Goal: Task Accomplishment & Management: Use online tool/utility

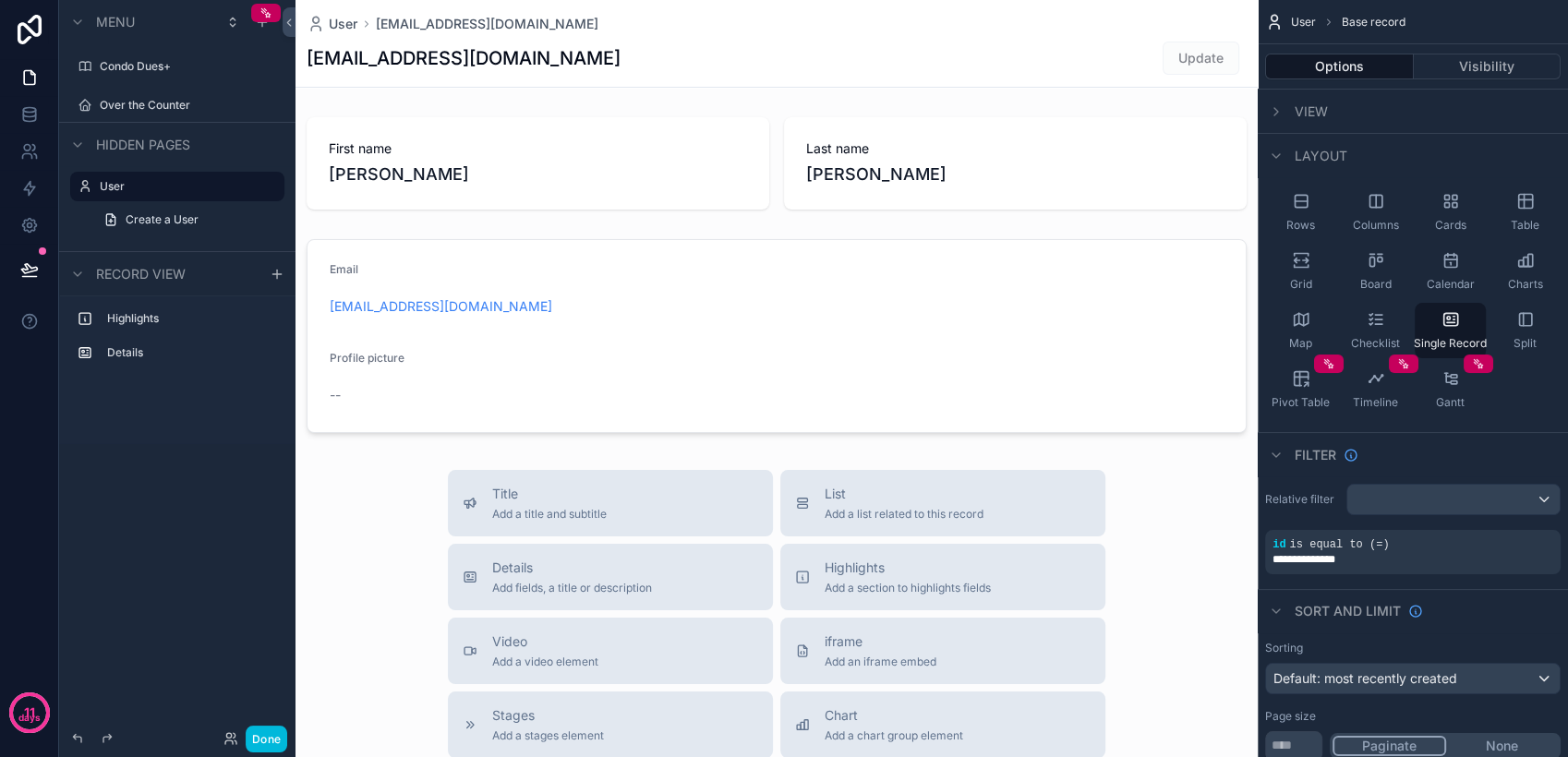
click at [184, 71] on label "Condo Dues+" at bounding box center [186, 66] width 173 height 15
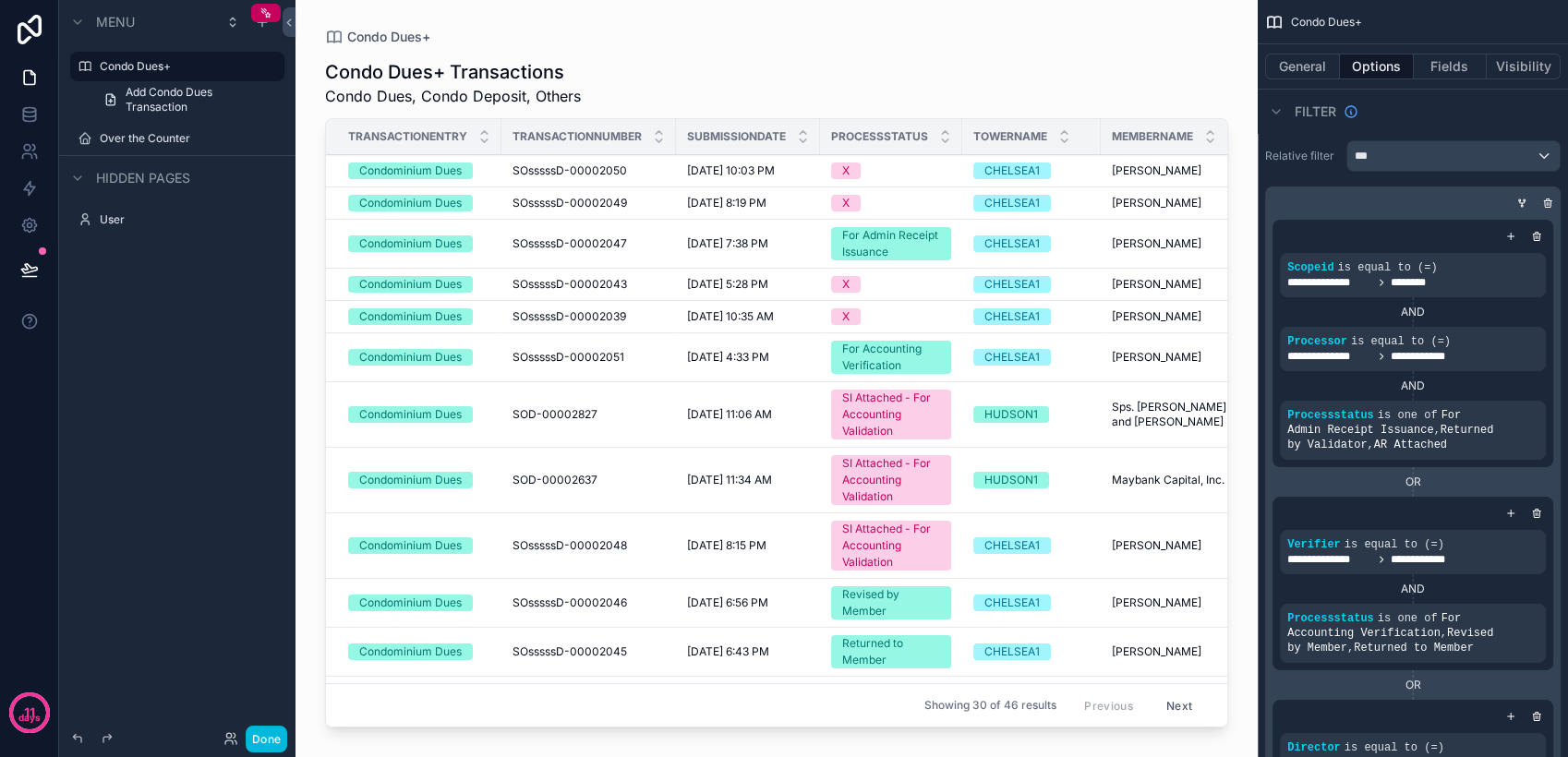
click at [0, 0] on icon "scrollable content" at bounding box center [0, 0] width 0 height 0
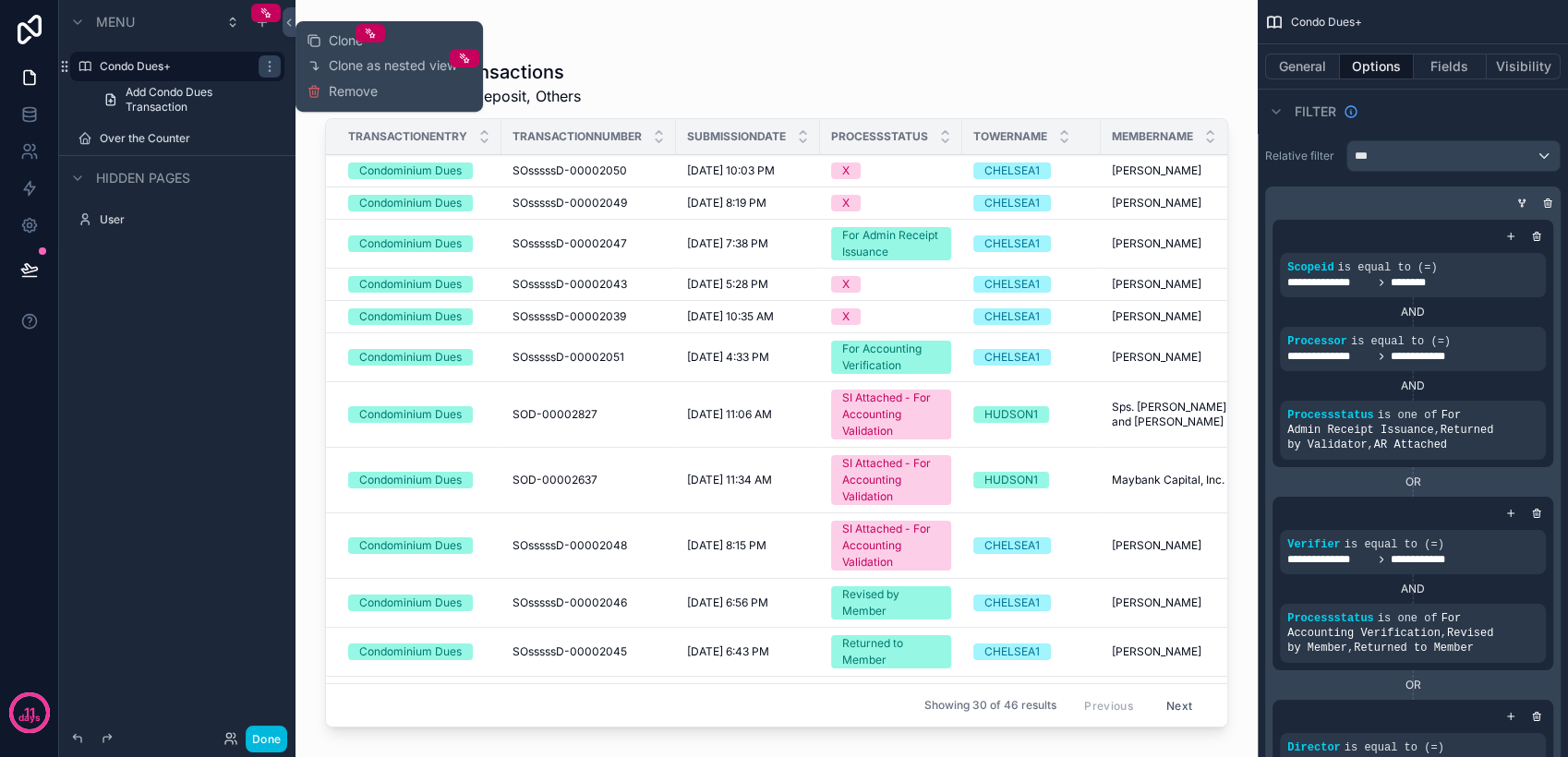
click at [310, 137] on div "scrollable content" at bounding box center [776, 367] width 962 height 735
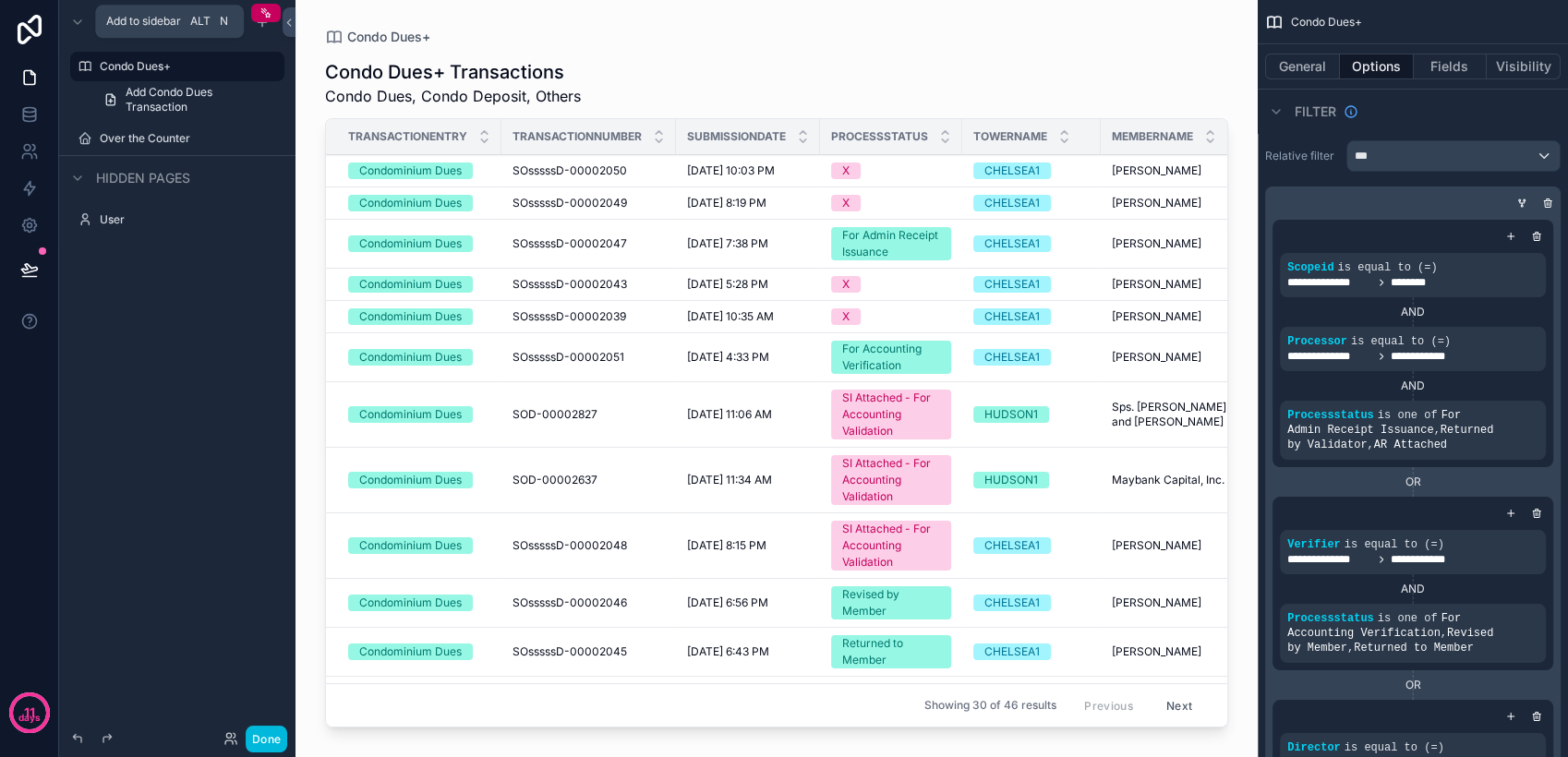
click at [259, 32] on div "scrollable content" at bounding box center [263, 22] width 22 height 22
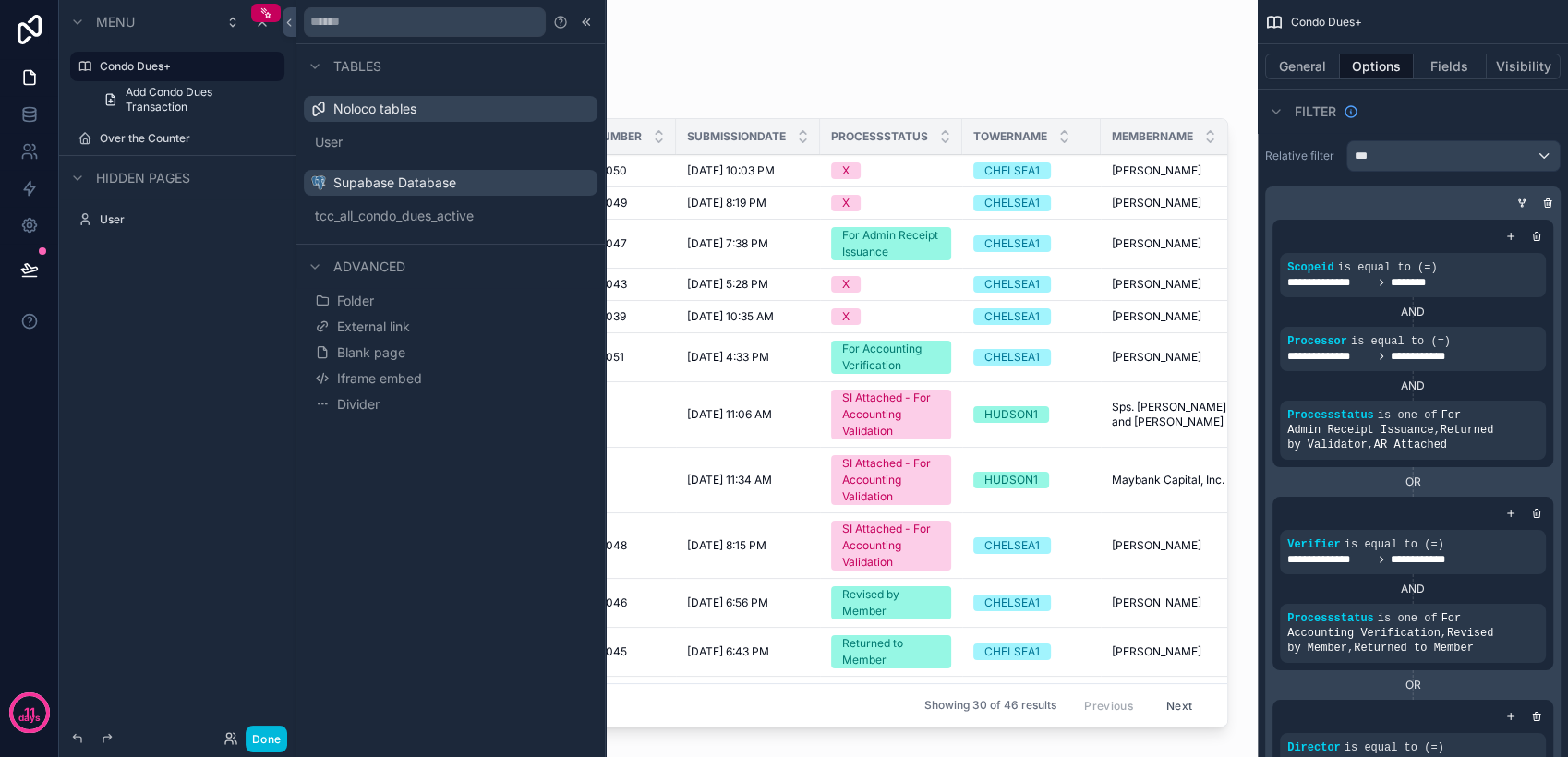
click at [423, 347] on button "Blank page" at bounding box center [450, 353] width 279 height 26
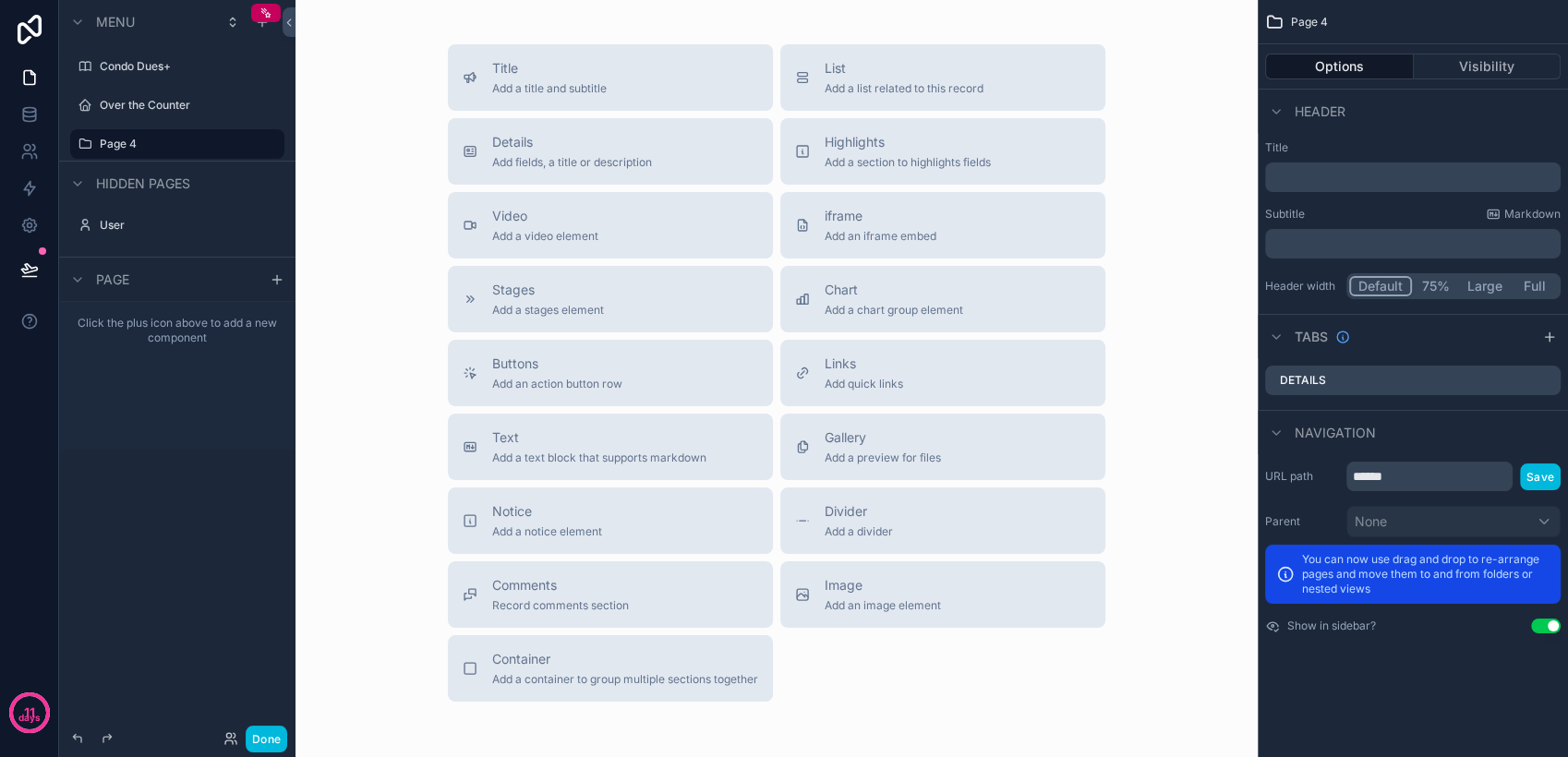
click at [0, 0] on icon "scrollable content" at bounding box center [0, 0] width 0 height 0
click at [193, 144] on input "******" at bounding box center [162, 144] width 126 height 22
type input "**********"
click at [249, 139] on icon "scrollable content" at bounding box center [244, 144] width 15 height 15
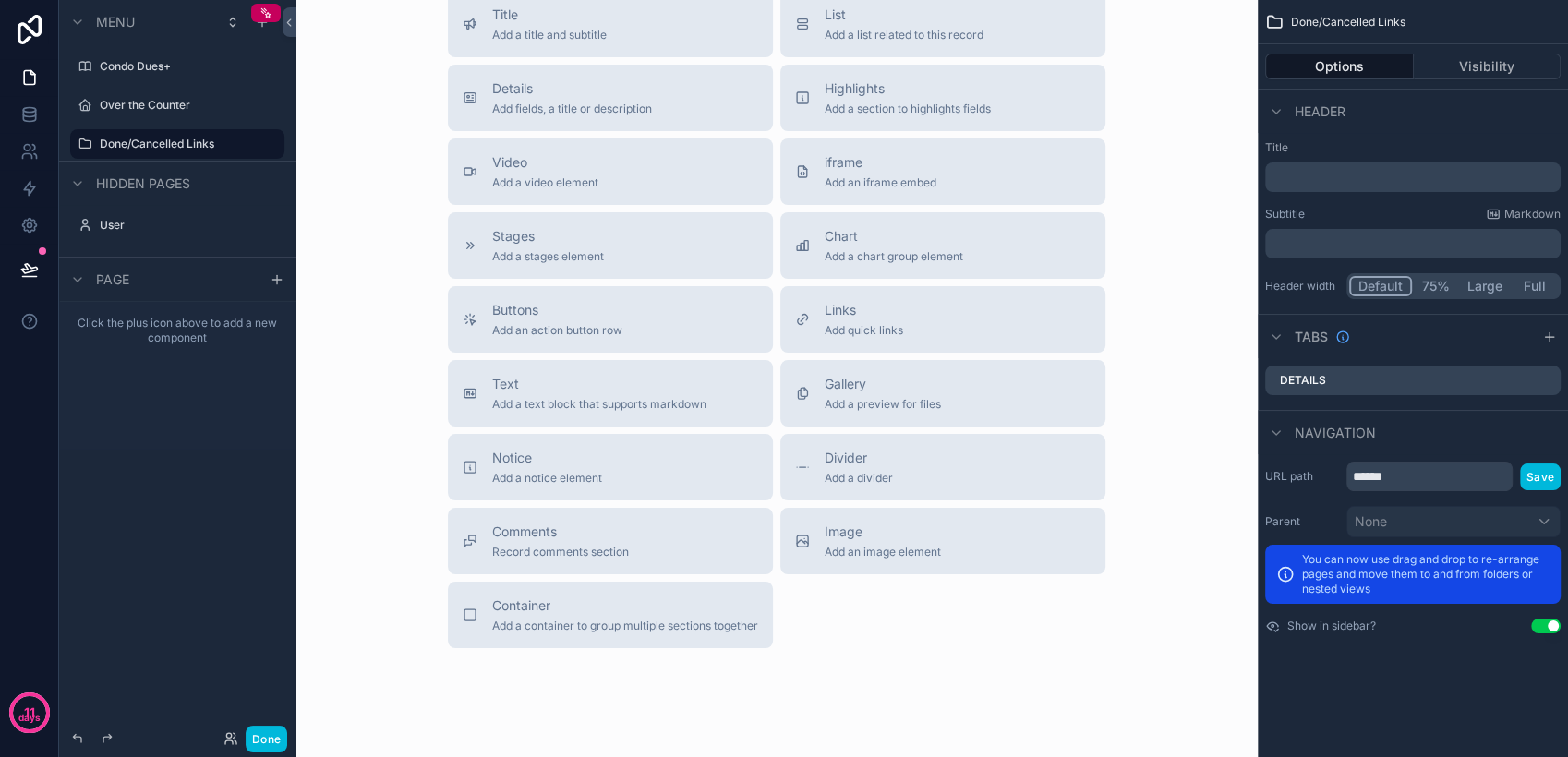
scroll to position [102, 0]
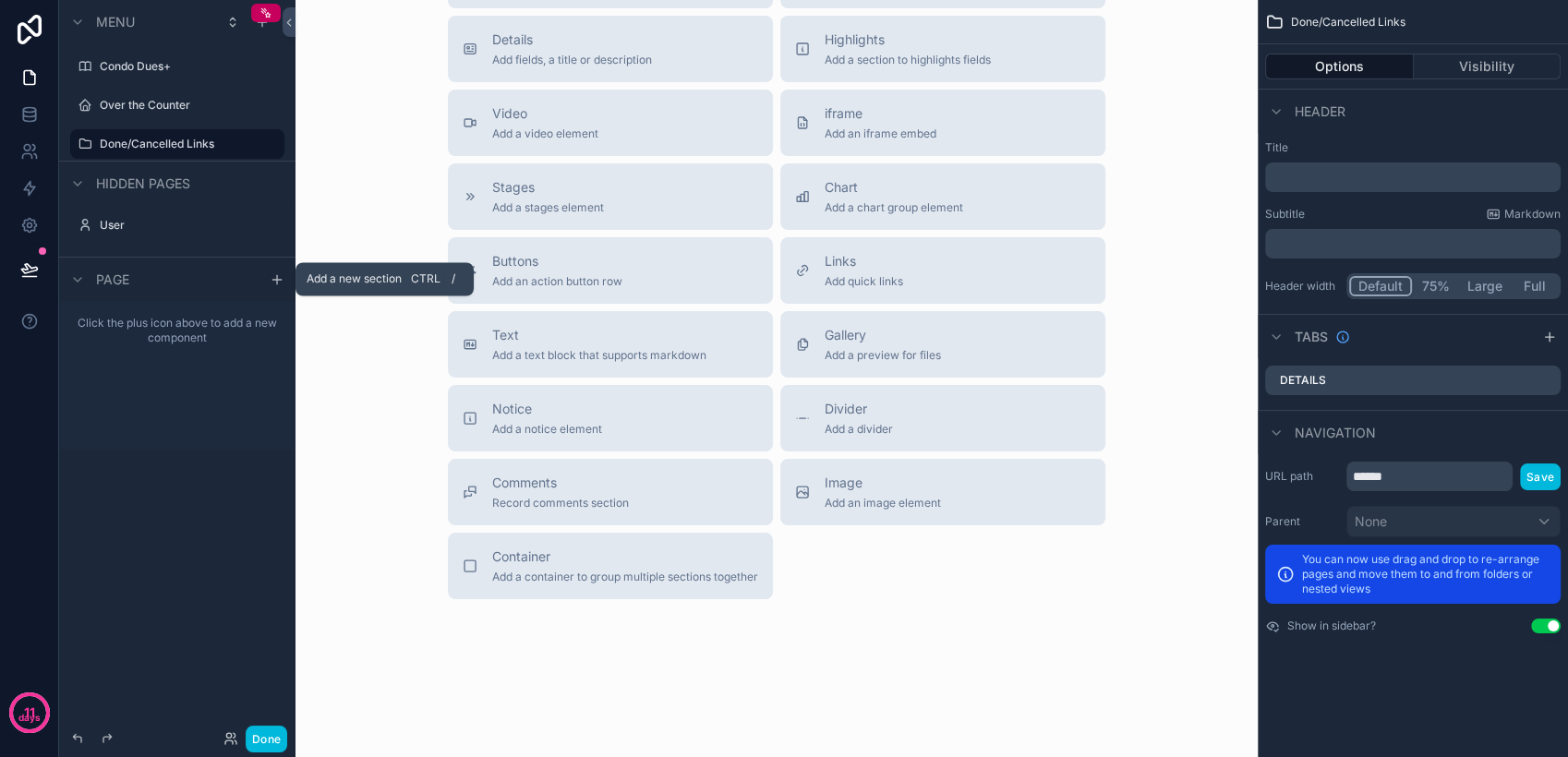
click at [273, 279] on icon "scrollable content" at bounding box center [277, 279] width 15 height 15
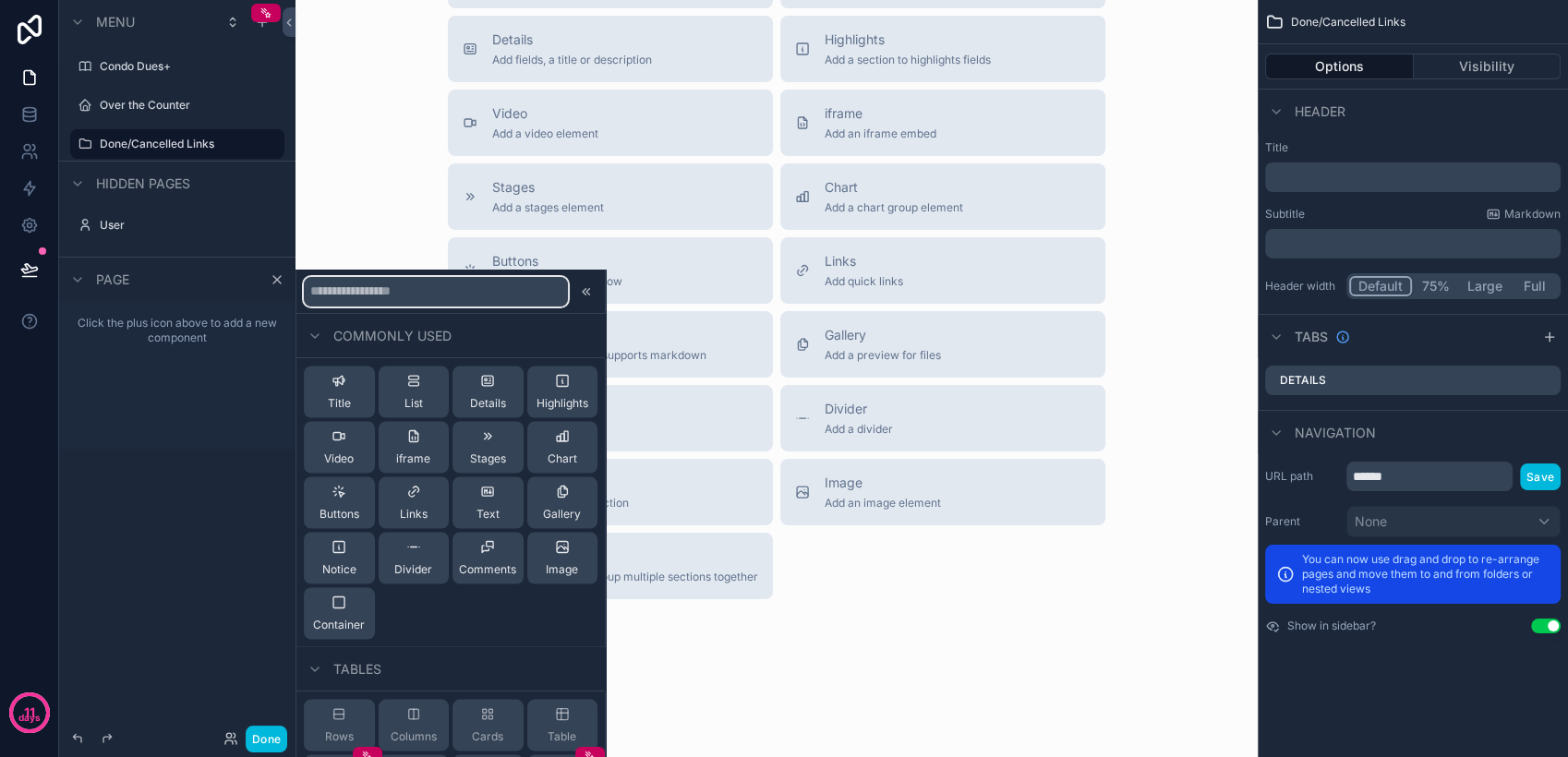
click at [353, 299] on input "text" at bounding box center [435, 291] width 264 height 30
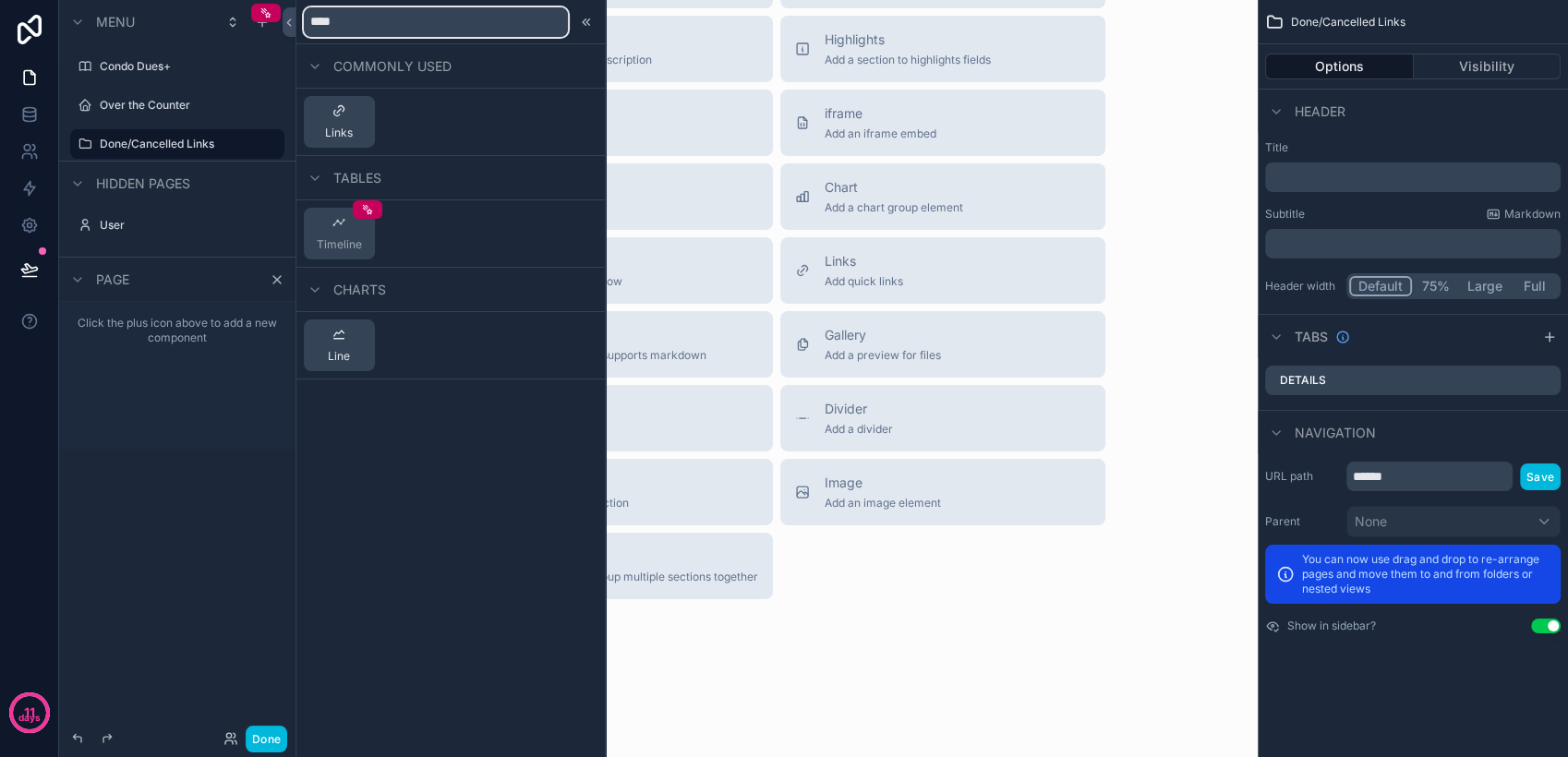
type input "****"
click at [358, 116] on button "Links" at bounding box center [339, 121] width 71 height 51
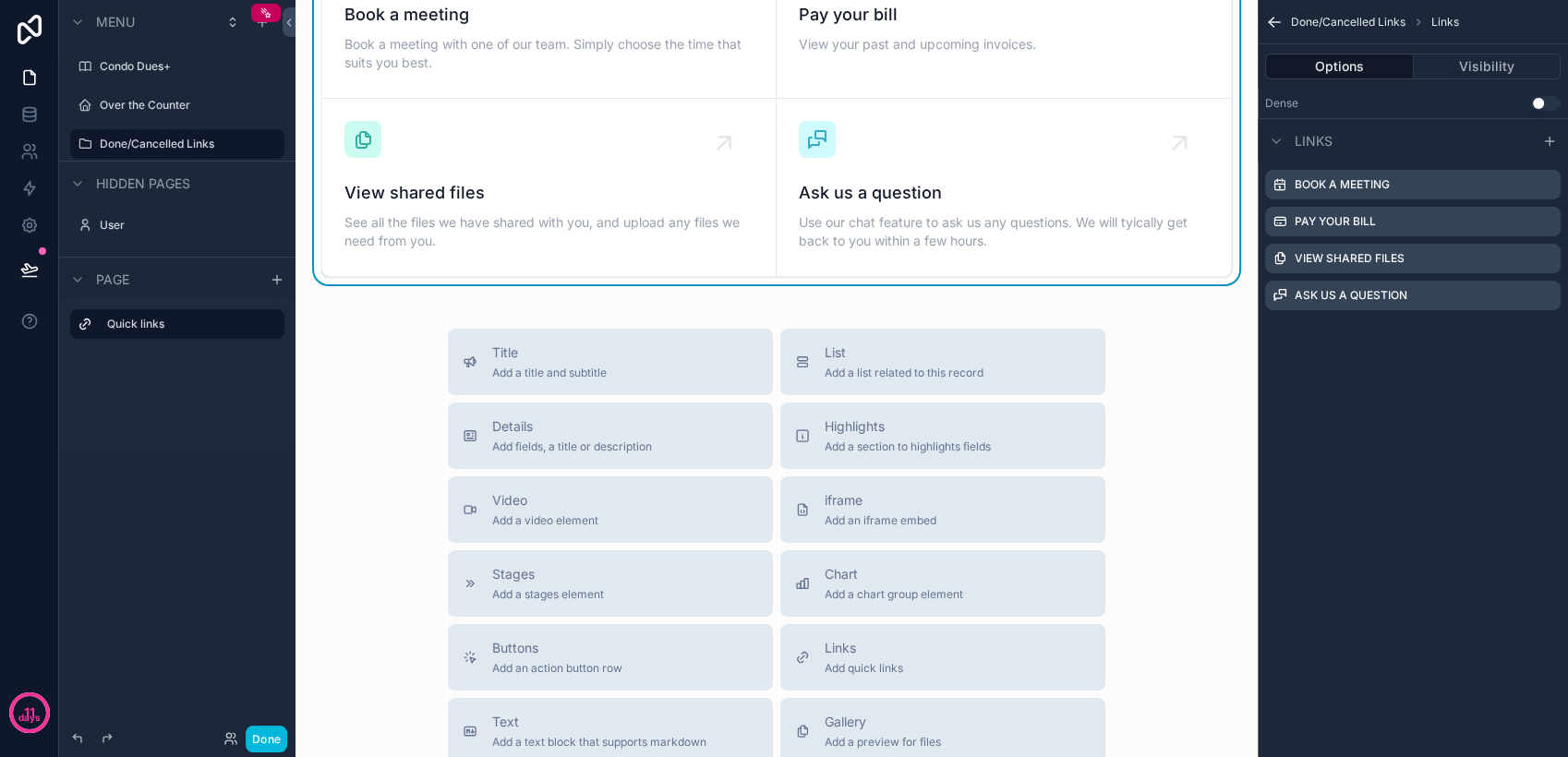
scroll to position [0, 0]
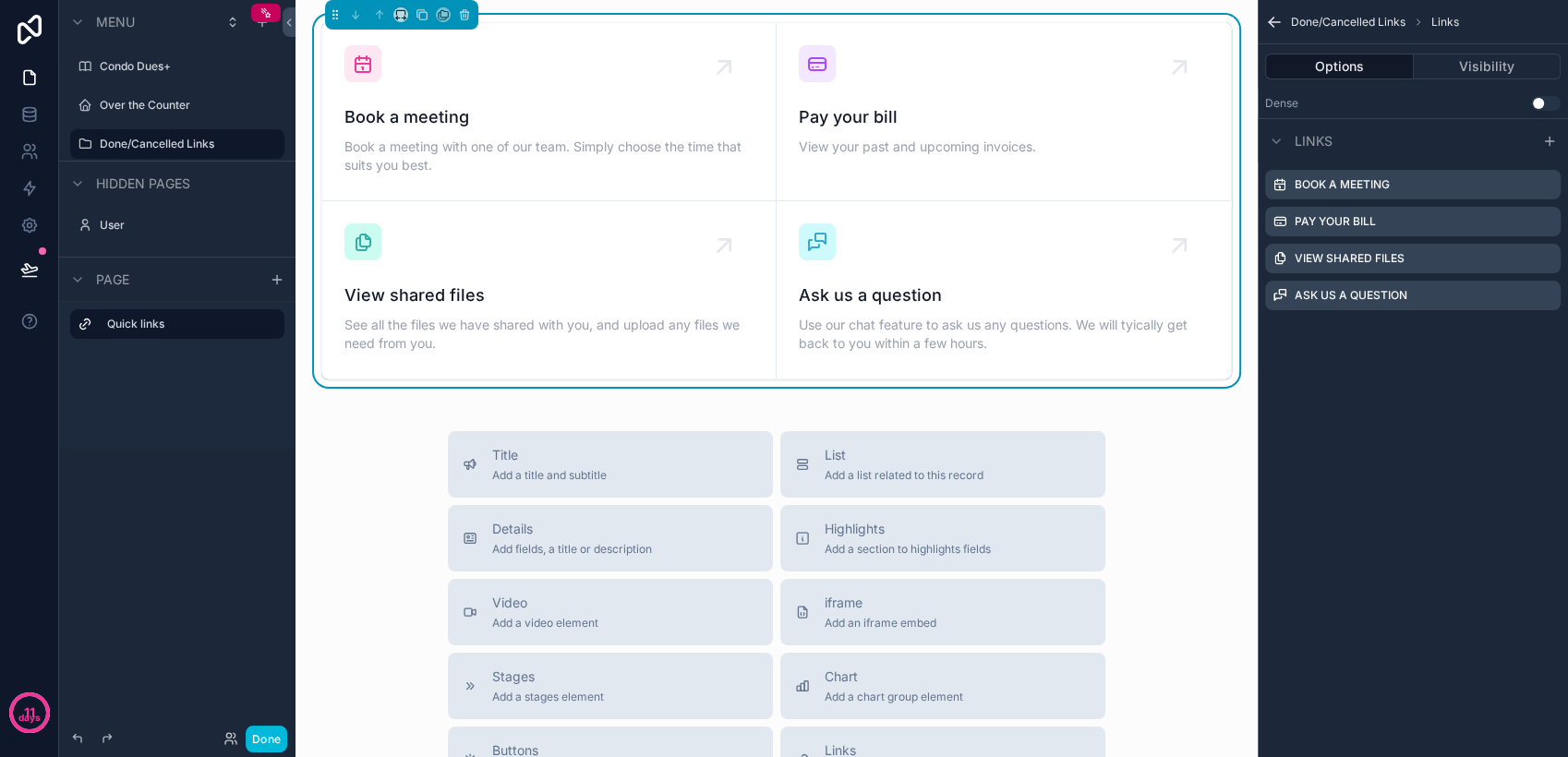
click at [210, 105] on label "Over the Counter" at bounding box center [186, 105] width 173 height 15
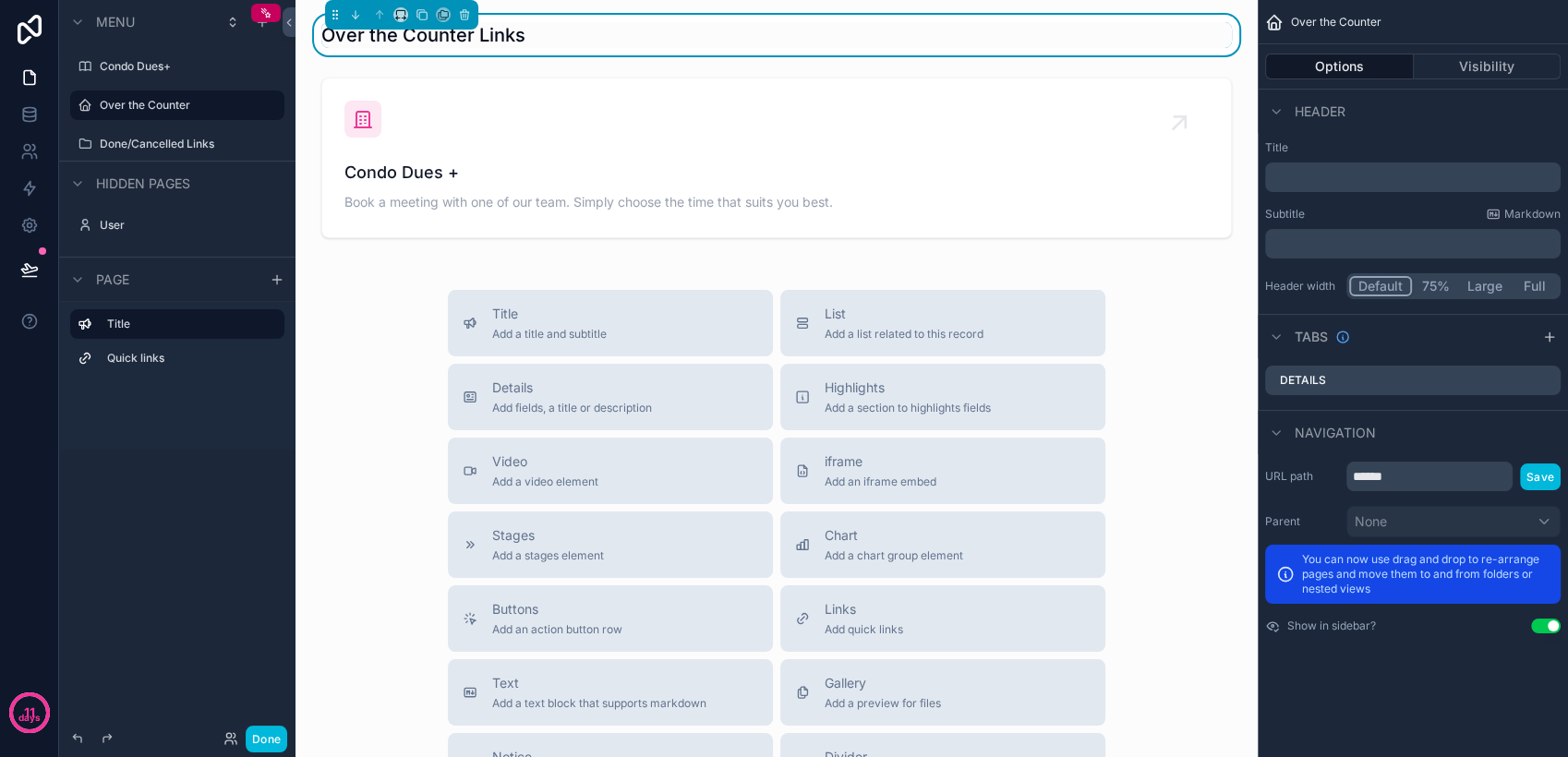
click at [214, 146] on label "Done/Cancelled Links" at bounding box center [186, 144] width 173 height 15
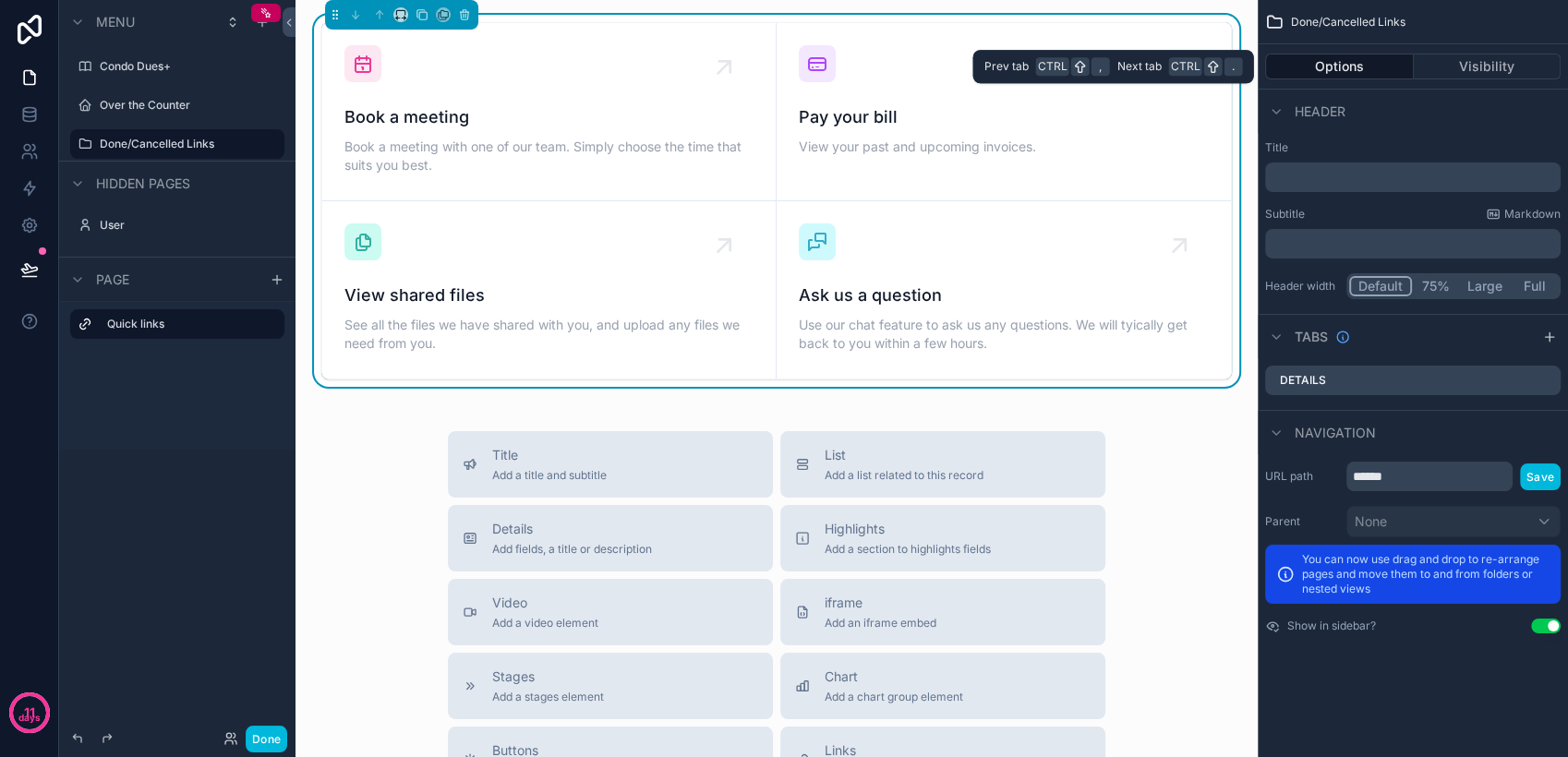
click at [1452, 76] on button "Visibility" at bounding box center [1487, 66] width 148 height 26
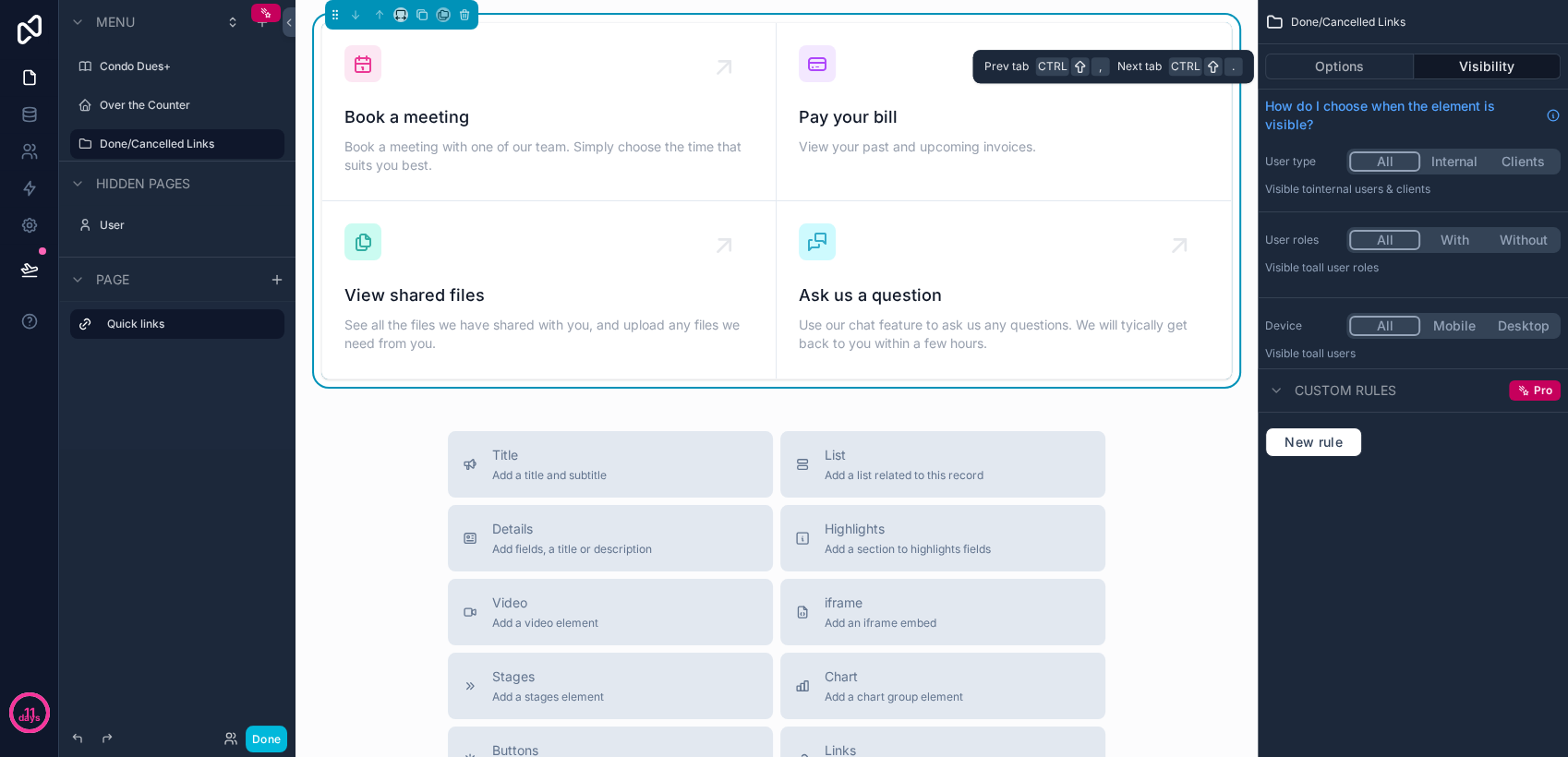
click at [1359, 70] on button "Options" at bounding box center [1340, 66] width 149 height 26
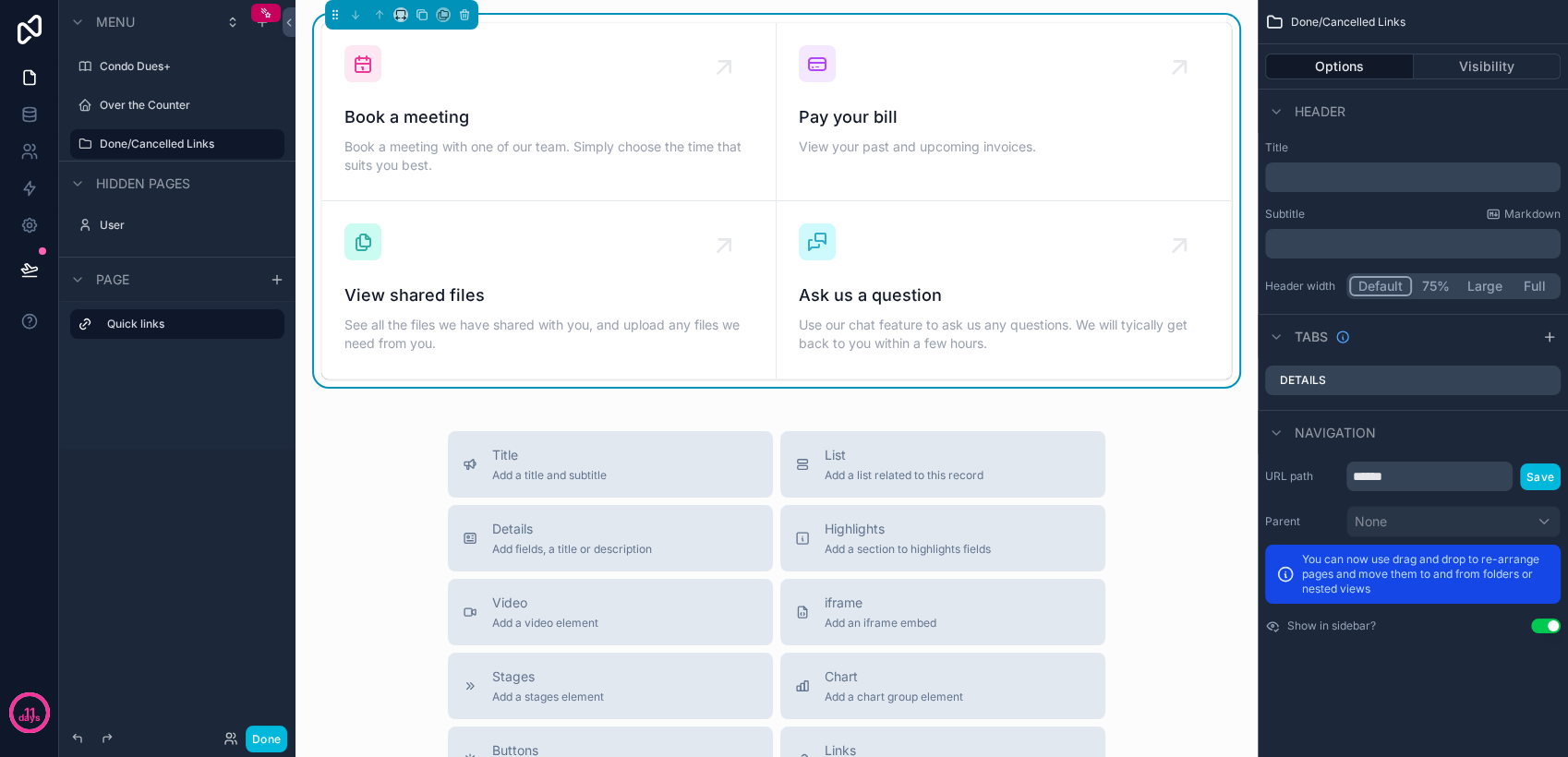
click at [1353, 177] on p "﻿" at bounding box center [1414, 177] width 284 height 19
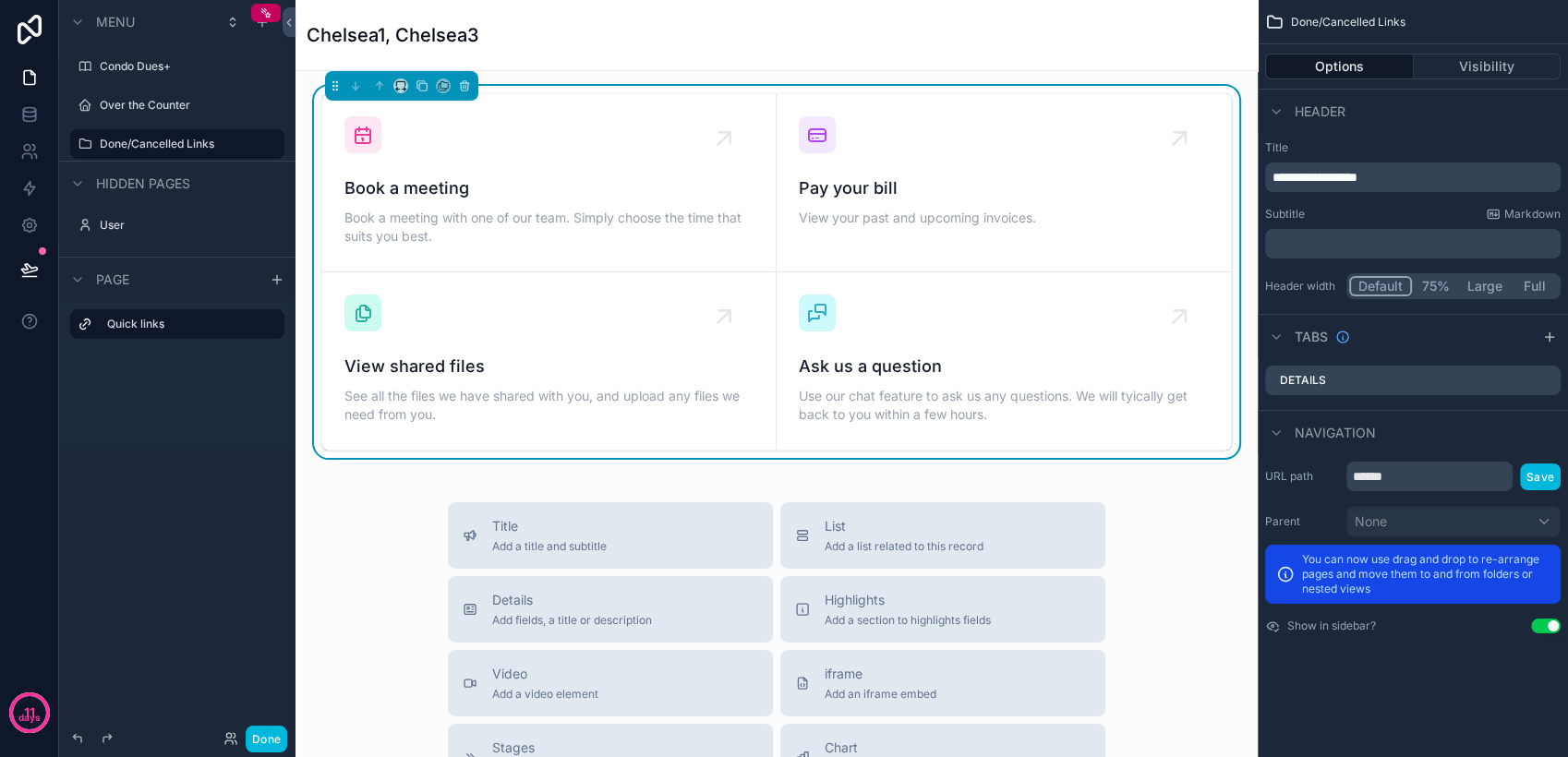
click at [1411, 142] on label "Title" at bounding box center [1412, 148] width 295 height 15
click at [1475, 65] on button "Visibility" at bounding box center [1487, 66] width 148 height 26
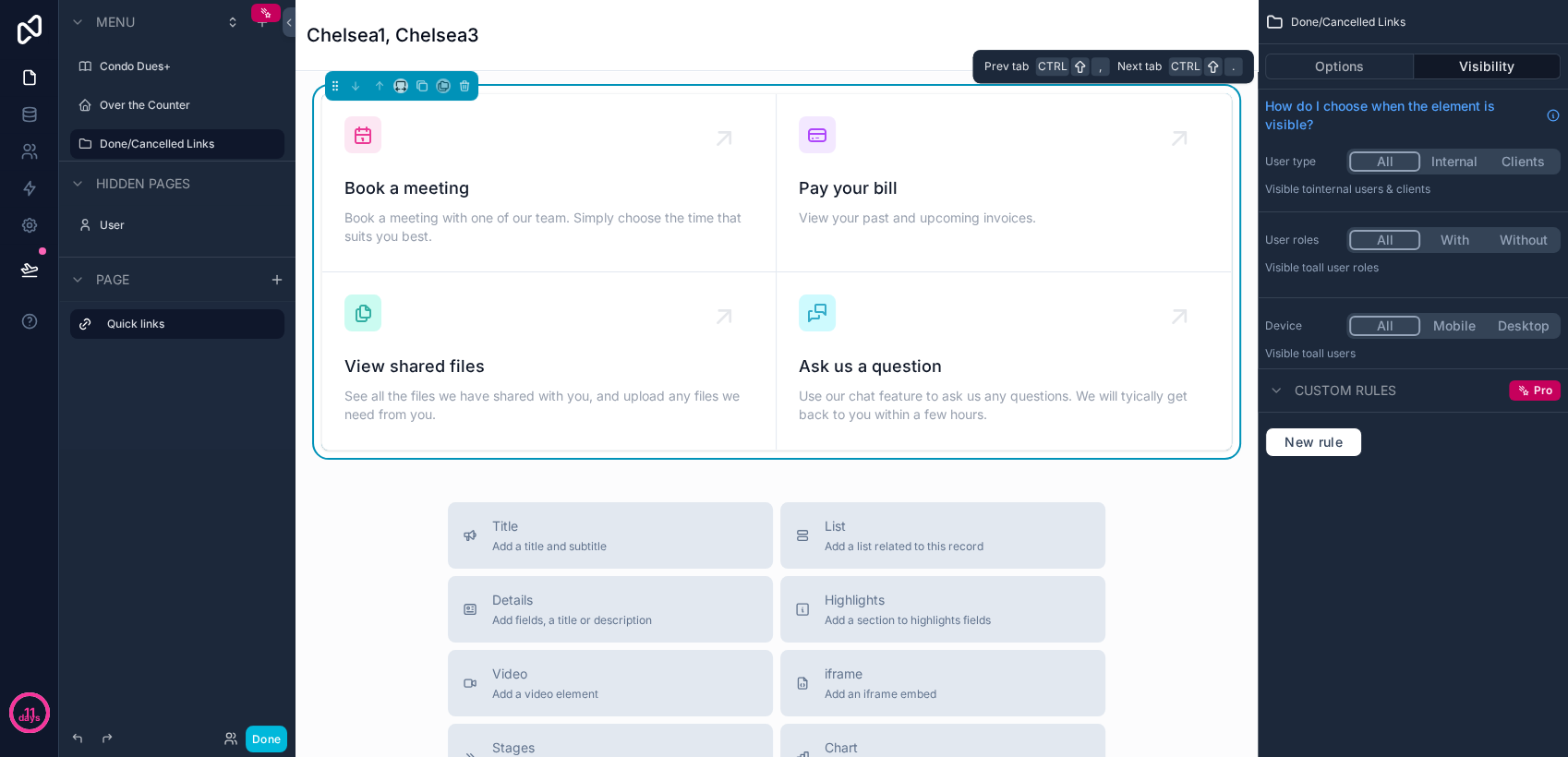
click at [1357, 66] on button "Options" at bounding box center [1340, 66] width 149 height 26
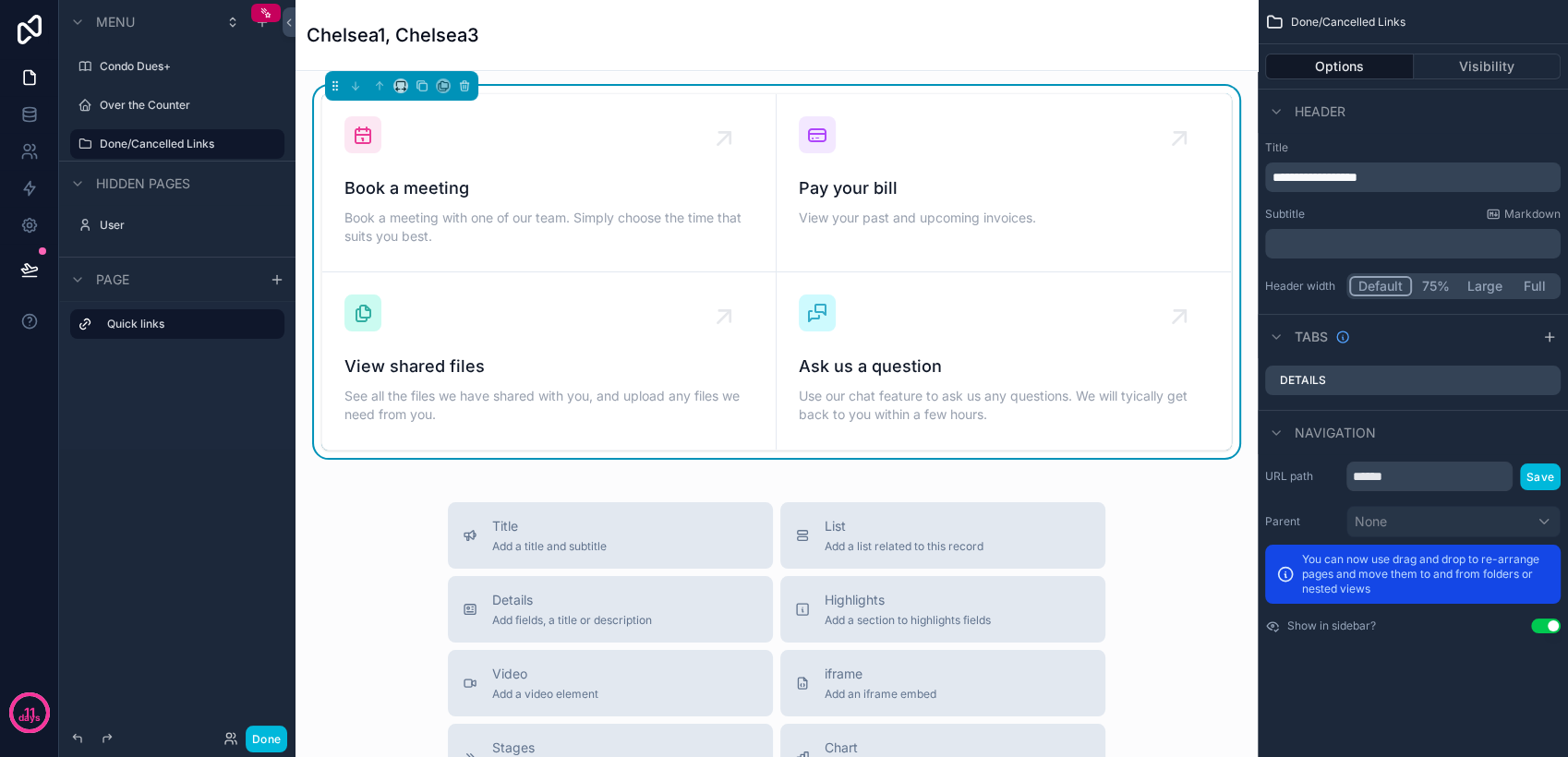
click at [1318, 68] on button "Options" at bounding box center [1340, 66] width 149 height 26
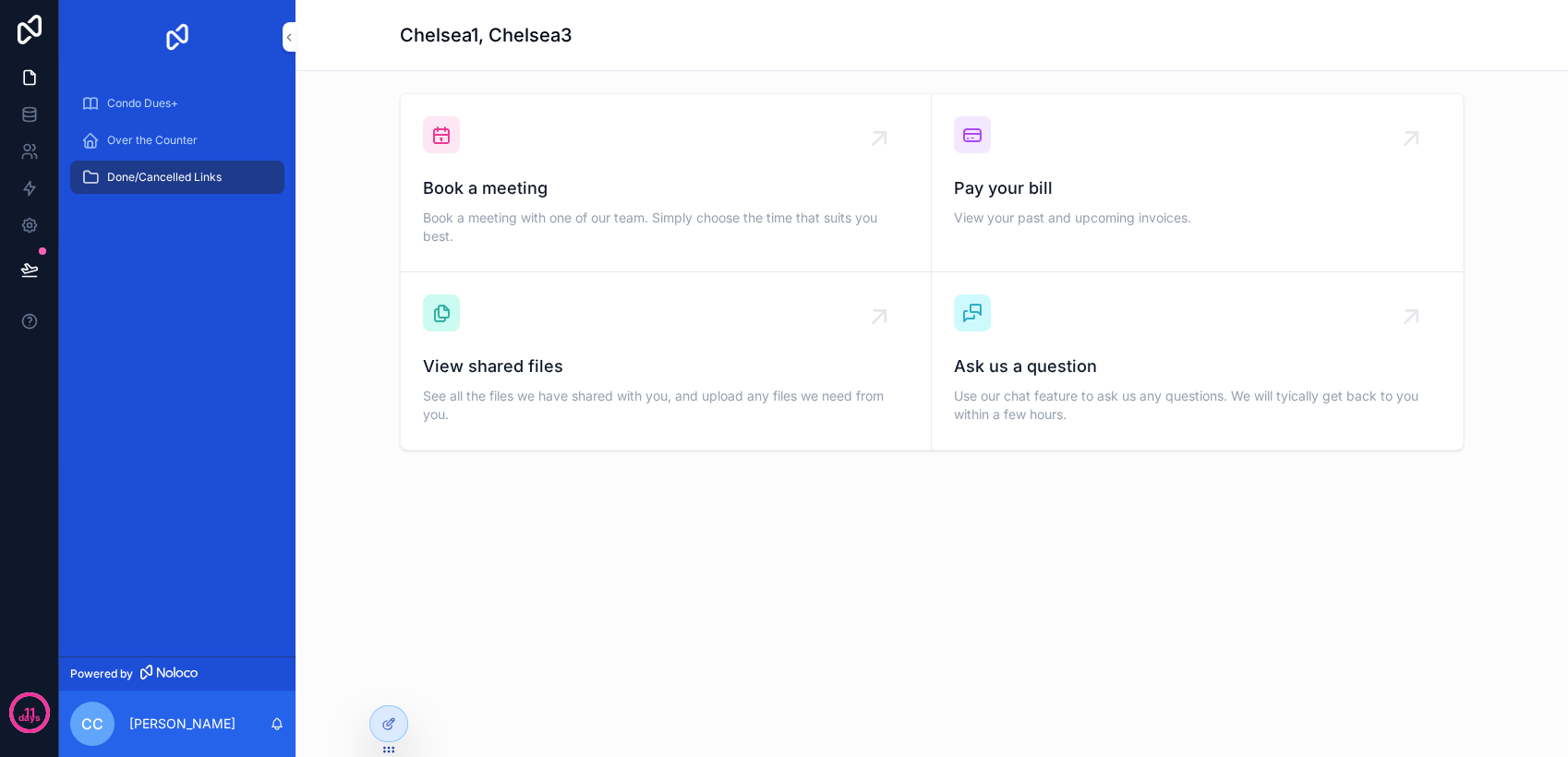
click at [383, 724] on icon at bounding box center [387, 724] width 8 height 8
click at [390, 716] on icon at bounding box center [389, 723] width 15 height 15
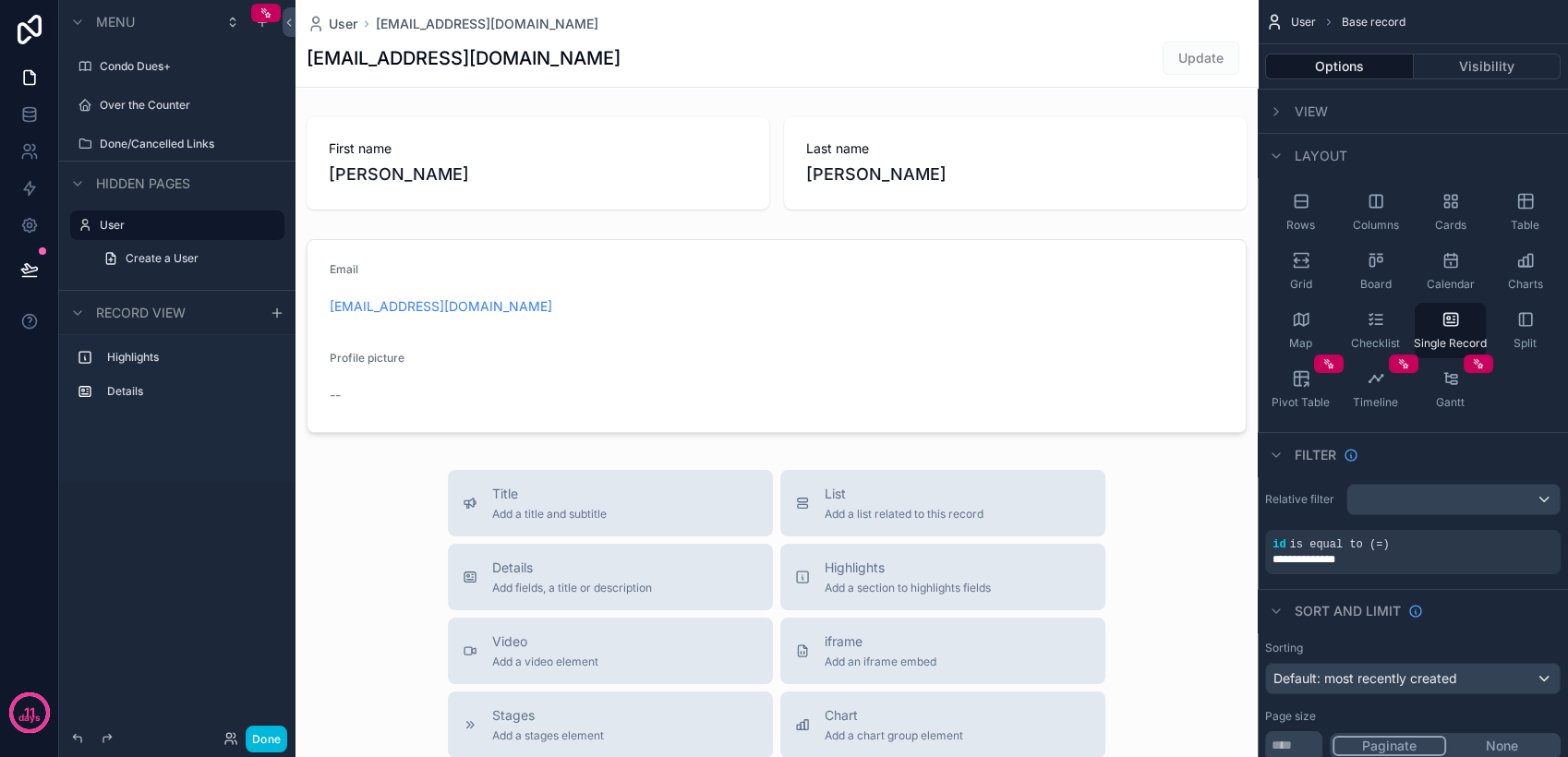
click at [166, 158] on div "Done/Cancelled Links" at bounding box center [177, 144] width 237 height 34
click at [167, 152] on div "Done/Cancelled Links" at bounding box center [190, 144] width 181 height 15
click at [196, 141] on label "Done/Cancelled Links" at bounding box center [186, 144] width 173 height 15
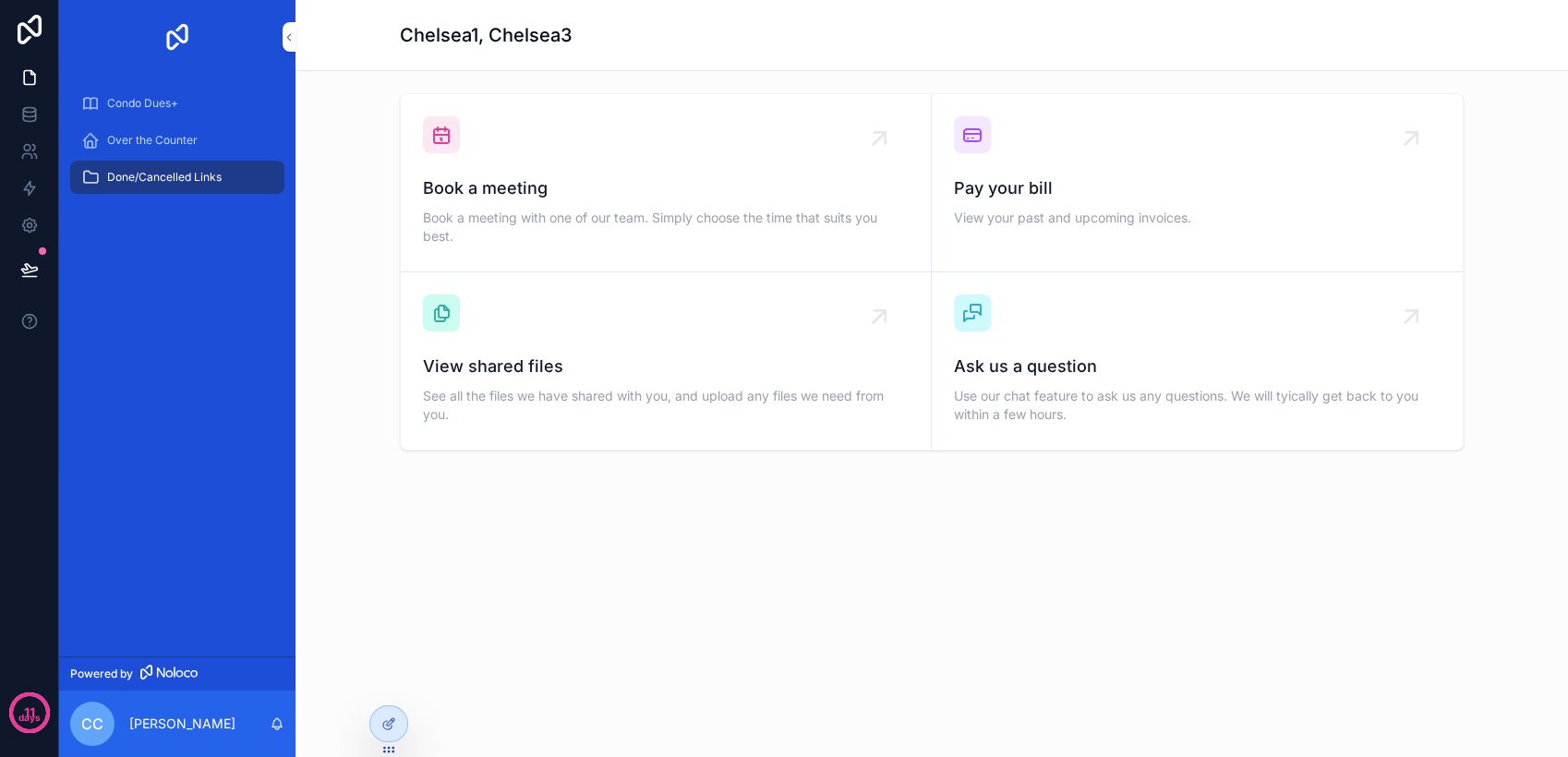
click at [385, 718] on icon at bounding box center [389, 723] width 15 height 15
click at [0, 0] on icon at bounding box center [0, 0] width 0 height 0
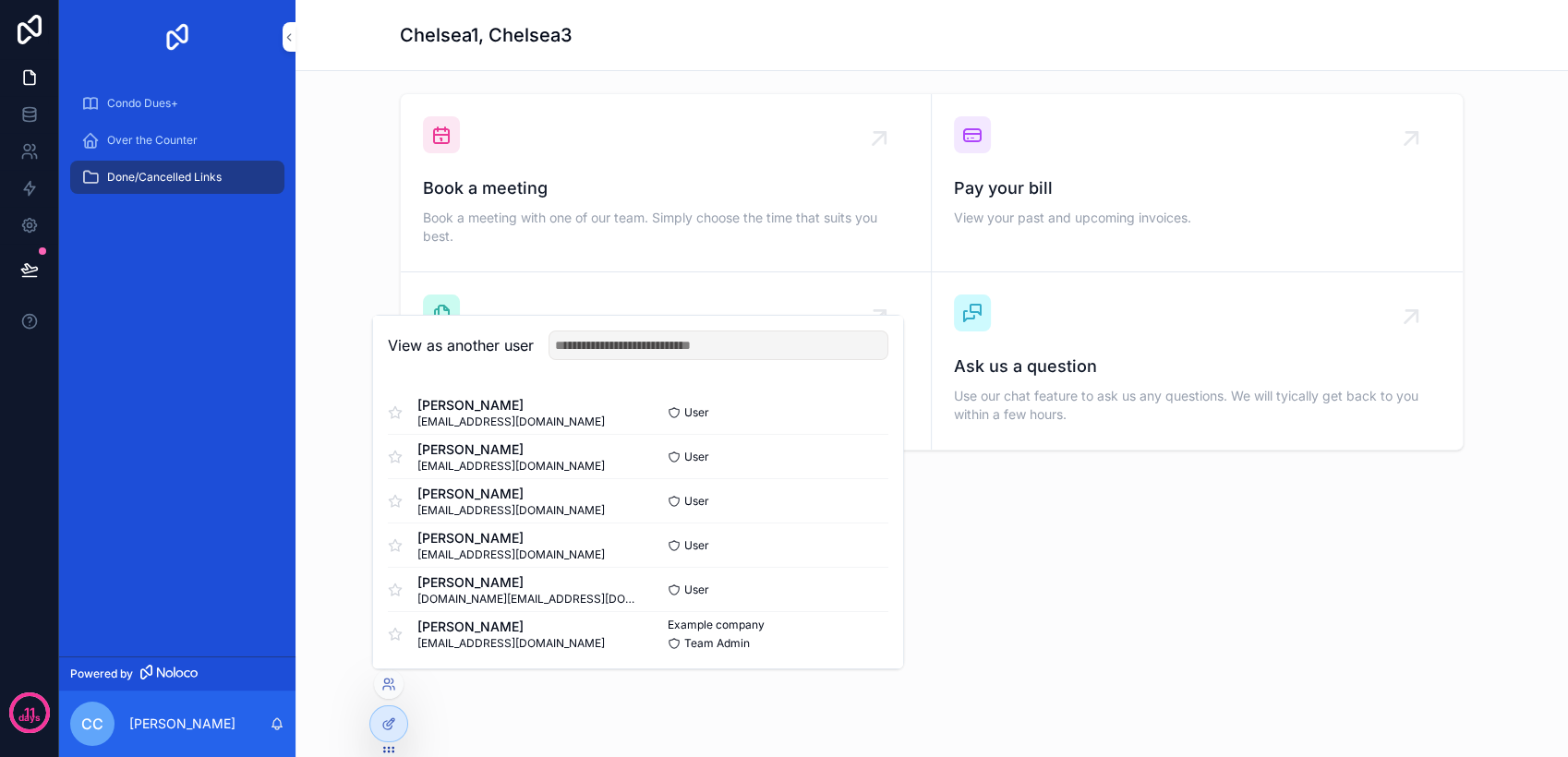
click at [0, 0] on button "Select" at bounding box center [0, 0] width 0 height 0
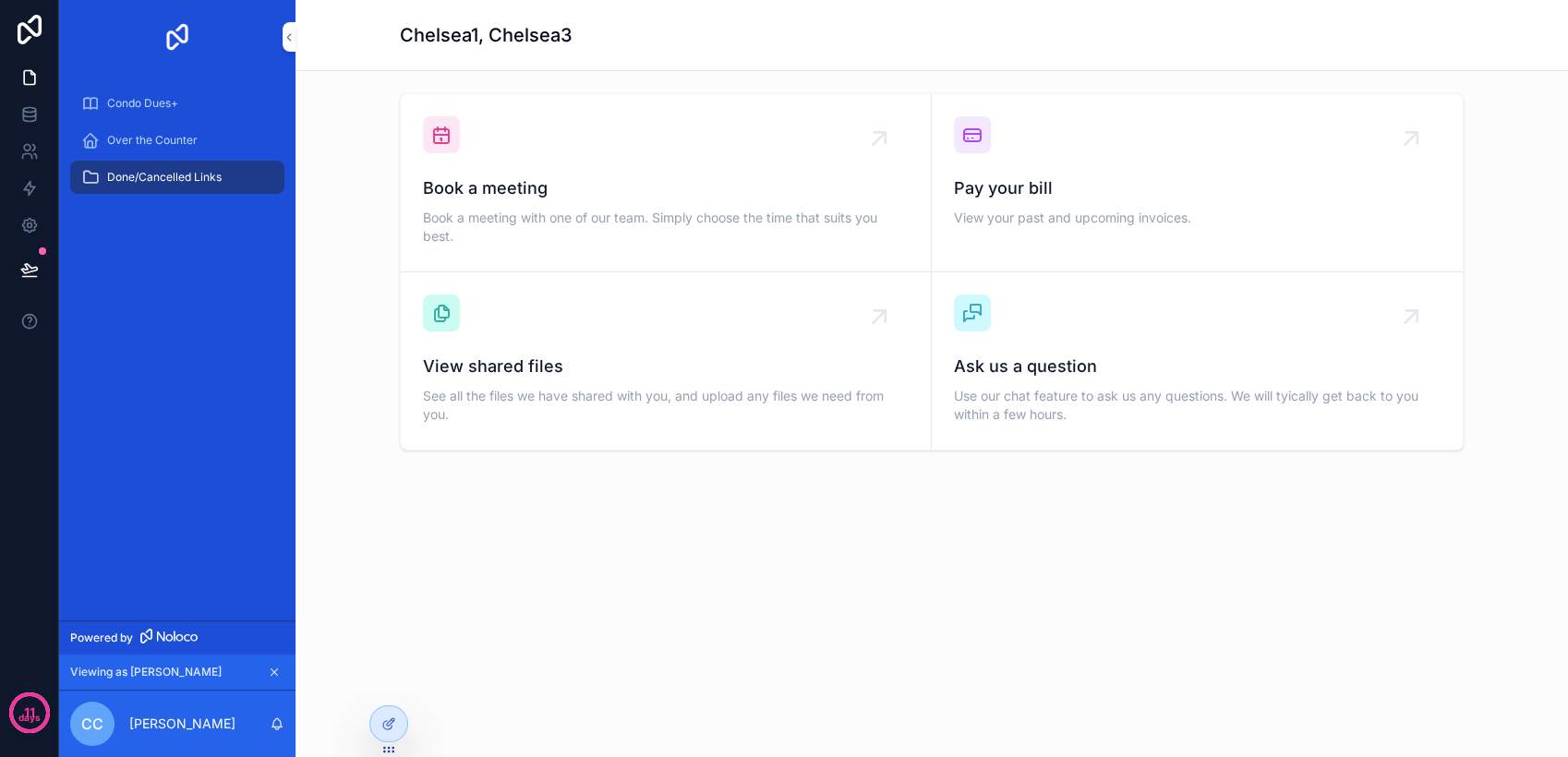
click at [399, 725] on div at bounding box center [389, 723] width 37 height 35
click at [31, 32] on icon at bounding box center [30, 30] width 24 height 30
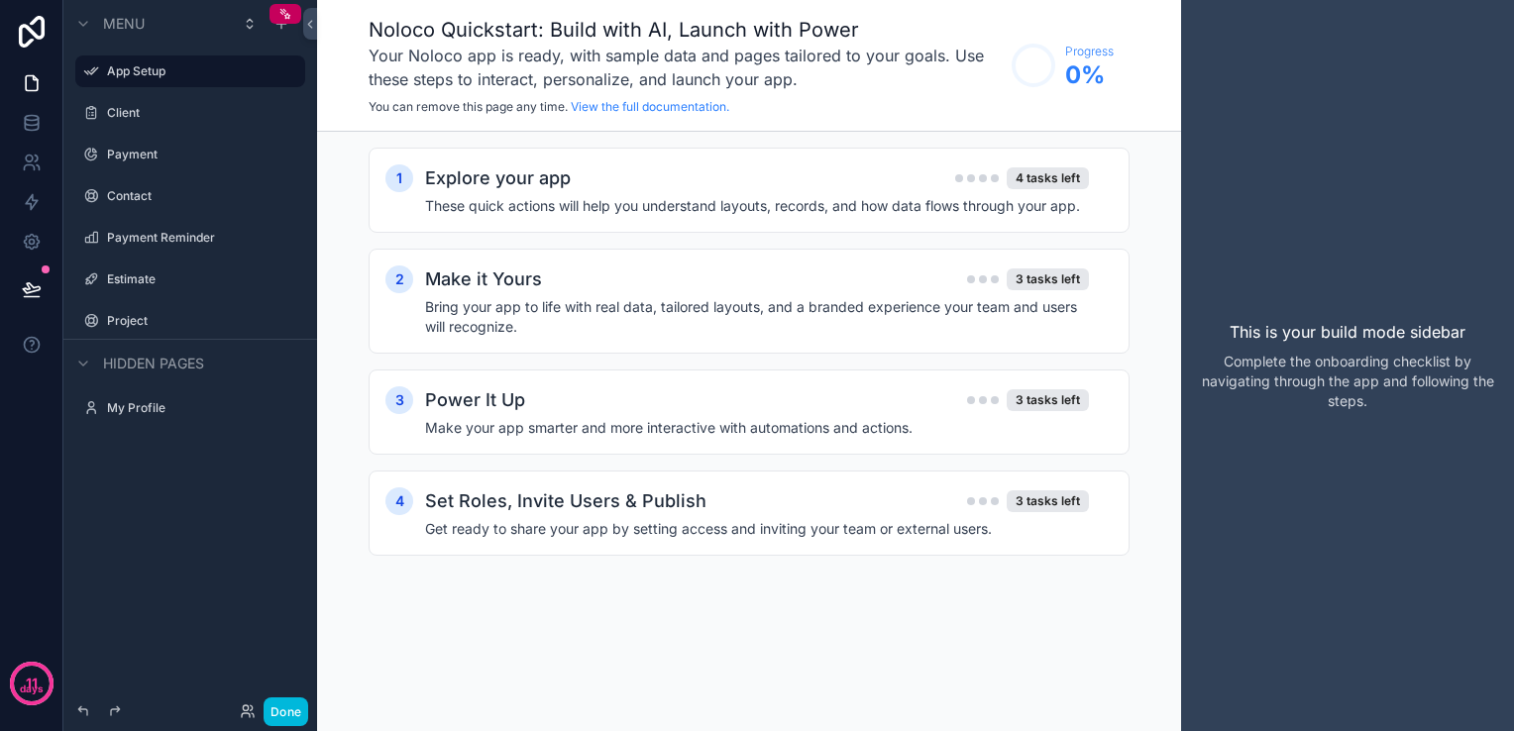
click at [139, 121] on div "Client" at bounding box center [204, 113] width 194 height 16
click at [191, 114] on label "Client" at bounding box center [200, 113] width 186 height 16
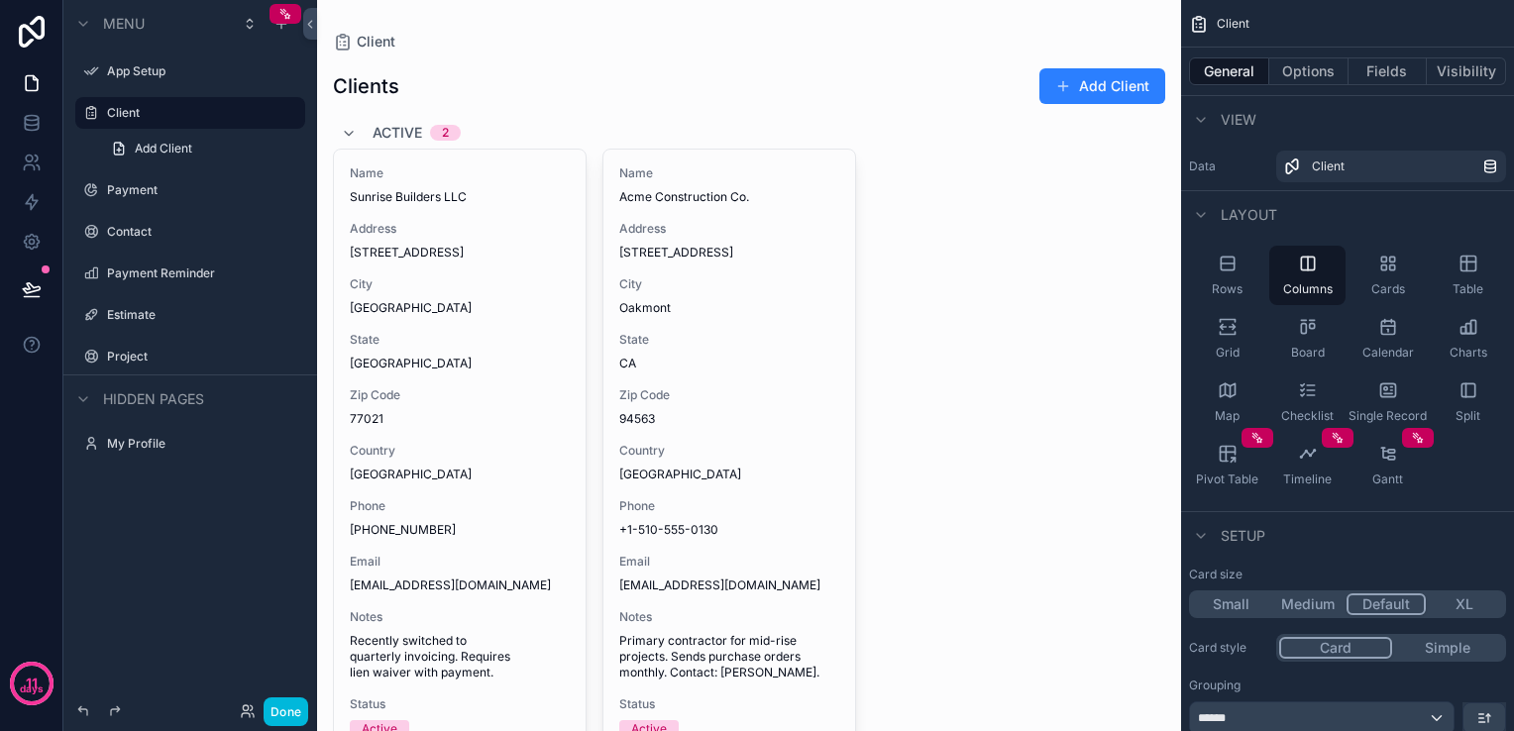
click at [166, 362] on label "Project" at bounding box center [200, 357] width 186 height 16
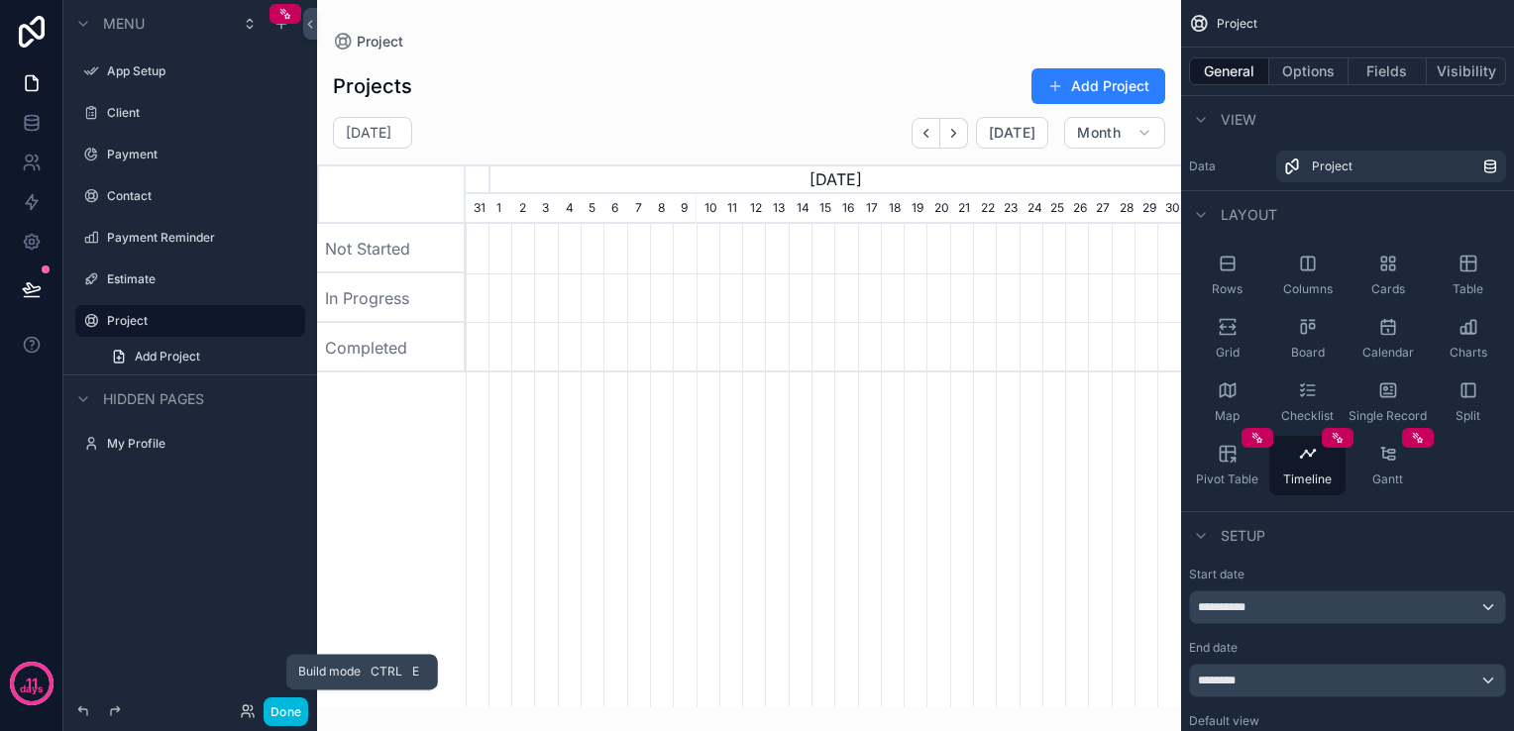
scroll to position [0, 716]
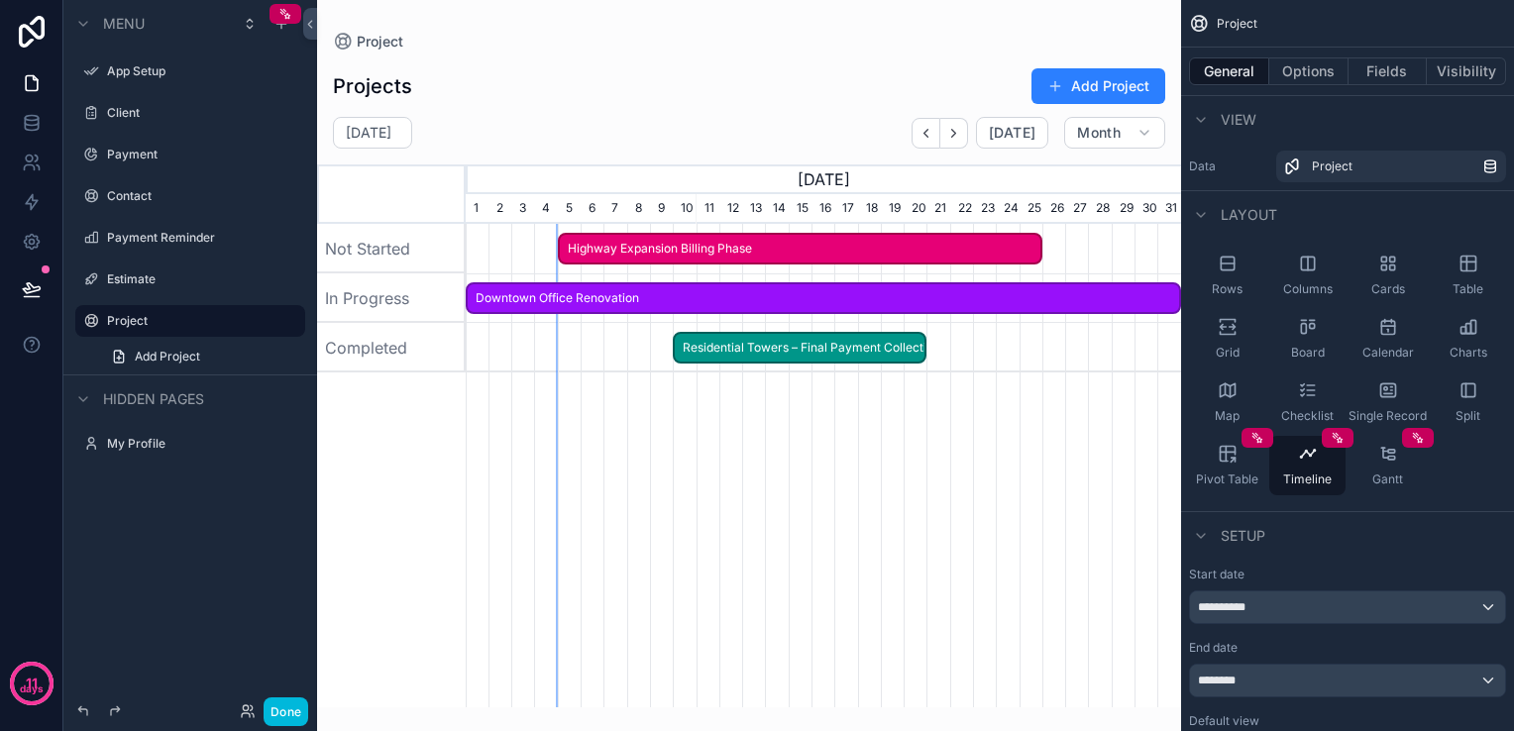
click at [298, 708] on button "Done" at bounding box center [286, 712] width 45 height 29
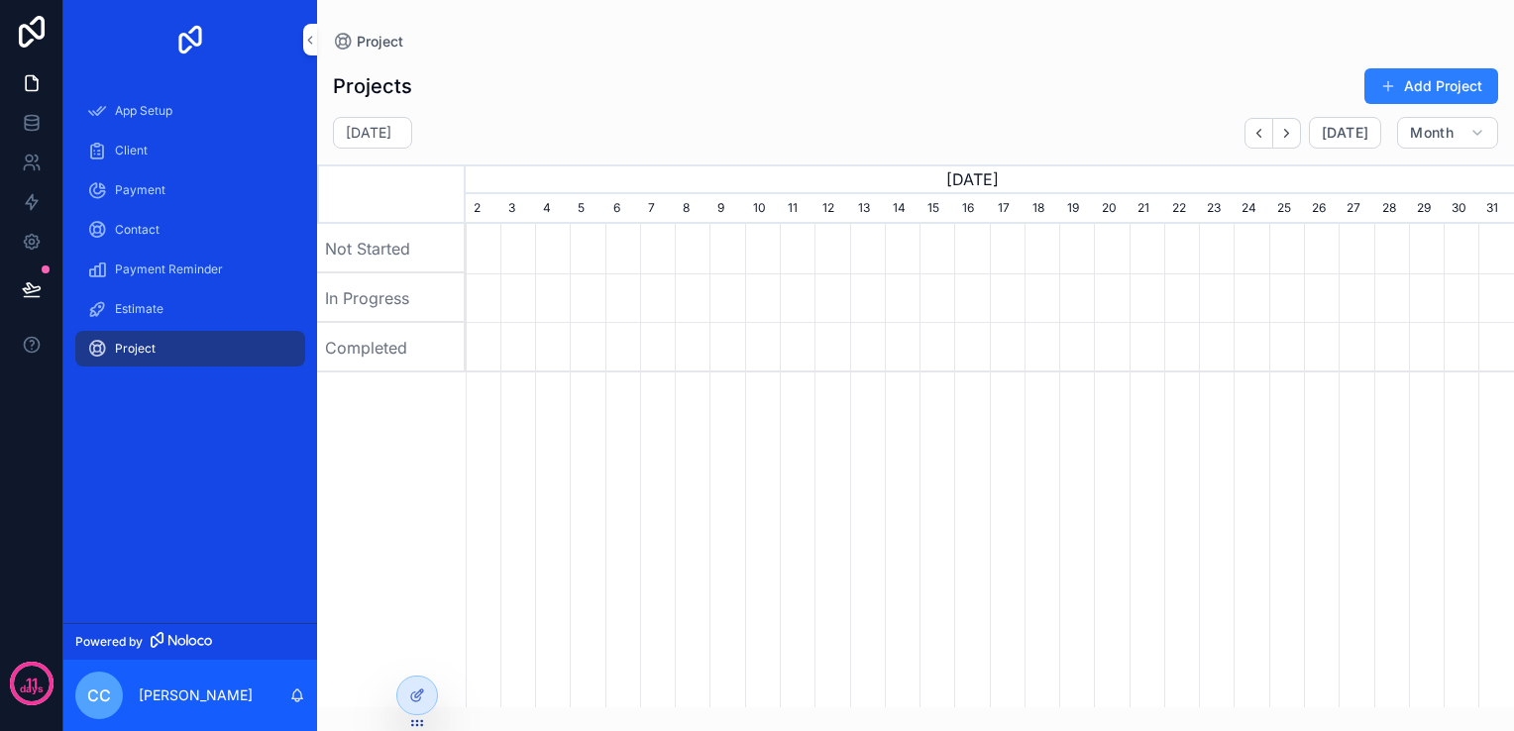
scroll to position [0, 1048]
click at [412, 693] on icon at bounding box center [415, 697] width 9 height 9
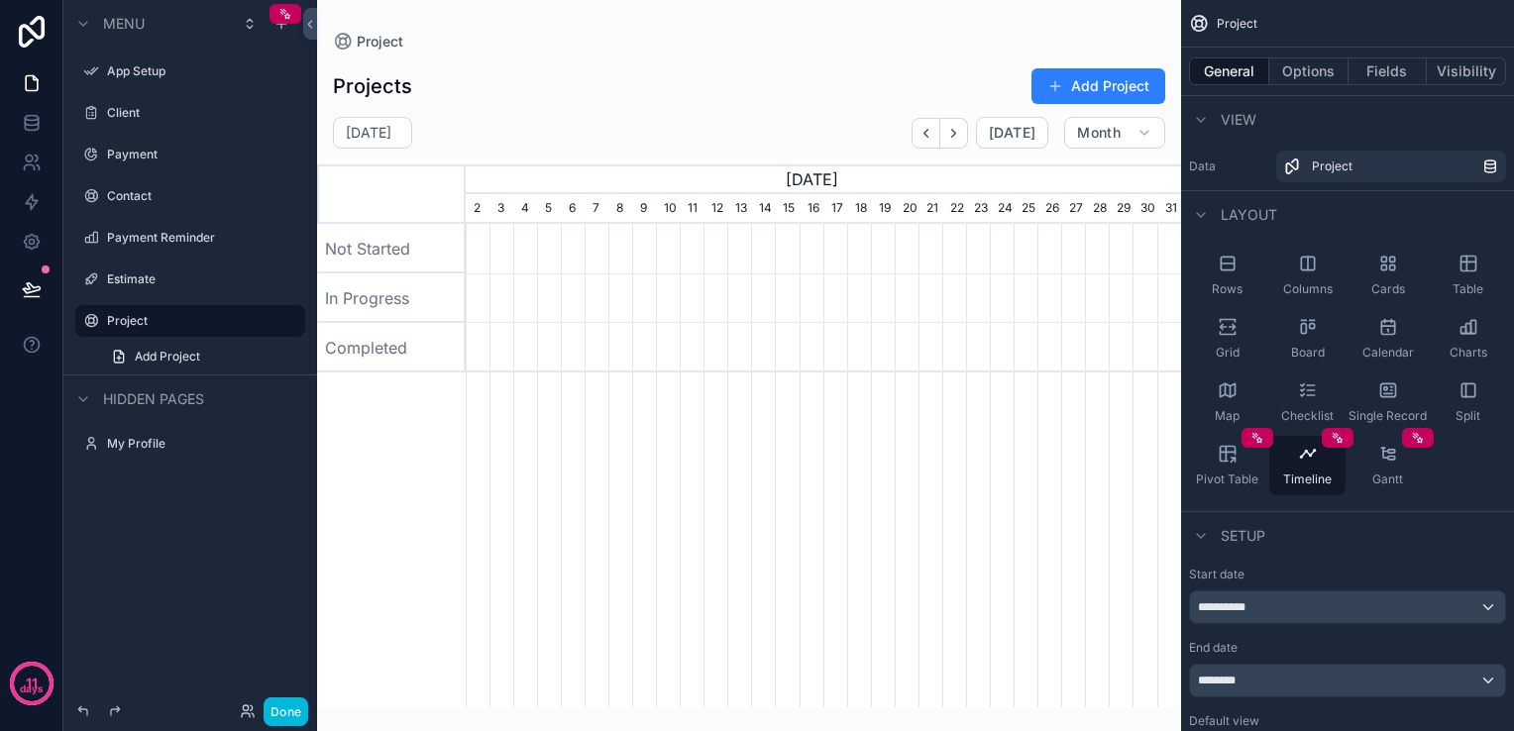
scroll to position [0, 716]
click at [291, 711] on button "Done" at bounding box center [286, 712] width 45 height 29
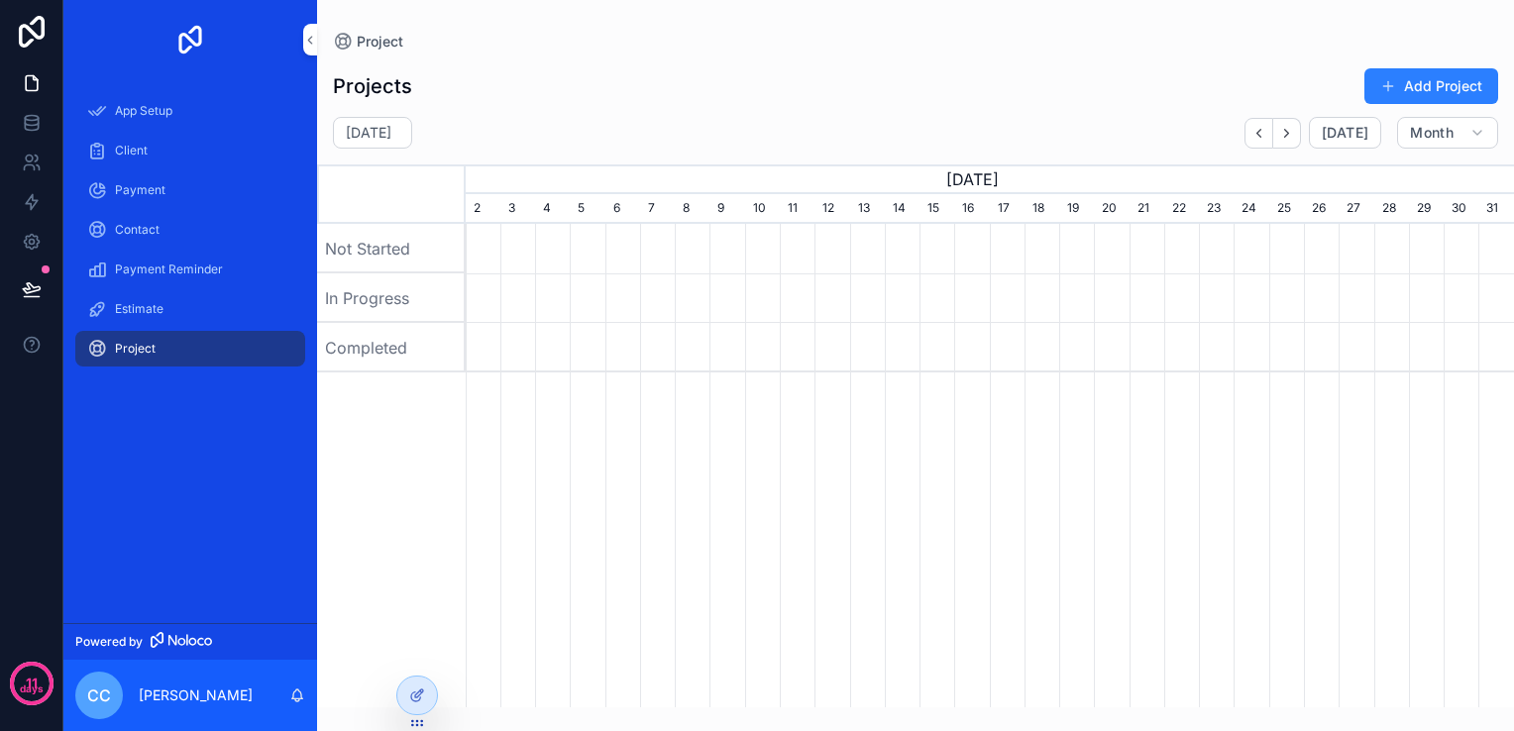
scroll to position [0, 1048]
click at [0, 0] on icon at bounding box center [0, 0] width 0 height 0
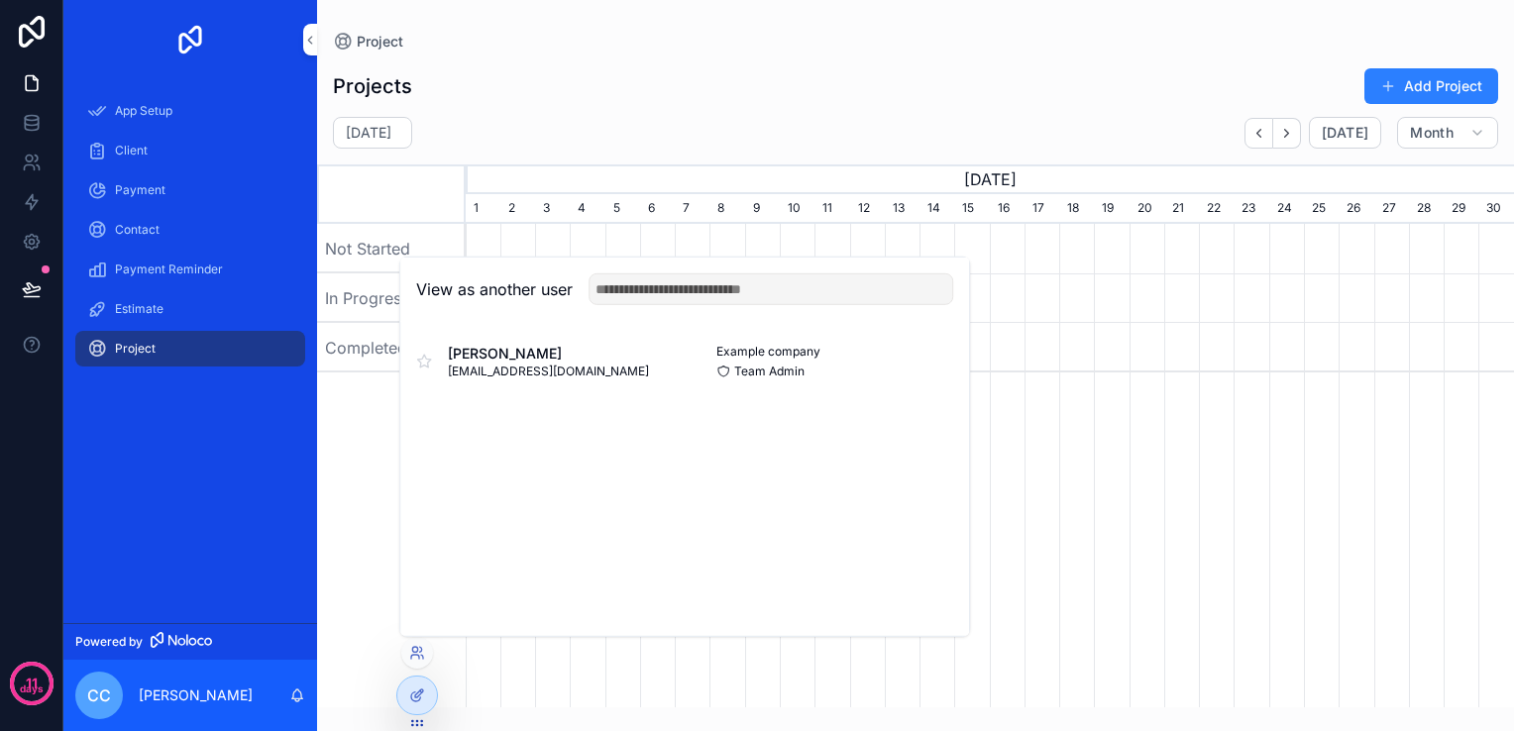
click at [24, 31] on icon at bounding box center [32, 32] width 40 height 32
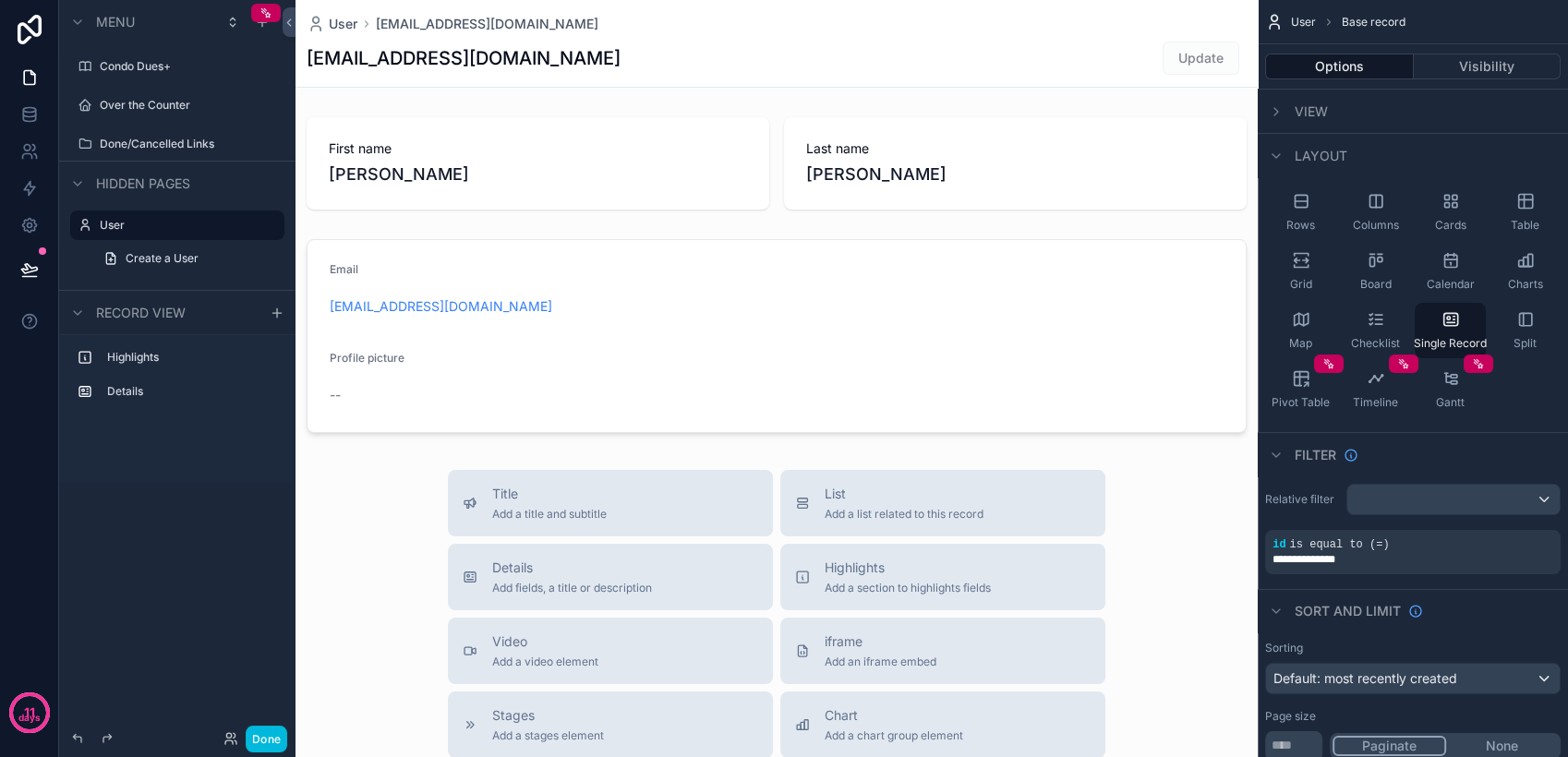
click at [0, 0] on icon "scrollable content" at bounding box center [0, 0] width 0 height 0
click at [321, 160] on button "Remove" at bounding box center [342, 157] width 71 height 19
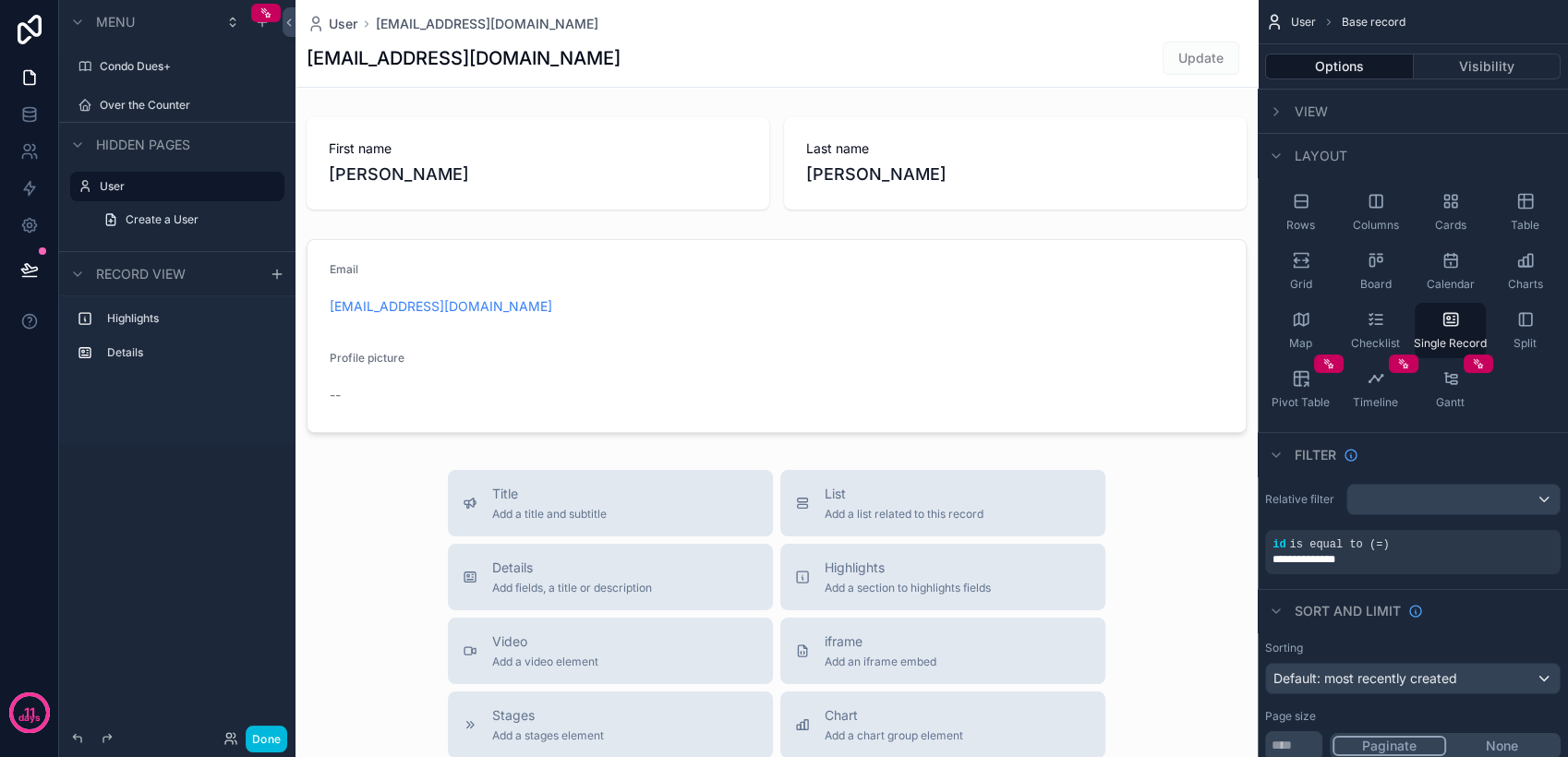
click at [0, 0] on icon "scrollable content" at bounding box center [0, 0] width 0 height 0
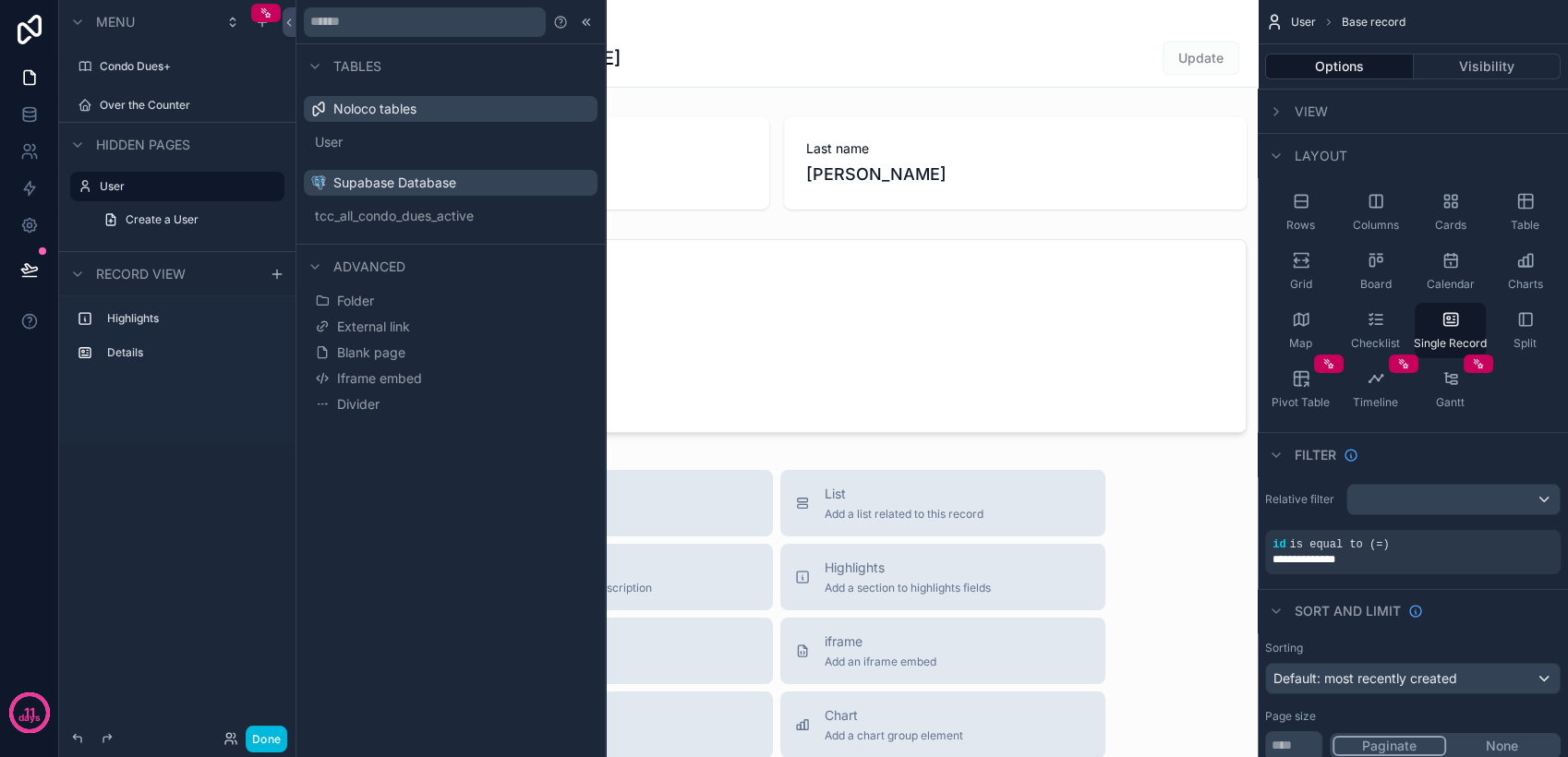
click at [170, 105] on label "Over the Counter" at bounding box center [186, 105] width 173 height 15
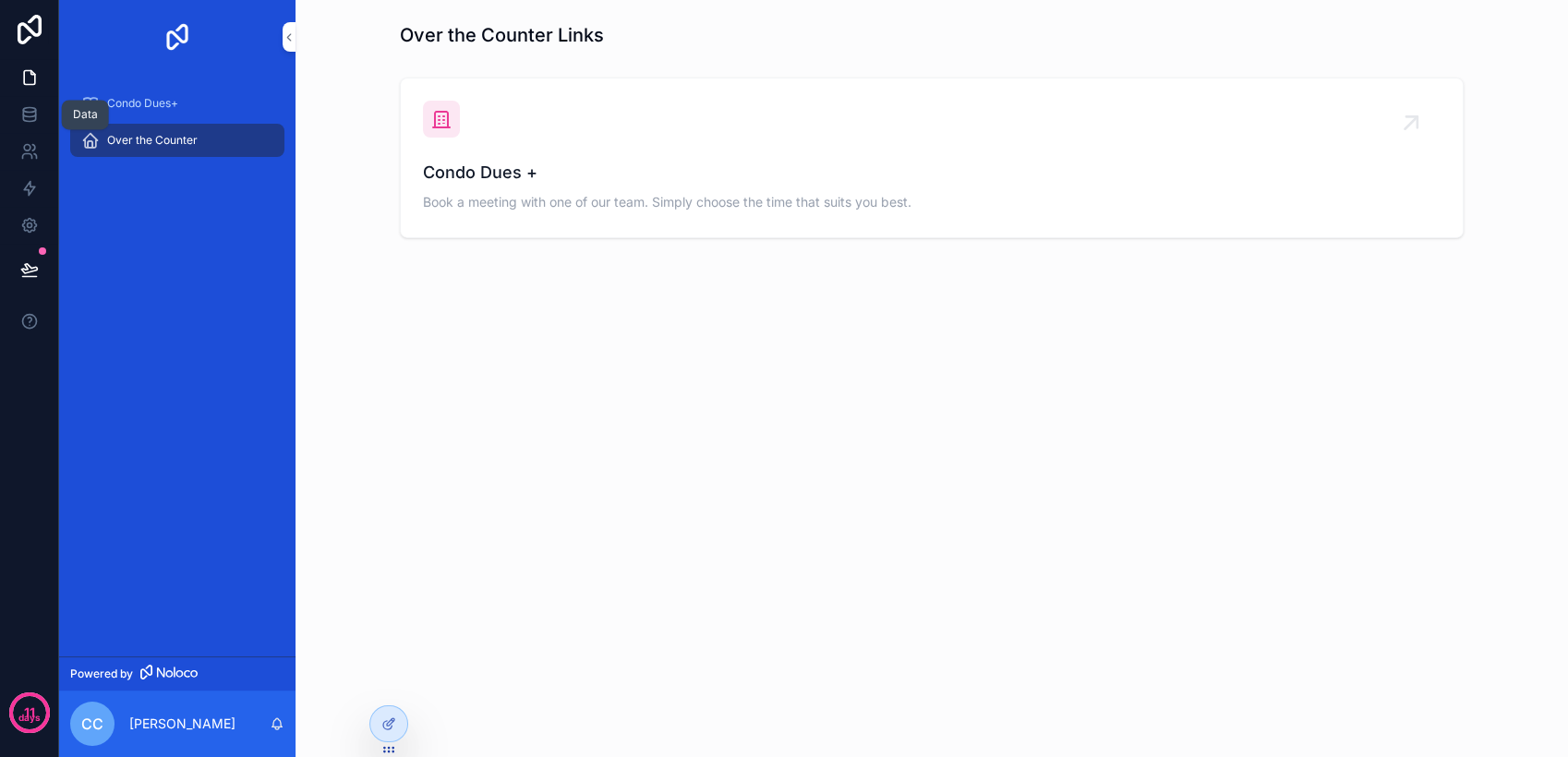
click at [23, 115] on icon at bounding box center [29, 118] width 12 height 7
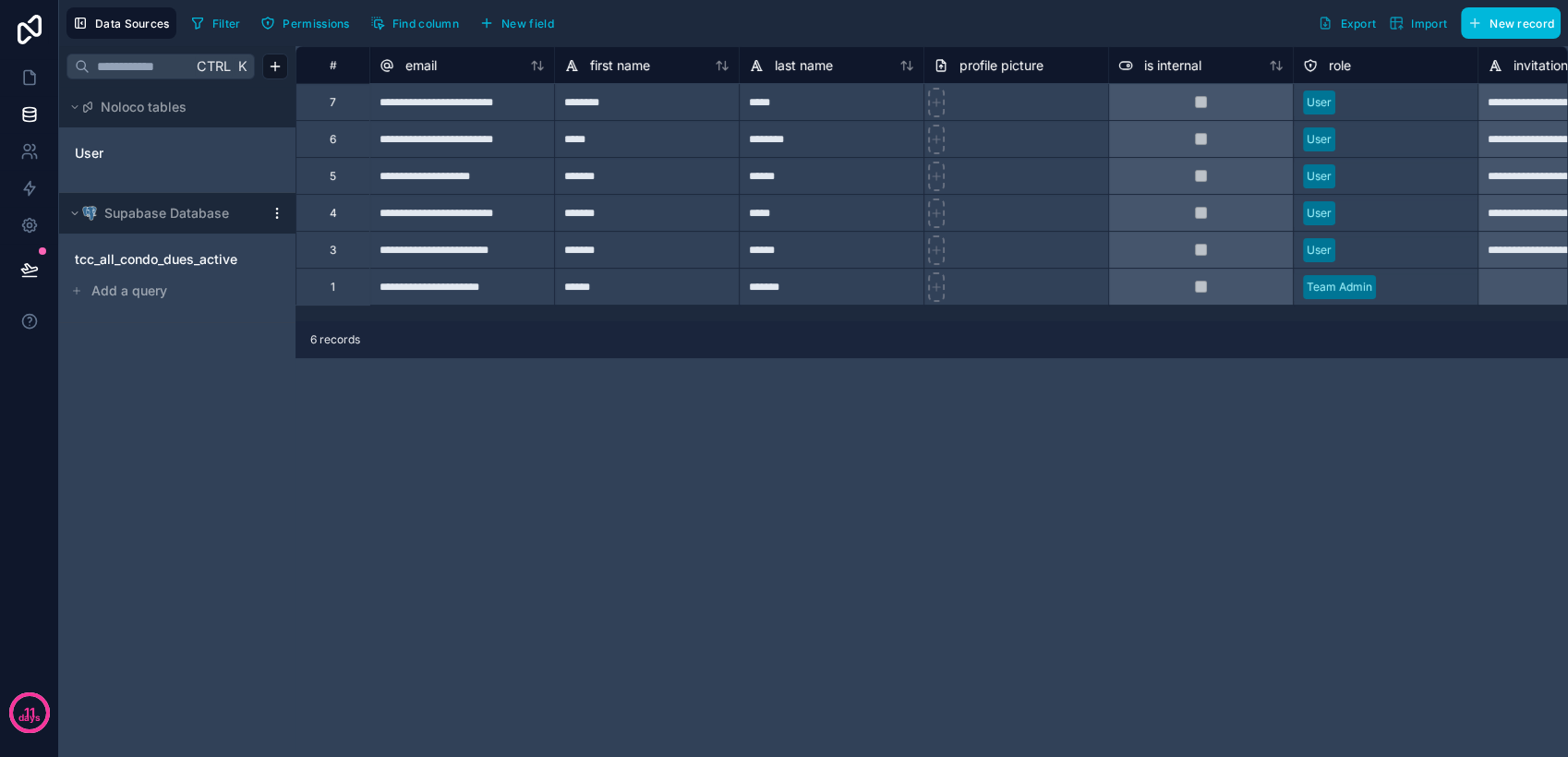
click at [145, 253] on span "tcc_all_condo_dues_active" at bounding box center [156, 260] width 162 height 19
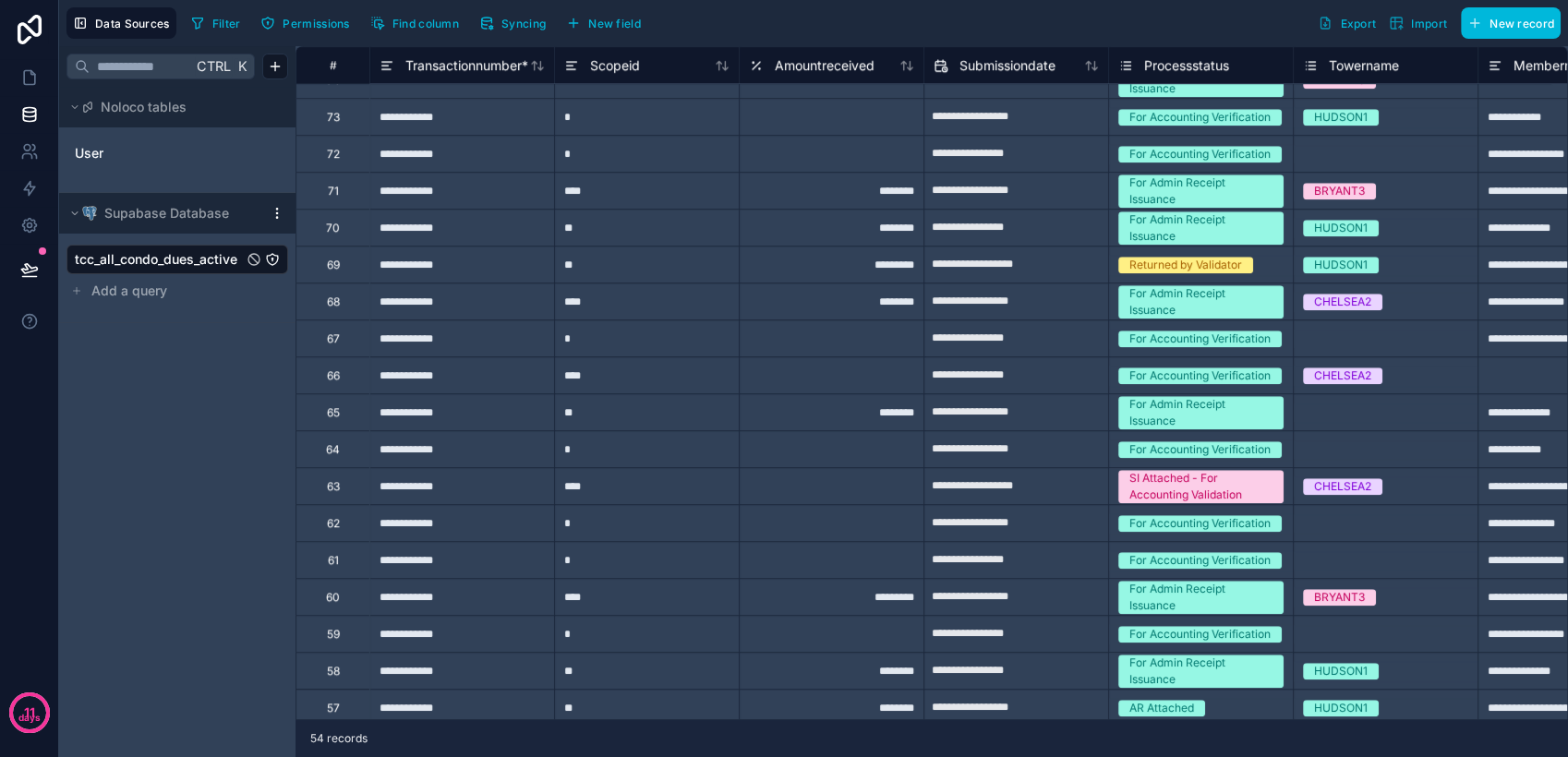
scroll to position [1225, 0]
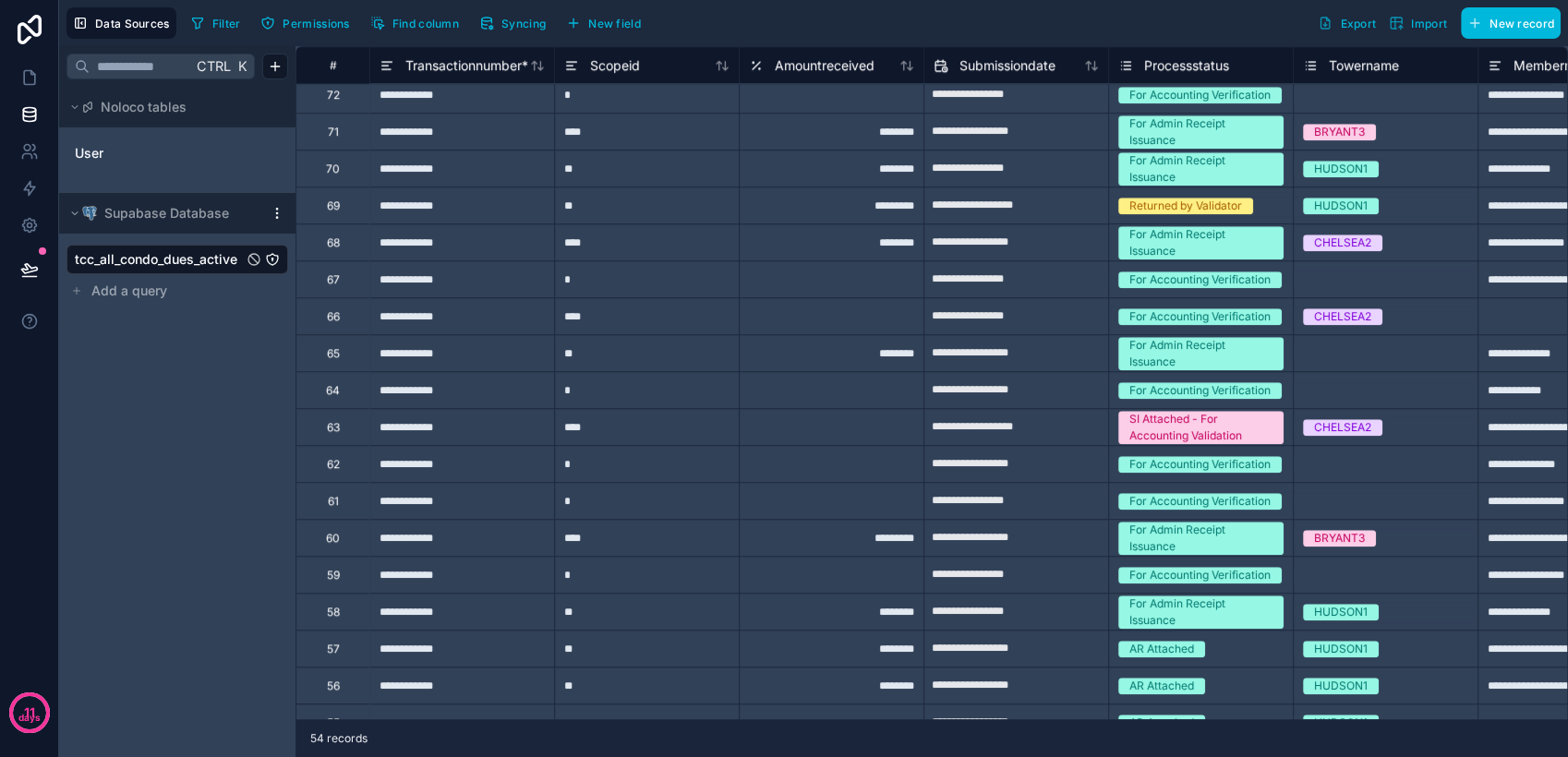
click at [271, 260] on icon "tcc_all_condo_dues_active" at bounding box center [272, 260] width 15 height 15
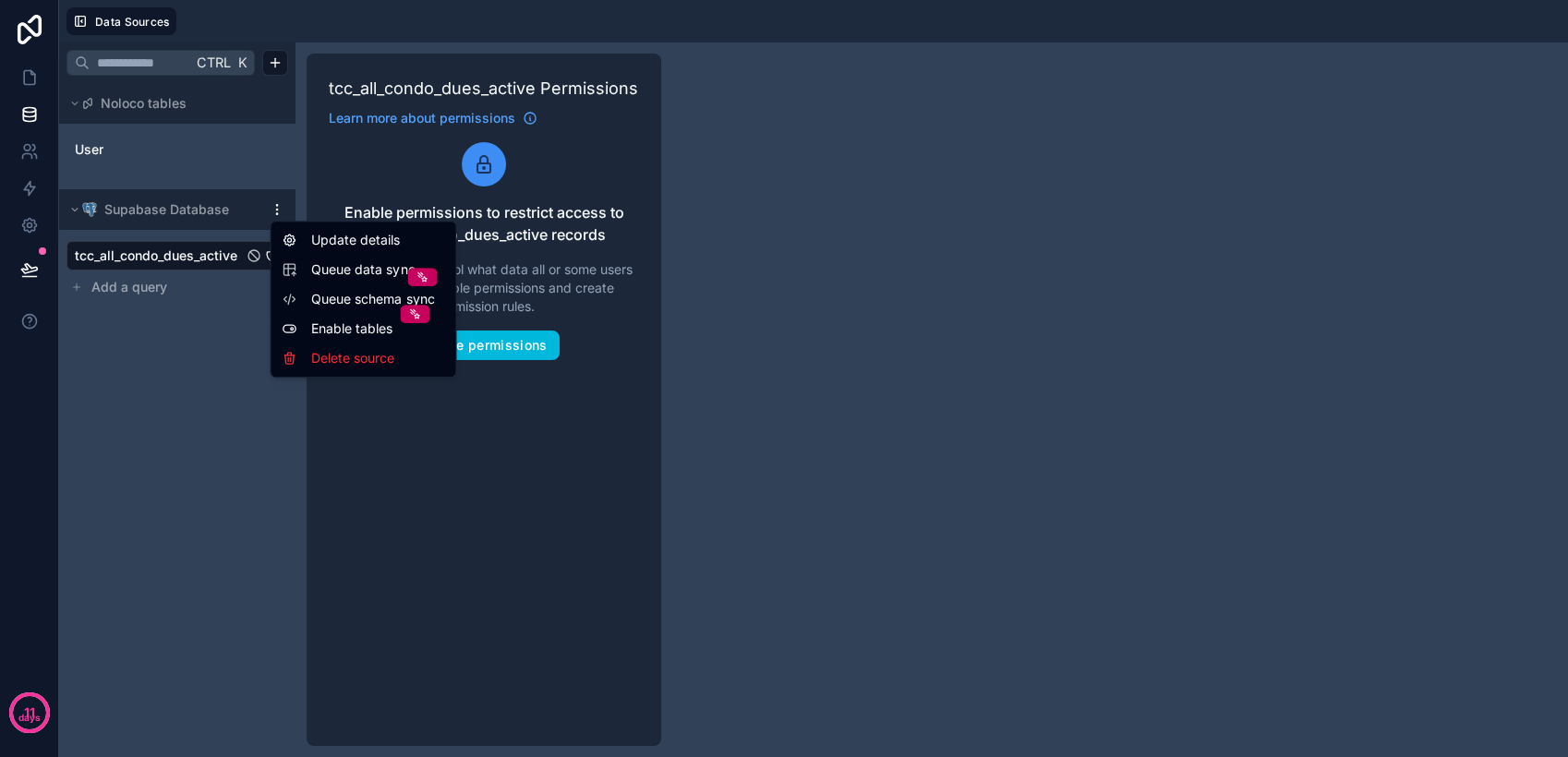
click at [278, 207] on html "11 days Data Sources Ctrl K Noloco tables User Supabase Database tcc_all_condo_…" at bounding box center [784, 378] width 1568 height 757
click at [320, 268] on span "Queue data sync" at bounding box center [377, 269] width 133 height 19
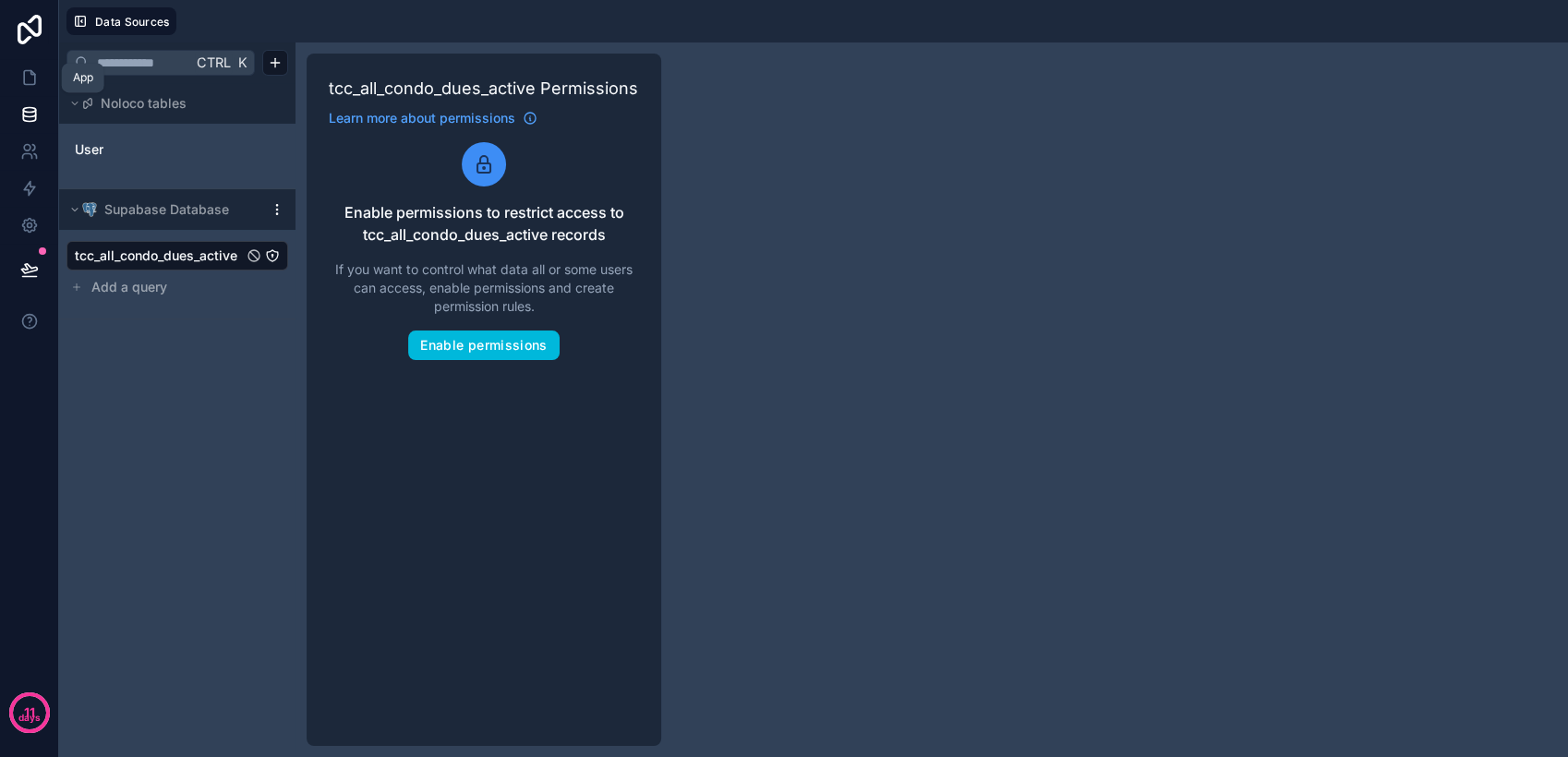
click at [26, 85] on icon at bounding box center [30, 77] width 19 height 19
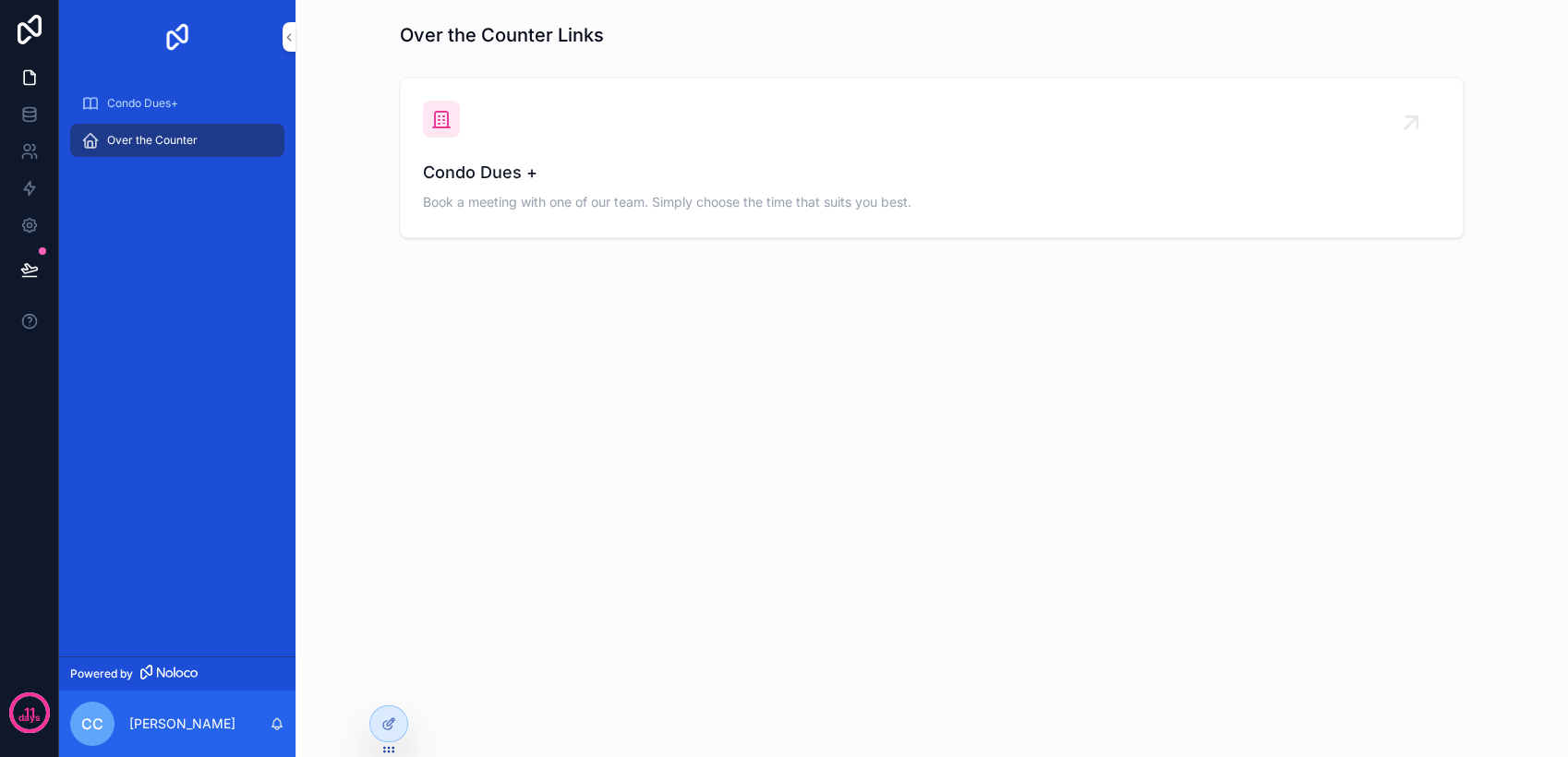
click at [164, 103] on span "Condo Dues+" at bounding box center [143, 103] width 71 height 15
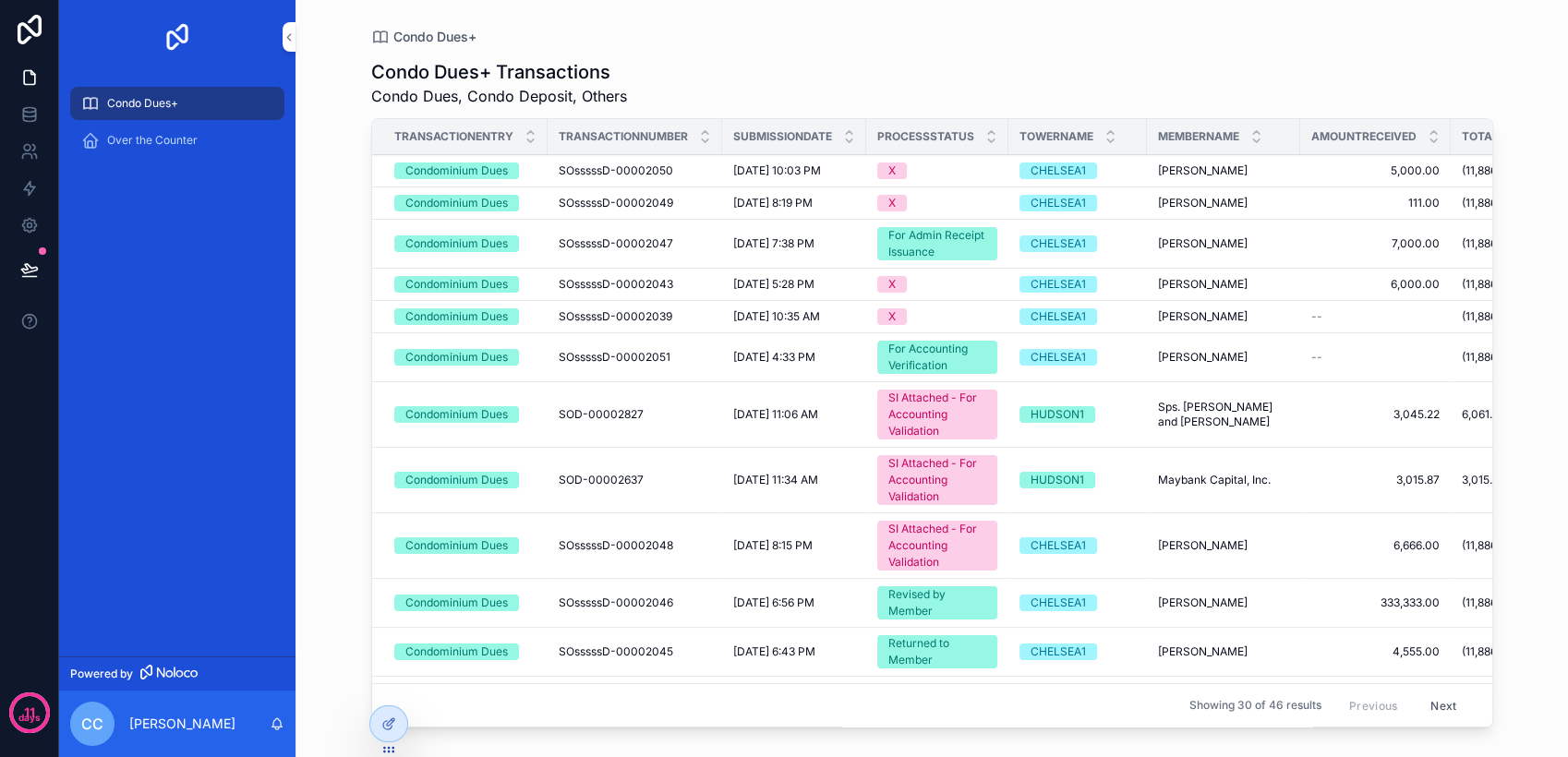
click at [168, 137] on span "Over the Counter" at bounding box center [152, 141] width 90 height 15
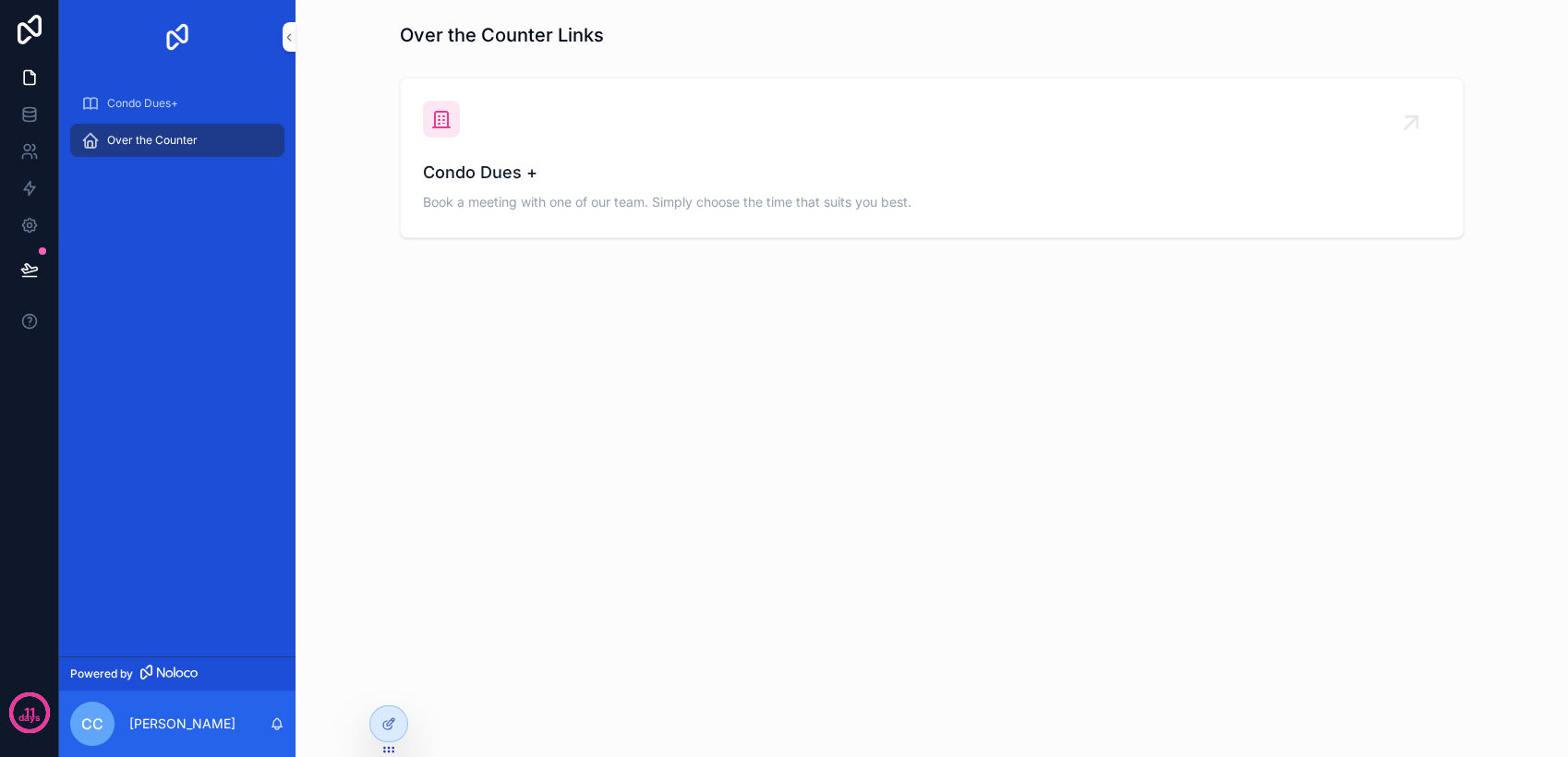
click at [174, 113] on div "Condo Dues+" at bounding box center [177, 103] width 192 height 30
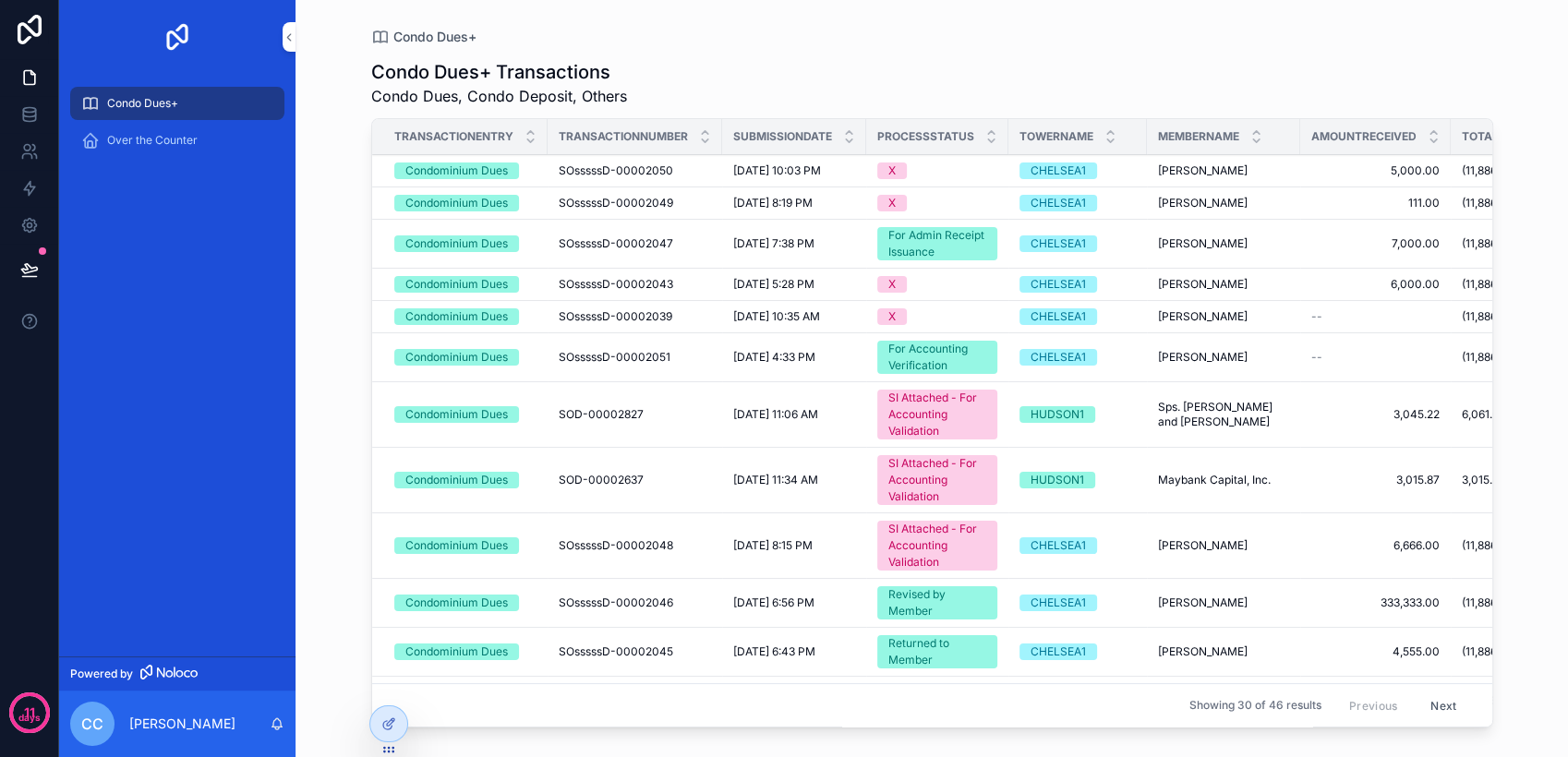
click at [371, 725] on div at bounding box center [389, 723] width 37 height 35
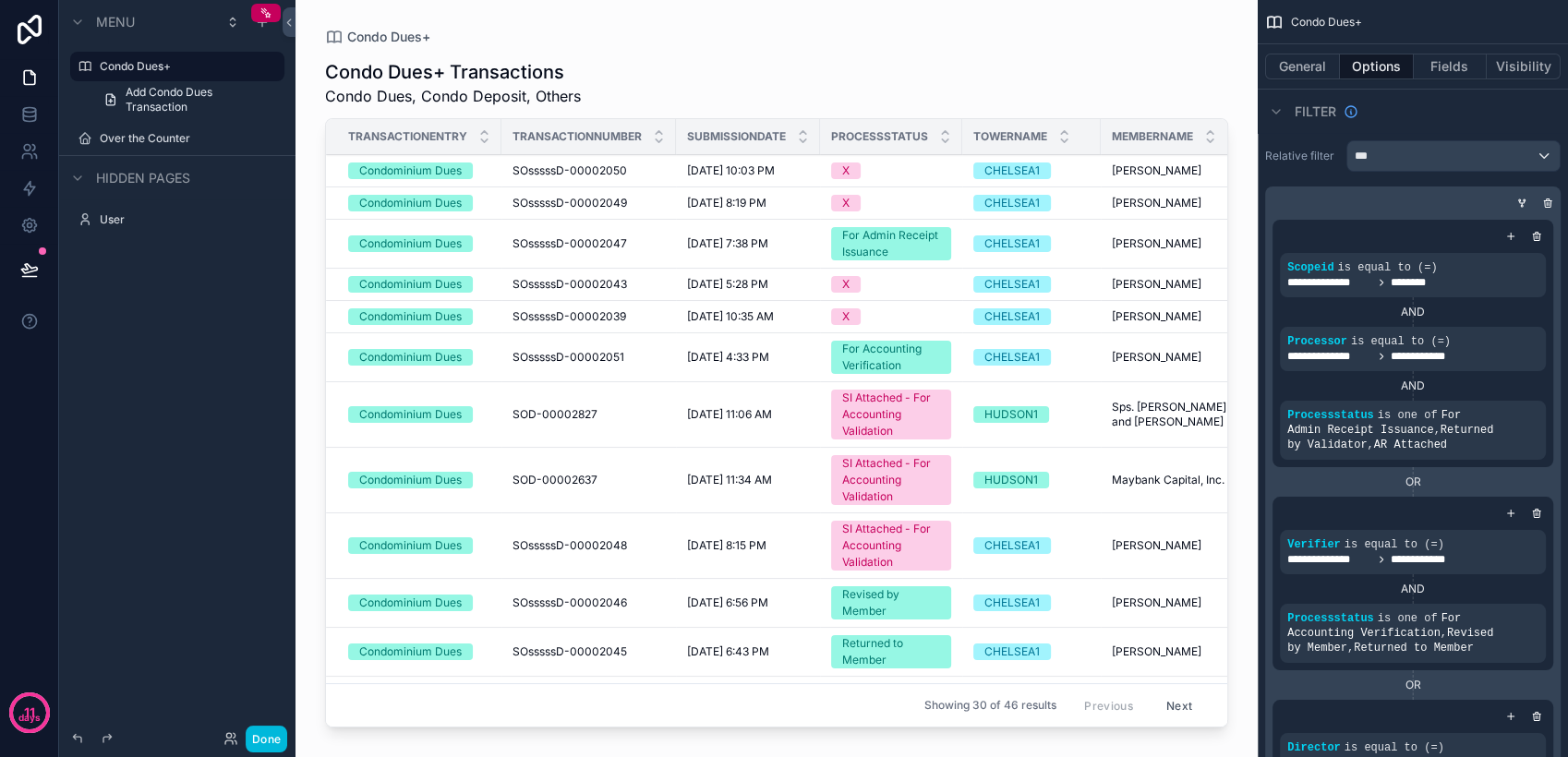
drag, startPoint x: 737, startPoint y: 721, endPoint x: 863, endPoint y: 721, distance: 126.0
click at [863, 721] on div "scrollable content" at bounding box center [776, 367] width 962 height 735
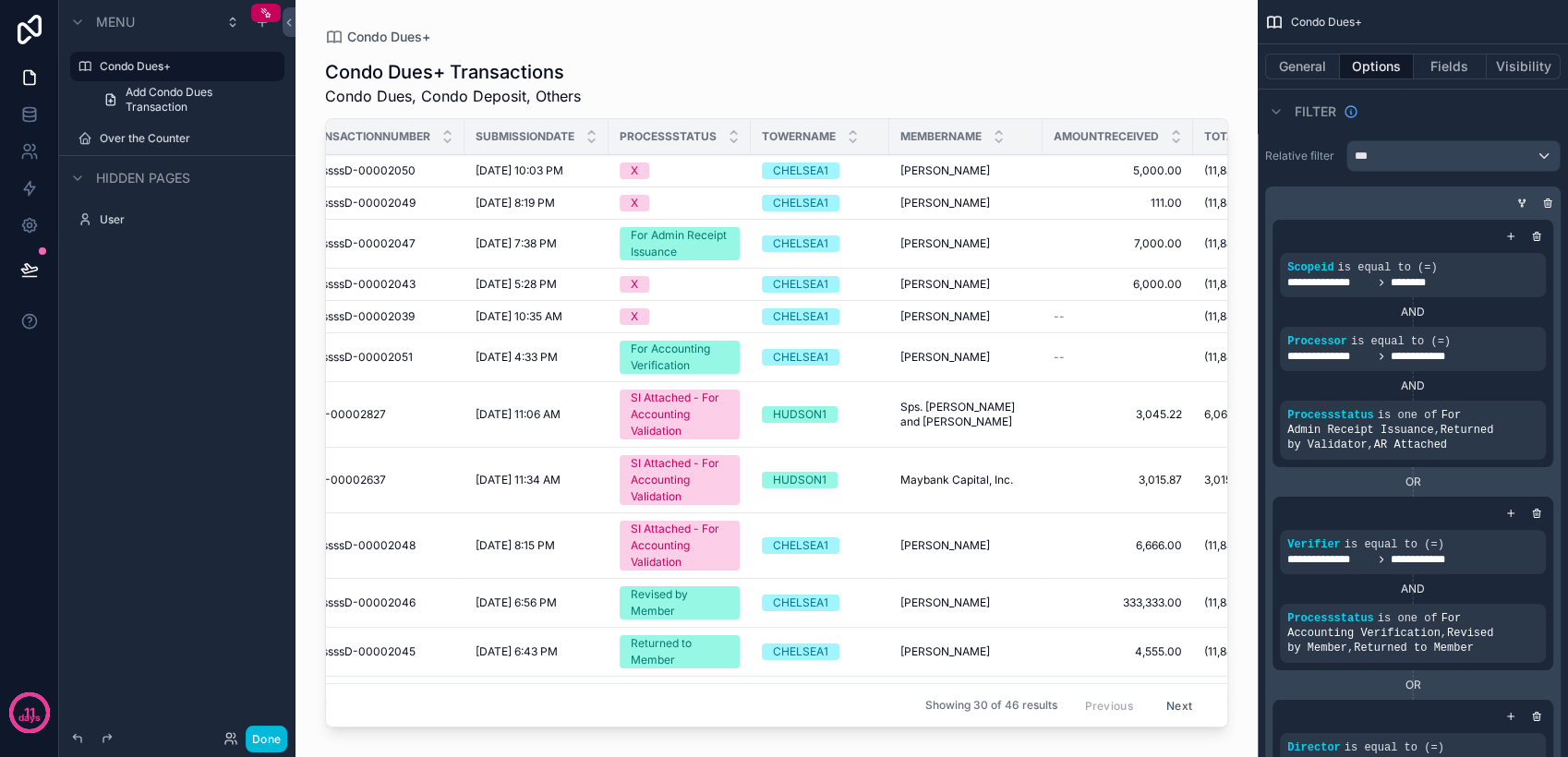
scroll to position [0, 76]
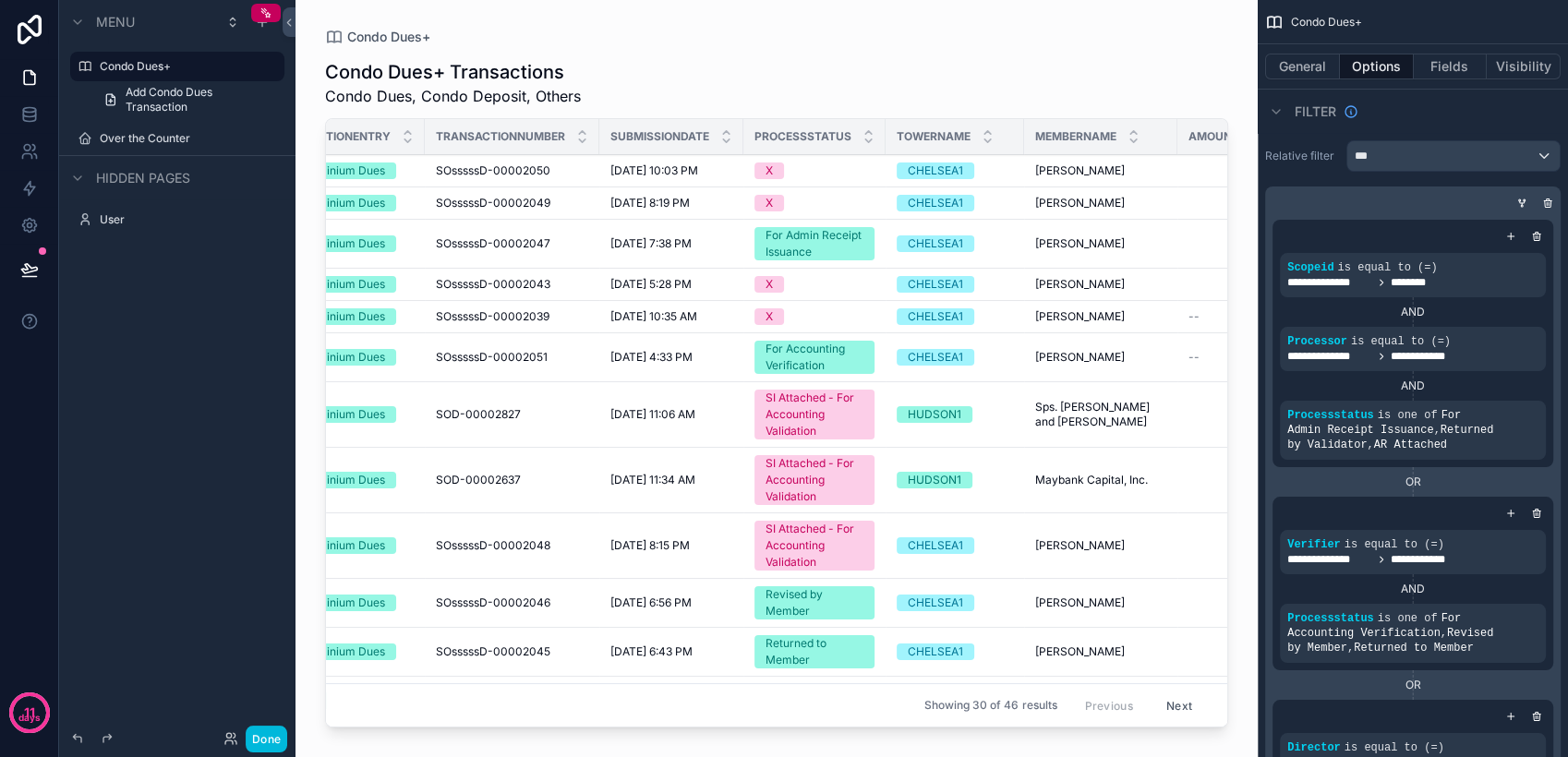
click at [148, 137] on label "Over the Counter" at bounding box center [186, 139] width 173 height 15
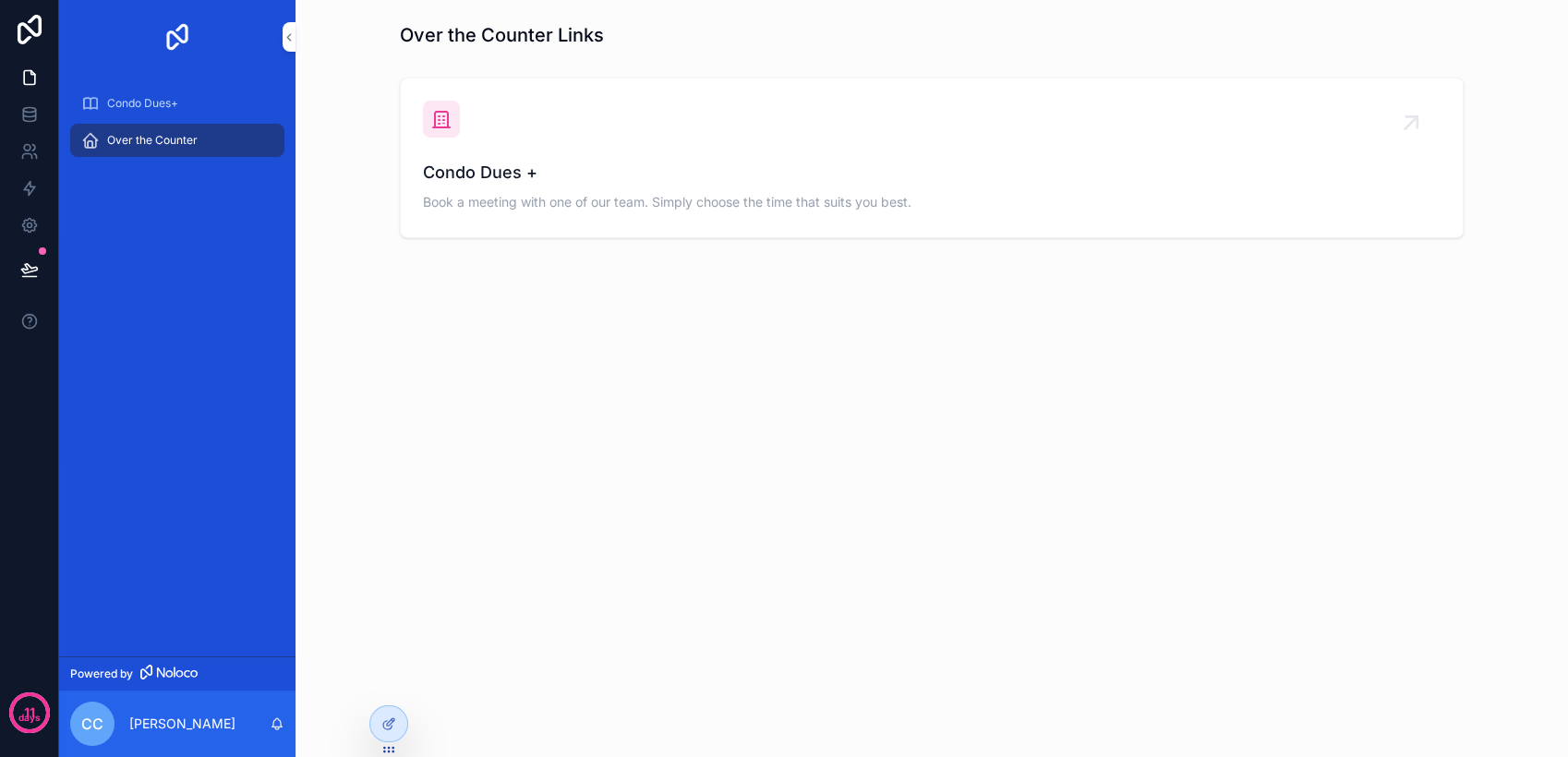
click at [387, 714] on div at bounding box center [389, 723] width 37 height 35
click at [128, 101] on span "Condo Dues+" at bounding box center [143, 103] width 71 height 15
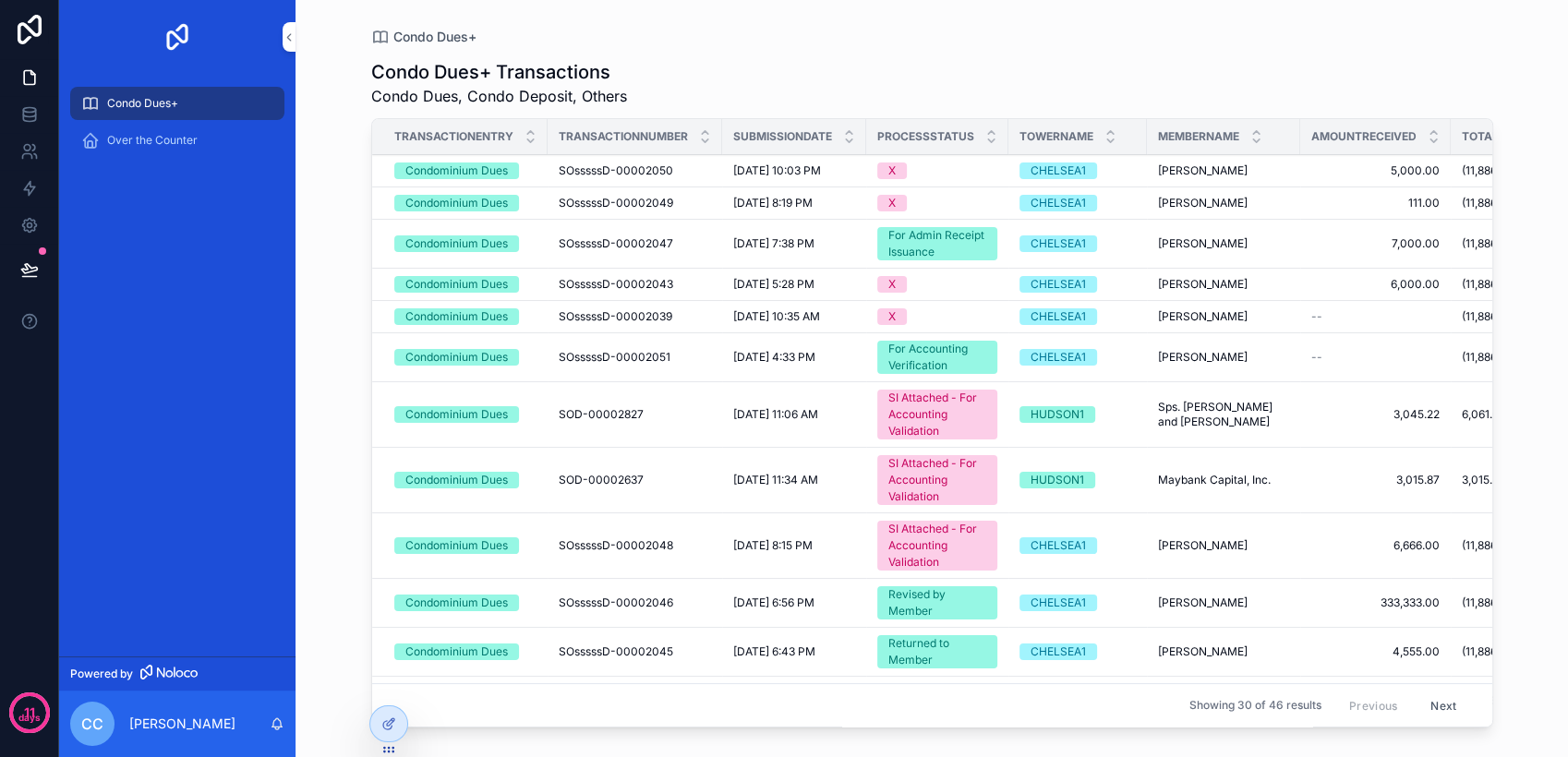
click at [389, 721] on icon at bounding box center [389, 723] width 15 height 15
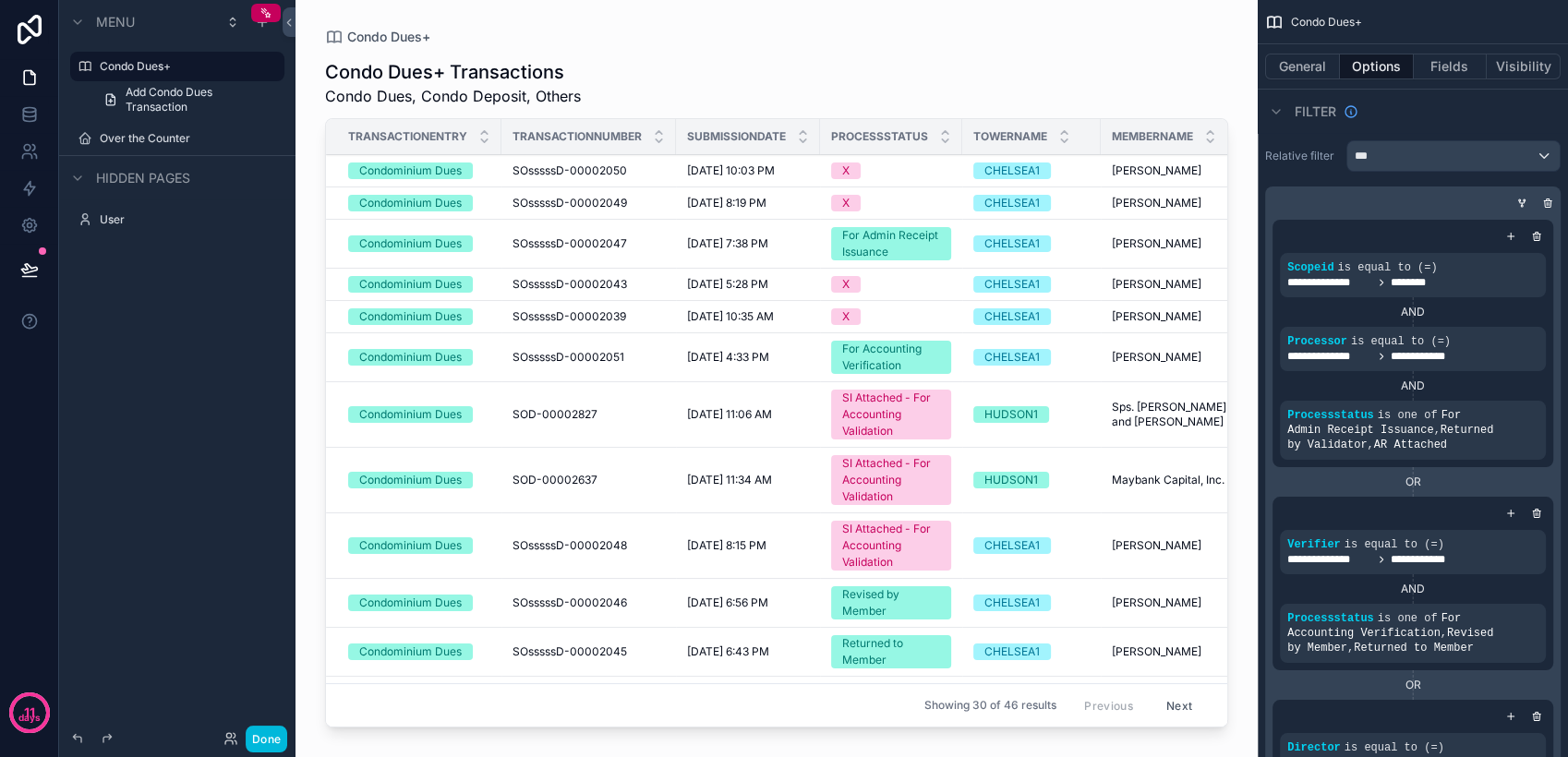
click at [136, 144] on label "Over the Counter" at bounding box center [186, 139] width 173 height 15
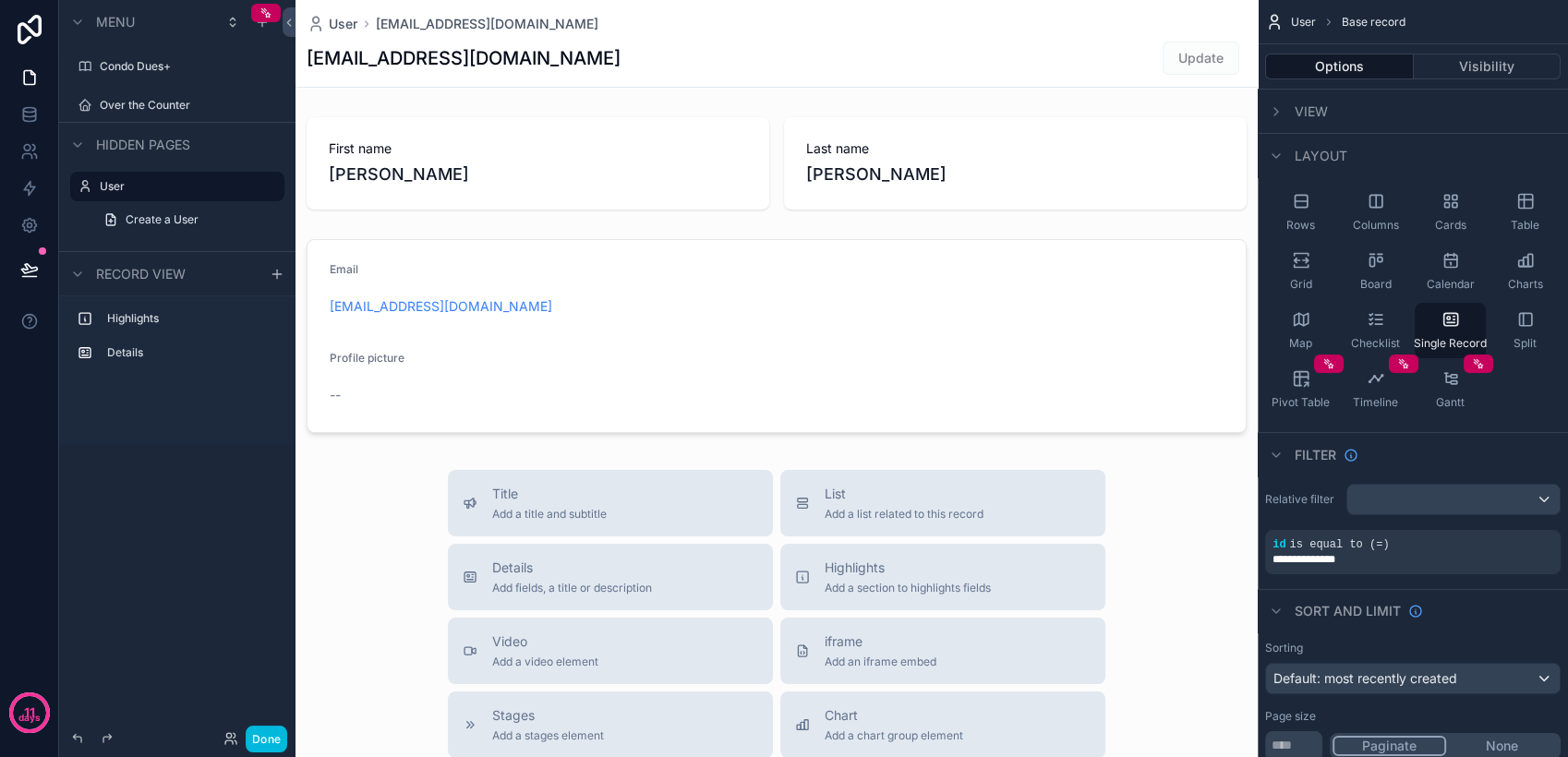
click at [192, 101] on label "Over the Counter" at bounding box center [186, 105] width 173 height 15
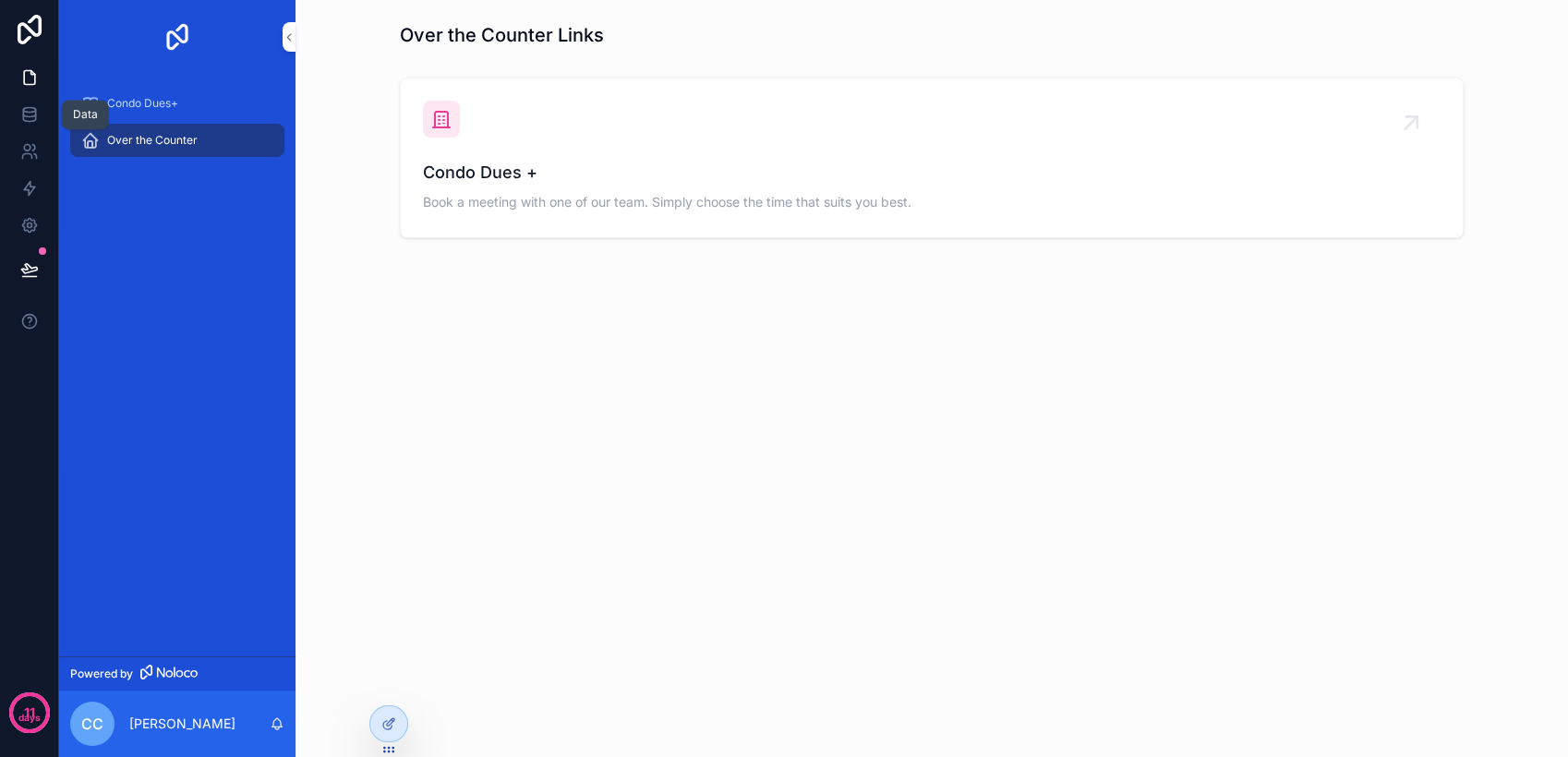
click at [15, 115] on link at bounding box center [29, 115] width 58 height 37
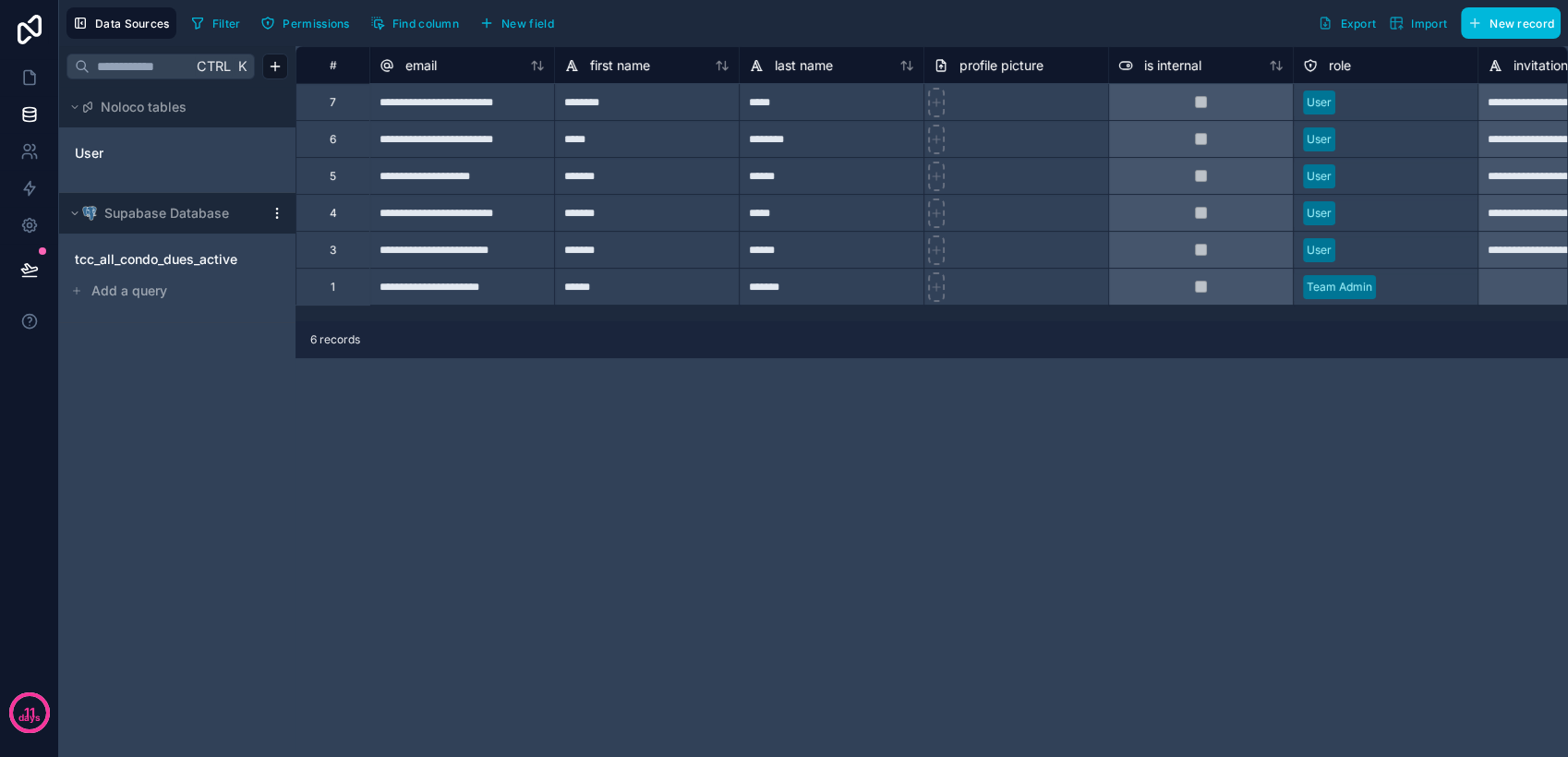
click at [271, 214] on html "**********" at bounding box center [784, 378] width 1568 height 757
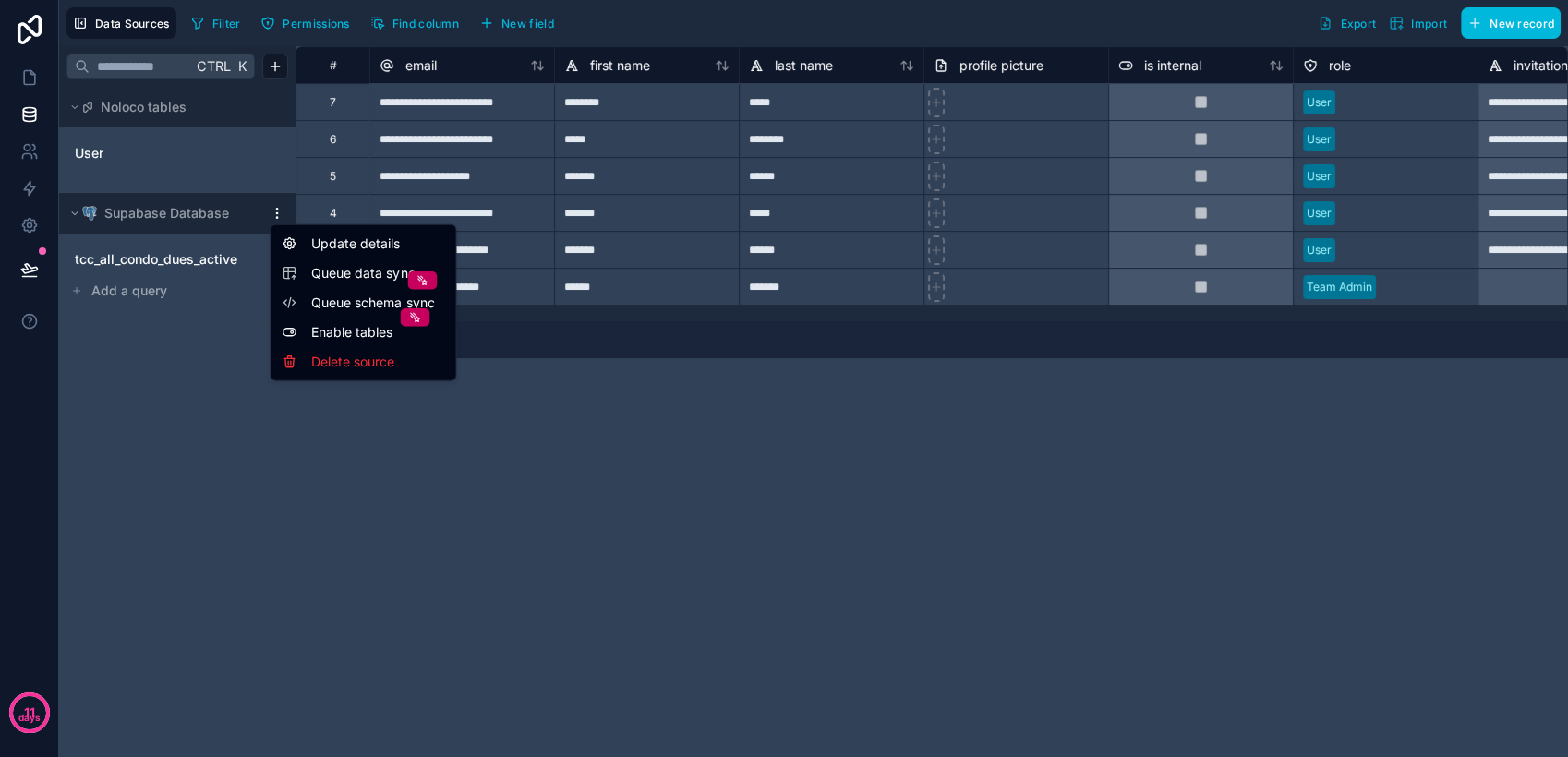
click at [325, 275] on span "Queue data sync" at bounding box center [377, 273] width 133 height 19
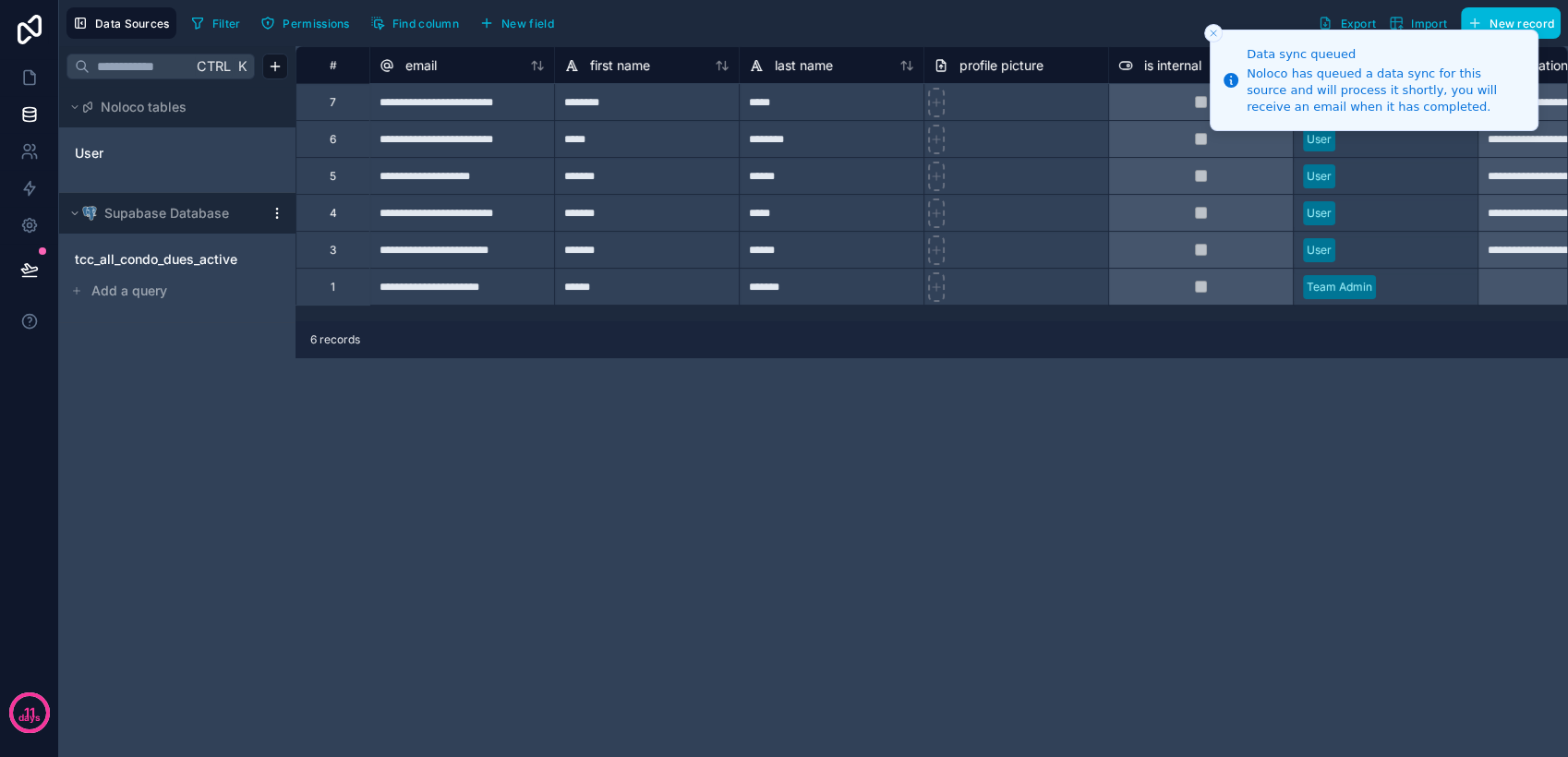
click at [275, 215] on html "**********" at bounding box center [784, 378] width 1568 height 757
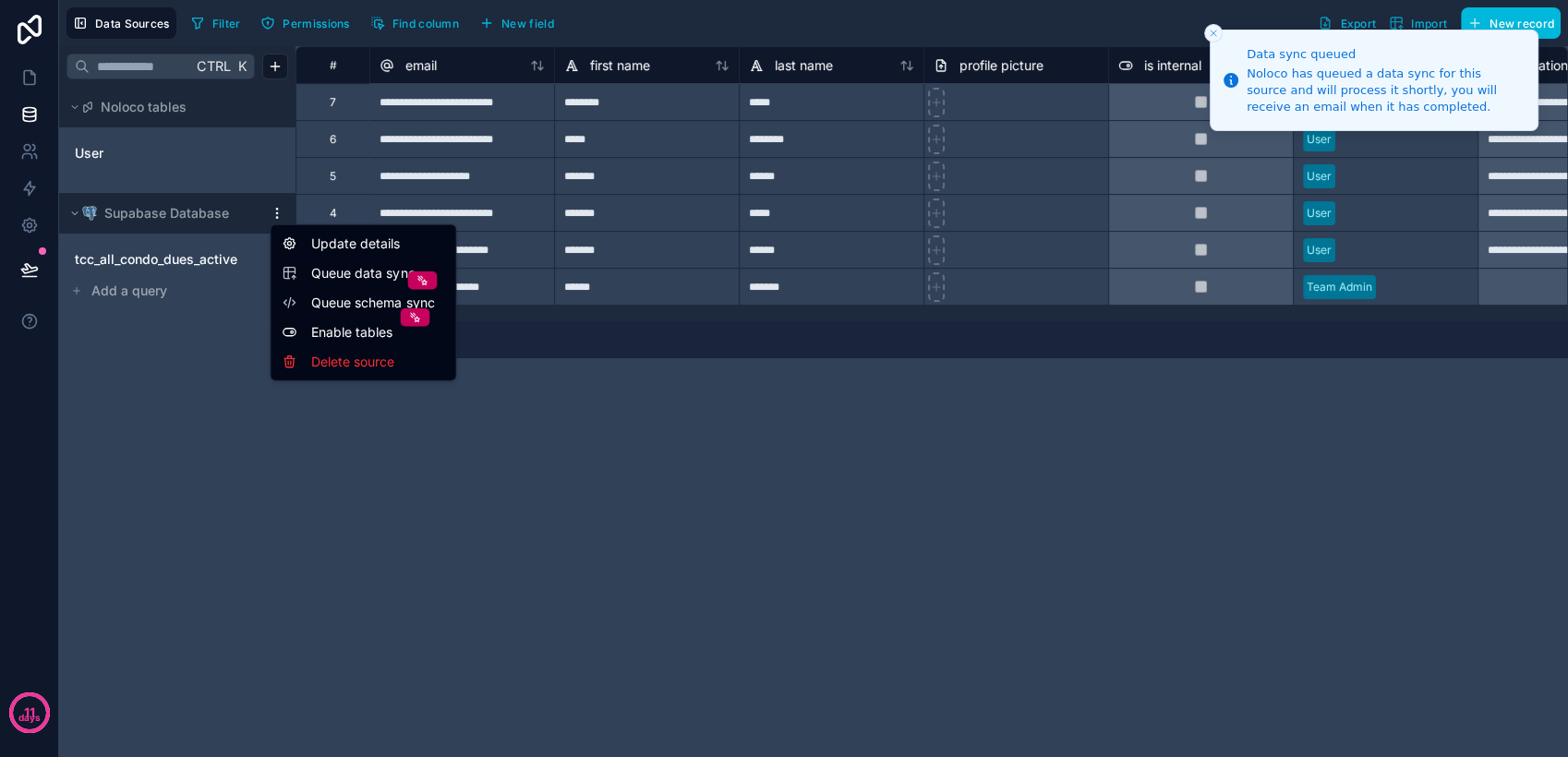
click at [275, 215] on html "**********" at bounding box center [784, 378] width 1568 height 757
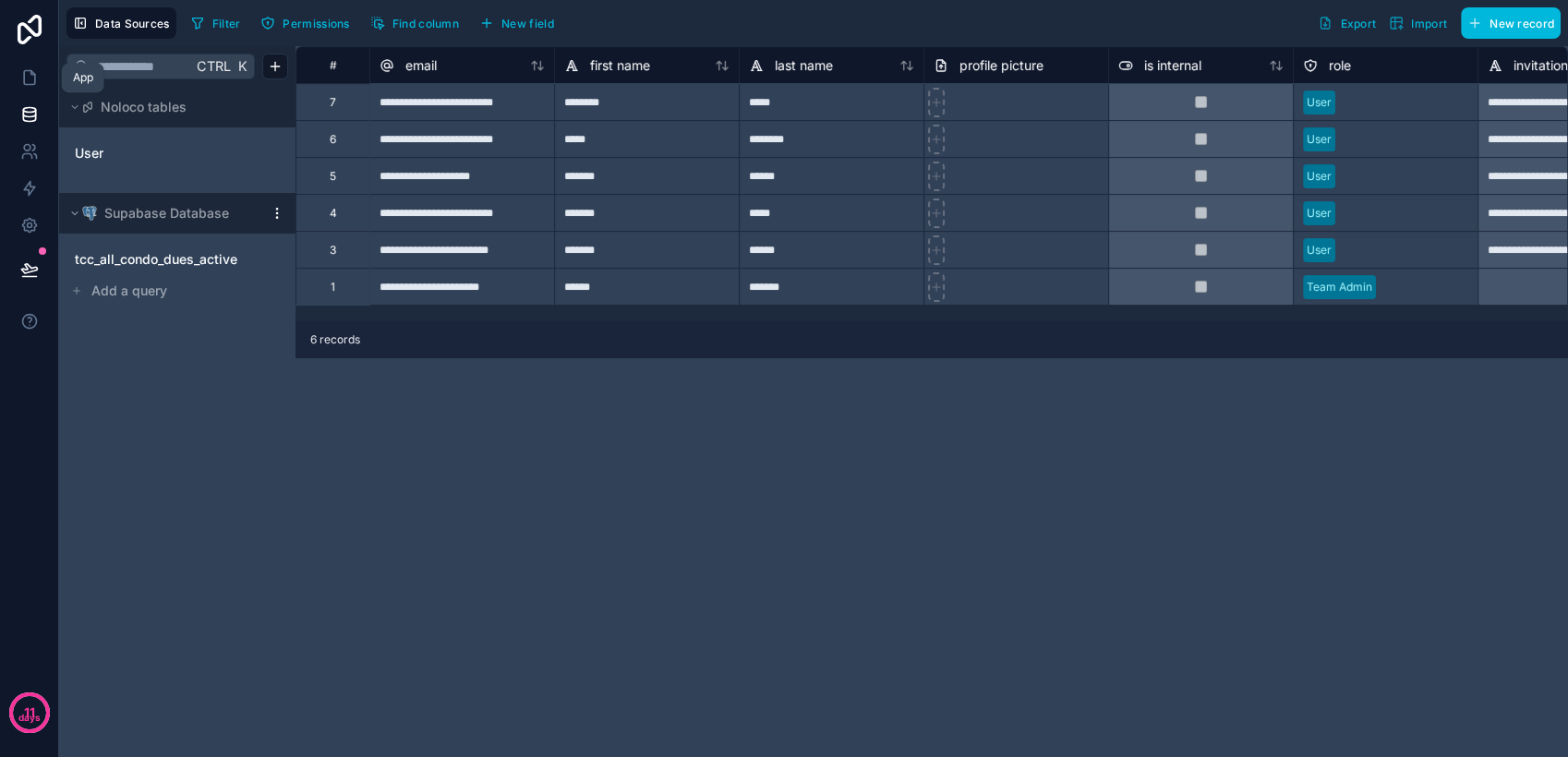
click at [35, 89] on link at bounding box center [29, 77] width 58 height 37
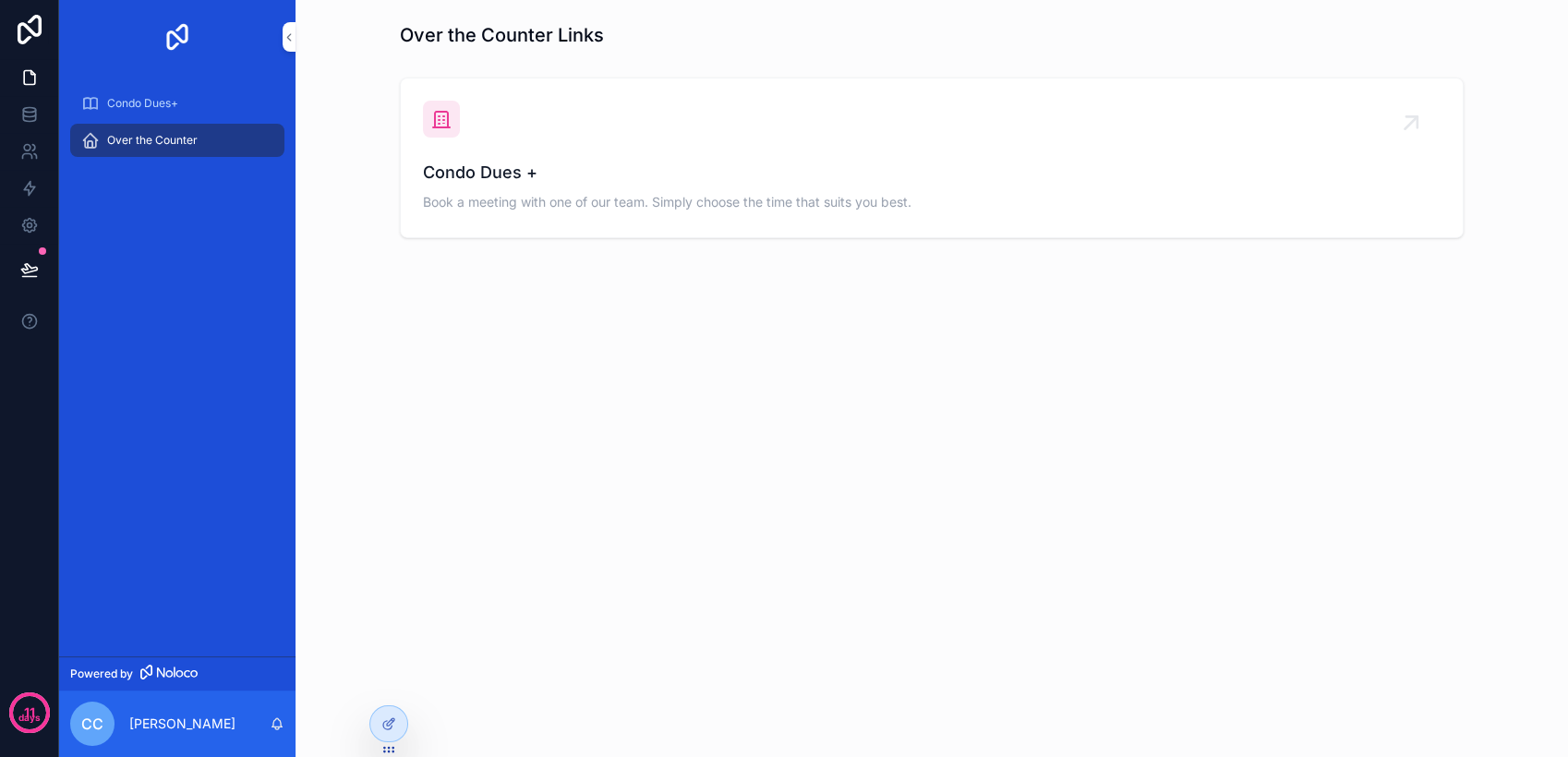
click at [397, 721] on div at bounding box center [389, 723] width 37 height 35
click at [197, 102] on div "Condo Dues+" at bounding box center [177, 103] width 192 height 30
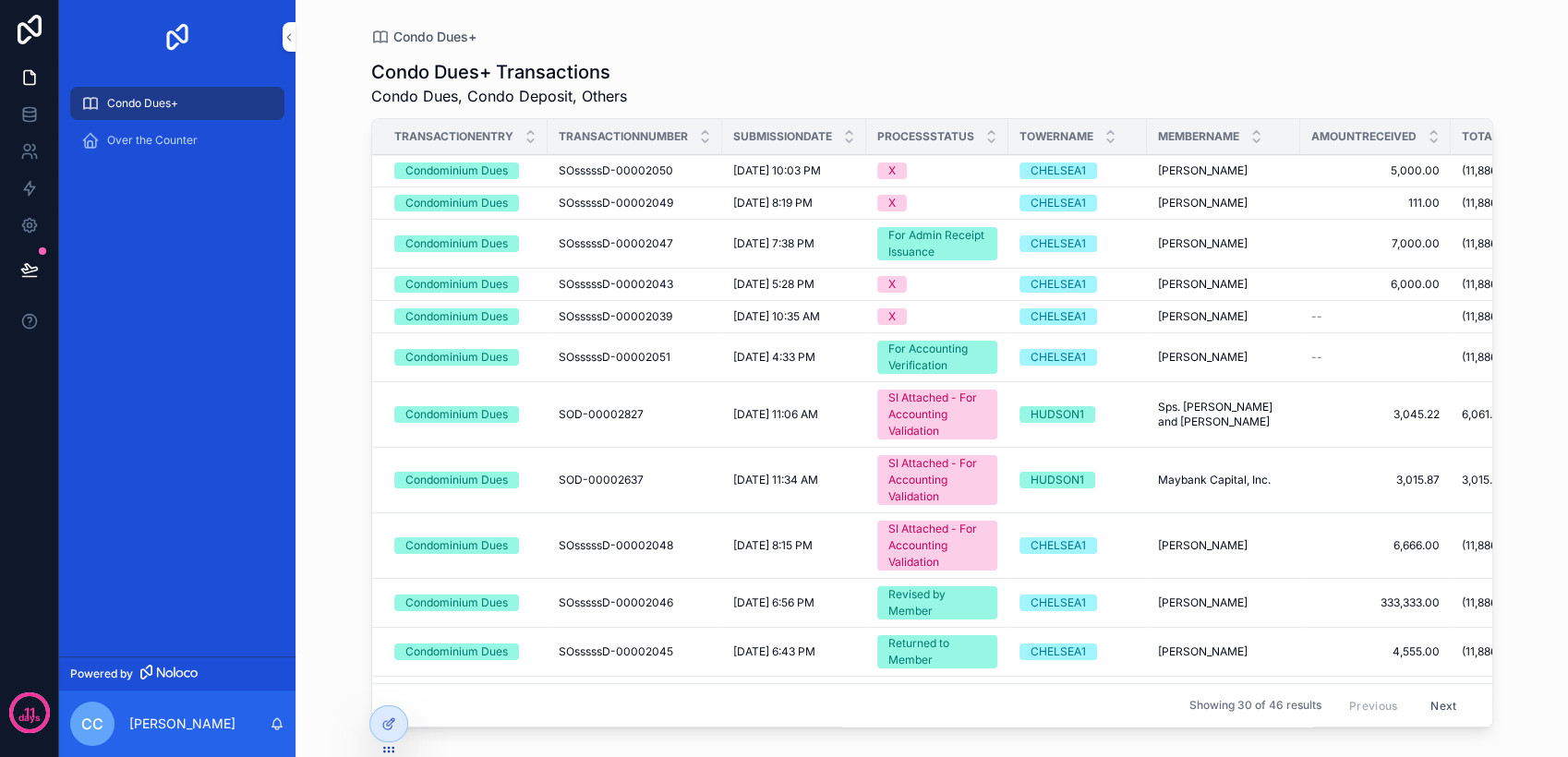
click at [958, 407] on div "SI Attached - For Accounting Validation" at bounding box center [936, 414] width 98 height 50
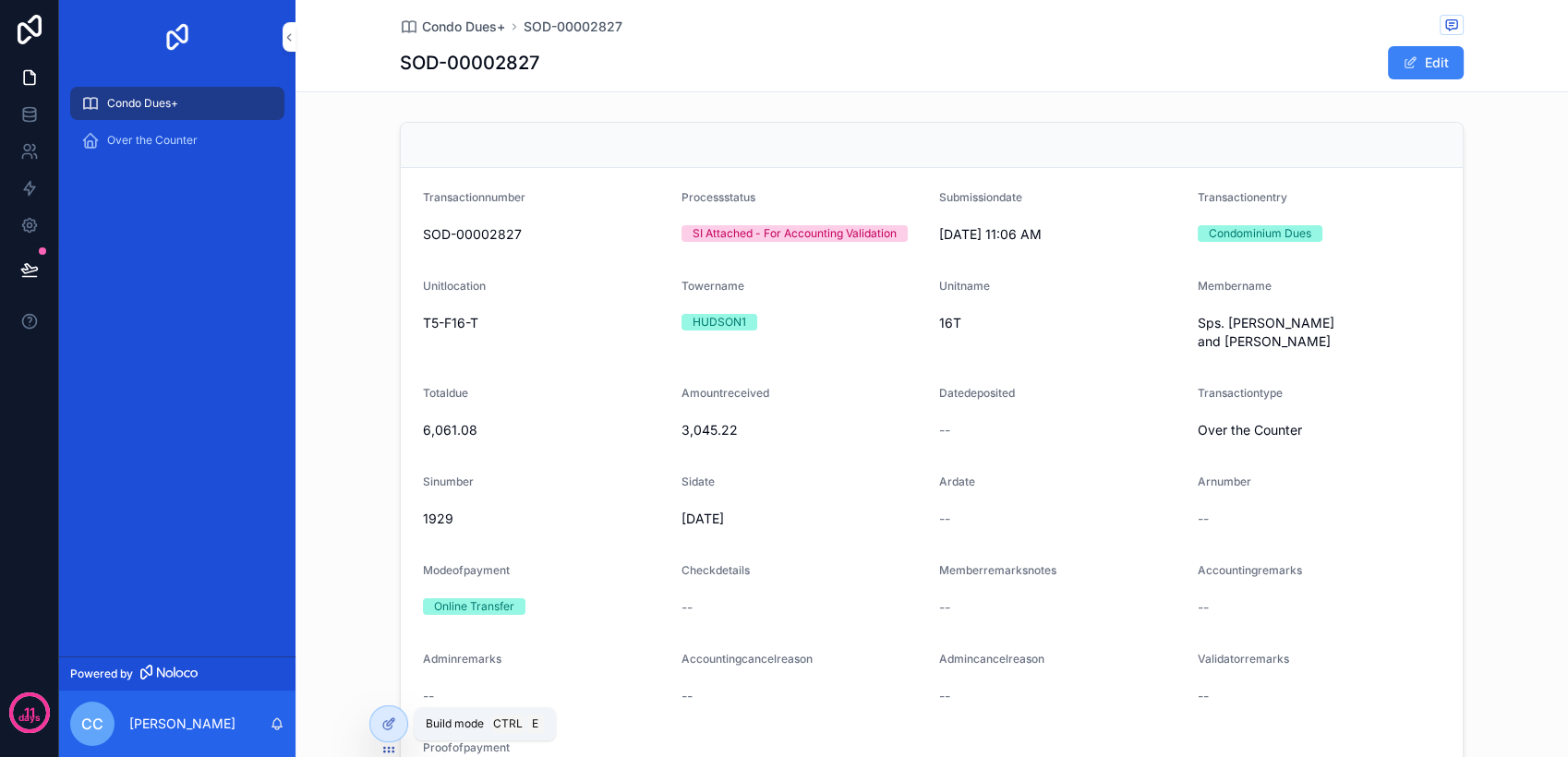
click at [391, 731] on div at bounding box center [389, 723] width 37 height 35
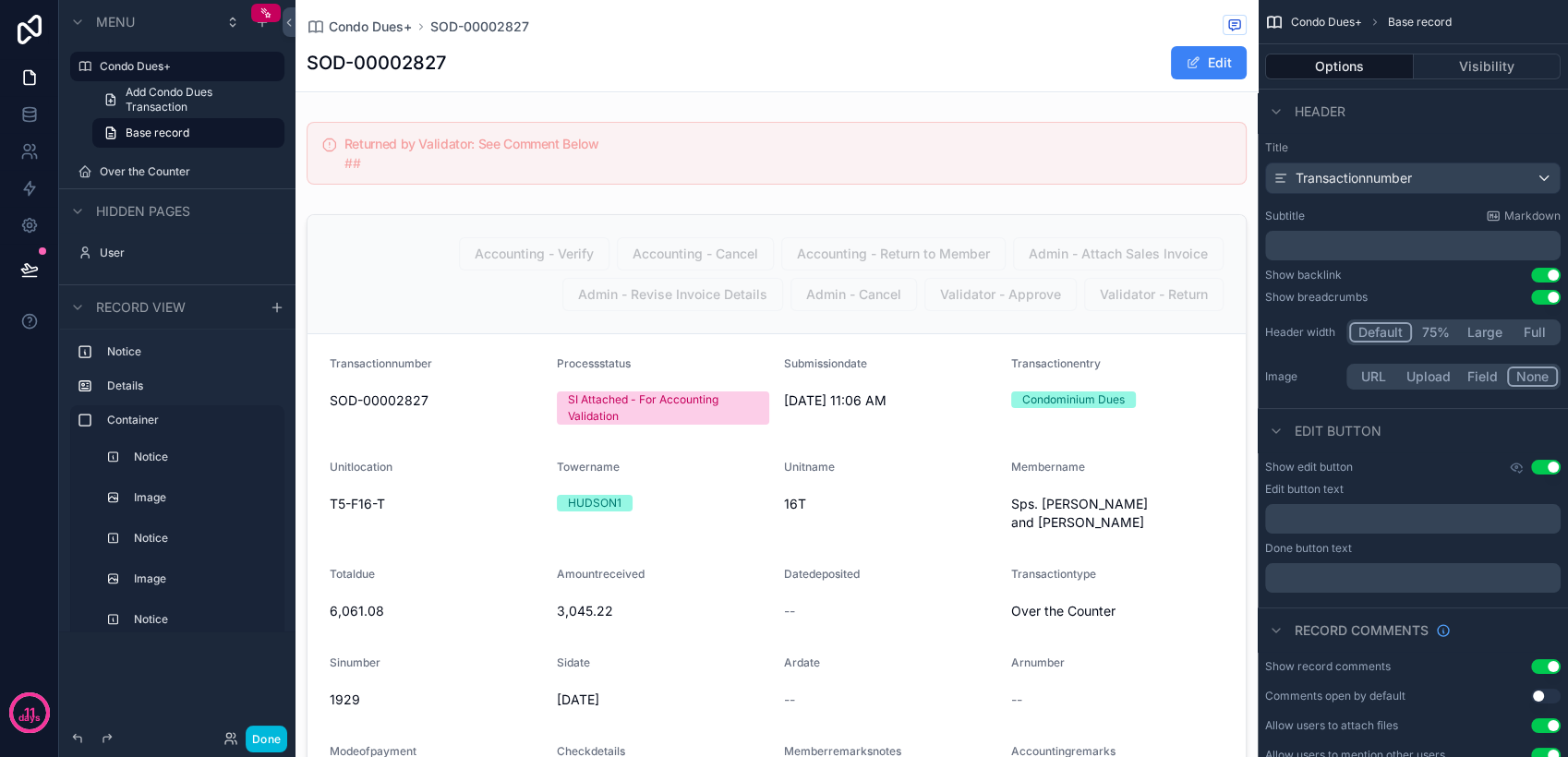
click at [171, 174] on label "Over the Counter" at bounding box center [186, 171] width 173 height 15
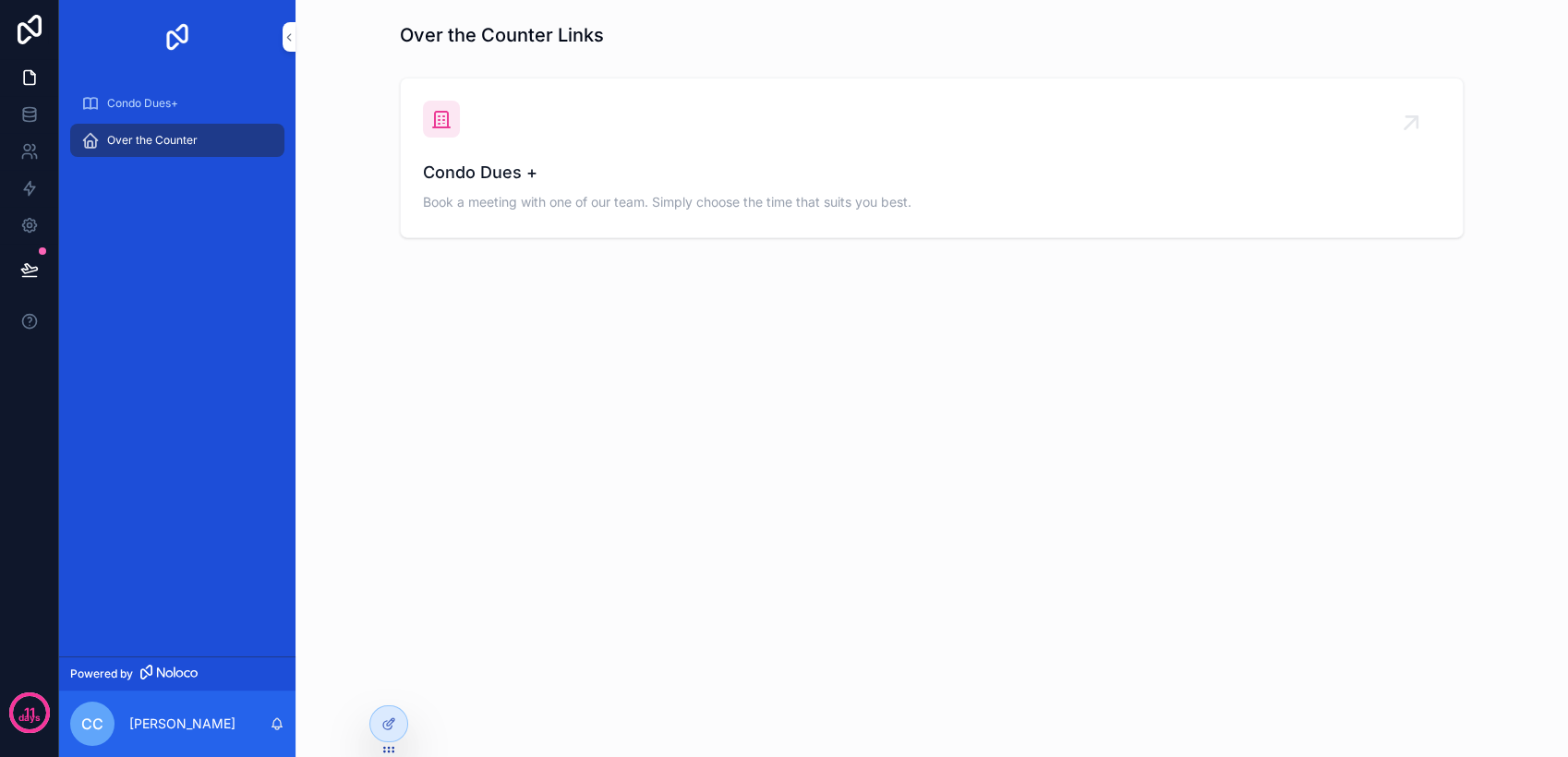
click at [381, 721] on icon at bounding box center [389, 723] width 15 height 15
click at [495, 187] on div "Condo Dues + Book a meeting with one of our team. Simply choose the time that s…" at bounding box center [932, 186] width 1017 height 55
click at [197, 104] on div "Condo Dues+" at bounding box center [177, 103] width 192 height 30
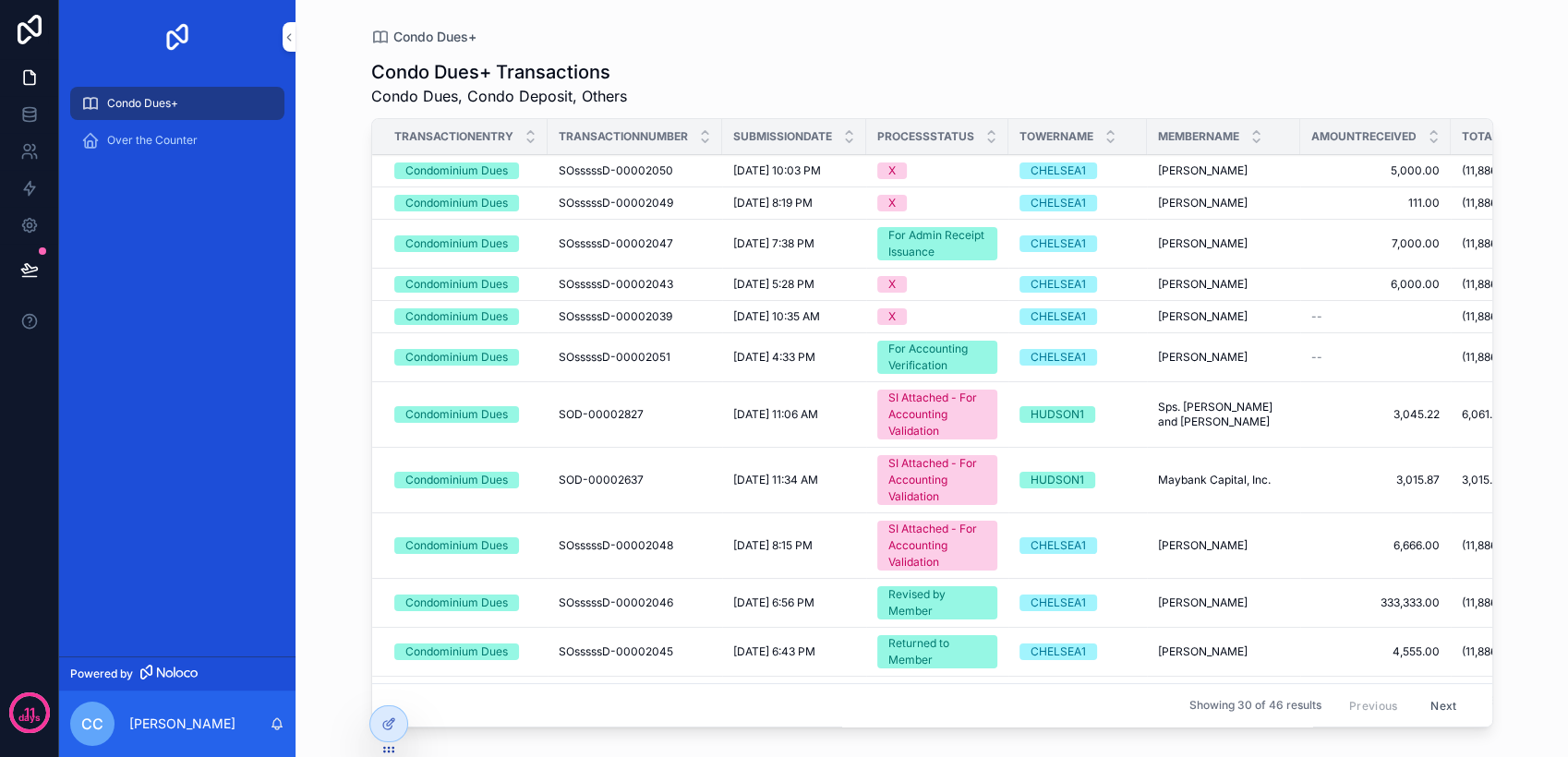
click at [0, 0] on icon at bounding box center [0, 0] width 0 height 0
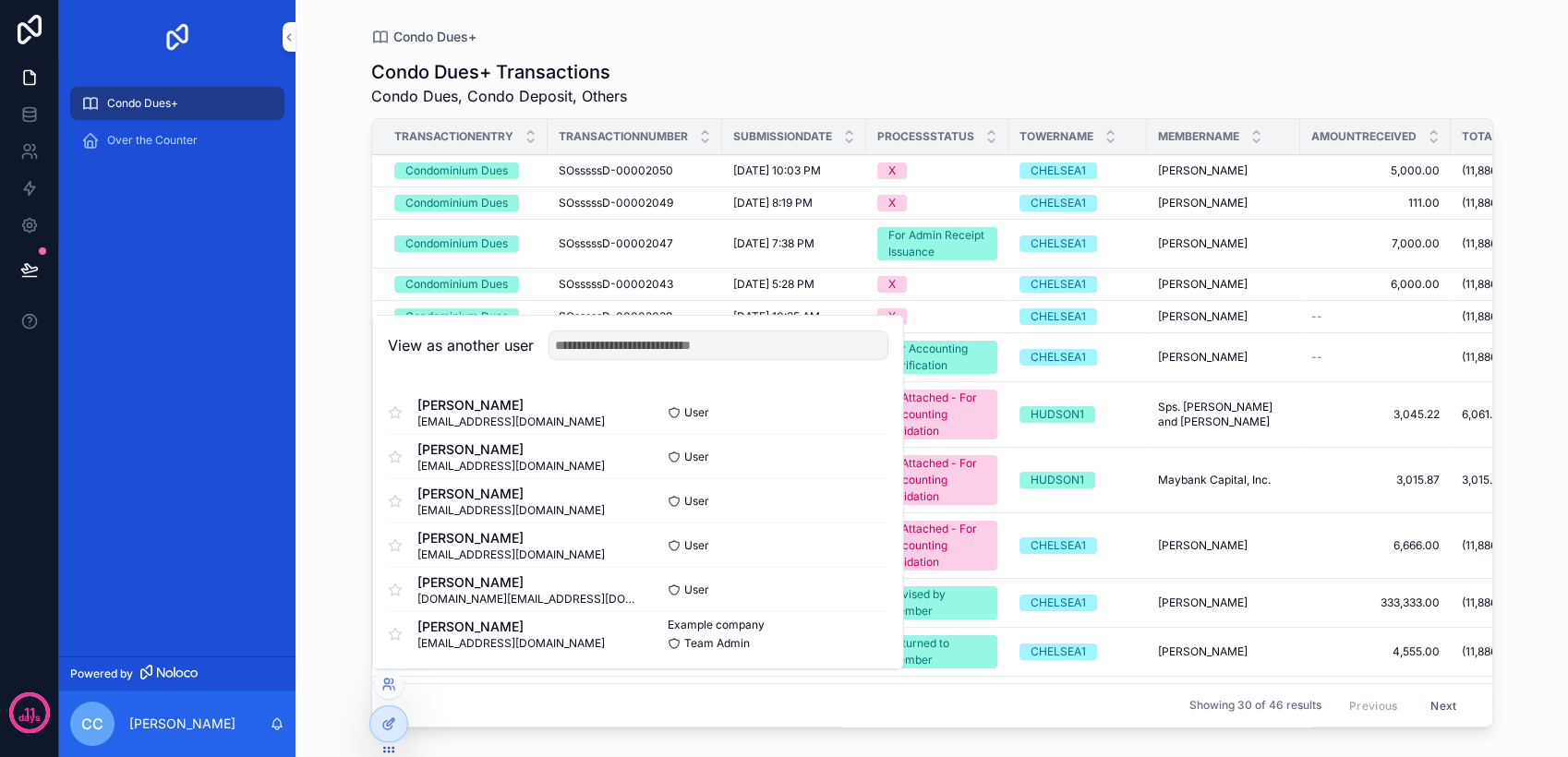
click at [0, 0] on button "Select" at bounding box center [0, 0] width 0 height 0
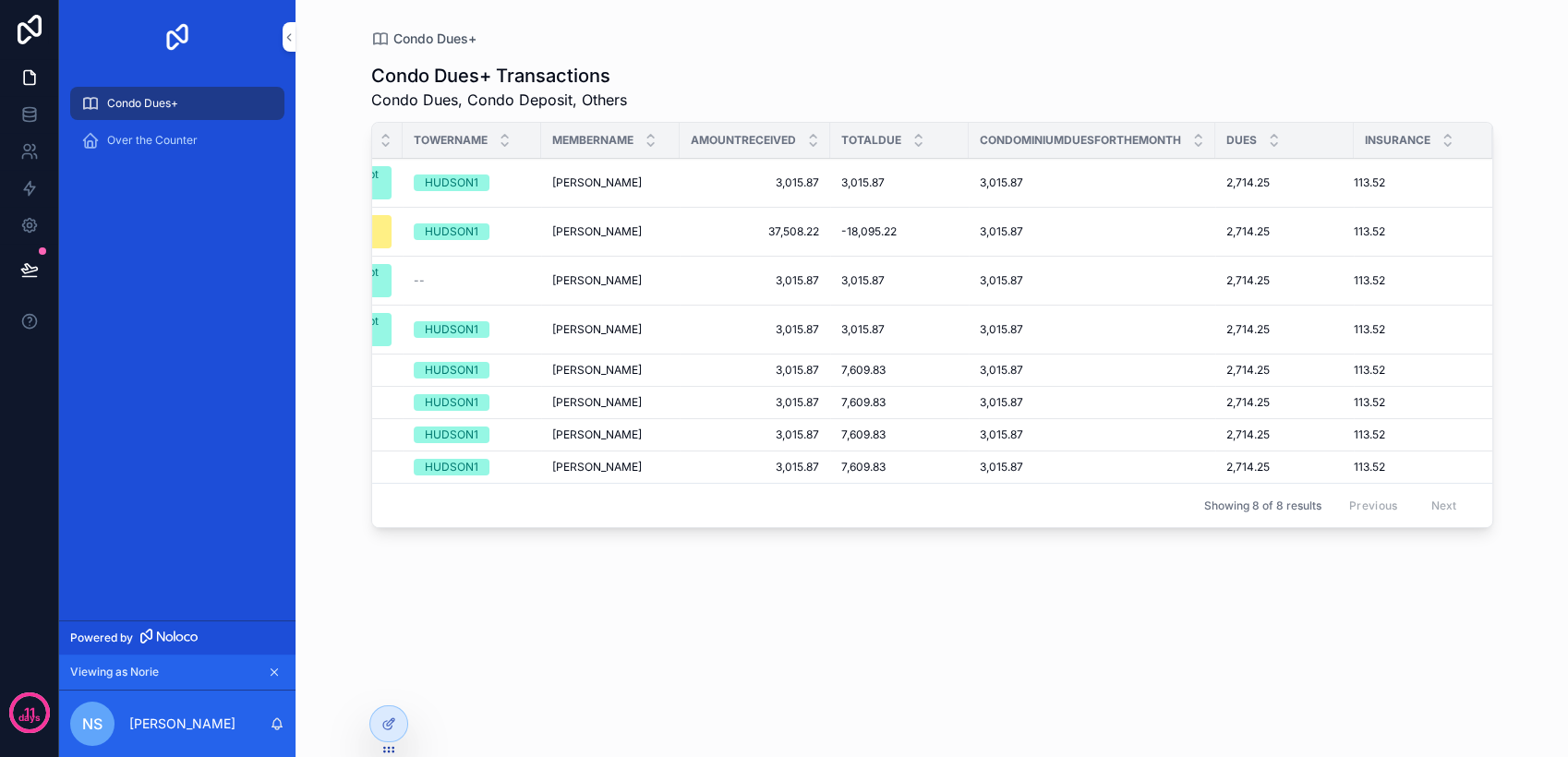
scroll to position [0, 58]
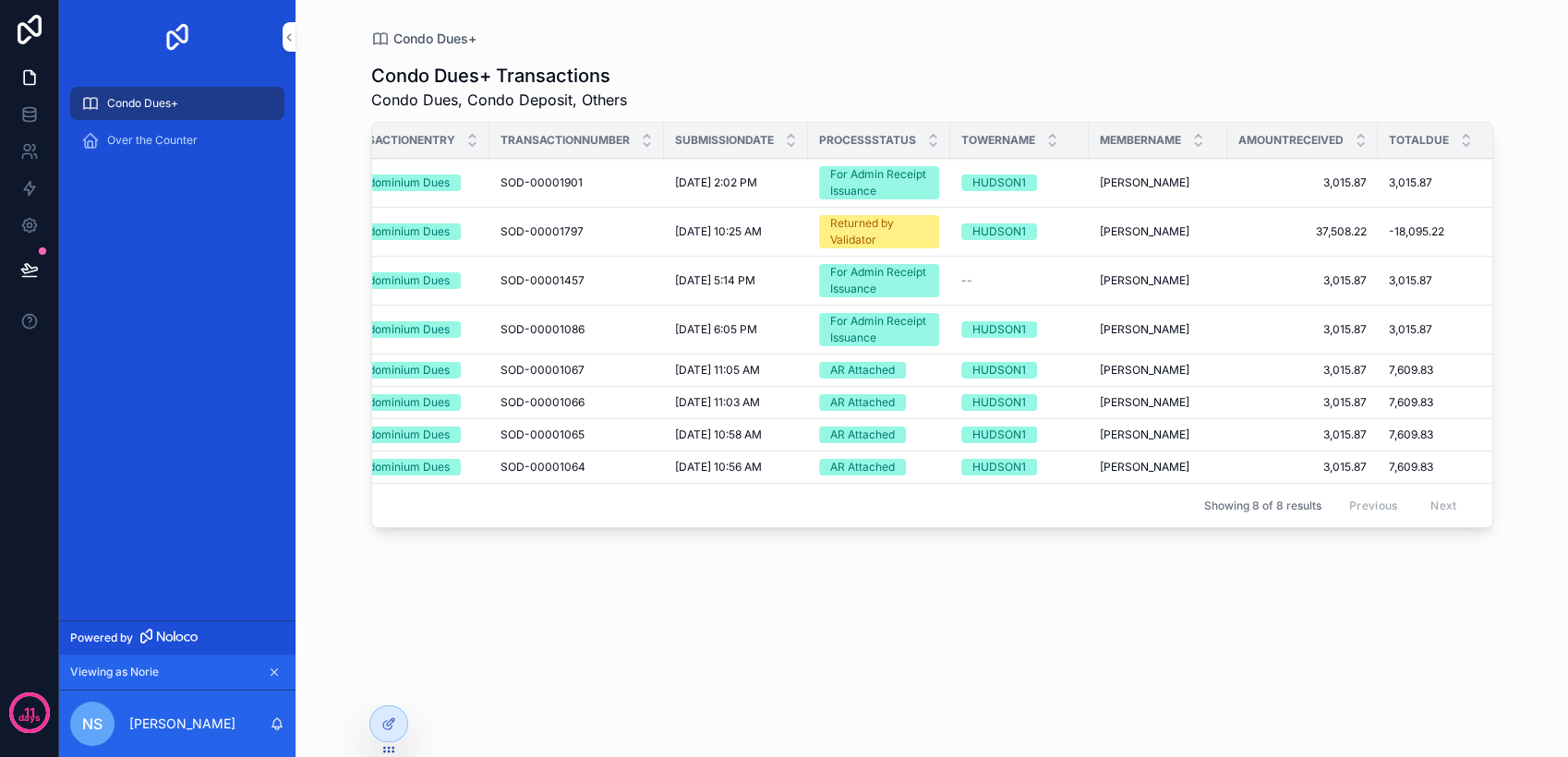
click at [0, 0] on icon at bounding box center [0, 0] width 0 height 0
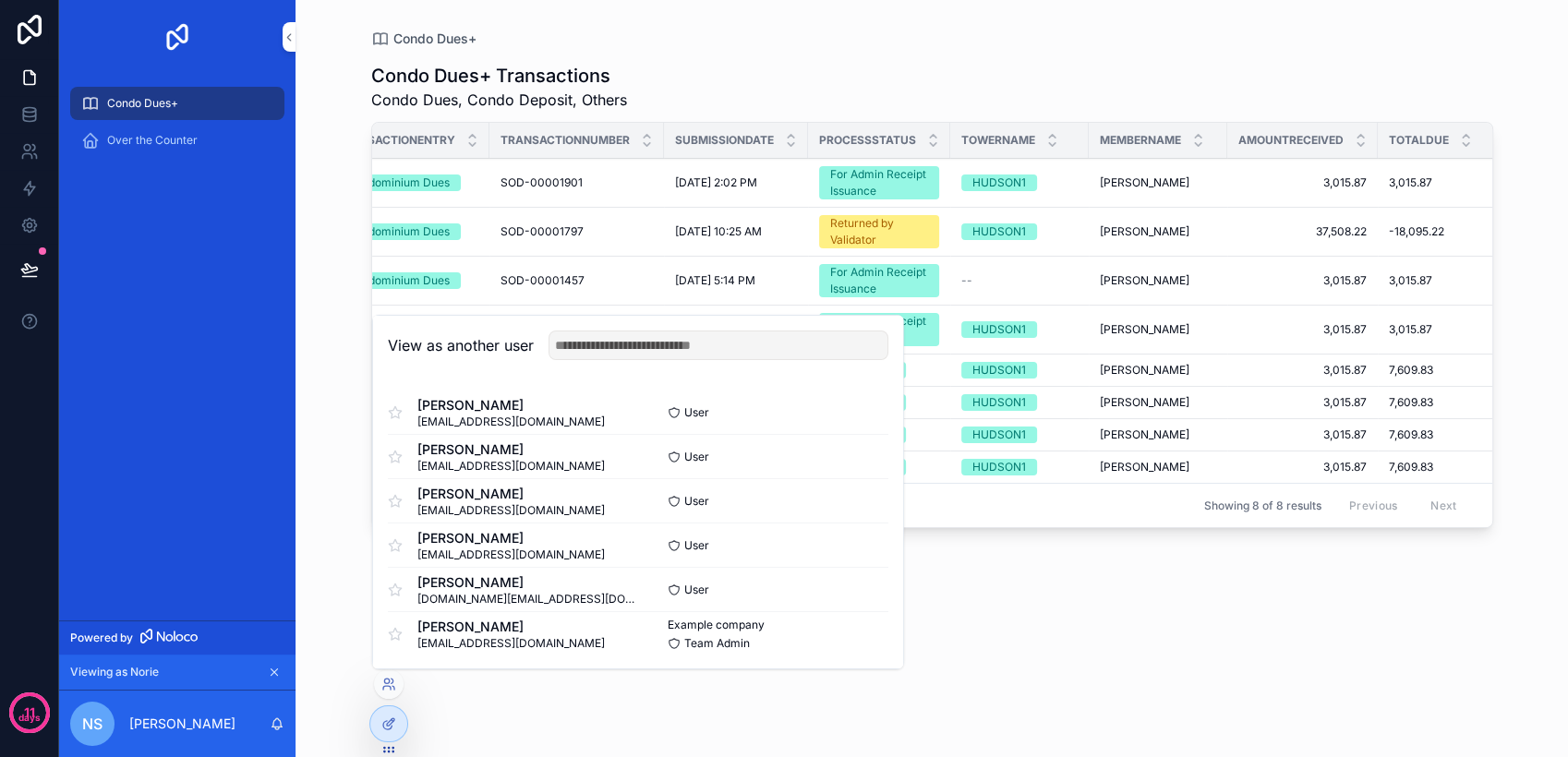
click at [0, 0] on button "Select" at bounding box center [0, 0] width 0 height 0
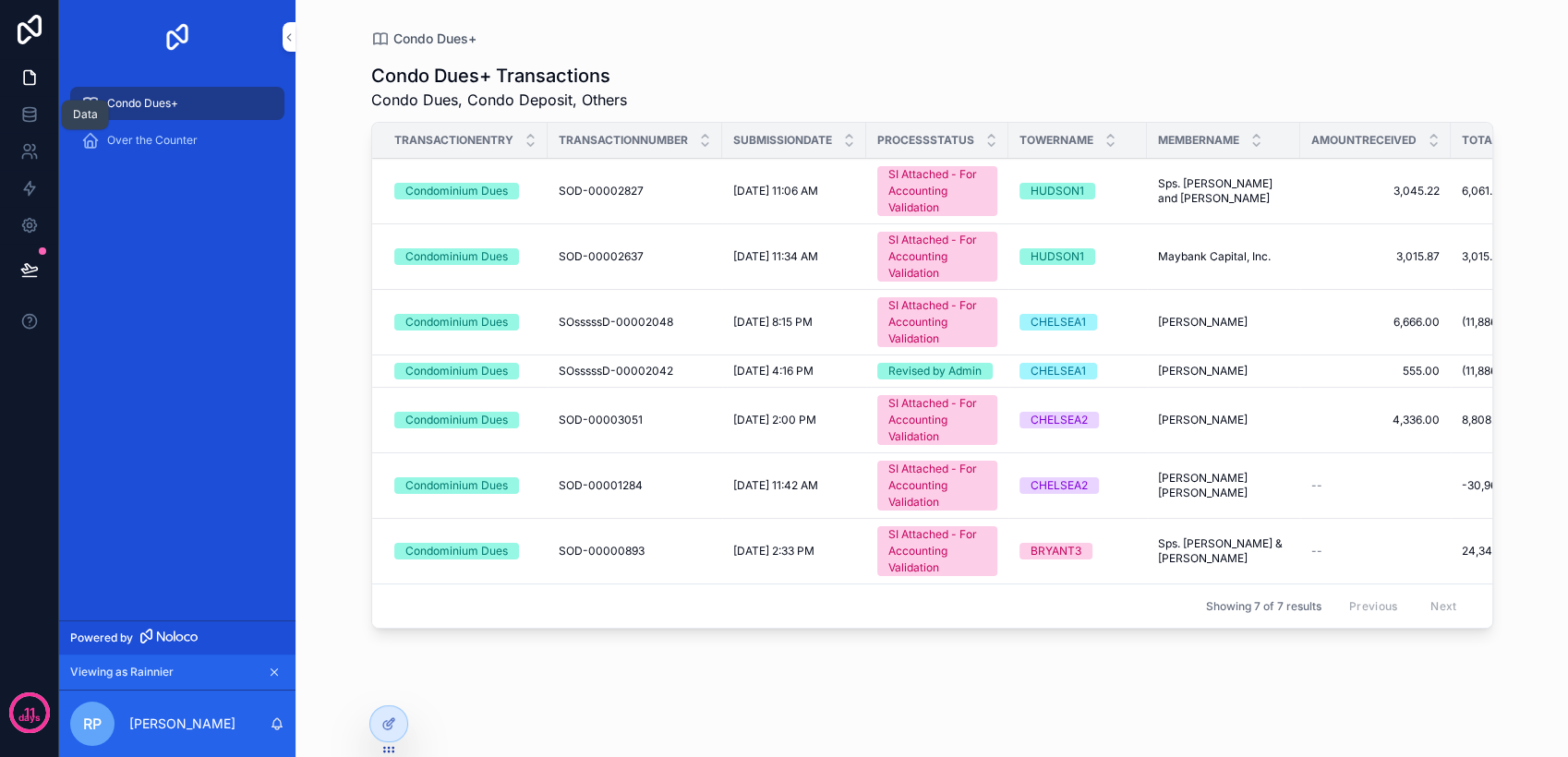
click at [43, 101] on link at bounding box center [29, 115] width 58 height 37
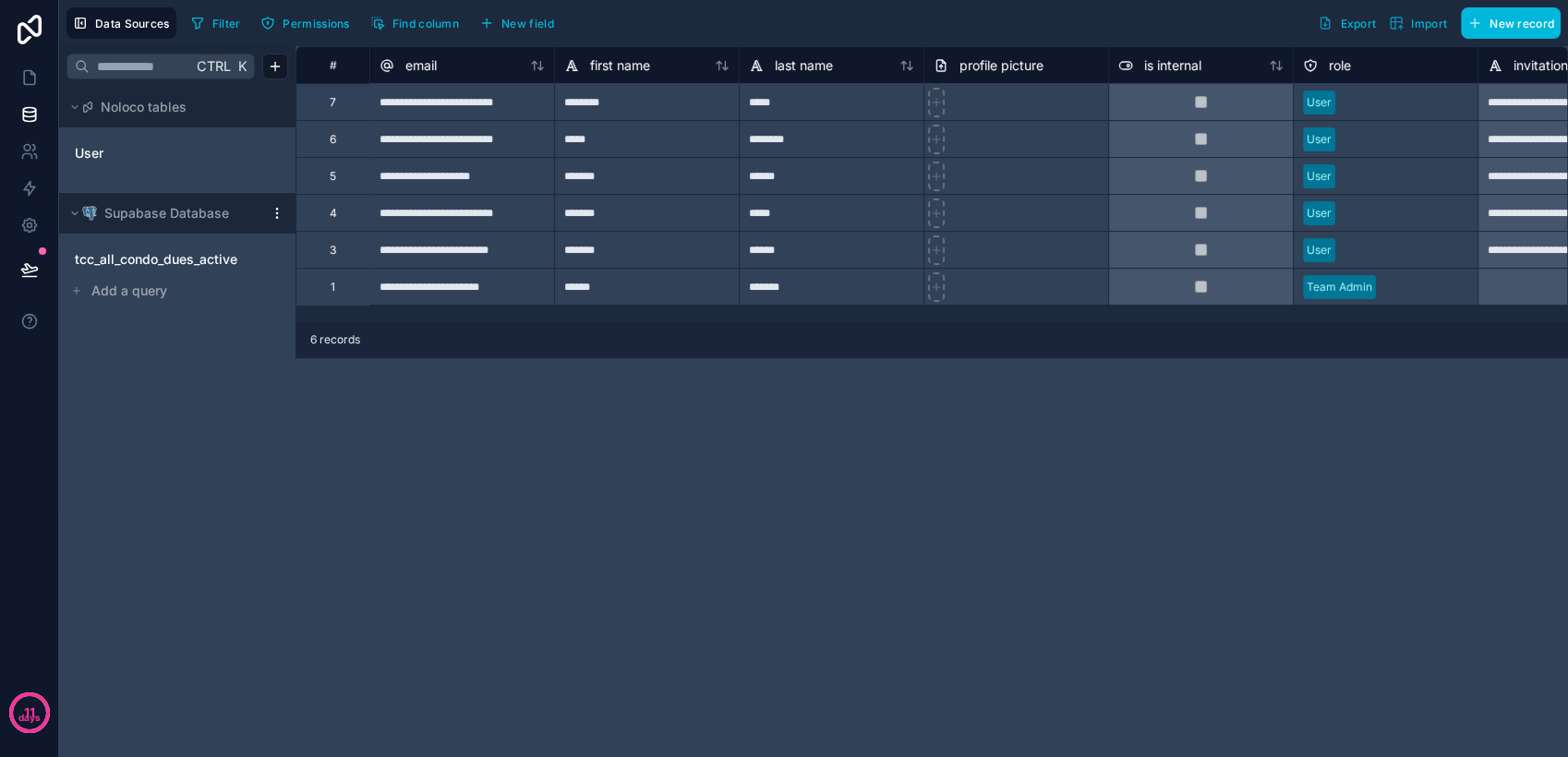
click at [180, 267] on span "tcc_all_condo_dues_active" at bounding box center [156, 260] width 162 height 19
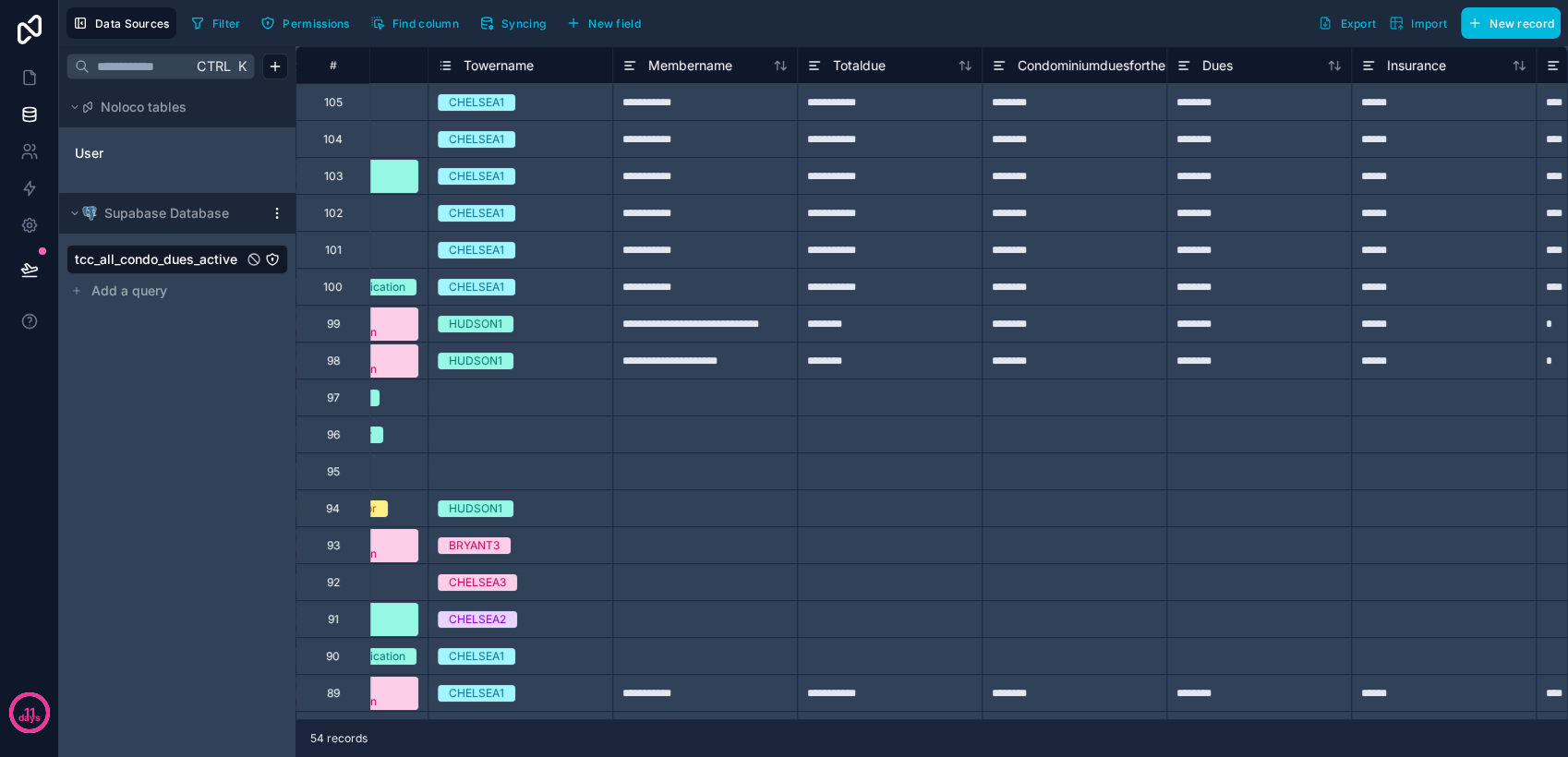
scroll to position [0, 856]
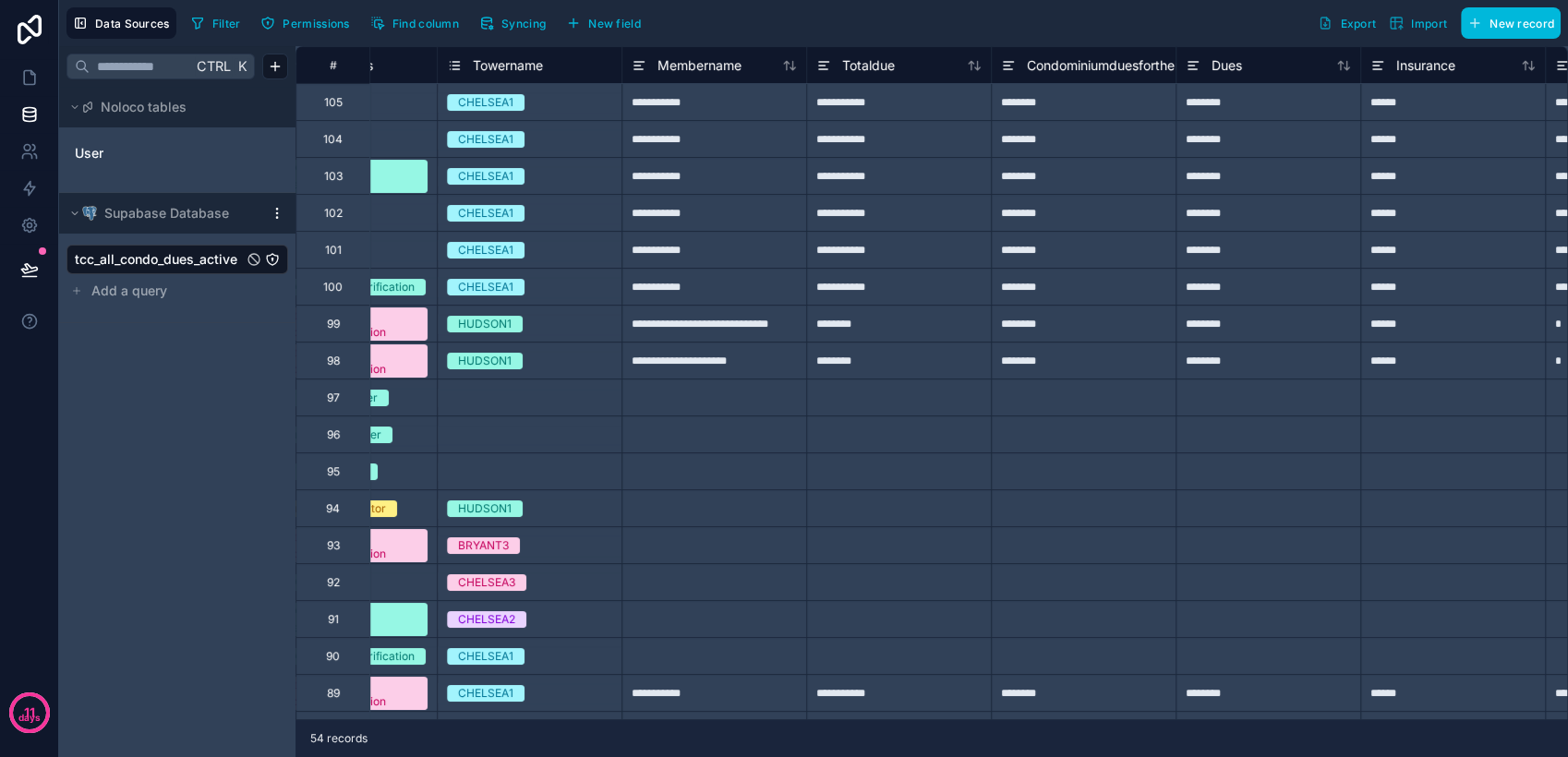
click at [458, 67] on icon at bounding box center [455, 65] width 15 height 22
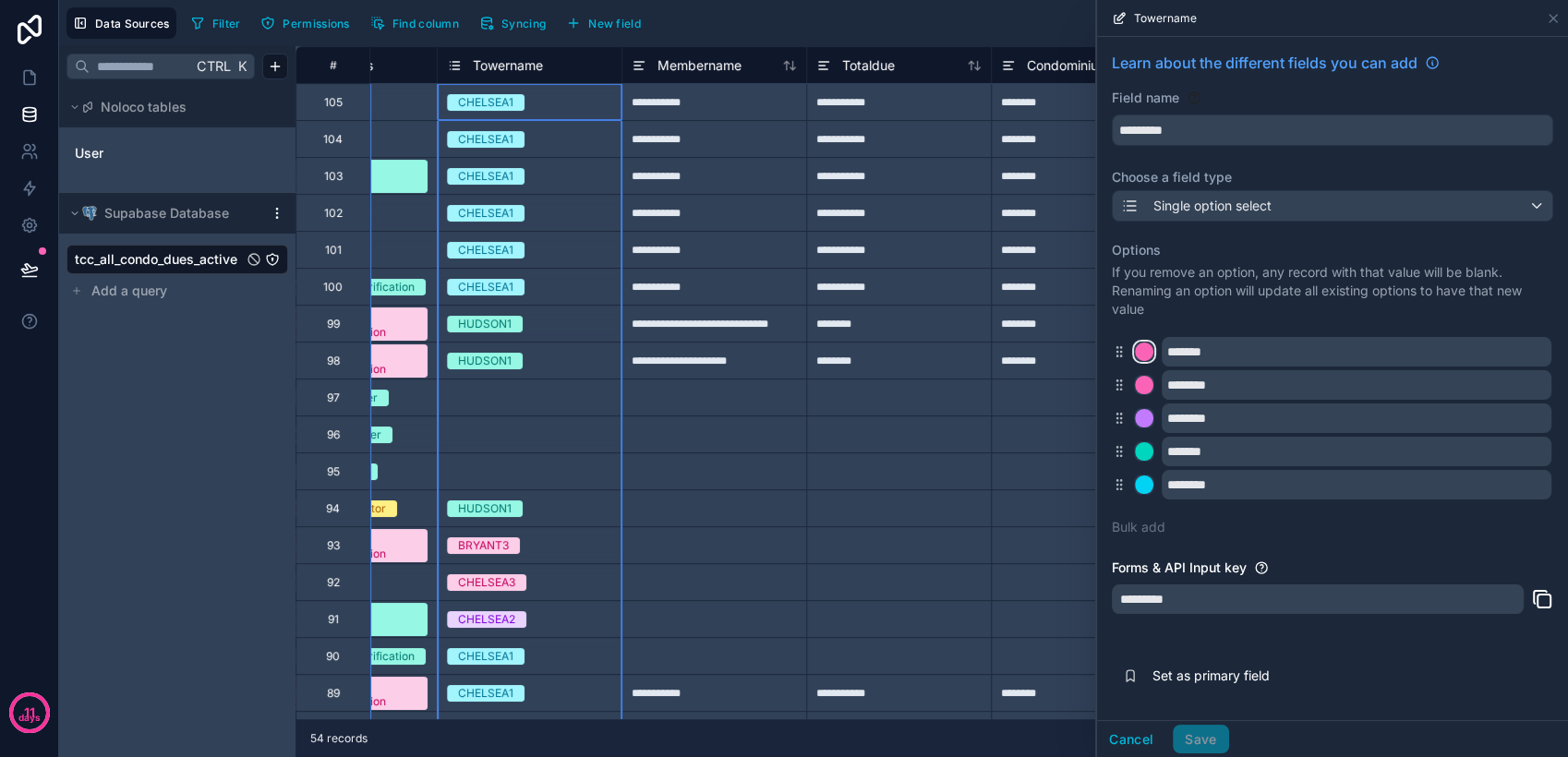
click at [1139, 350] on div at bounding box center [1144, 352] width 19 height 19
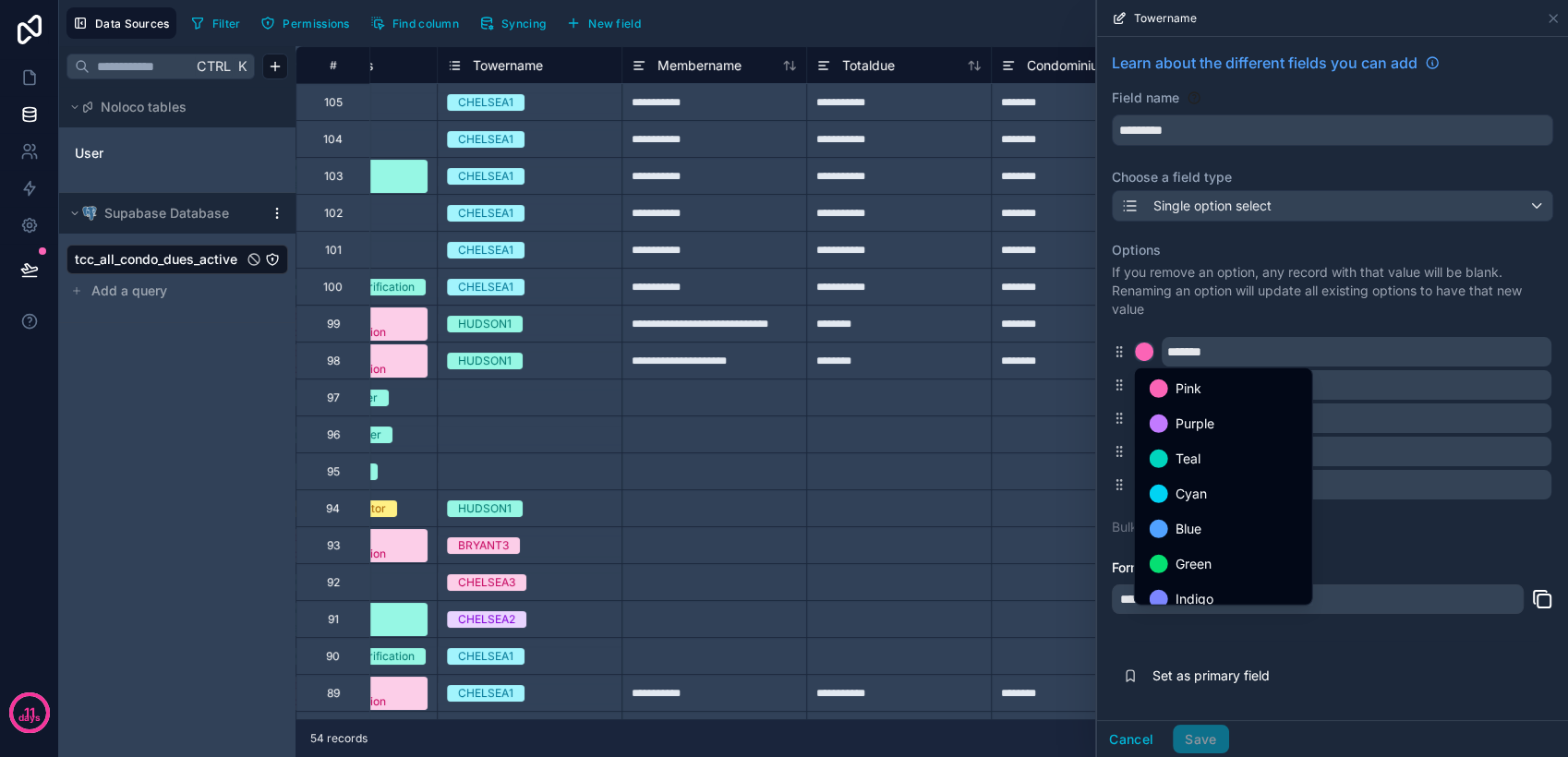
click at [1178, 450] on span "Teal" at bounding box center [1188, 459] width 25 height 22
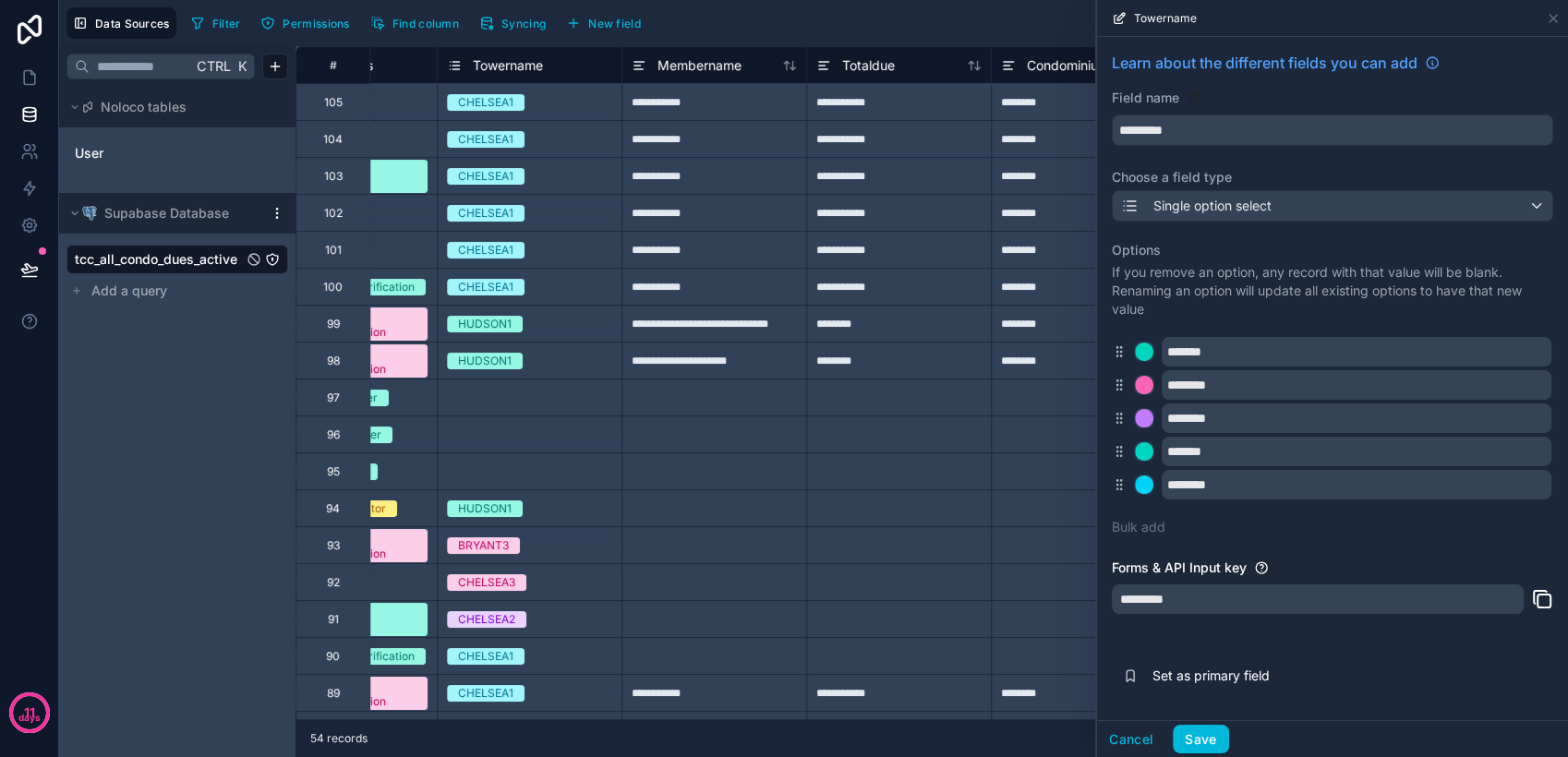
click at [1128, 374] on div "********" at bounding box center [1332, 385] width 442 height 30
click at [1139, 384] on div at bounding box center [1144, 385] width 19 height 19
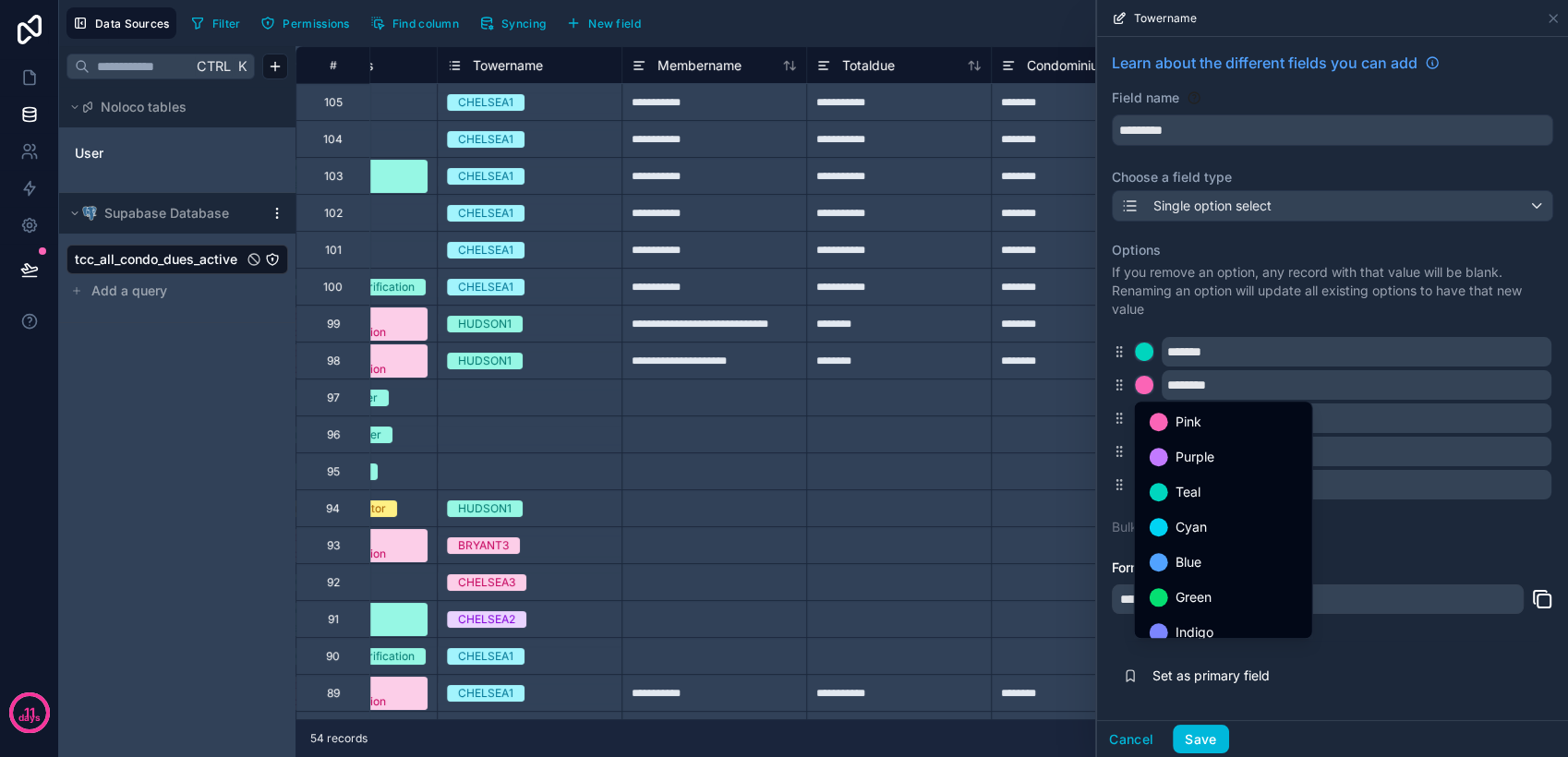
click at [1169, 484] on div "Teal" at bounding box center [1223, 492] width 148 height 22
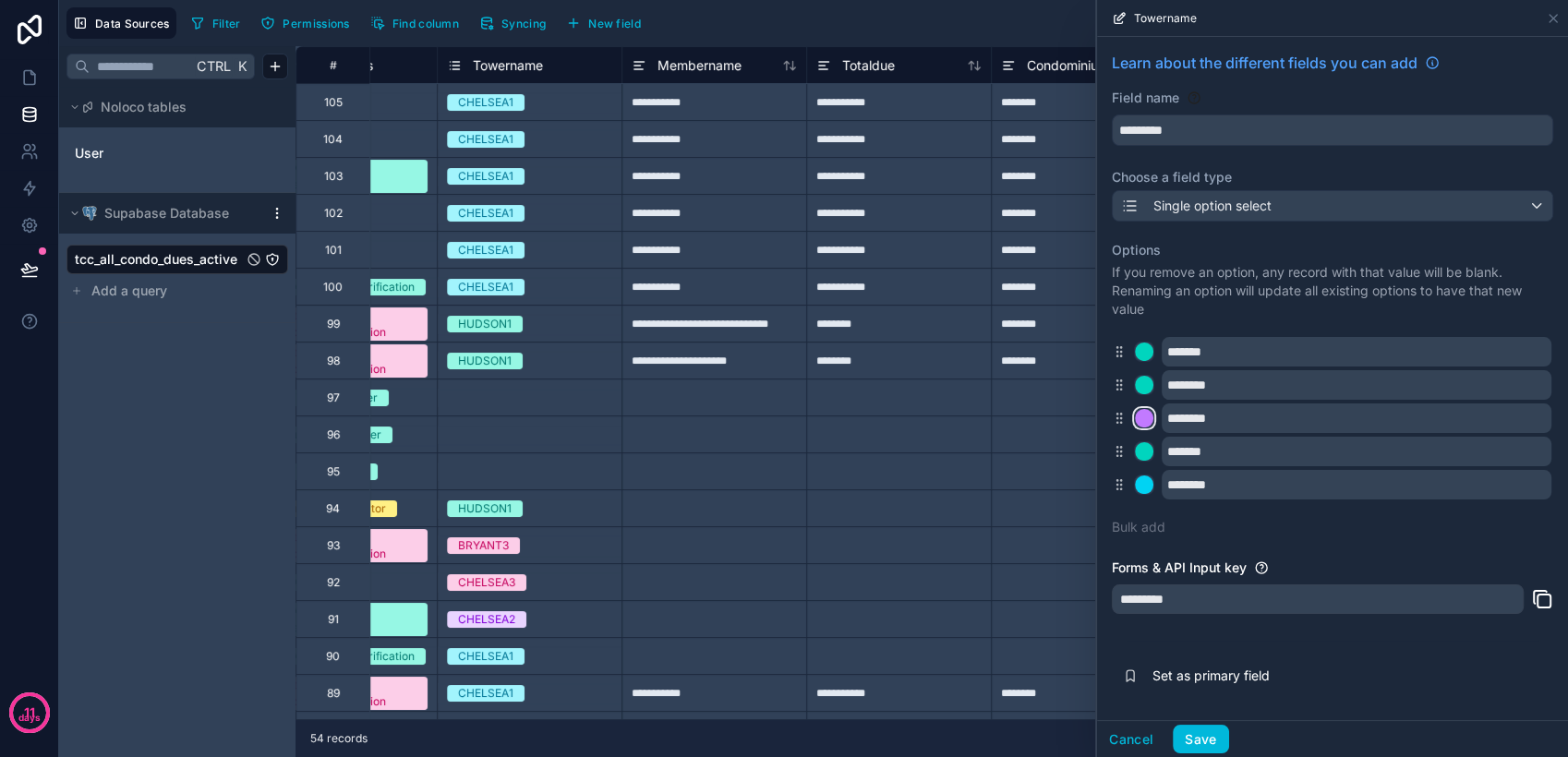
click at [1145, 414] on div at bounding box center [1144, 418] width 19 height 19
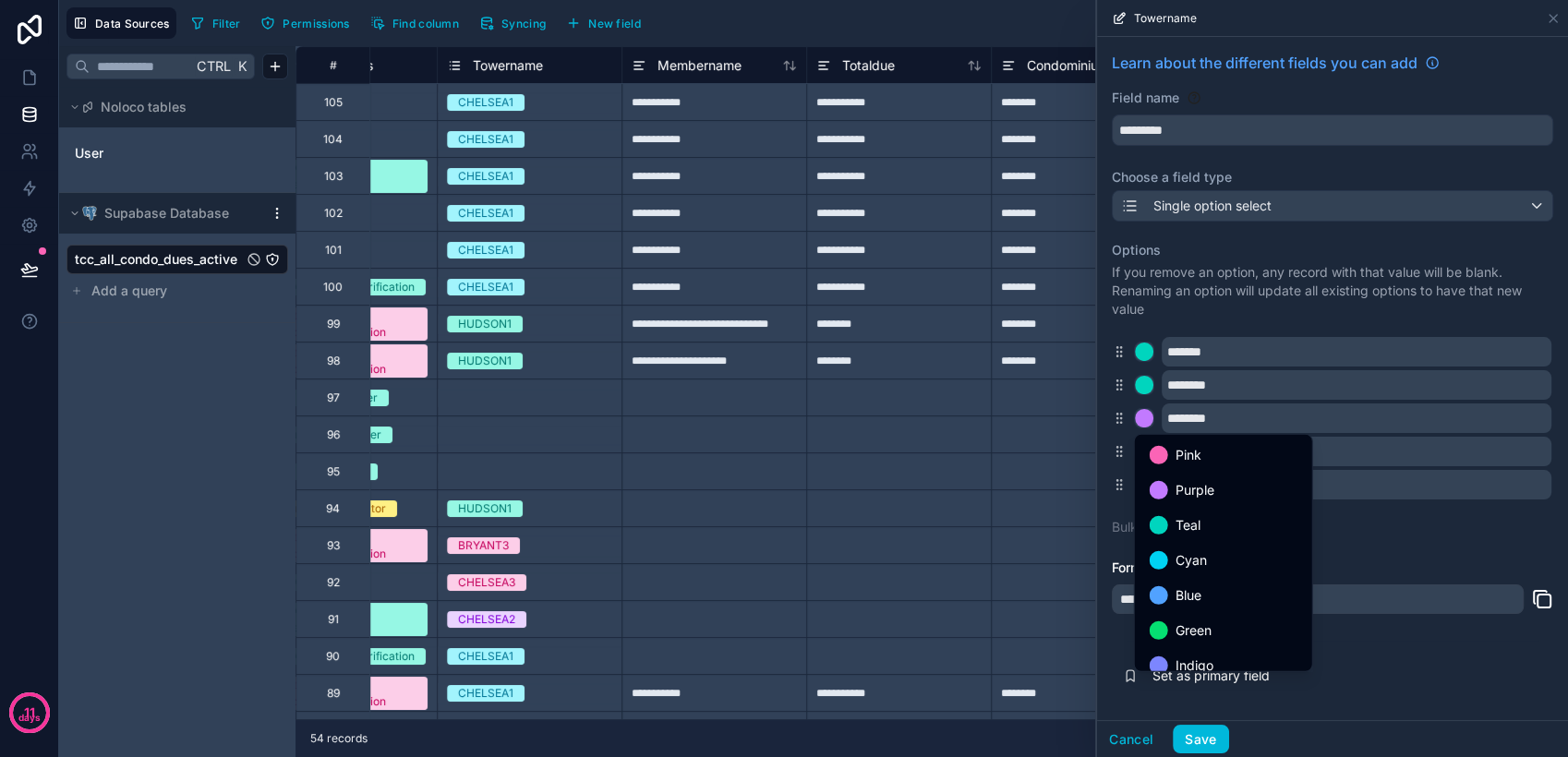
click at [1170, 514] on div "Teal" at bounding box center [1223, 525] width 148 height 22
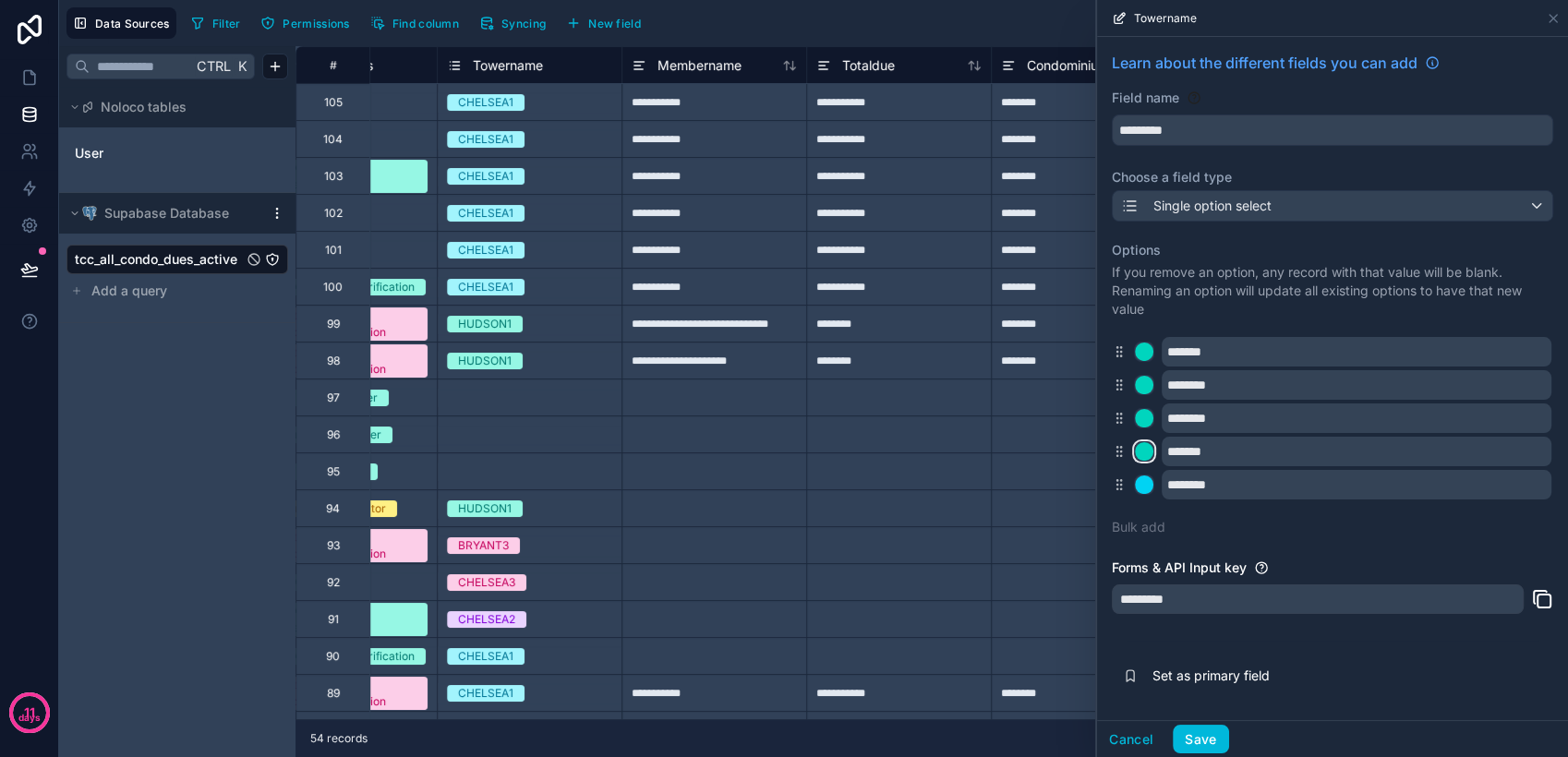
click at [1139, 453] on div at bounding box center [1144, 452] width 19 height 19
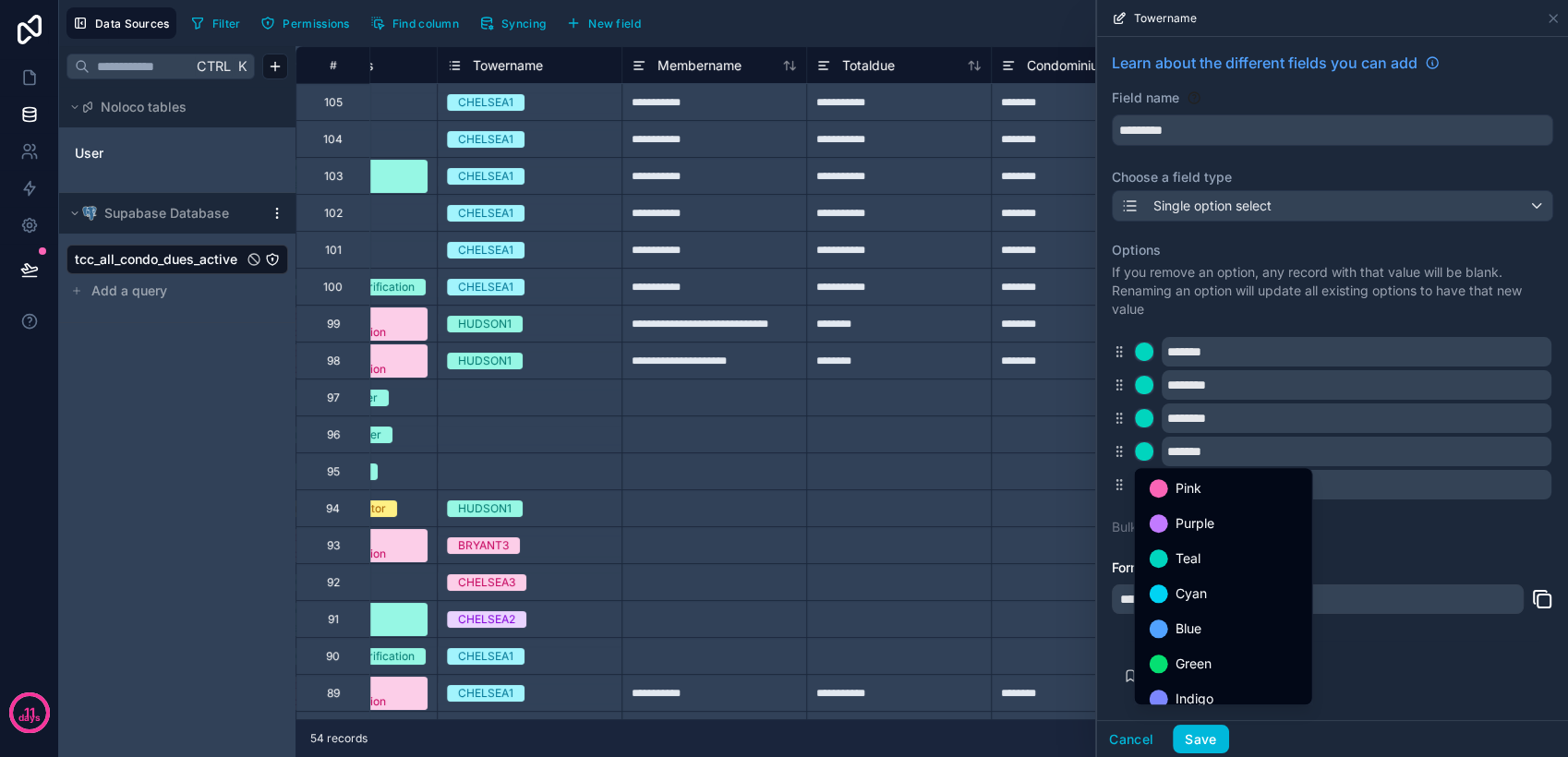
click at [1179, 552] on span "Teal" at bounding box center [1188, 559] width 25 height 22
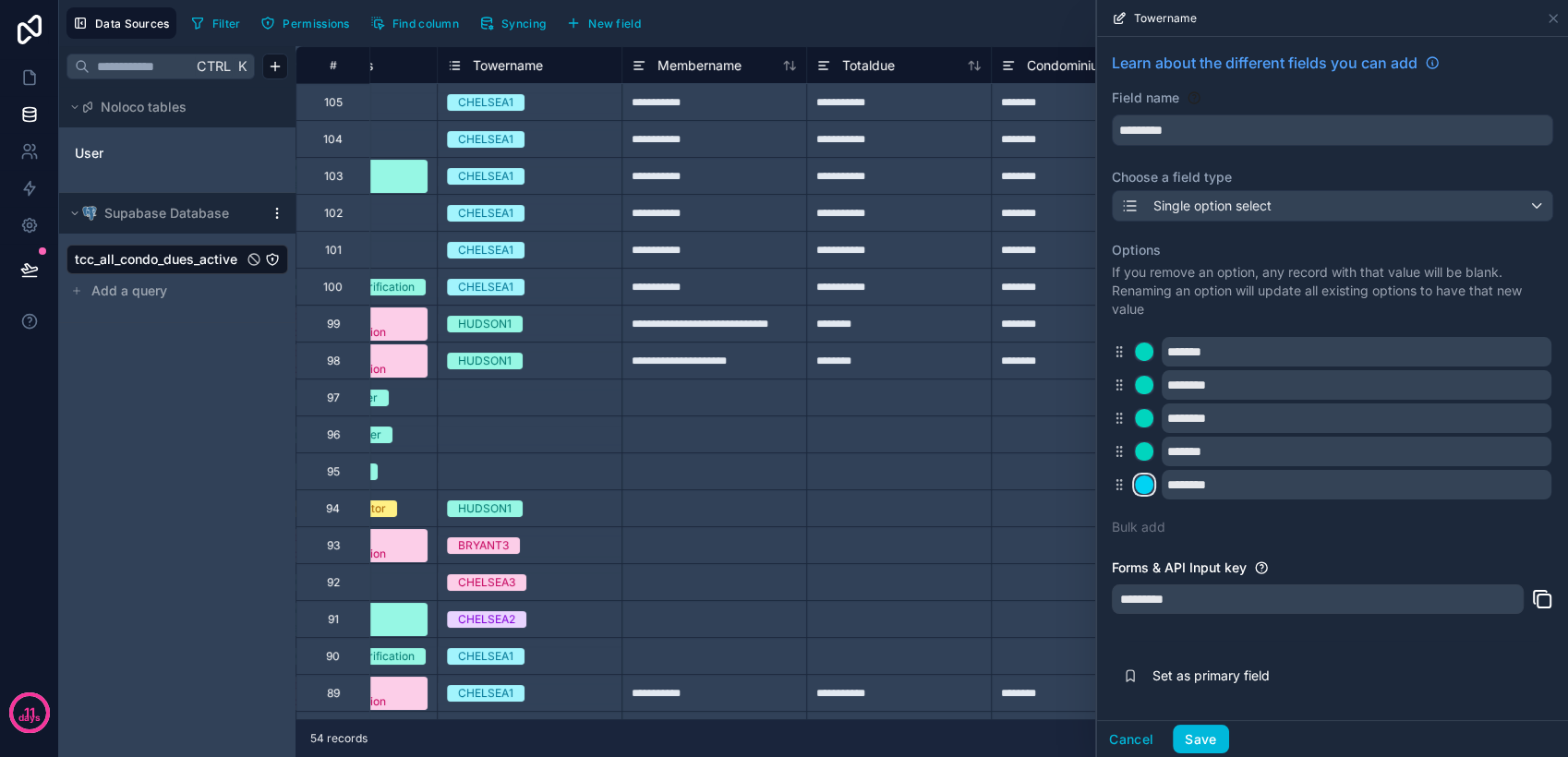
click at [1148, 480] on div at bounding box center [1144, 484] width 19 height 19
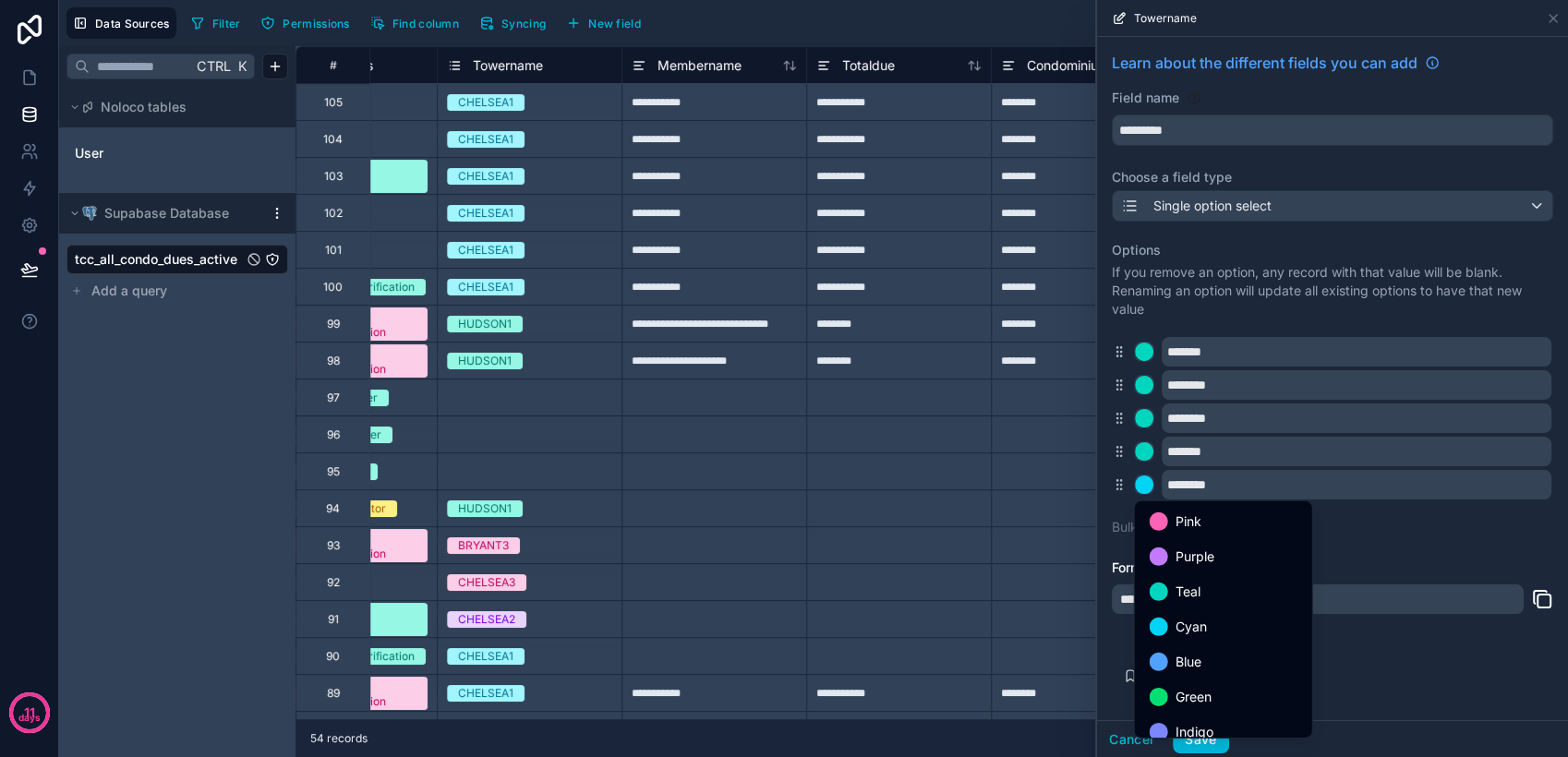
click at [1189, 580] on span "Teal" at bounding box center [1188, 591] width 25 height 22
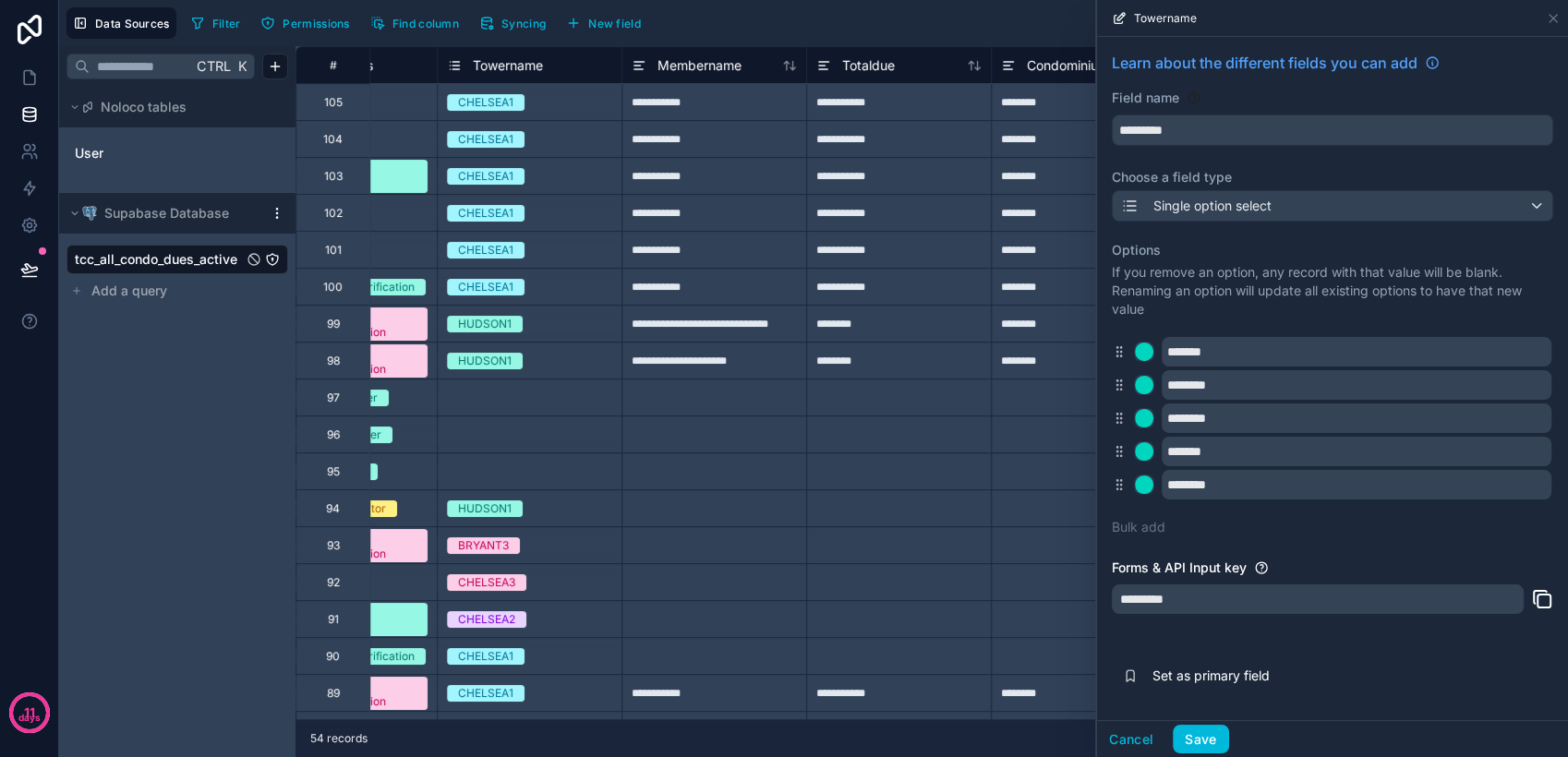
click at [1204, 731] on button "Save" at bounding box center [1200, 739] width 55 height 30
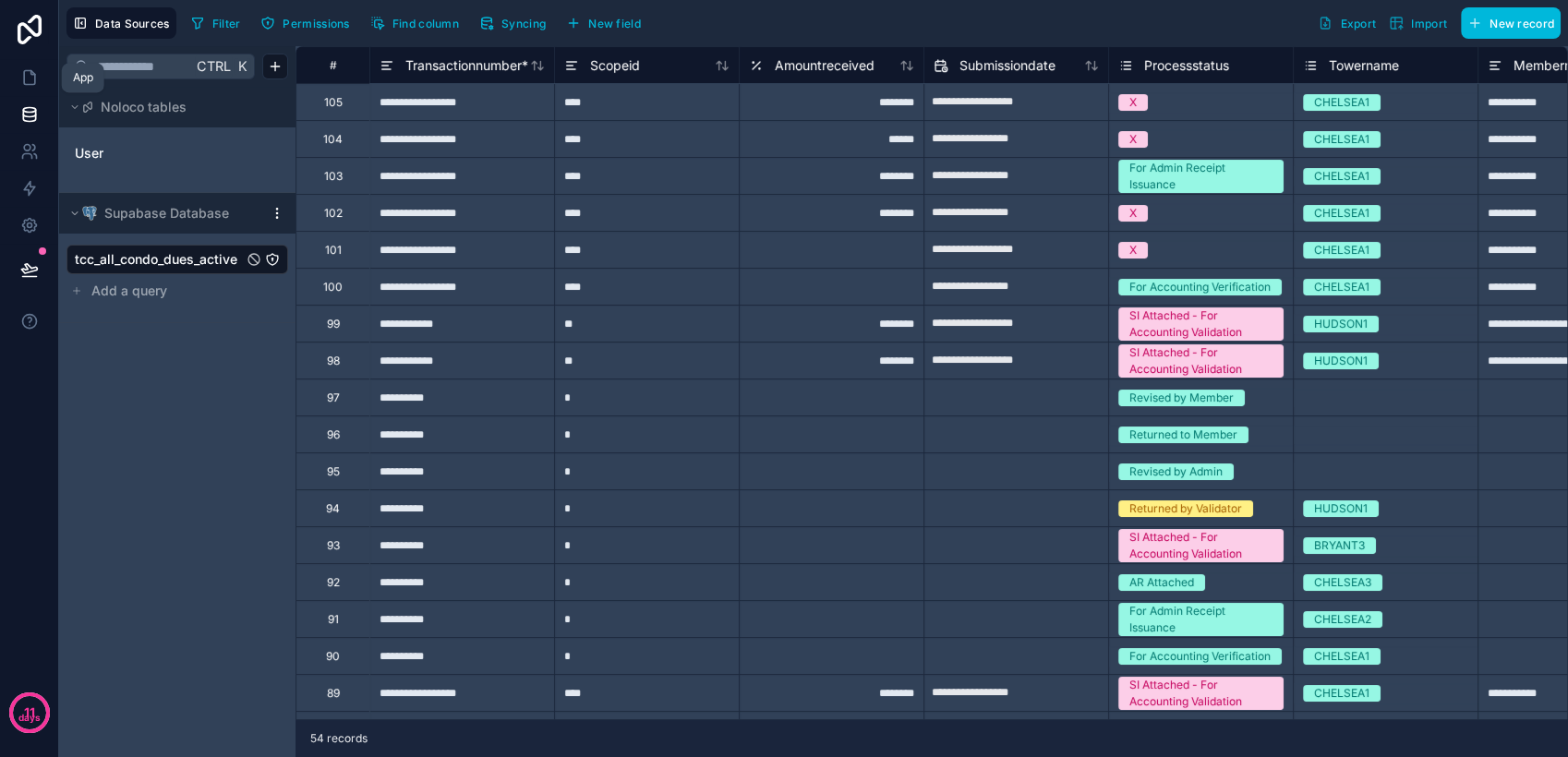
click at [30, 84] on icon at bounding box center [30, 77] width 11 height 14
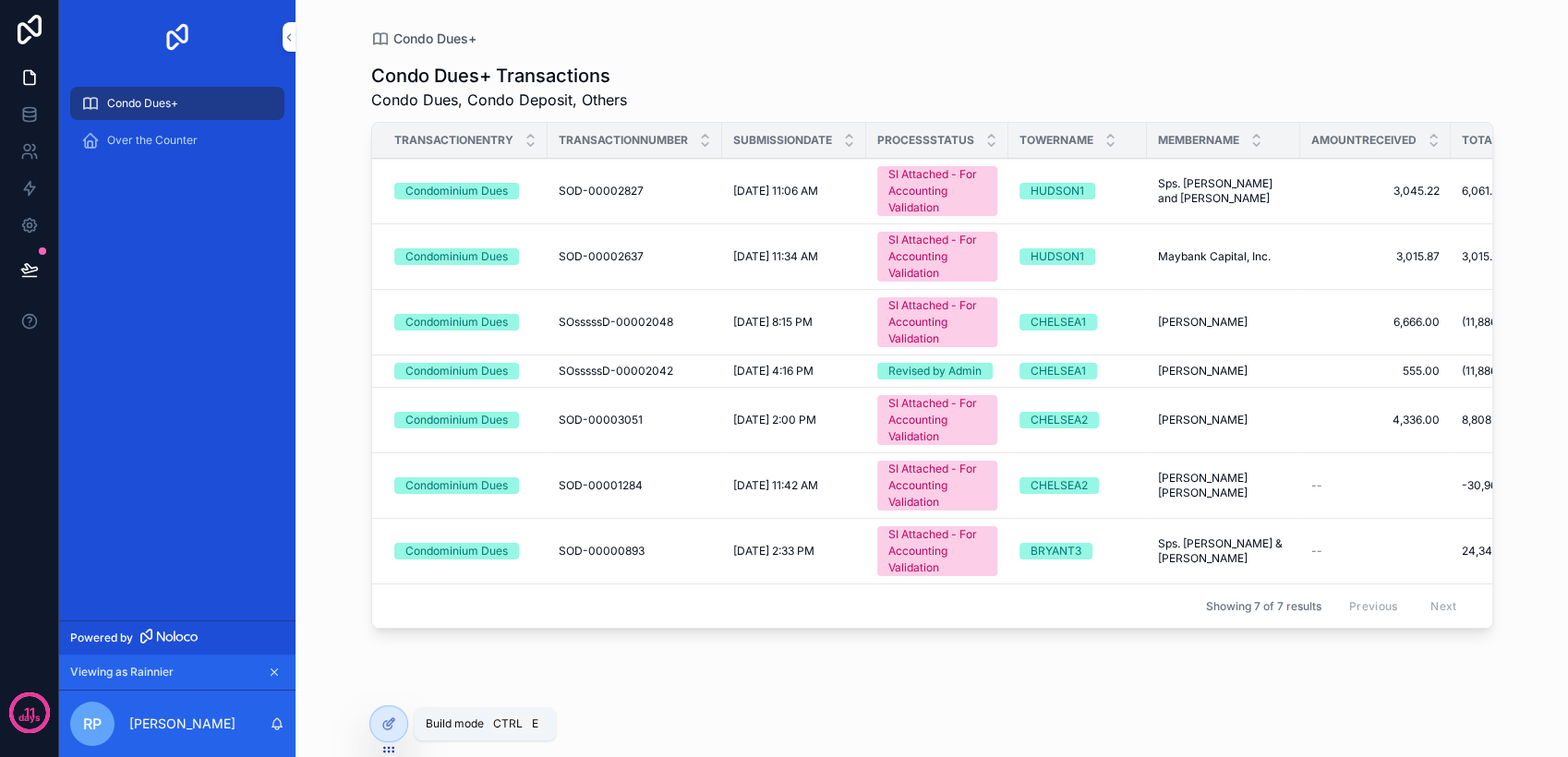
click at [383, 725] on icon at bounding box center [387, 724] width 8 height 8
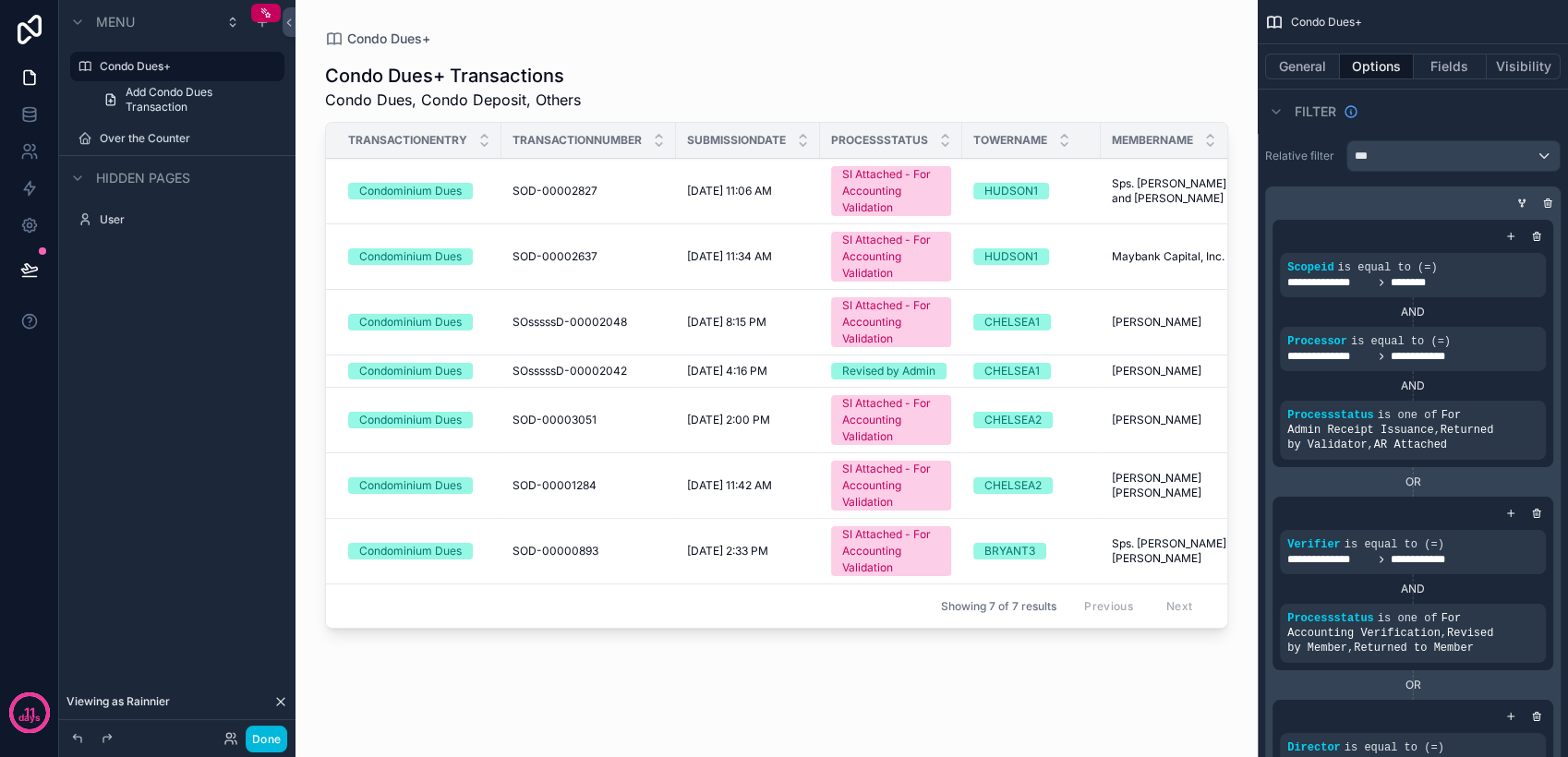
click at [158, 142] on label "Over the Counter" at bounding box center [186, 139] width 173 height 15
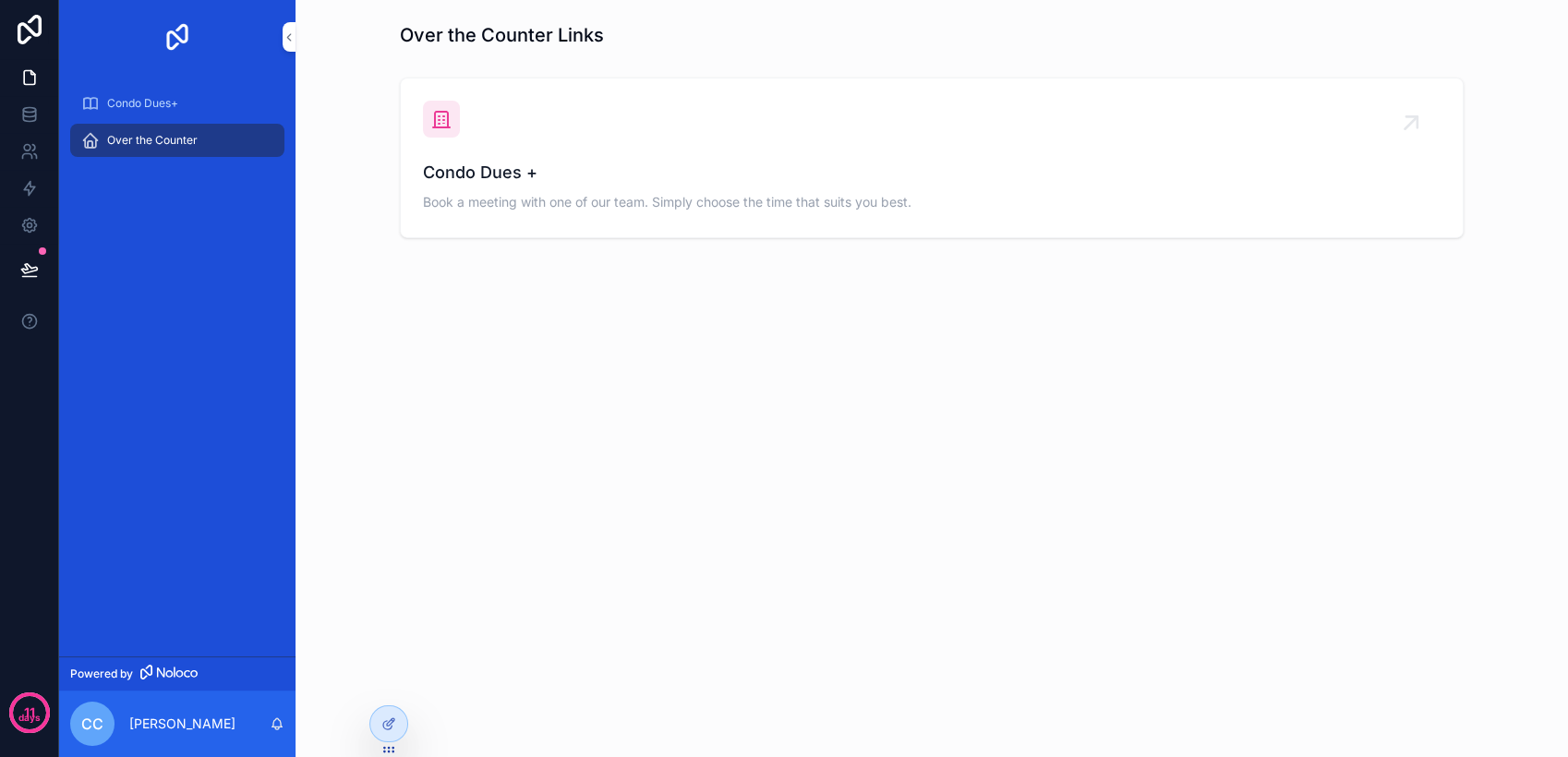
click at [394, 728] on icon at bounding box center [389, 723] width 15 height 15
click at [182, 102] on div "Condo Dues+" at bounding box center [177, 103] width 192 height 30
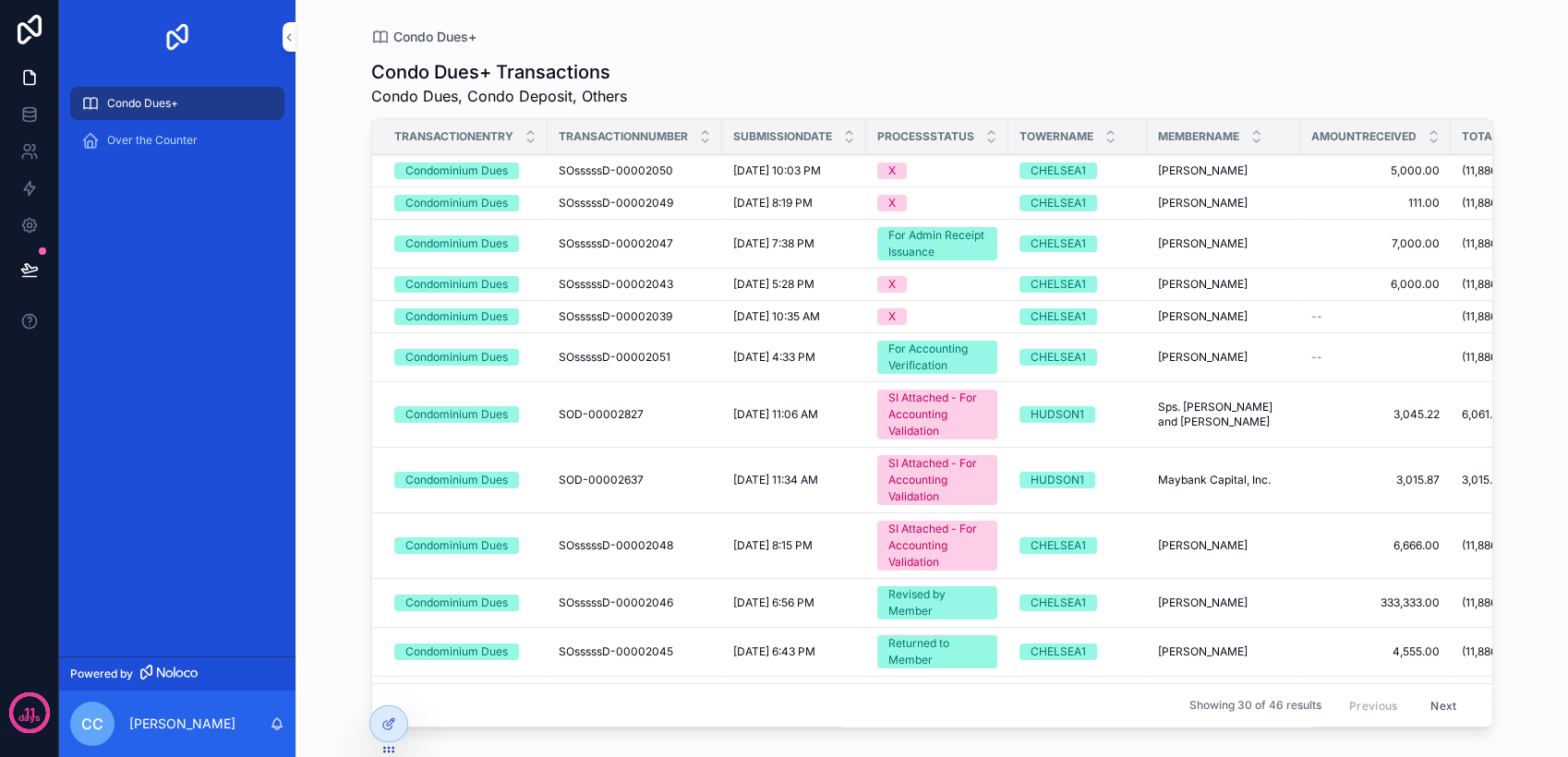
click at [390, 729] on icon at bounding box center [389, 723] width 15 height 15
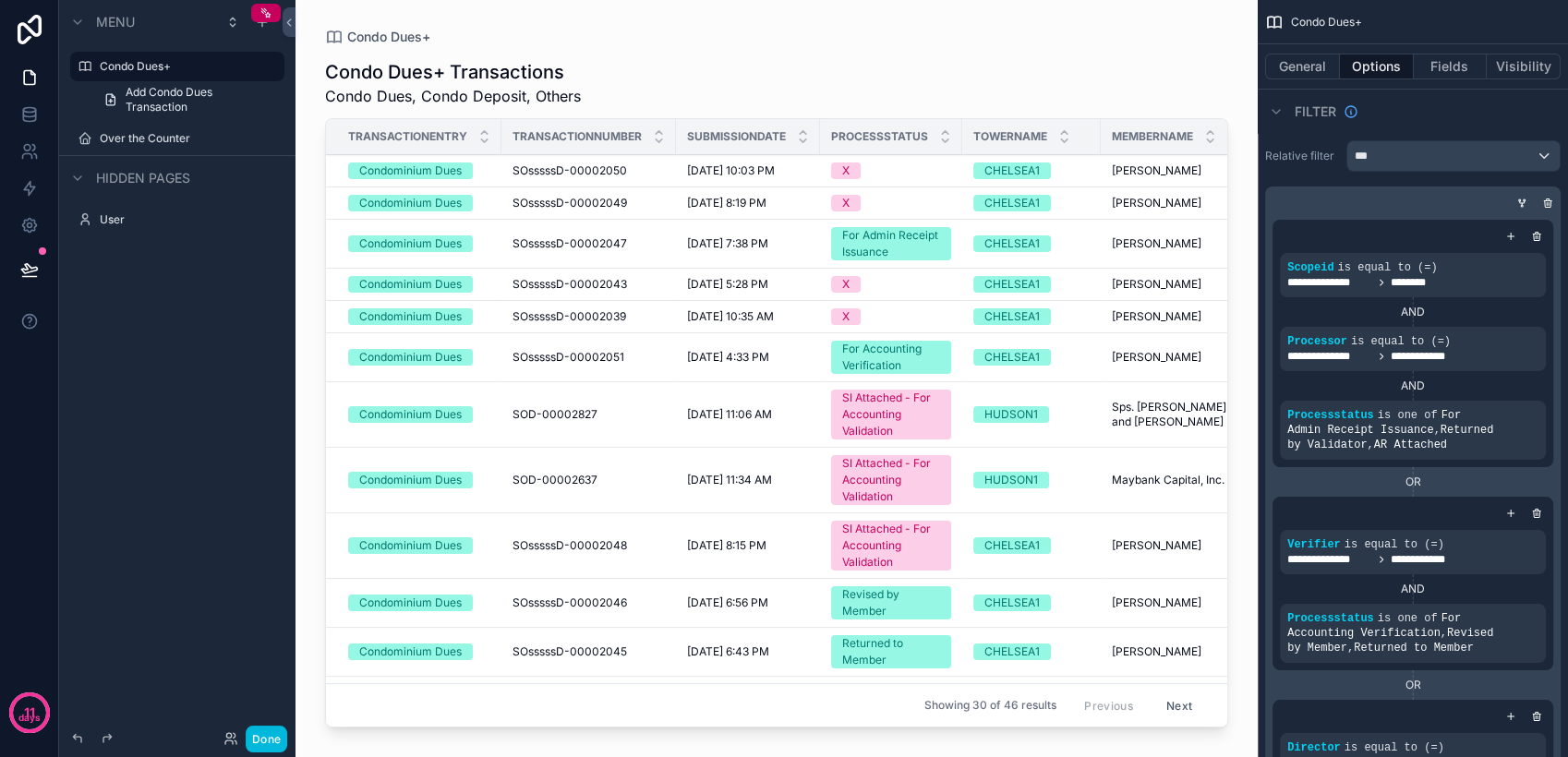
drag, startPoint x: 1221, startPoint y: 332, endPoint x: 1201, endPoint y: 412, distance: 82.5
click at [1201, 412] on div "scrollable content" at bounding box center [776, 367] width 962 height 735
click at [1519, 204] on icon "scrollable content" at bounding box center [1521, 203] width 11 height 11
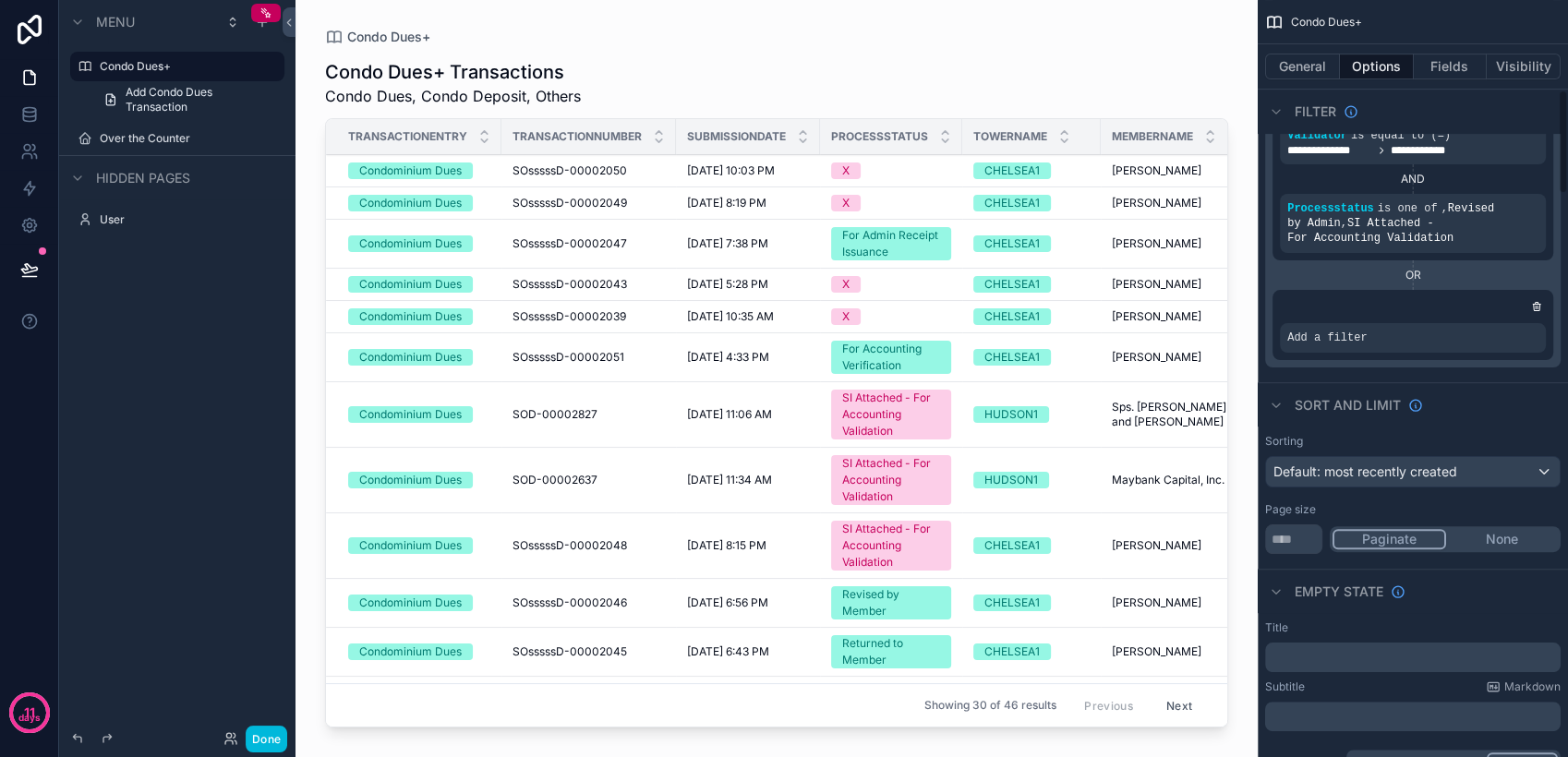
scroll to position [615, 0]
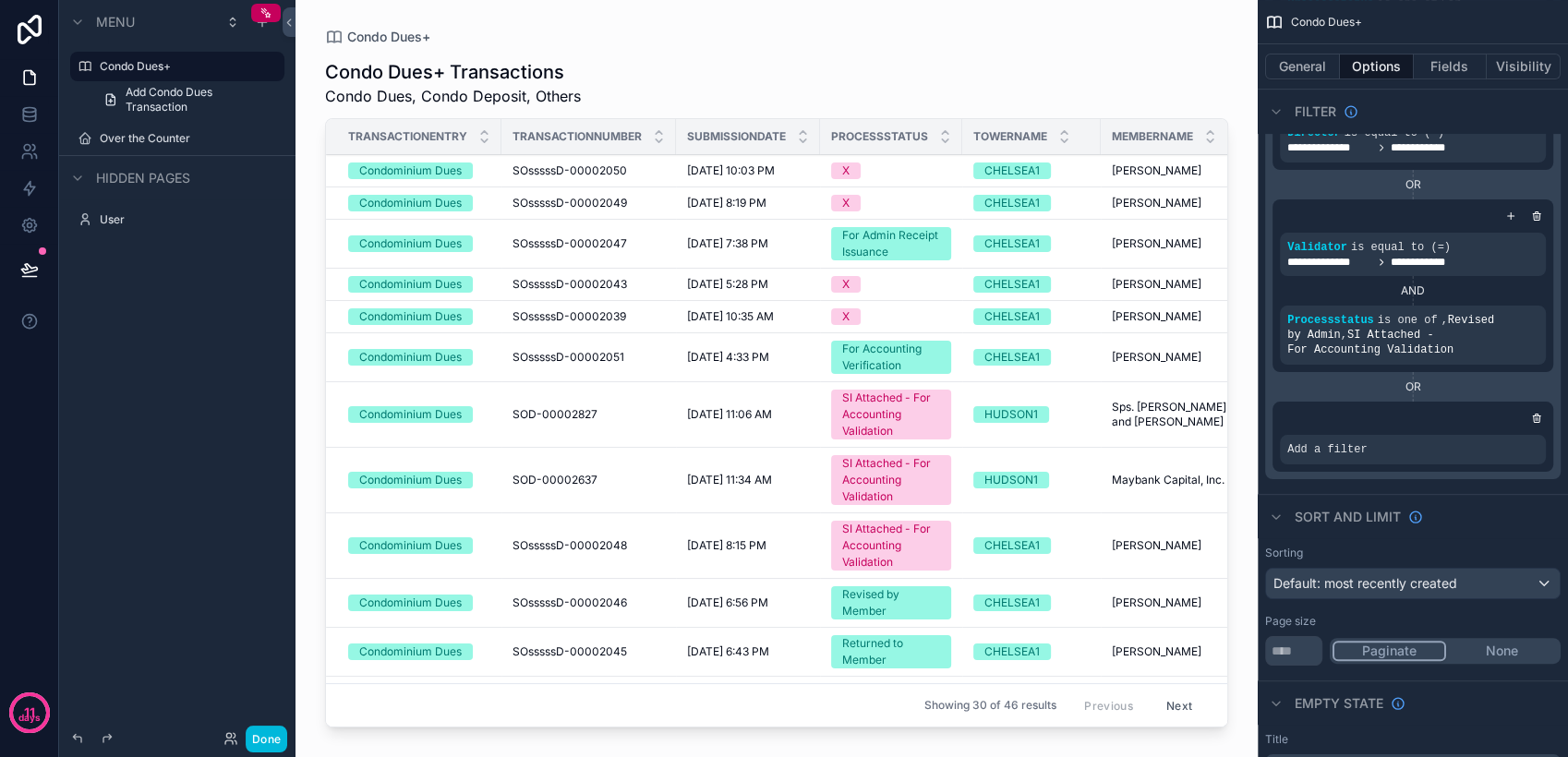
click at [0, 0] on icon "scrollable content" at bounding box center [0, 0] width 0 height 0
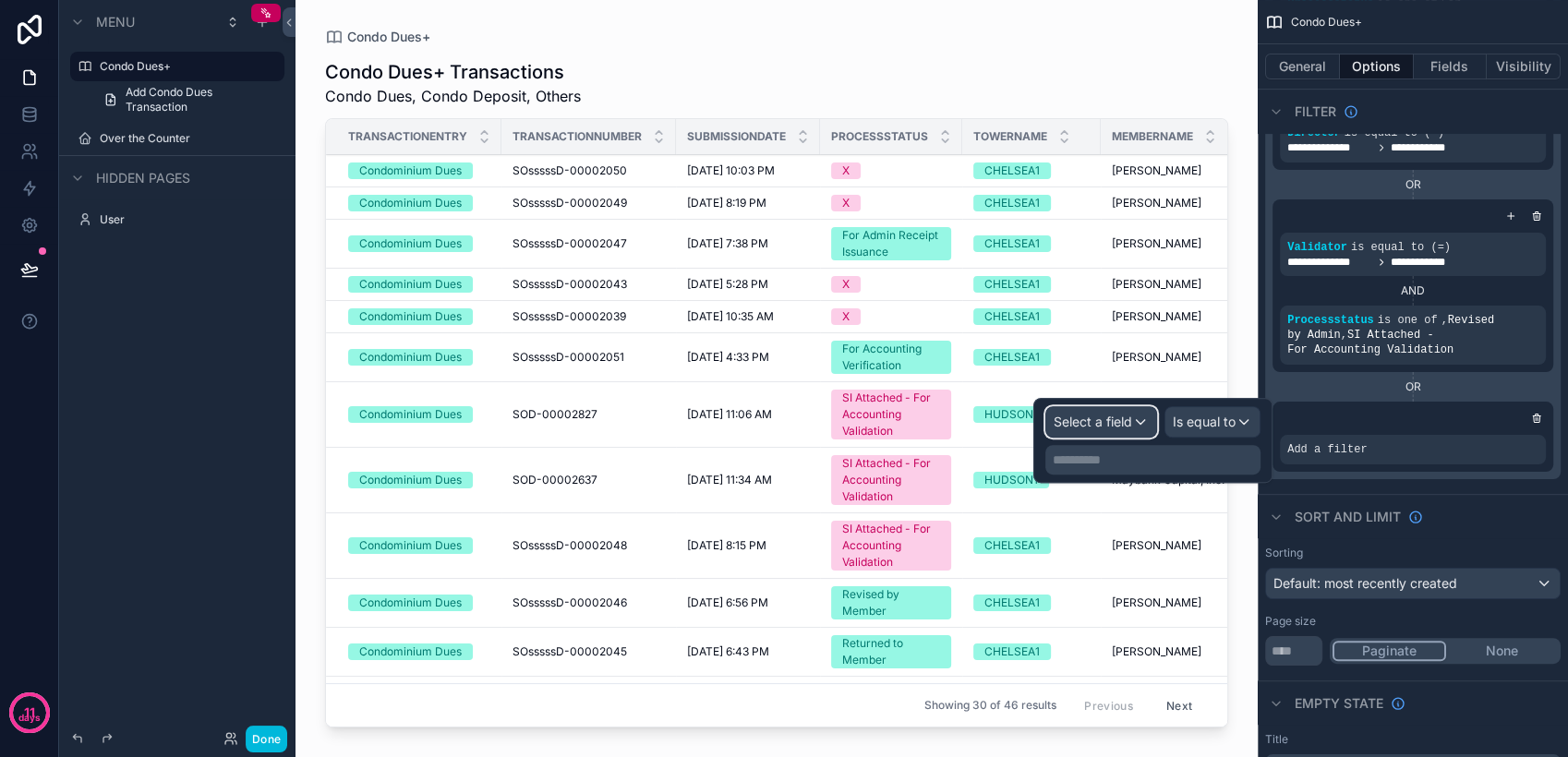
click at [1120, 426] on span "Select a field" at bounding box center [1093, 421] width 78 height 16
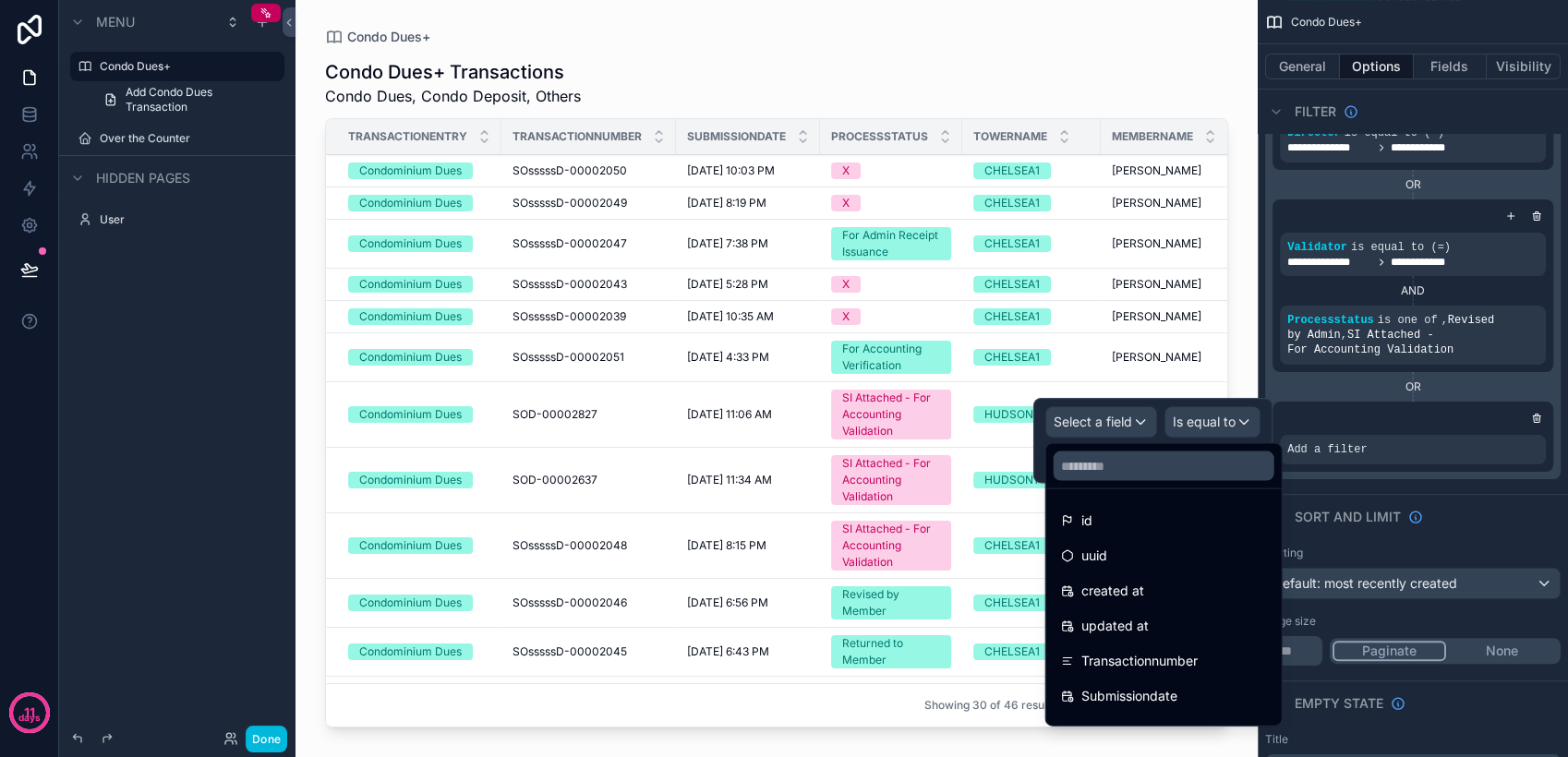
click at [1160, 659] on span "Transactionnumber" at bounding box center [1139, 661] width 116 height 22
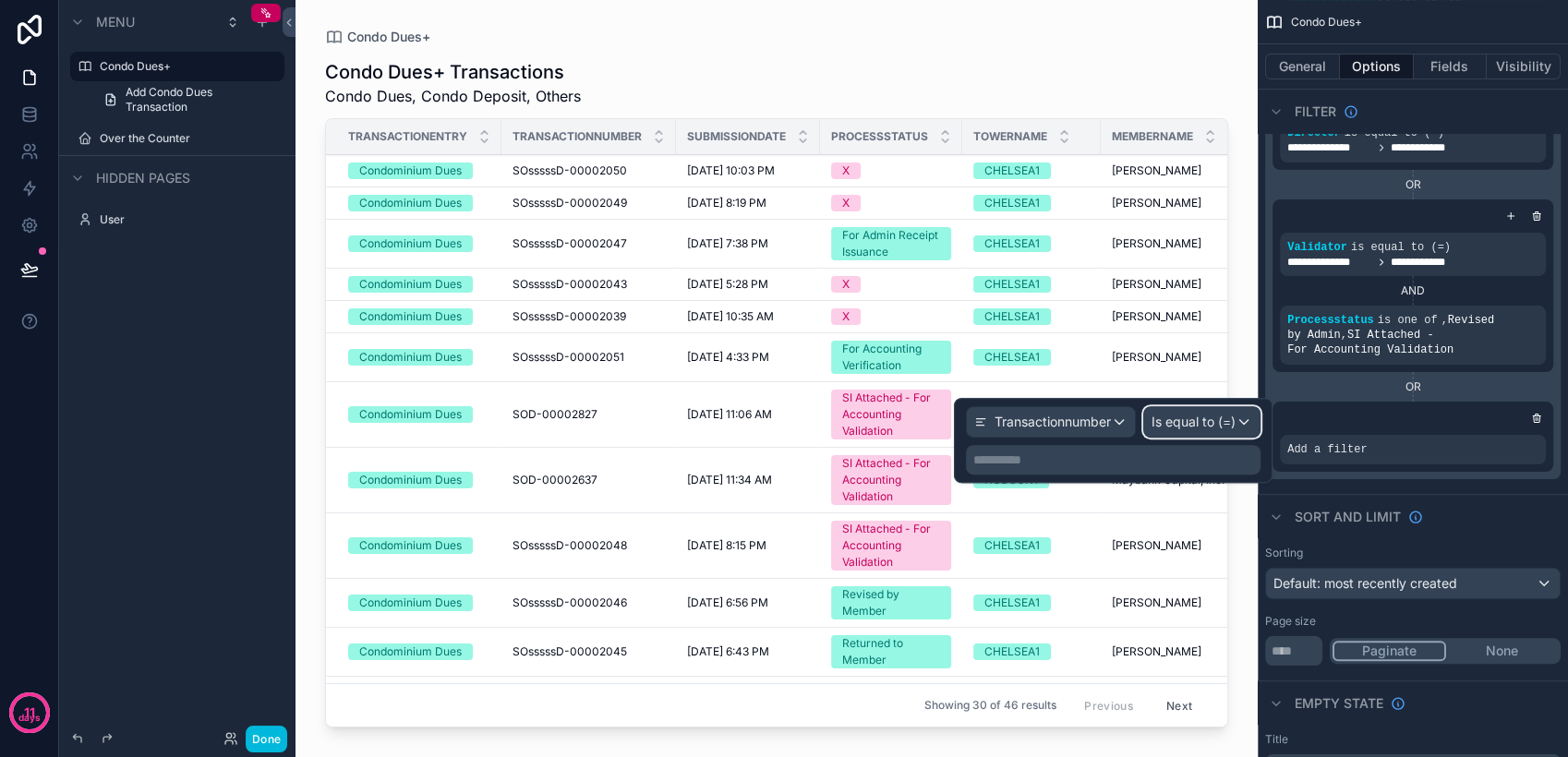
click at [1186, 423] on span "Is equal to (=)" at bounding box center [1193, 422] width 84 height 19
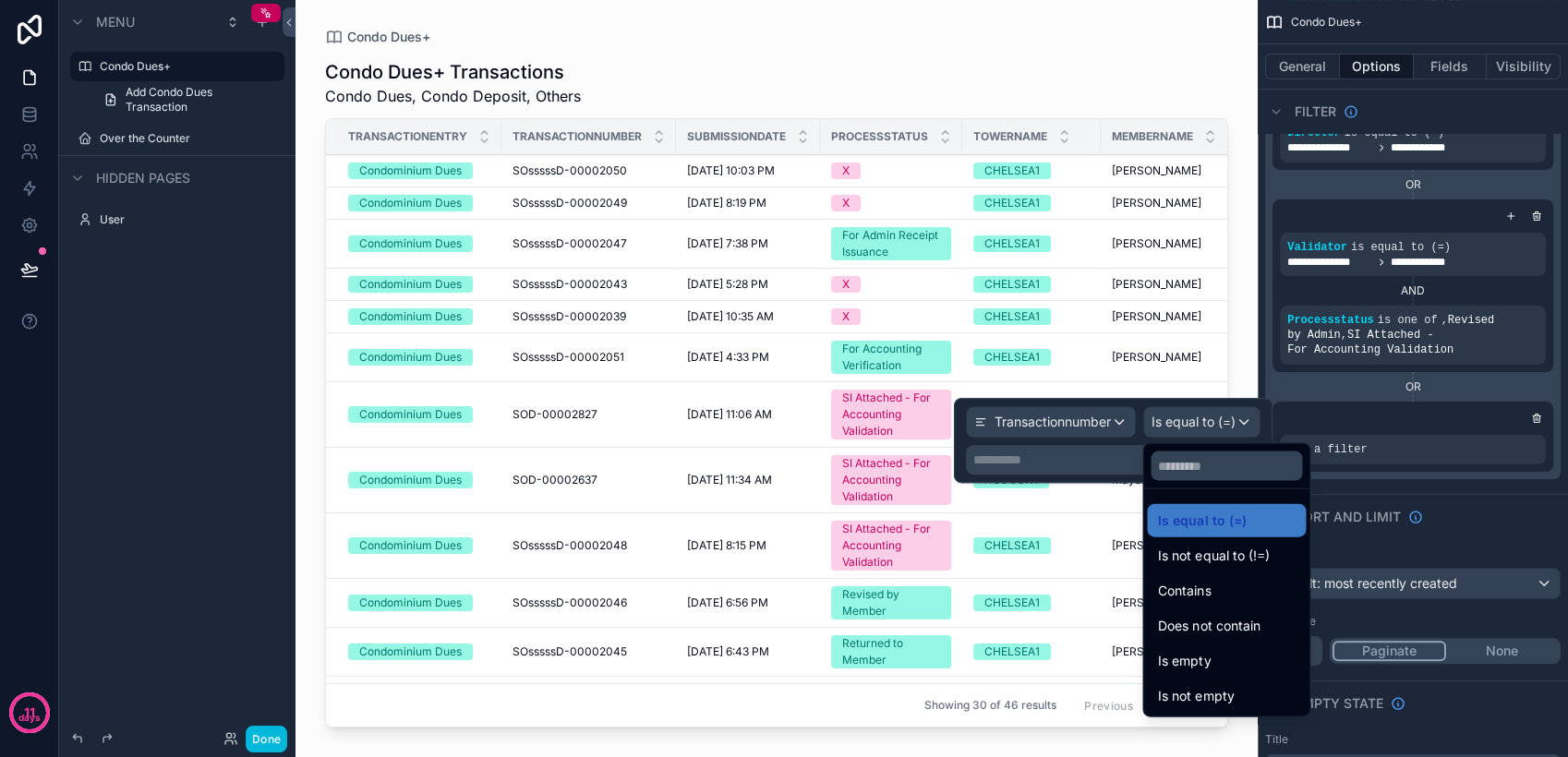
click at [1225, 620] on span "Does not contain" at bounding box center [1208, 626] width 102 height 22
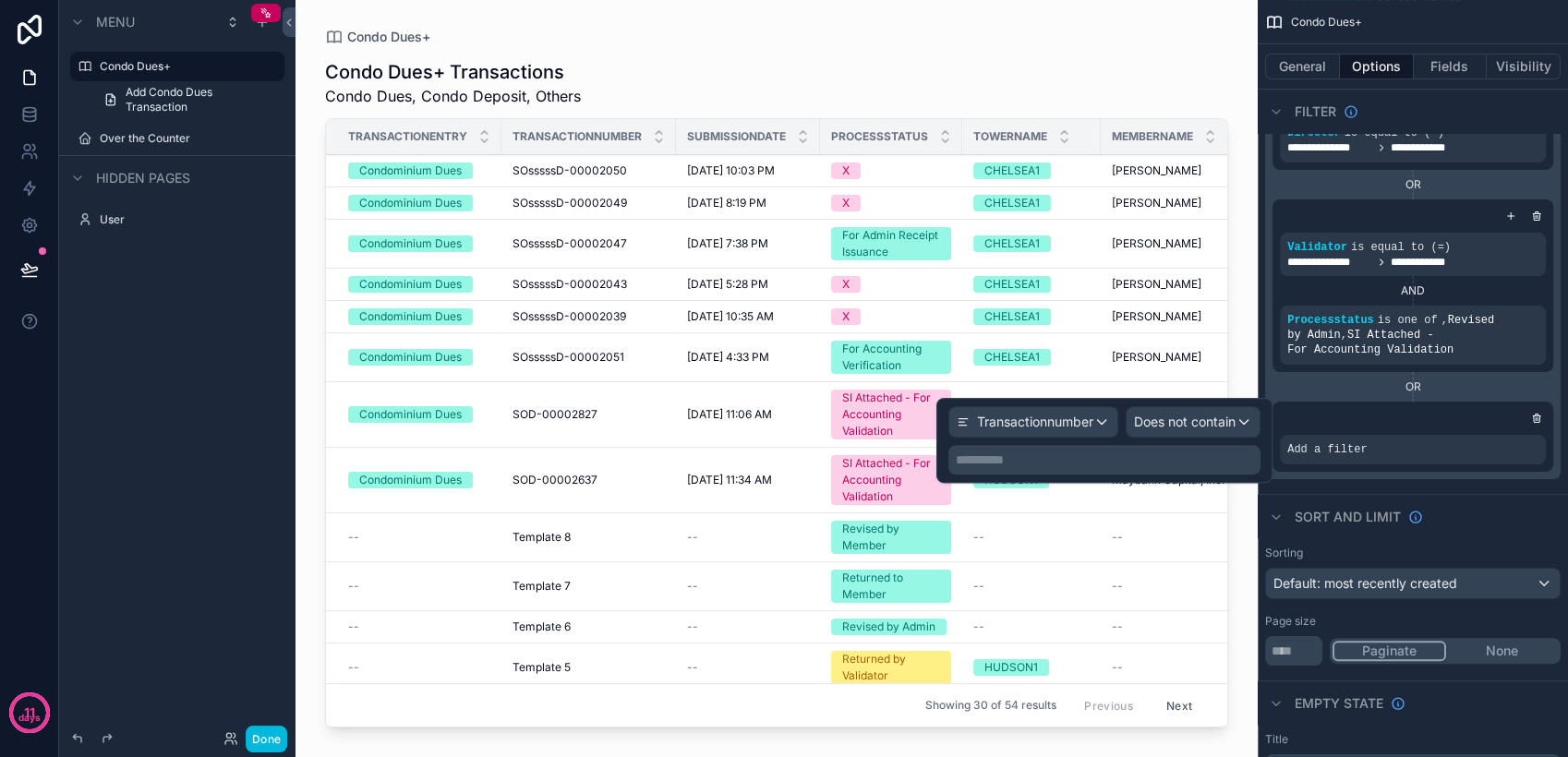
click at [1077, 462] on p "**********" at bounding box center [1106, 460] width 301 height 19
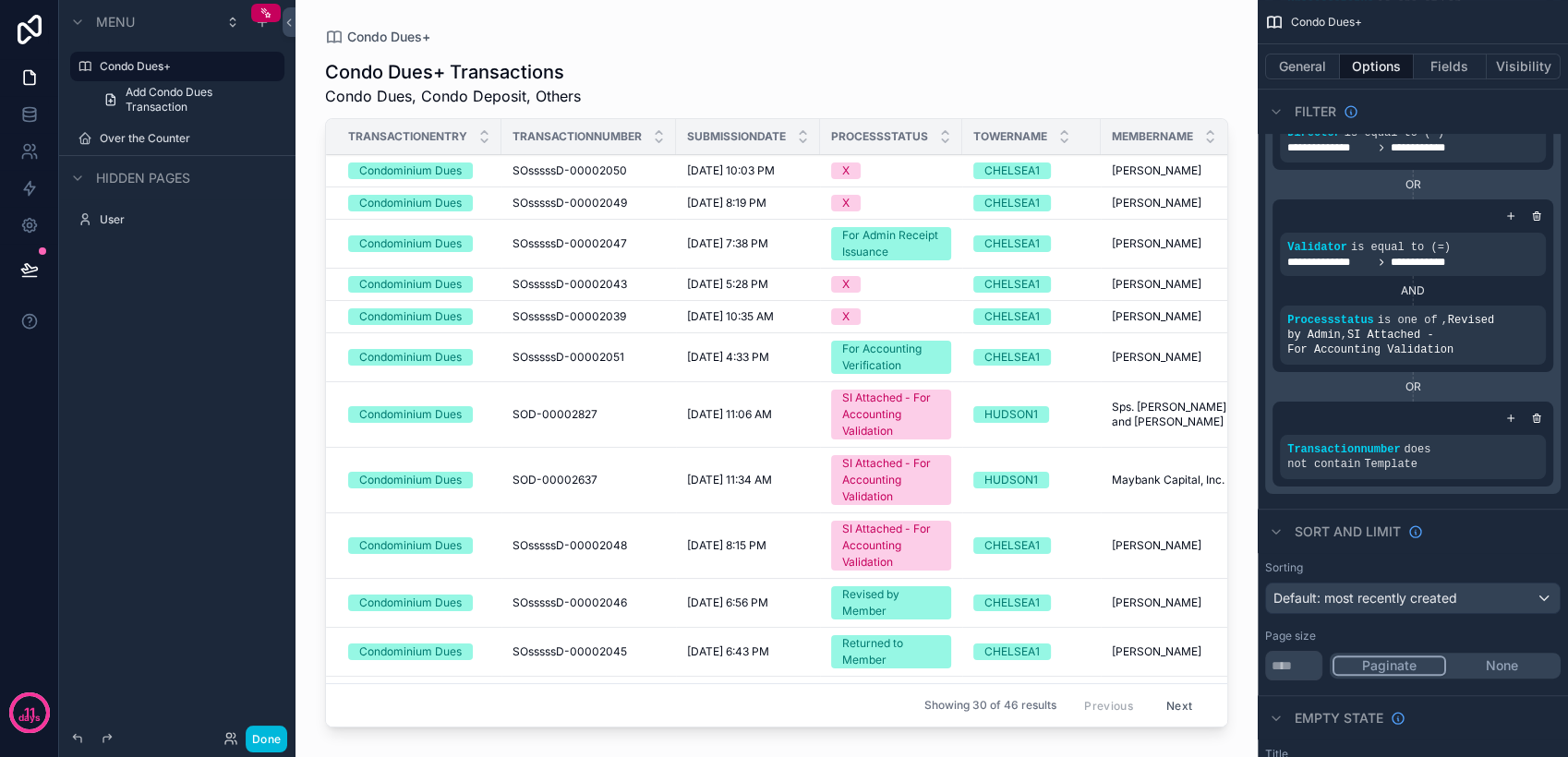
click at [1164, 690] on button "Next" at bounding box center [1179, 704] width 51 height 29
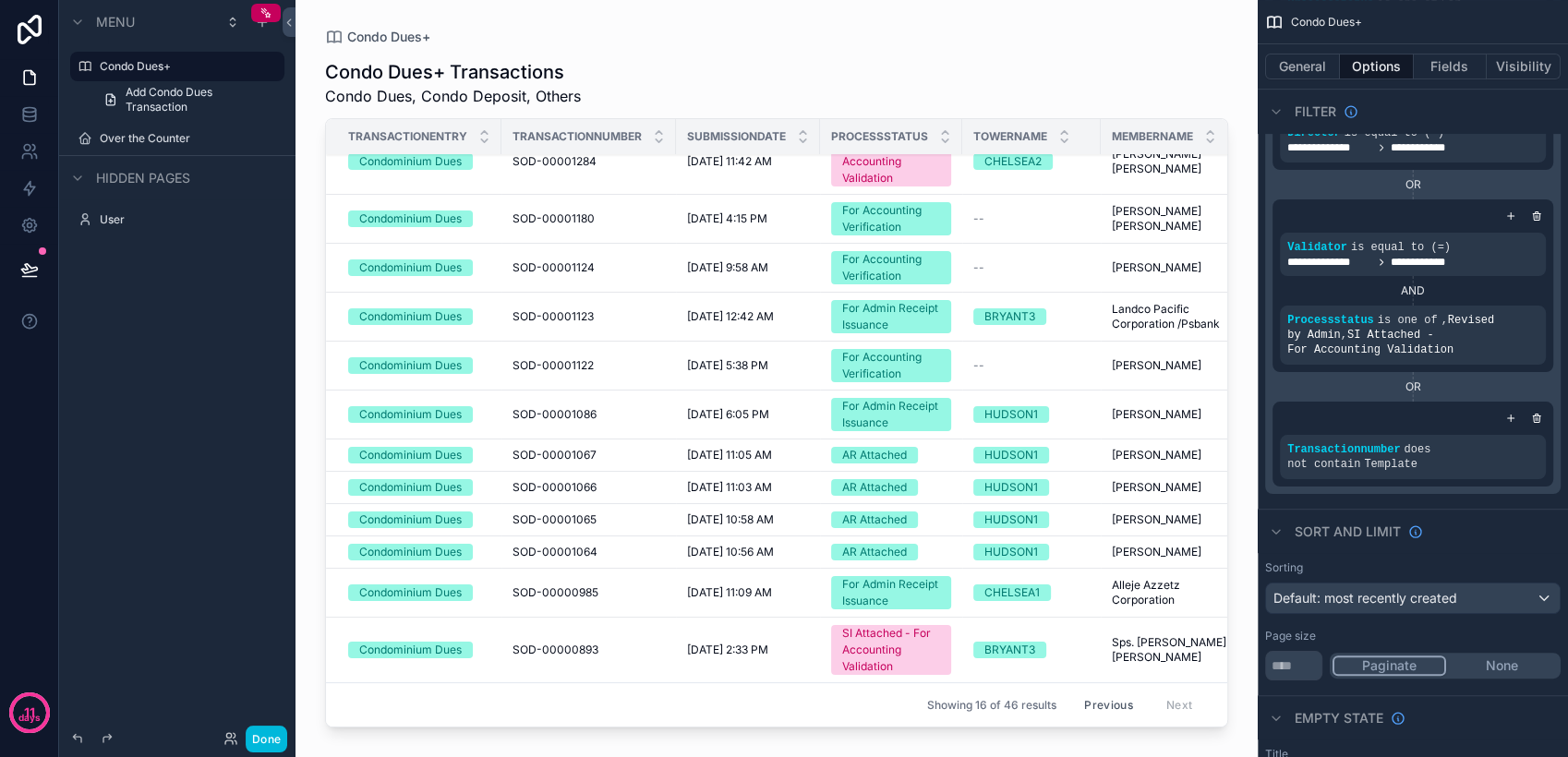
scroll to position [235, 0]
drag, startPoint x: 1156, startPoint y: 691, endPoint x: 1096, endPoint y: 690, distance: 60.0
click at [1096, 690] on div "Previous Next" at bounding box center [1139, 704] width 134 height 29
click at [1096, 690] on button "Previous" at bounding box center [1108, 704] width 74 height 29
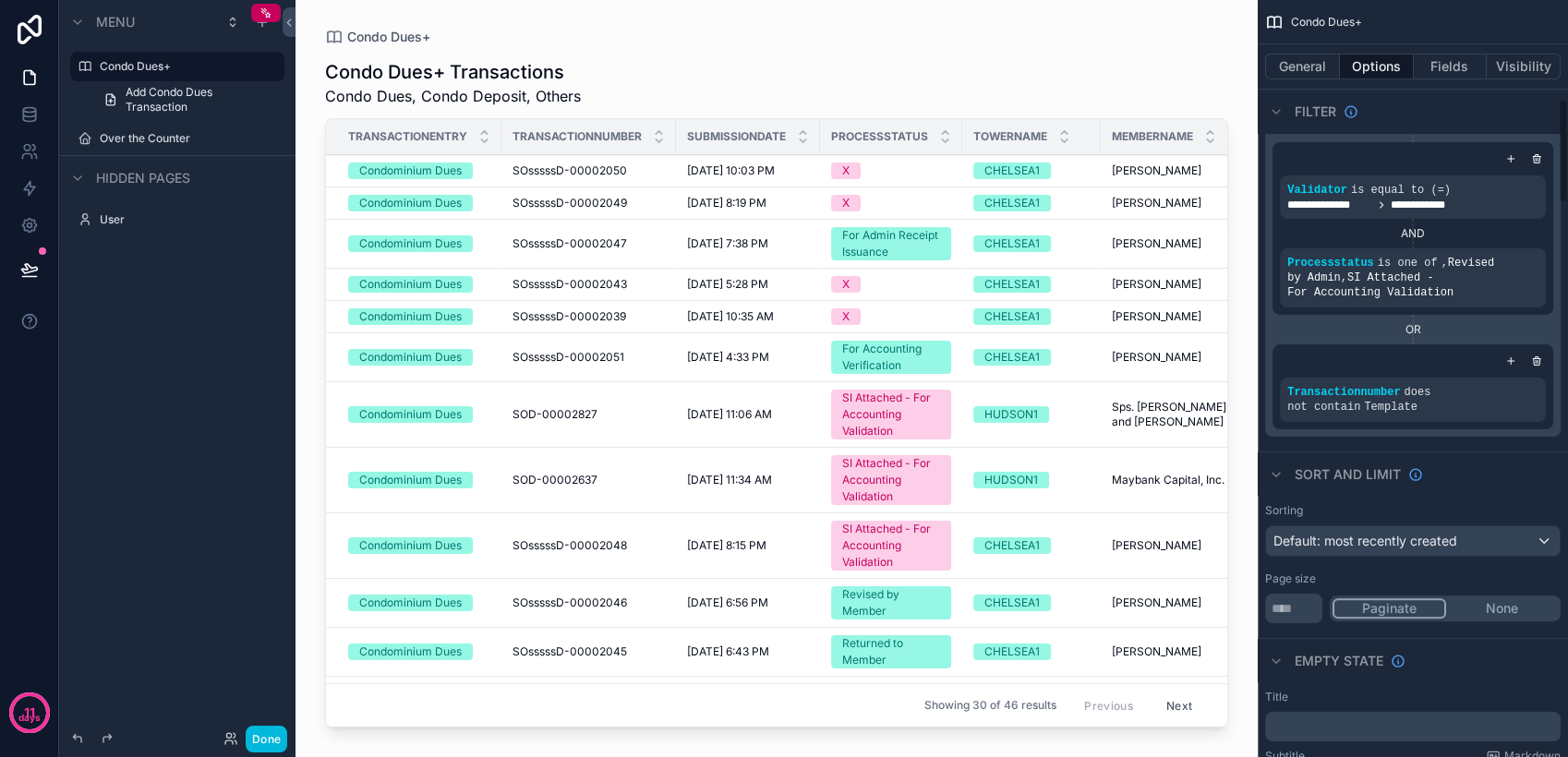
scroll to position [717, 0]
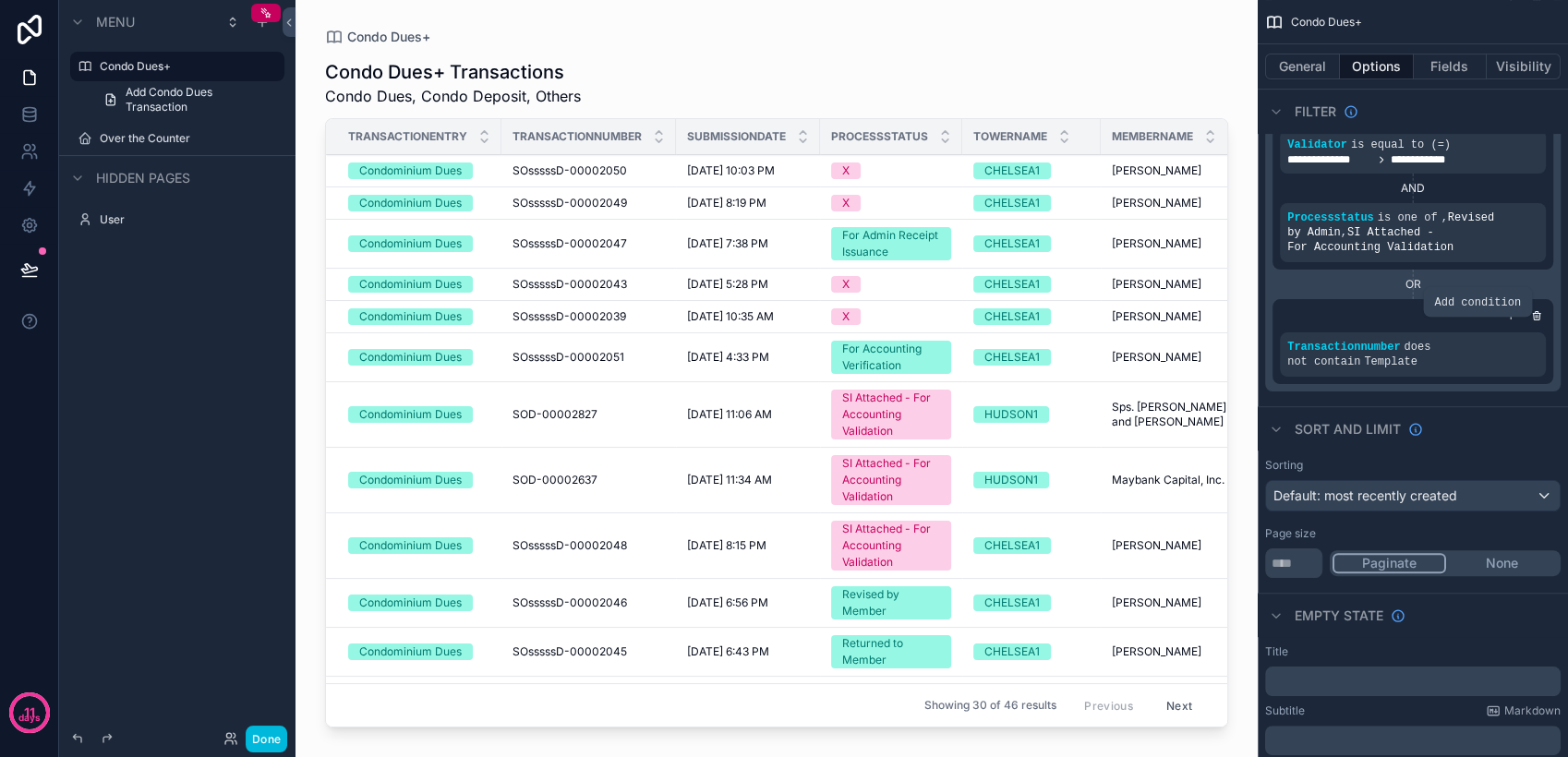
click at [0, 0] on icon "scrollable content" at bounding box center [0, 0] width 0 height 0
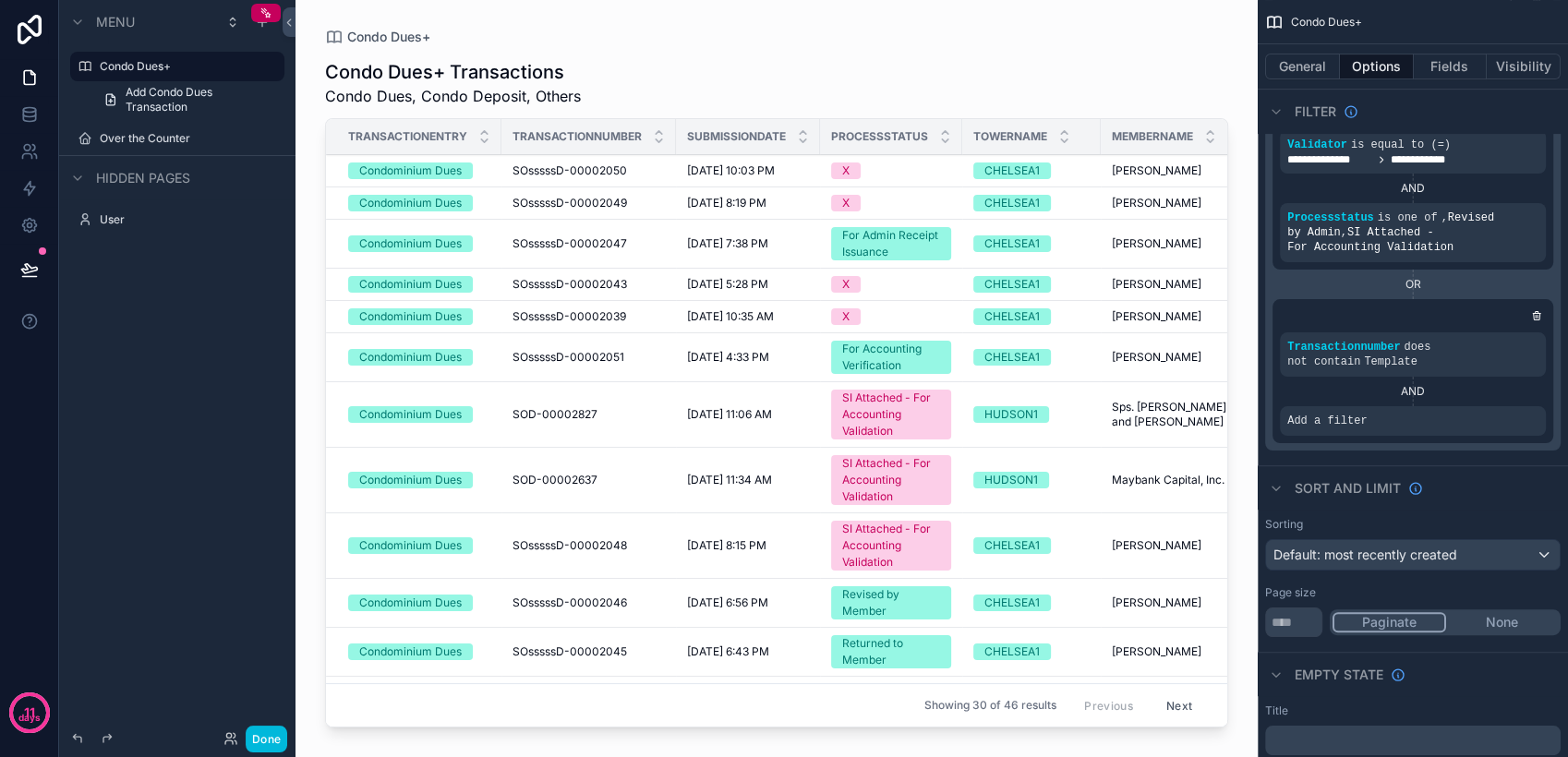
click at [0, 0] on icon "scrollable content" at bounding box center [0, 0] width 0 height 0
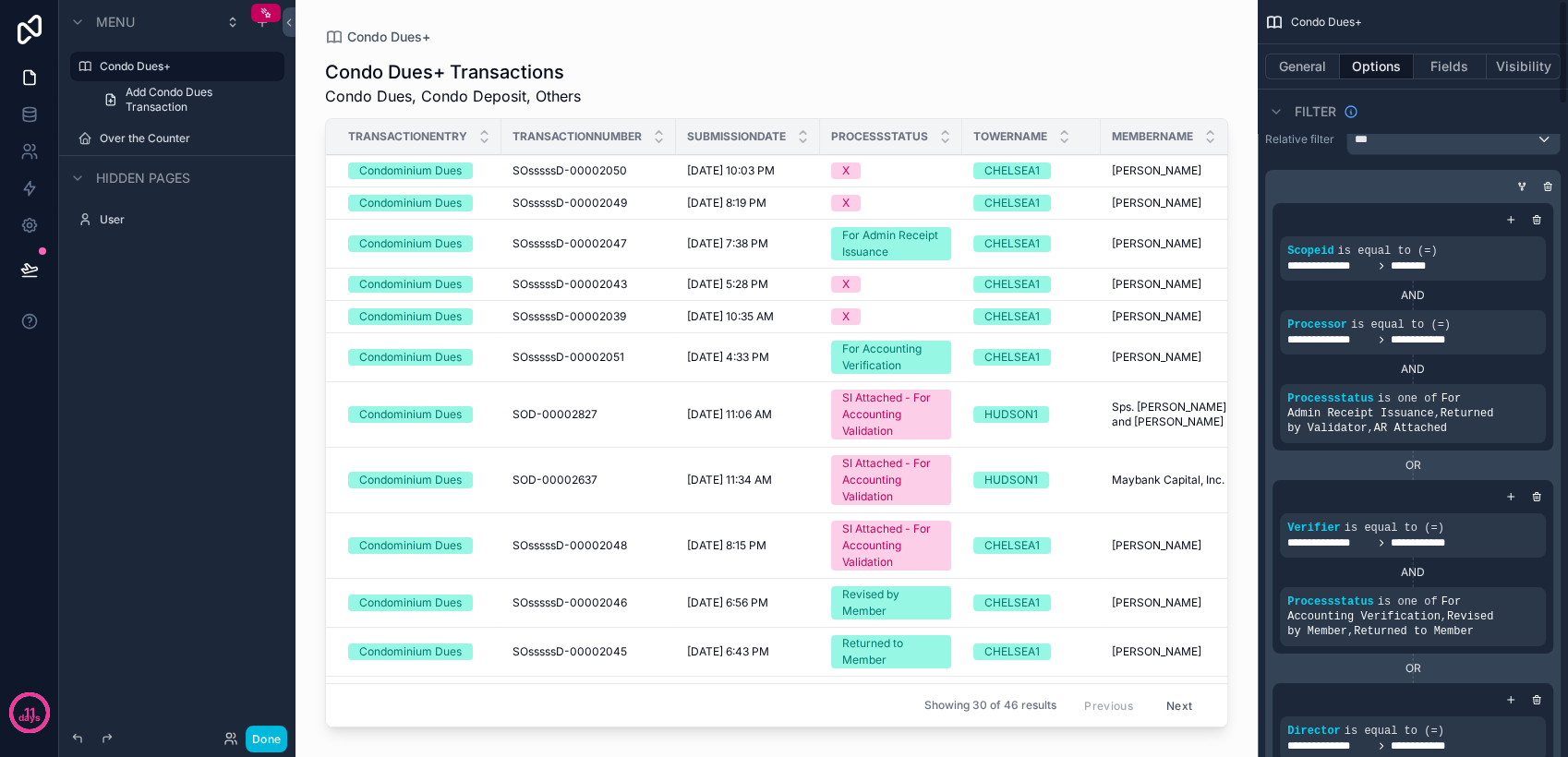
scroll to position [0, 0]
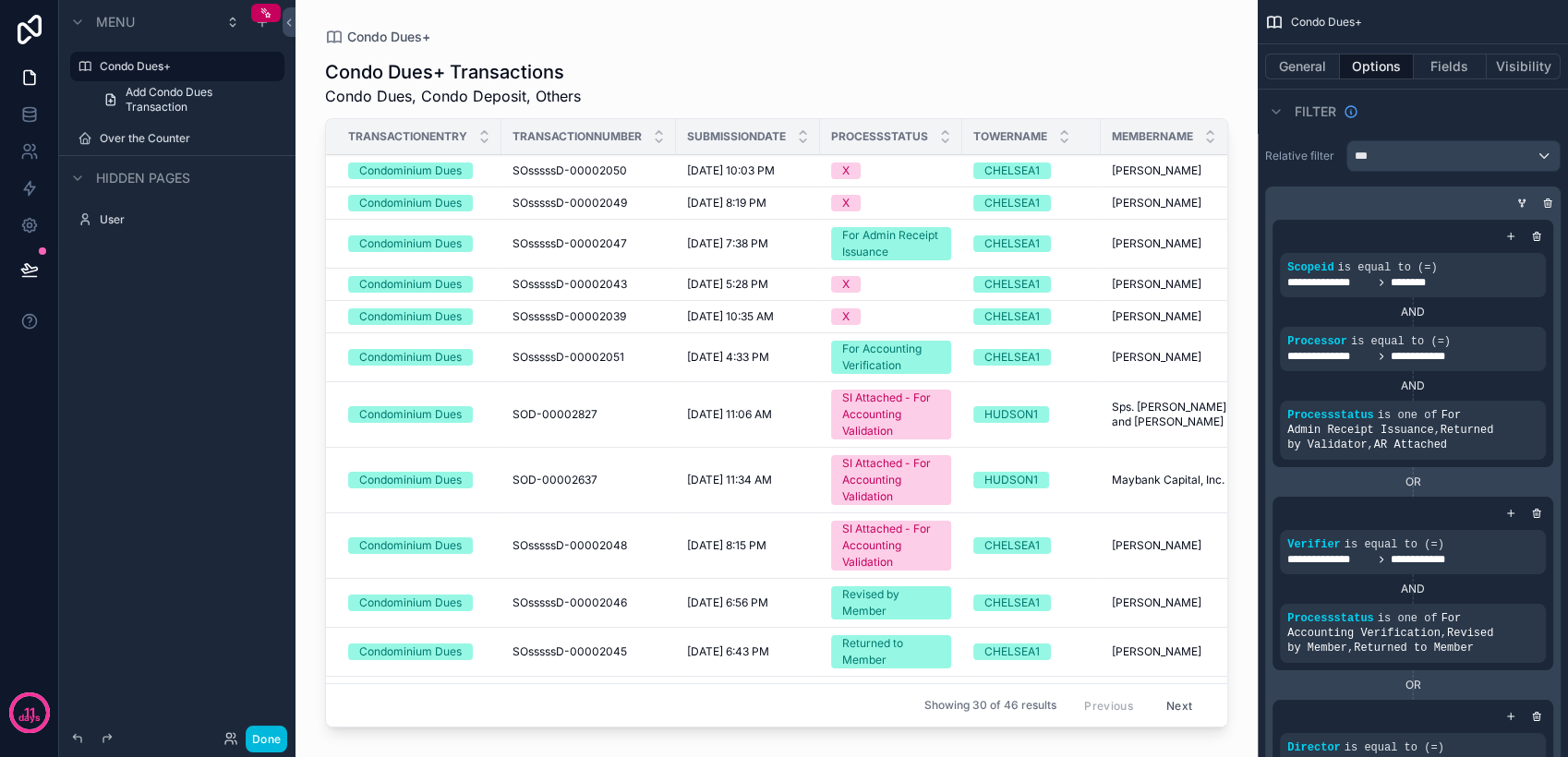
click at [1518, 203] on icon "scrollable content" at bounding box center [1521, 203] width 11 height 11
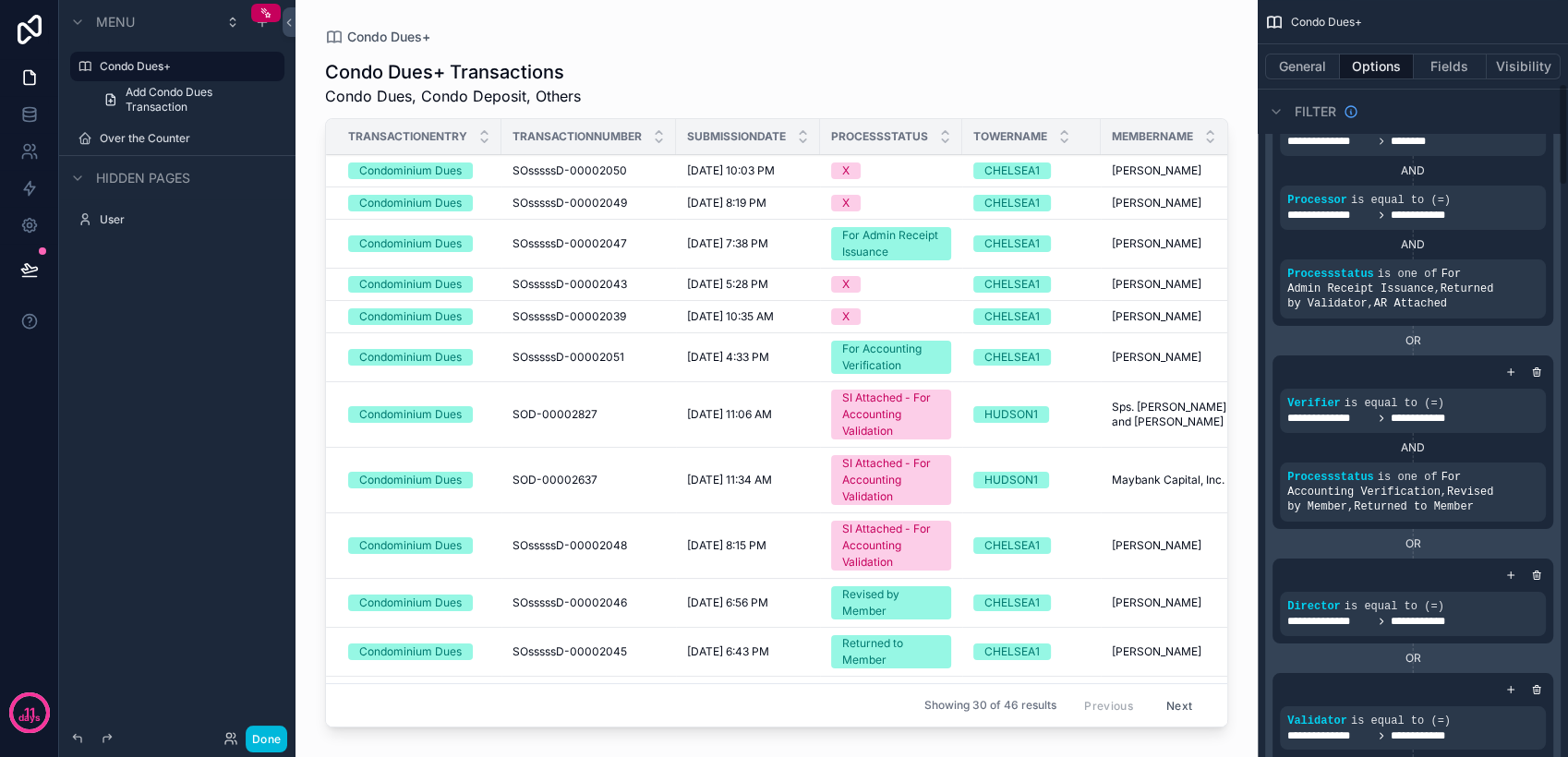
scroll to position [615, 0]
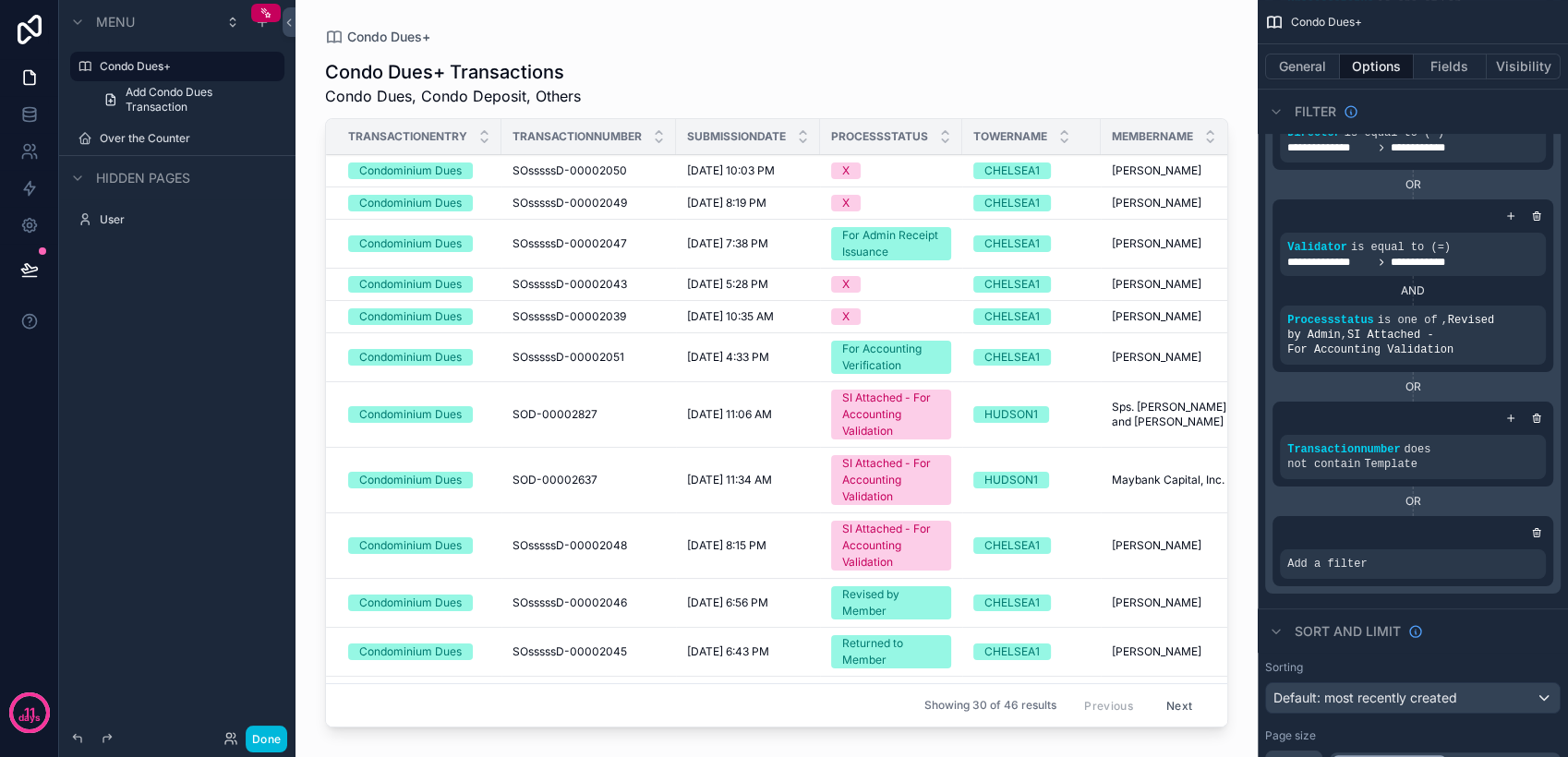
click at [0, 0] on icon "scrollable content" at bounding box center [0, 0] width 0 height 0
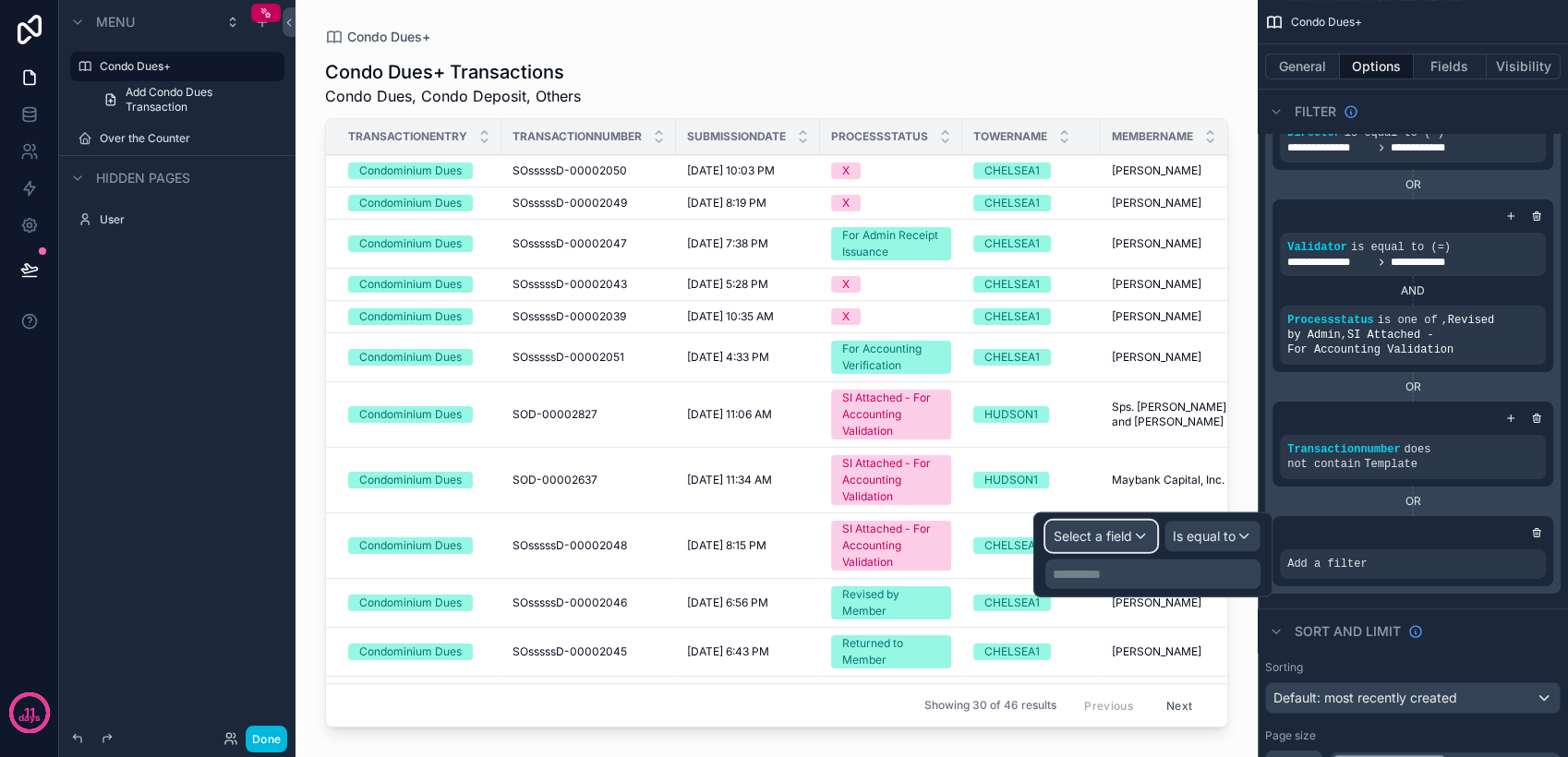
click at [1137, 540] on div "Select a field" at bounding box center [1101, 536] width 110 height 30
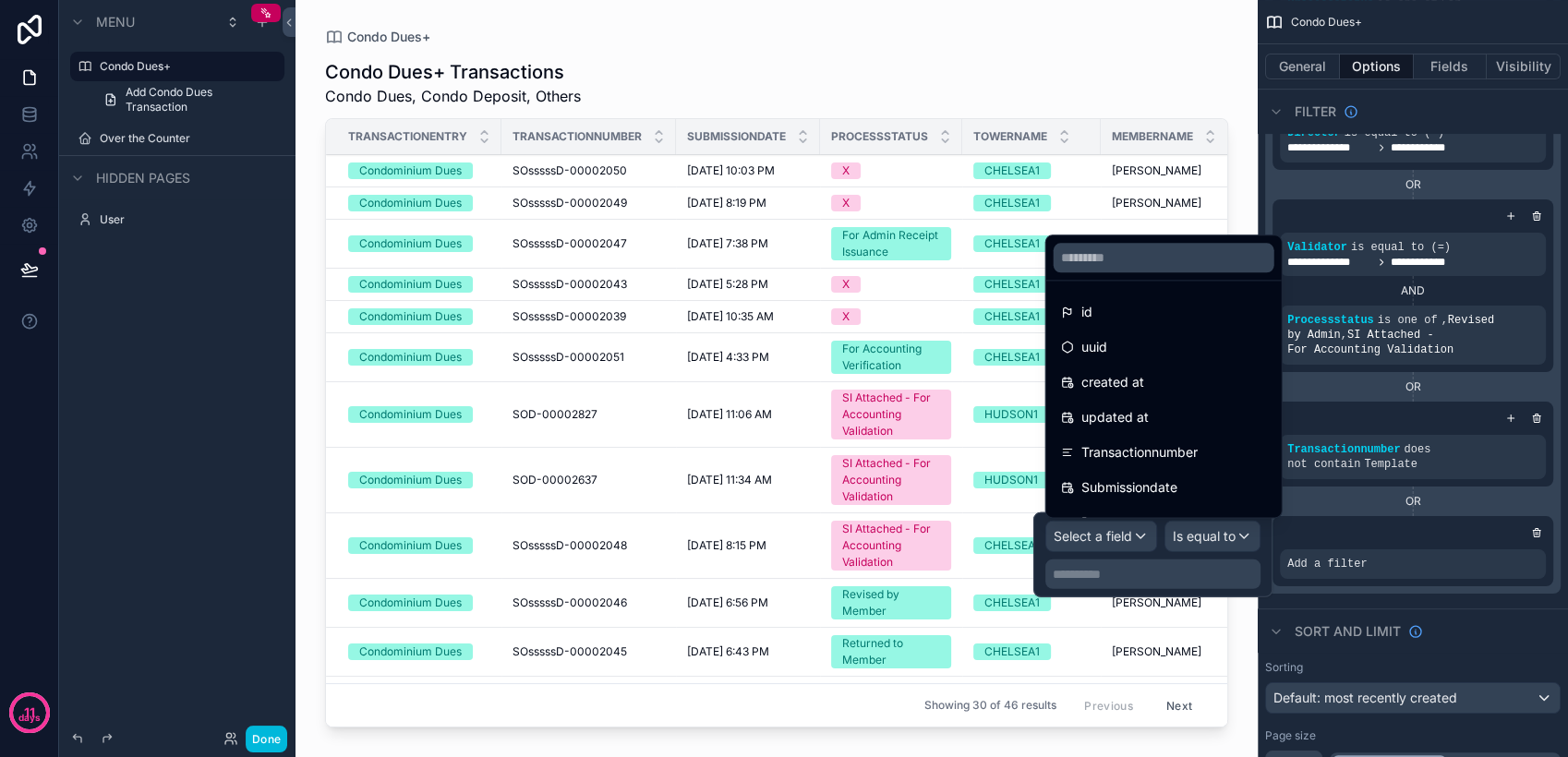
click at [1148, 462] on span "Transactionnumber" at bounding box center [1139, 453] width 116 height 22
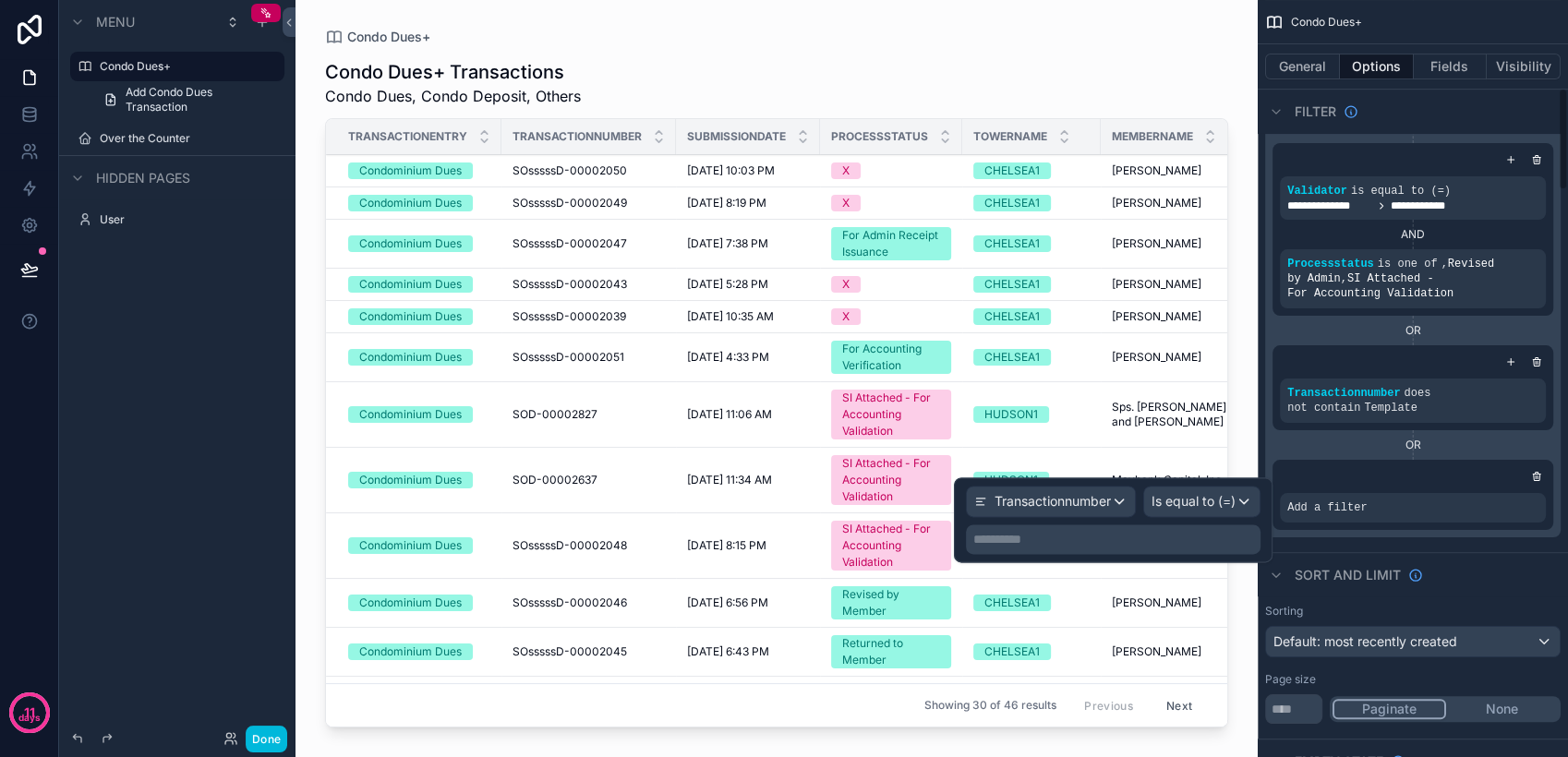
scroll to position [717, 0]
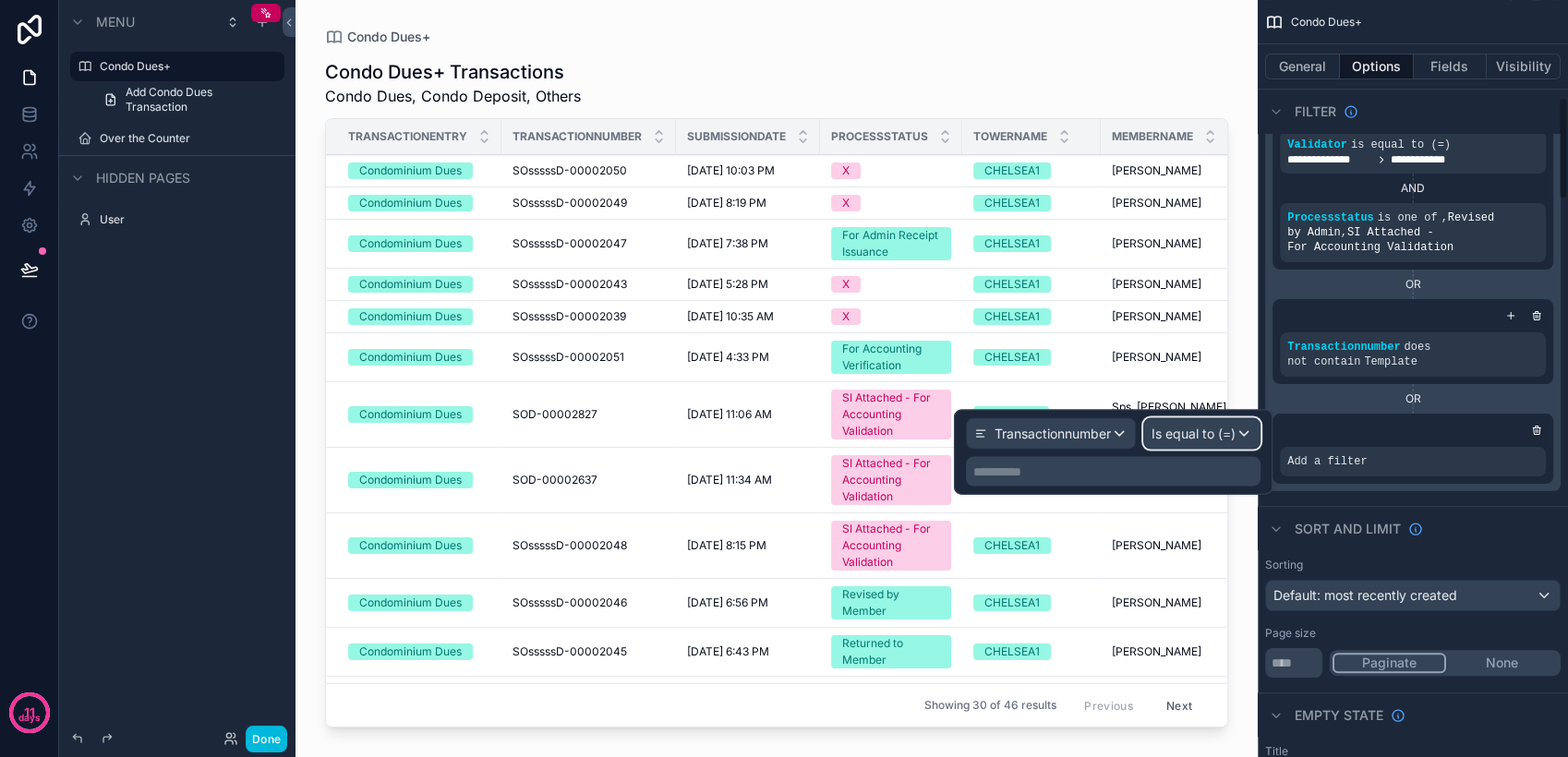
click at [1197, 439] on span "Is equal to (=)" at bounding box center [1193, 434] width 84 height 19
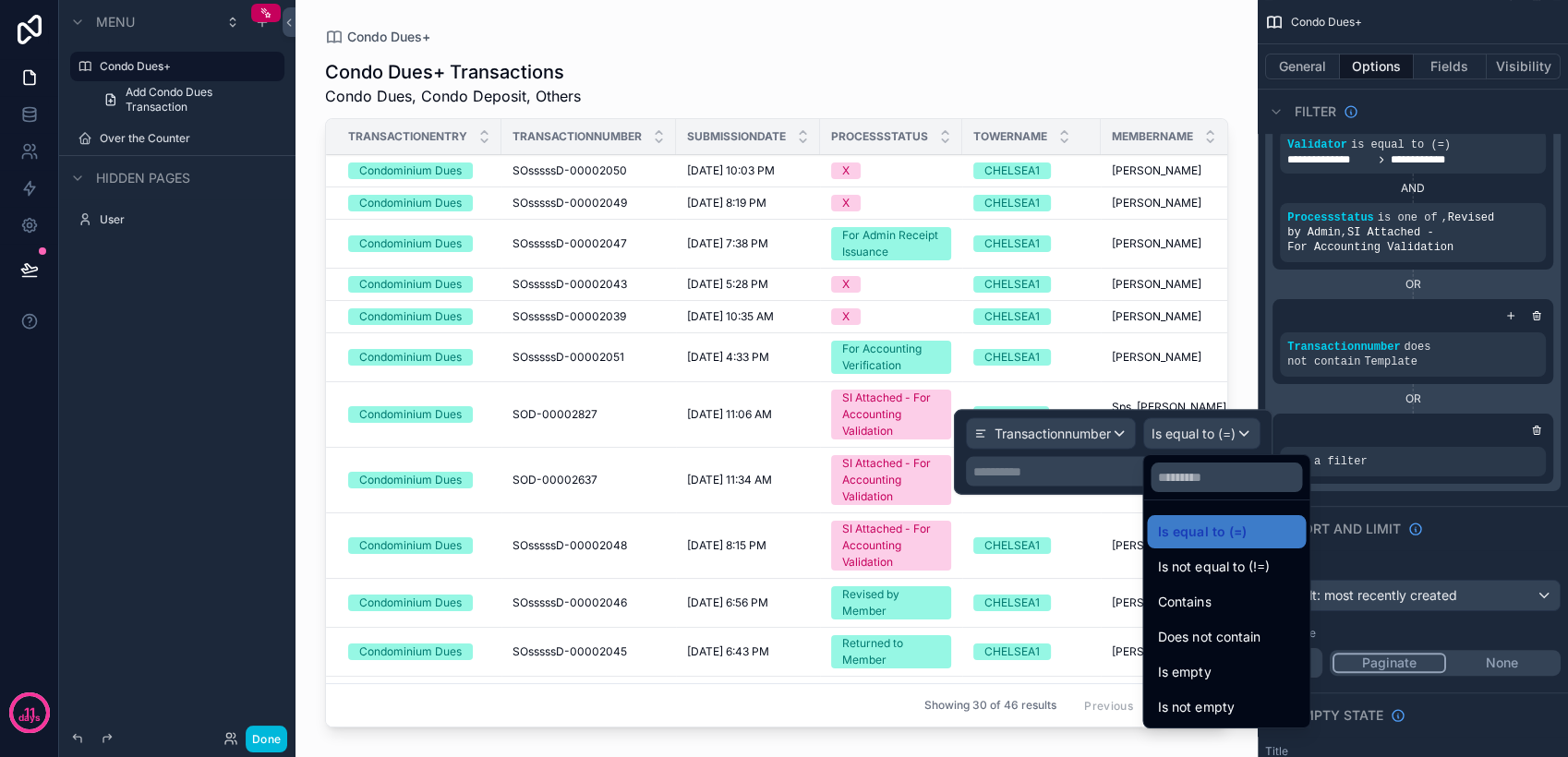
click at [1244, 640] on span "Does not contain" at bounding box center [1208, 637] width 102 height 22
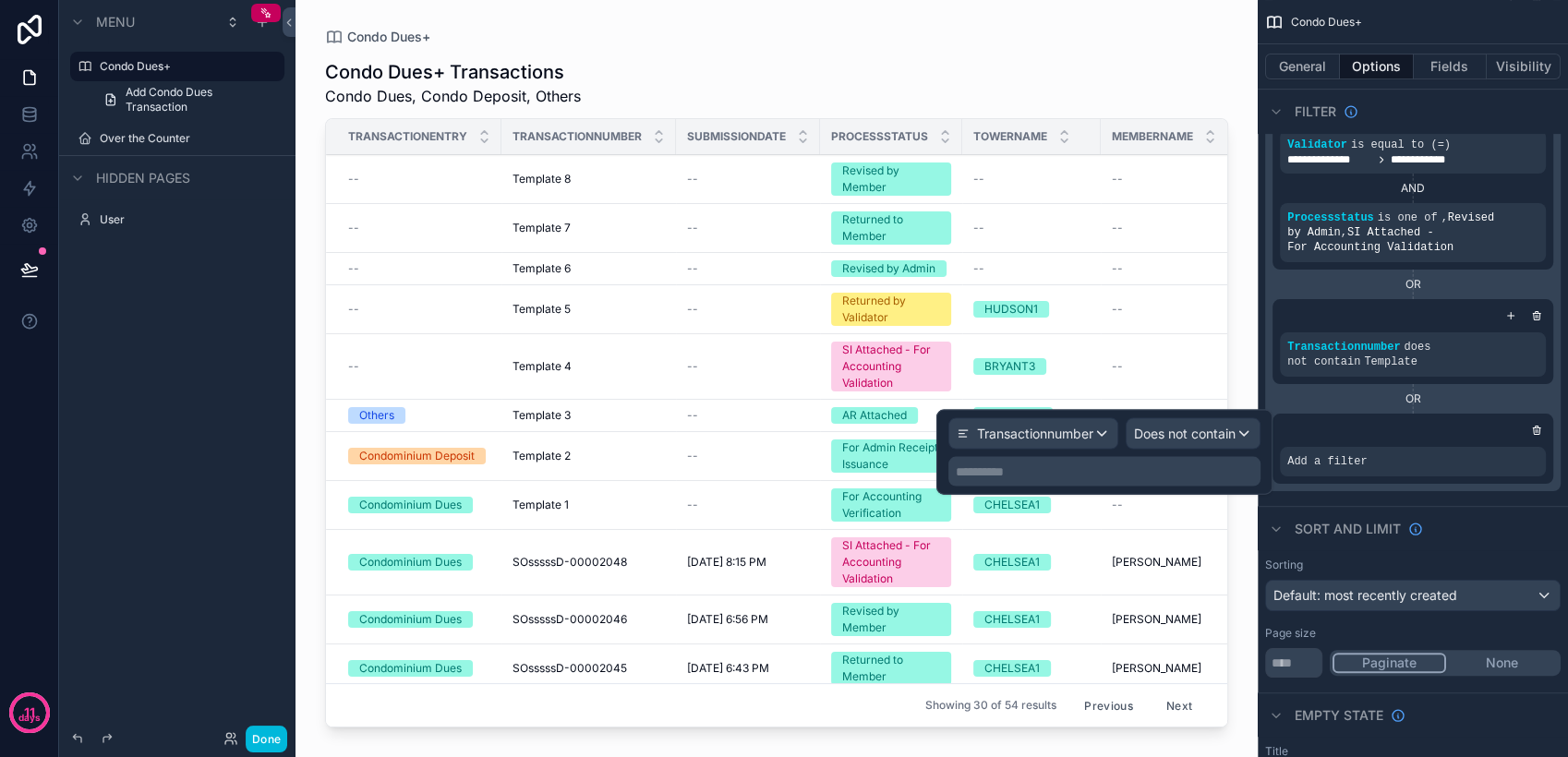
click at [1126, 472] on p "**********" at bounding box center [1106, 471] width 301 height 19
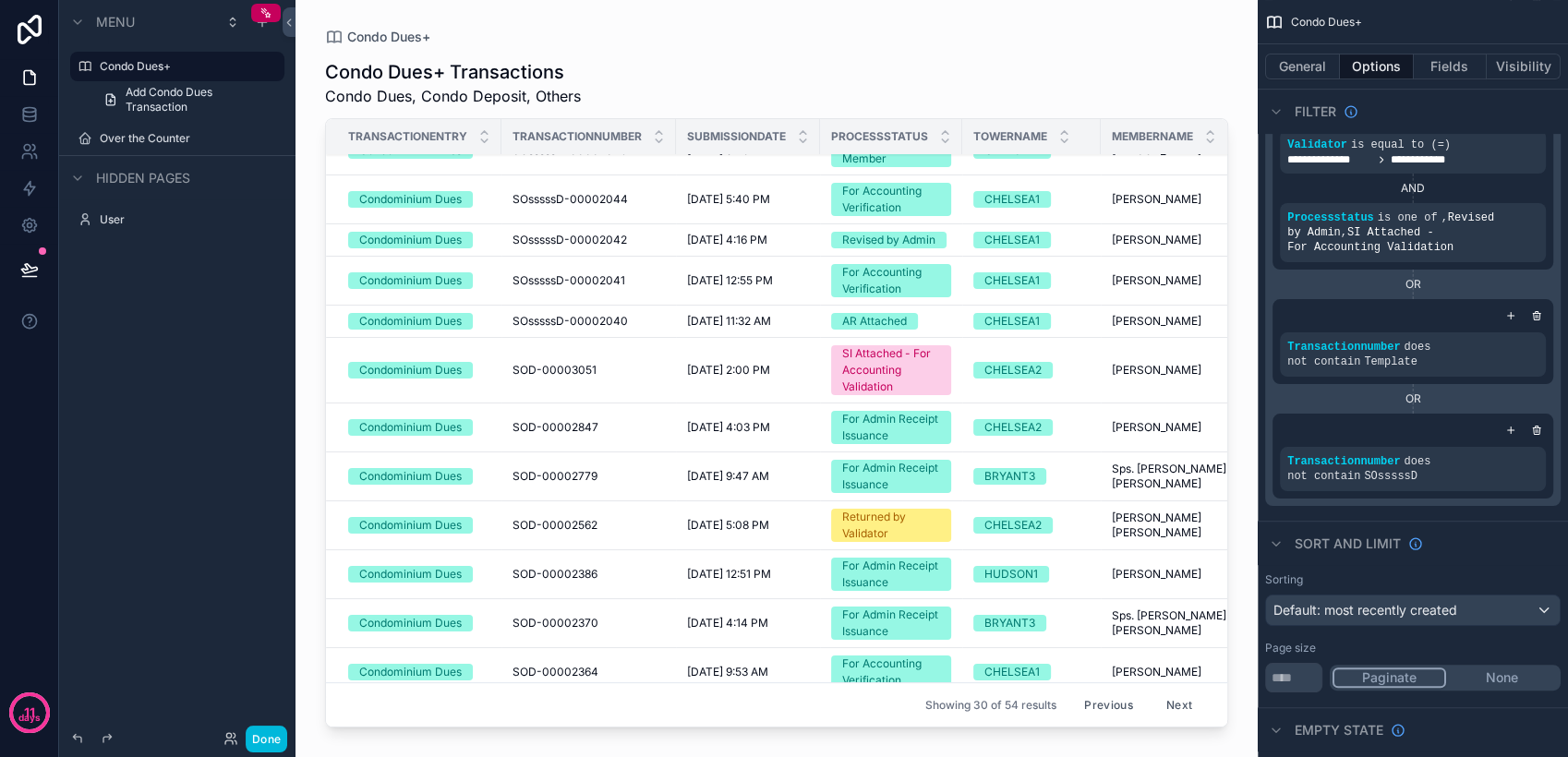
scroll to position [615, 0]
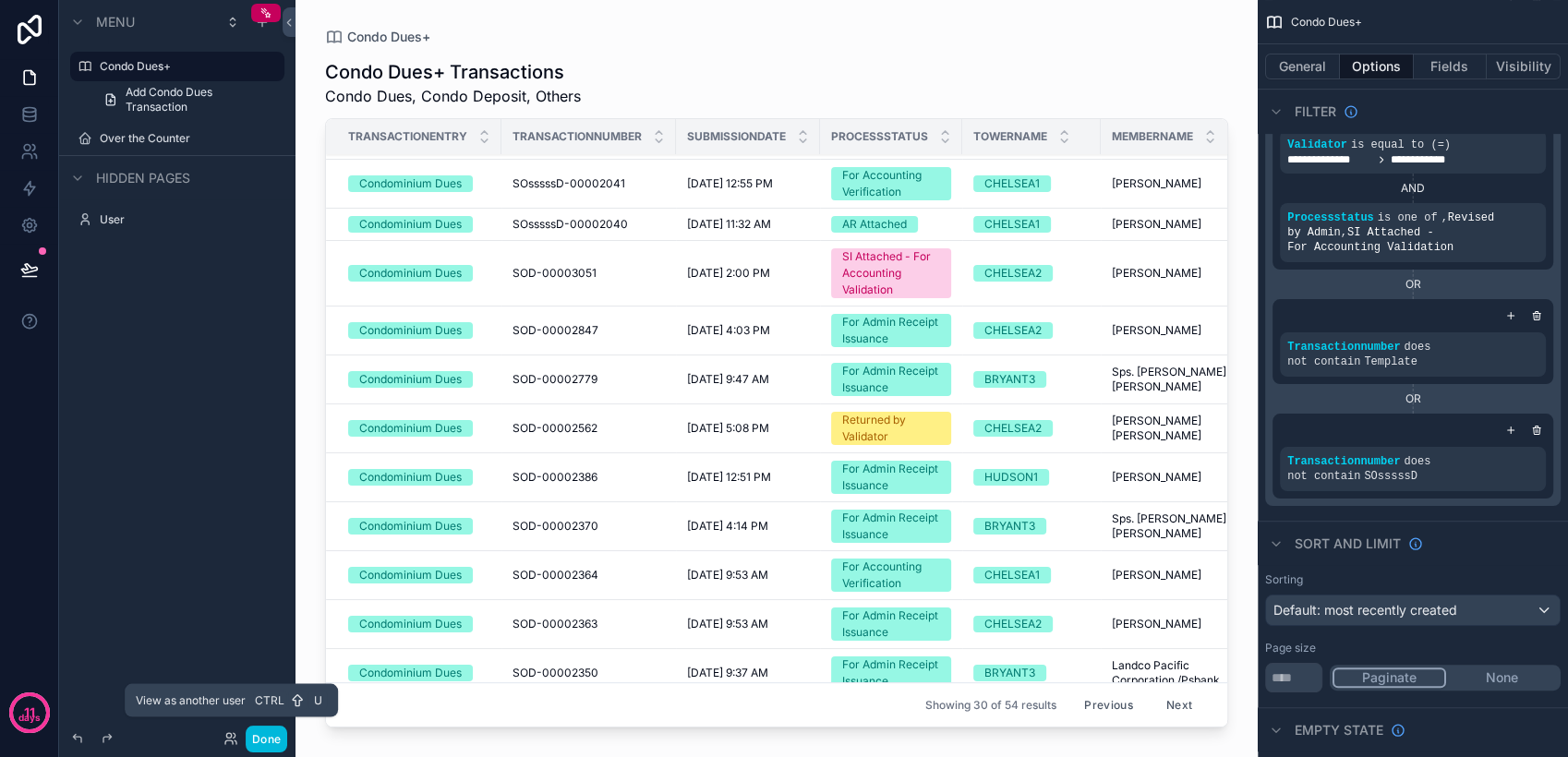
click at [229, 737] on icon at bounding box center [231, 738] width 15 height 15
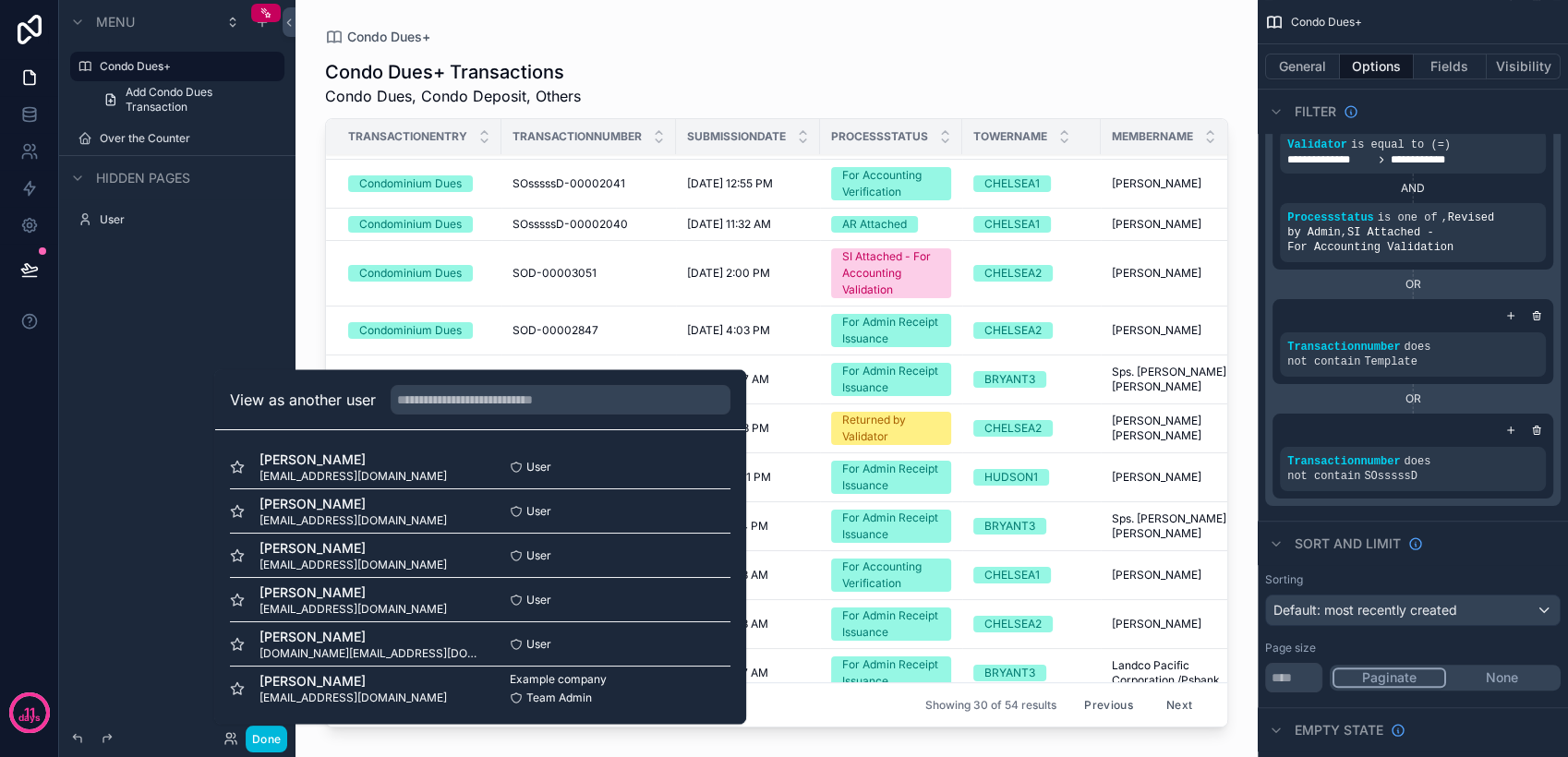
click at [0, 0] on button "Select" at bounding box center [0, 0] width 0 height 0
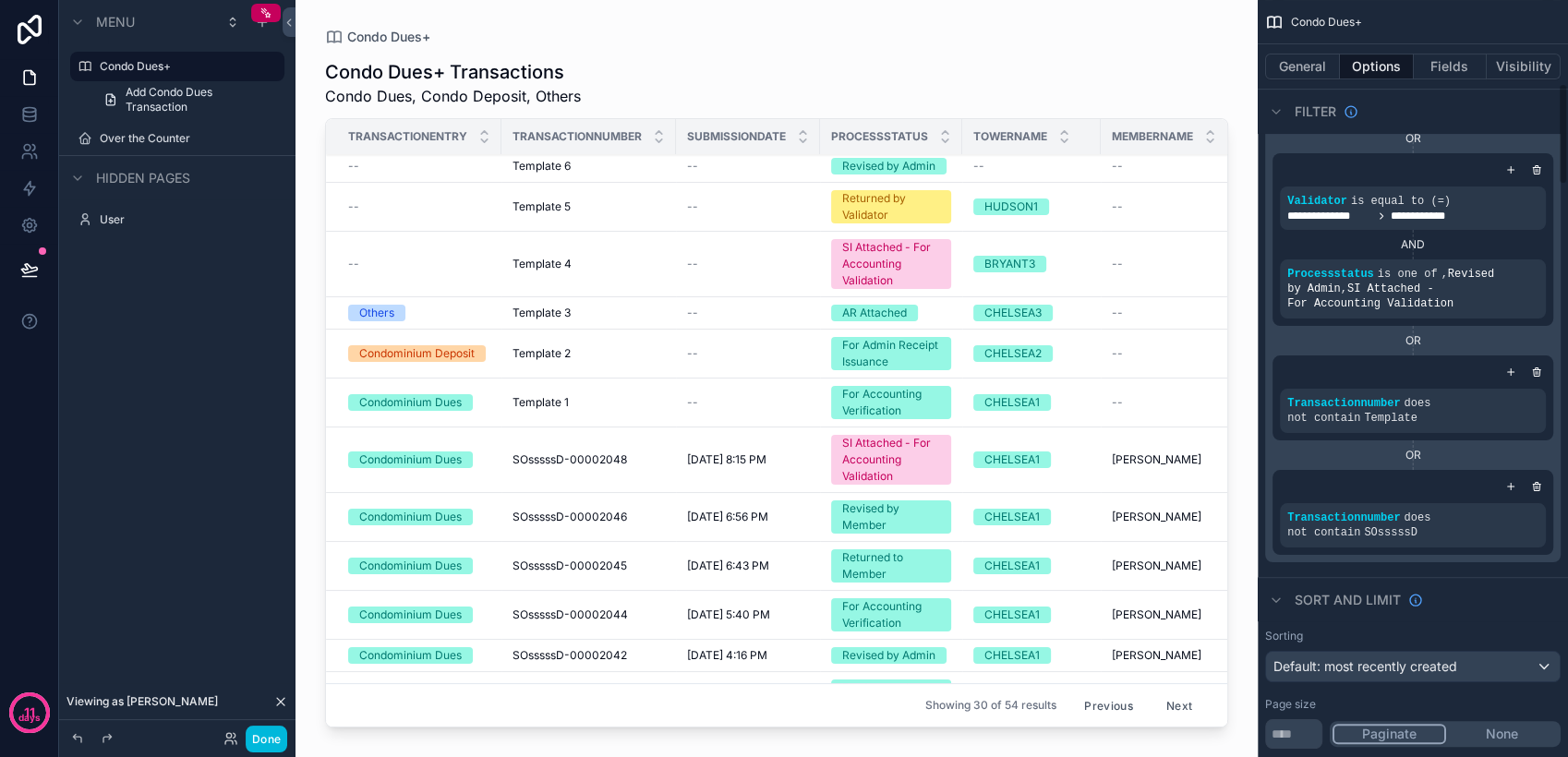
scroll to position [615, 0]
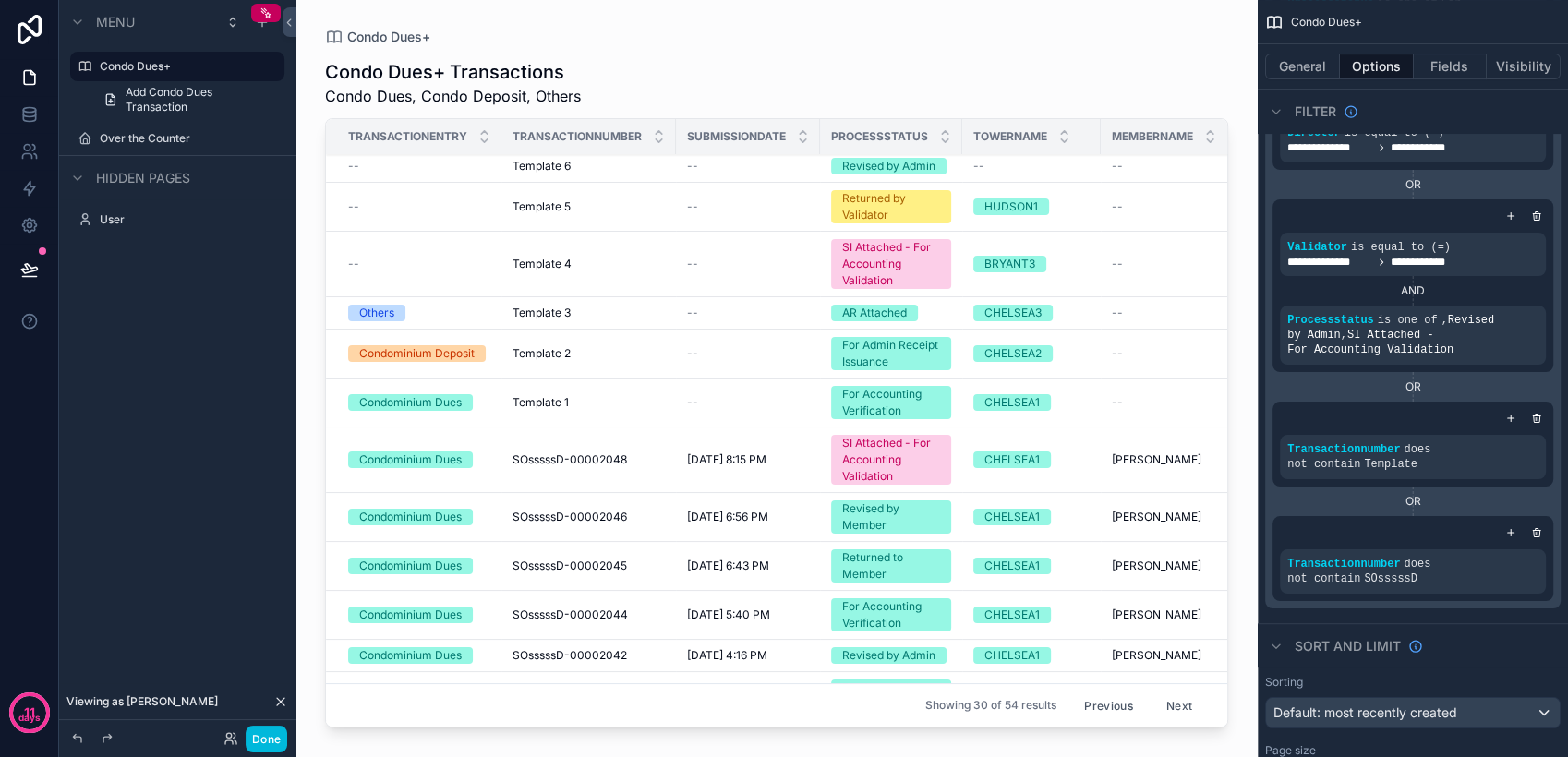
click at [0, 0] on div "scrollable content" at bounding box center [0, 0] width 0 height 0
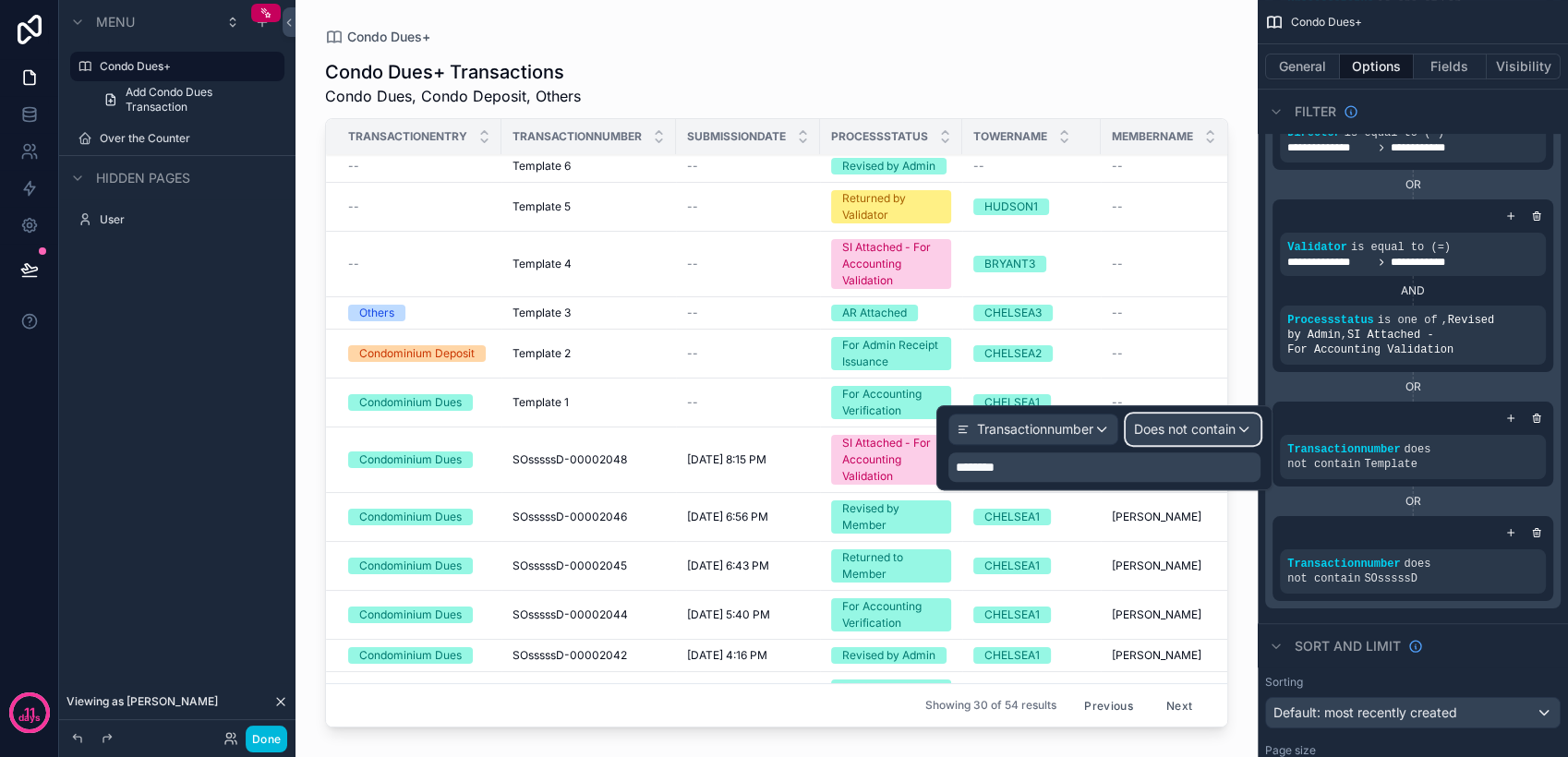
click at [1197, 435] on span "Does not contain" at bounding box center [1184, 429] width 102 height 19
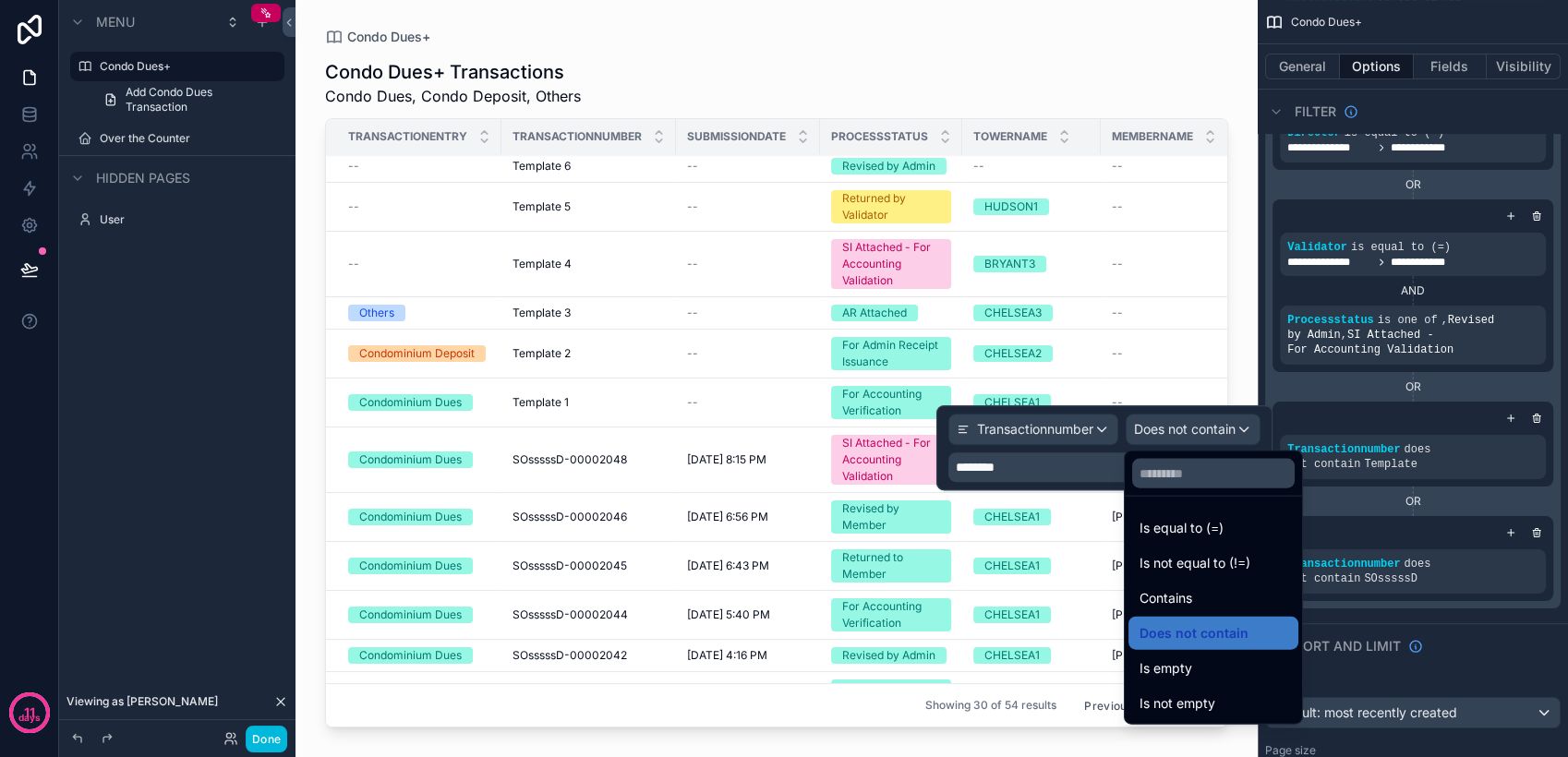
click at [1193, 609] on div "Contains" at bounding box center [1213, 598] width 170 height 34
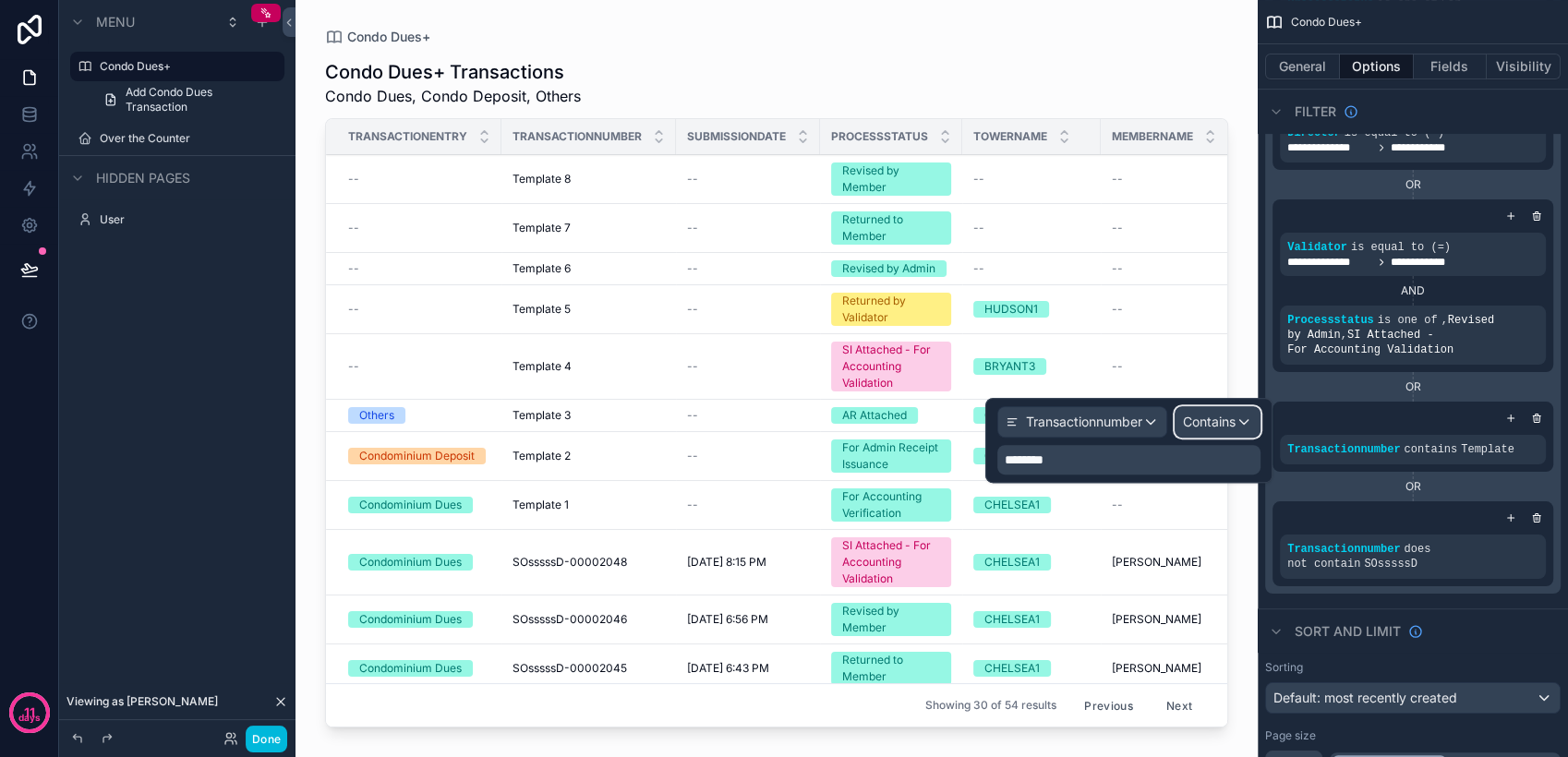
click at [1221, 426] on span "Contains" at bounding box center [1208, 422] width 52 height 19
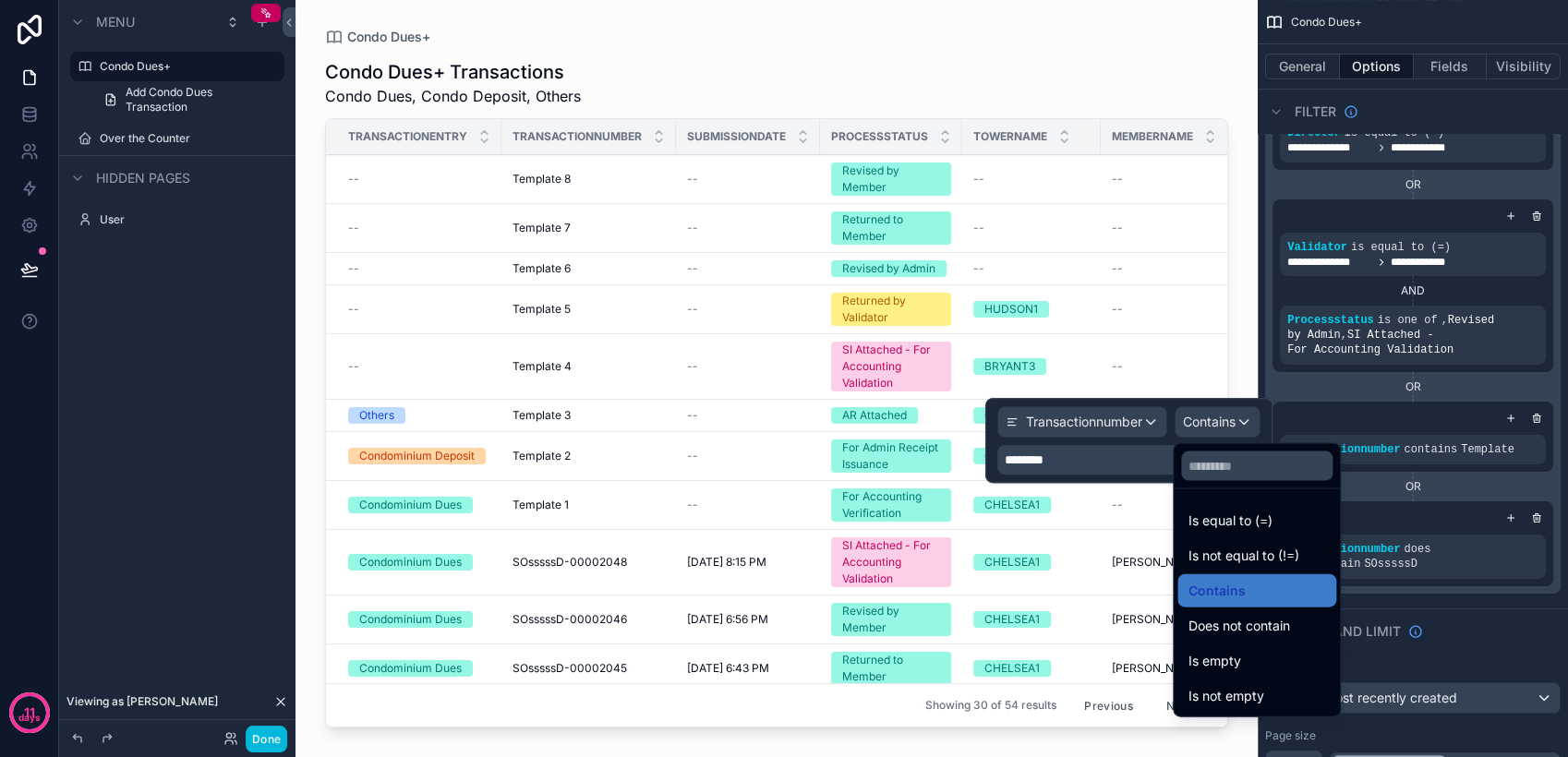
click at [1239, 615] on span "Does not contain" at bounding box center [1238, 626] width 102 height 22
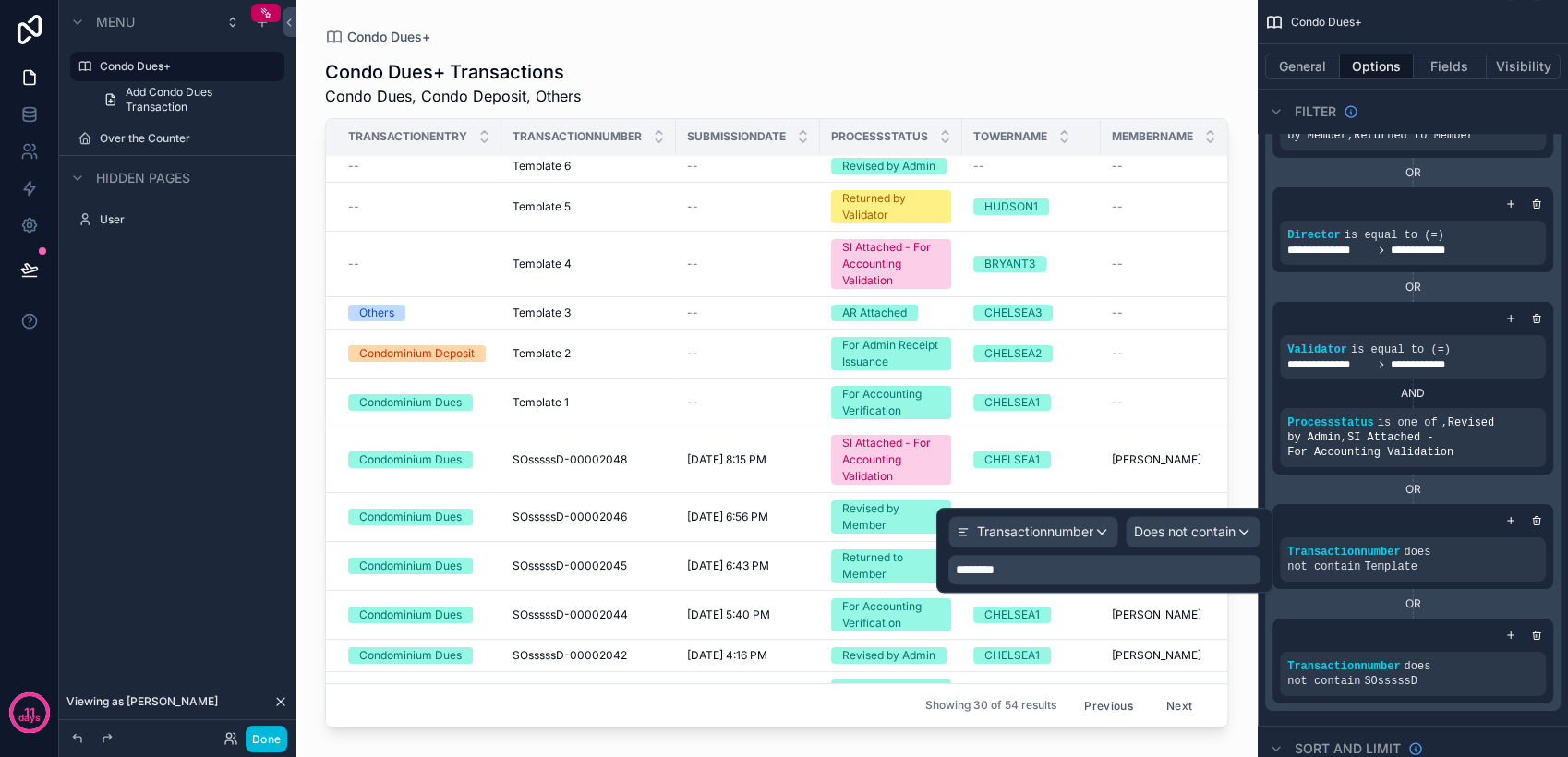
scroll to position [0, 0]
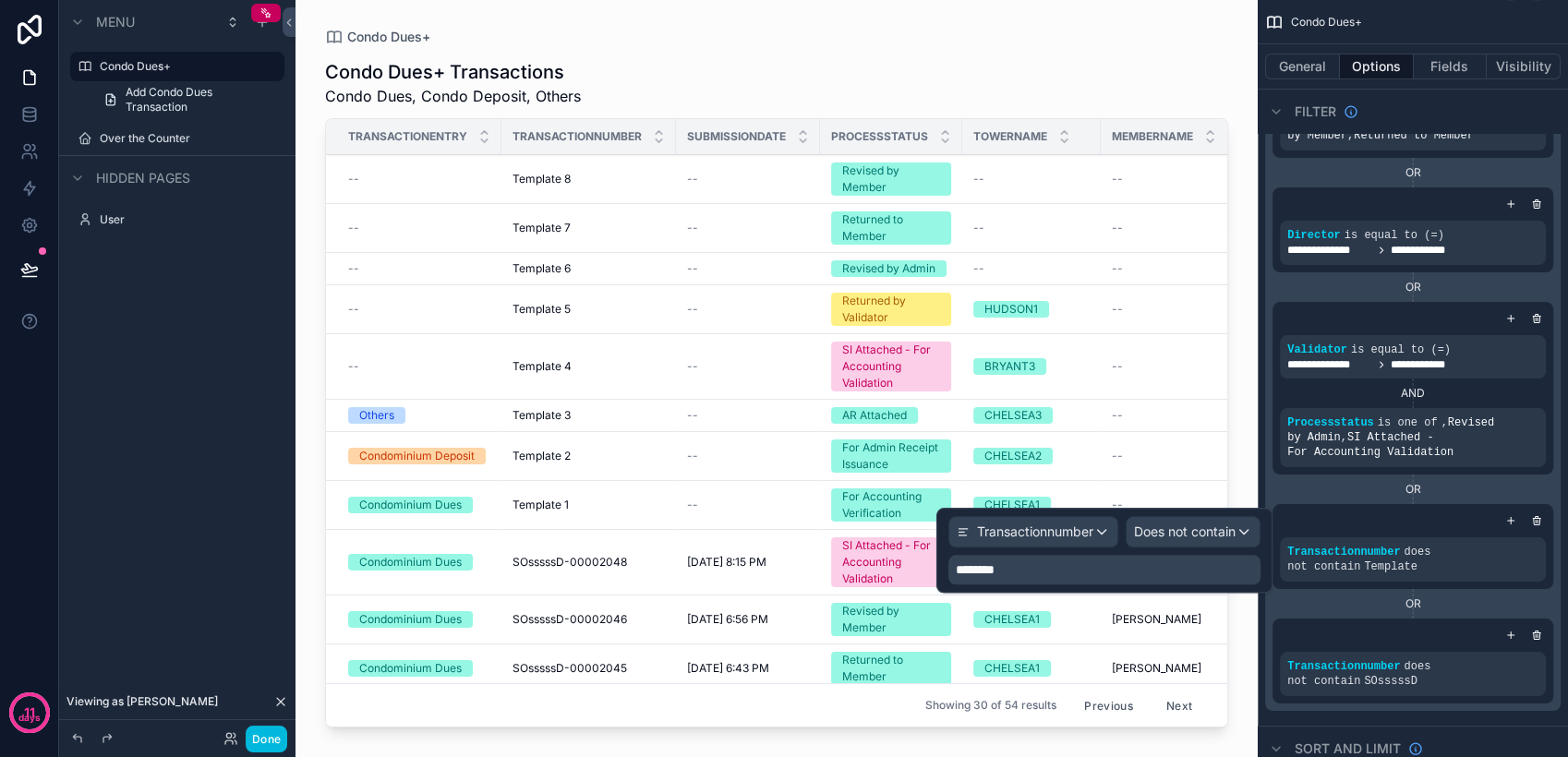
click at [1082, 572] on p "********" at bounding box center [1106, 570] width 301 height 19
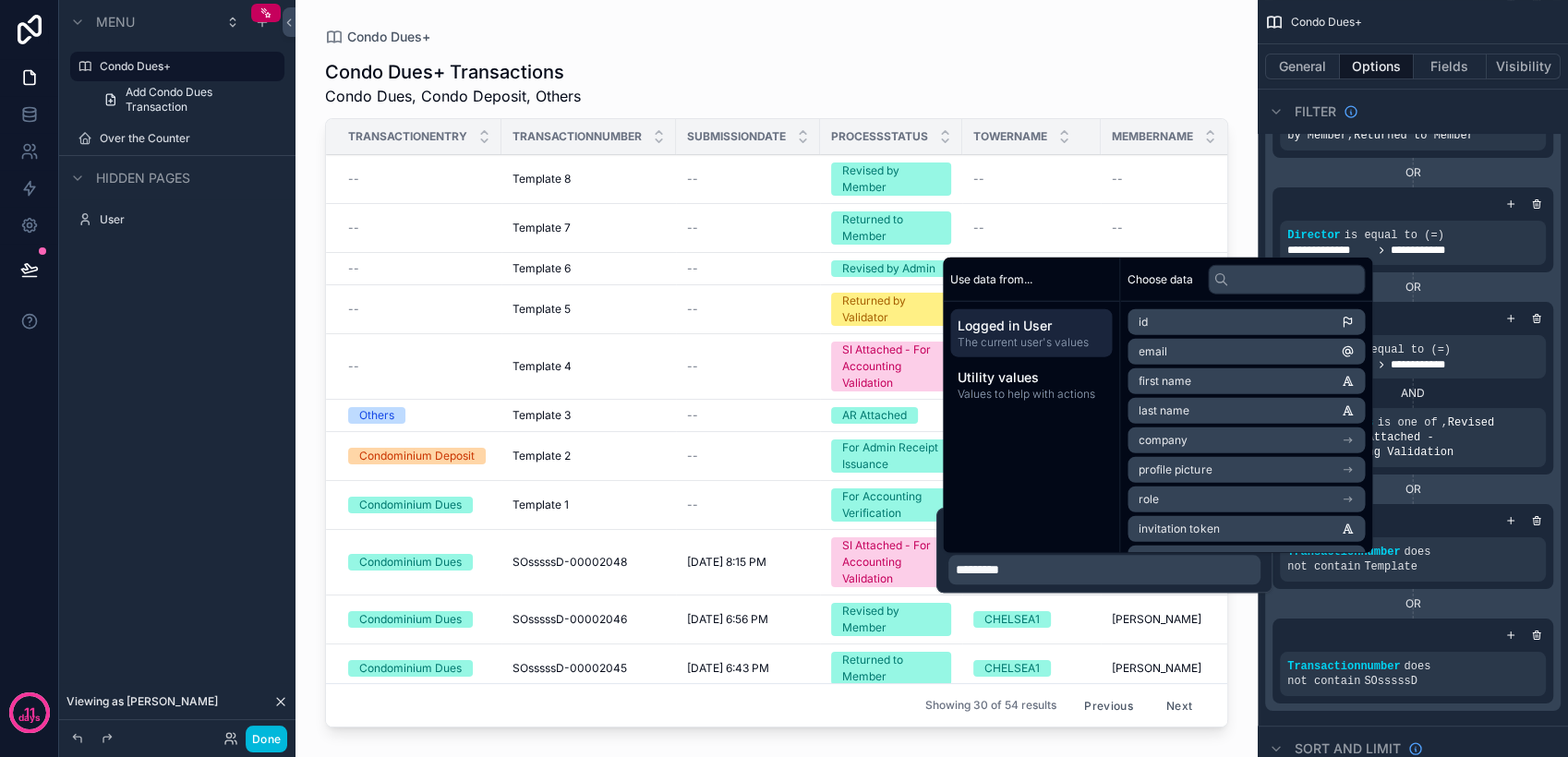
click at [1082, 572] on p "********" at bounding box center [1106, 570] width 301 height 19
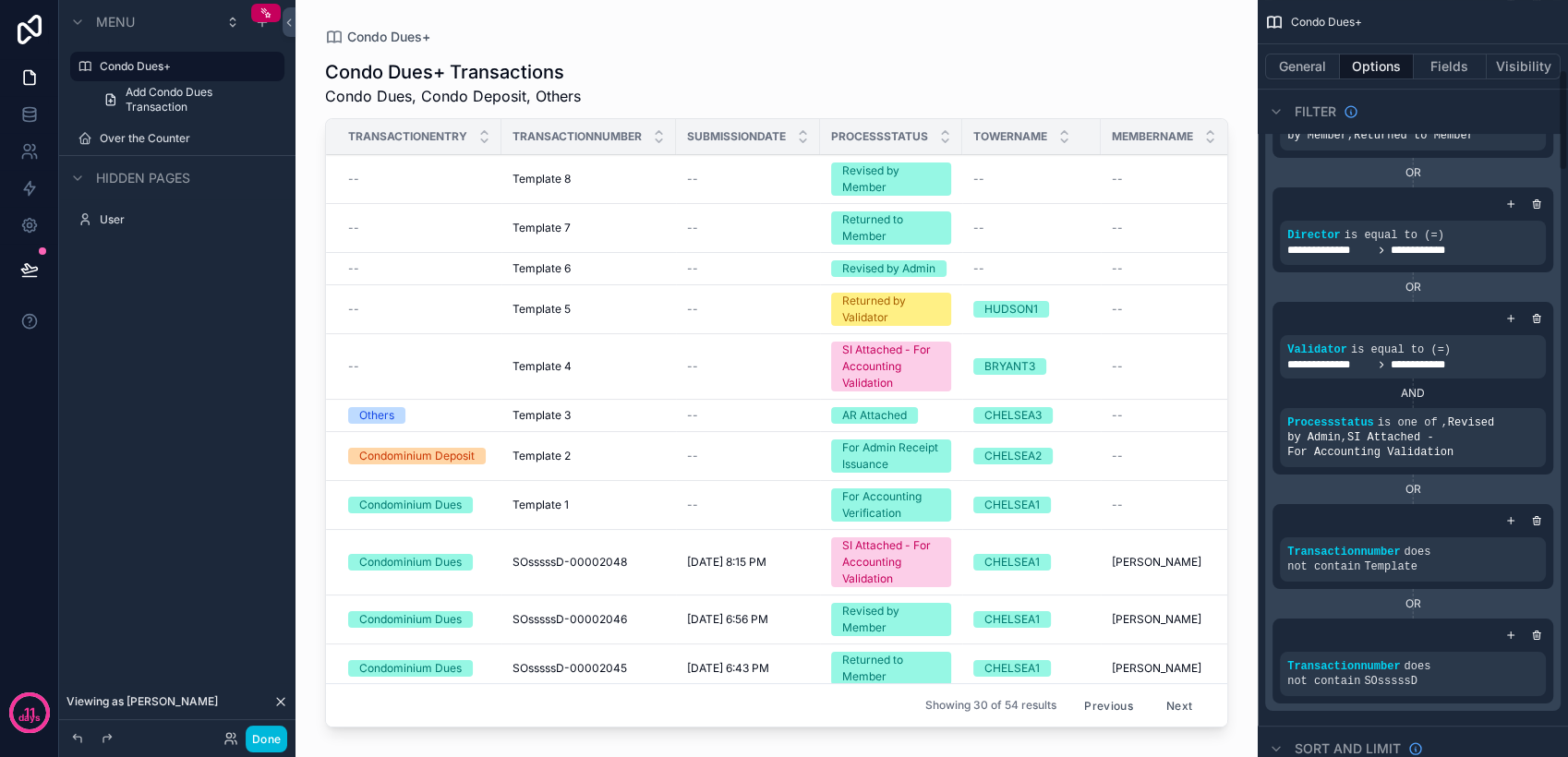
click at [1537, 521] on icon "scrollable content" at bounding box center [1536, 520] width 11 height 11
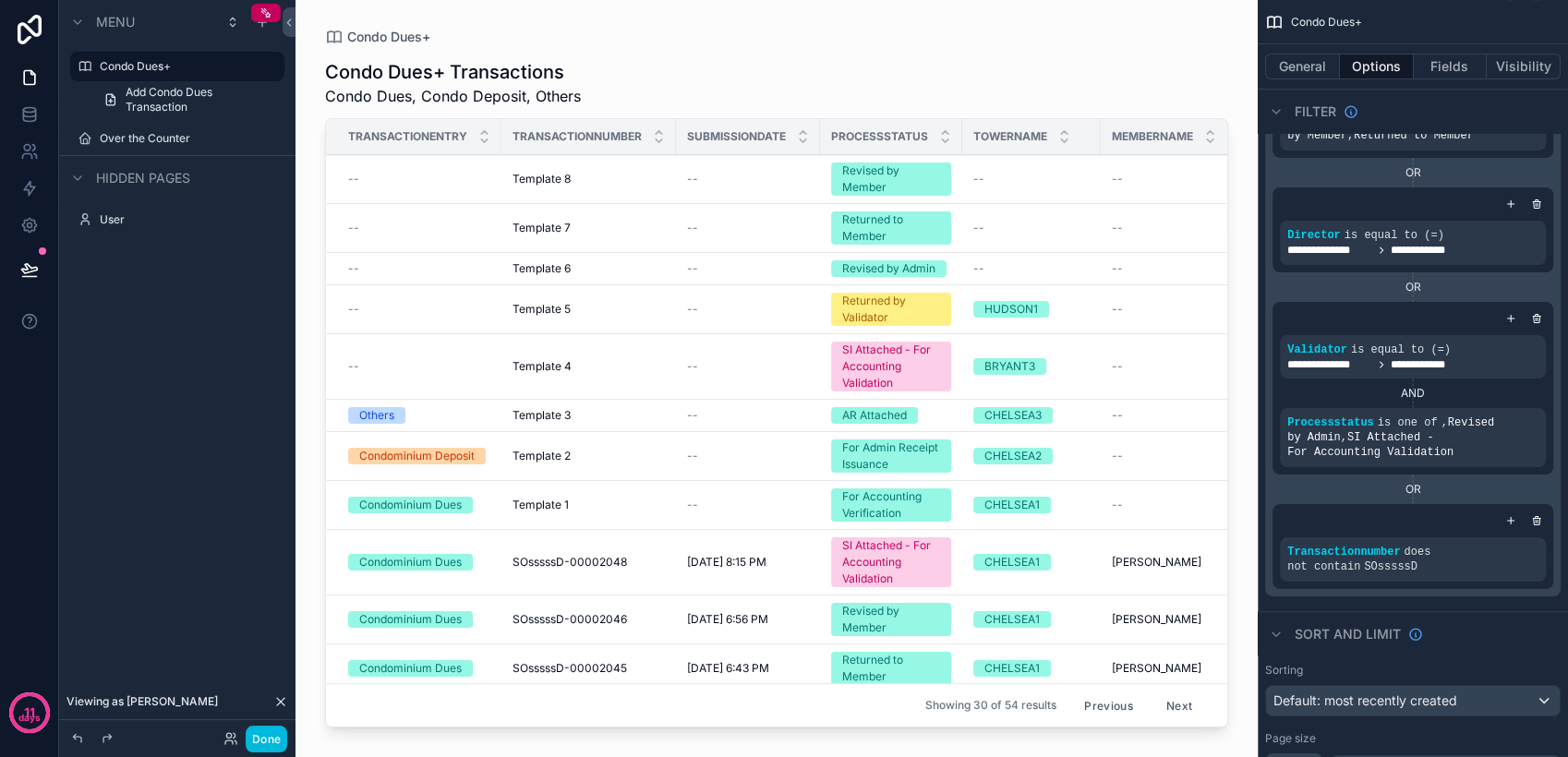
click at [1538, 521] on icon "scrollable content" at bounding box center [1536, 521] width 7 height 7
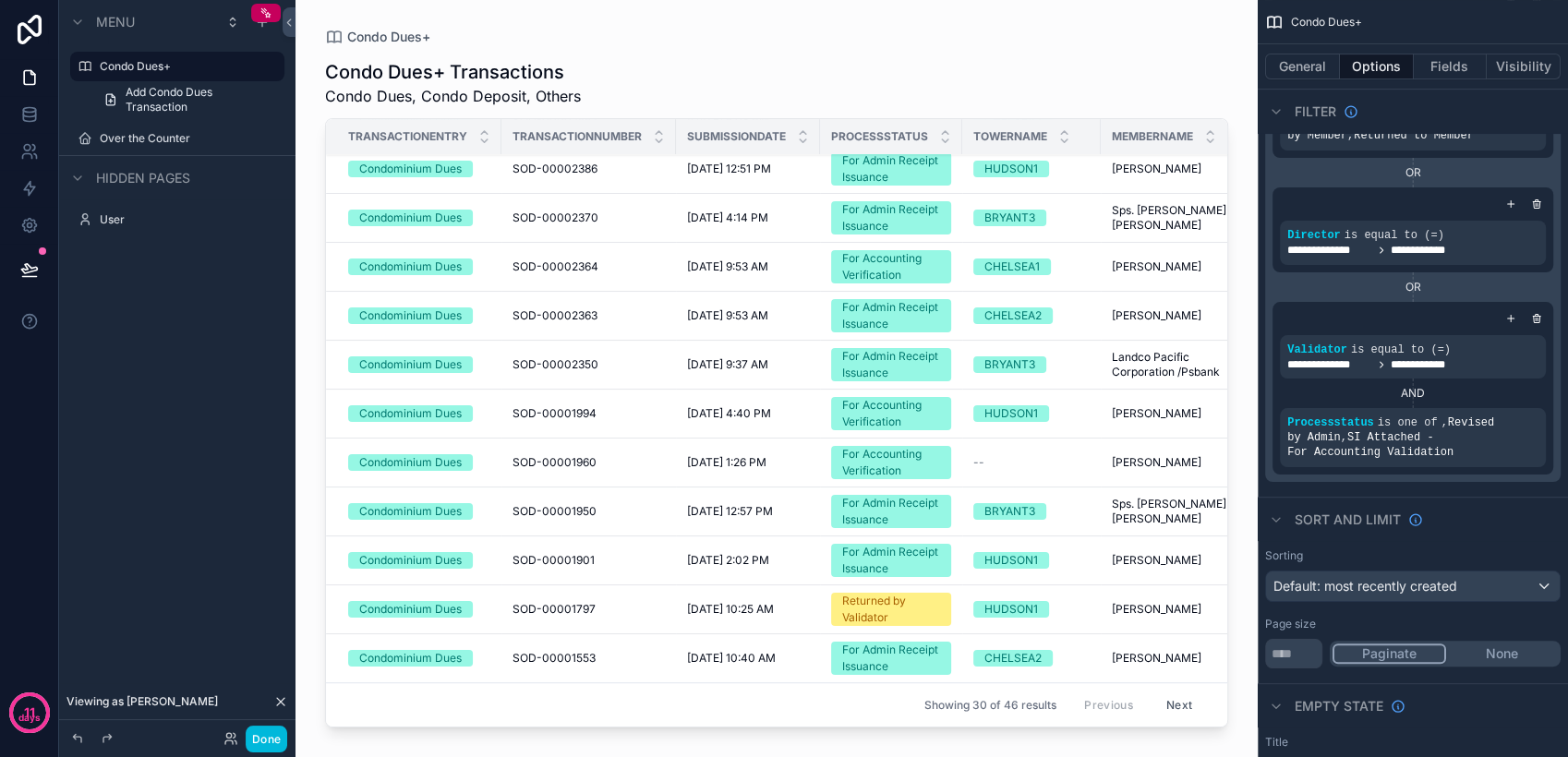
scroll to position [918, 0]
click at [1168, 690] on button "Next" at bounding box center [1179, 704] width 51 height 29
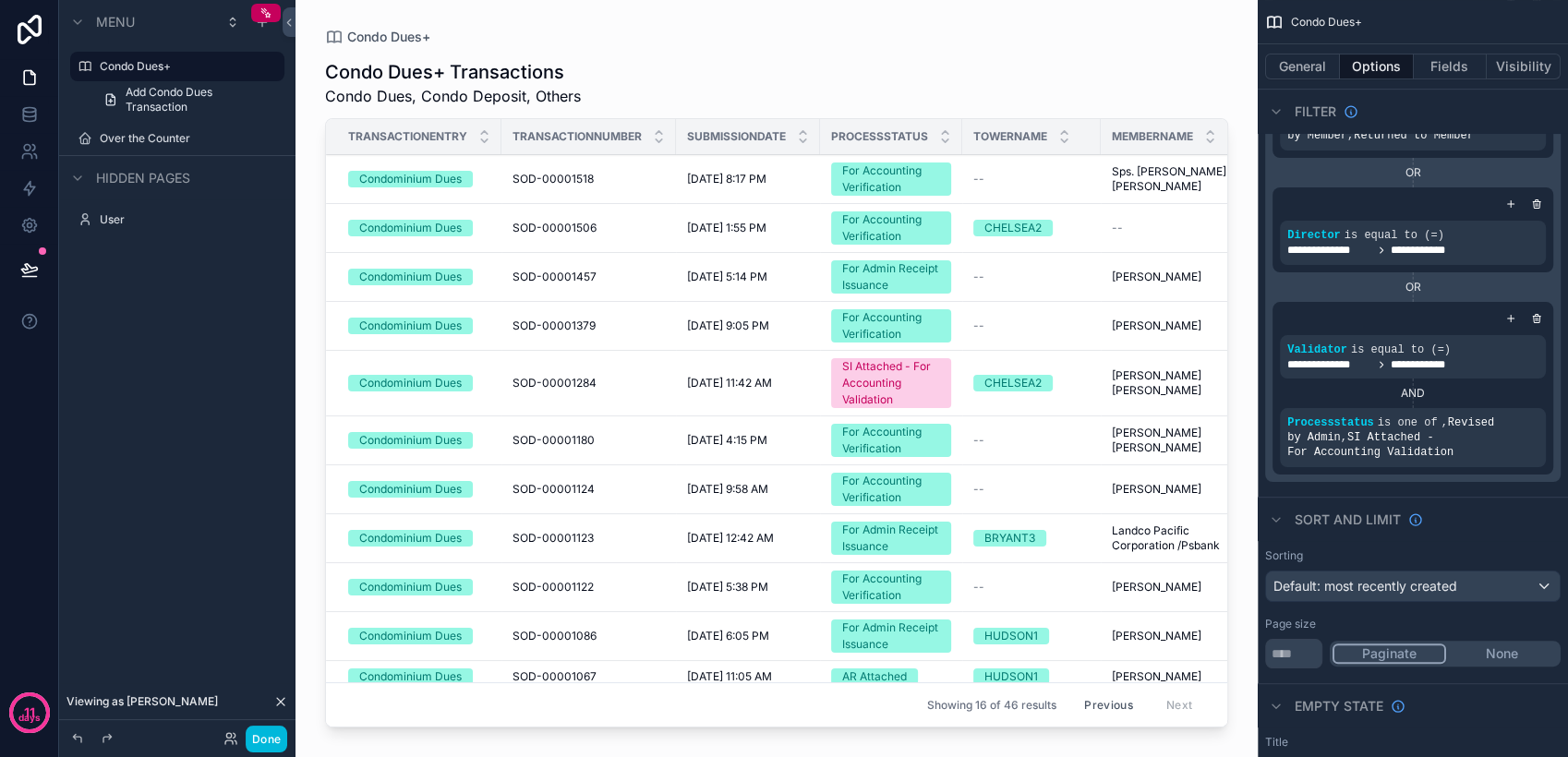
click at [1168, 690] on div "Previous Next" at bounding box center [1139, 704] width 134 height 29
click at [1097, 690] on button "Previous" at bounding box center [1108, 704] width 74 height 29
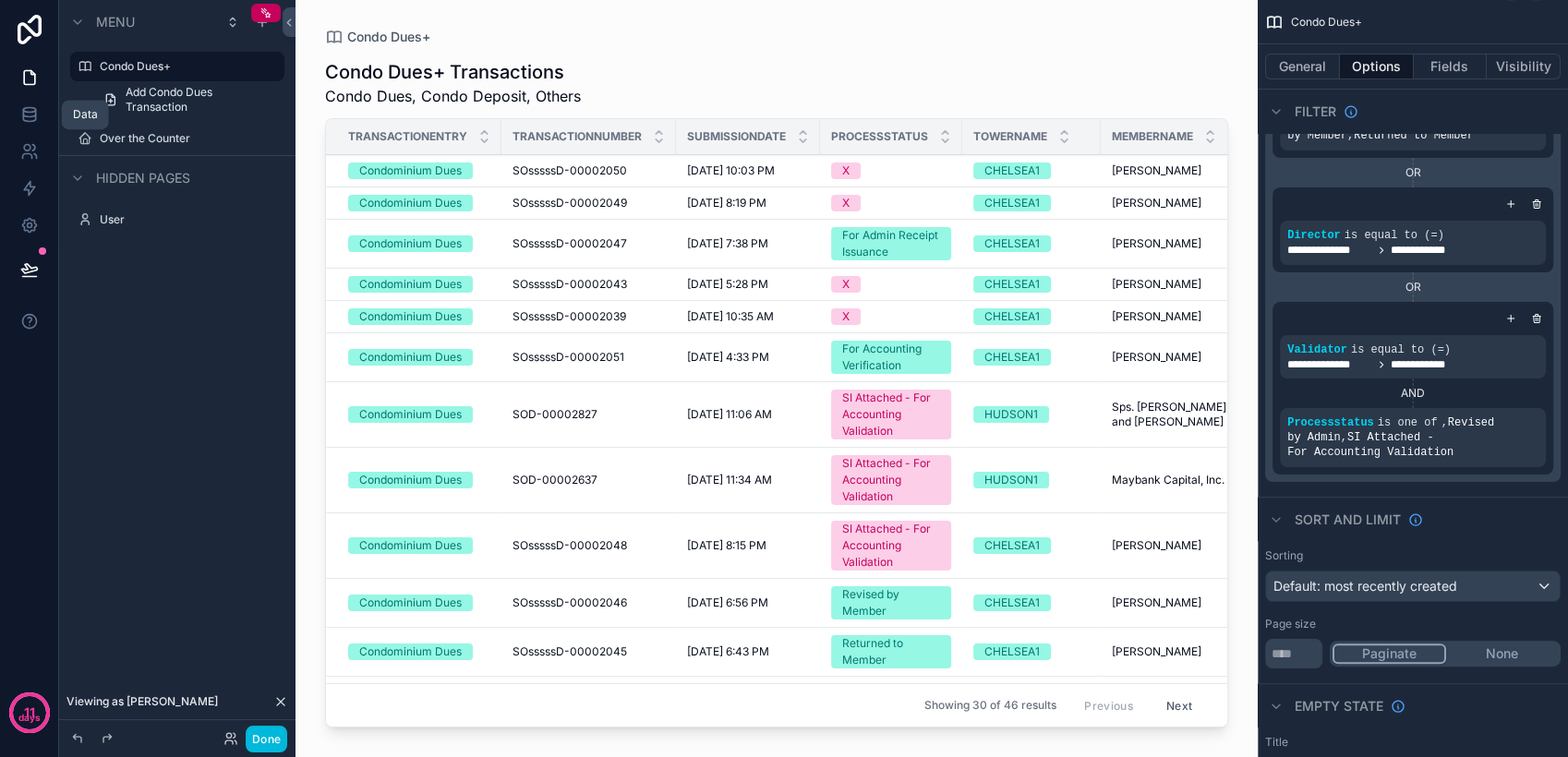
click at [21, 114] on icon at bounding box center [30, 115] width 19 height 19
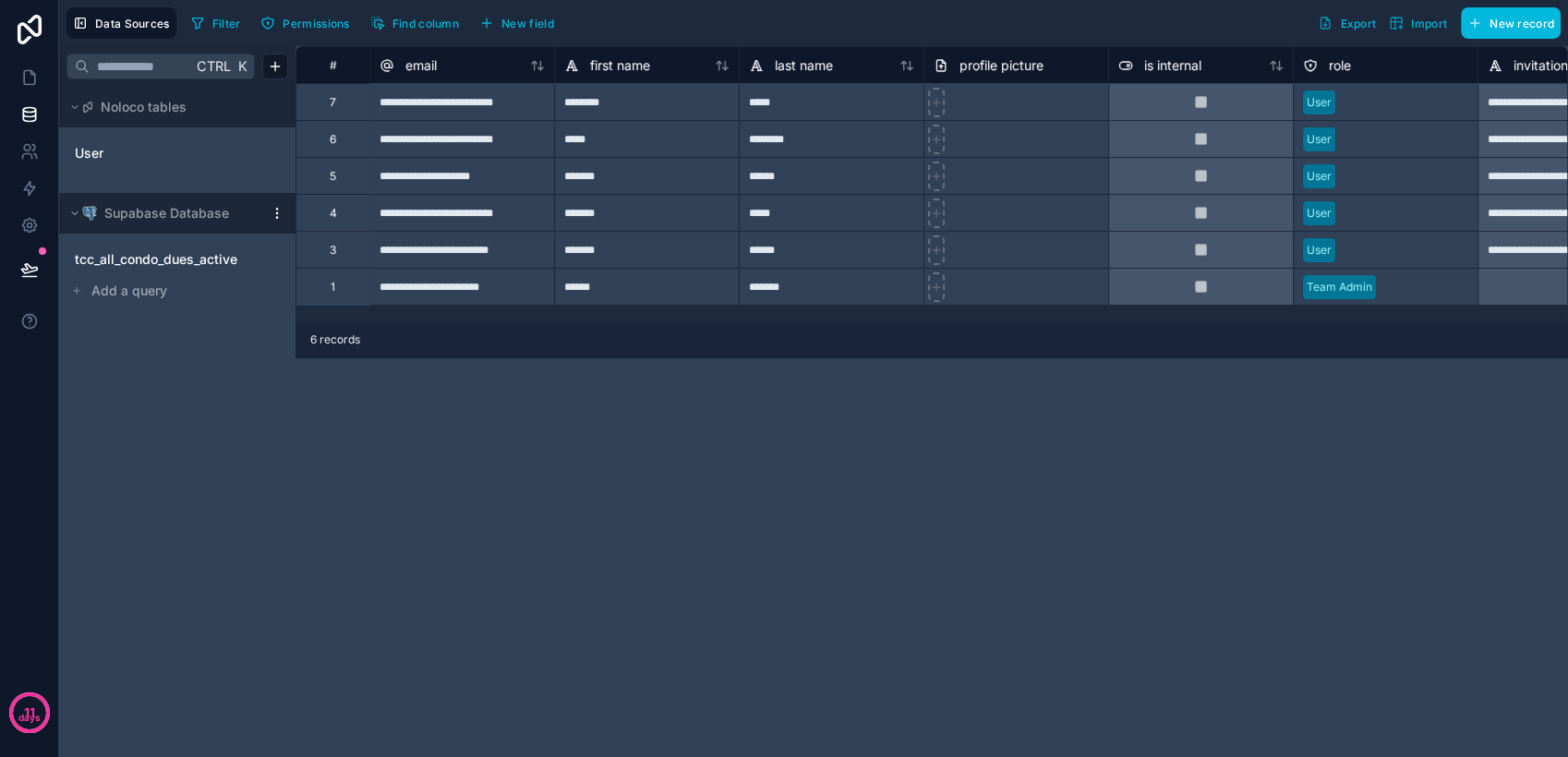
click at [157, 264] on span "tcc_all_condo_dues_active" at bounding box center [156, 260] width 162 height 19
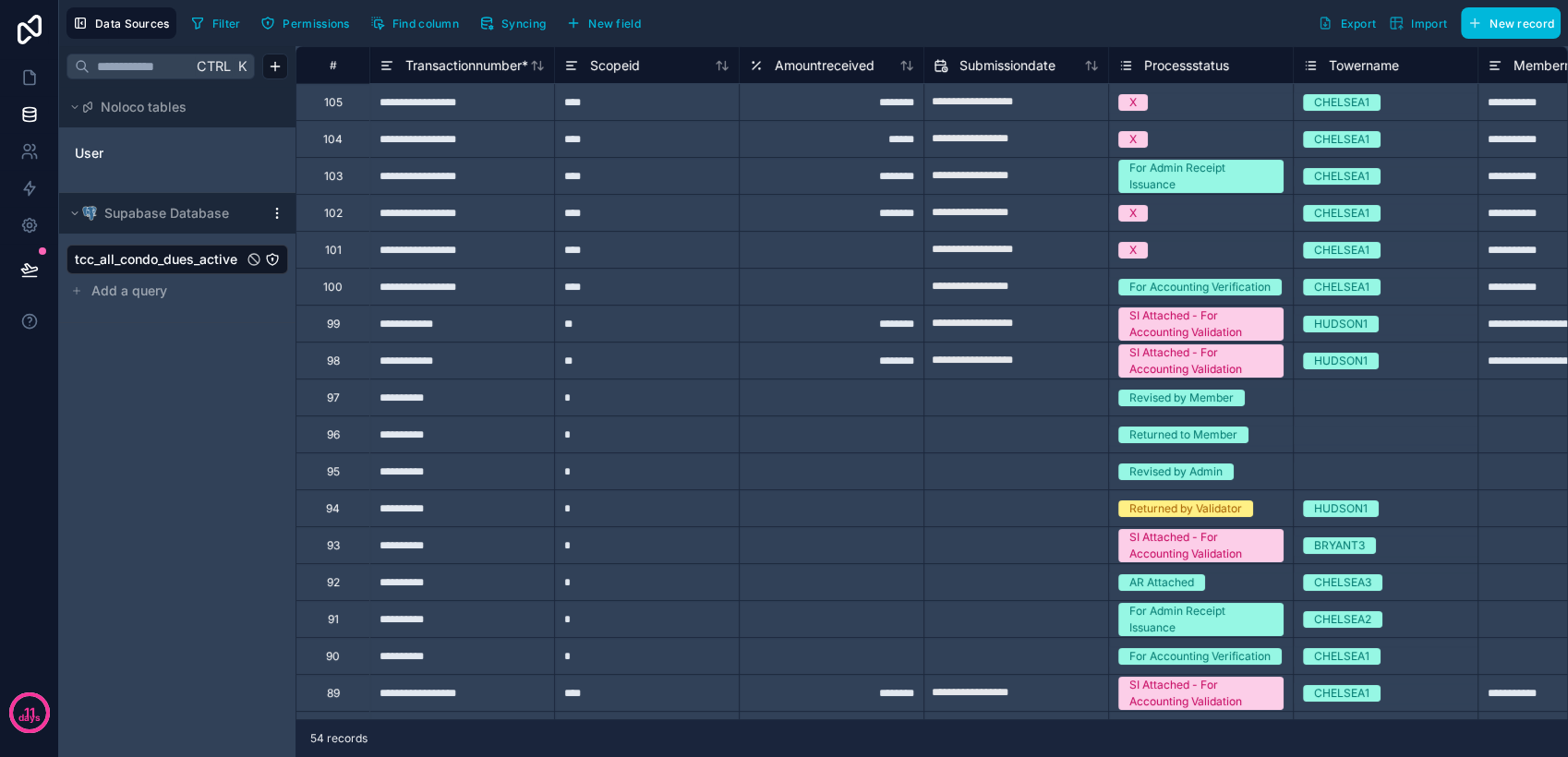
click at [628, 100] on div "****" at bounding box center [647, 101] width 184 height 37
type input "*"
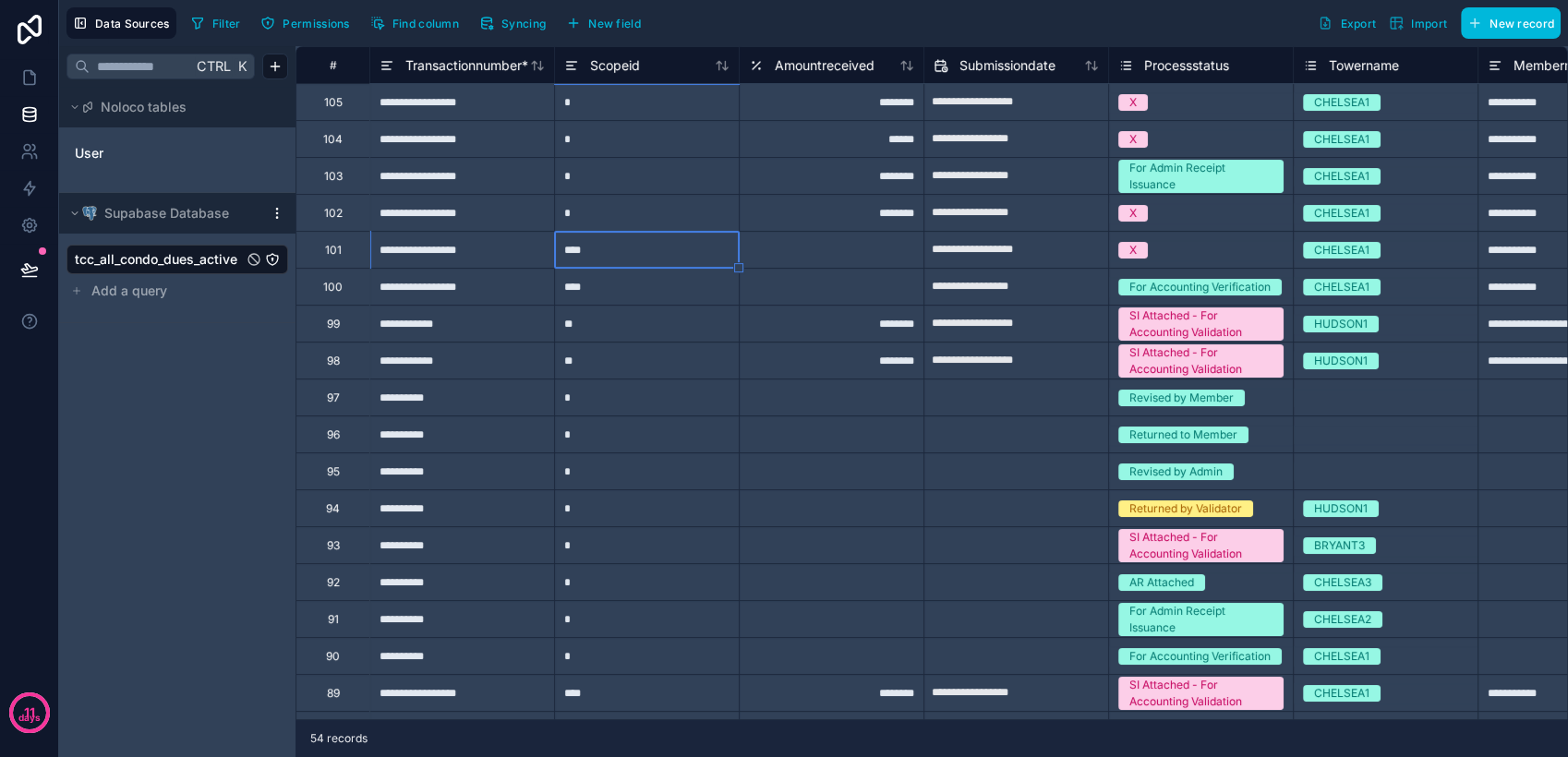
type input "*"
type input "**"
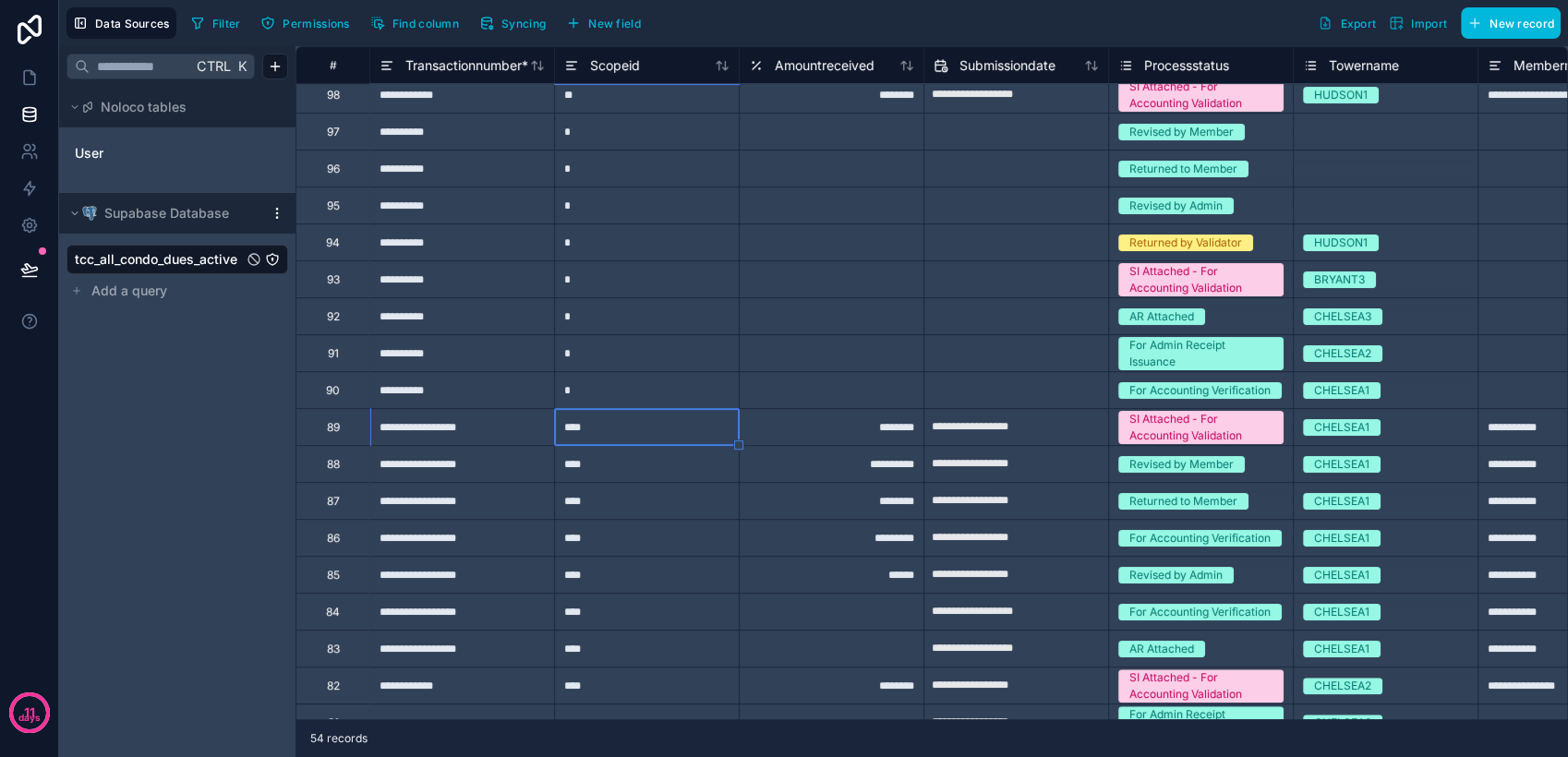
type input "*"
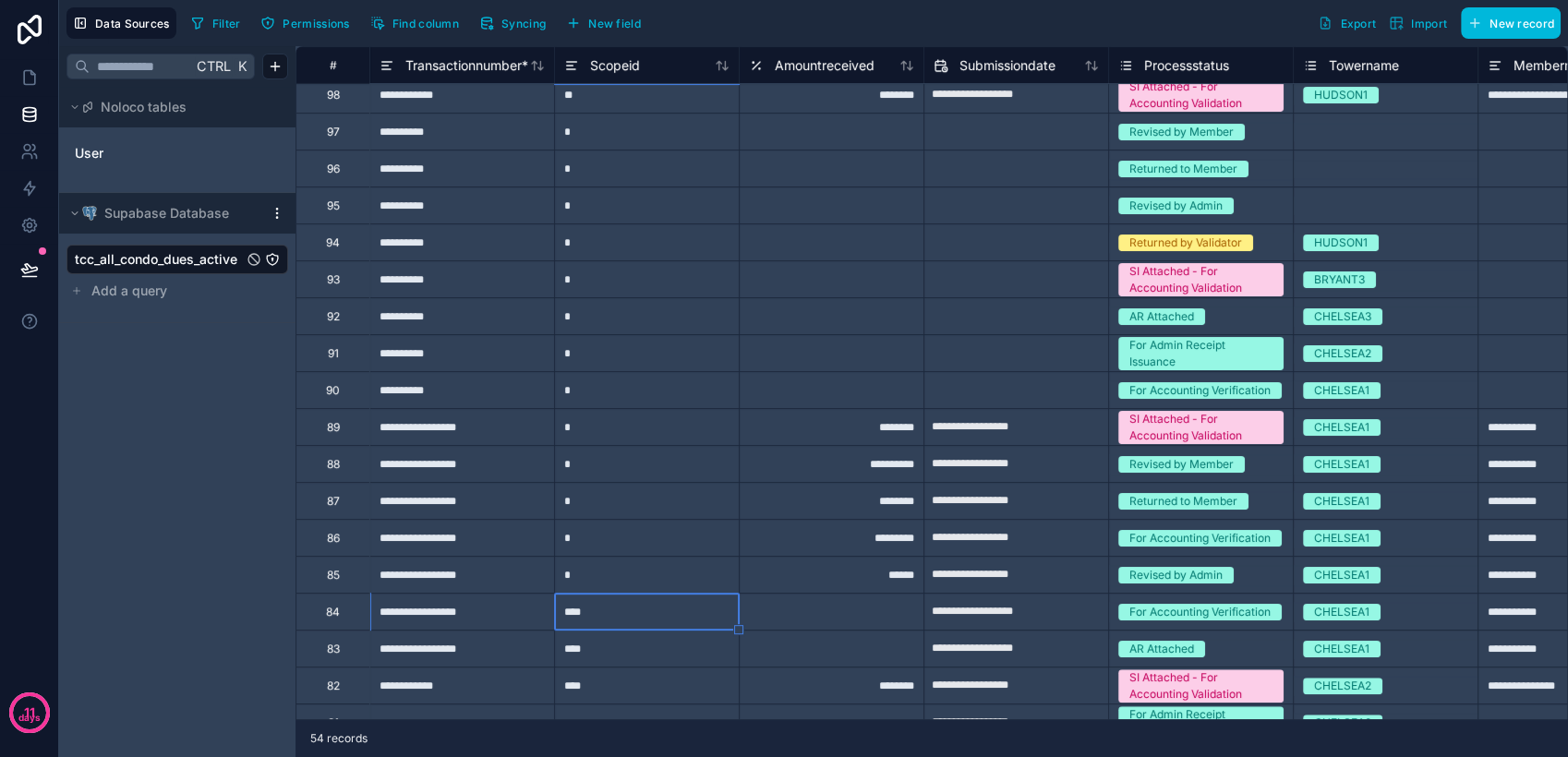
type input "*"
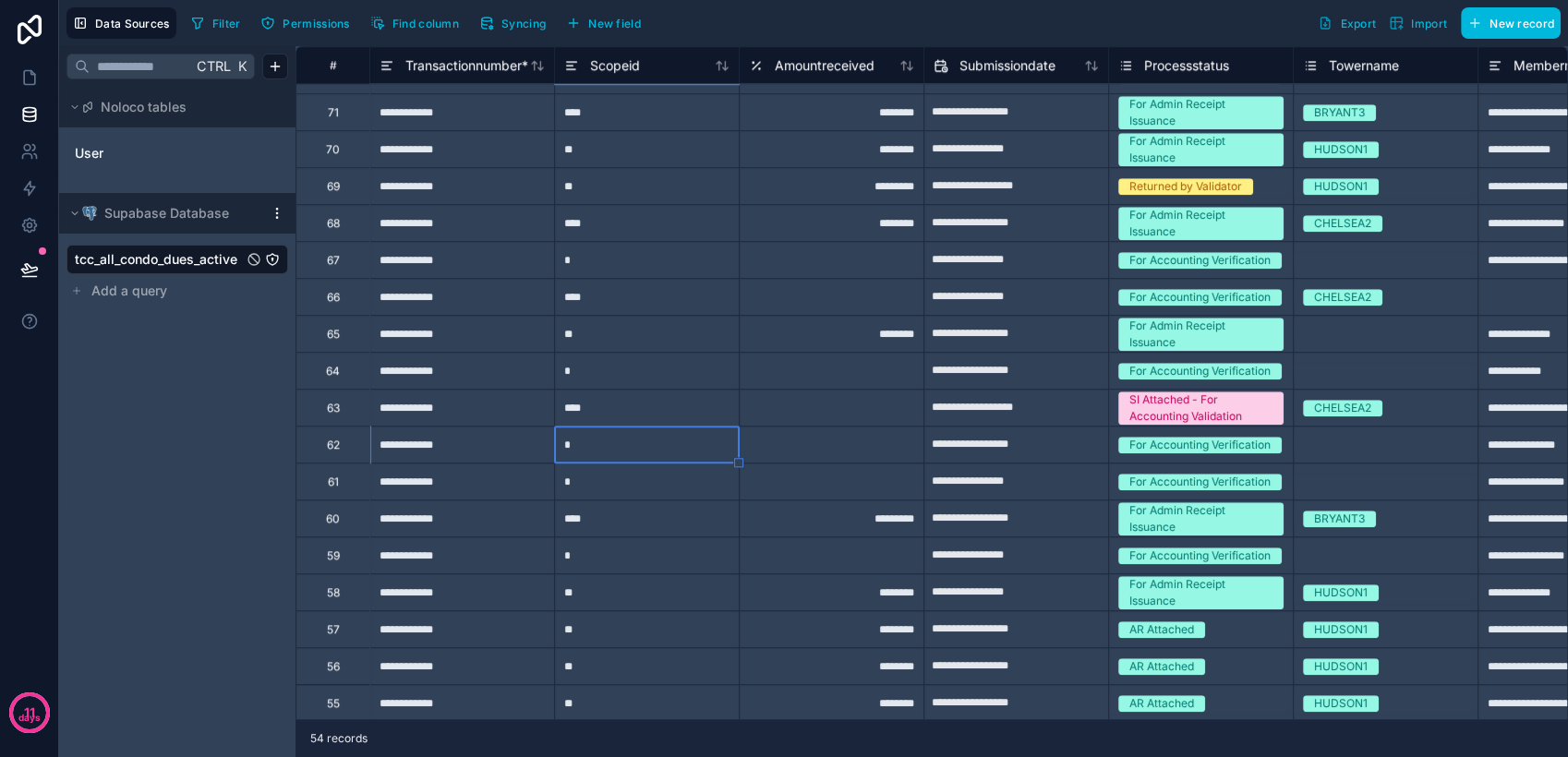
scroll to position [656, 0]
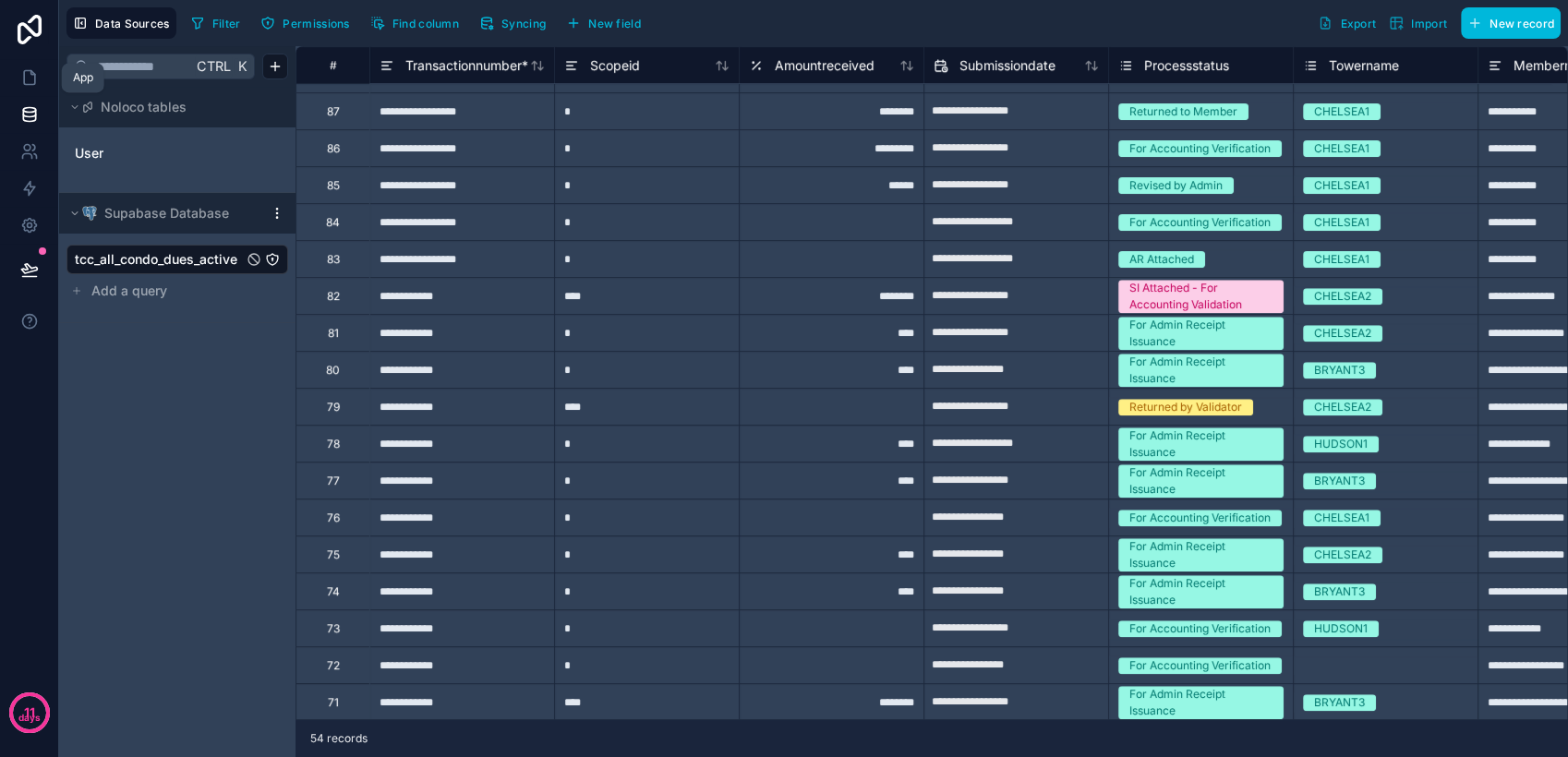
click at [24, 90] on link at bounding box center [29, 77] width 58 height 37
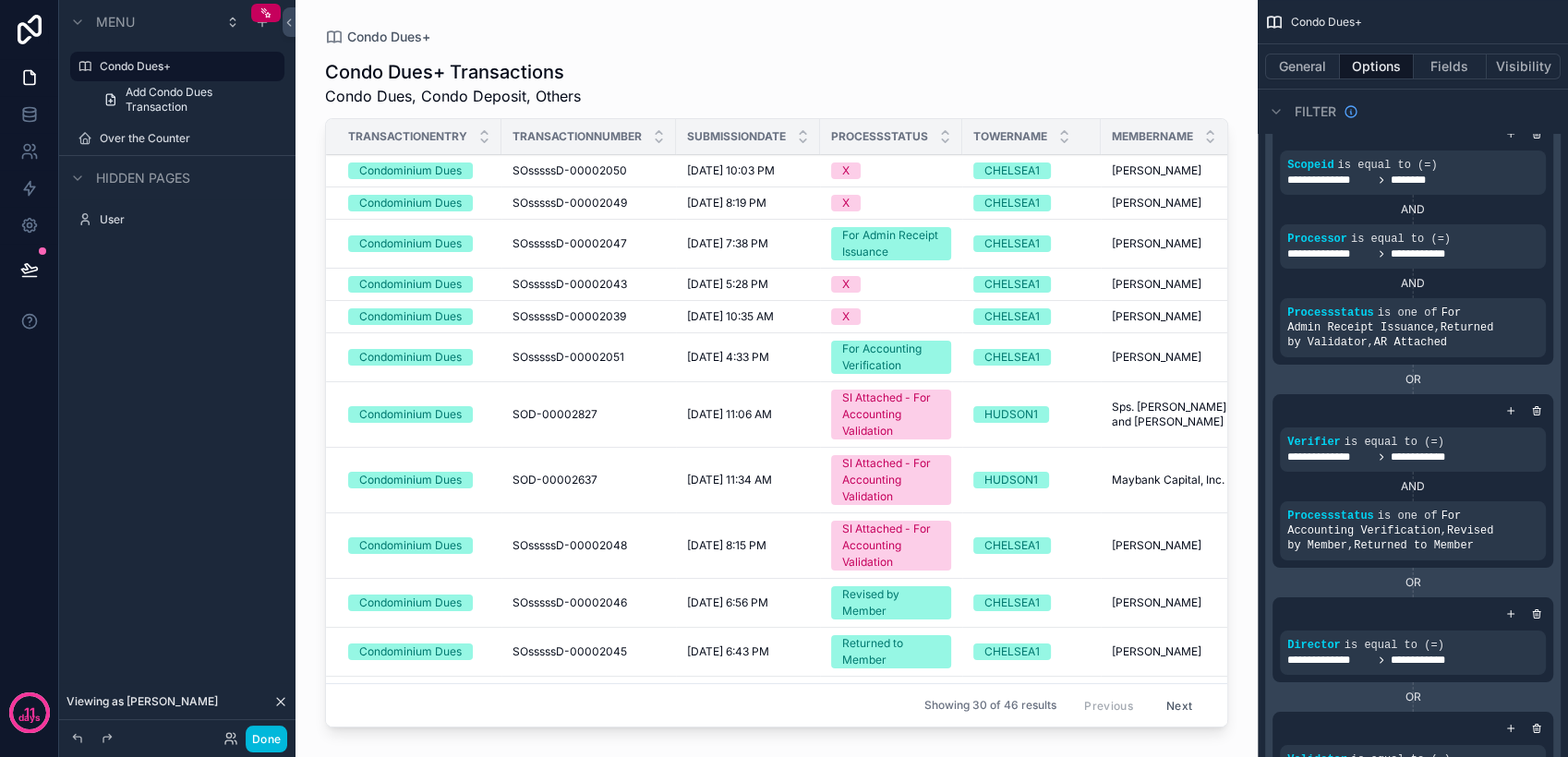
click at [1175, 693] on button "Next" at bounding box center [1179, 704] width 51 height 29
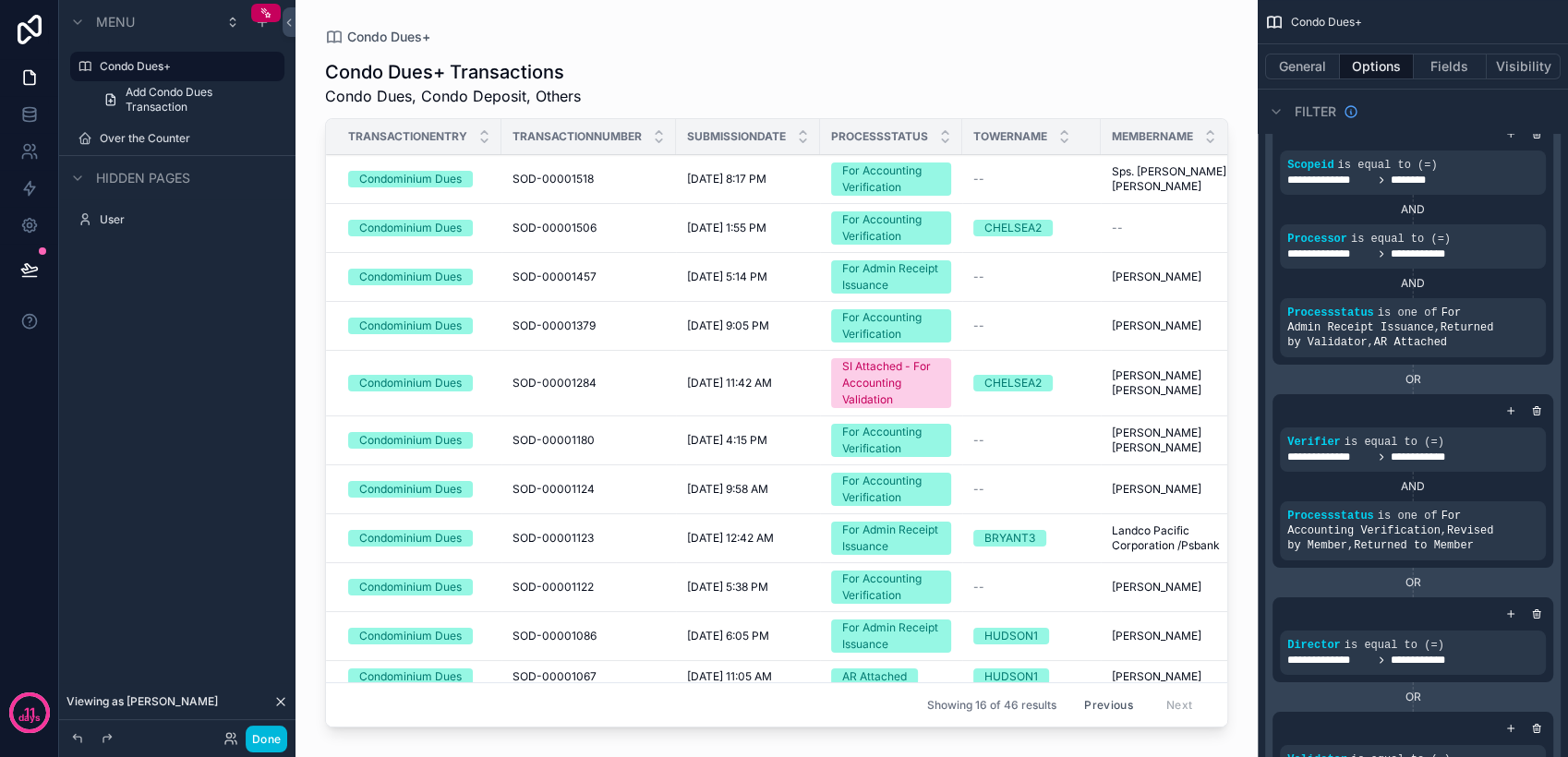
click at [1087, 690] on button "Previous" at bounding box center [1108, 704] width 74 height 29
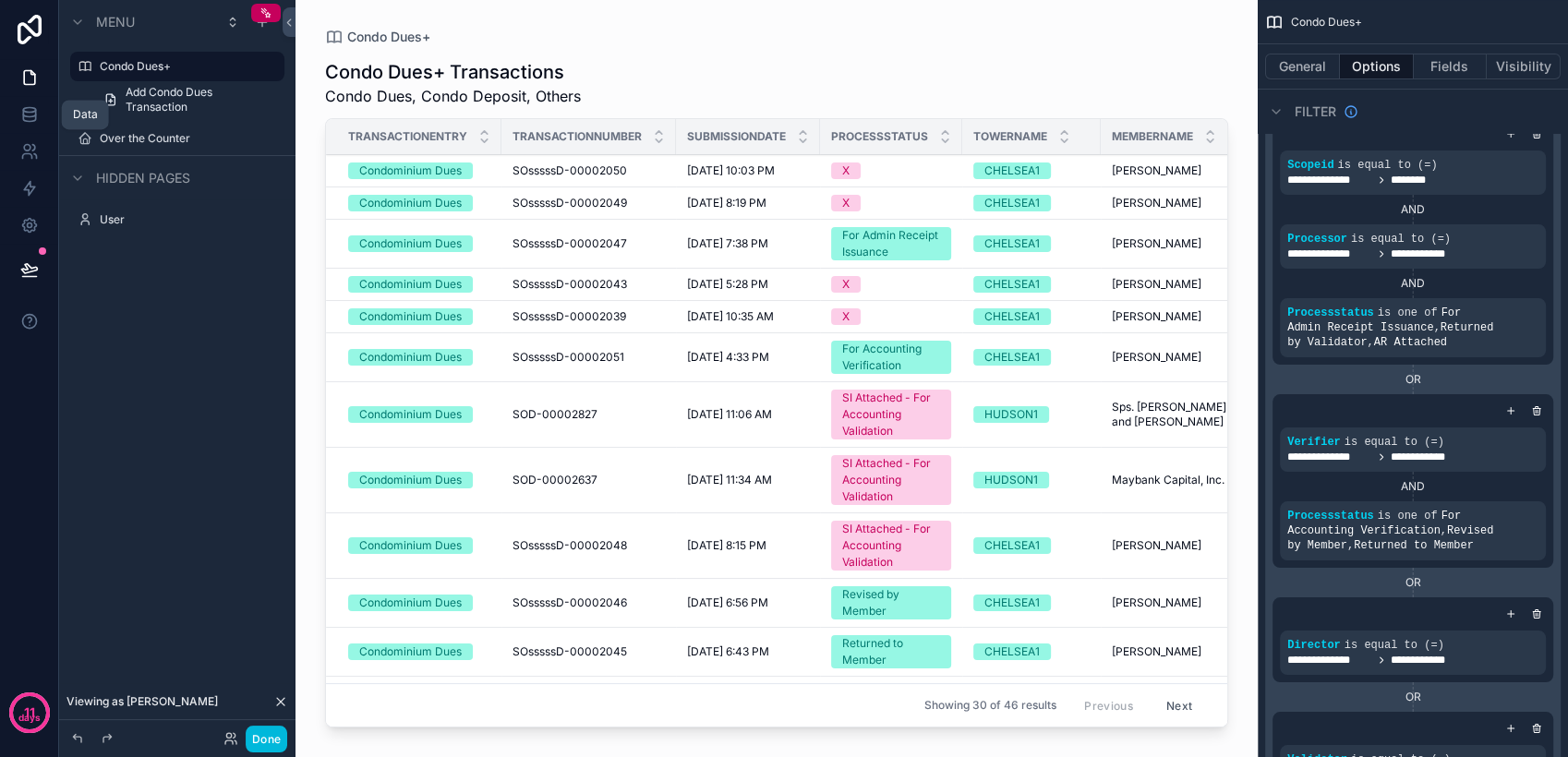
click at [23, 115] on icon at bounding box center [29, 118] width 12 height 7
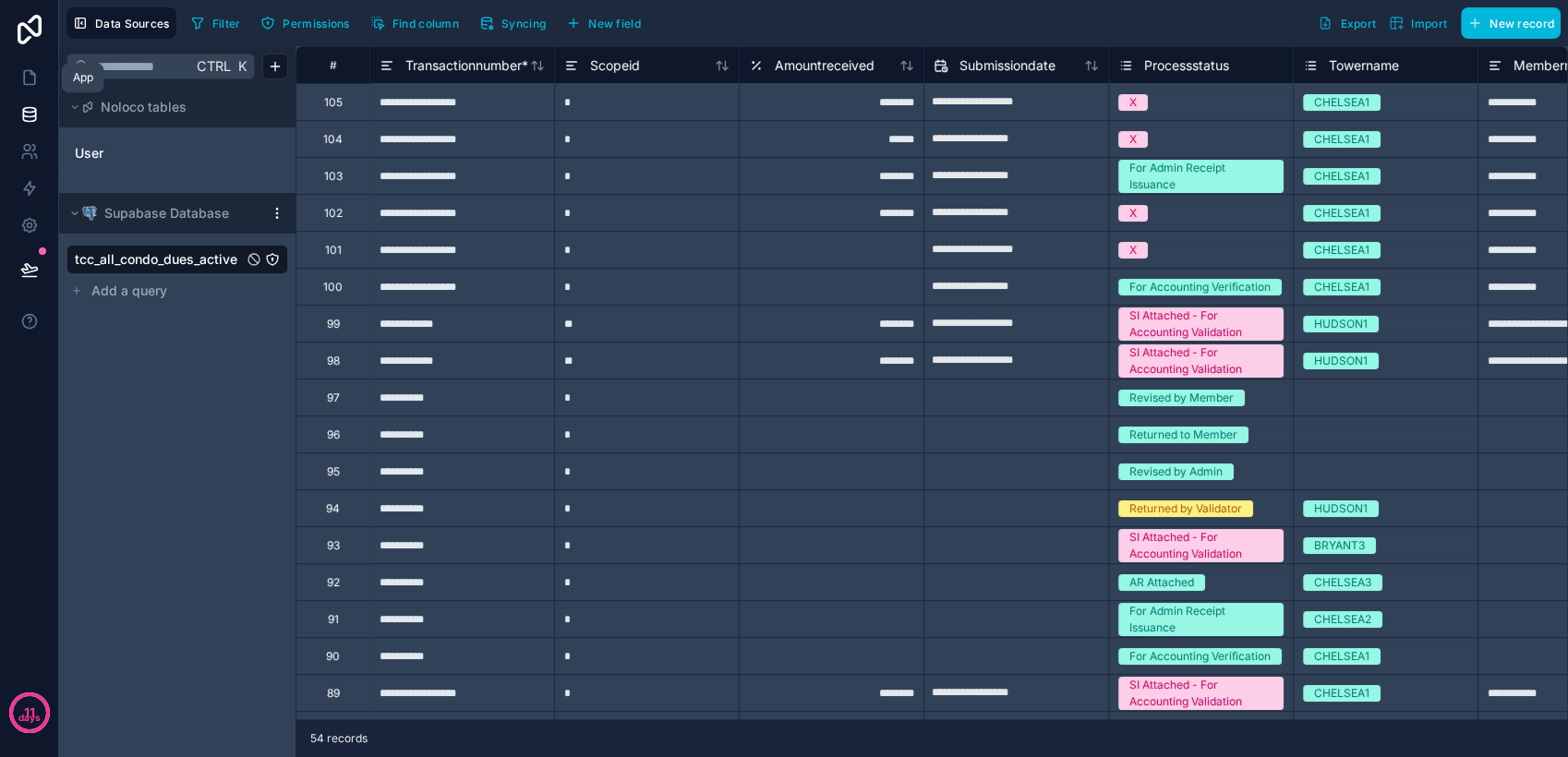
drag, startPoint x: 35, startPoint y: 86, endPoint x: 45, endPoint y: 92, distance: 11.7
click at [35, 86] on icon at bounding box center [30, 77] width 19 height 19
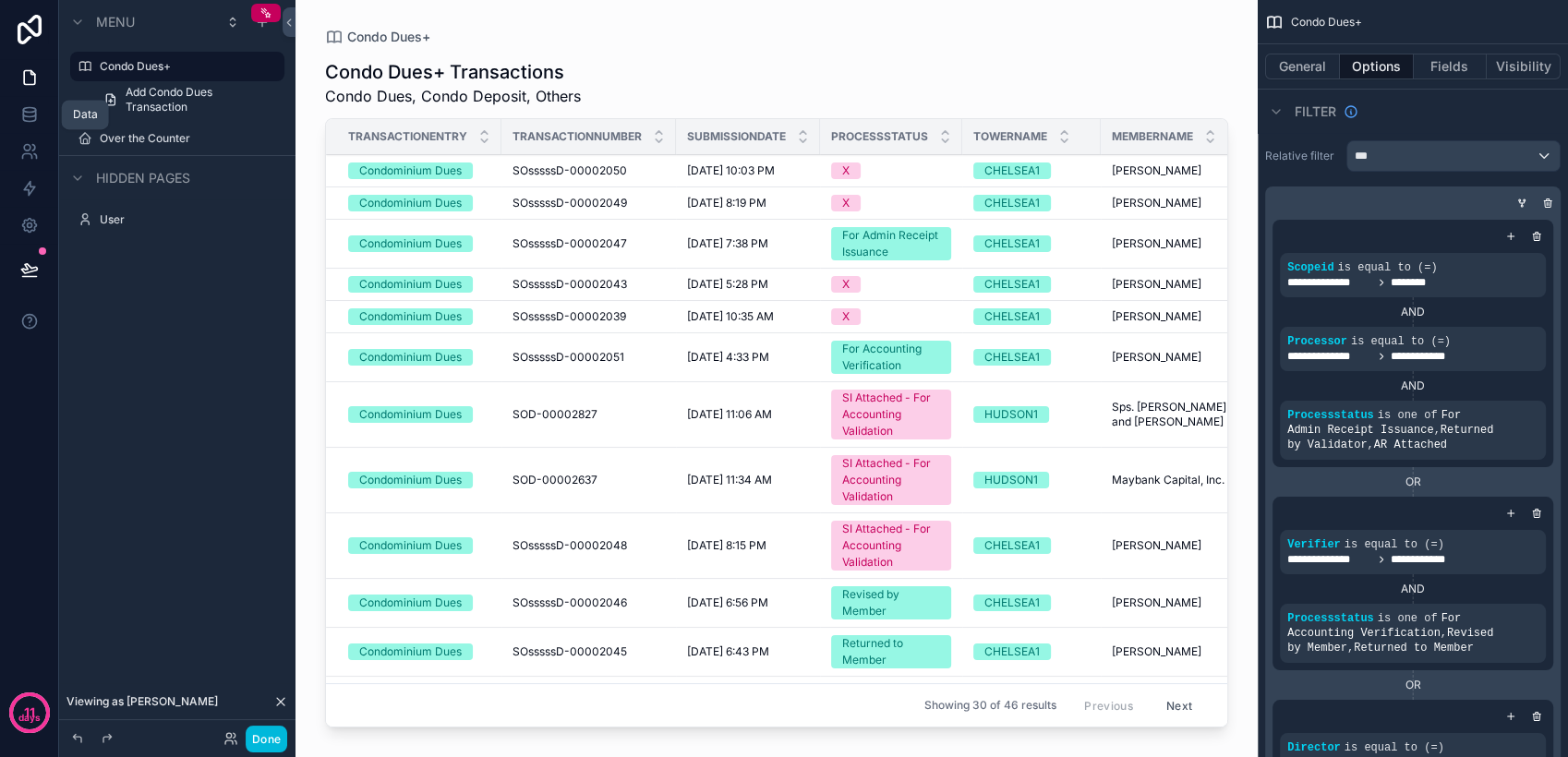
click at [29, 115] on icon at bounding box center [30, 115] width 19 height 19
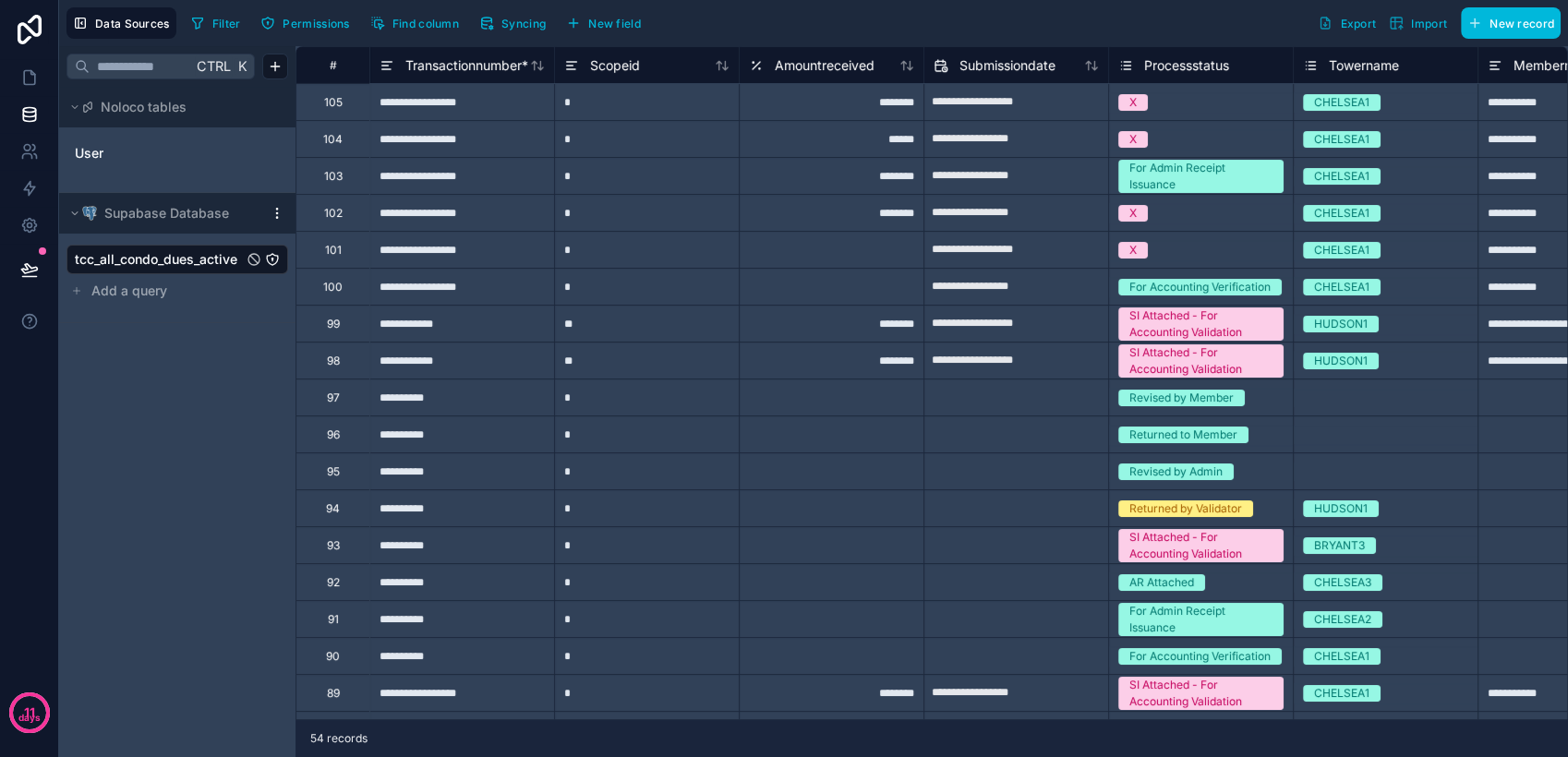
click at [159, 150] on link "User" at bounding box center [149, 154] width 150 height 19
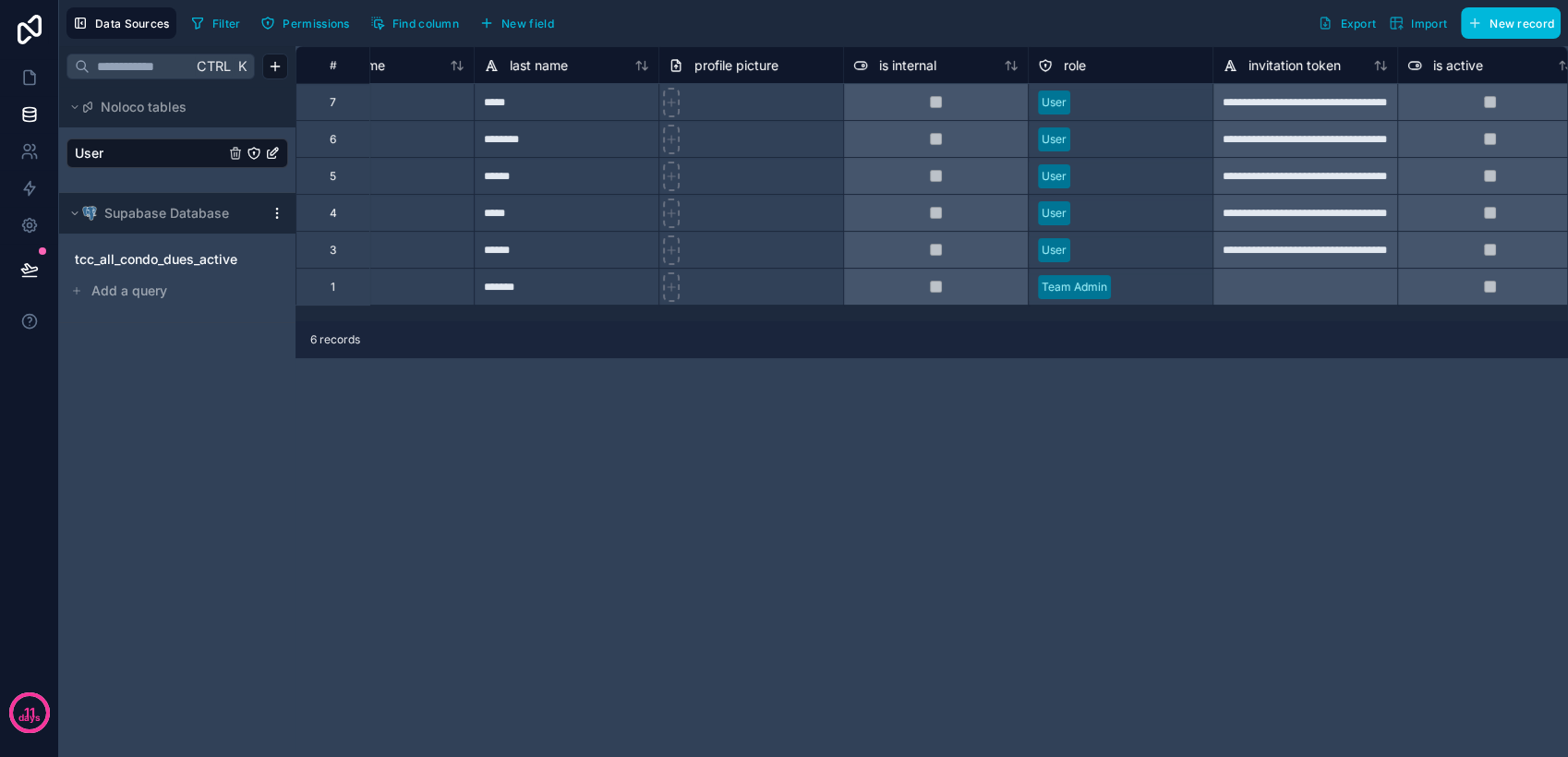
scroll to position [0, 79]
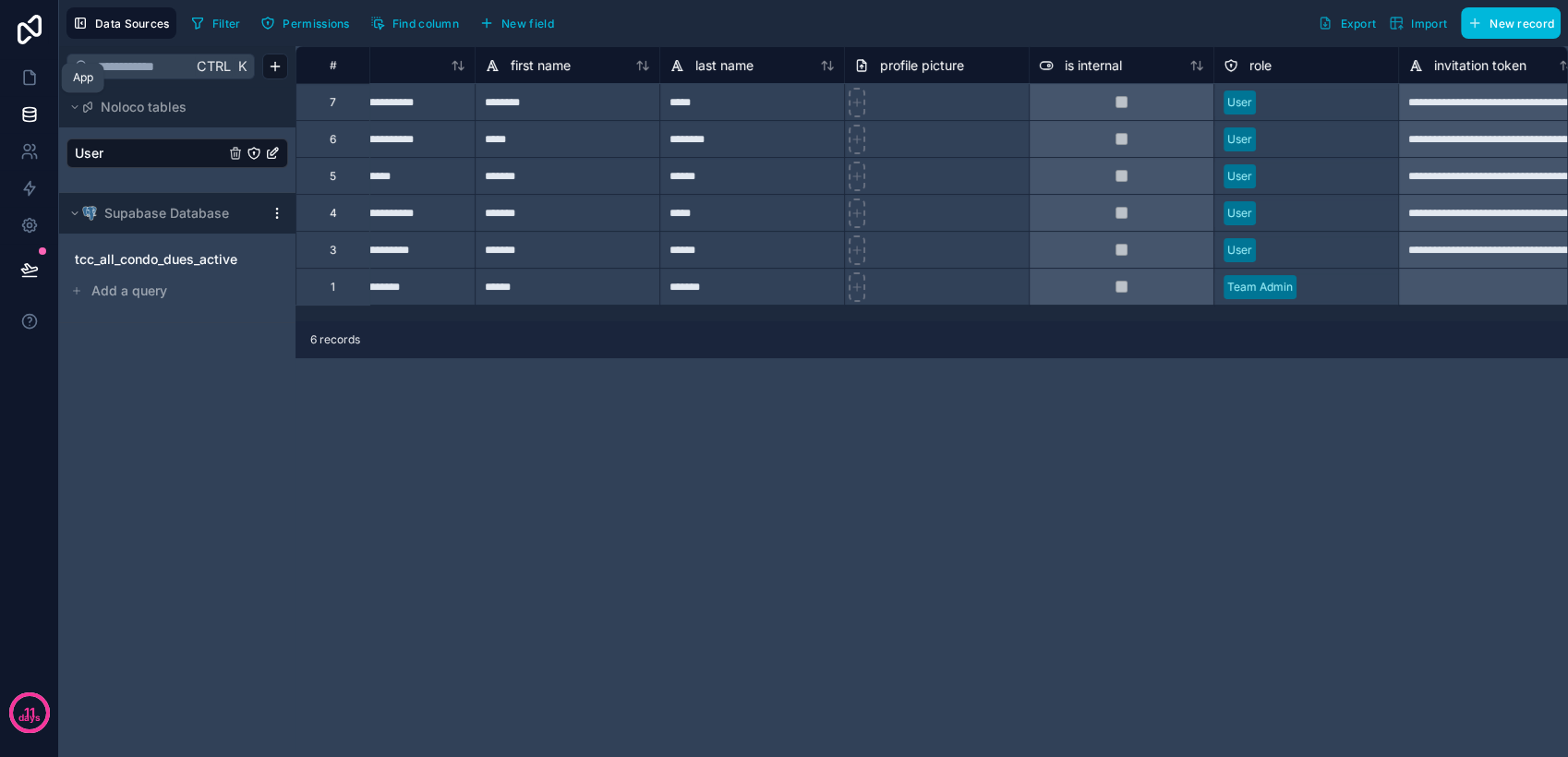
click at [31, 81] on icon at bounding box center [30, 77] width 19 height 19
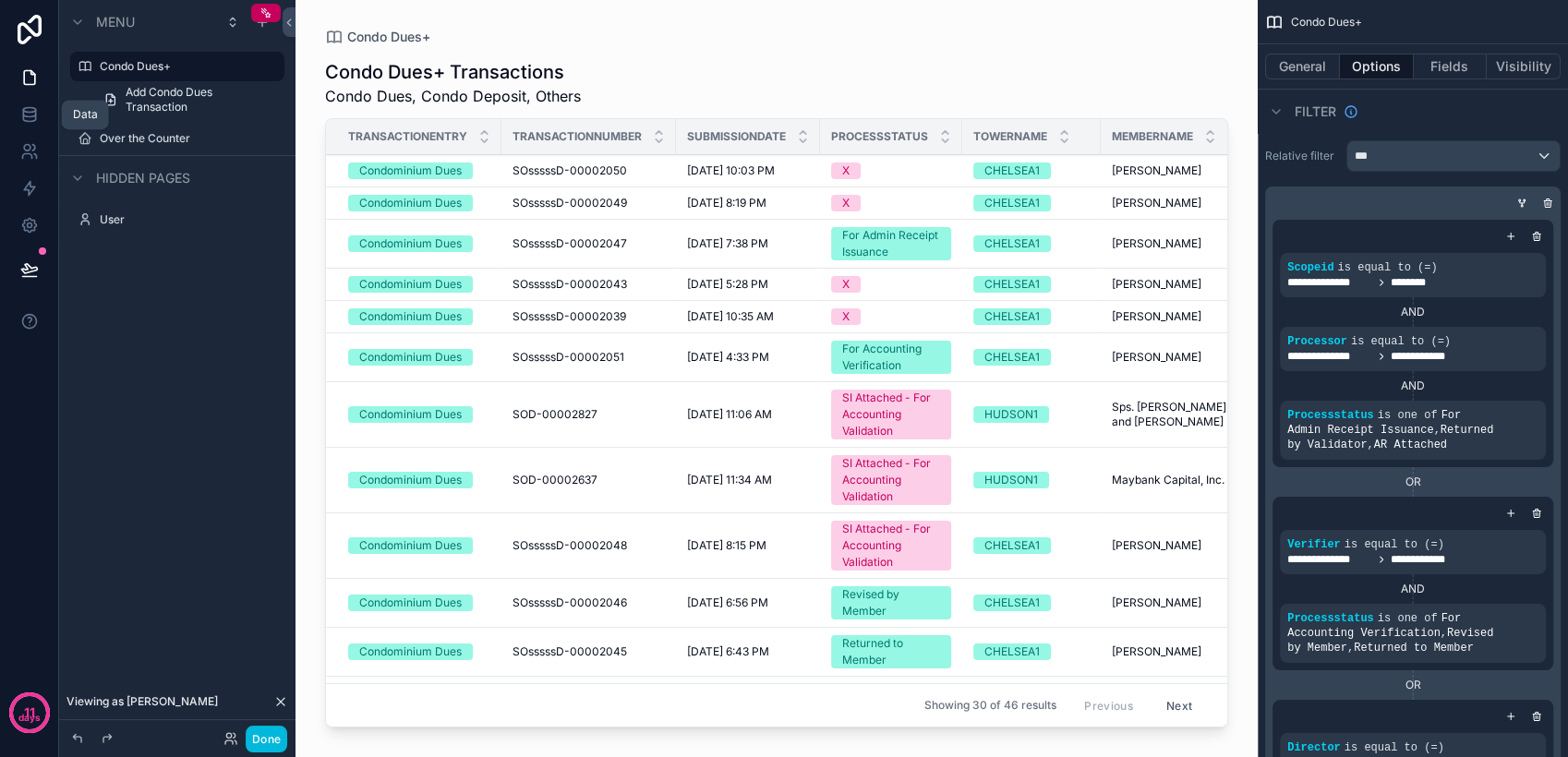
click at [32, 115] on icon at bounding box center [30, 115] width 19 height 19
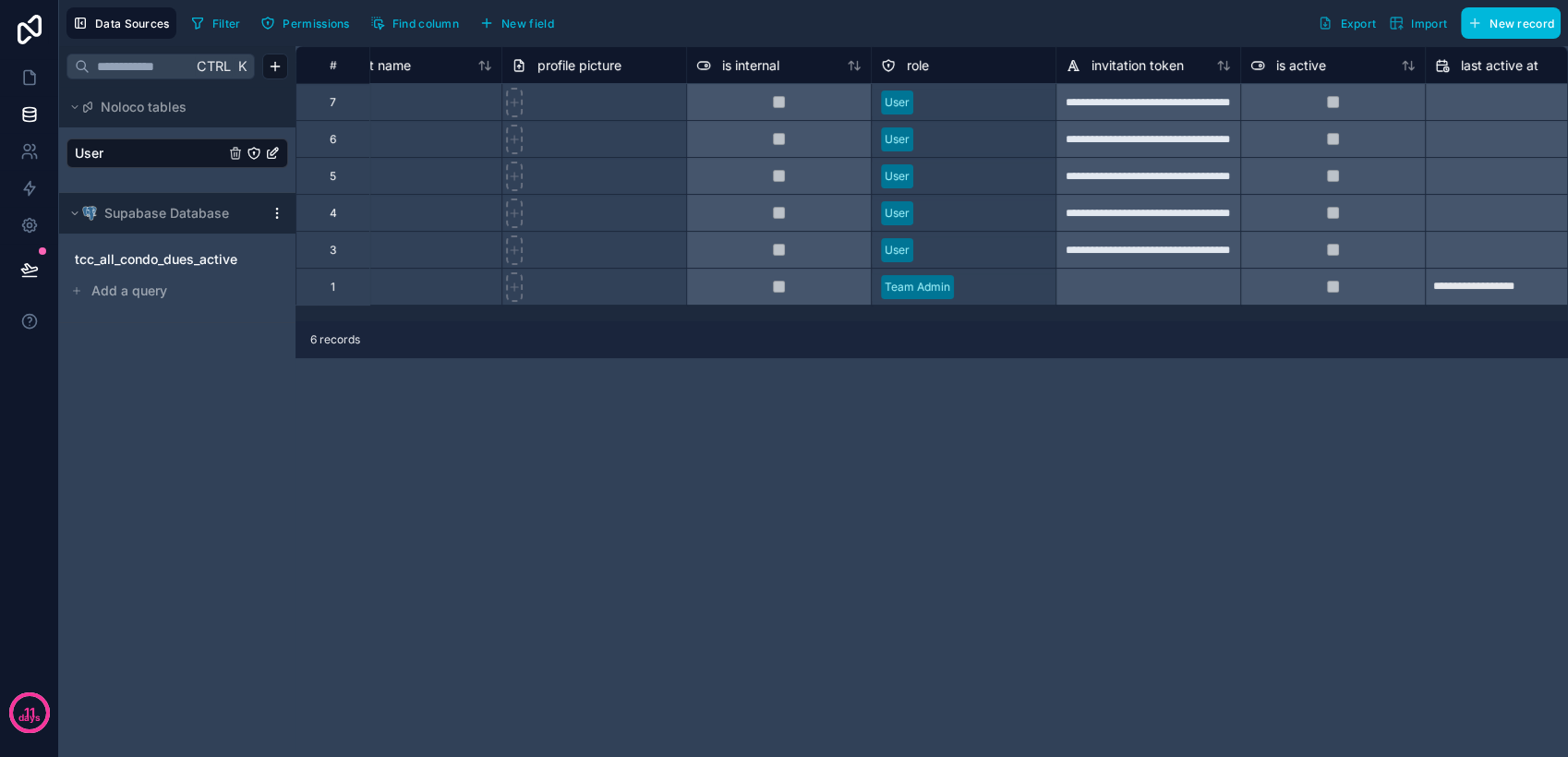
scroll to position [0, 68]
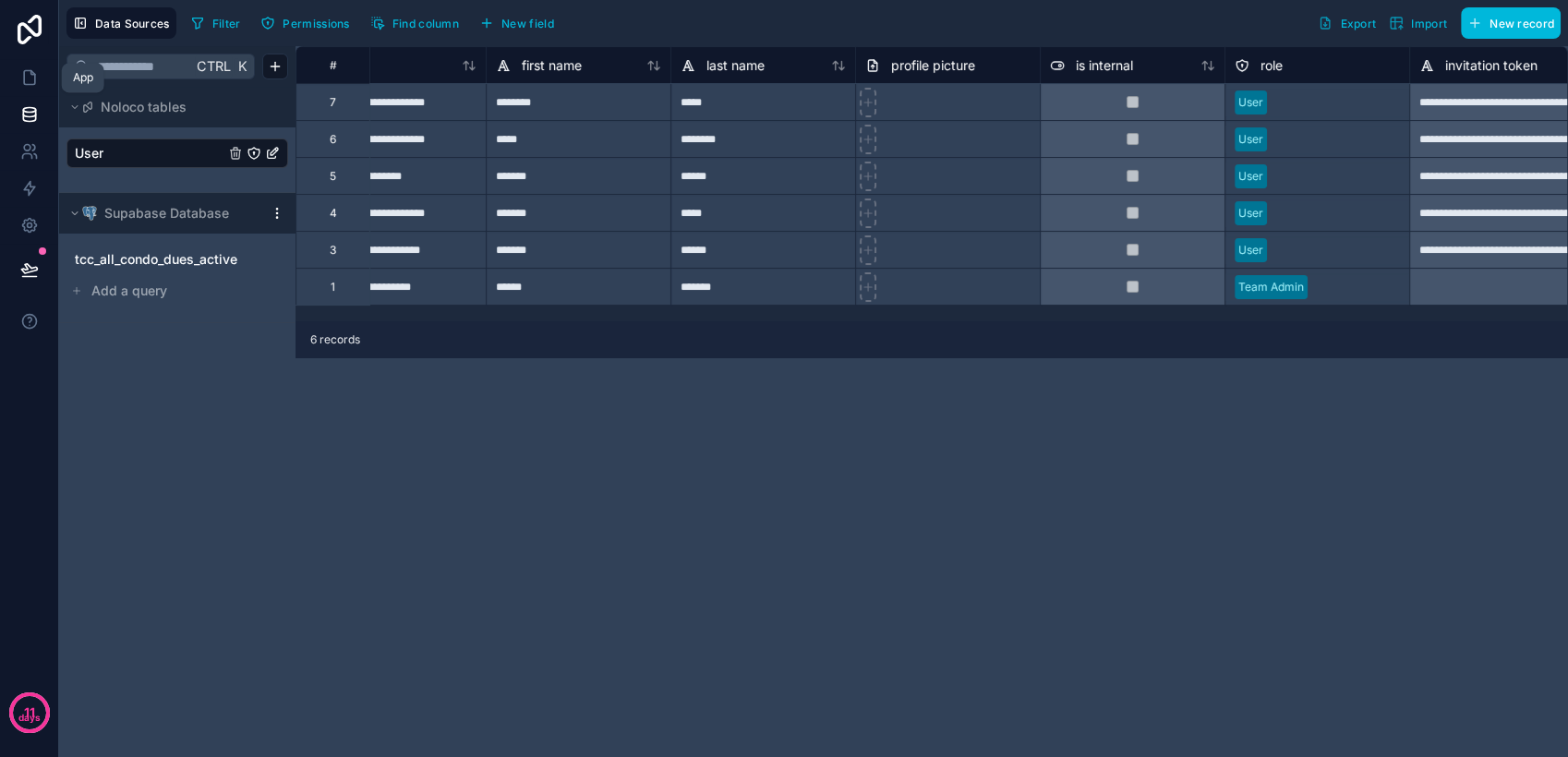
click at [22, 85] on icon at bounding box center [30, 77] width 19 height 19
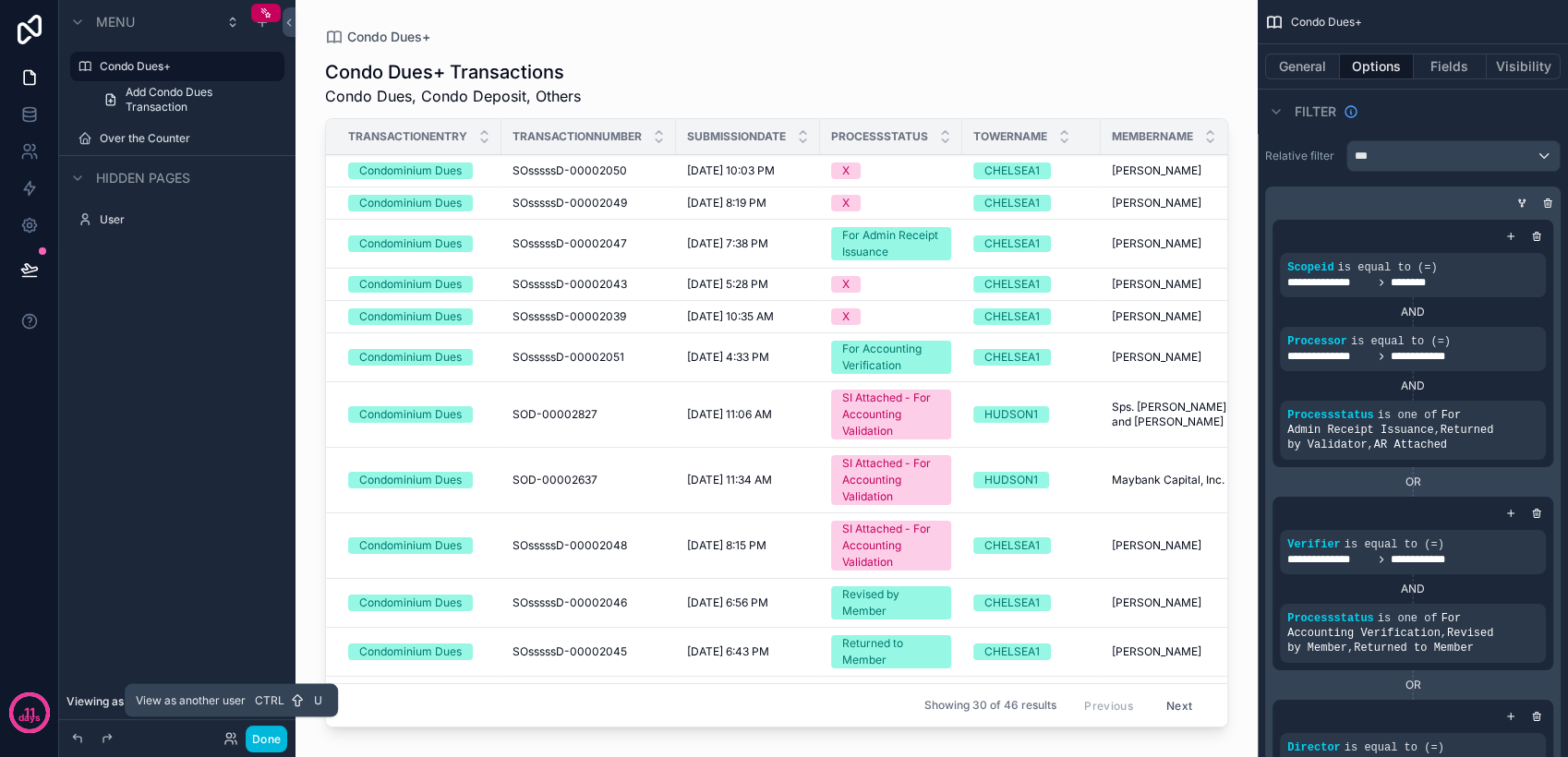
click at [232, 735] on icon at bounding box center [231, 738] width 15 height 15
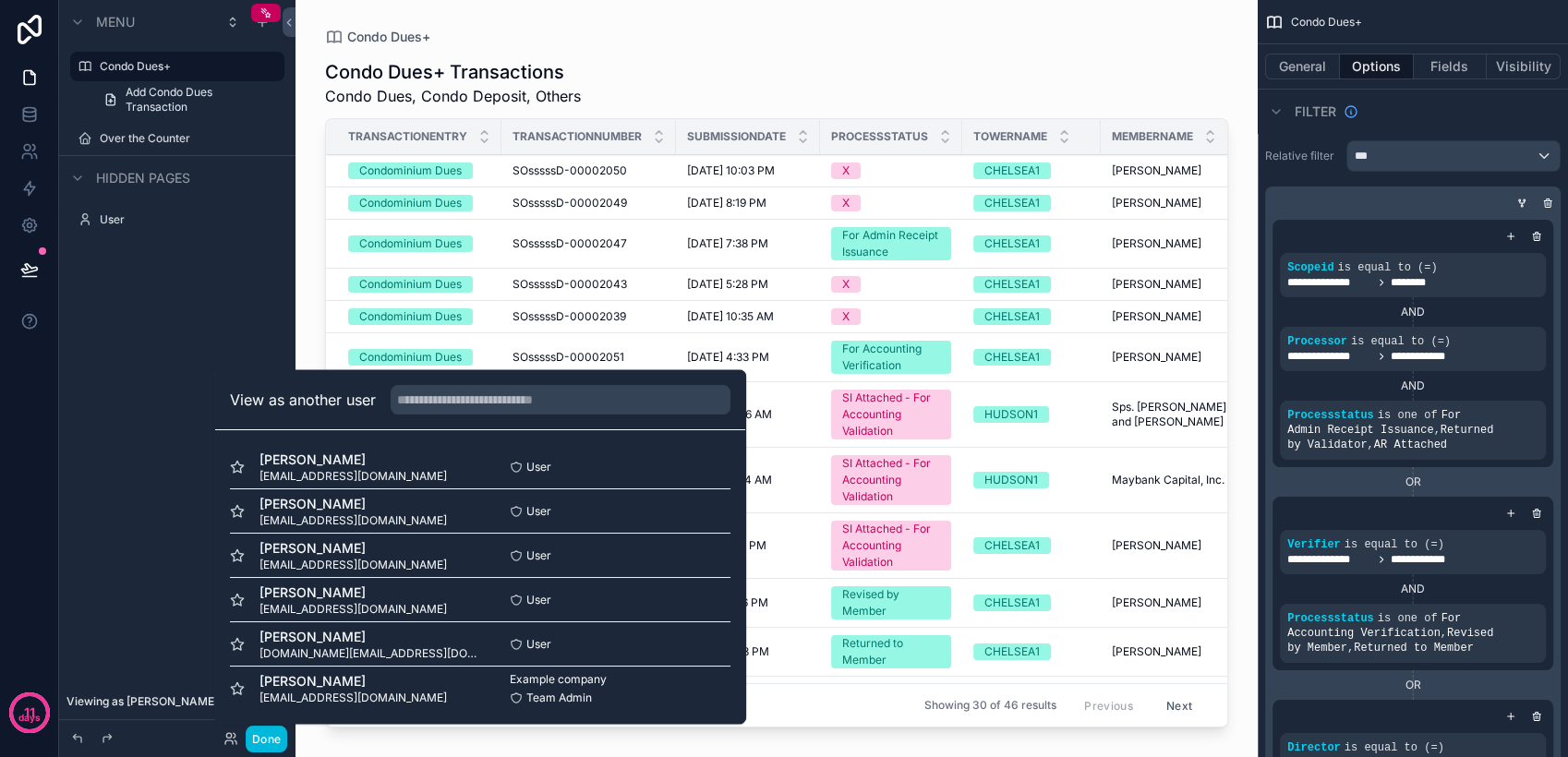
click at [0, 0] on button "Select" at bounding box center [0, 0] width 0 height 0
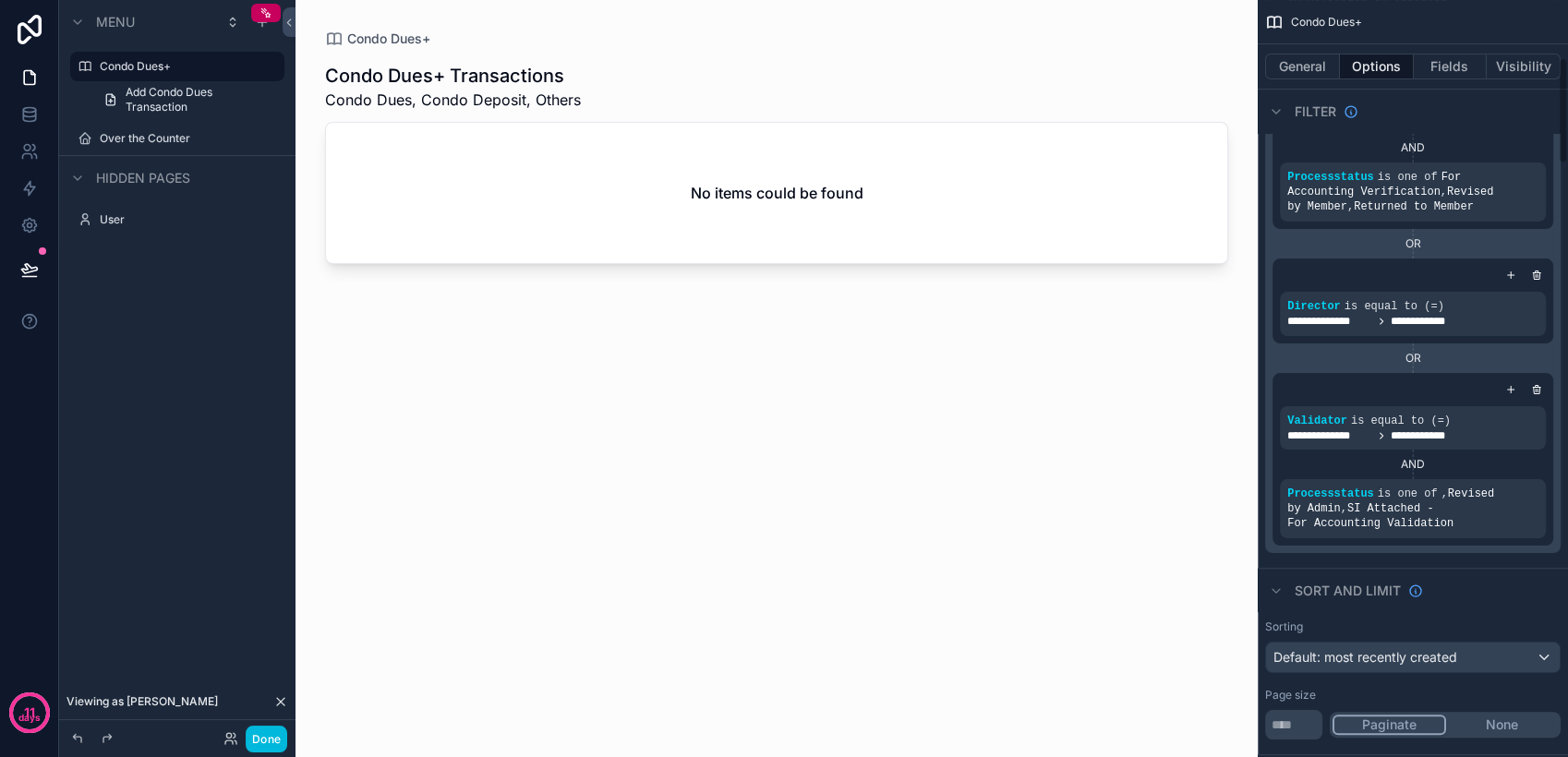
scroll to position [410, 0]
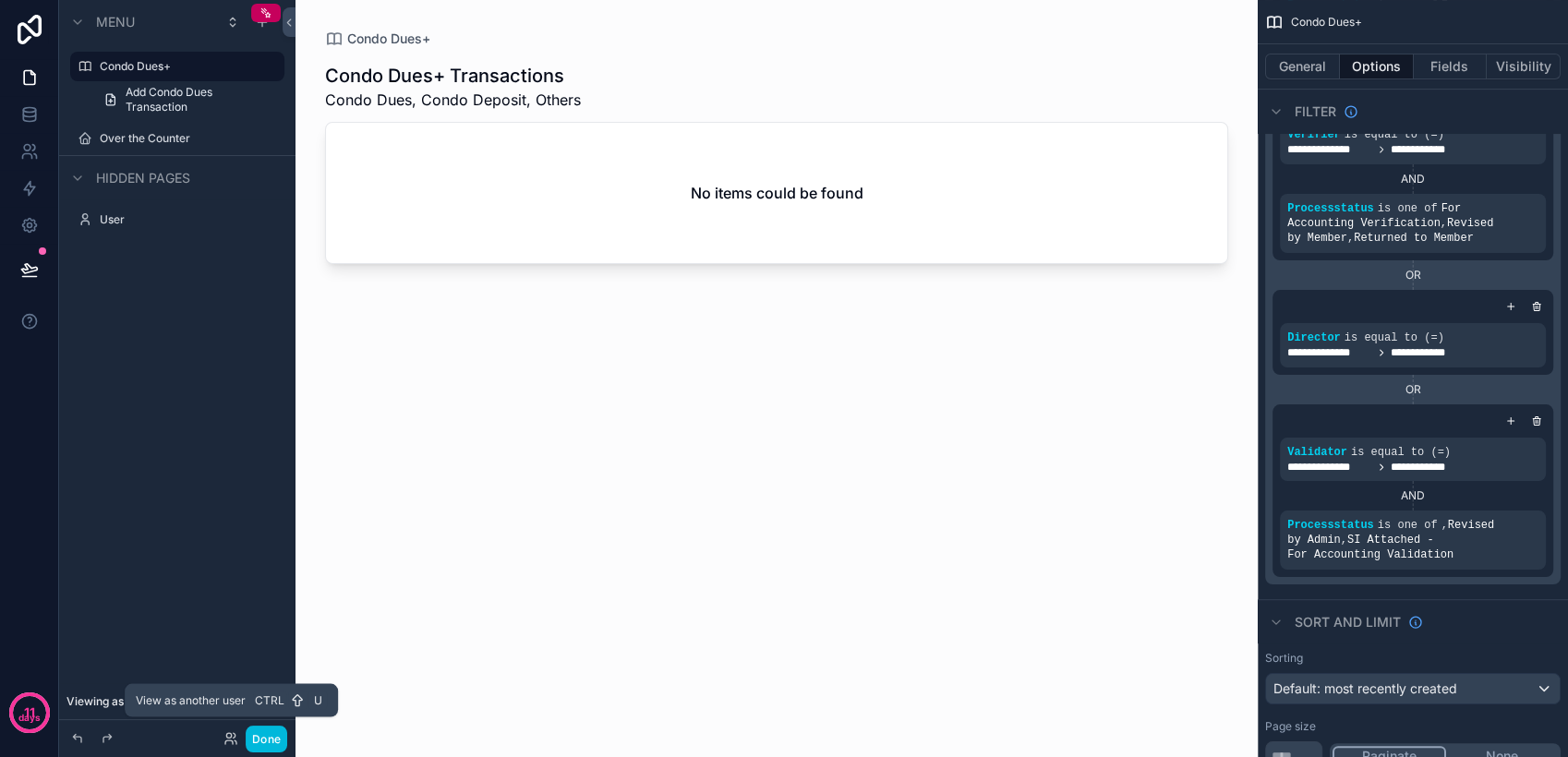
click at [225, 740] on icon at bounding box center [231, 738] width 15 height 15
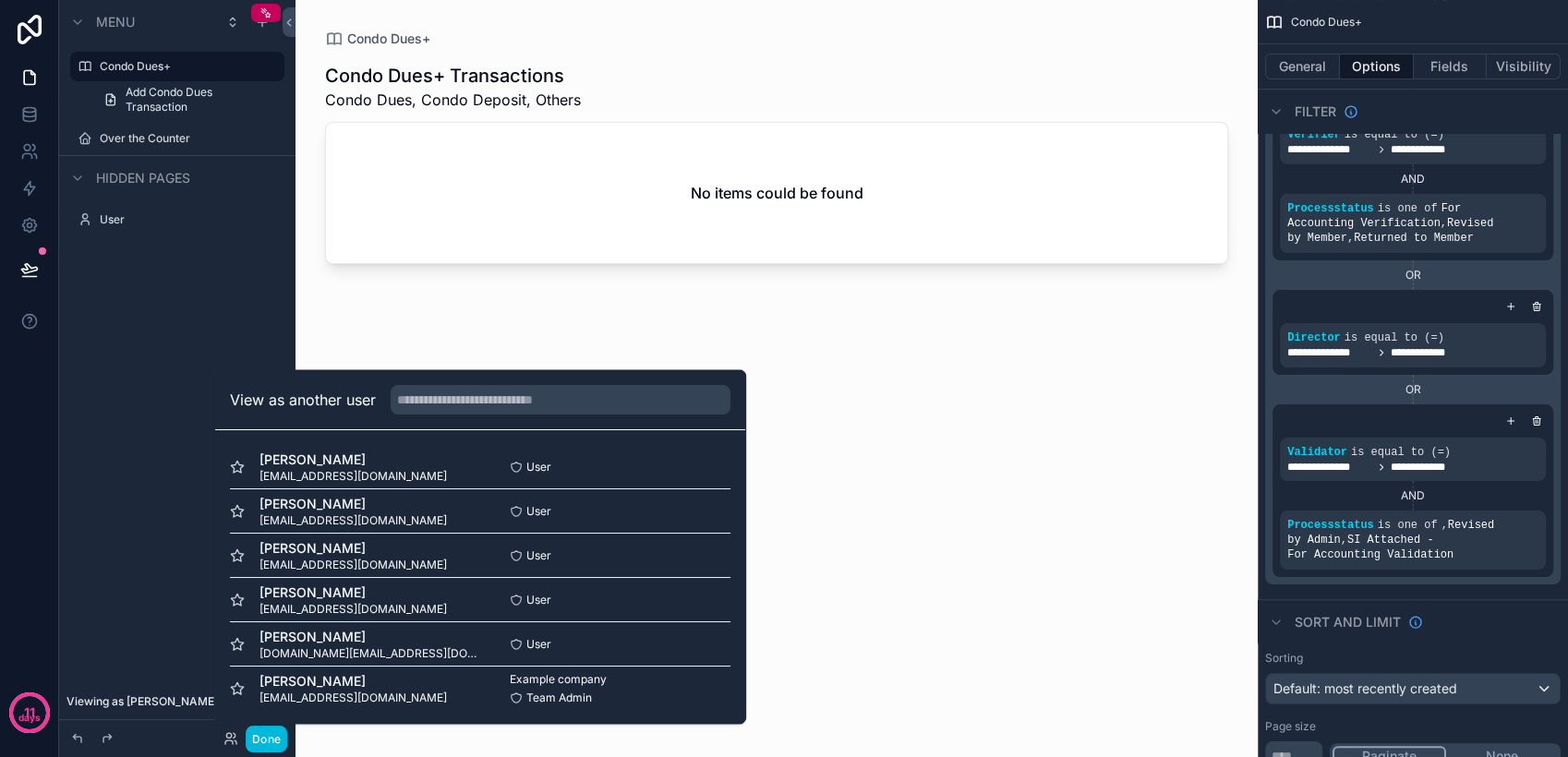
click at [0, 0] on button "Select" at bounding box center [0, 0] width 0 height 0
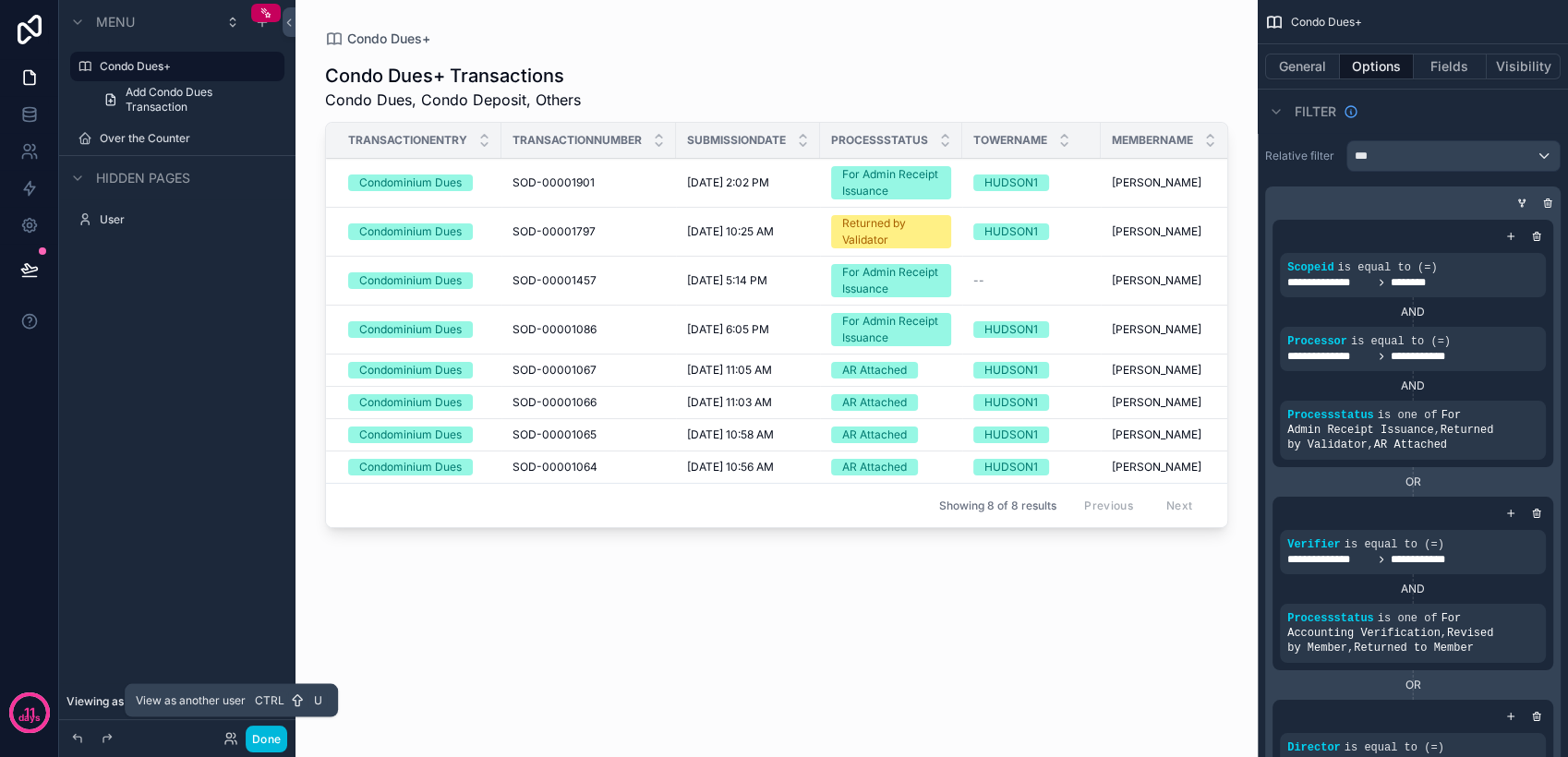
click at [235, 738] on icon at bounding box center [231, 738] width 15 height 15
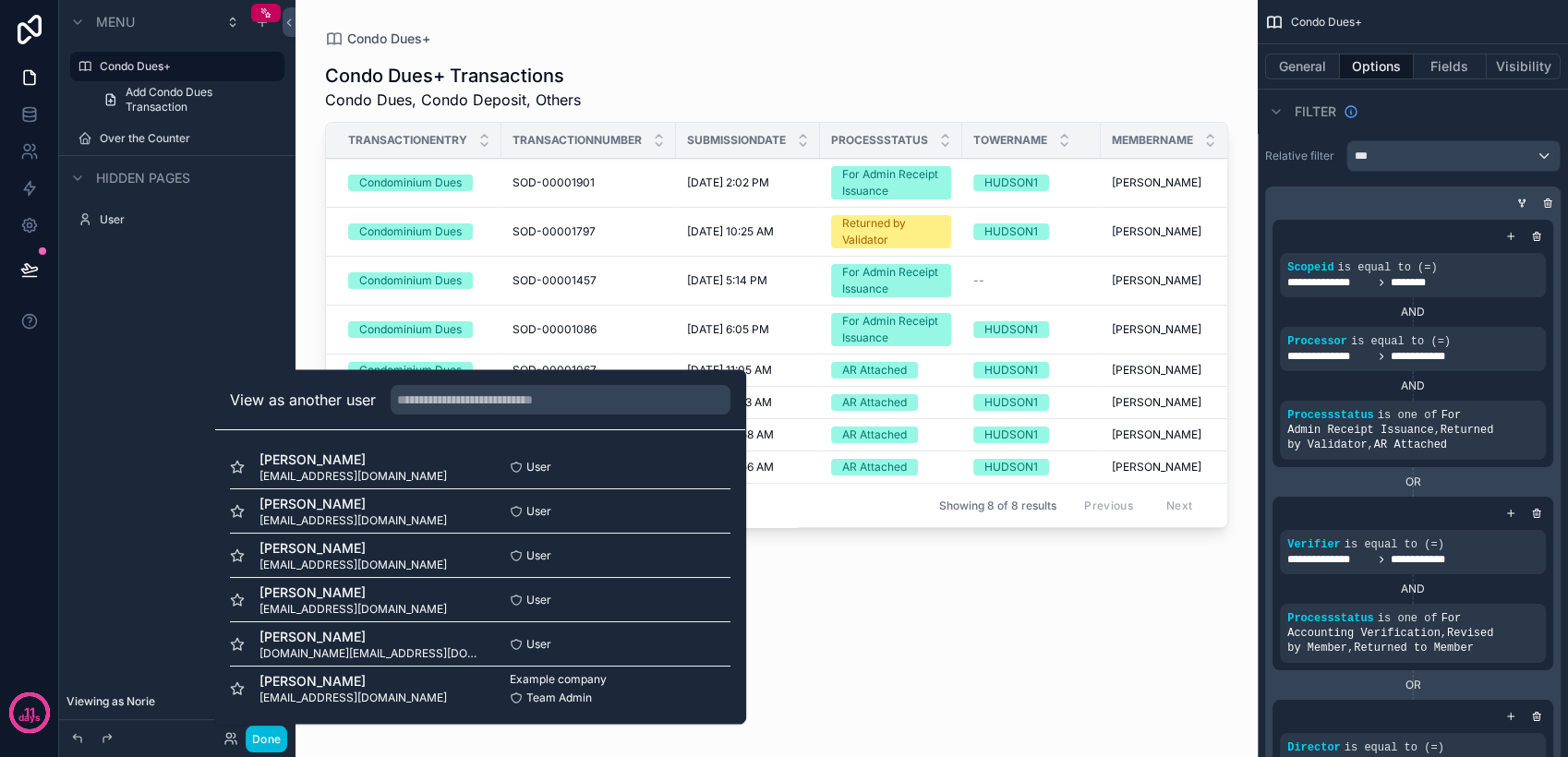
click at [0, 0] on button "Select" at bounding box center [0, 0] width 0 height 0
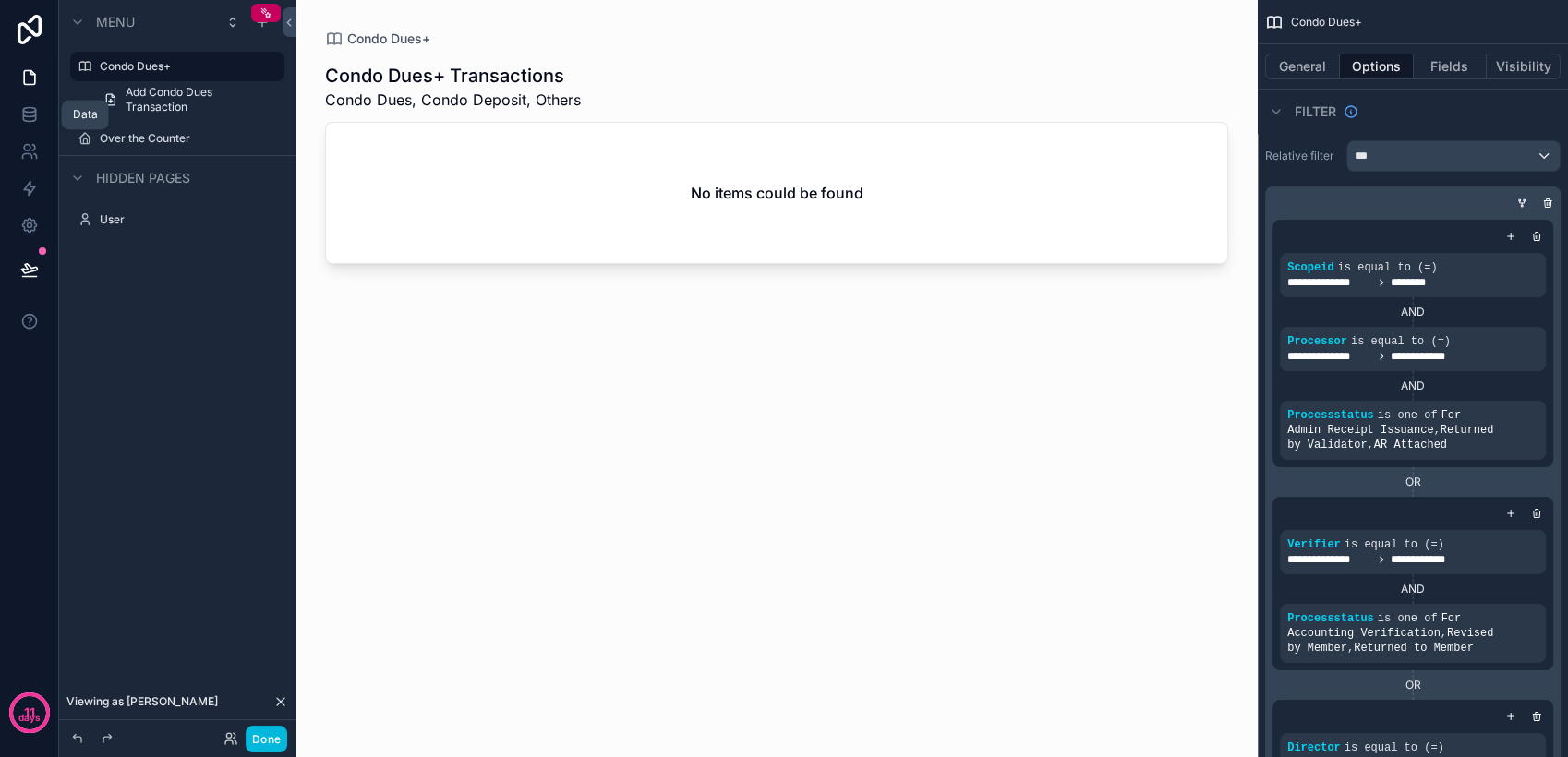
click at [38, 114] on link at bounding box center [29, 115] width 58 height 37
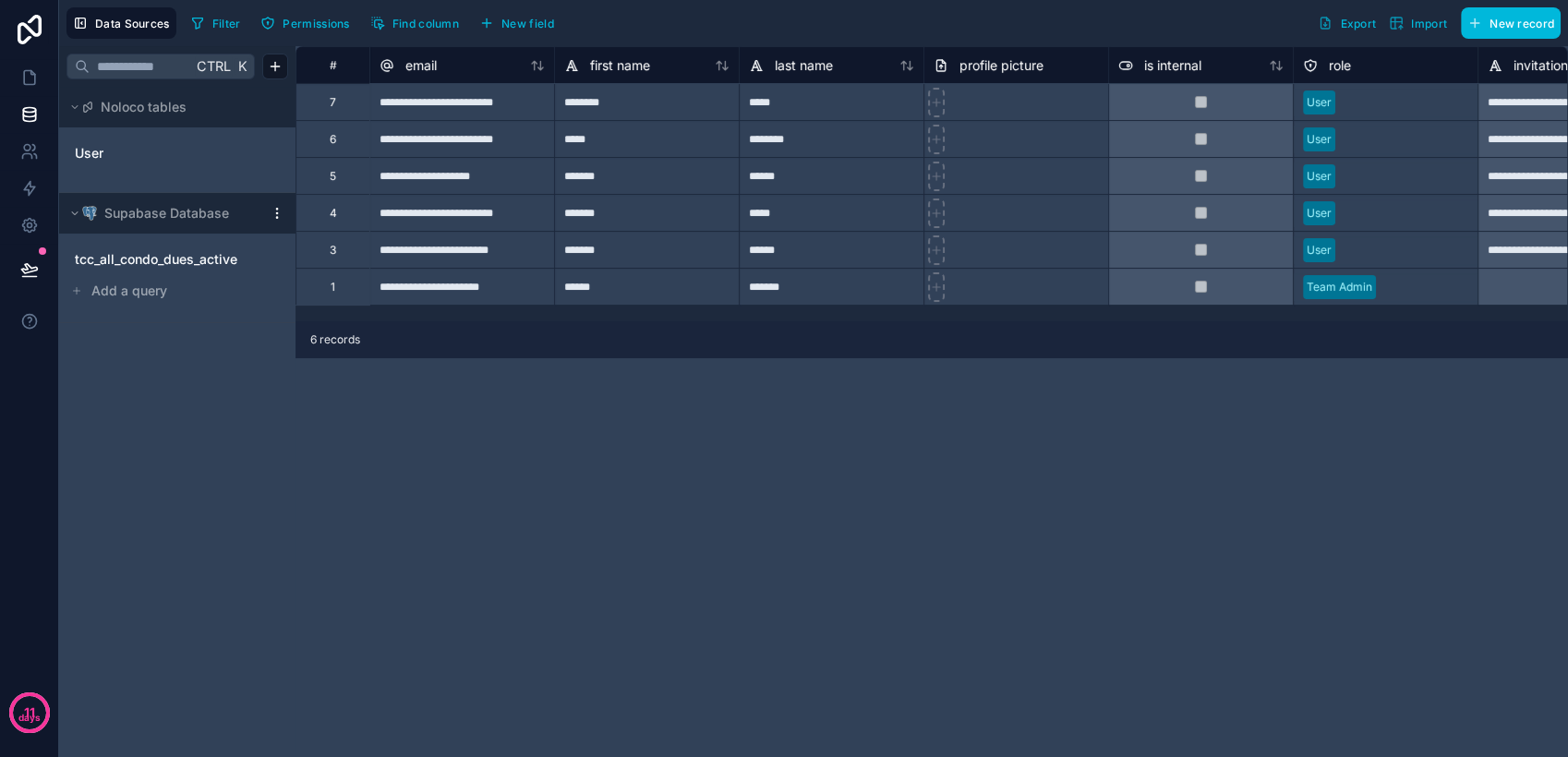
click at [161, 249] on div "tcc_all_condo_dues_active" at bounding box center [177, 260] width 222 height 30
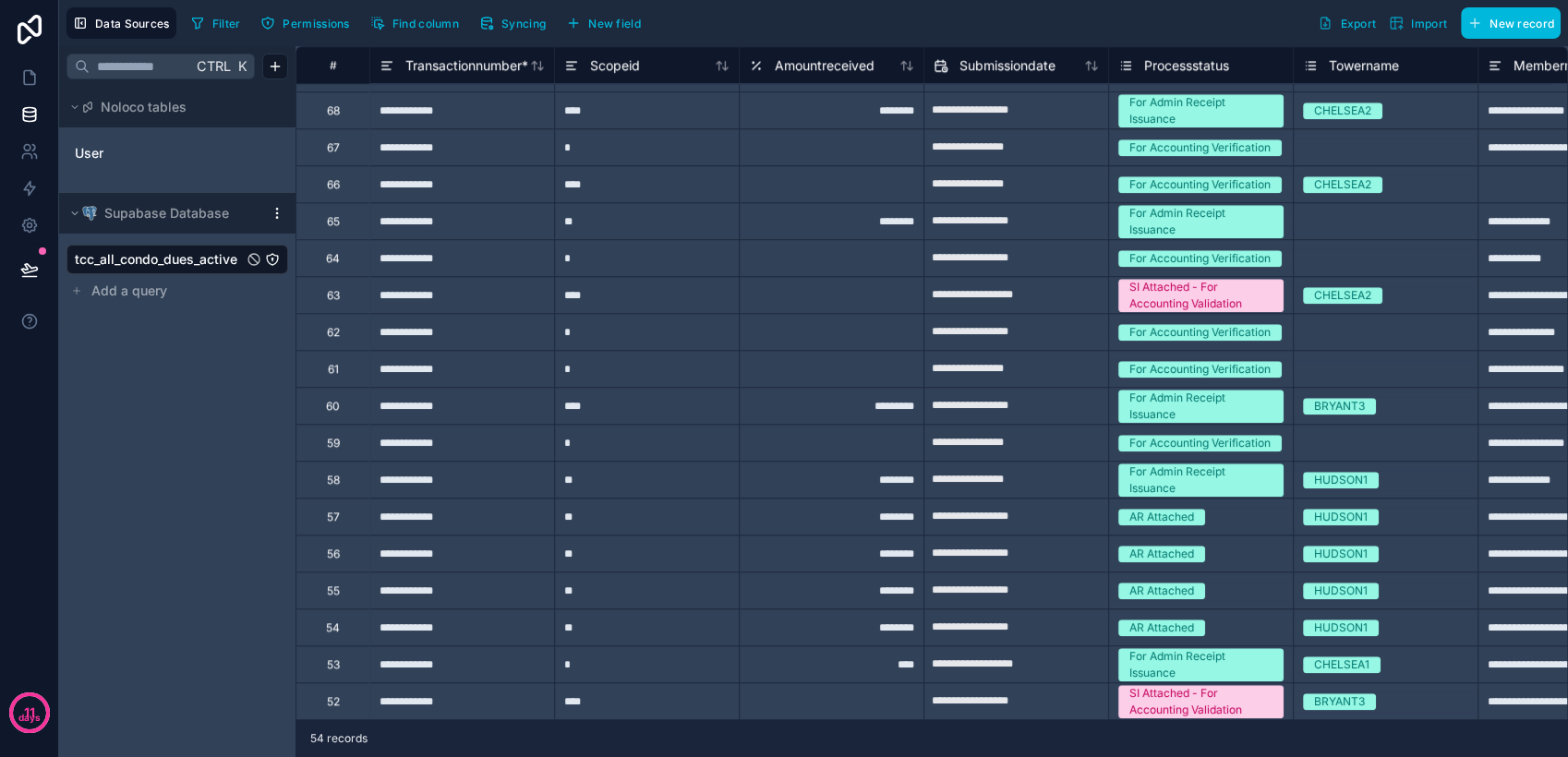
scroll to position [1373, 0]
click at [30, 88] on link at bounding box center [29, 77] width 58 height 37
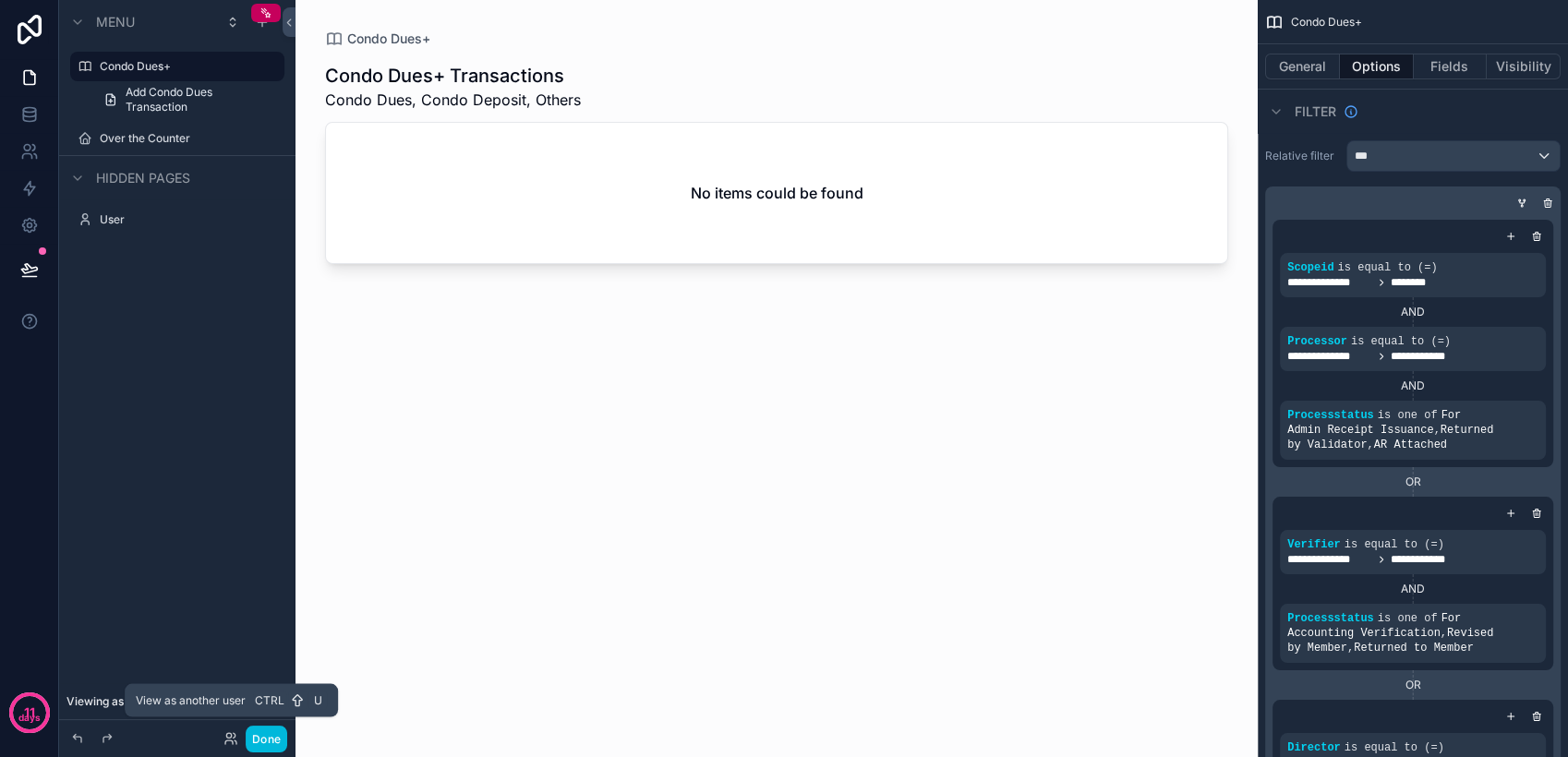
click at [230, 740] on icon at bounding box center [229, 742] width 7 height 4
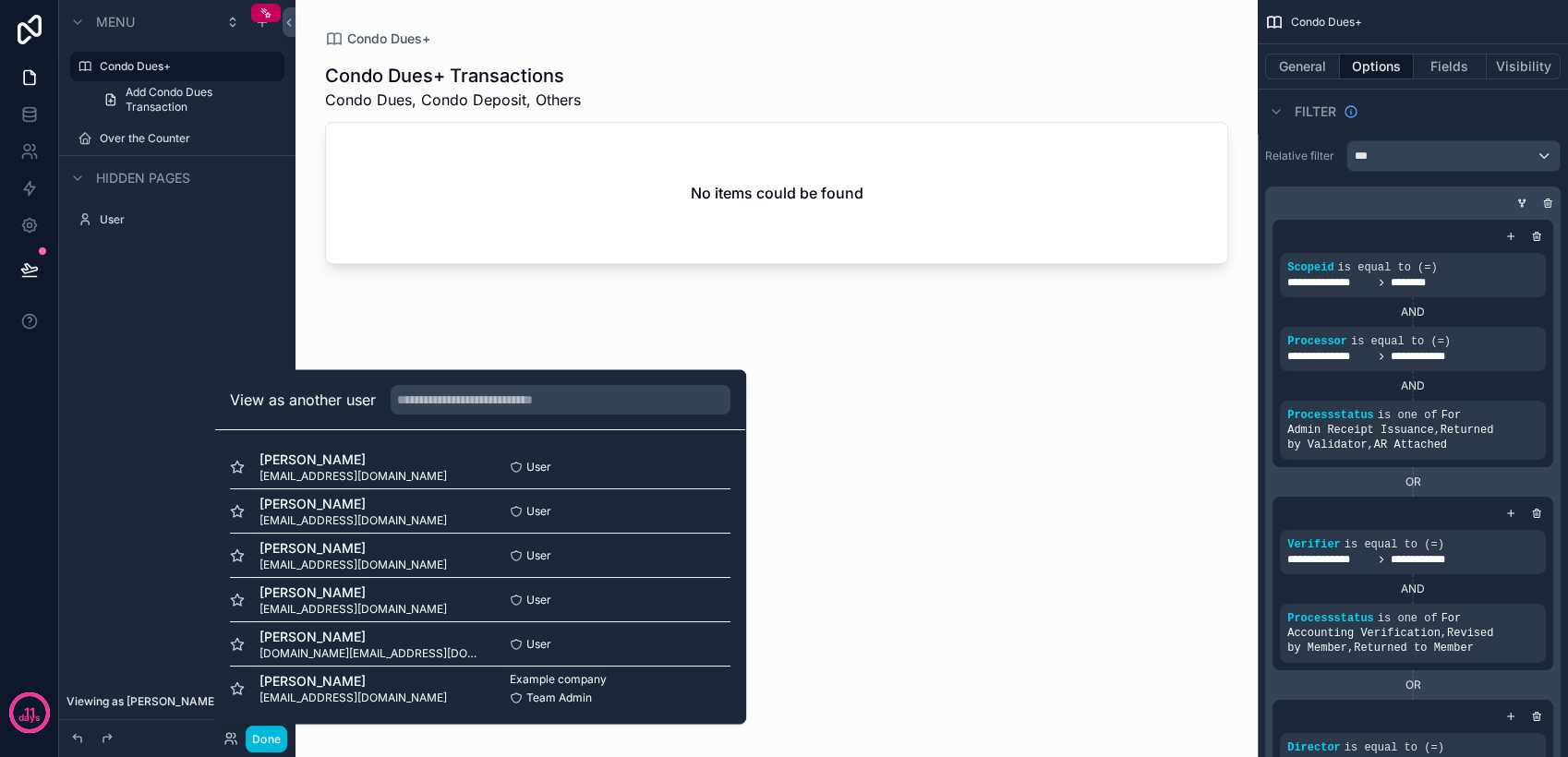
click at [0, 0] on button "Select" at bounding box center [0, 0] width 0 height 0
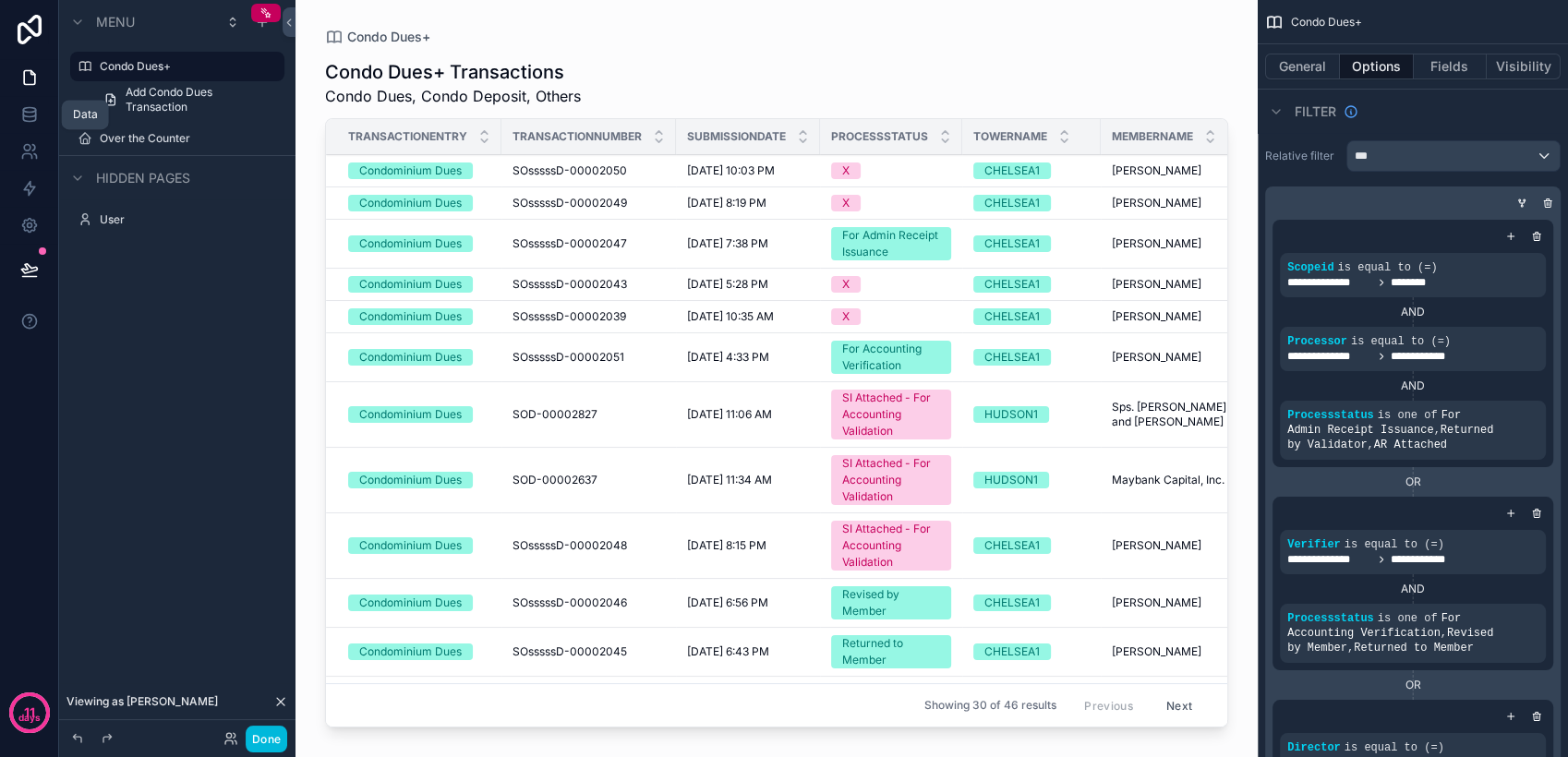
click at [17, 113] on link at bounding box center [29, 115] width 58 height 37
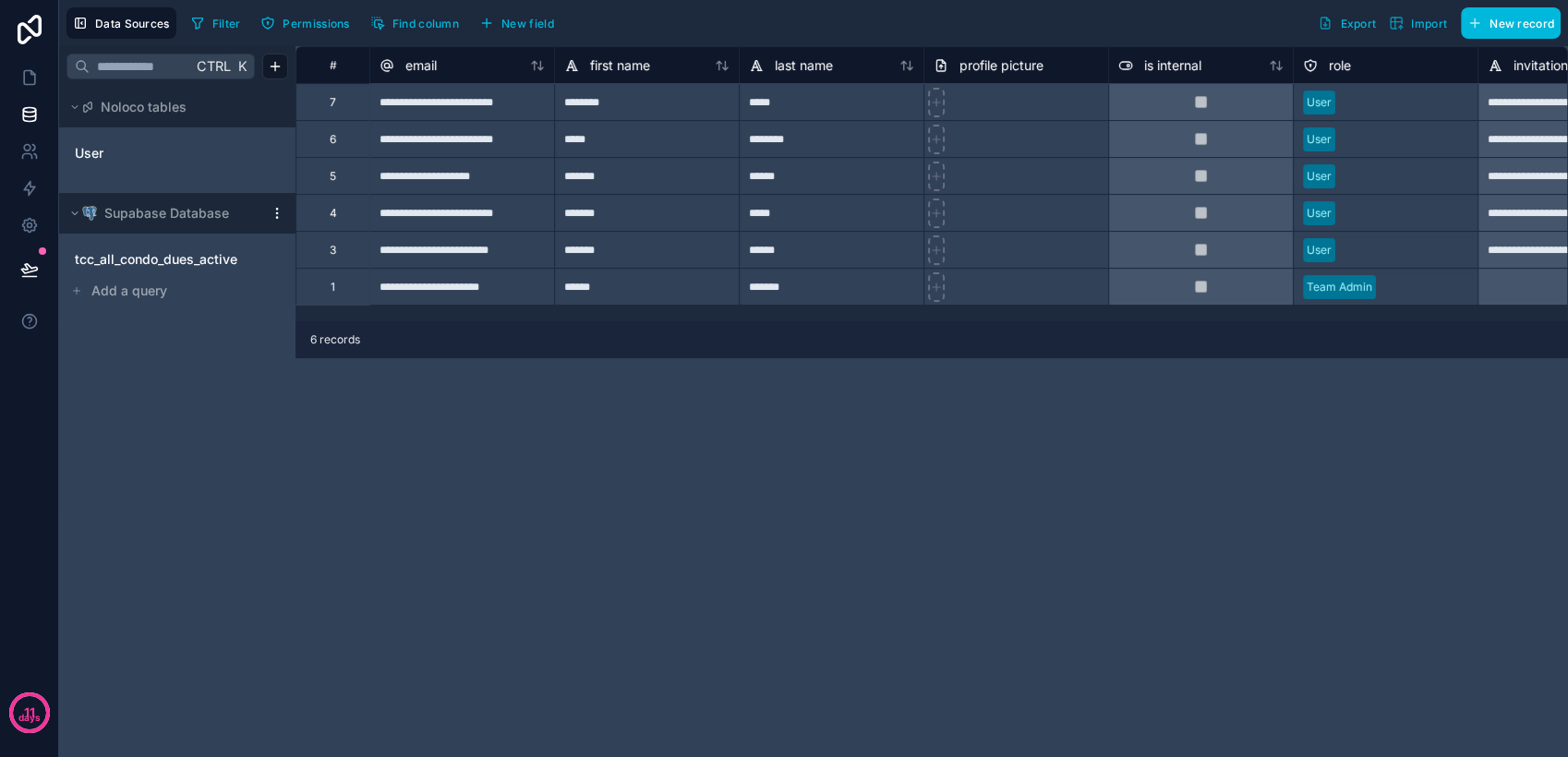
click at [133, 257] on span "tcc_all_condo_dues_active" at bounding box center [156, 260] width 162 height 19
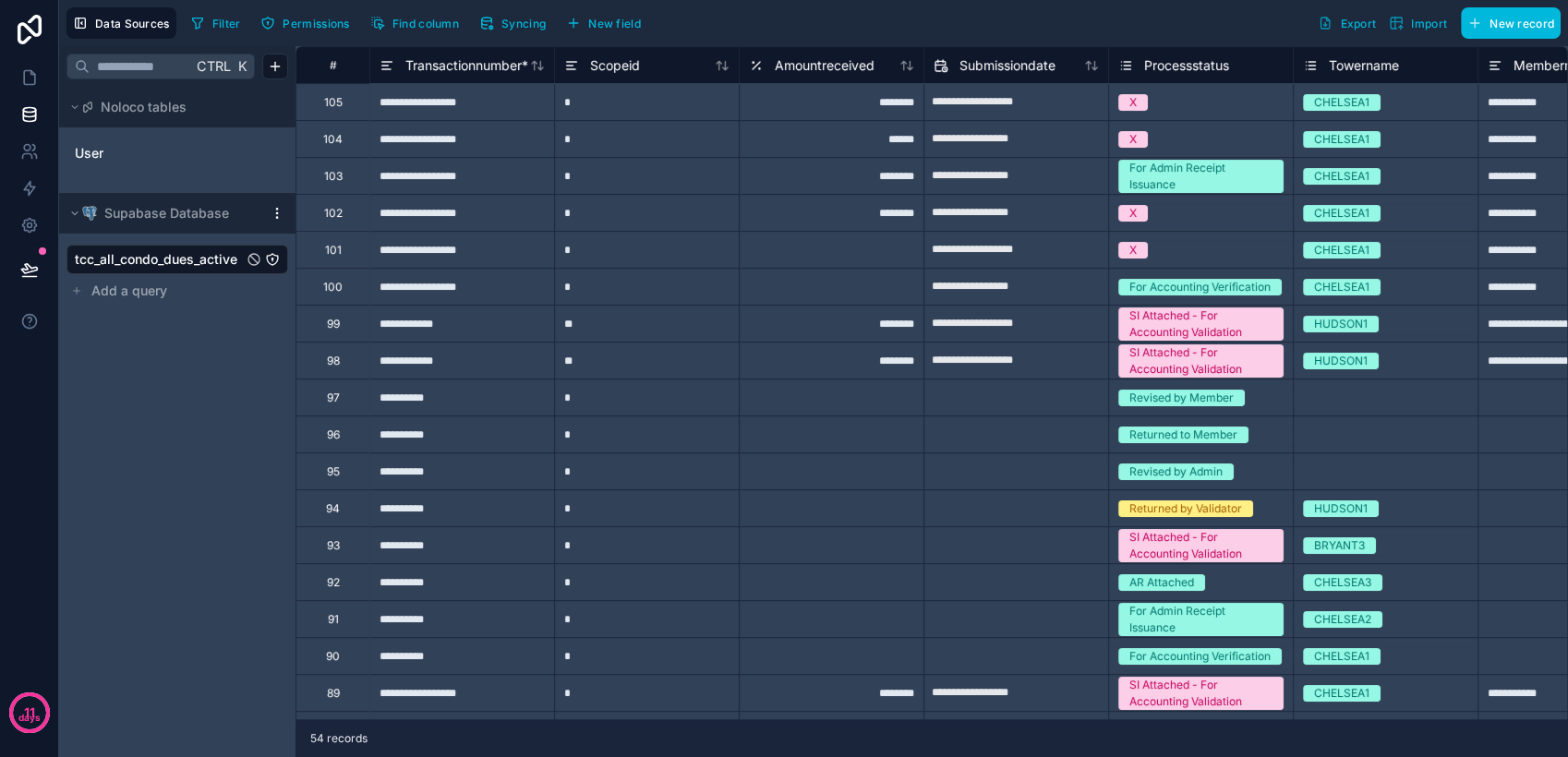
click at [606, 110] on div "*" at bounding box center [647, 101] width 184 height 37
type input "*"
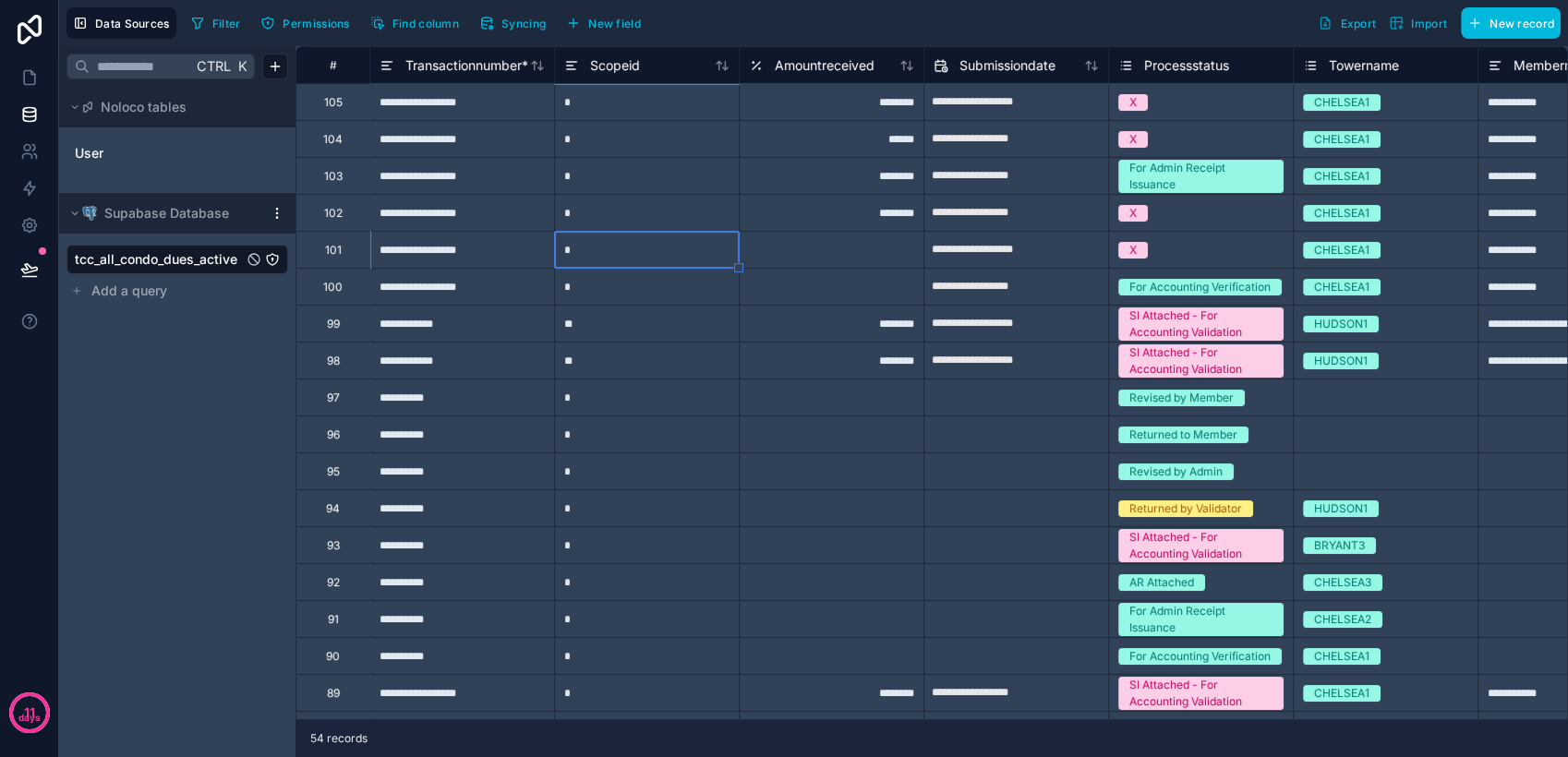
type input "*"
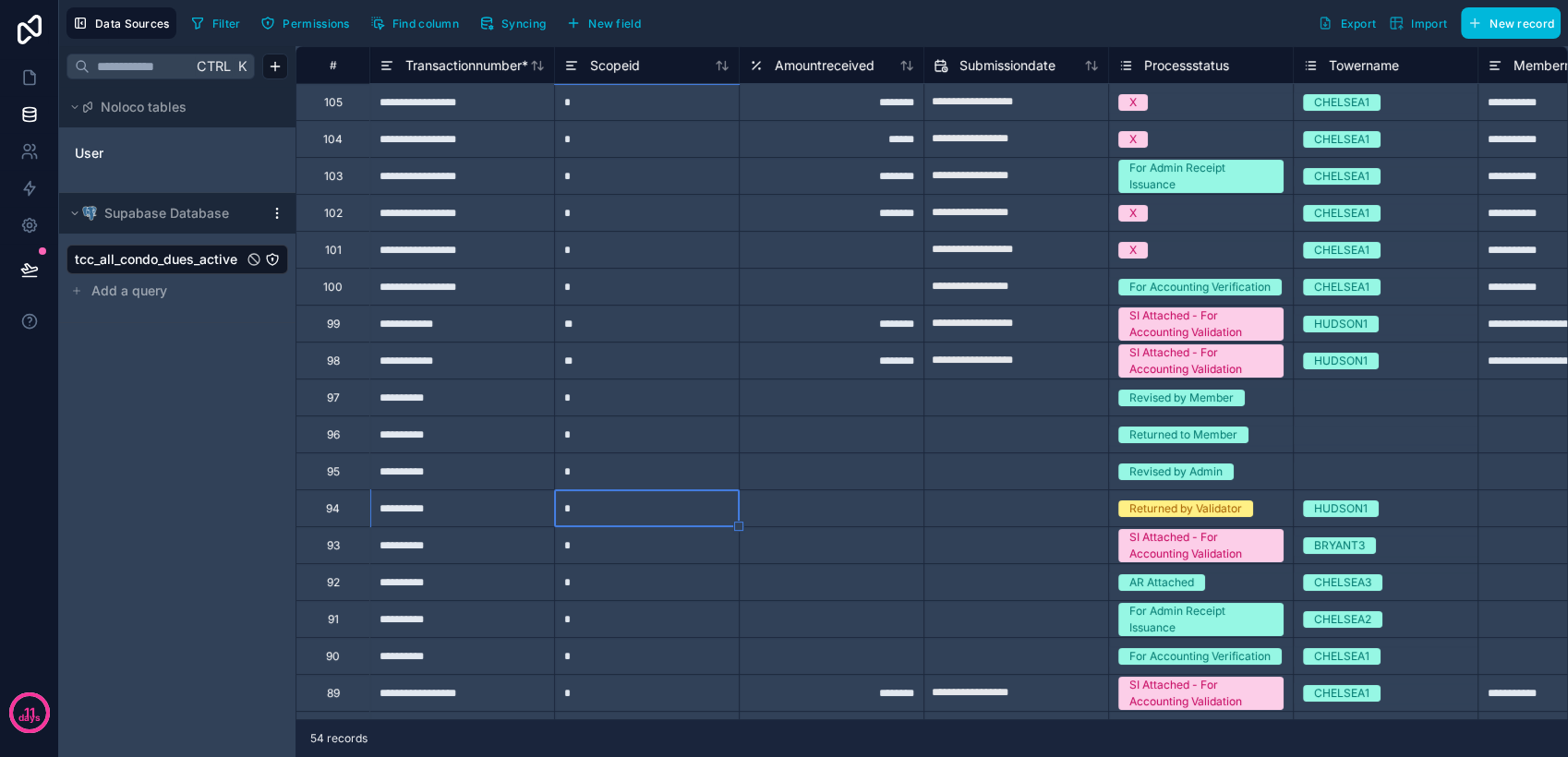
type input "*"
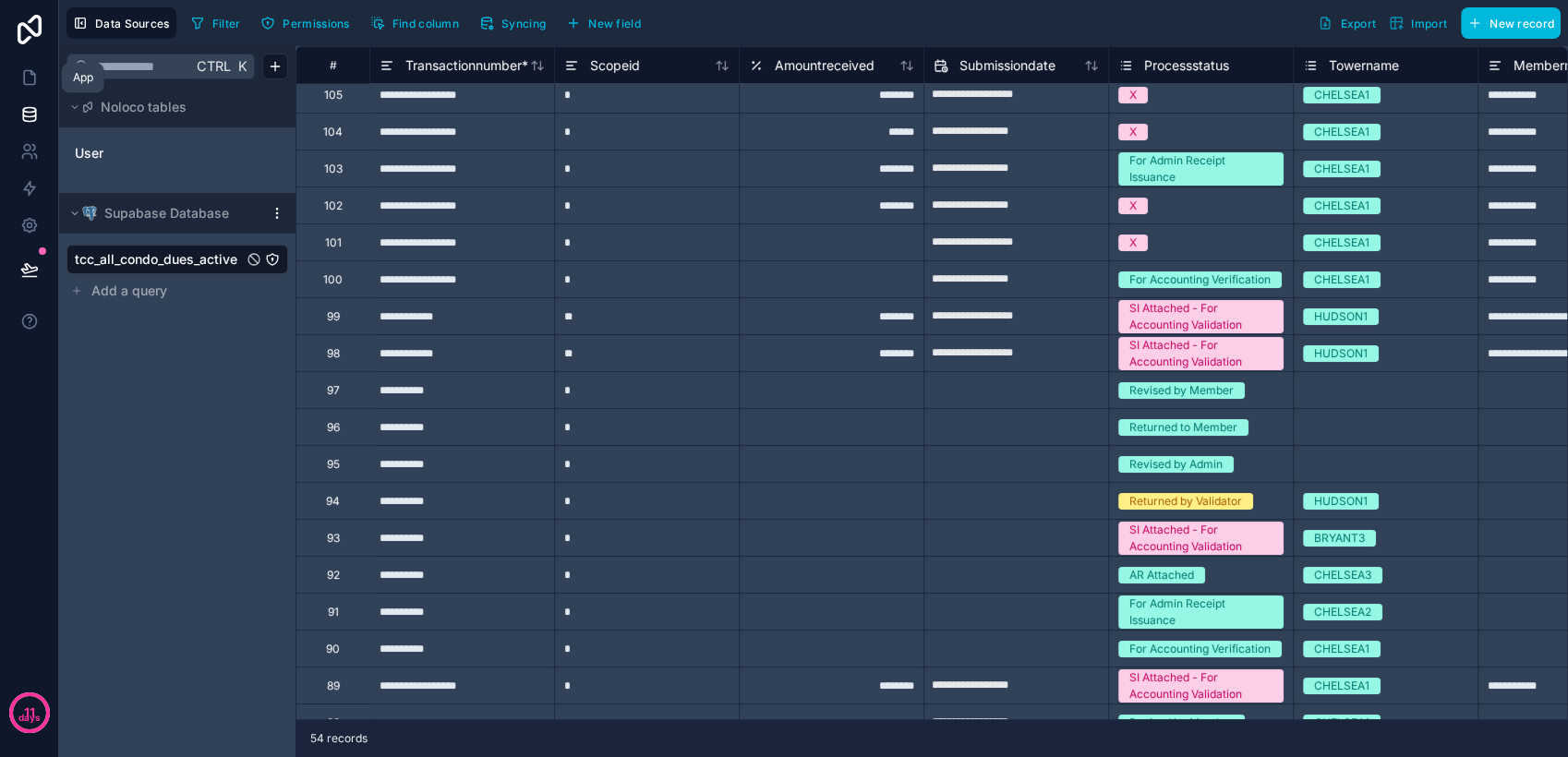
click at [19, 80] on link at bounding box center [29, 77] width 58 height 37
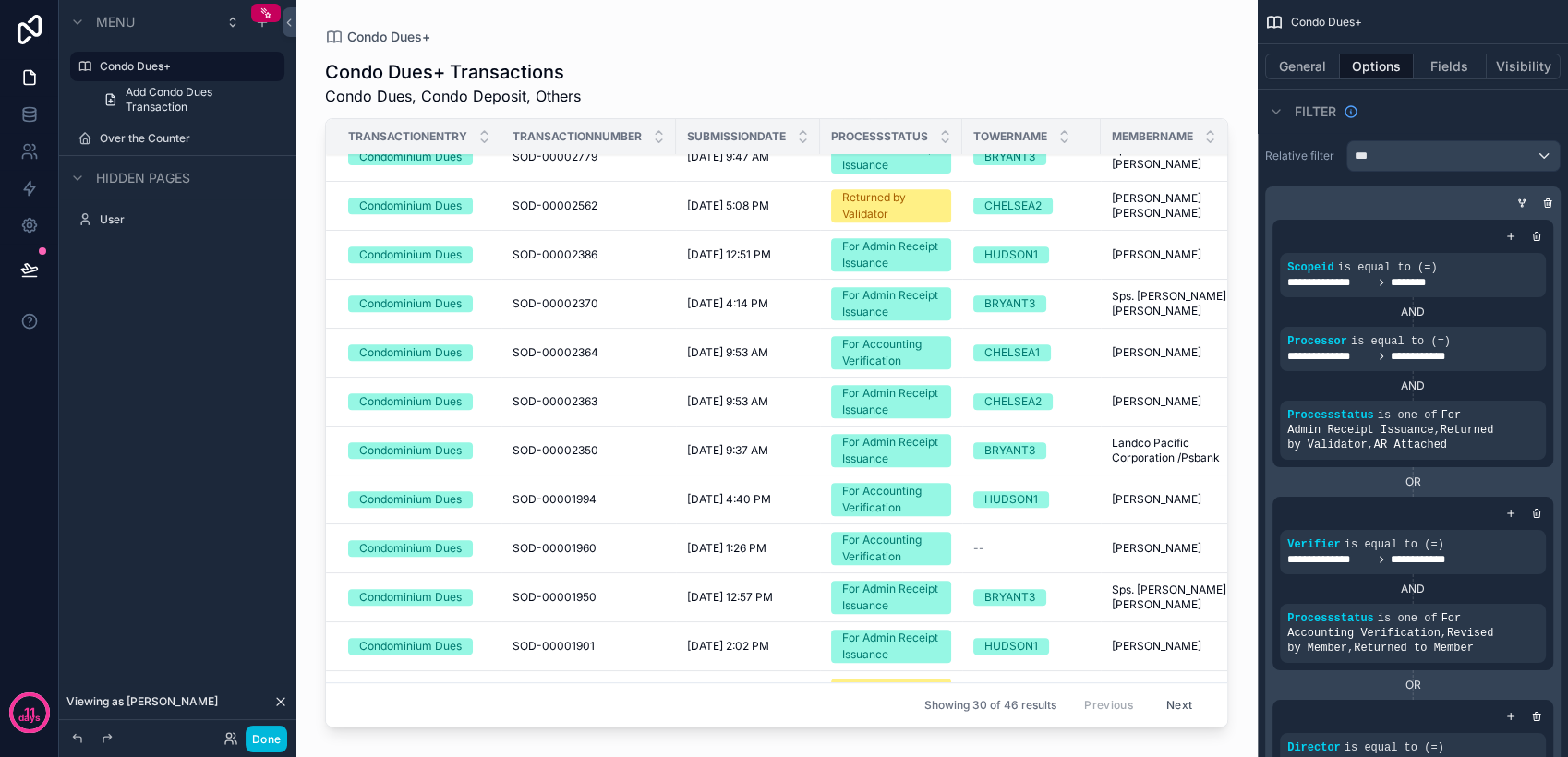
scroll to position [918, 0]
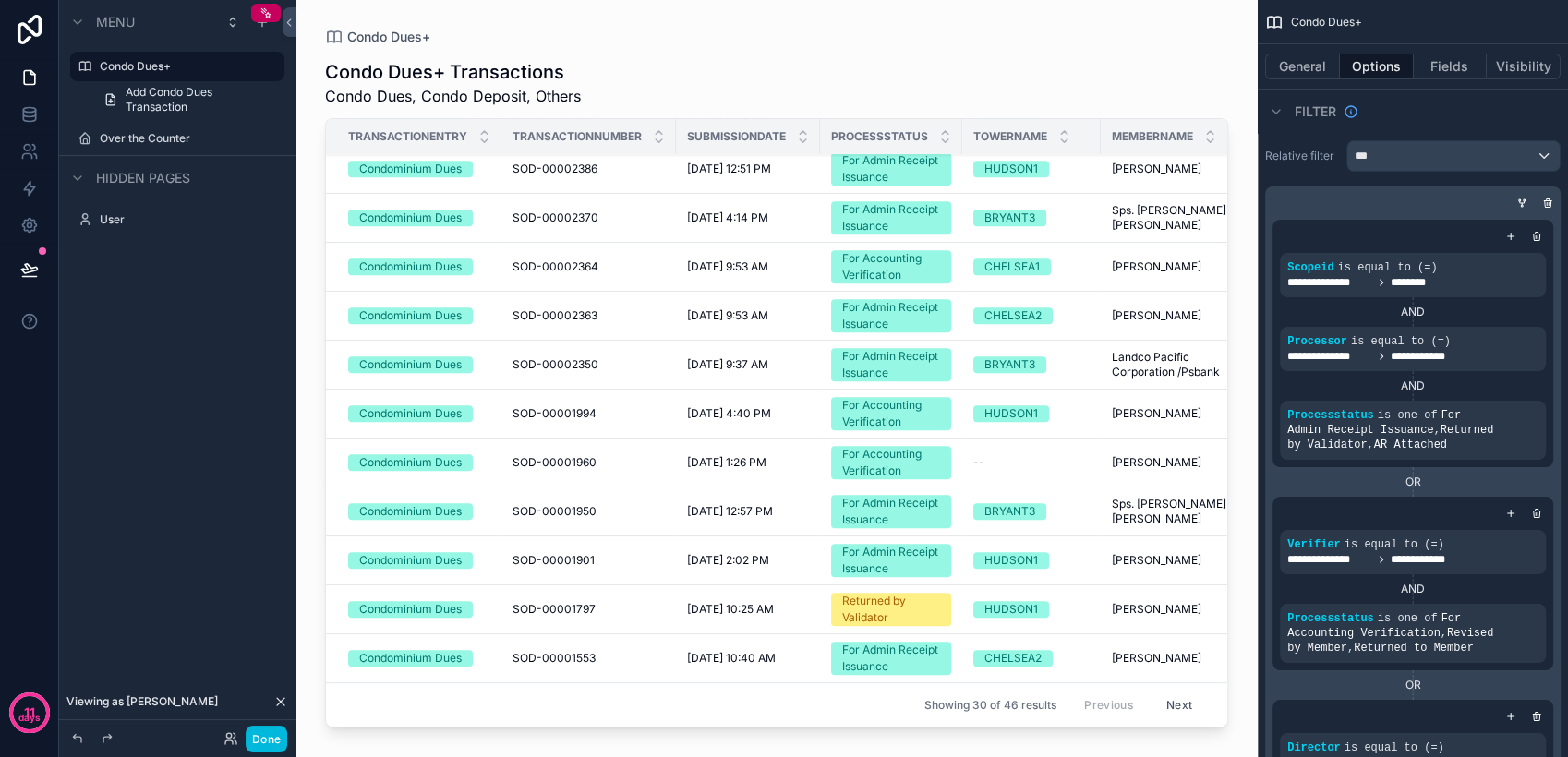
click at [1166, 696] on button "Next" at bounding box center [1179, 704] width 51 height 29
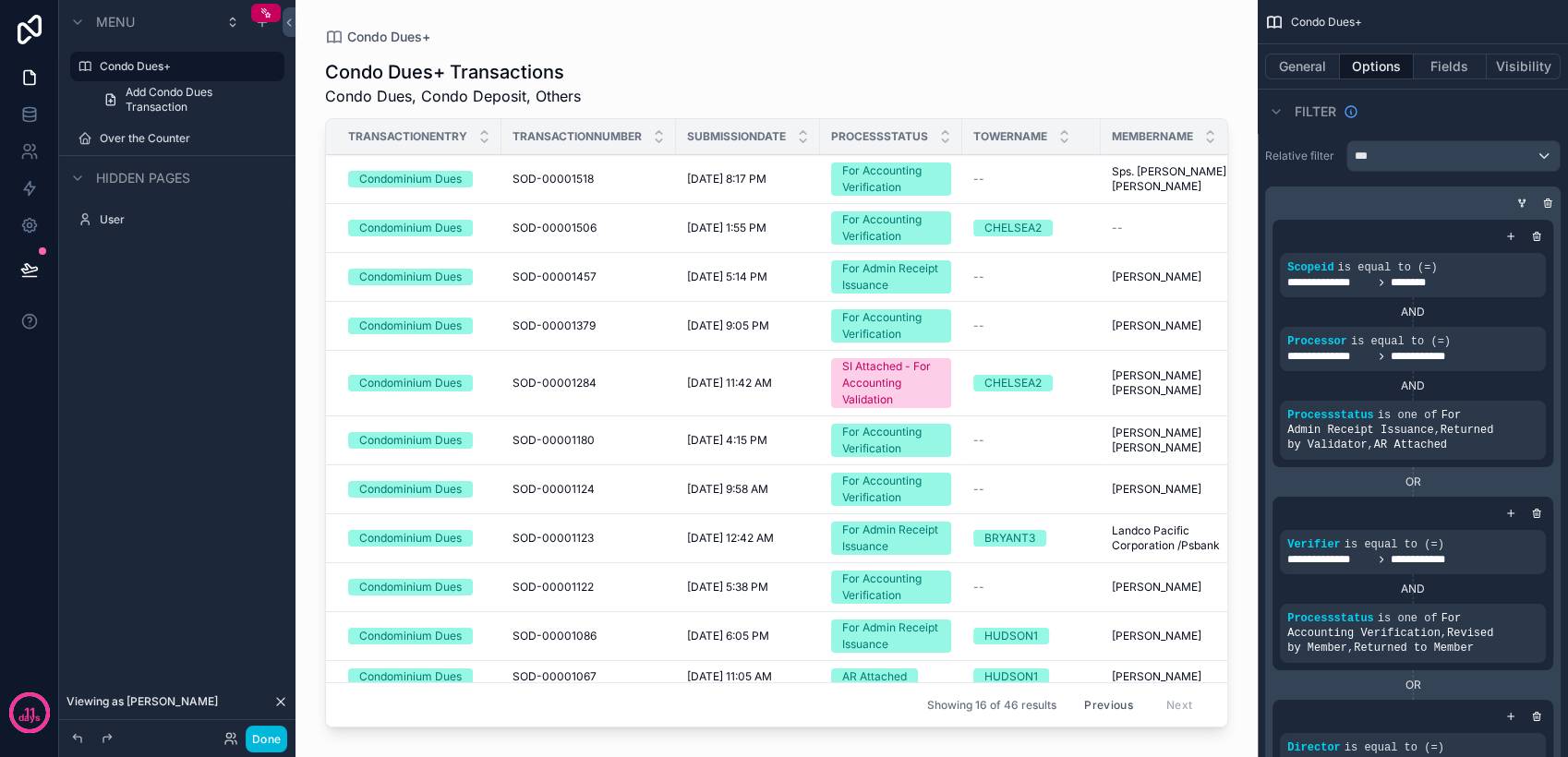
click at [1093, 693] on button "Previous" at bounding box center [1108, 704] width 74 height 29
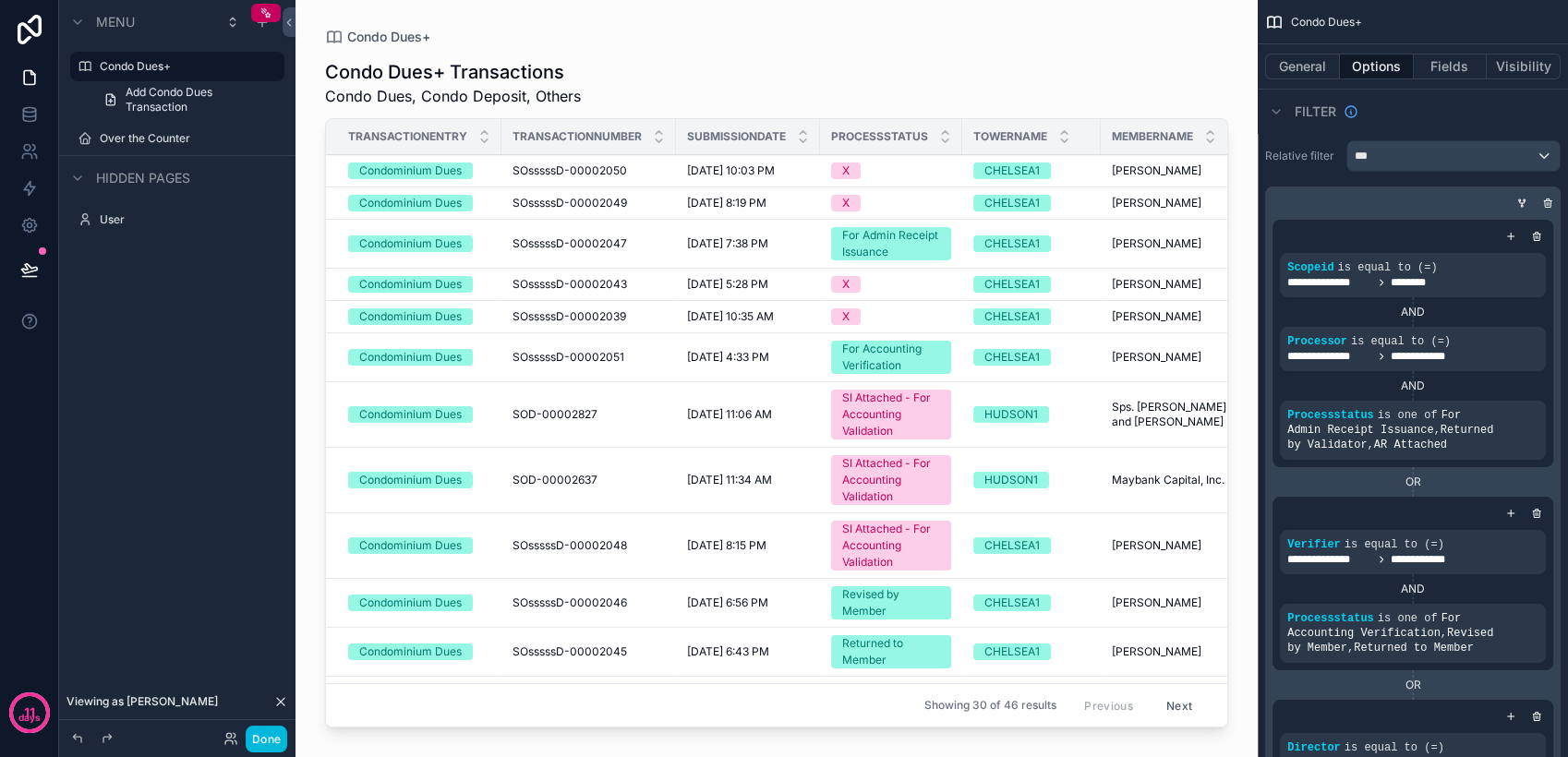
click at [774, 170] on span "10/2/2025 10:03 PM" at bounding box center [730, 170] width 88 height 15
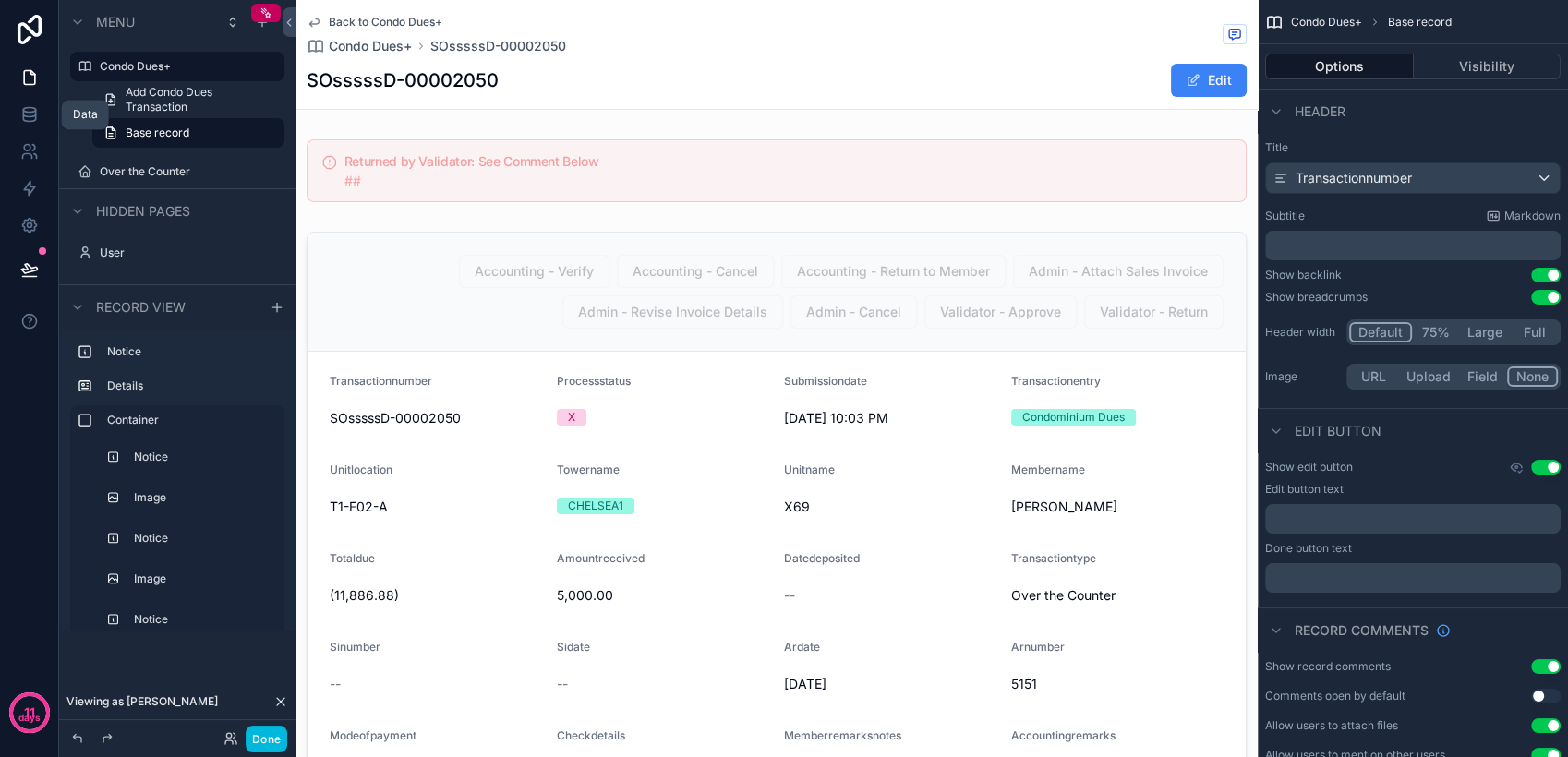
click at [13, 118] on link at bounding box center [29, 115] width 58 height 37
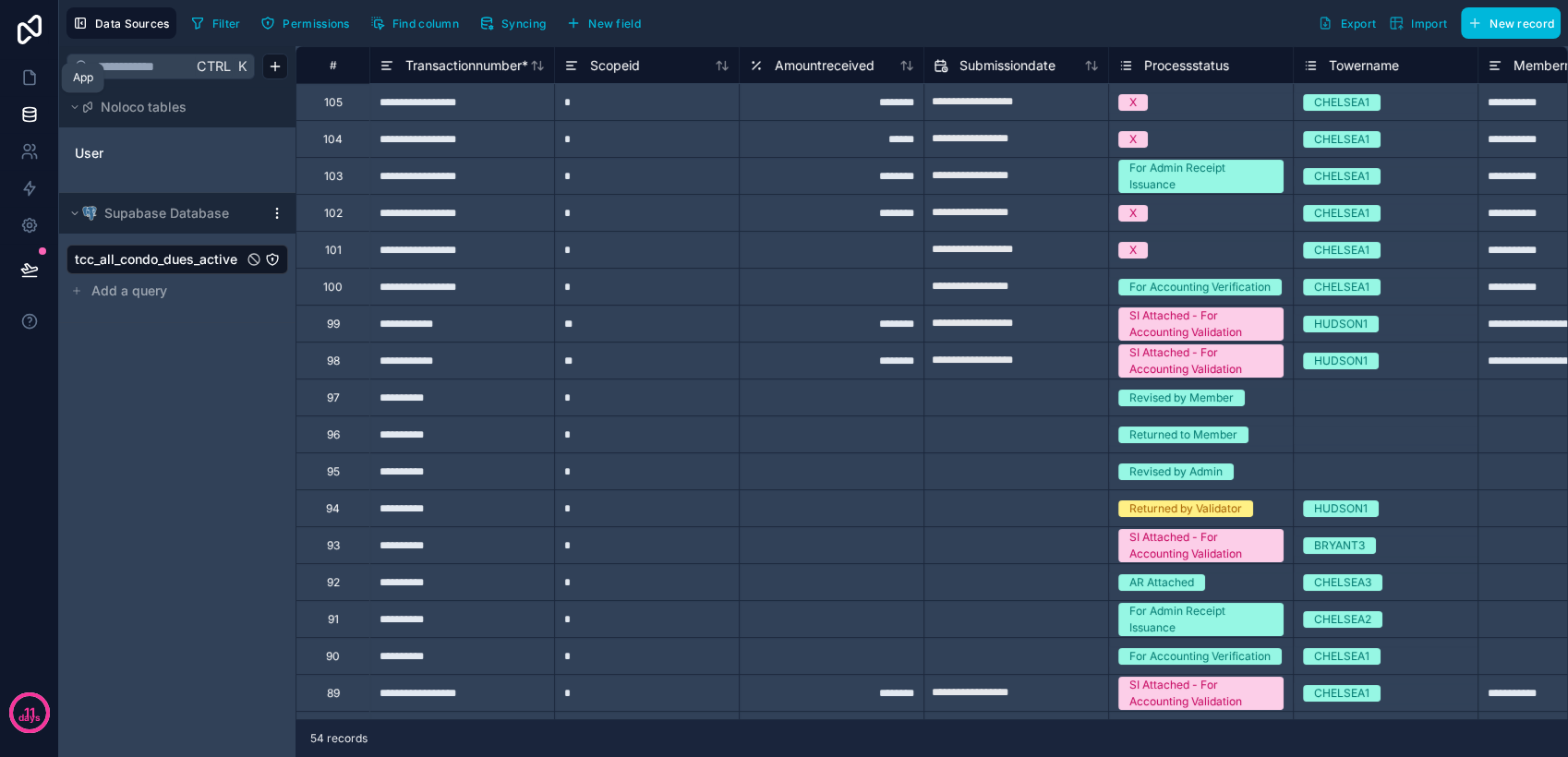
drag, startPoint x: 32, startPoint y: 89, endPoint x: 36, endPoint y: 100, distance: 11.7
click at [32, 92] on link at bounding box center [29, 77] width 58 height 37
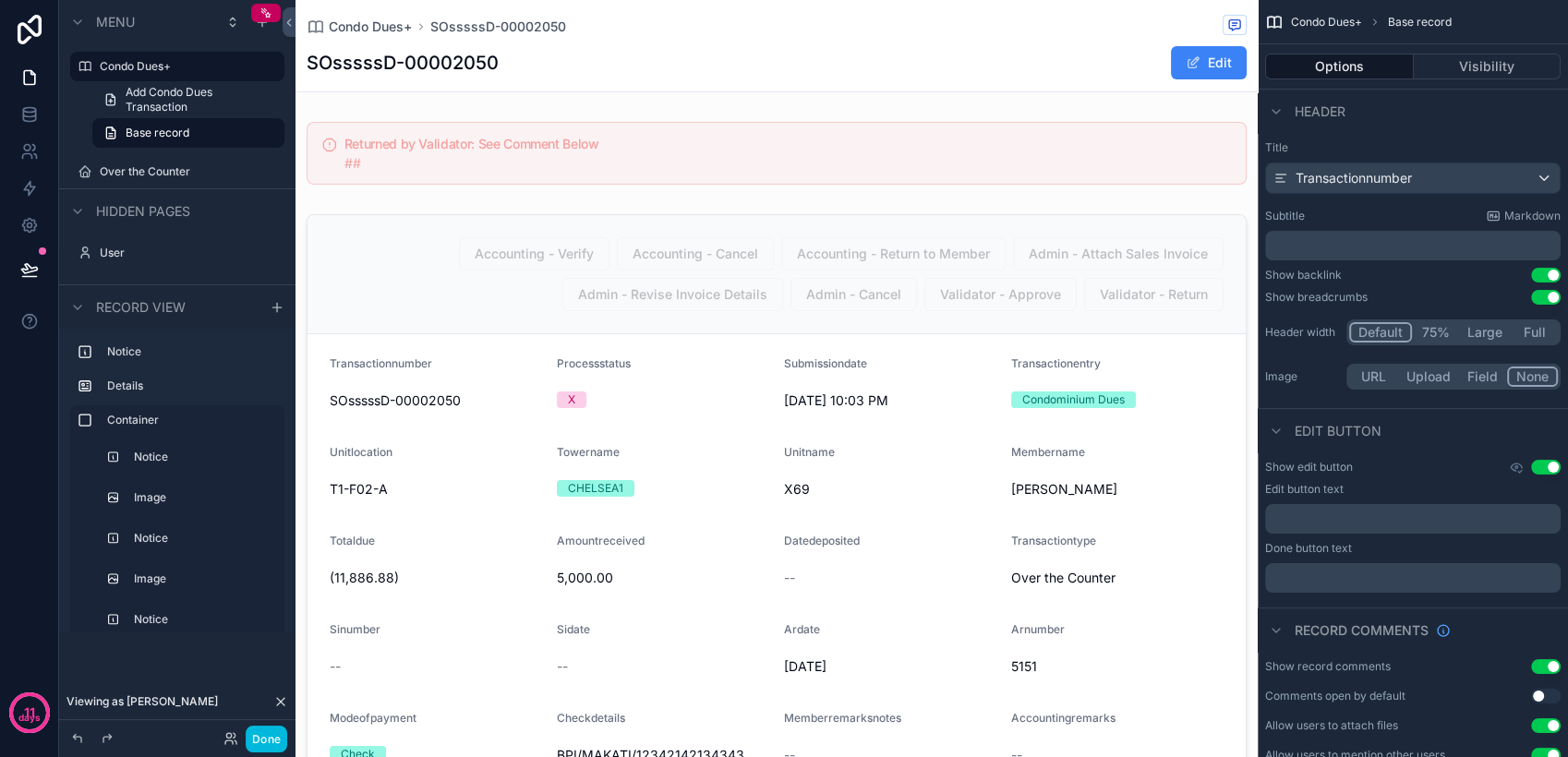
click at [130, 70] on label "Condo Dues+" at bounding box center [186, 66] width 173 height 15
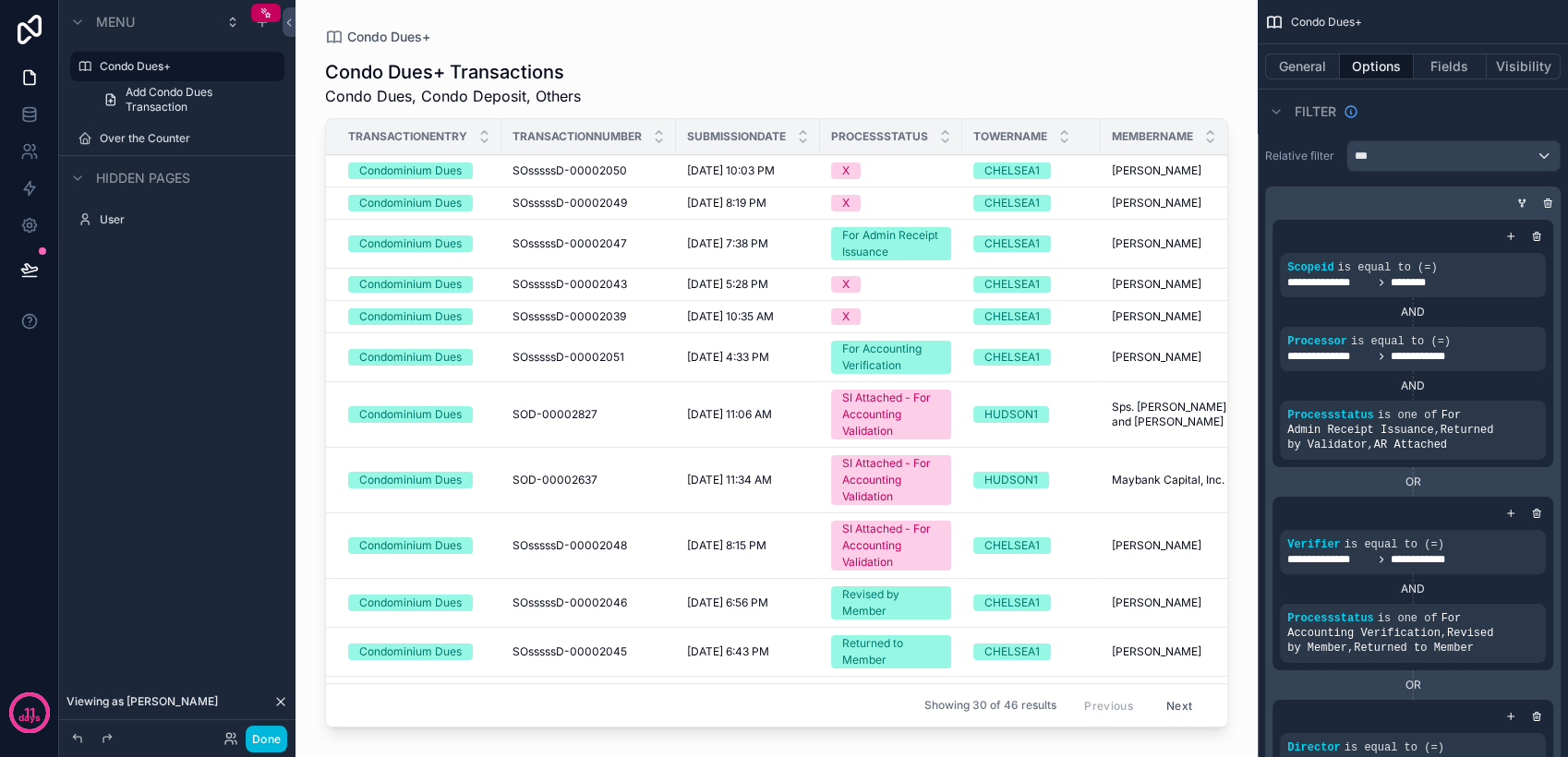
click at [1522, 204] on icon "scrollable content" at bounding box center [1521, 203] width 11 height 11
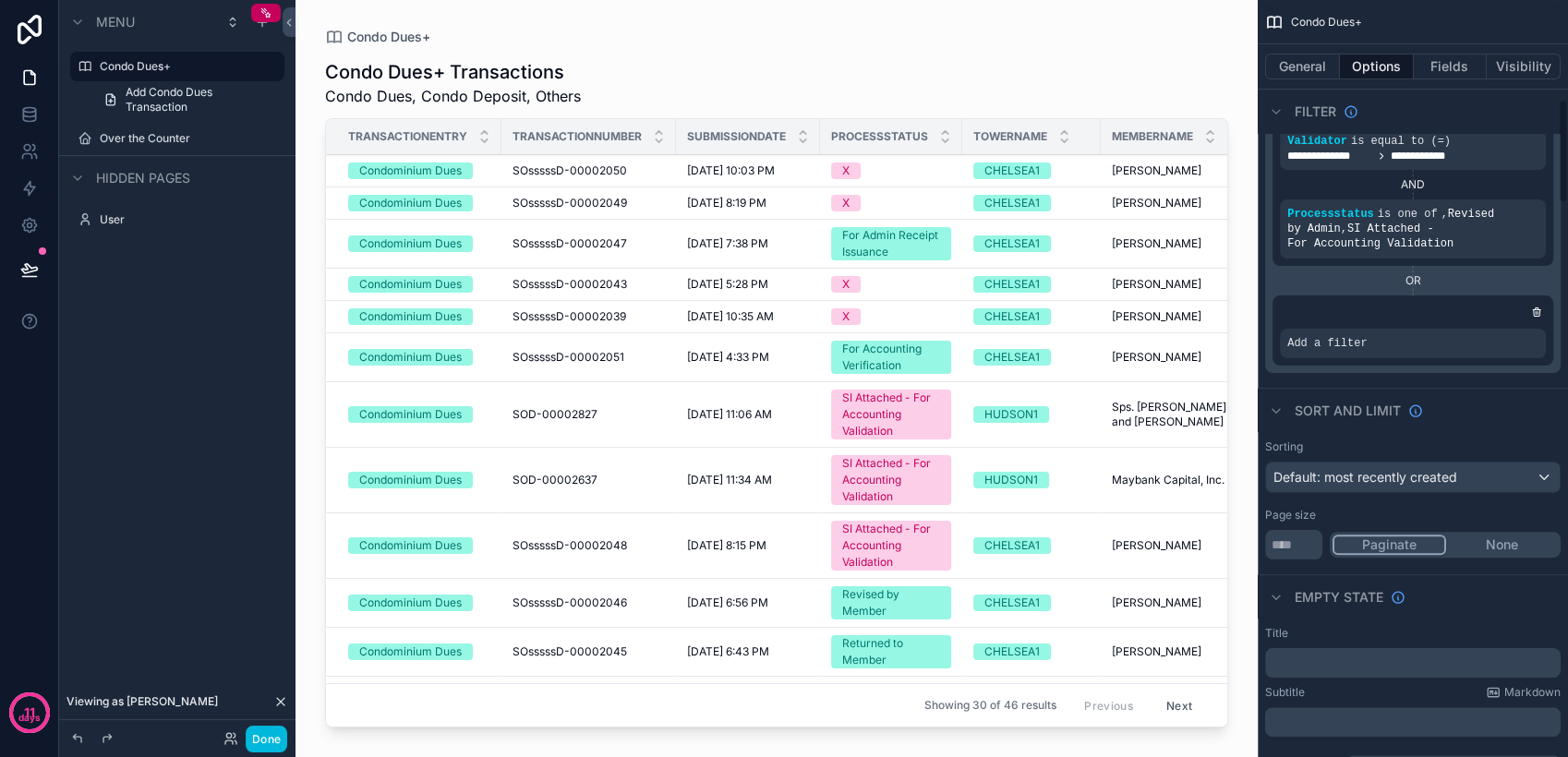
scroll to position [717, 0]
click at [0, 0] on icon "scrollable content" at bounding box center [0, 0] width 0 height 0
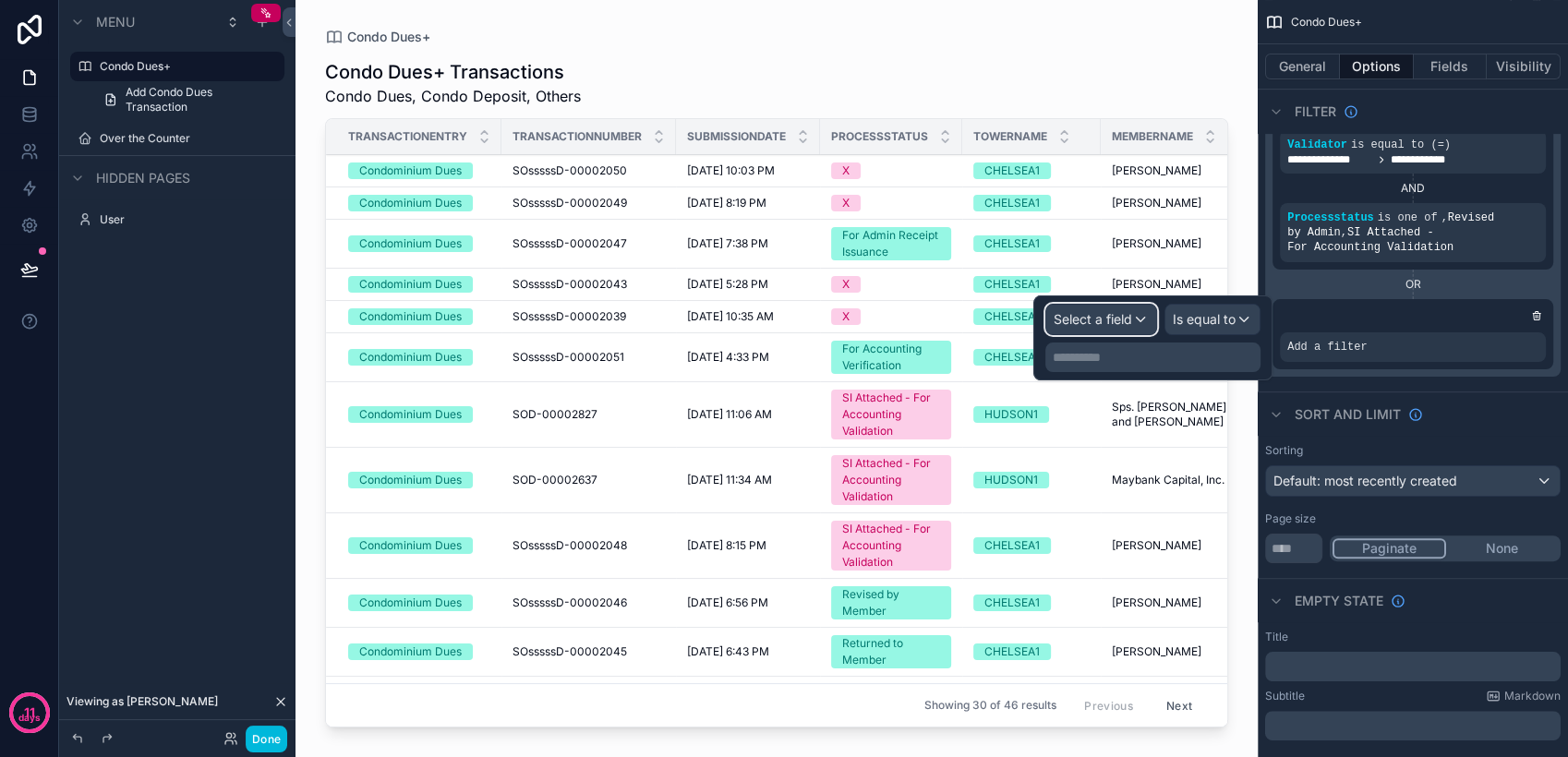
click at [1117, 317] on span "Select a field" at bounding box center [1093, 318] width 78 height 16
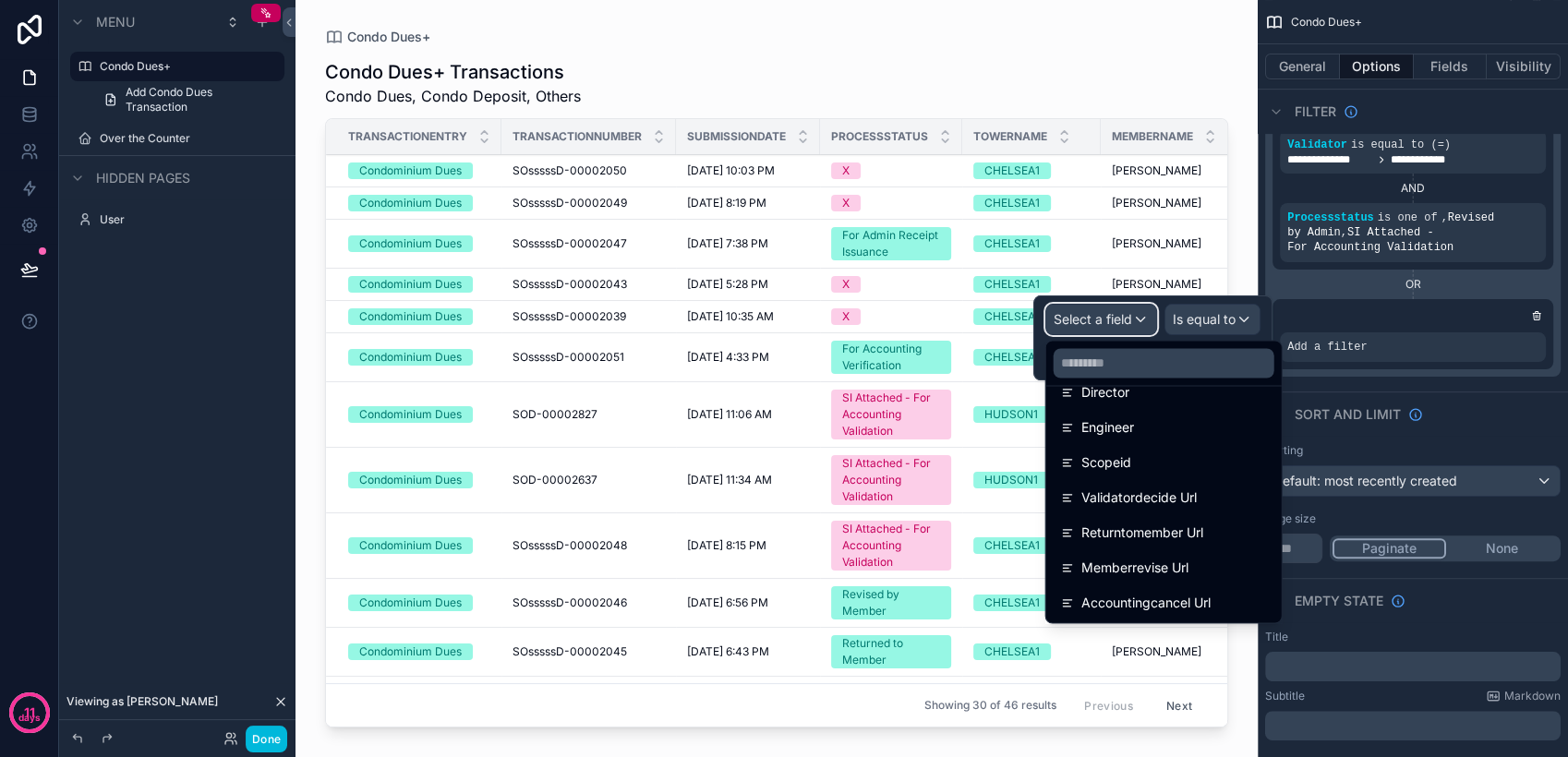
scroll to position [2170, 0]
click at [1169, 424] on div "Director" at bounding box center [1164, 422] width 206 height 22
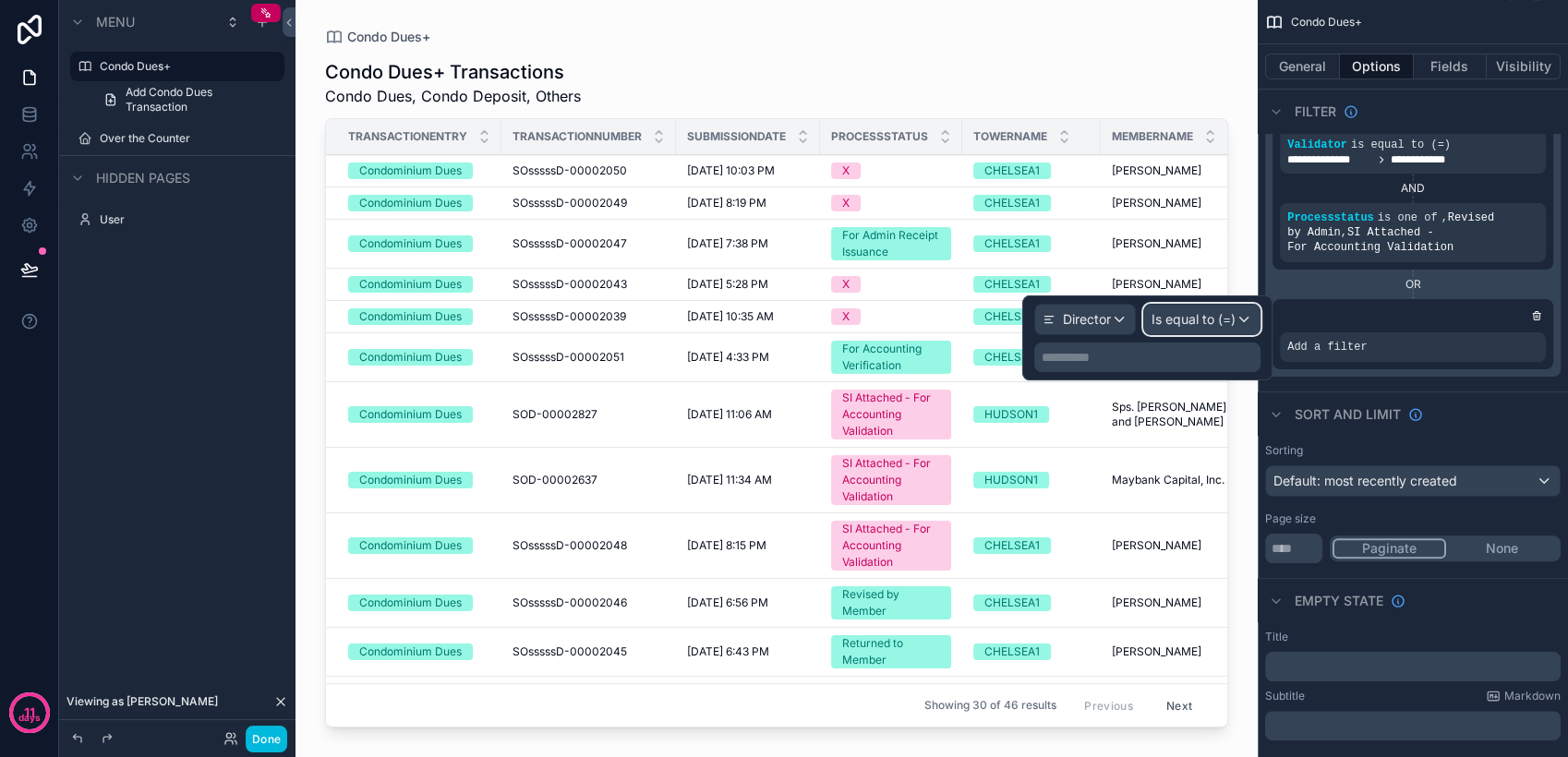
click at [1208, 318] on span "Is equal to (=)" at bounding box center [1193, 319] width 84 height 19
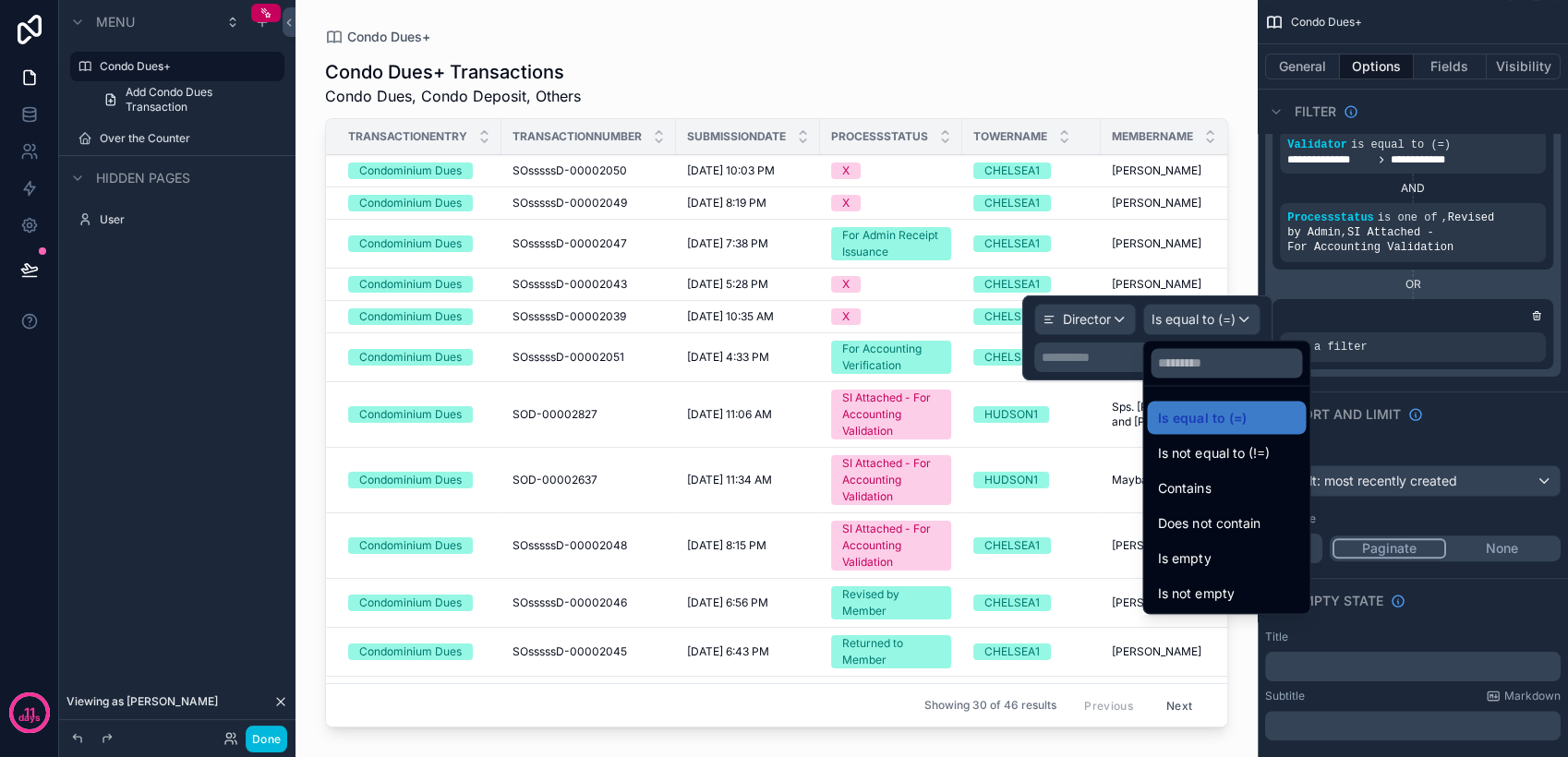
click at [1235, 454] on span "Is not equal to (!=)" at bounding box center [1213, 453] width 111 height 22
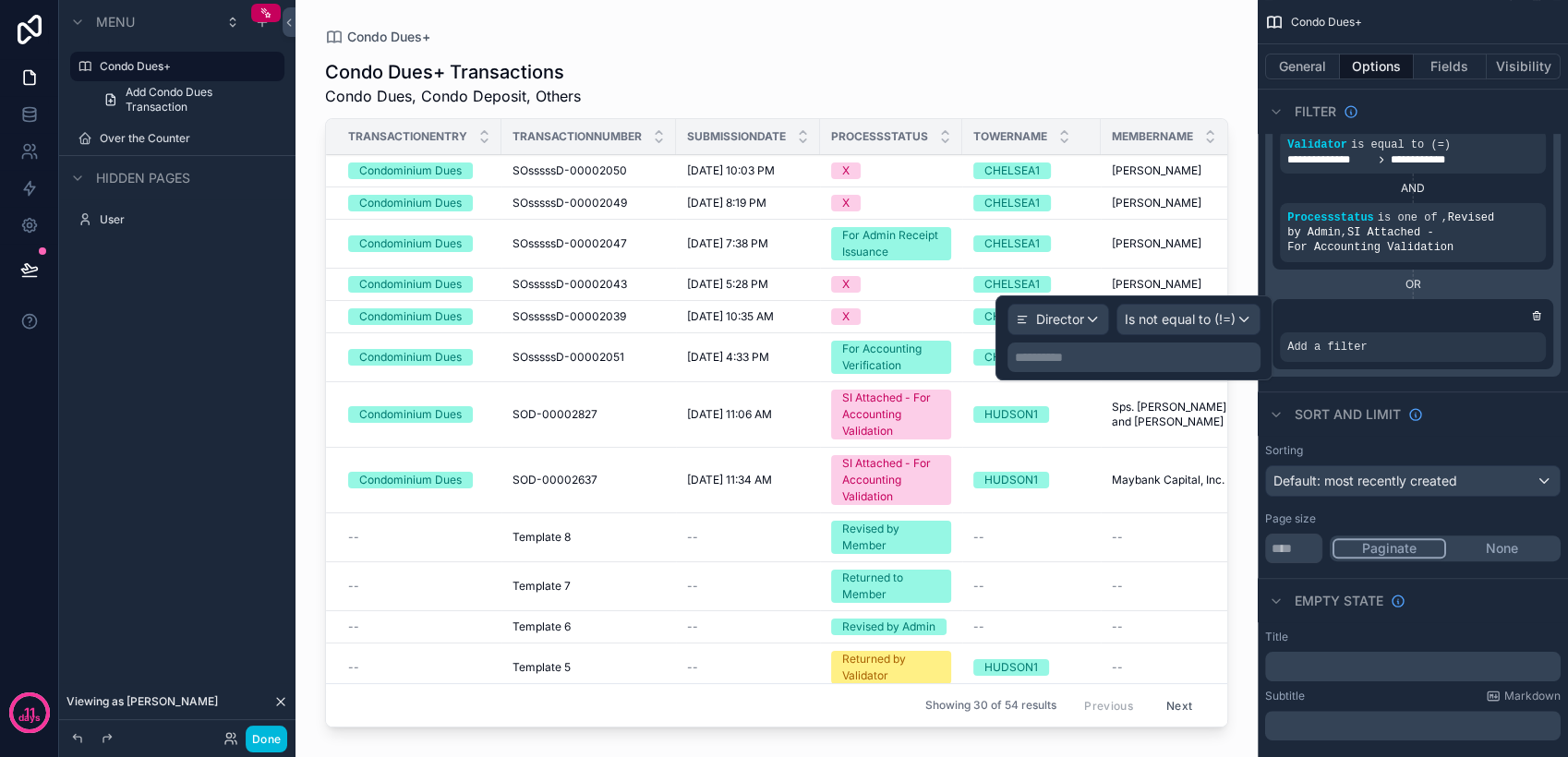
click at [1123, 361] on p "**********" at bounding box center [1136, 358] width 242 height 19
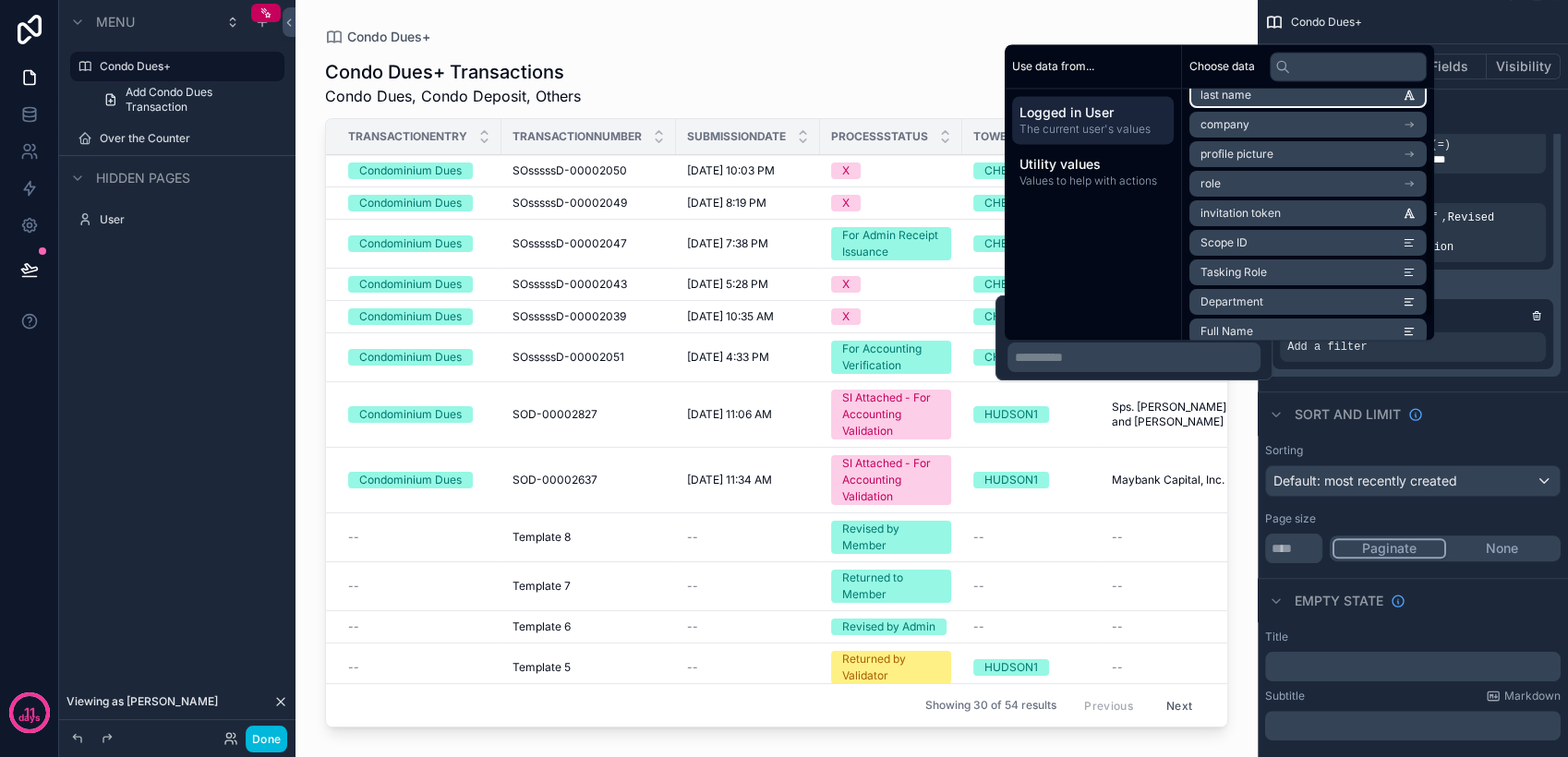
scroll to position [143, 0]
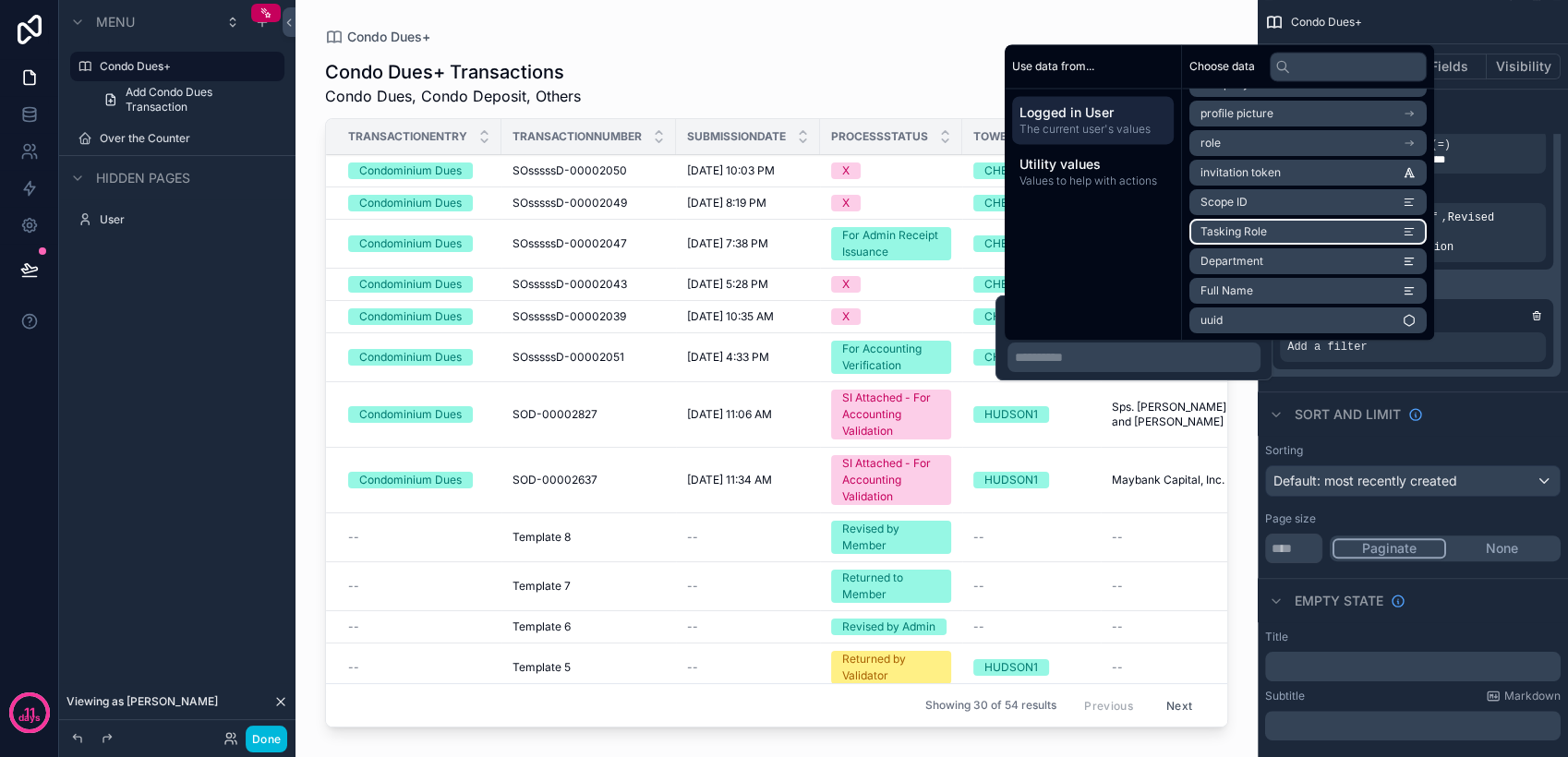
click at [1271, 225] on li "Tasking Role" at bounding box center [1307, 232] width 238 height 26
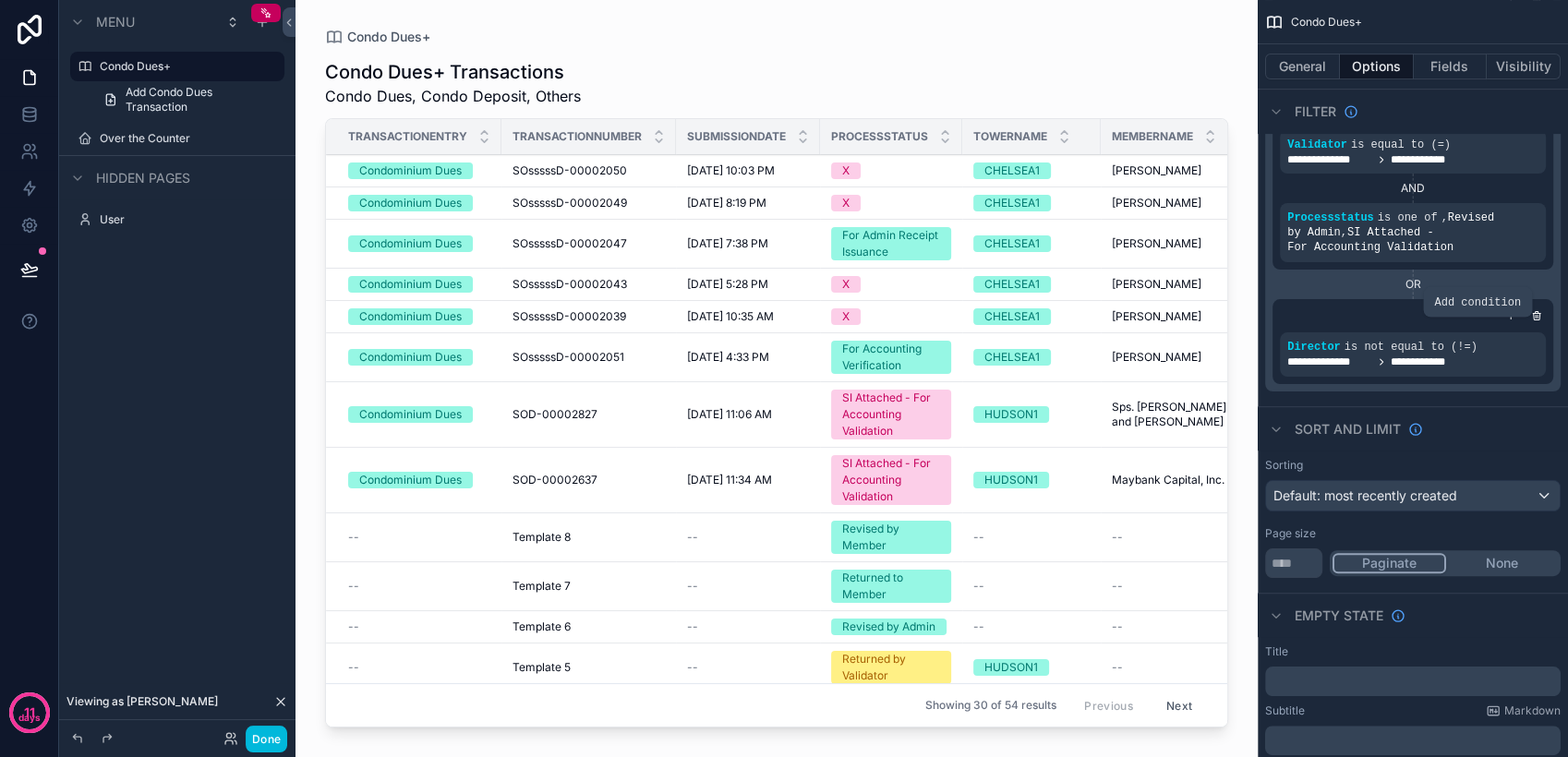
click at [0, 0] on icon "scrollable content" at bounding box center [0, 0] width 0 height 0
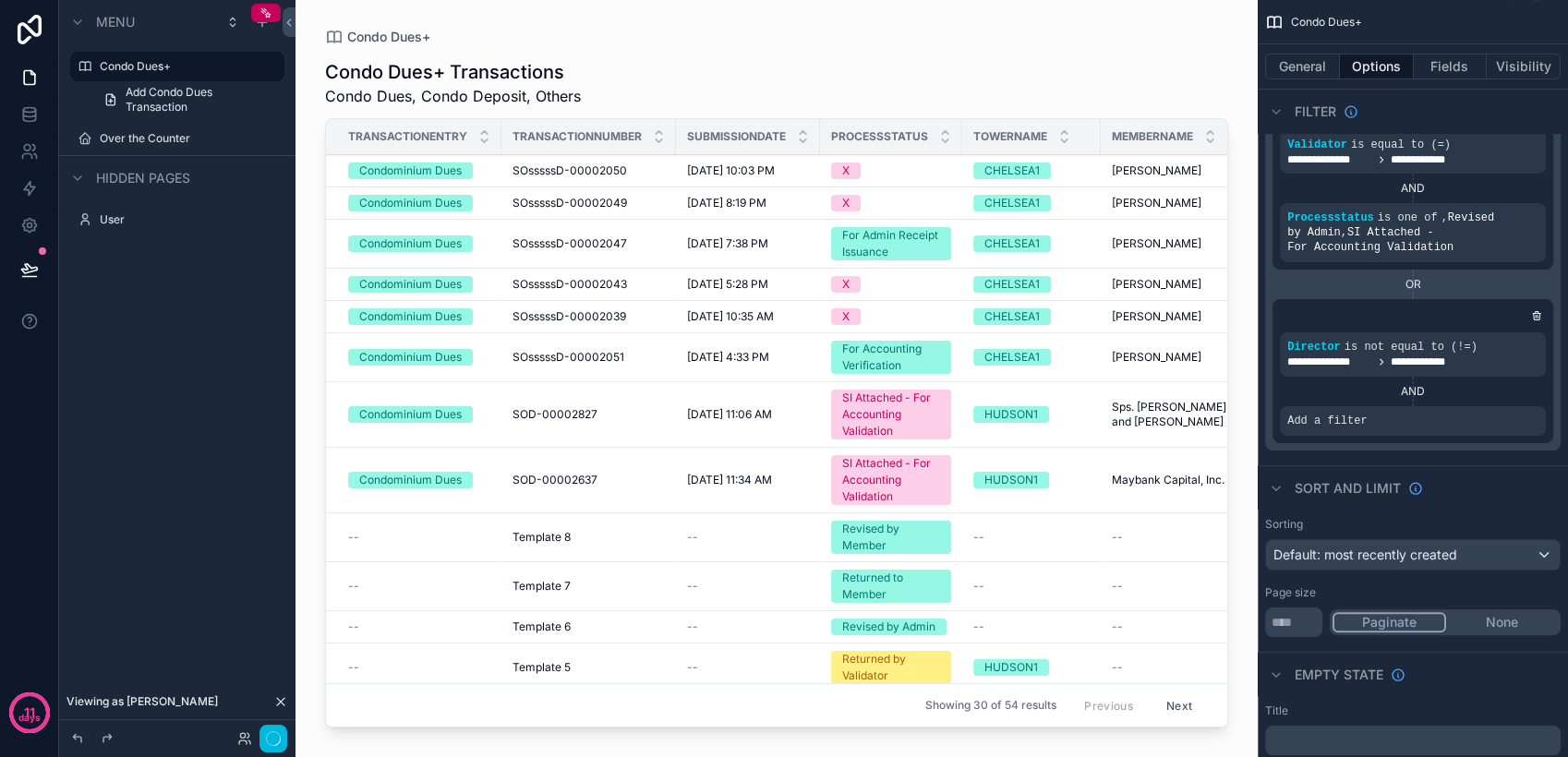
click at [0, 0] on icon "scrollable content" at bounding box center [0, 0] width 0 height 0
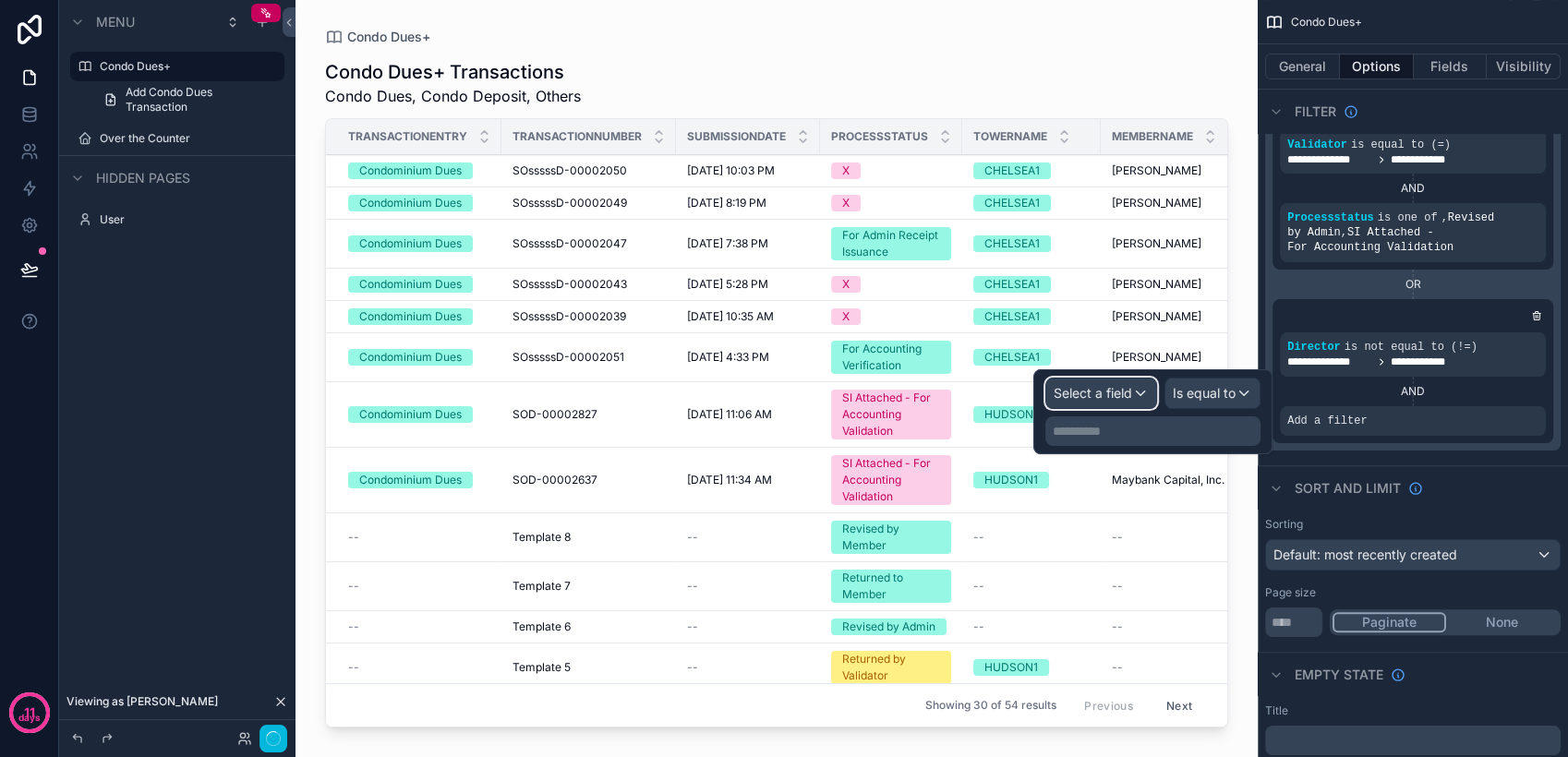
click at [1115, 393] on span "Select a field" at bounding box center [1093, 392] width 78 height 16
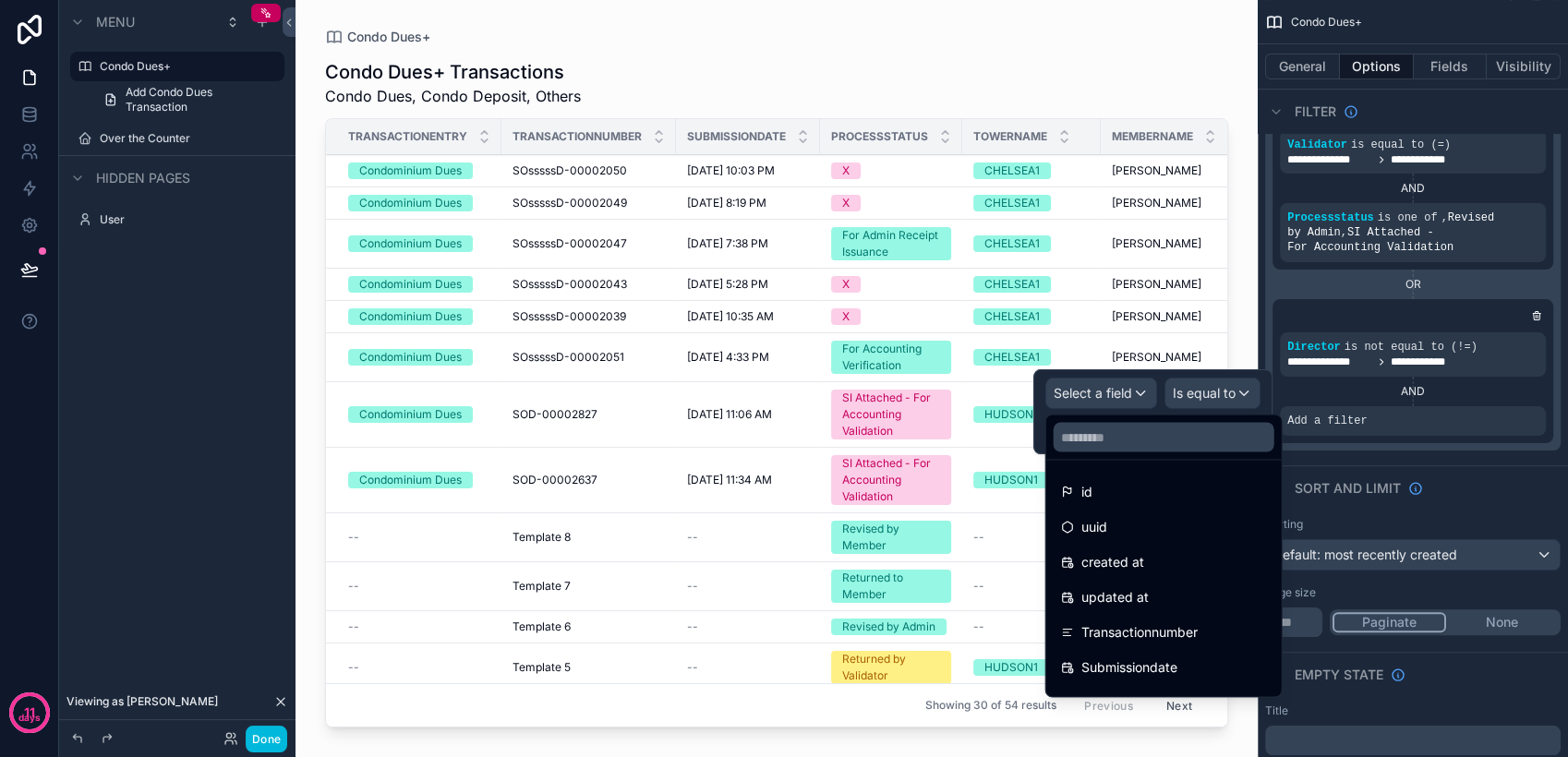
click at [1178, 629] on span "Transactionnumber" at bounding box center [1139, 631] width 116 height 22
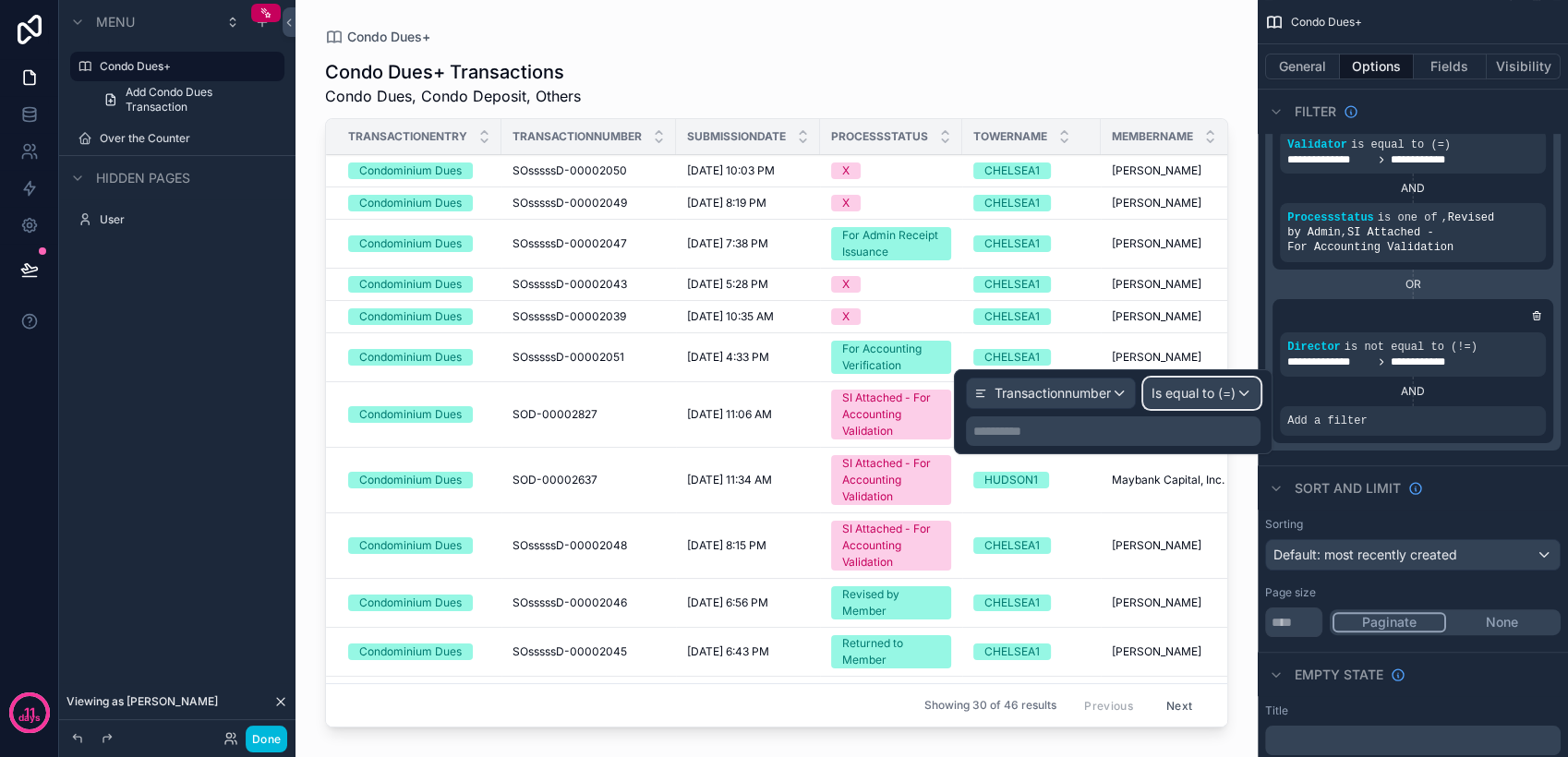
click at [1204, 382] on div "Is equal to (=)" at bounding box center [1202, 393] width 116 height 30
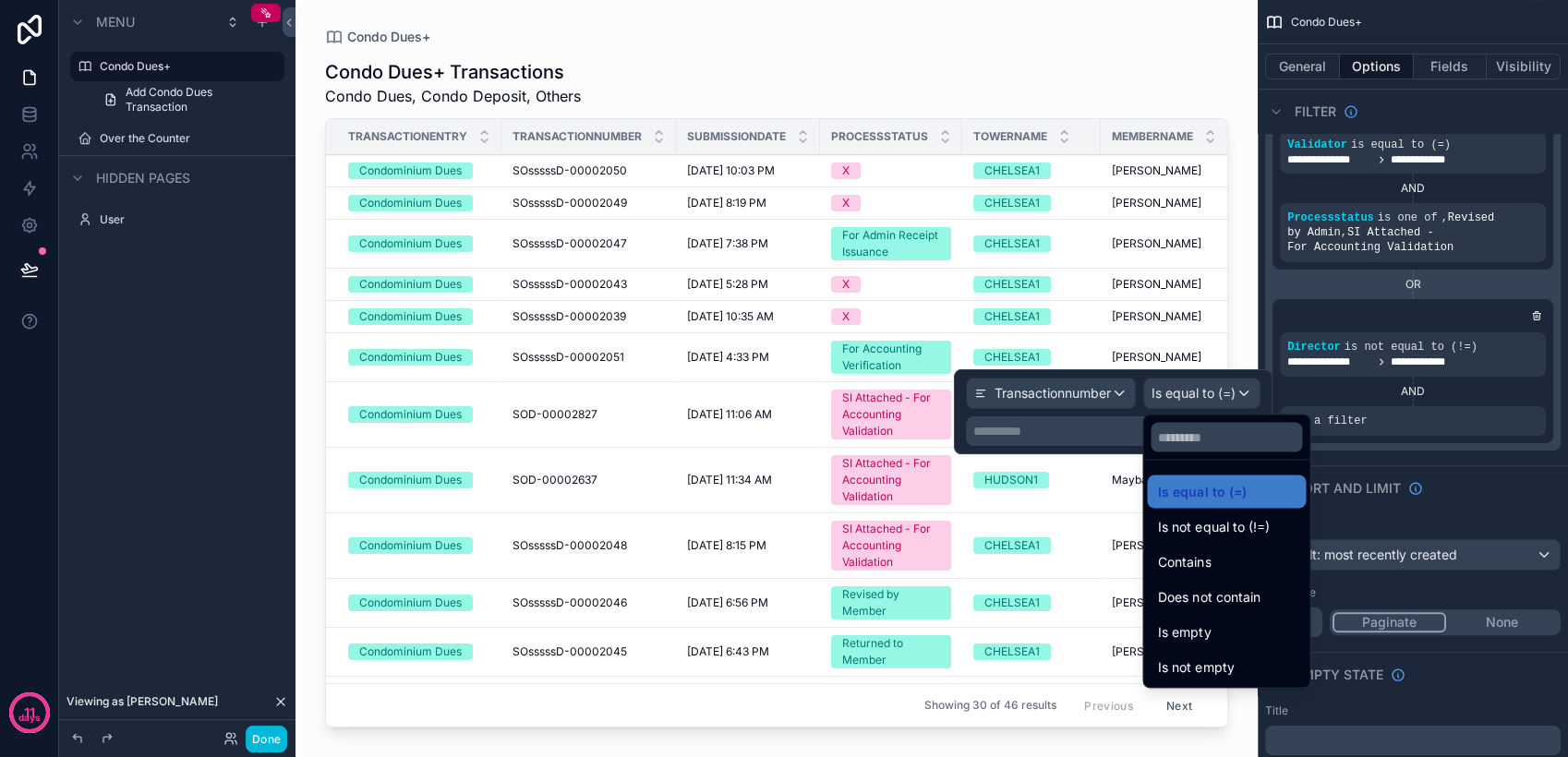
click at [1211, 585] on span "Does not contain" at bounding box center [1208, 596] width 102 height 22
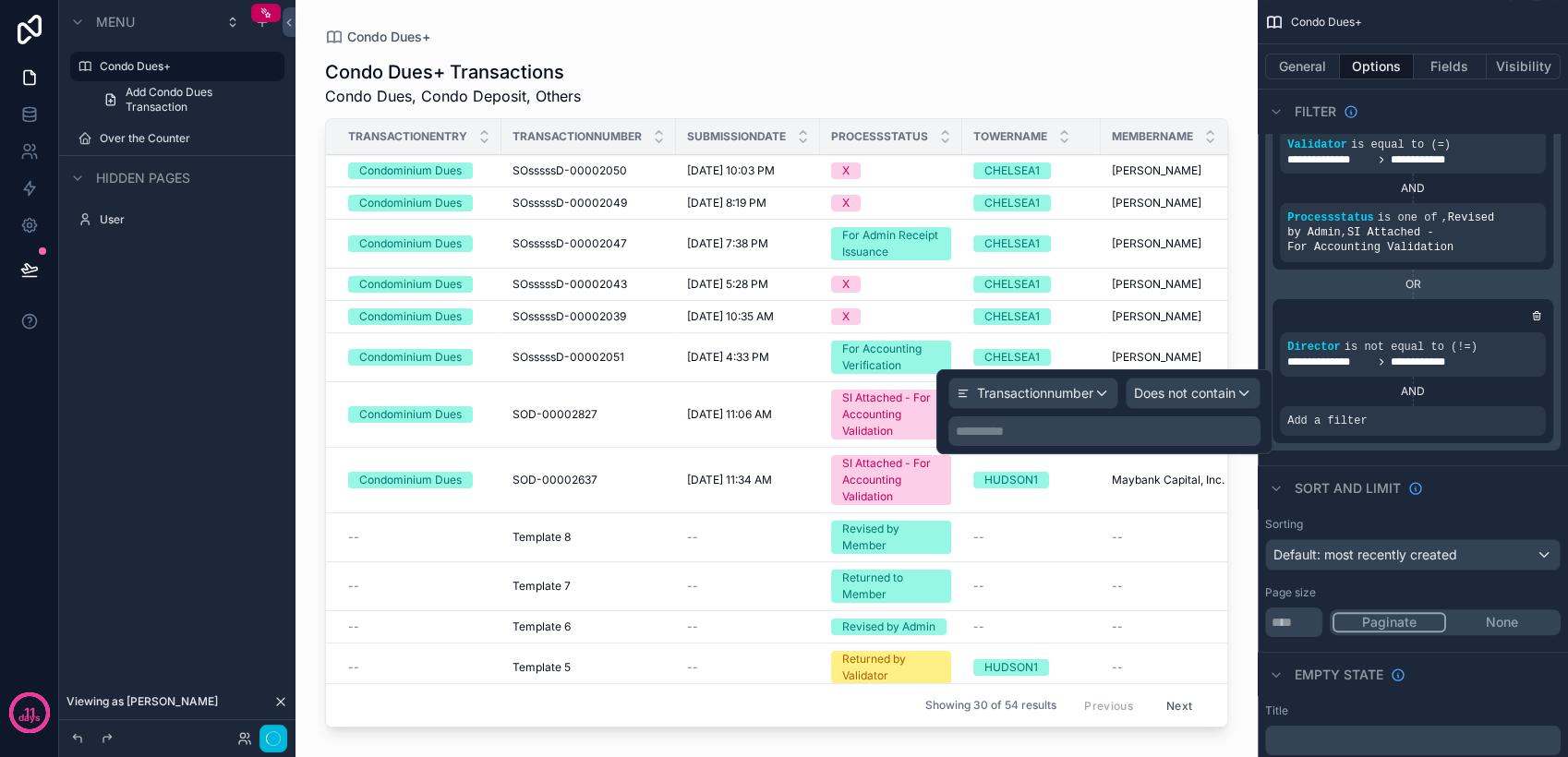
click at [1078, 426] on p "**********" at bounding box center [1106, 431] width 301 height 19
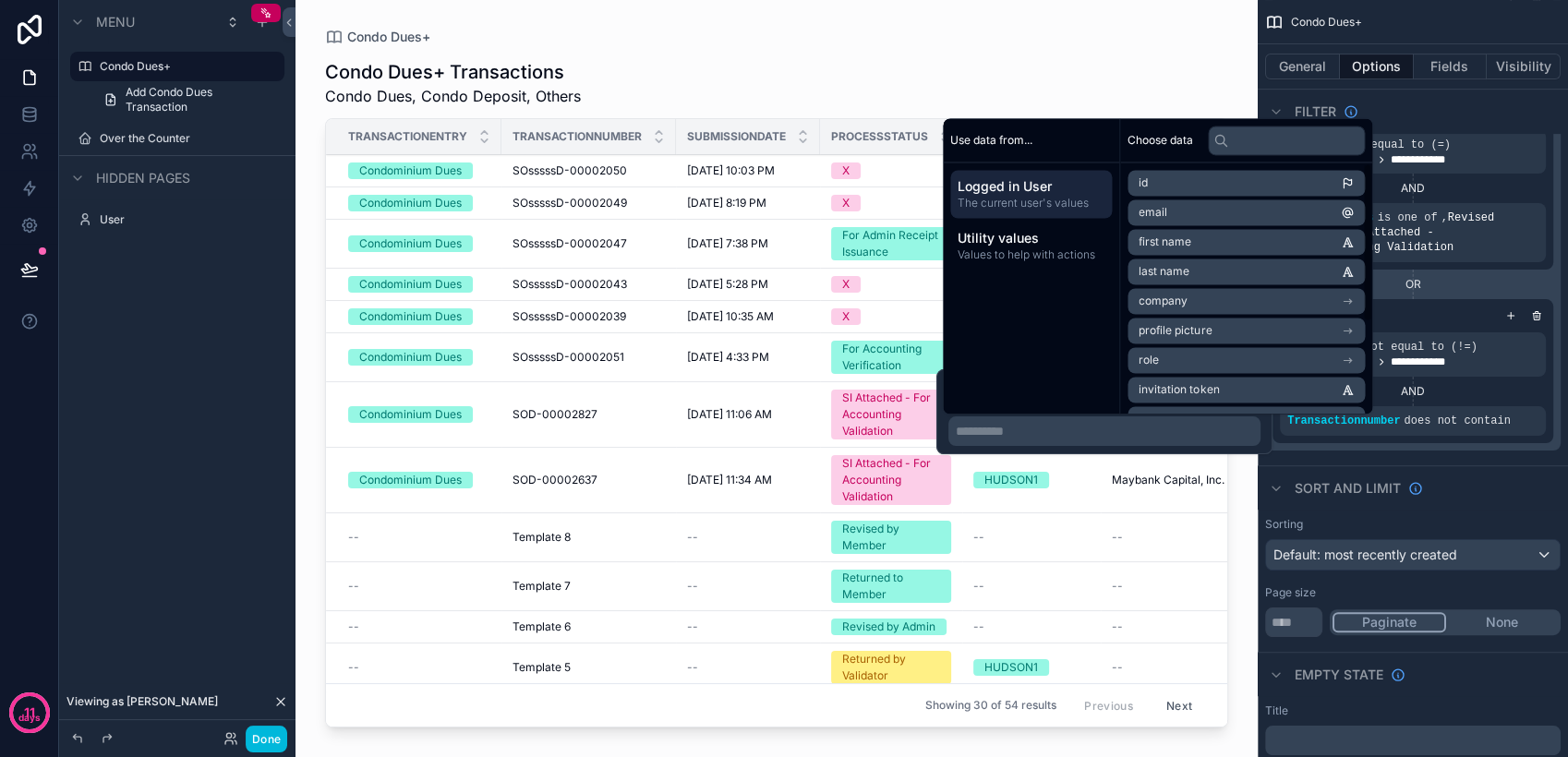
click at [1124, 430] on p "**********" at bounding box center [1106, 431] width 301 height 19
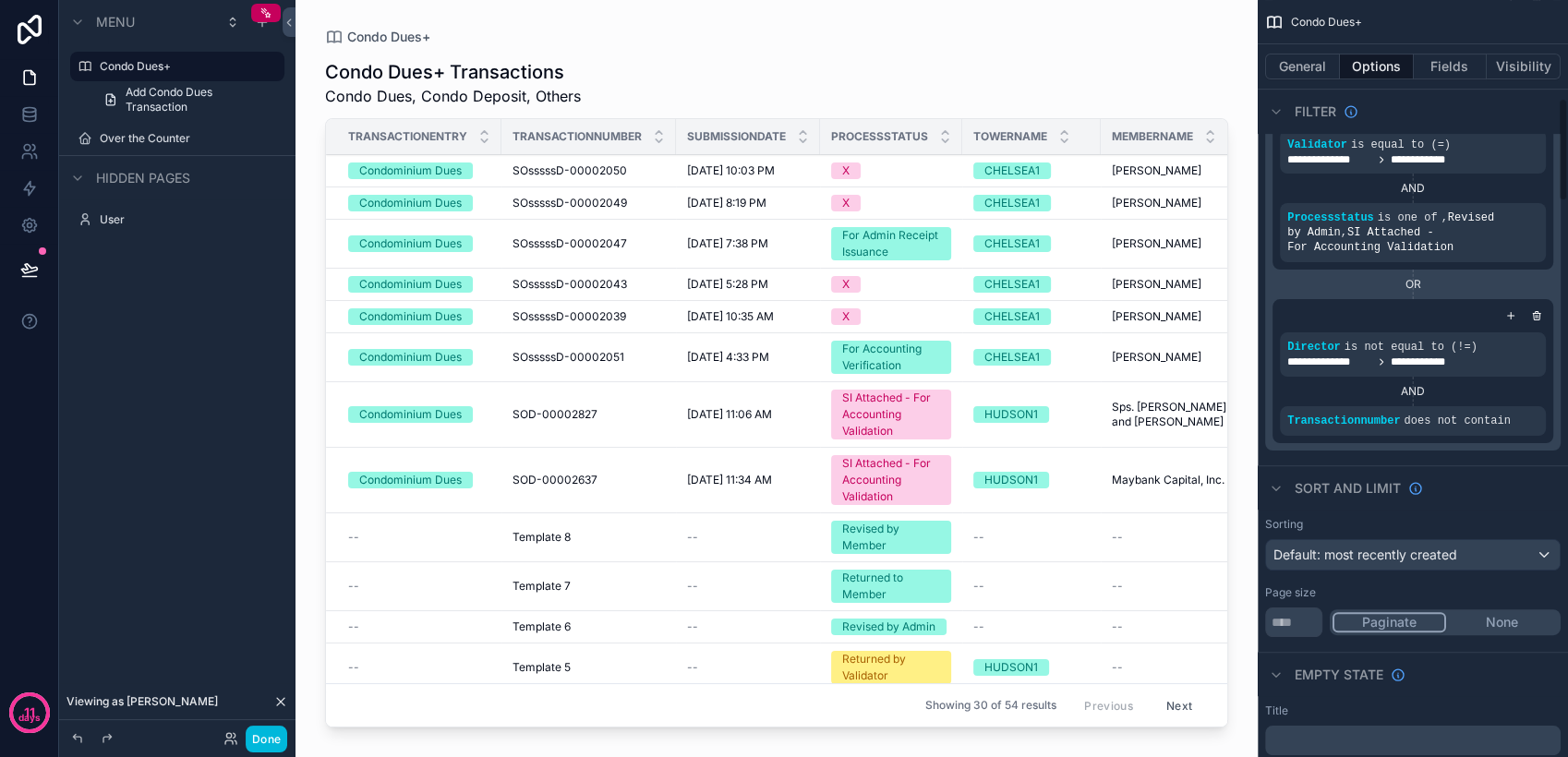
click at [1500, 490] on div "Sort And Limit" at bounding box center [1412, 487] width 310 height 45
click at [0, 0] on icon "scrollable content" at bounding box center [0, 0] width 0 height 0
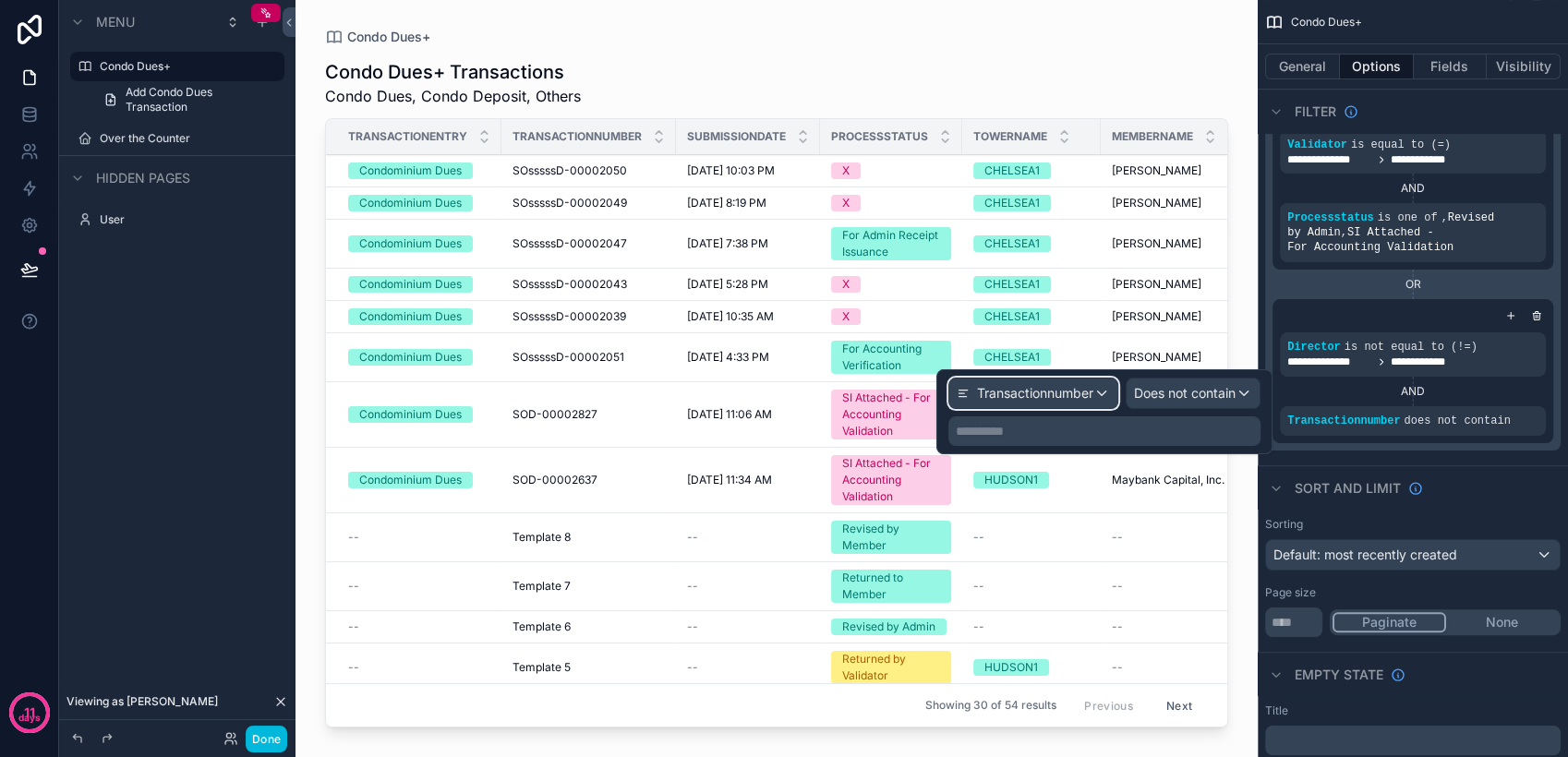
click at [1041, 396] on span "Transactionnumber" at bounding box center [1034, 393] width 116 height 19
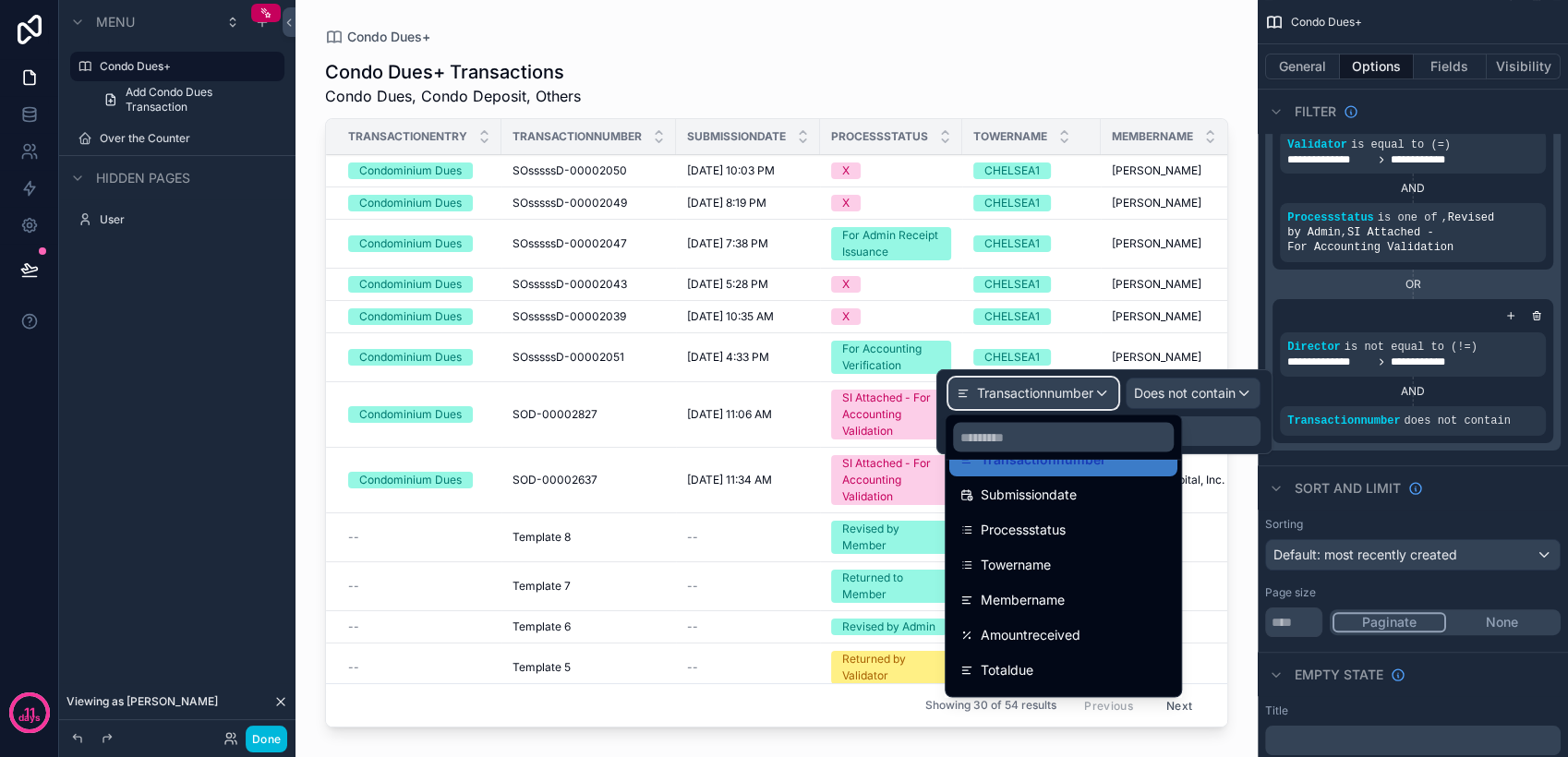
scroll to position [205, 0]
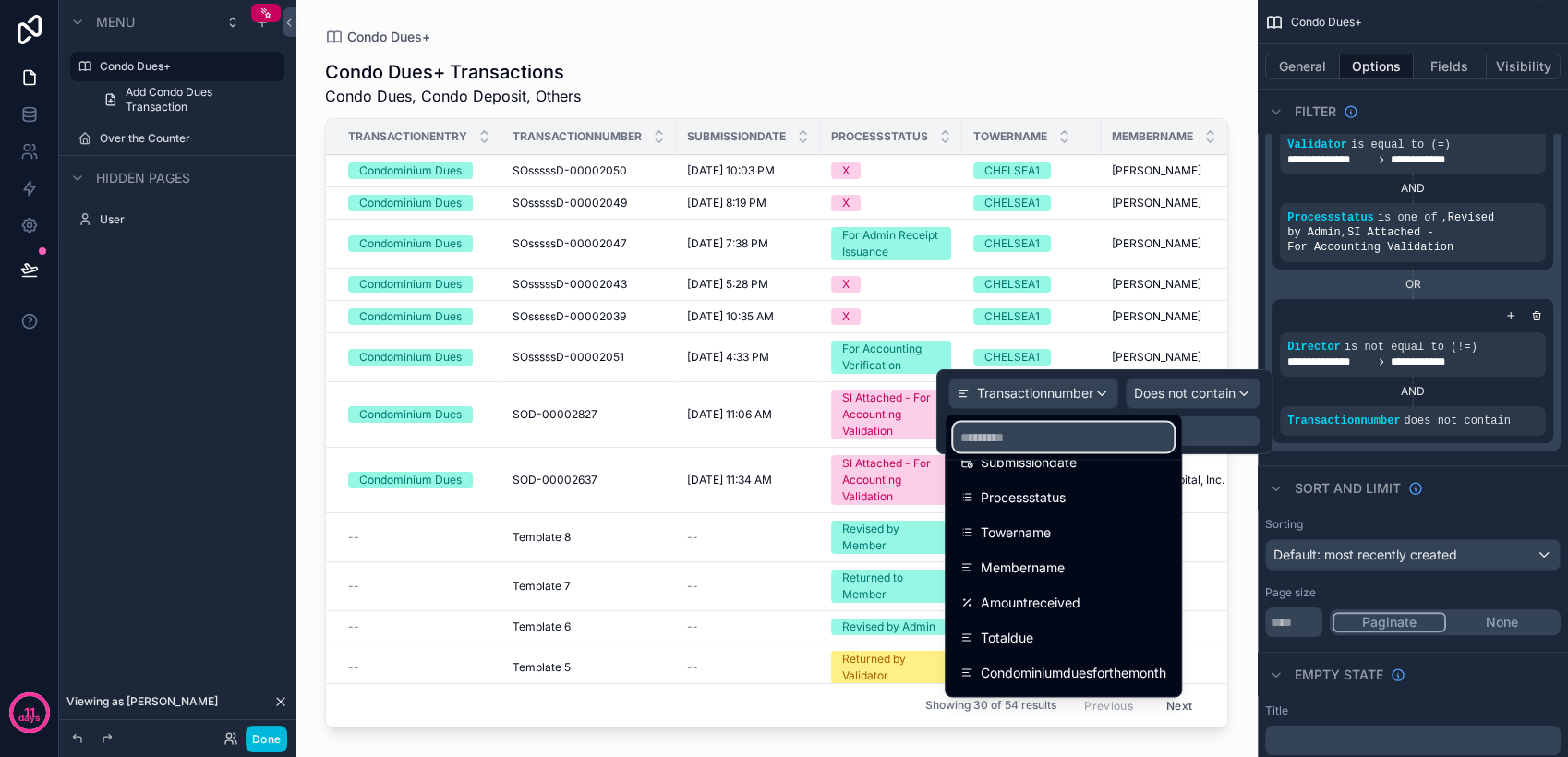
click at [1078, 442] on input "text" at bounding box center [1063, 437] width 221 height 30
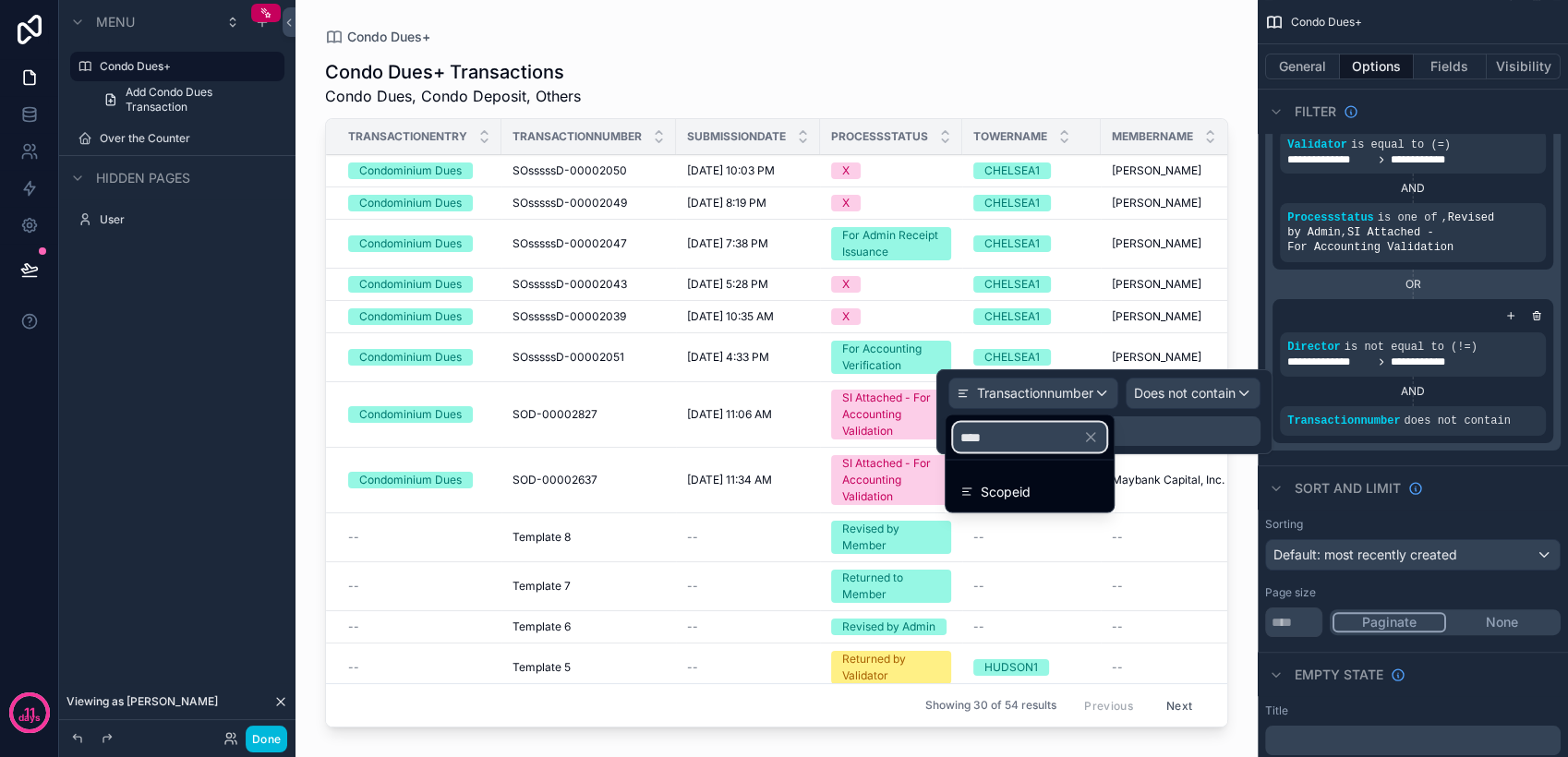
type input "****"
click at [1093, 494] on div "Scopeid" at bounding box center [1029, 491] width 139 height 22
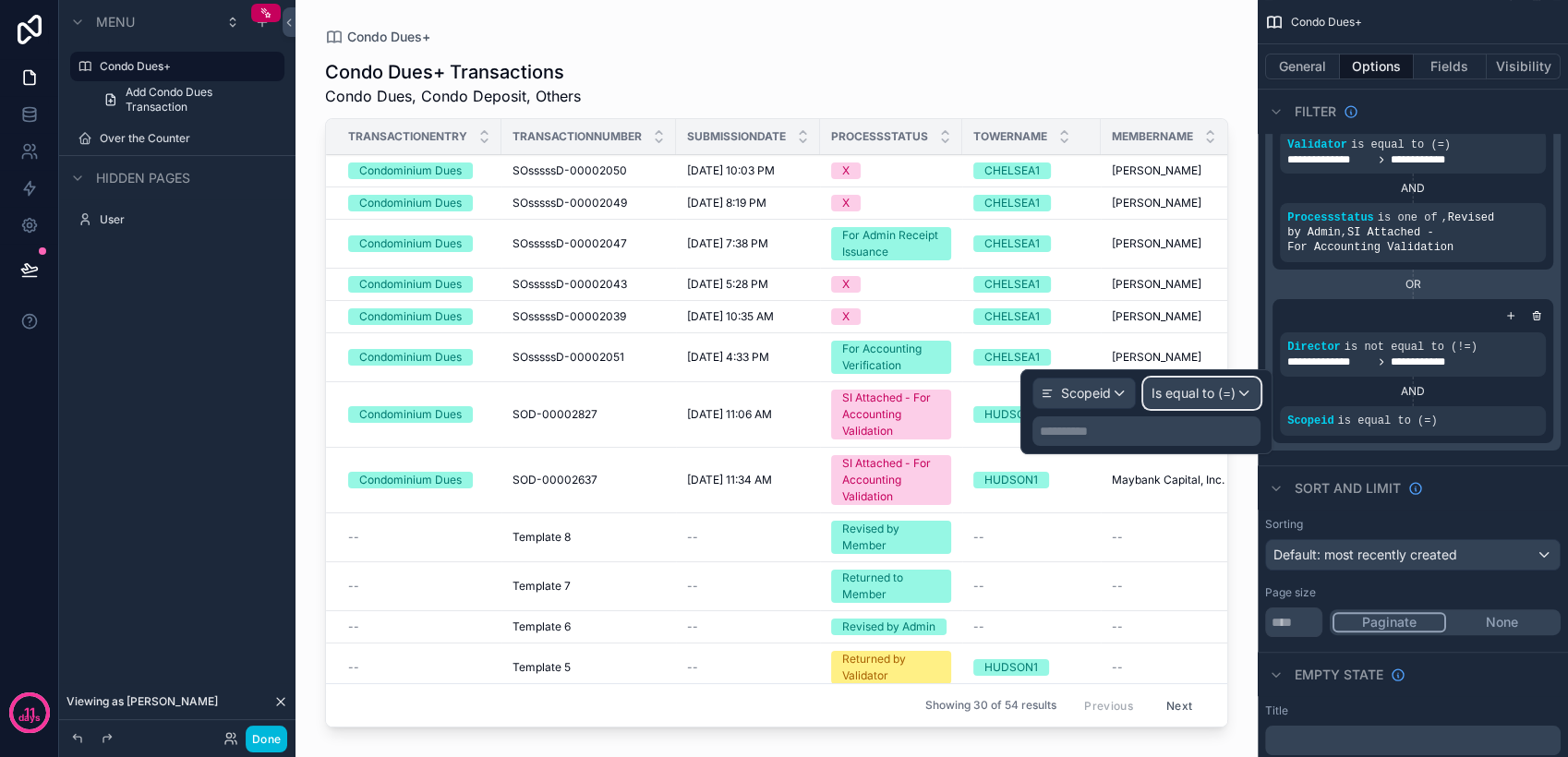
click at [1189, 397] on span "Is equal to (=)" at bounding box center [1193, 393] width 84 height 19
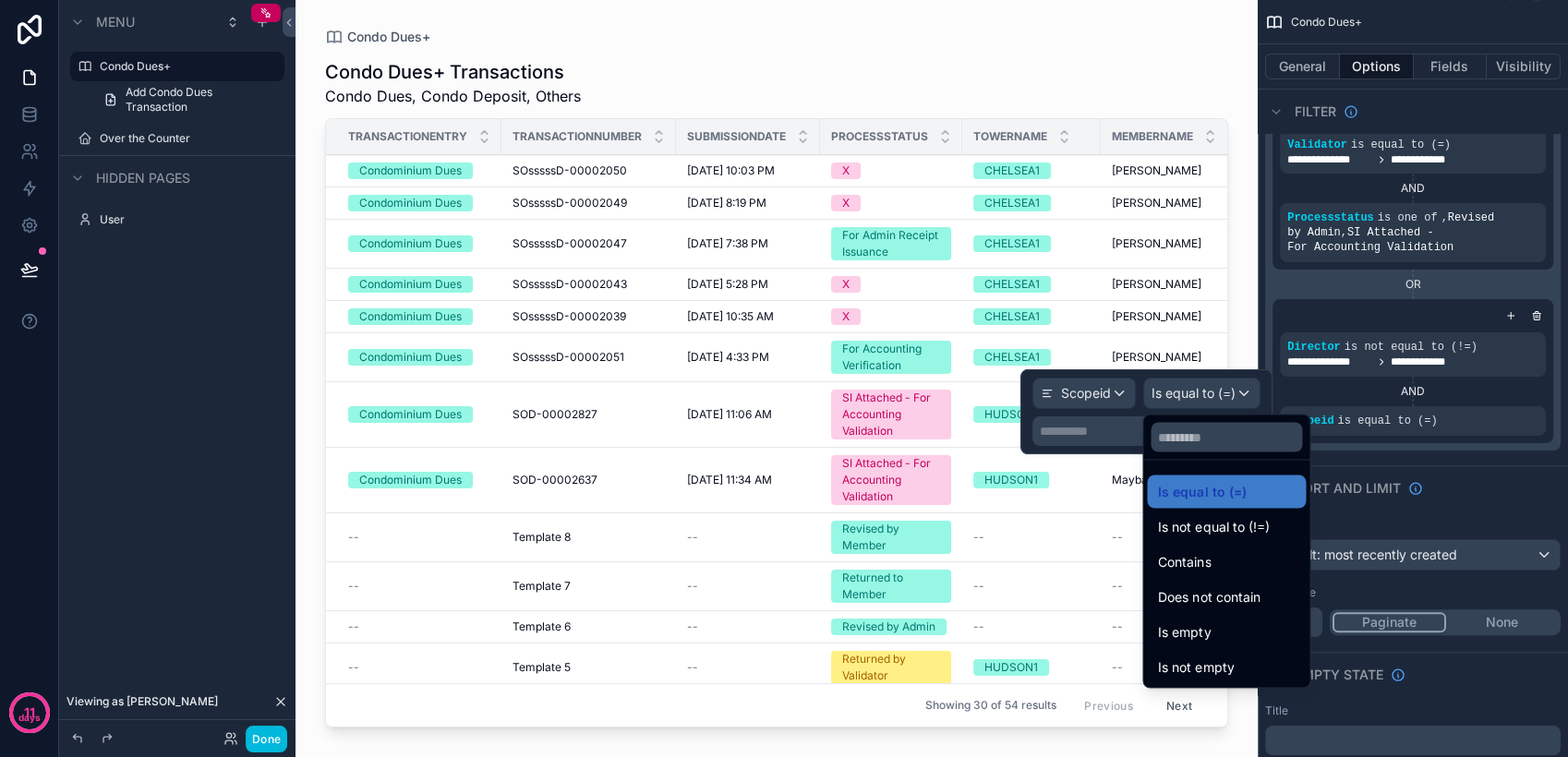
click at [1217, 595] on span "Does not contain" at bounding box center [1208, 596] width 102 height 22
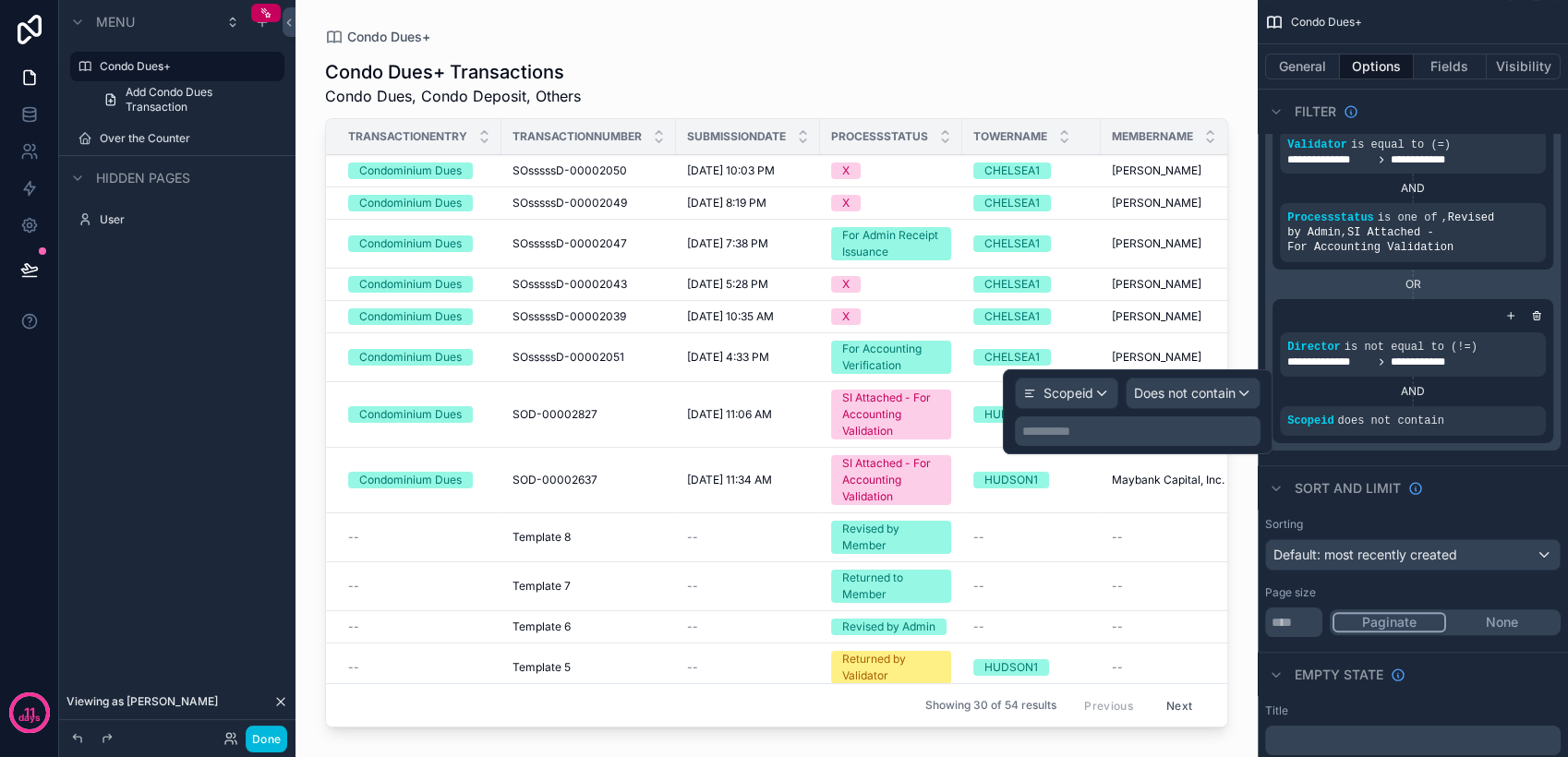
click at [1103, 427] on p "**********" at bounding box center [1139, 431] width 235 height 19
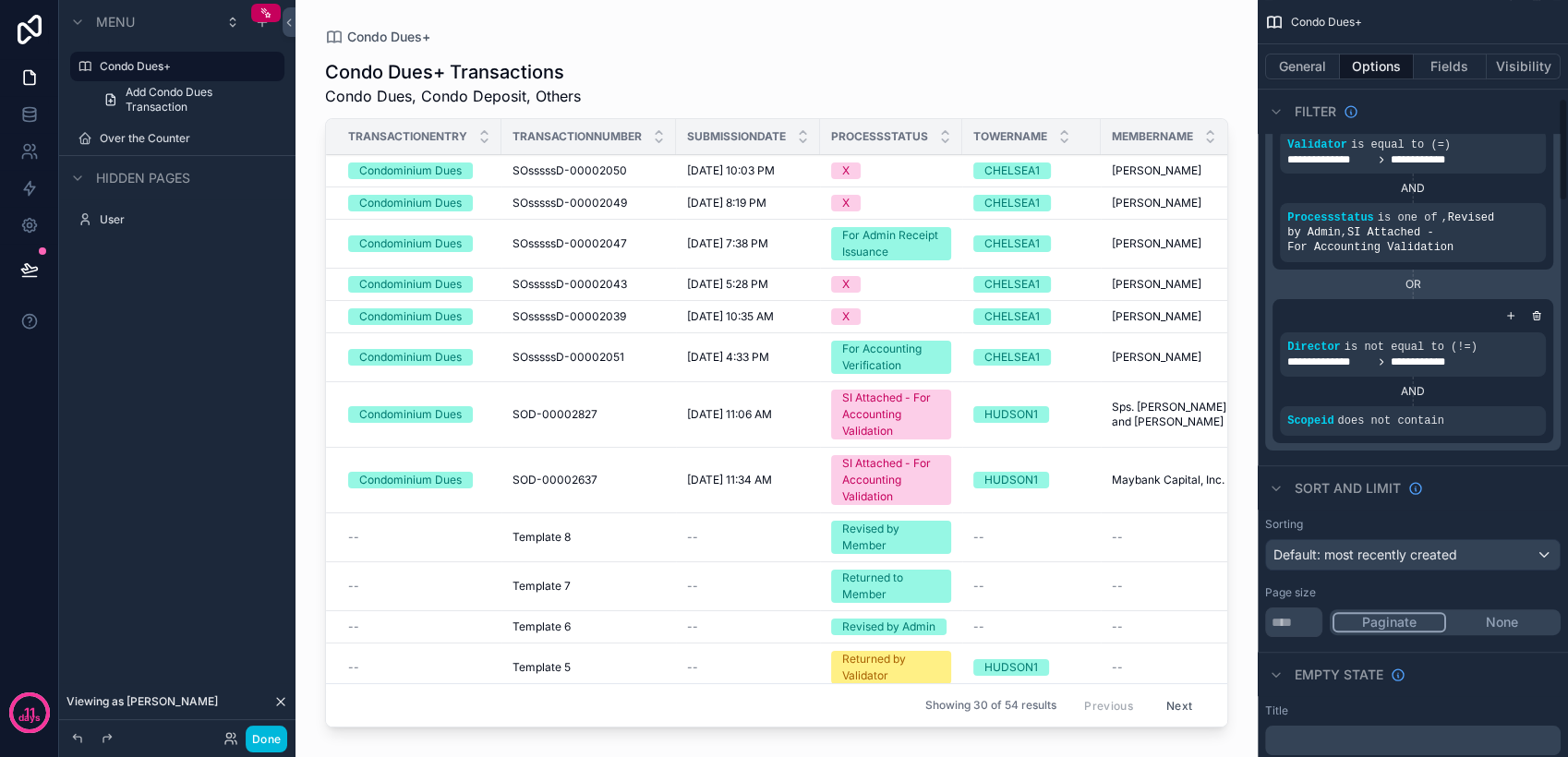
click at [1528, 487] on div "Sort And Limit" at bounding box center [1412, 487] width 310 height 45
click at [1534, 314] on icon "scrollable content" at bounding box center [1536, 316] width 11 height 11
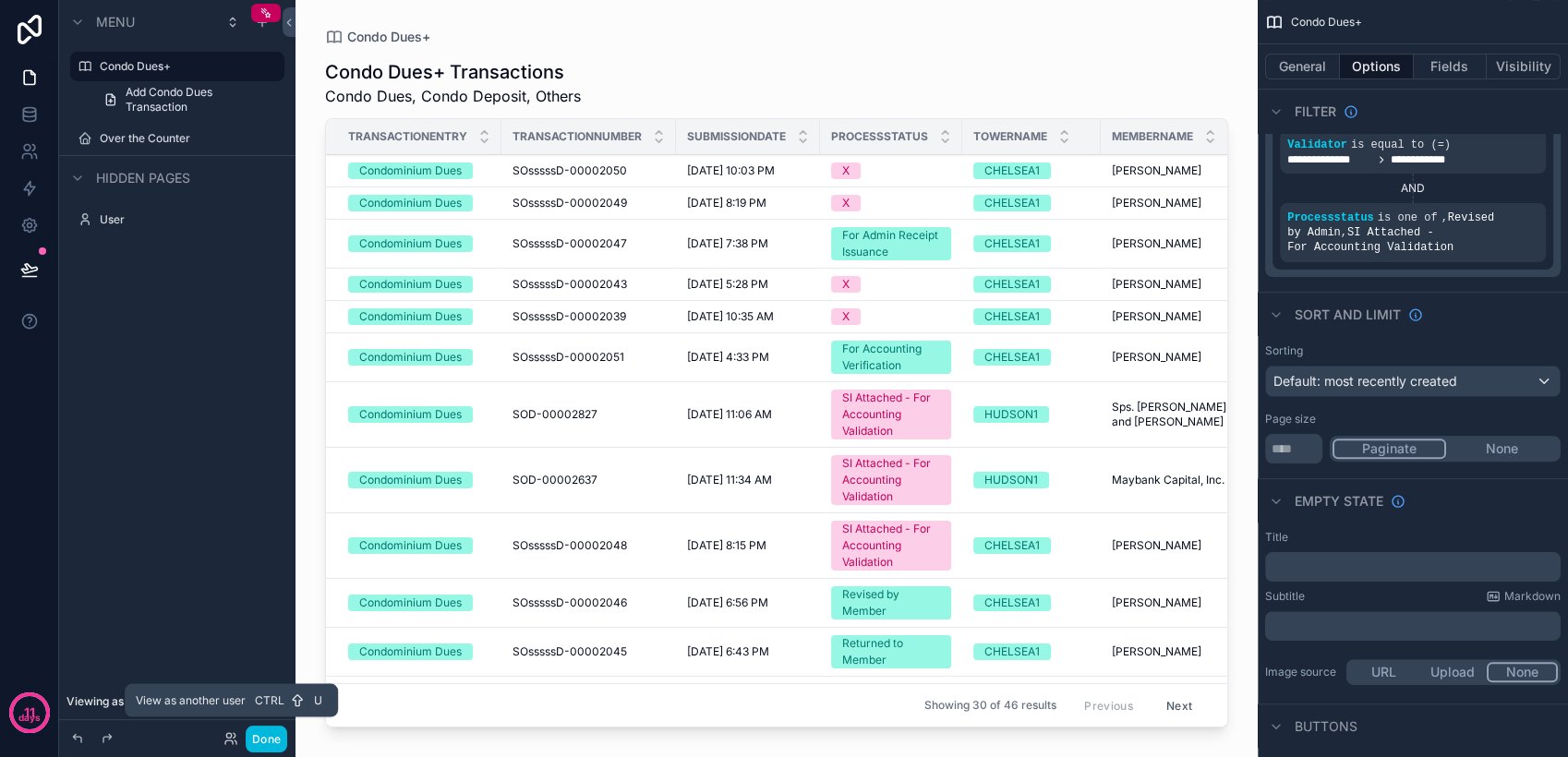
click at [230, 738] on icon at bounding box center [231, 738] width 15 height 15
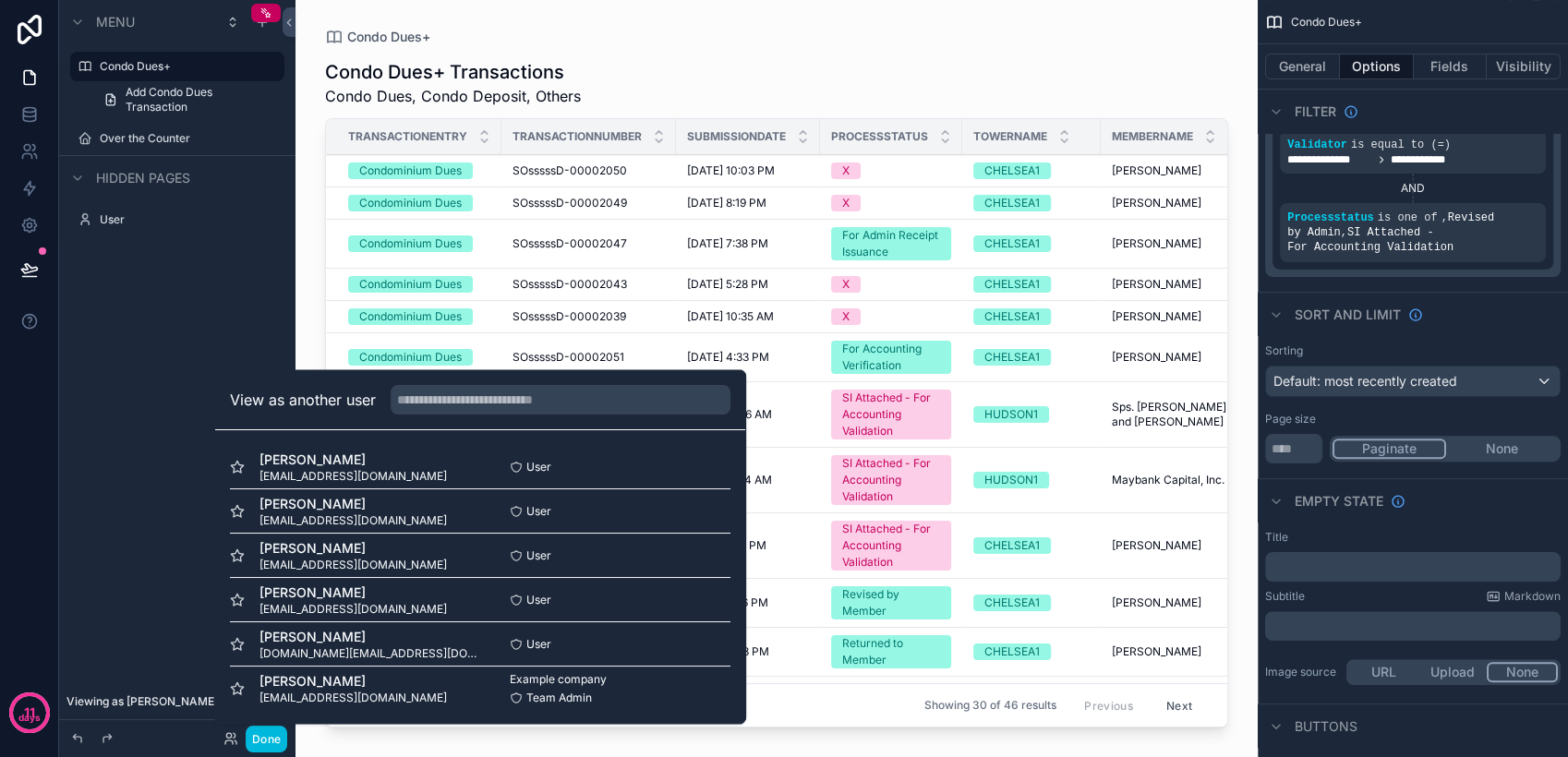
click at [0, 0] on button "Select" at bounding box center [0, 0] width 0 height 0
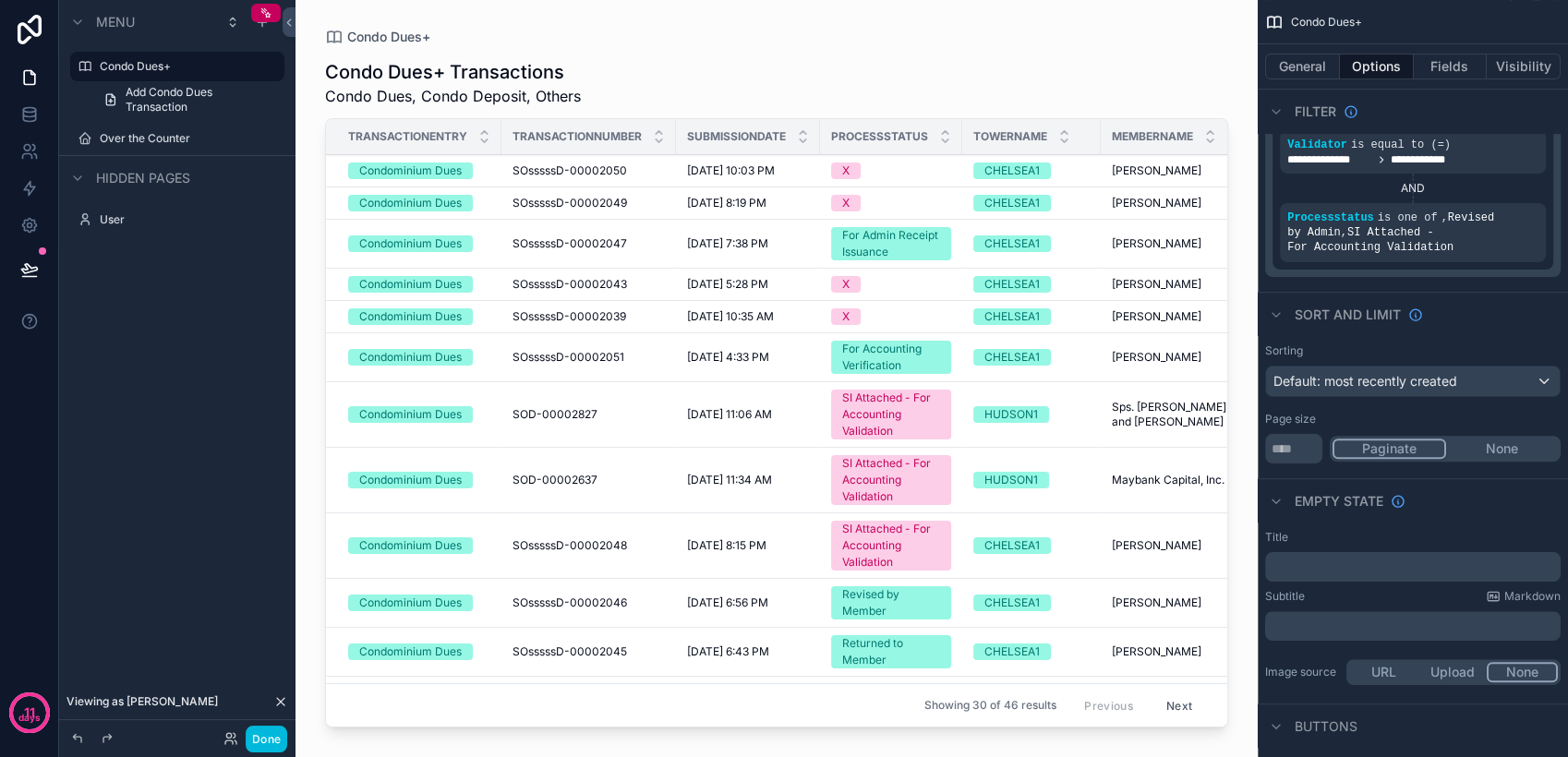
click at [828, 692] on div "Showing 30 of 46 results Previous Next" at bounding box center [776, 704] width 901 height 45
click at [1174, 692] on button "Next" at bounding box center [1179, 704] width 51 height 29
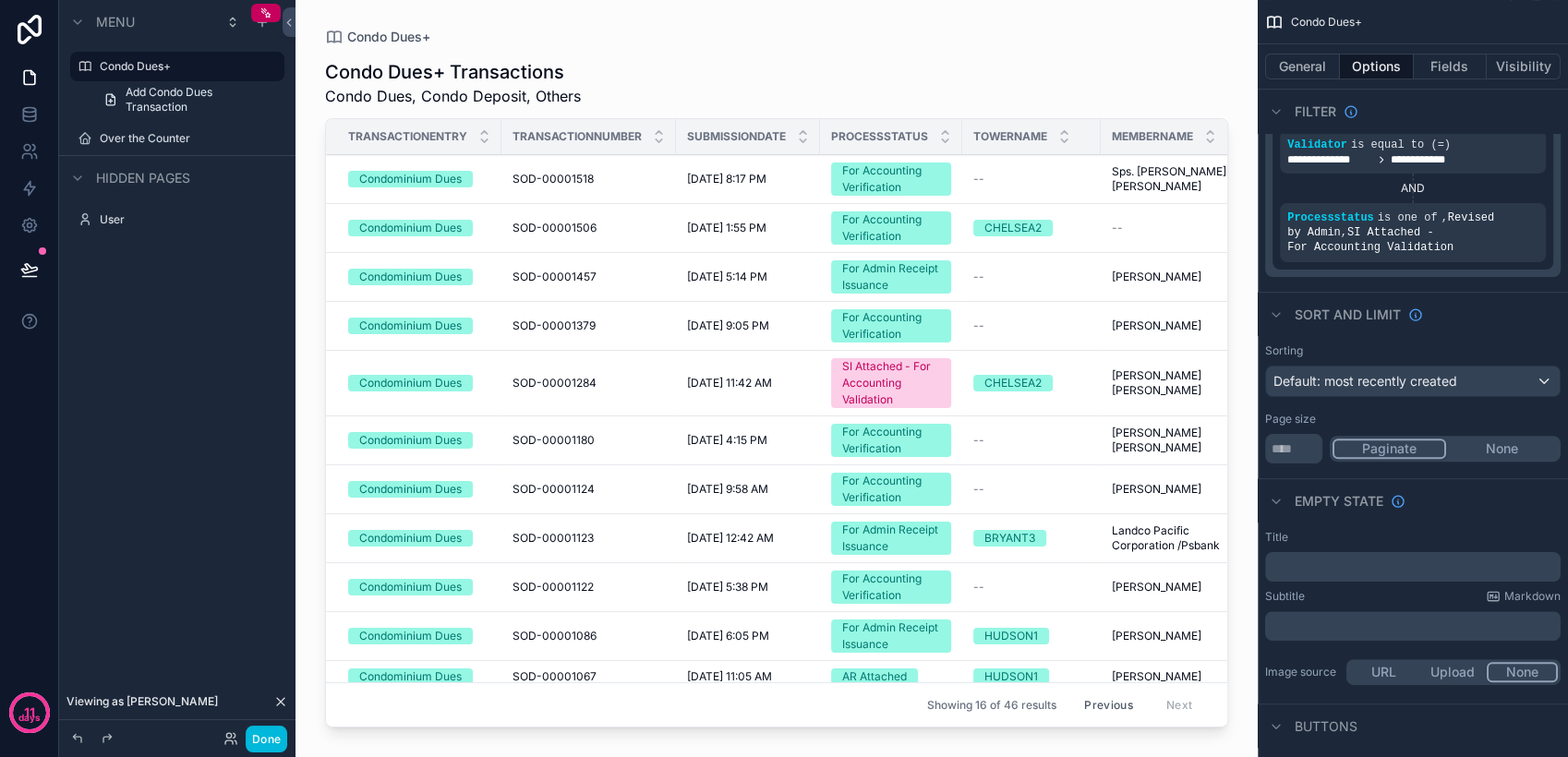
click at [1096, 697] on button "Previous" at bounding box center [1108, 704] width 74 height 29
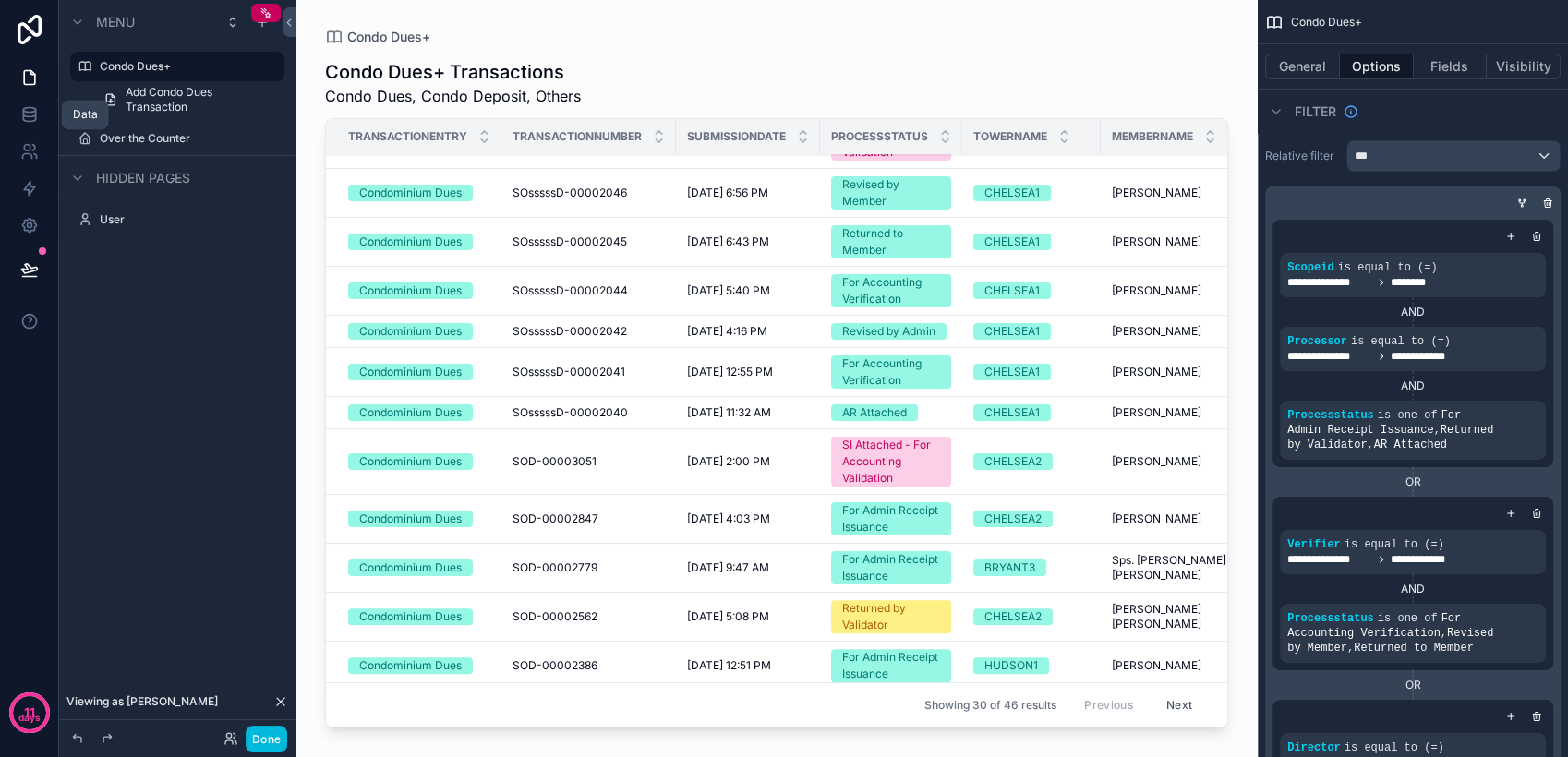
click at [16, 107] on link at bounding box center [29, 115] width 58 height 37
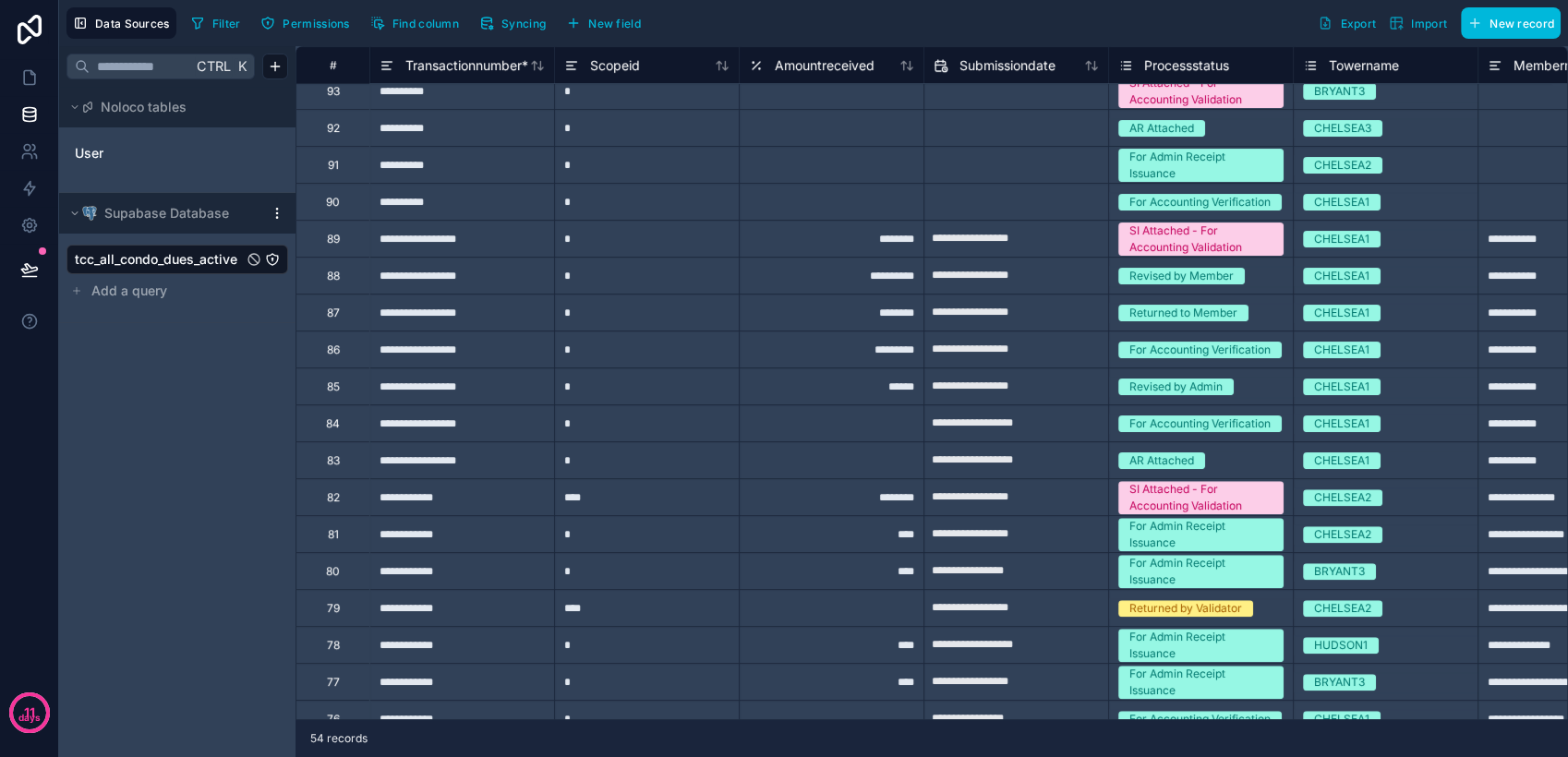
scroll to position [410, 0]
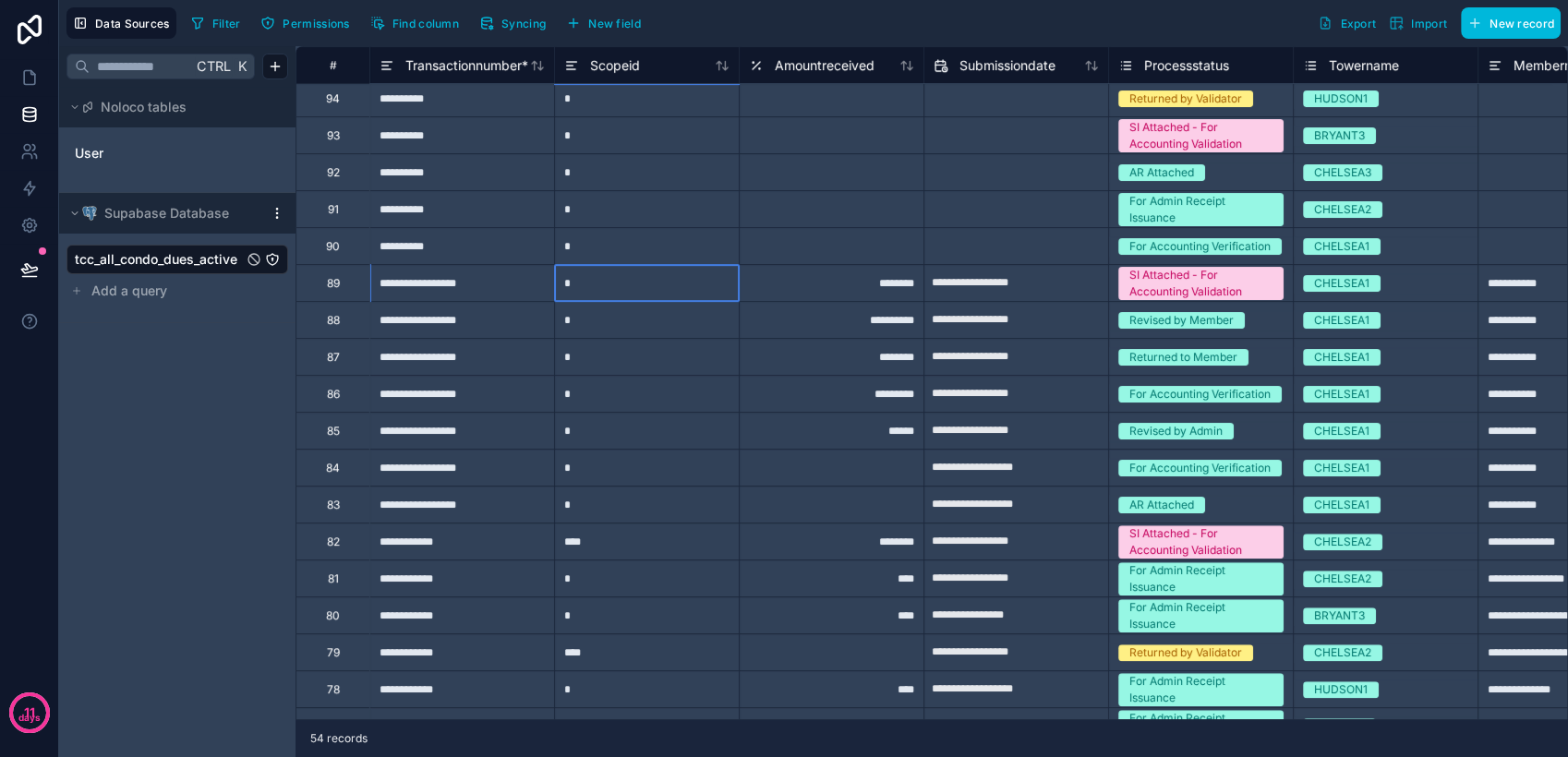
click at [665, 288] on div "*" at bounding box center [647, 282] width 184 height 37
type input "*"
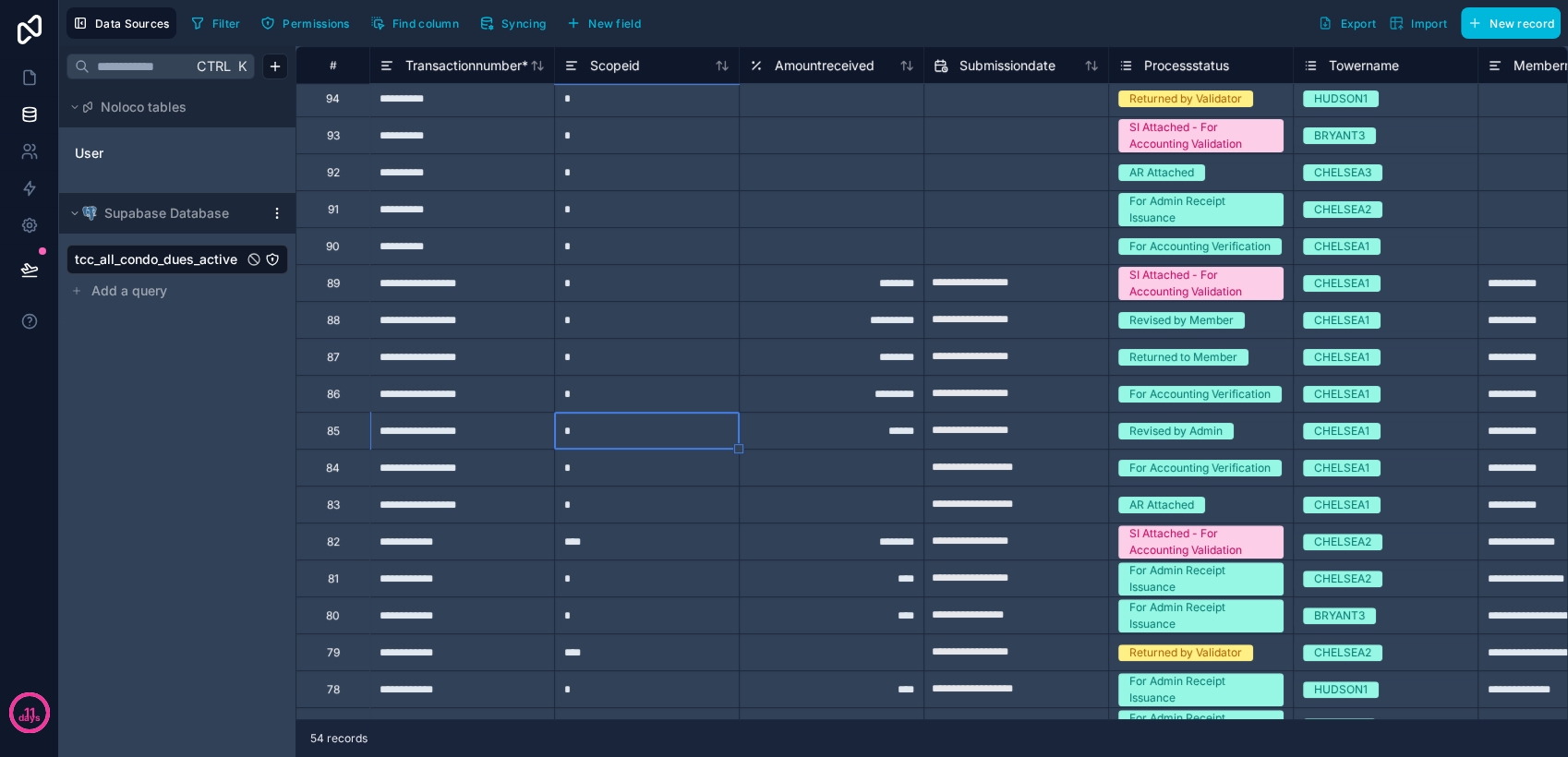
type input "*"
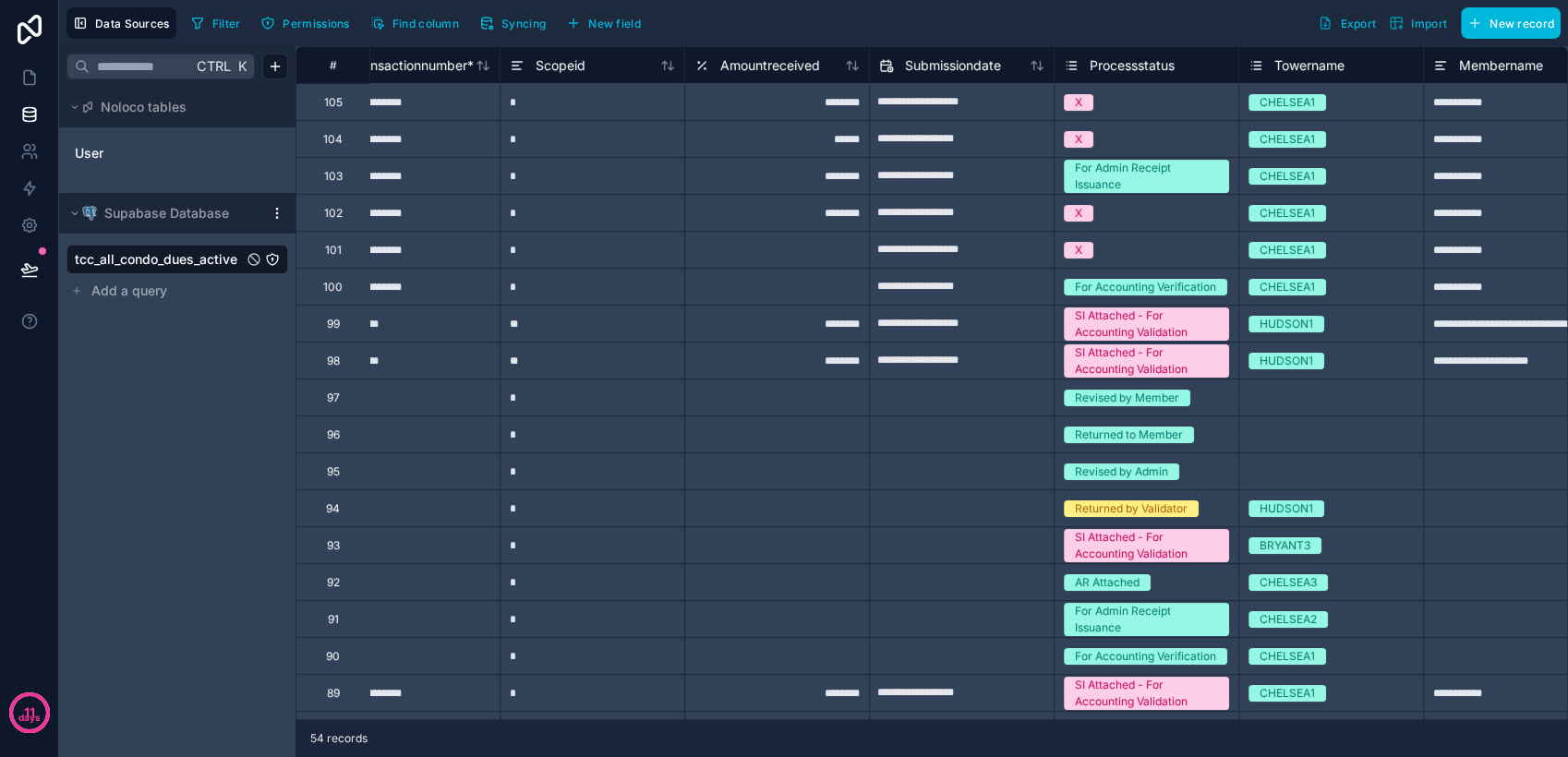
scroll to position [0, 0]
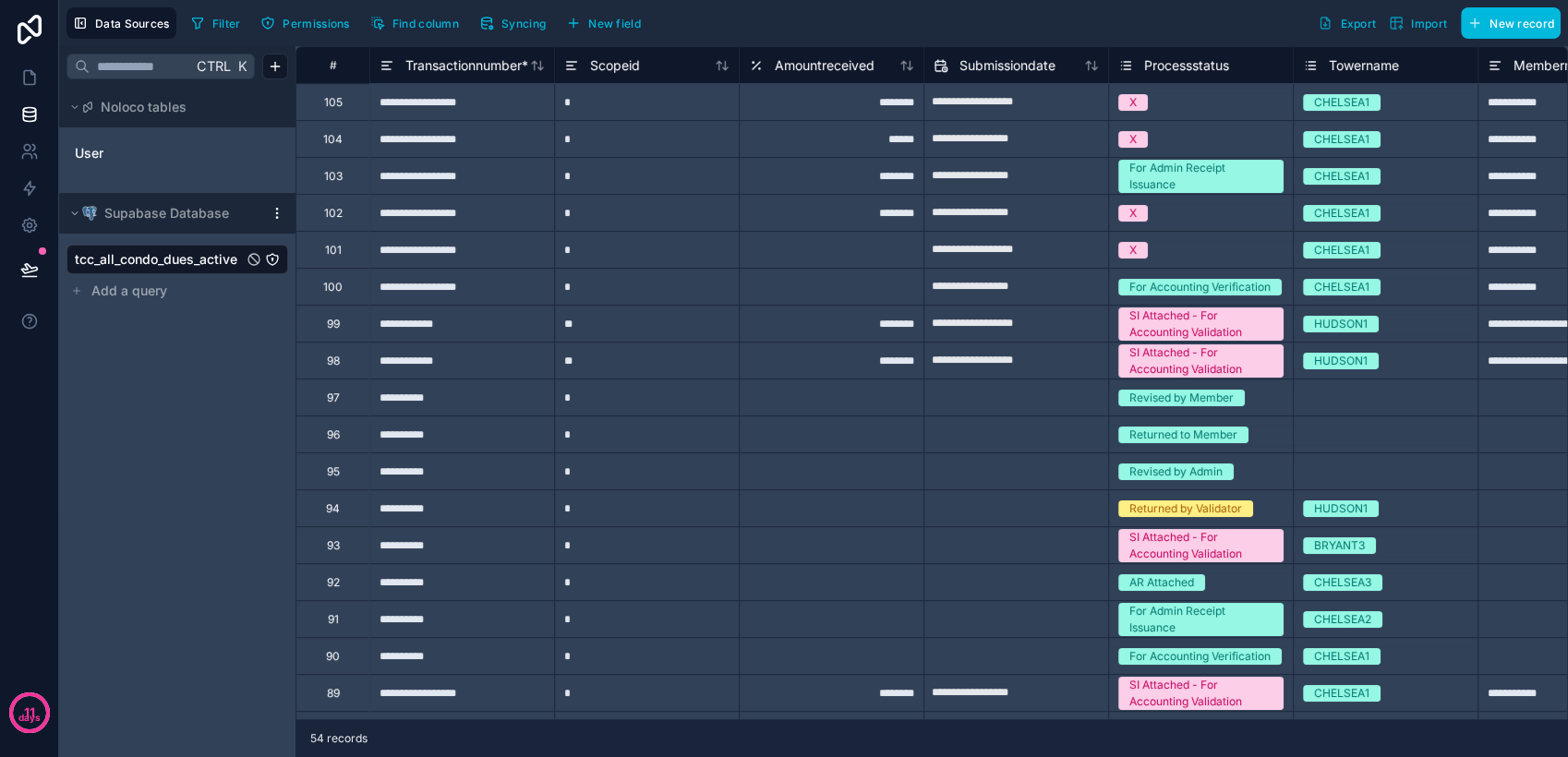
click at [607, 289] on div "*" at bounding box center [647, 286] width 184 height 37
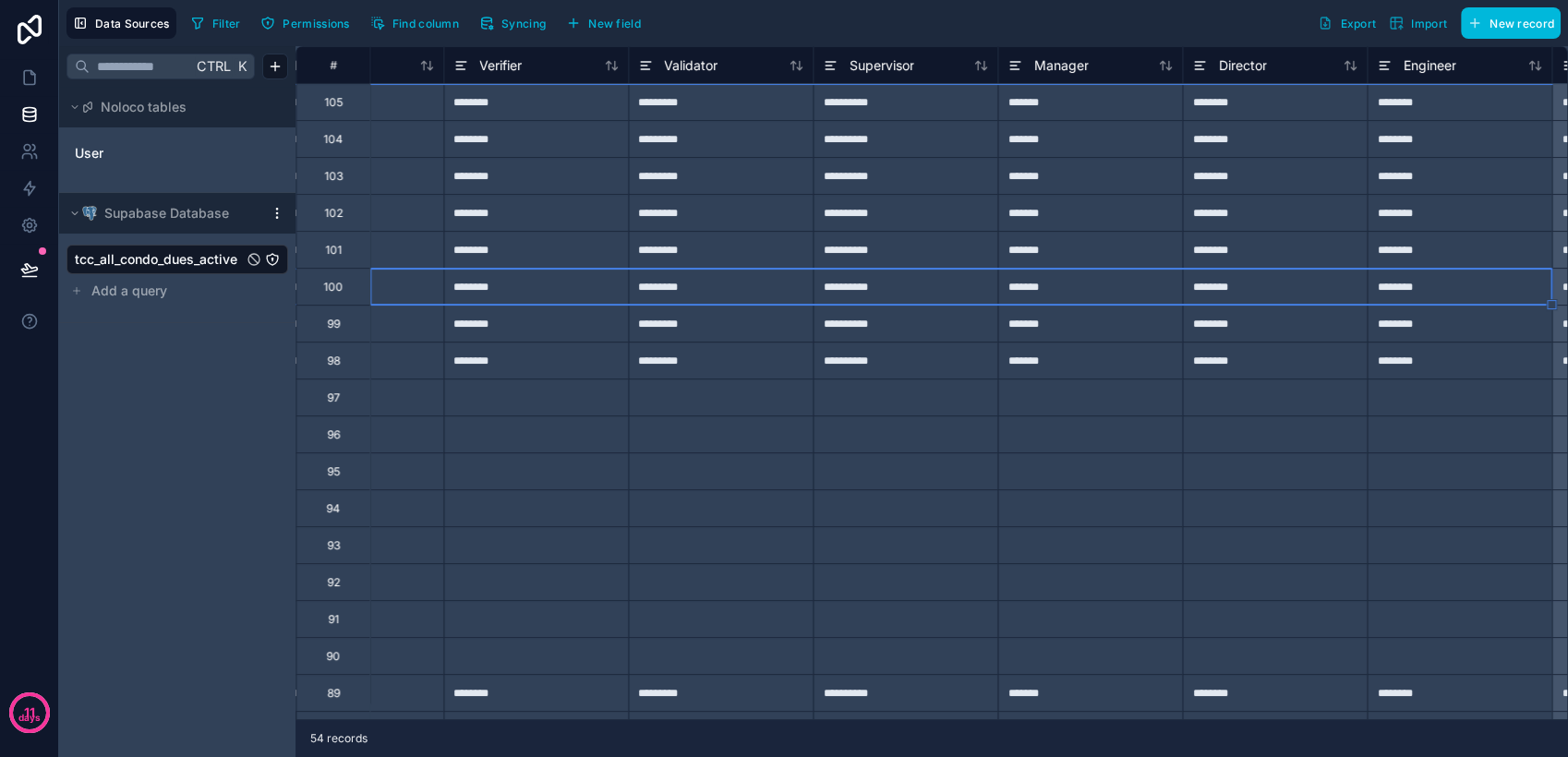
scroll to position [0, 10267]
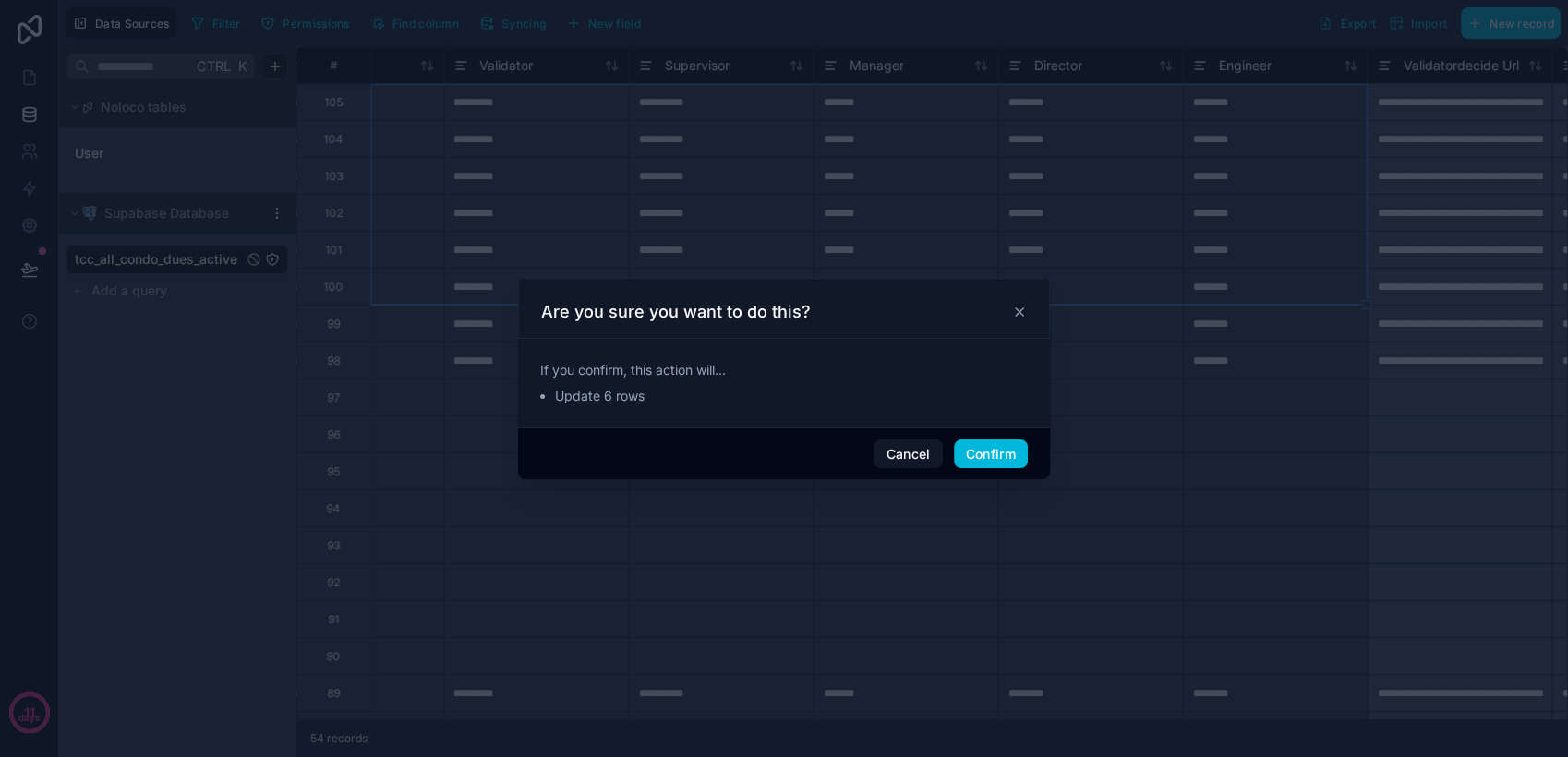
click at [1012, 309] on icon at bounding box center [1019, 312] width 15 height 15
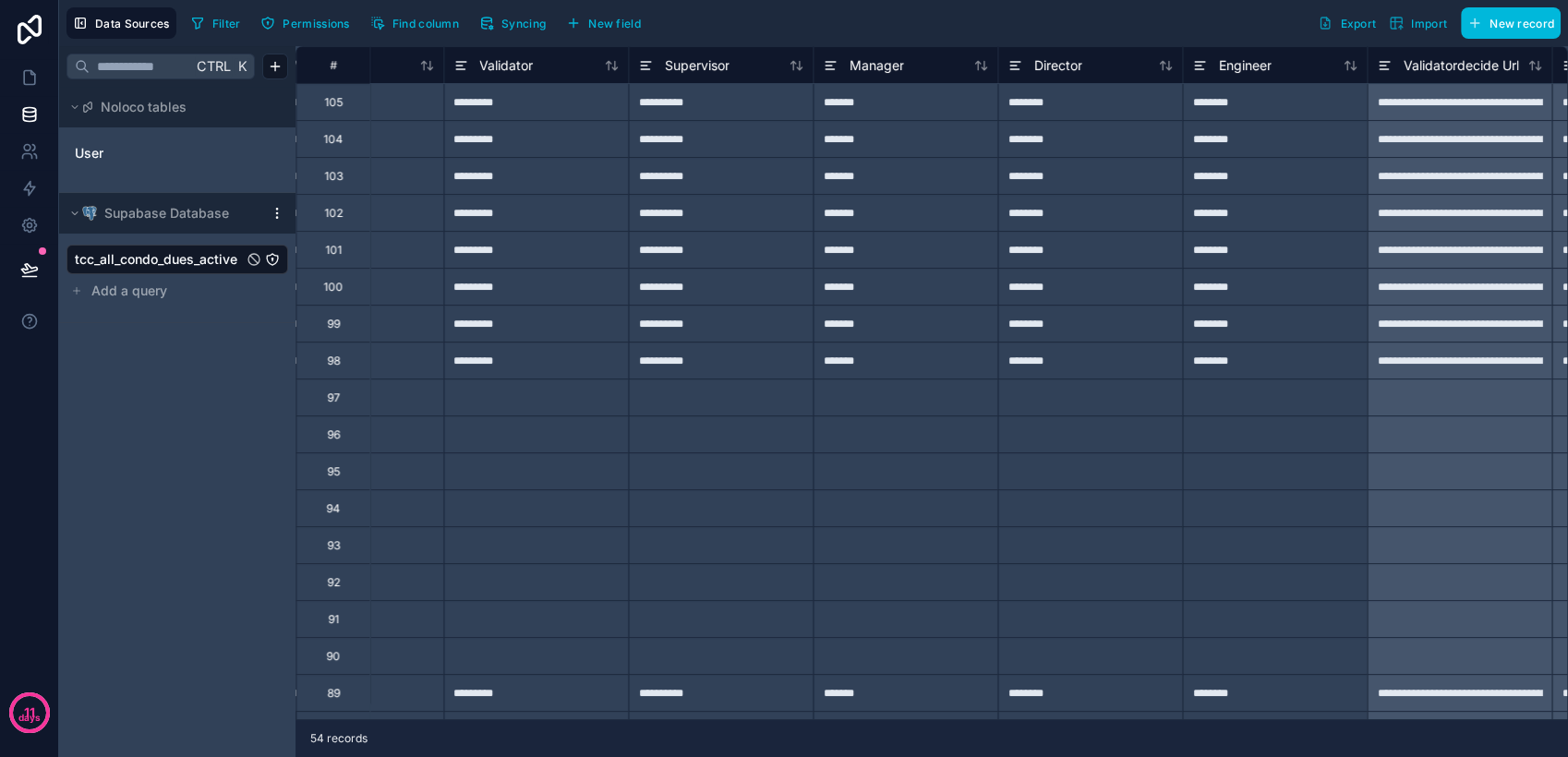
click at [537, 304] on div "*********" at bounding box center [536, 323] width 184 height 37
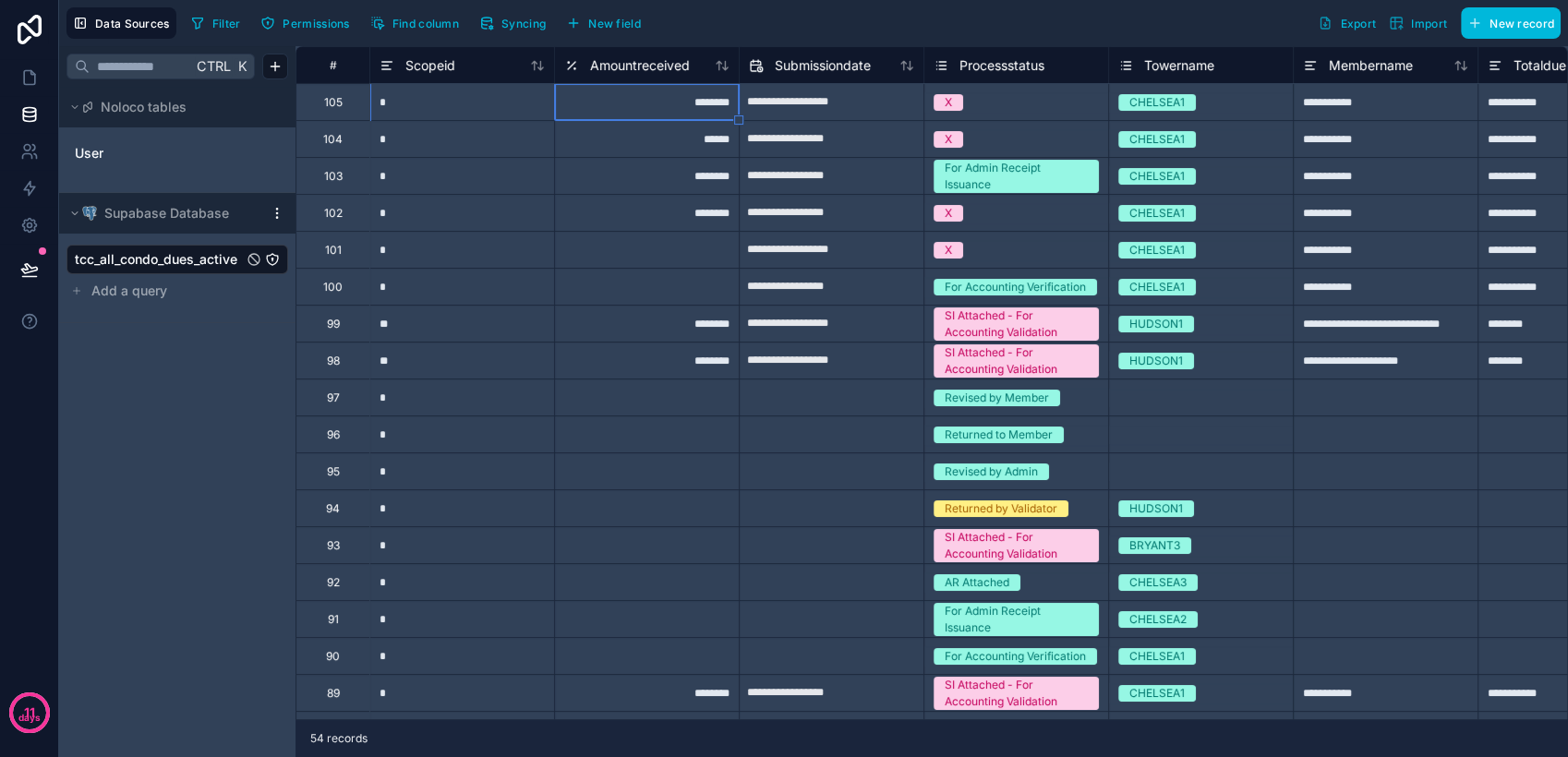
scroll to position [0, 0]
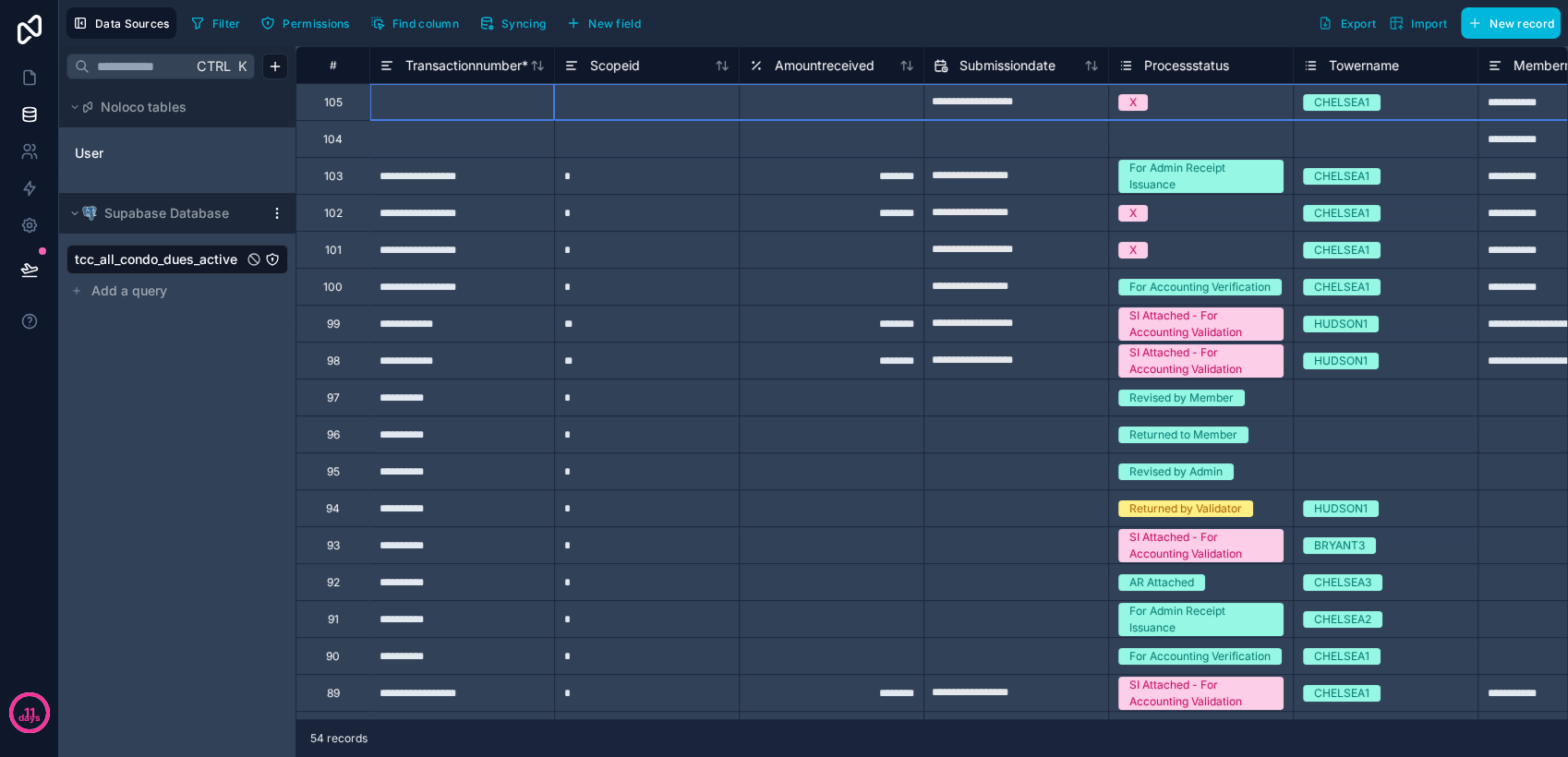
click at [333, 96] on div "105" at bounding box center [334, 102] width 19 height 15
drag, startPoint x: 333, startPoint y: 97, endPoint x: 322, endPoint y: 98, distance: 11.0
click at [322, 98] on div "105" at bounding box center [332, 101] width 74 height 37
click at [382, 177] on div "Delete row" at bounding box center [370, 177] width 94 height 20
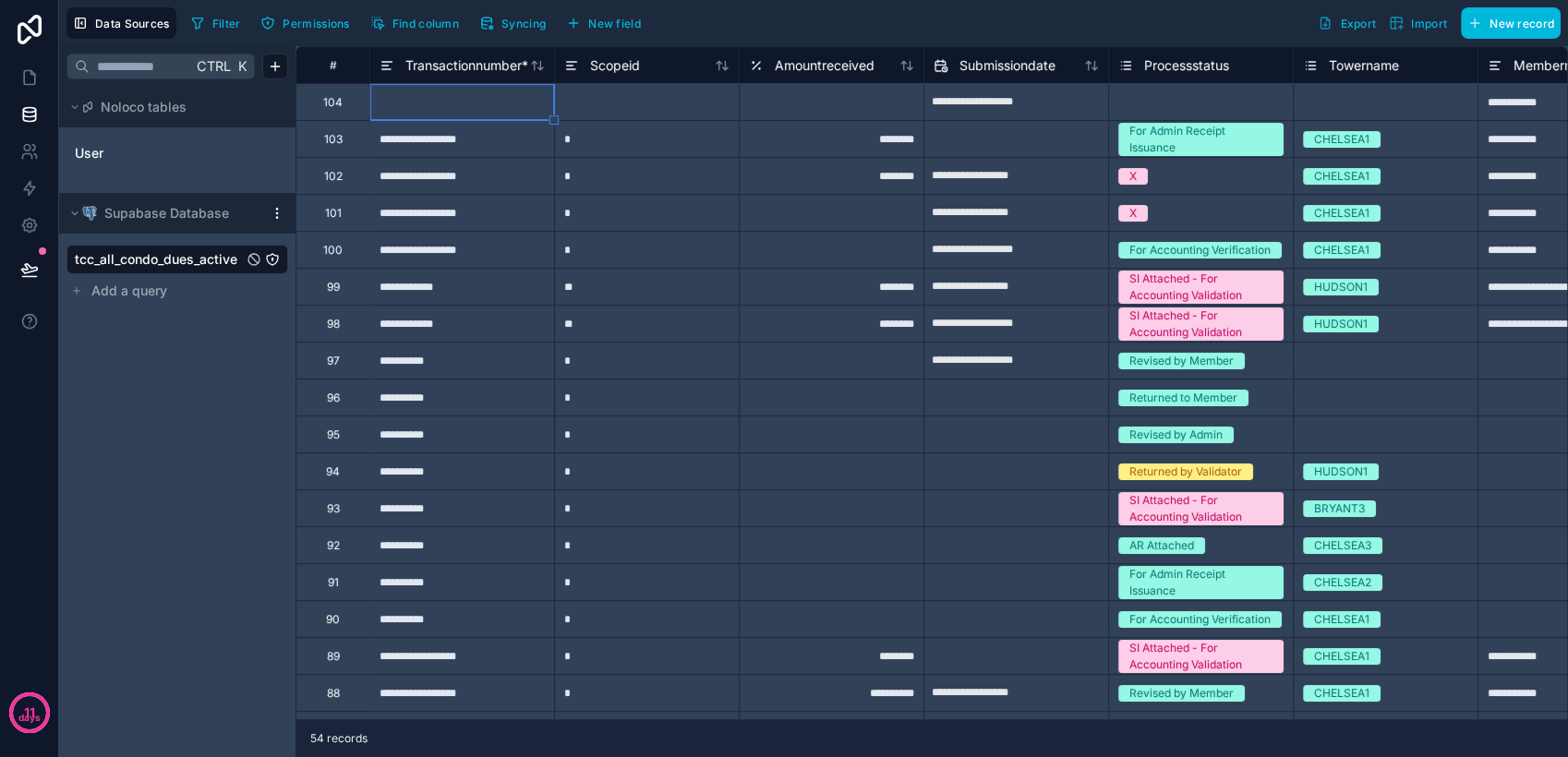
type input "**********"
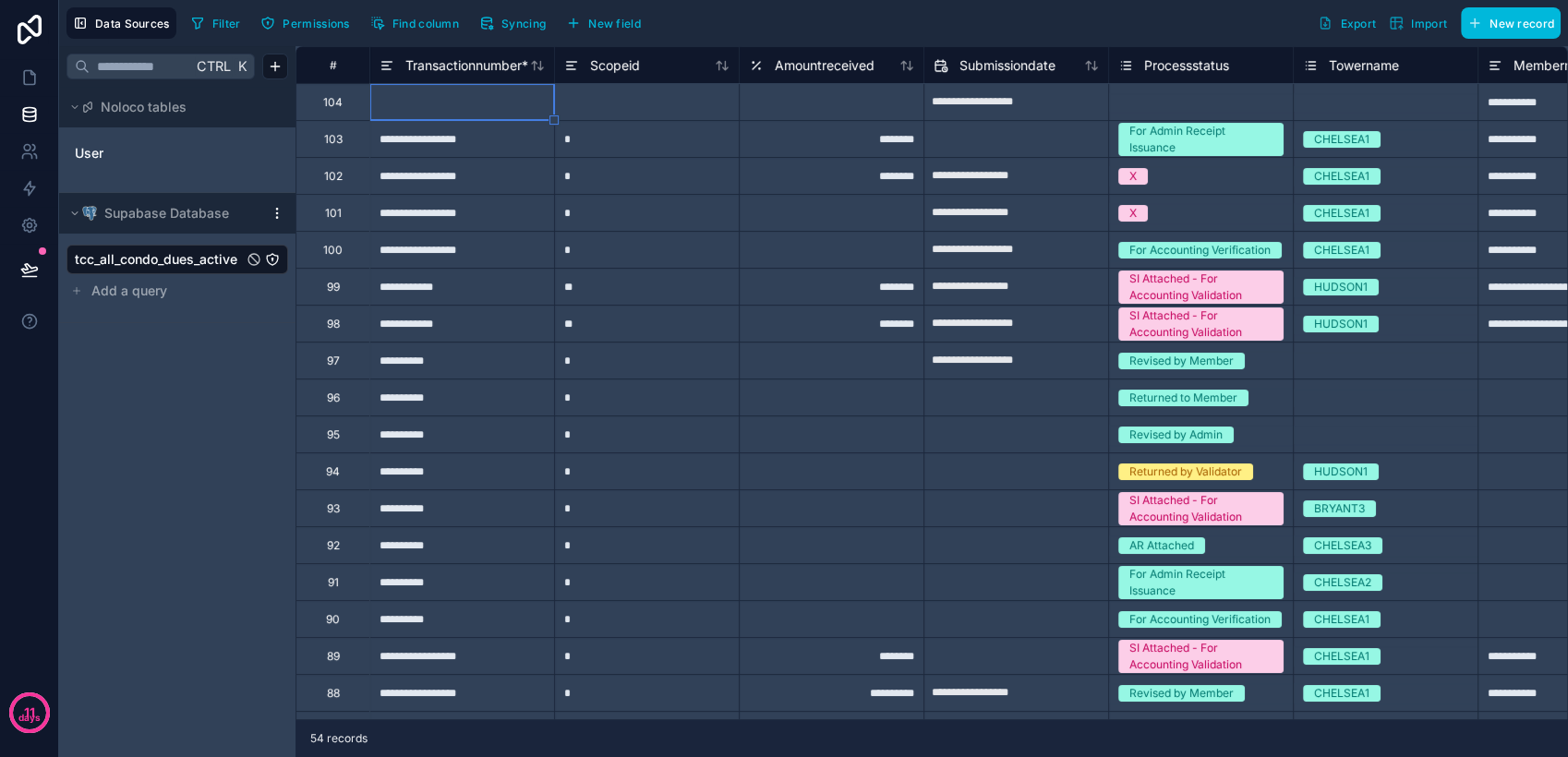
type input "**********"
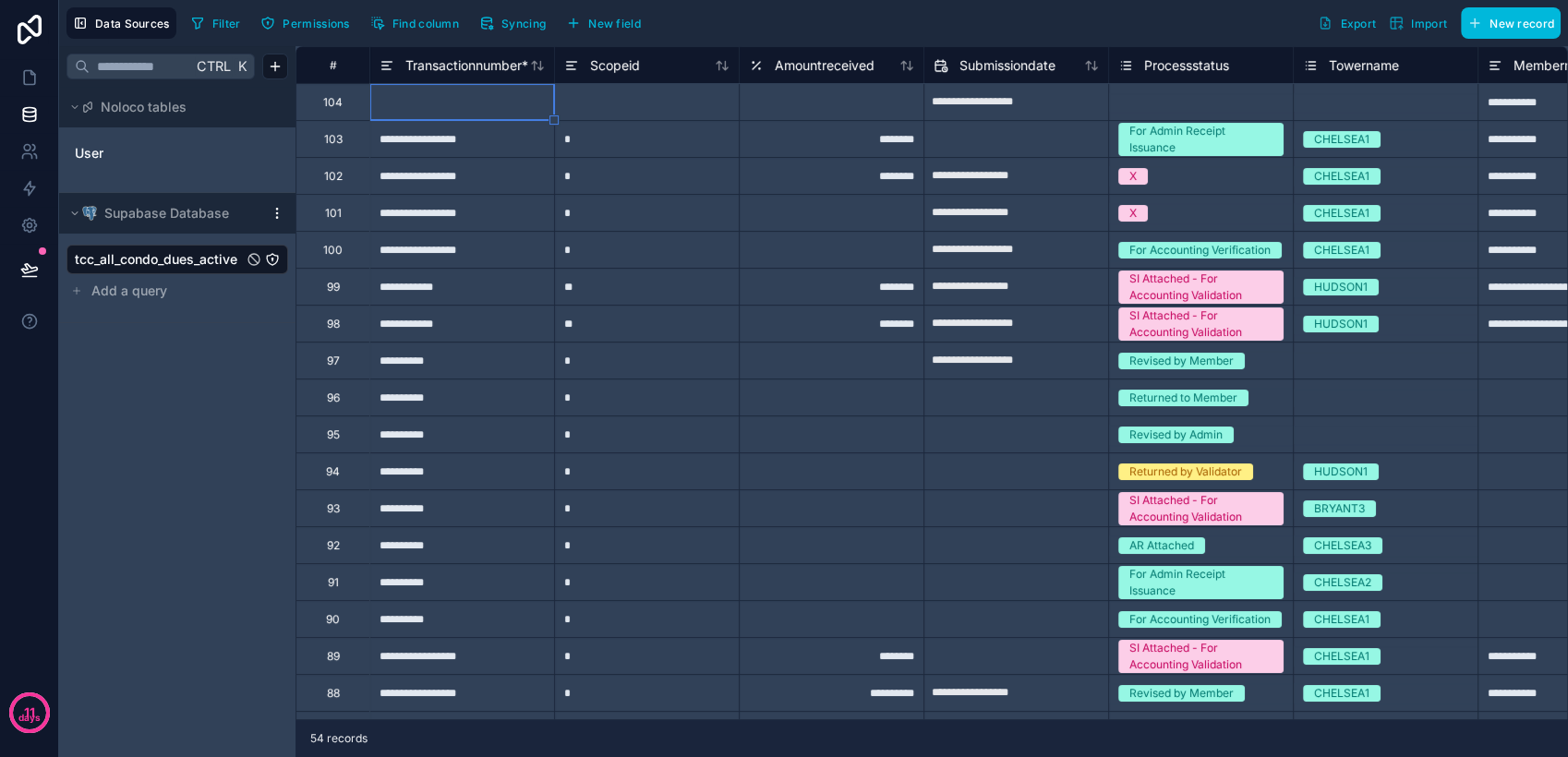
type input "**********"
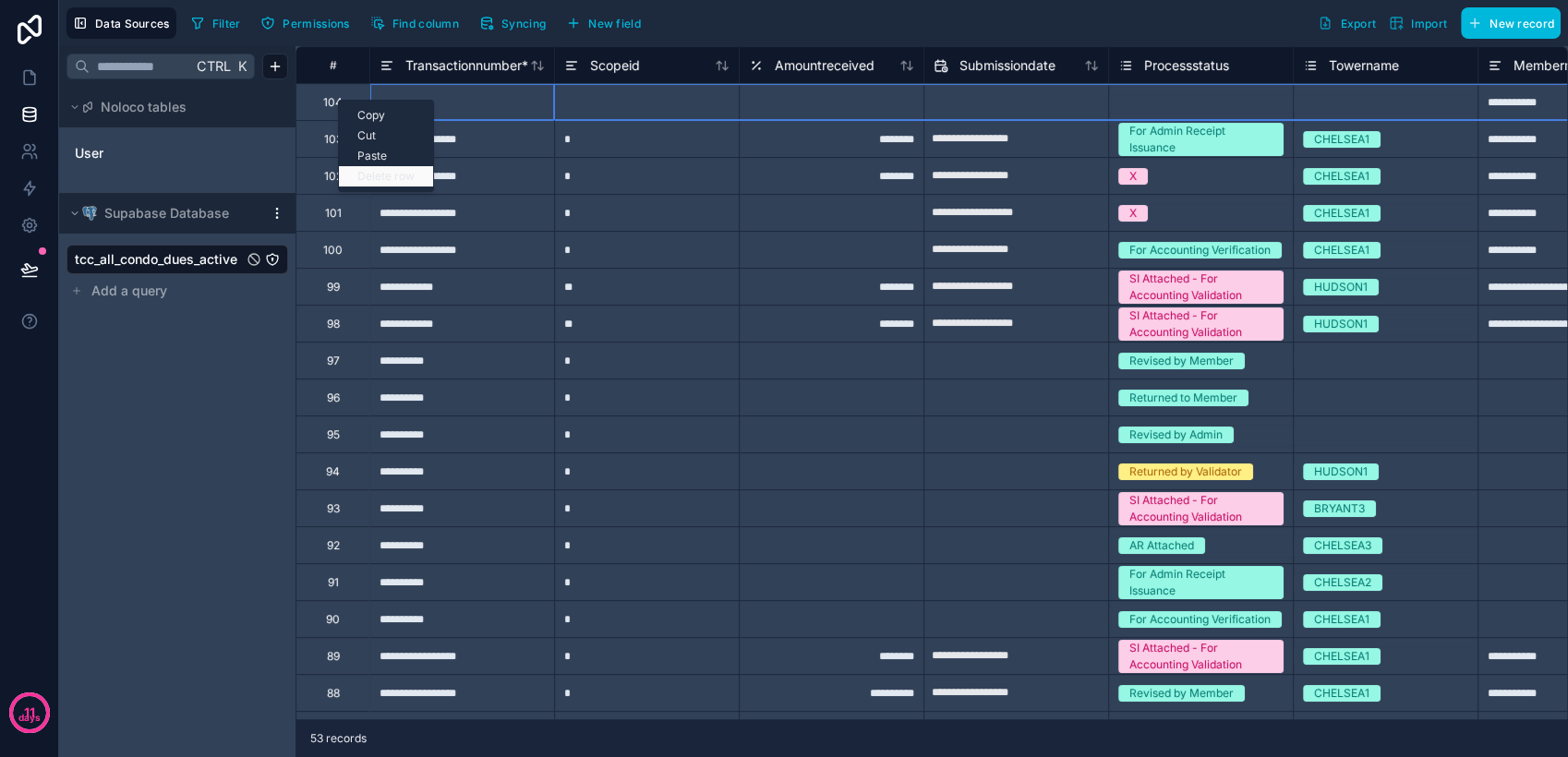
click at [389, 179] on div "Delete row" at bounding box center [386, 176] width 94 height 20
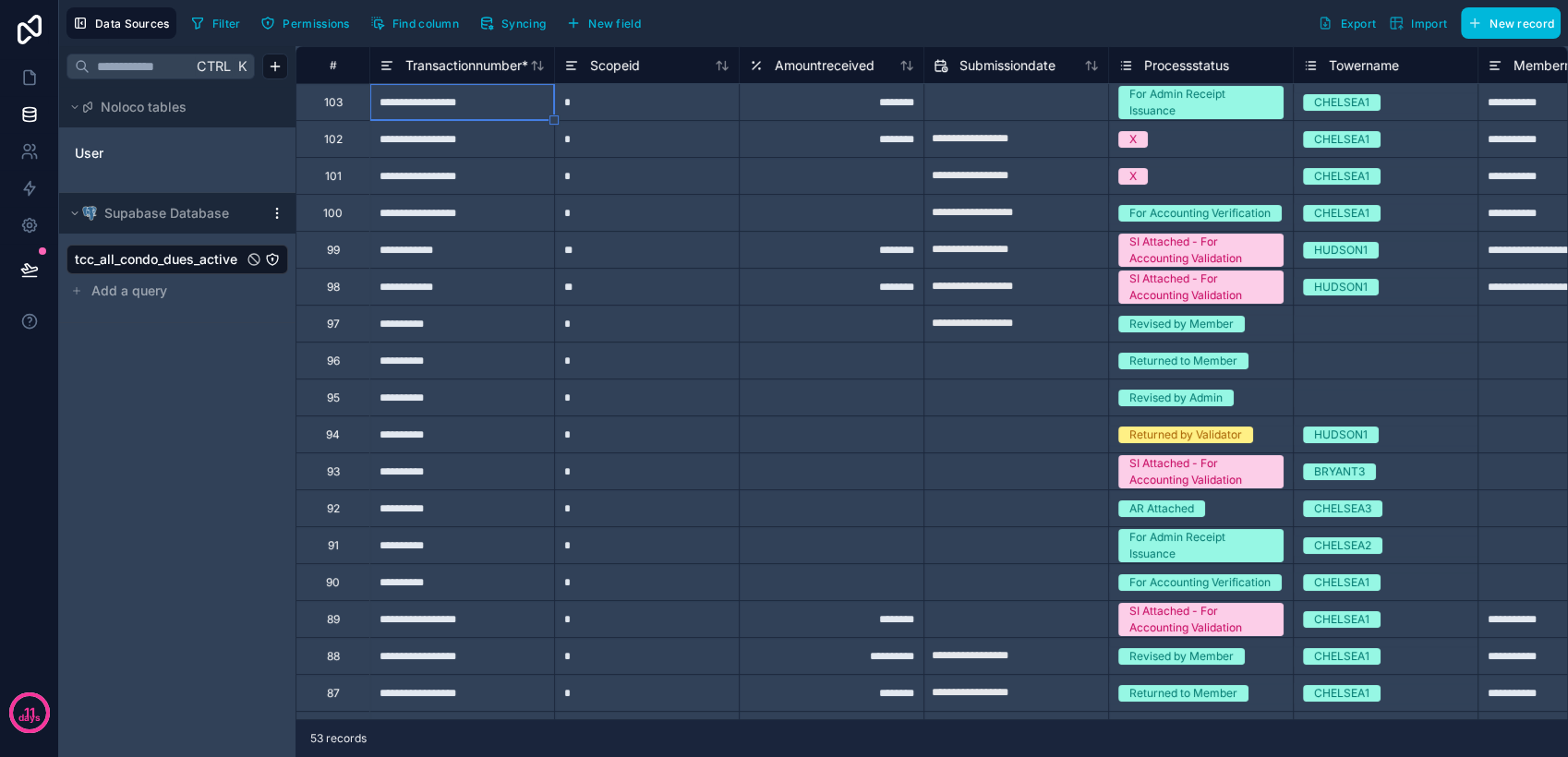
type input "**********"
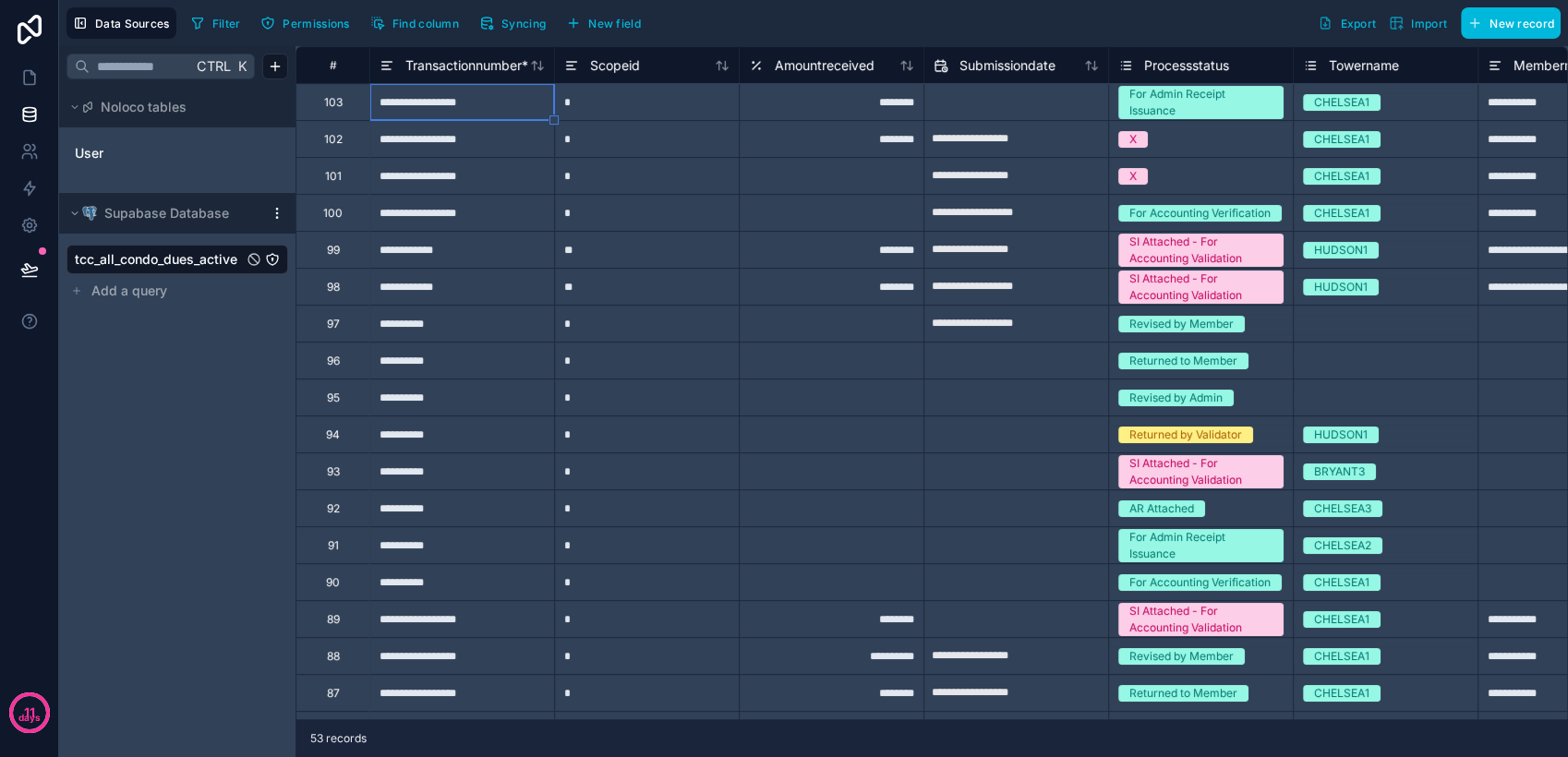
type input "**********"
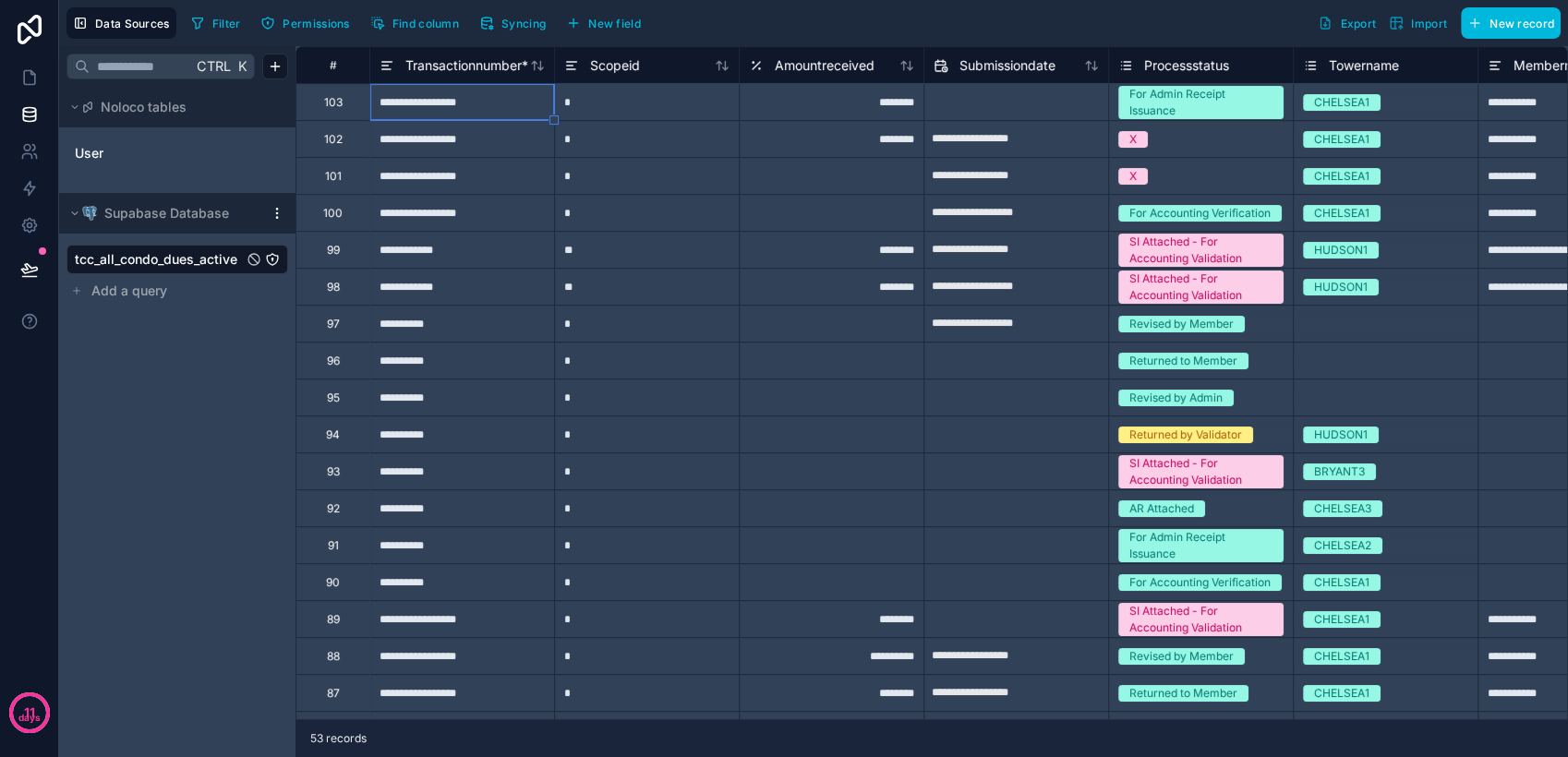
type input "**********"
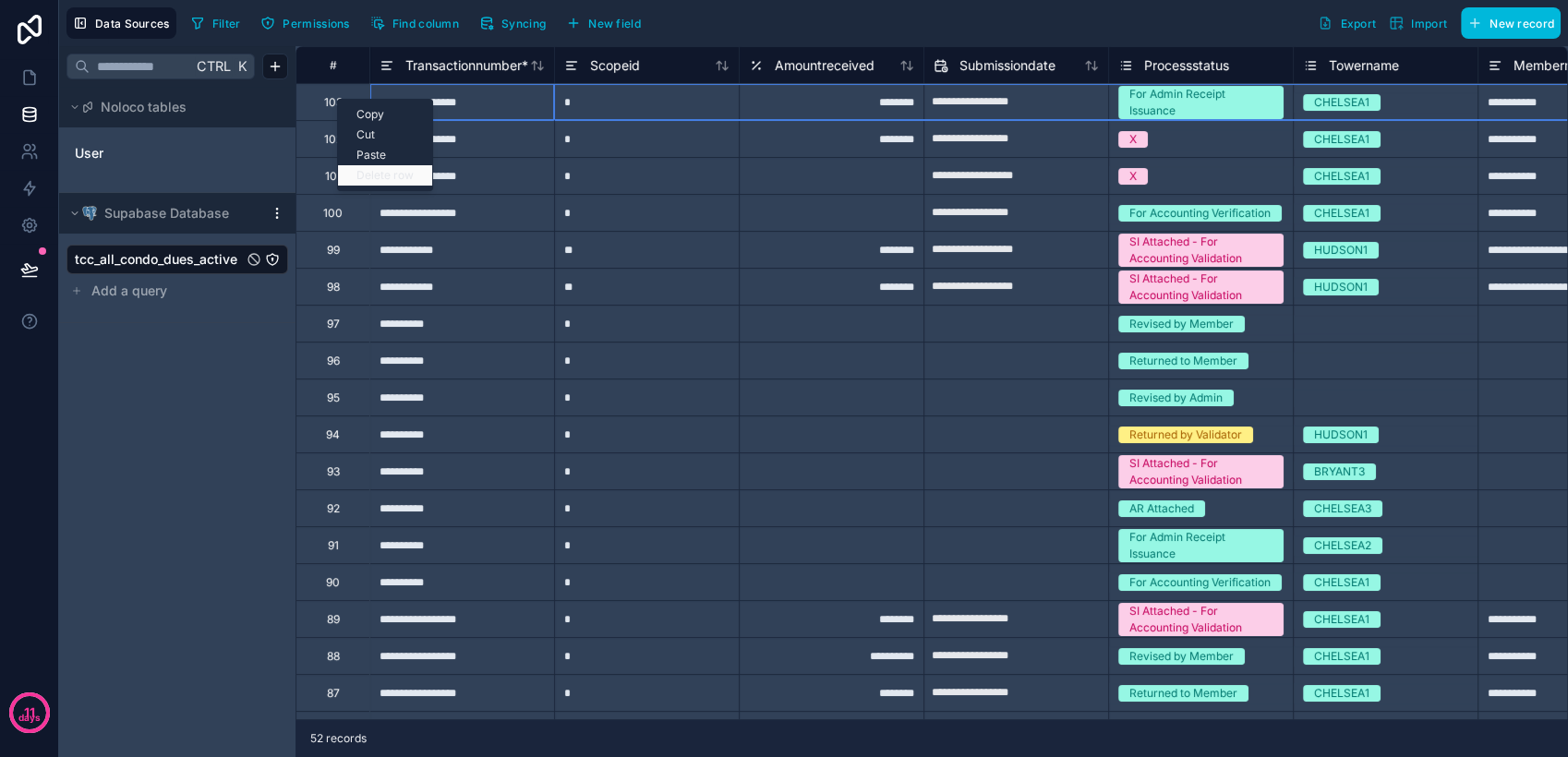
click at [386, 171] on div "Delete row" at bounding box center [385, 175] width 94 height 20
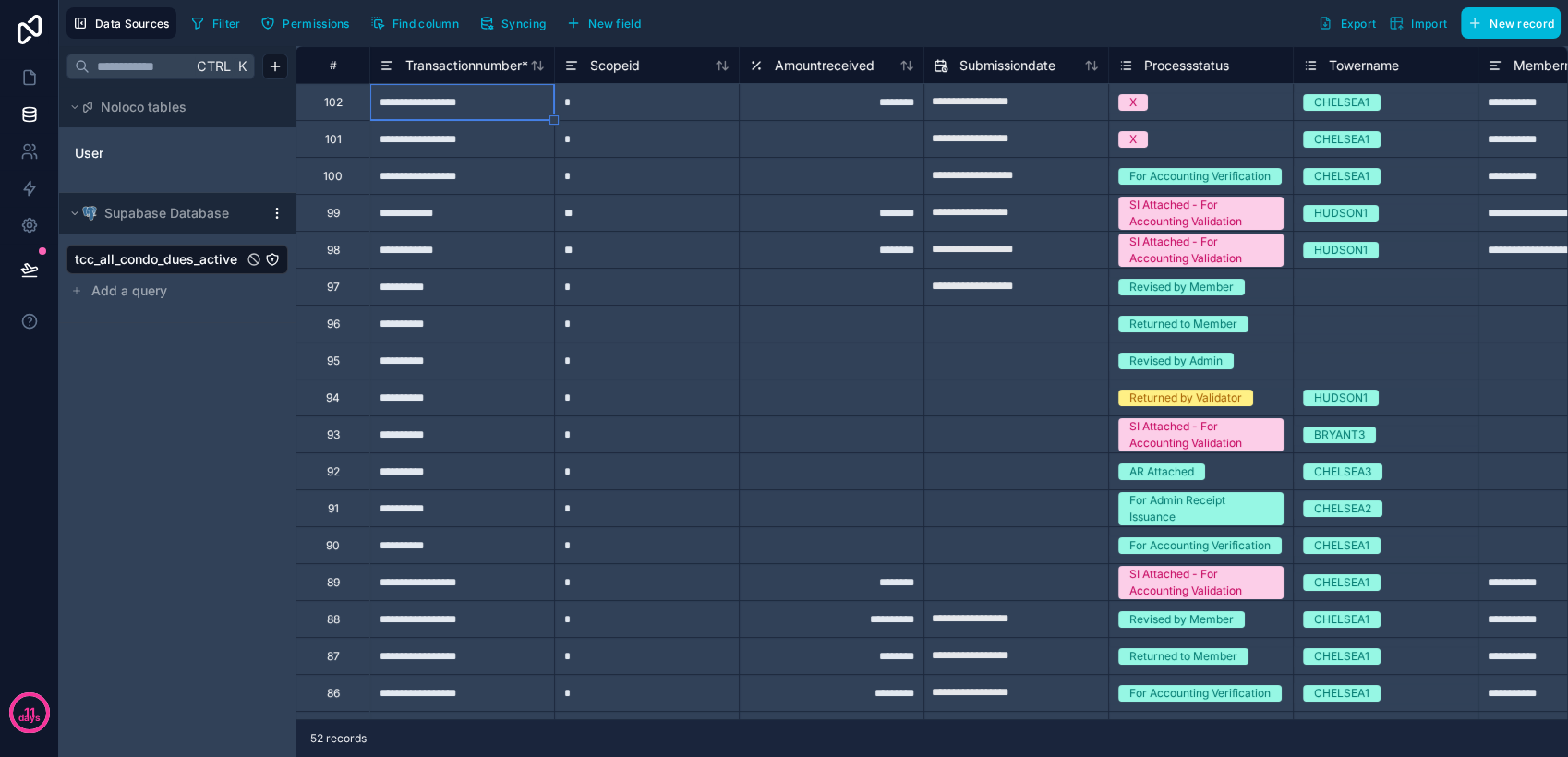
type input "**********"
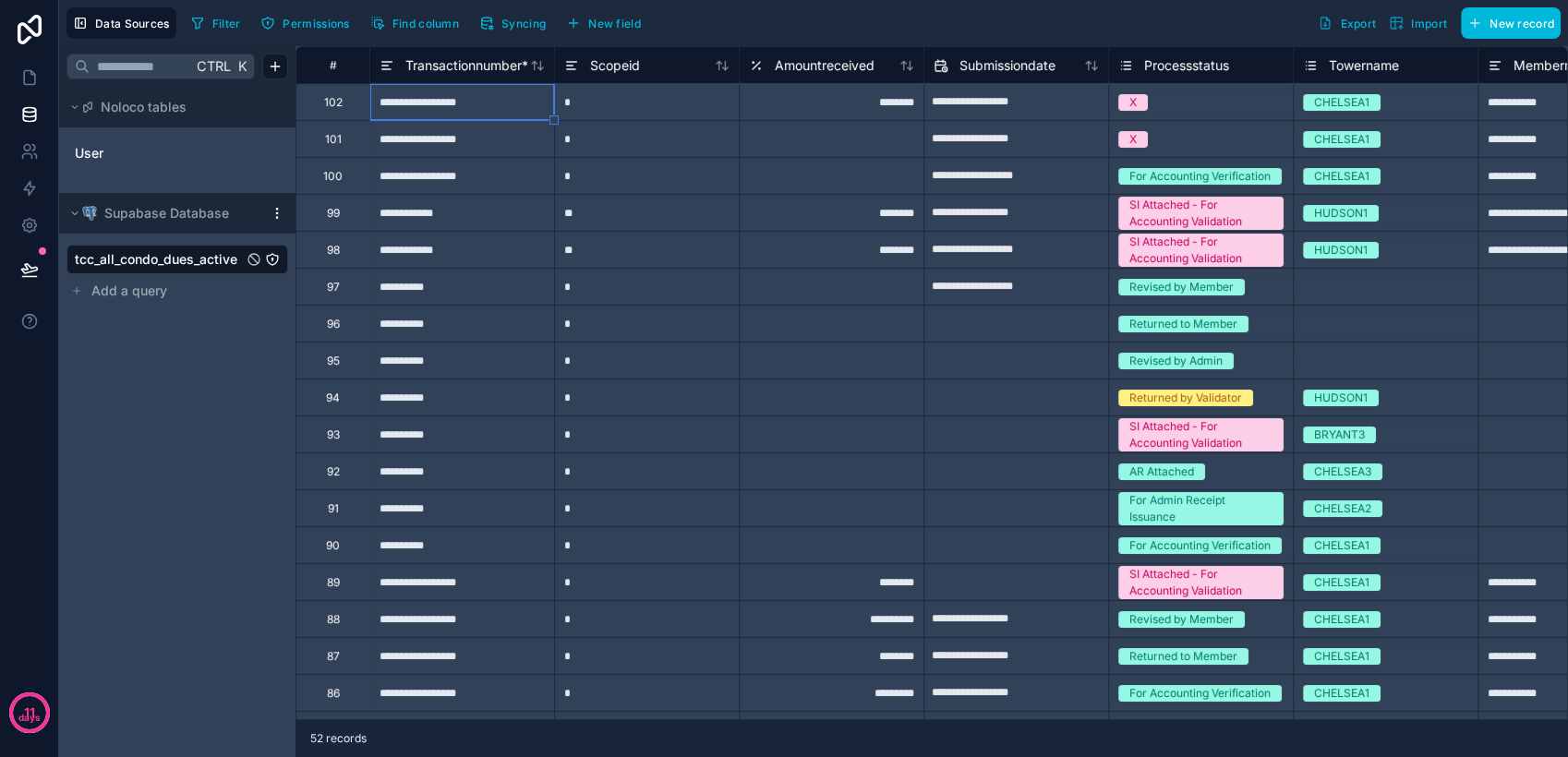
type input "**********"
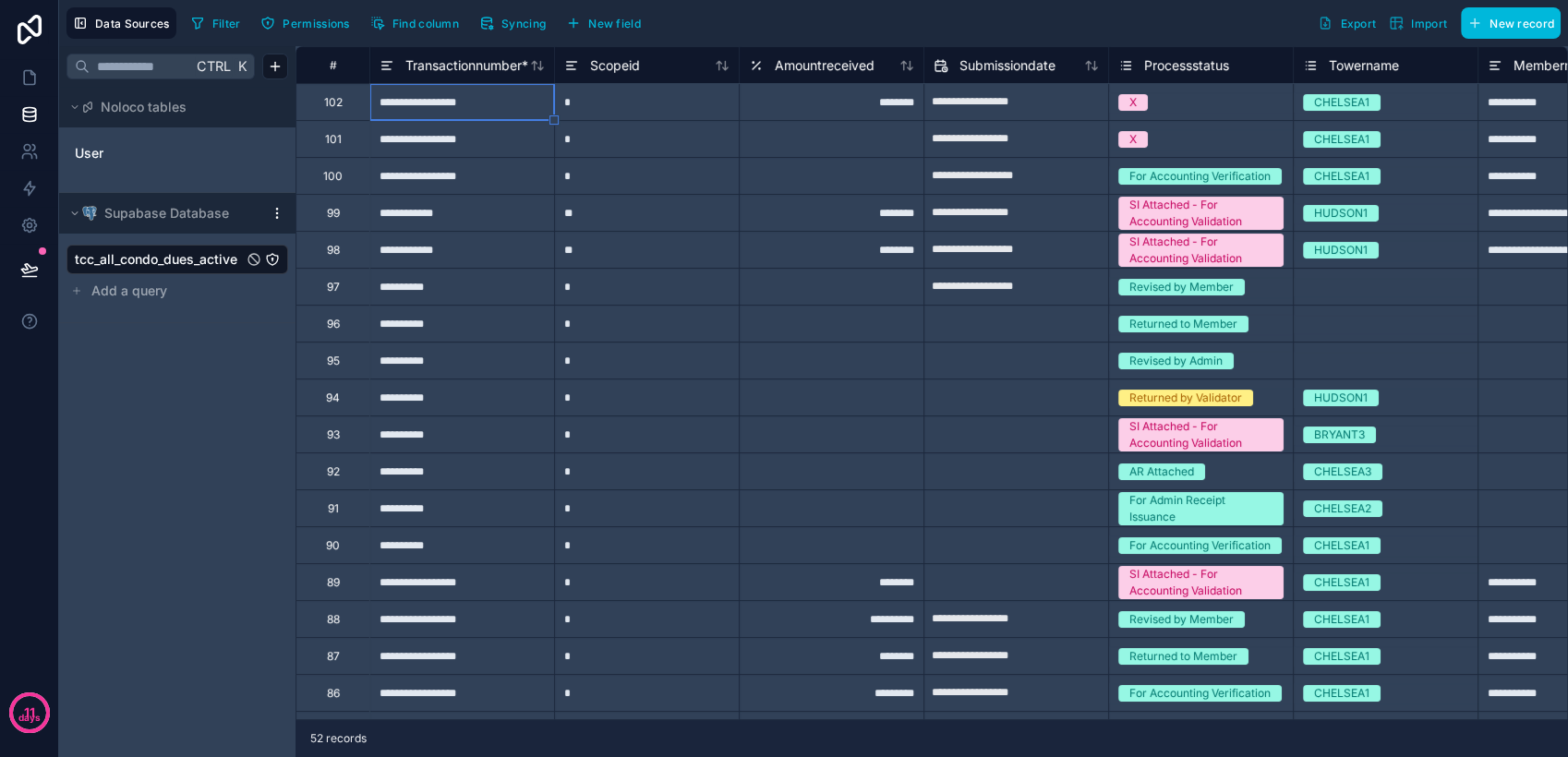
type input "**********"
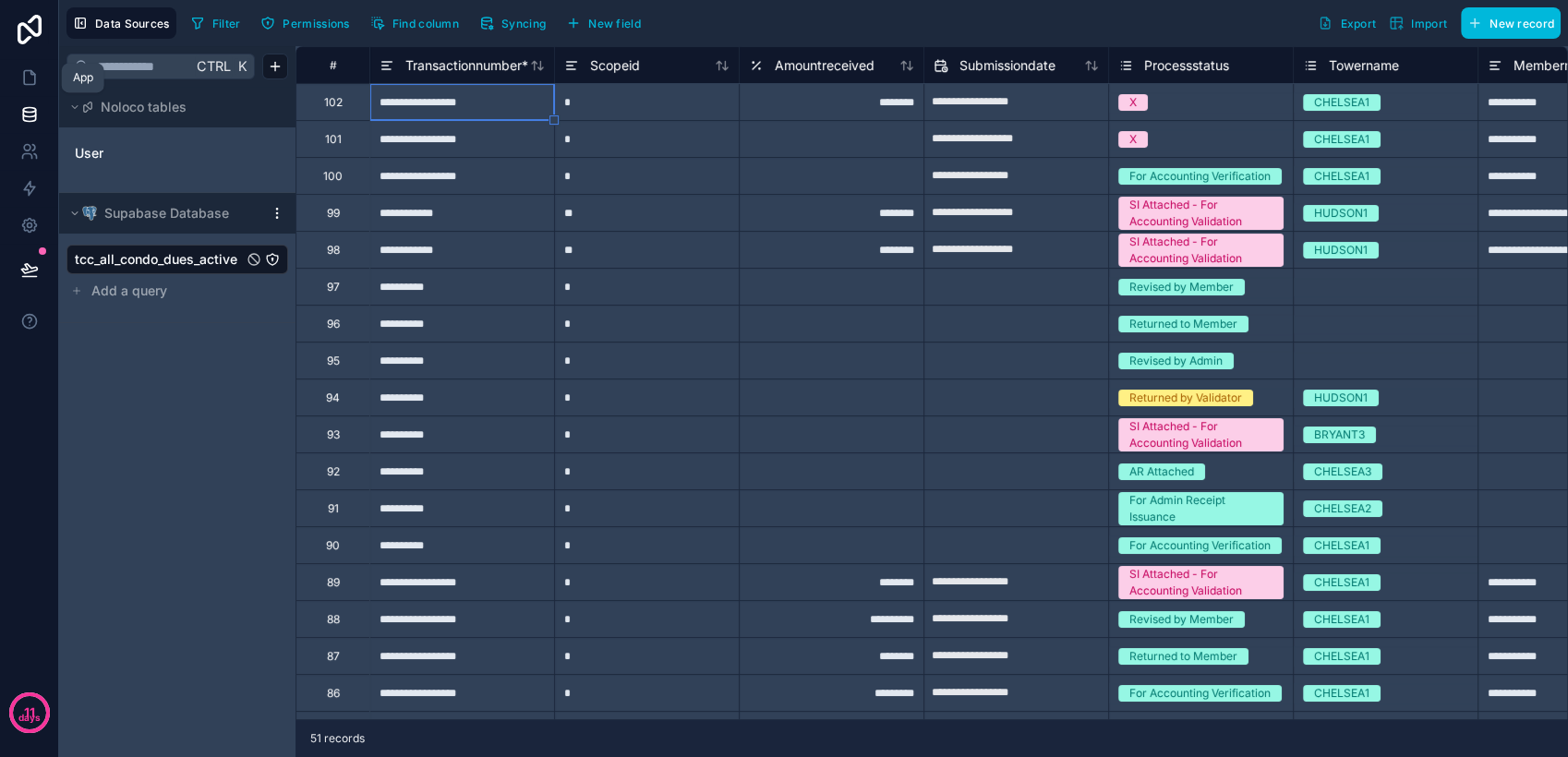
click at [24, 82] on icon at bounding box center [30, 77] width 11 height 14
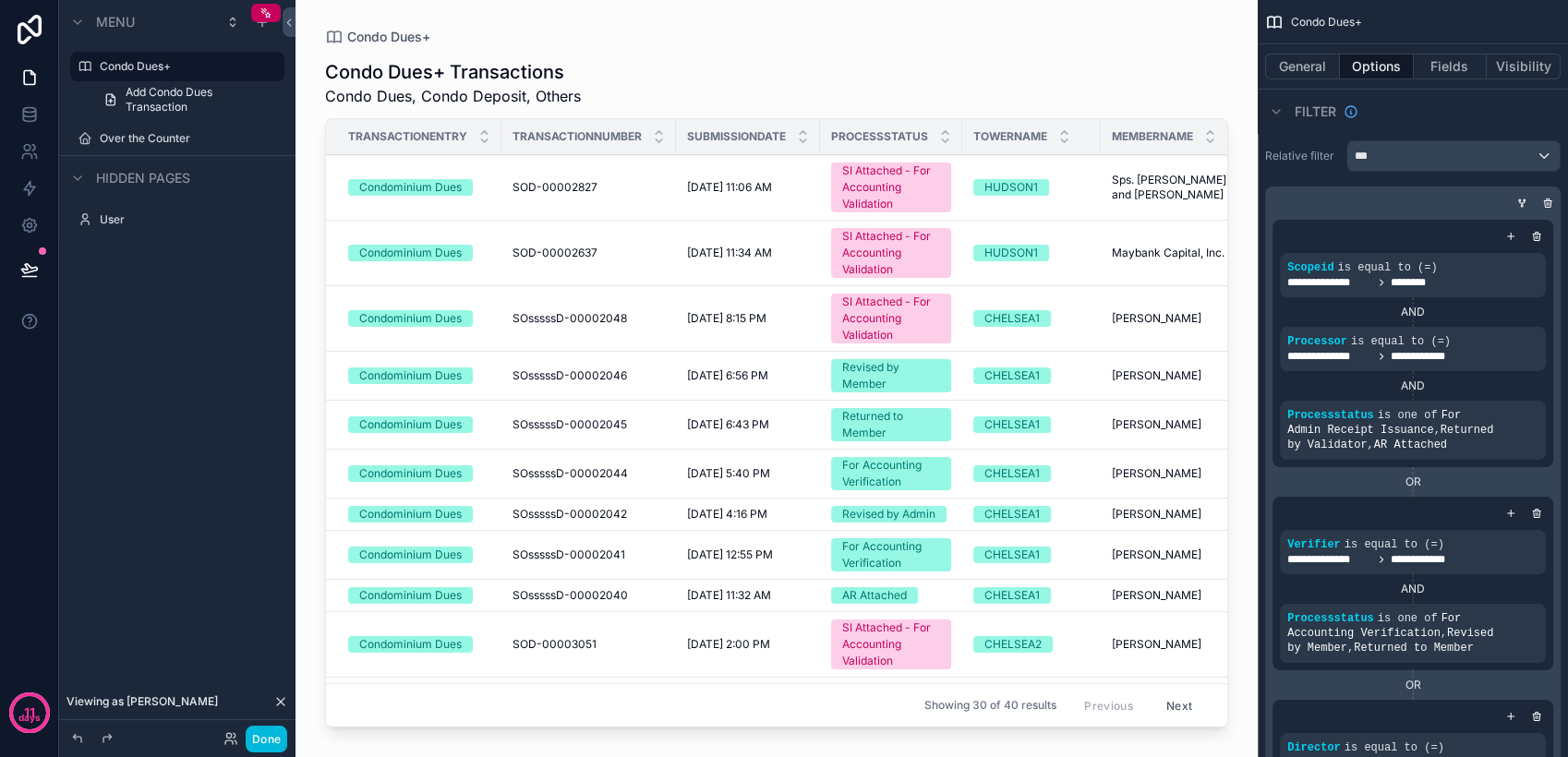
scroll to position [102, 0]
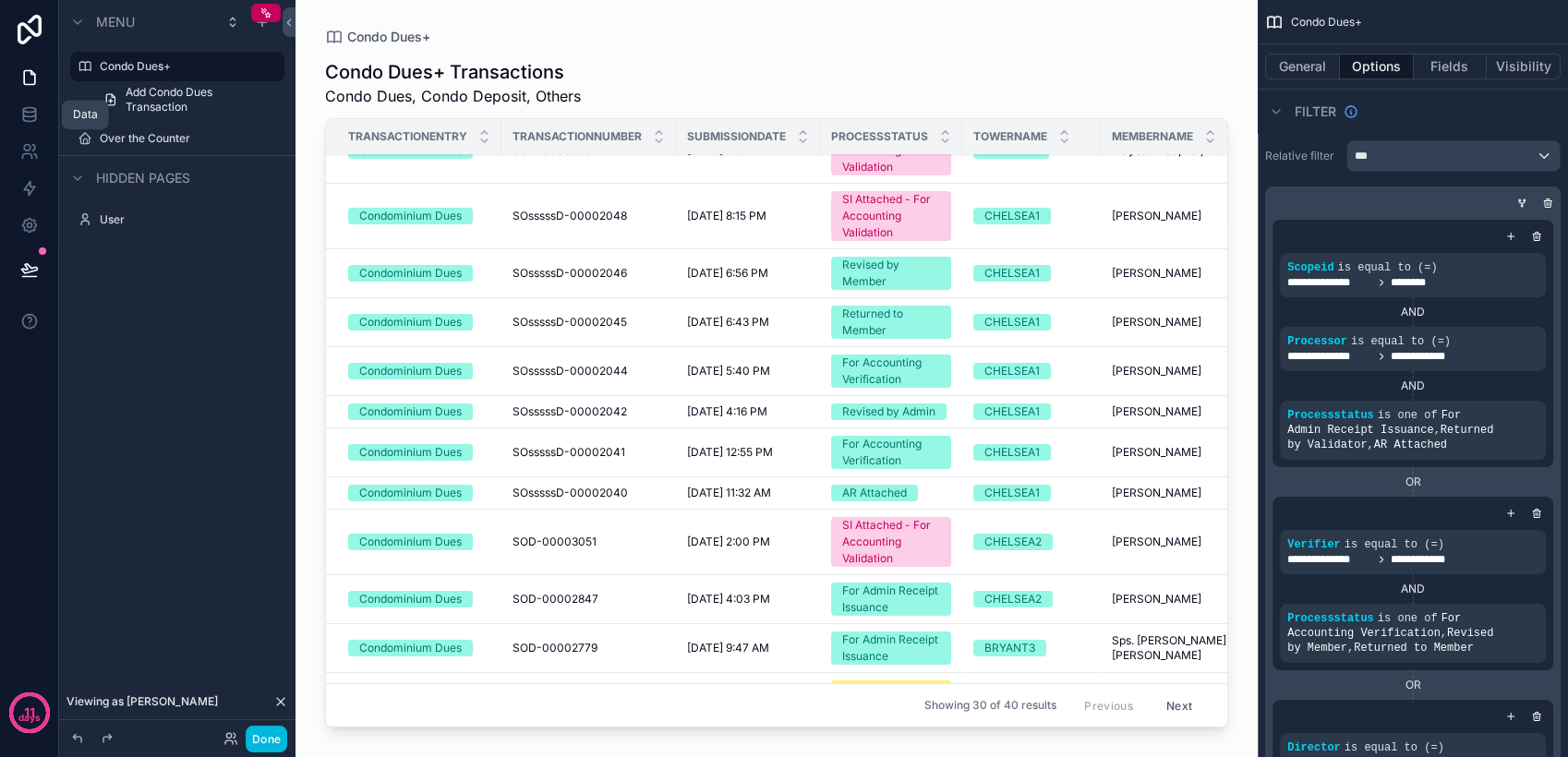
click at [20, 116] on icon at bounding box center [30, 115] width 19 height 19
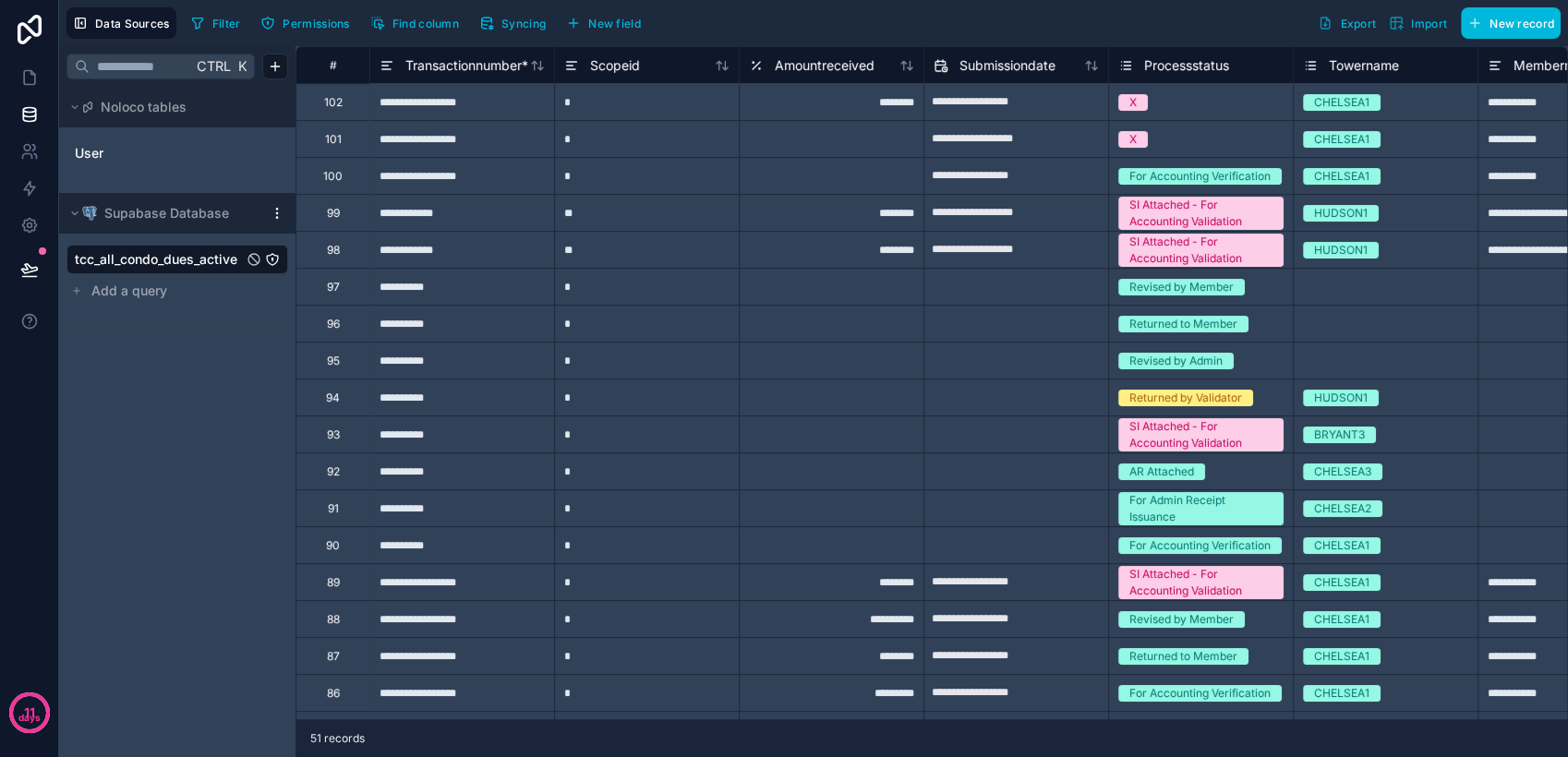
scroll to position [410, 0]
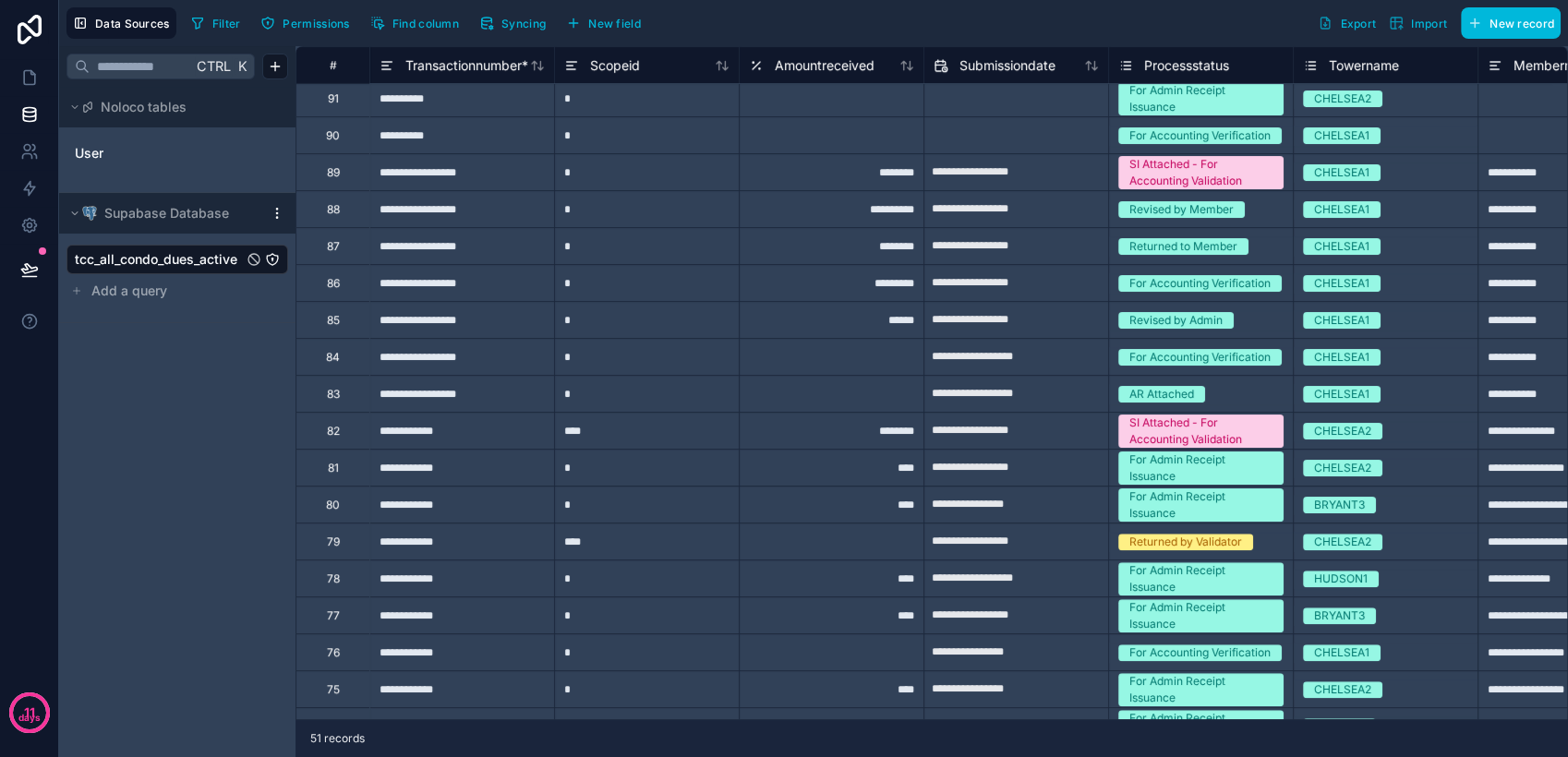
click at [634, 181] on div "*" at bounding box center [647, 172] width 184 height 37
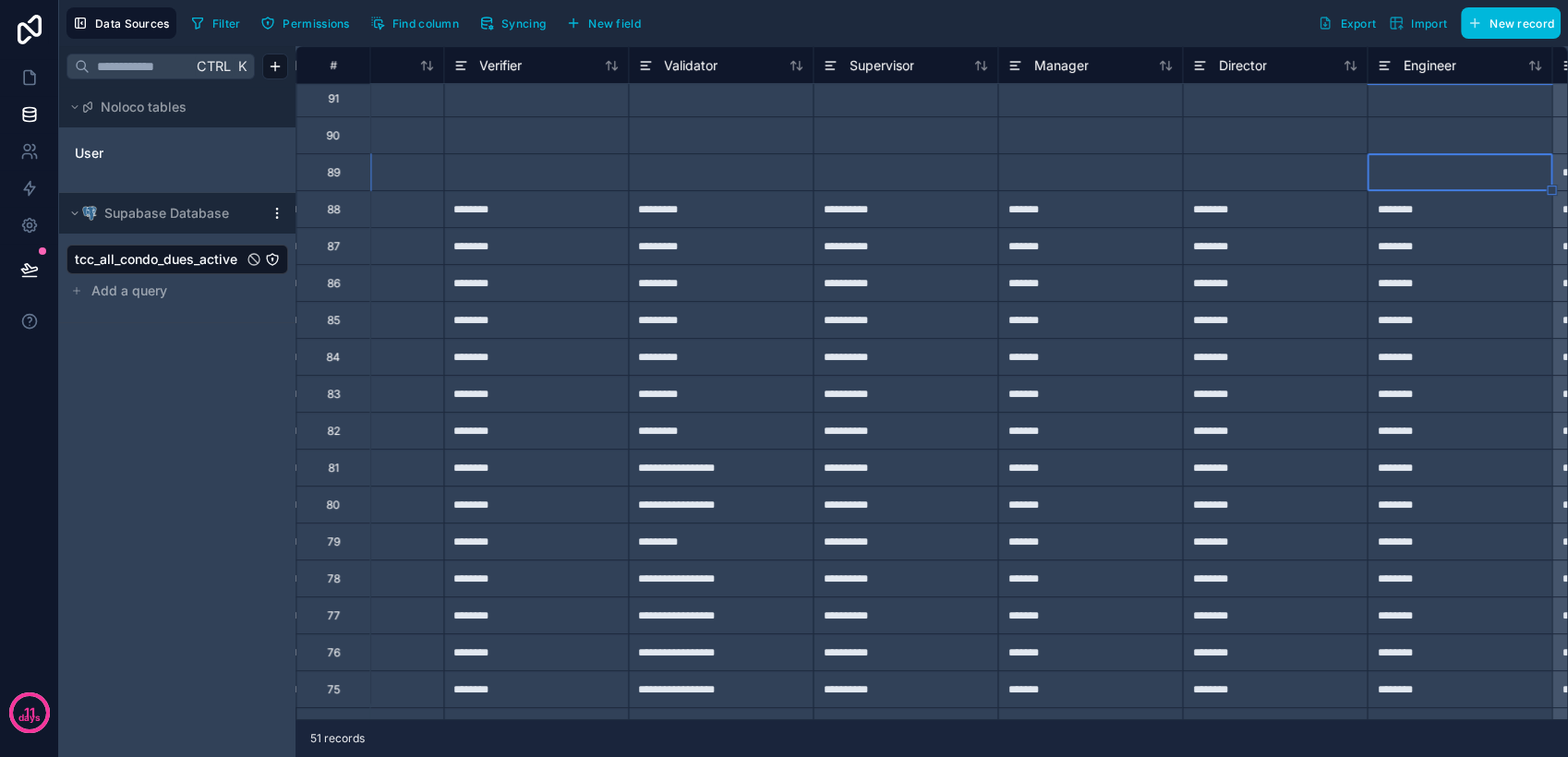
scroll to position [410, 10267]
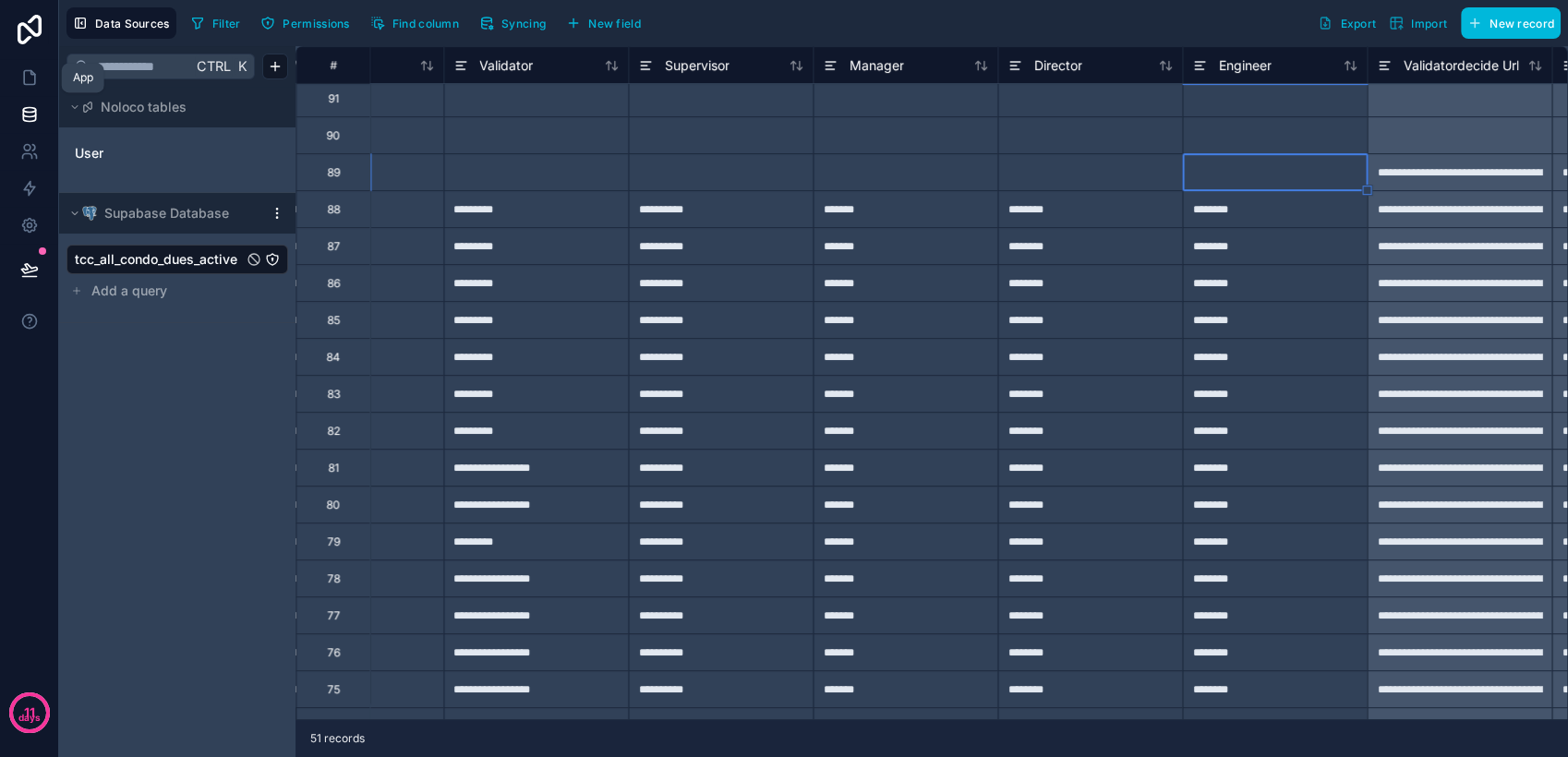
click at [37, 80] on icon at bounding box center [30, 77] width 19 height 19
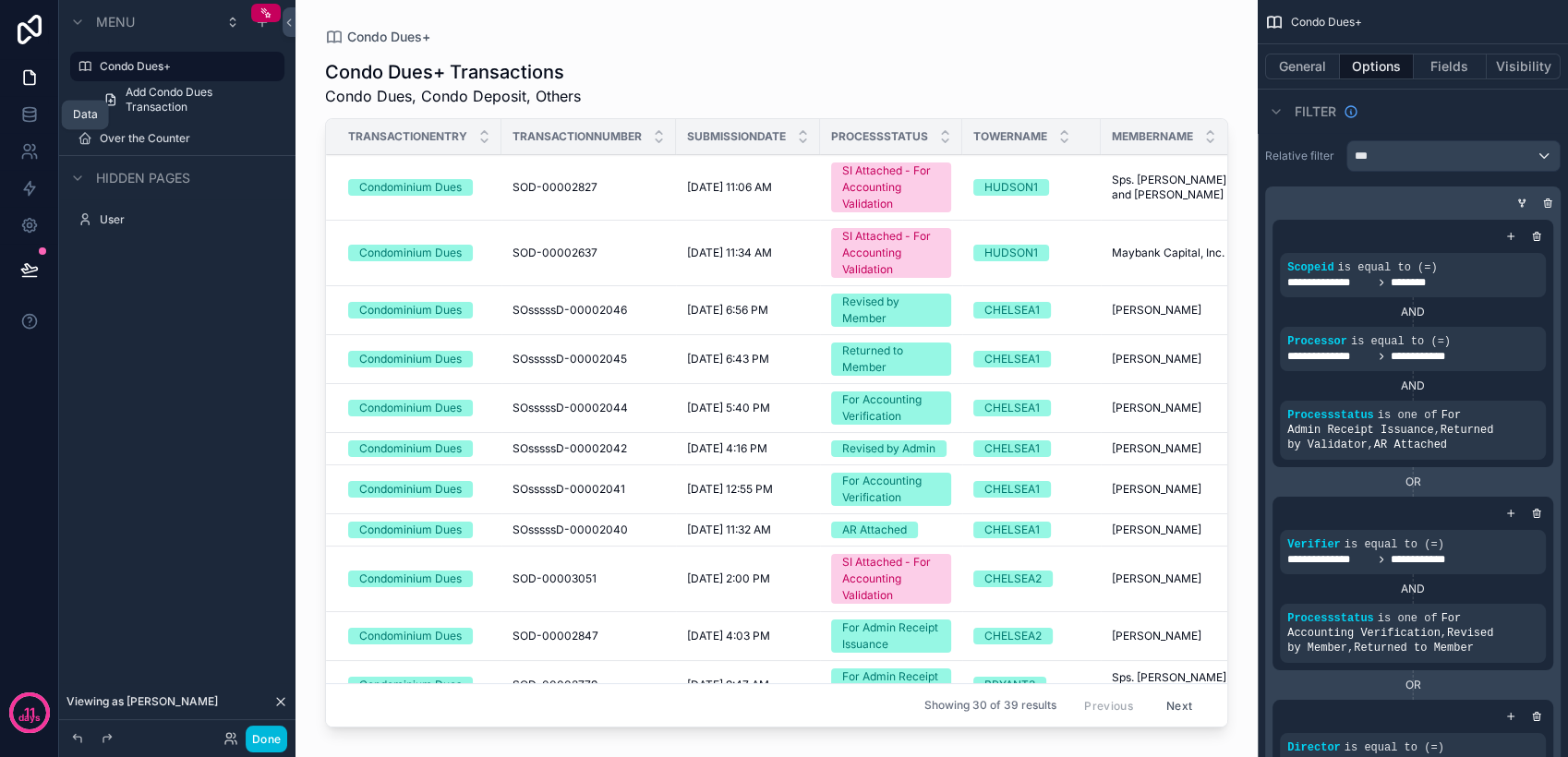
click at [28, 118] on icon at bounding box center [30, 115] width 19 height 19
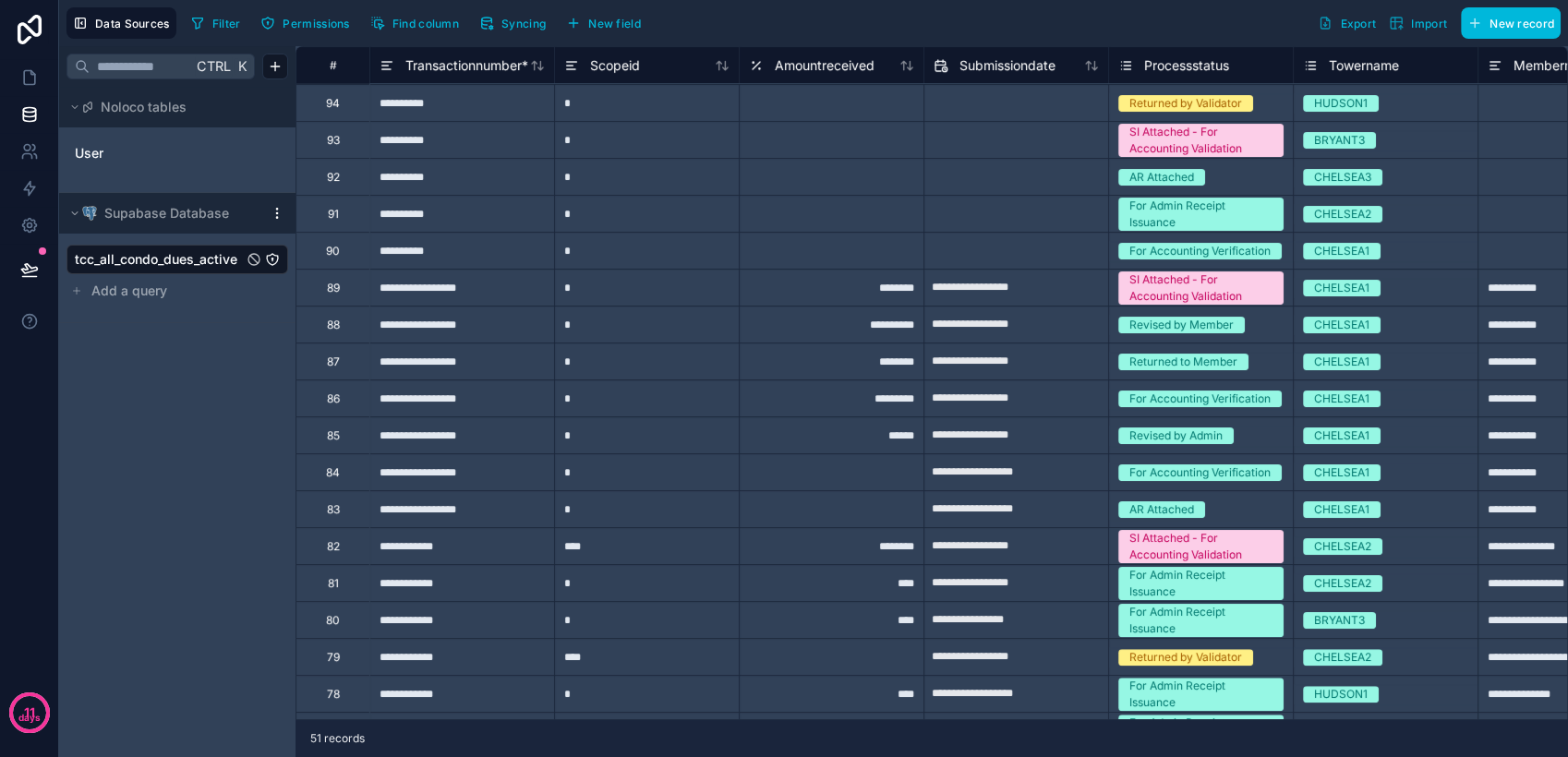
scroll to position [307, 0]
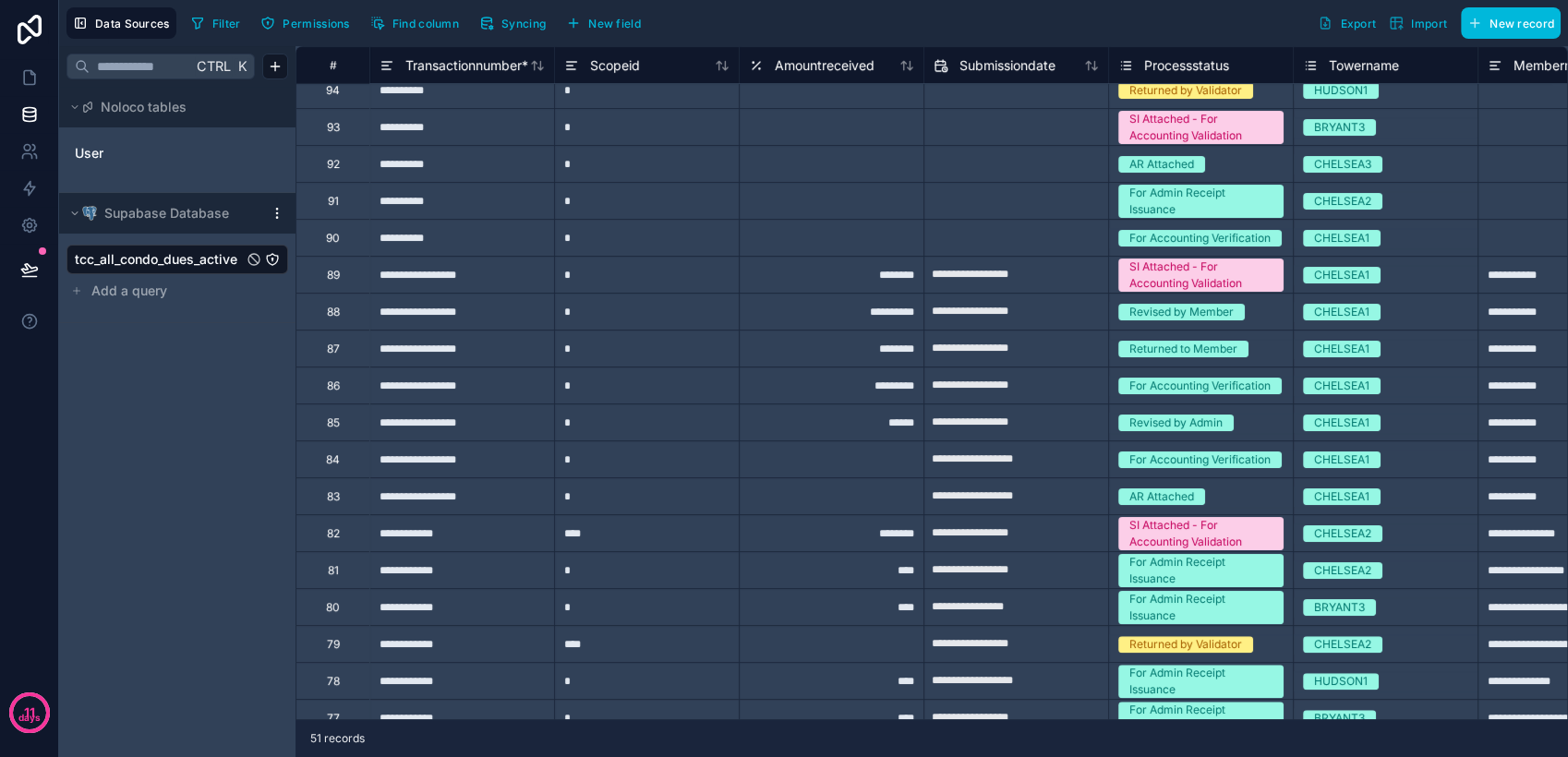
click at [480, 270] on div "**********" at bounding box center [461, 275] width 184 height 37
click at [20, 82] on icon at bounding box center [30, 77] width 19 height 19
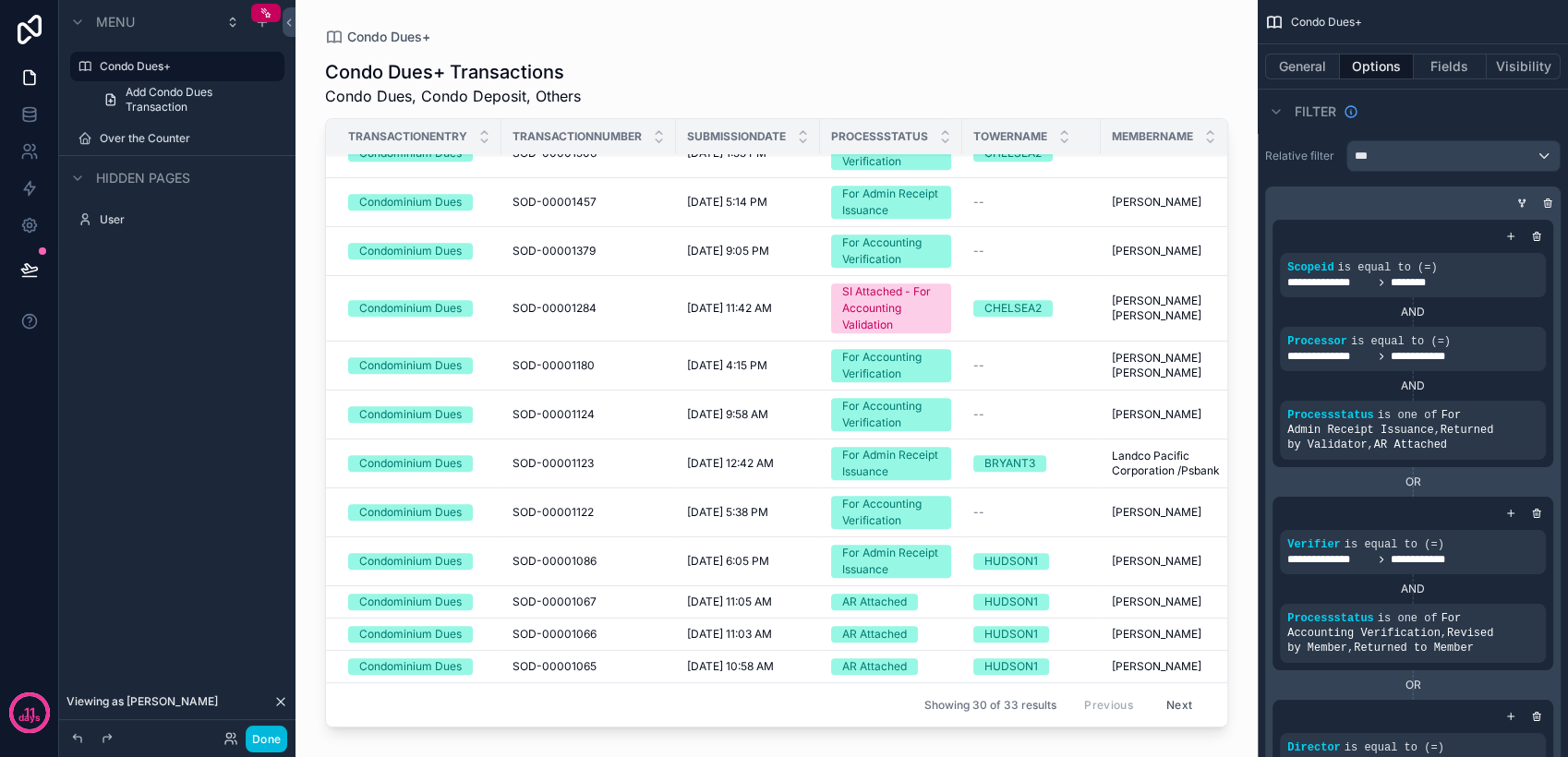
scroll to position [967, 0]
click at [170, 136] on label "Over the Counter" at bounding box center [186, 139] width 173 height 15
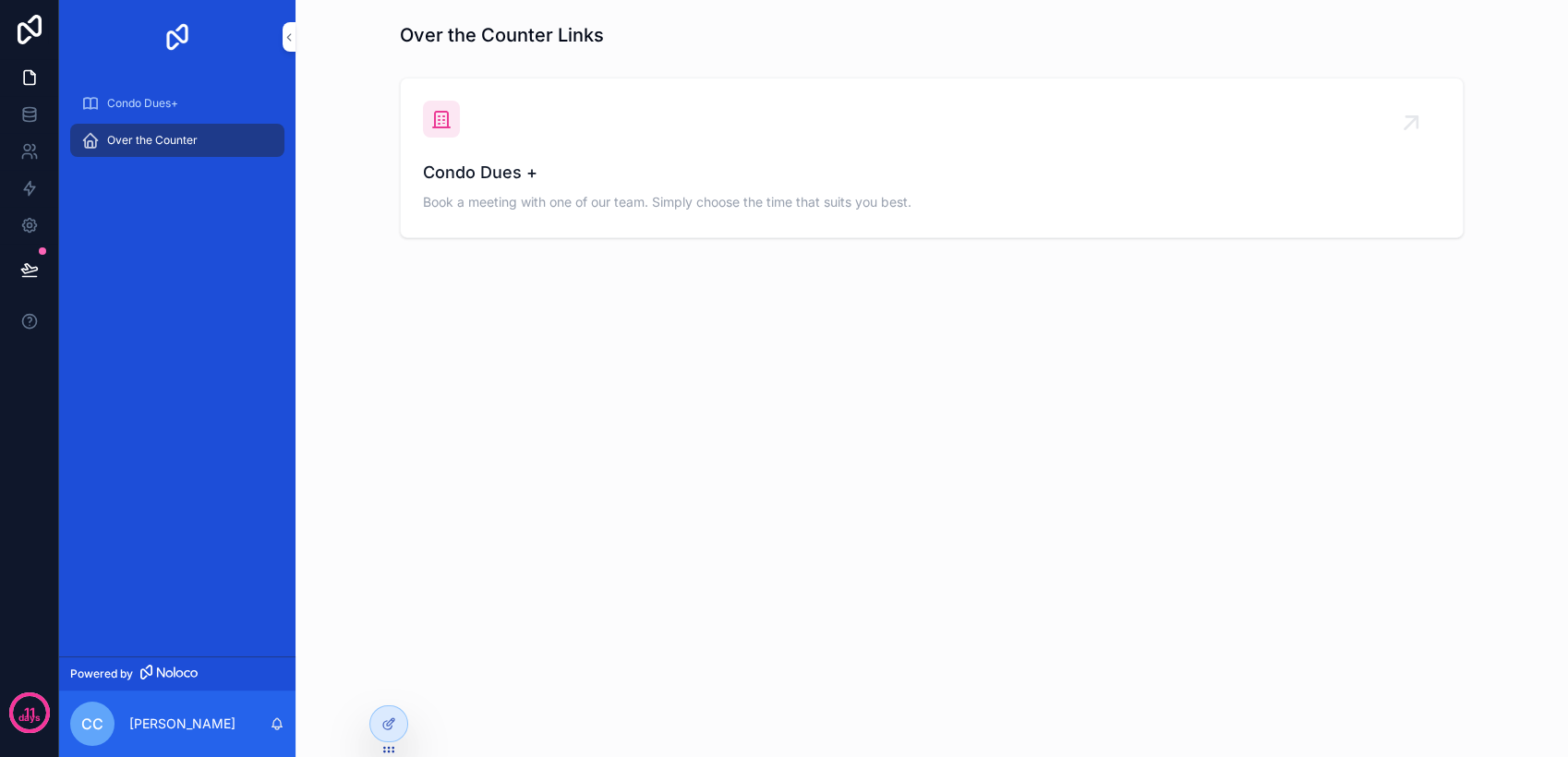
click at [157, 110] on span "Condo Dues+" at bounding box center [143, 103] width 71 height 15
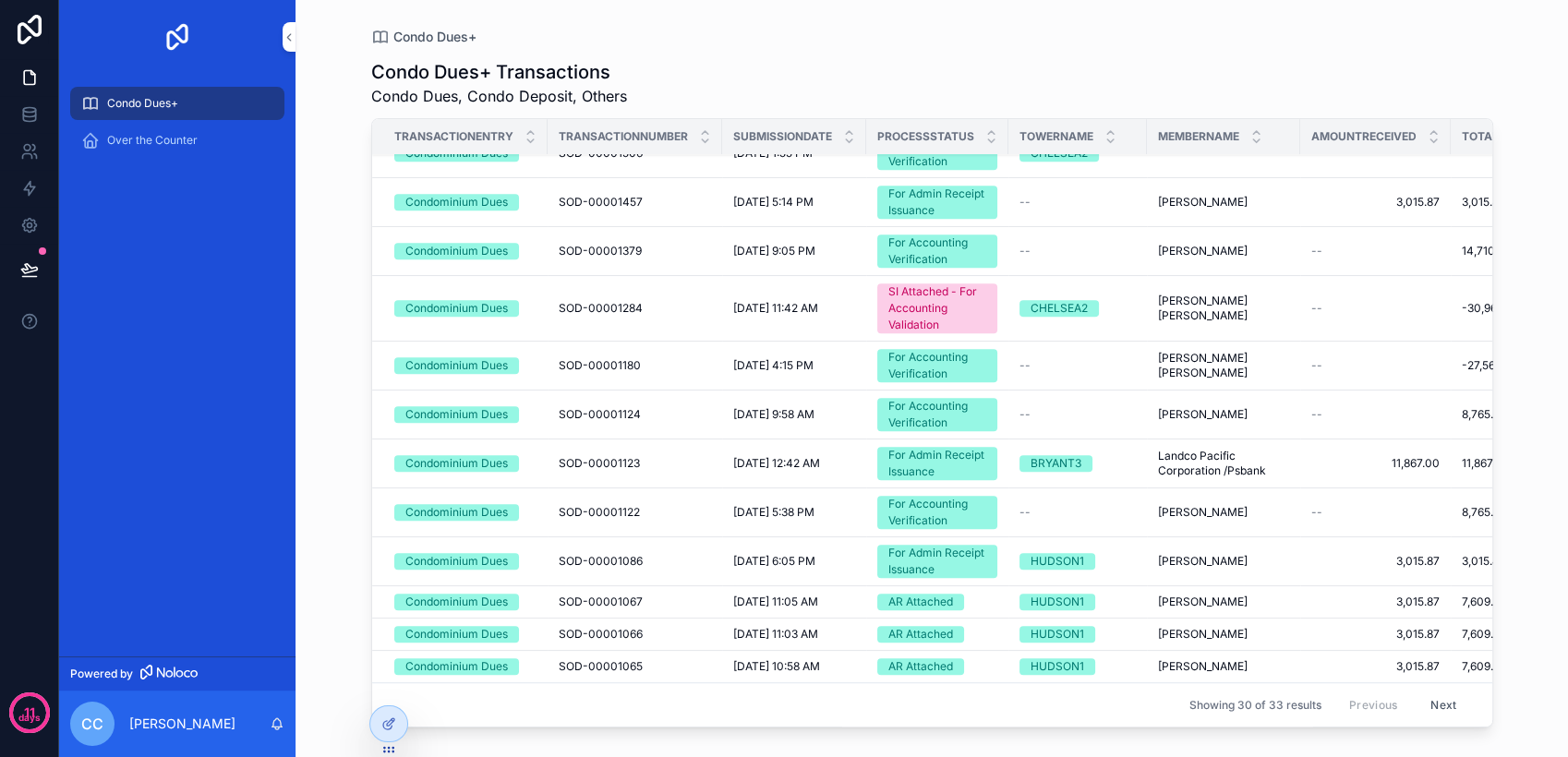
scroll to position [967, 0]
click at [181, 140] on span "Over the Counter" at bounding box center [152, 141] width 90 height 15
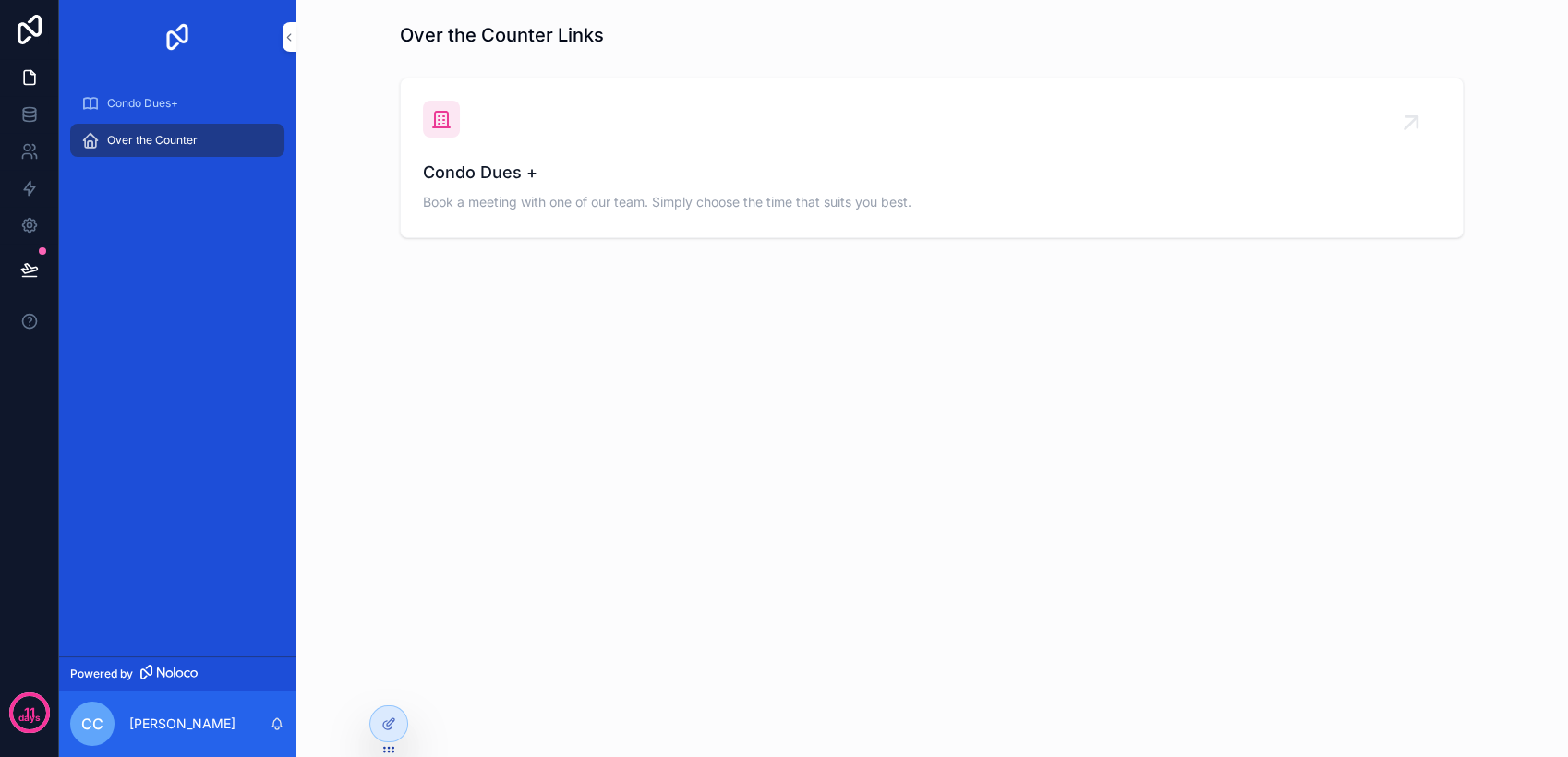
click at [184, 109] on div "Condo Dues+" at bounding box center [177, 103] width 192 height 30
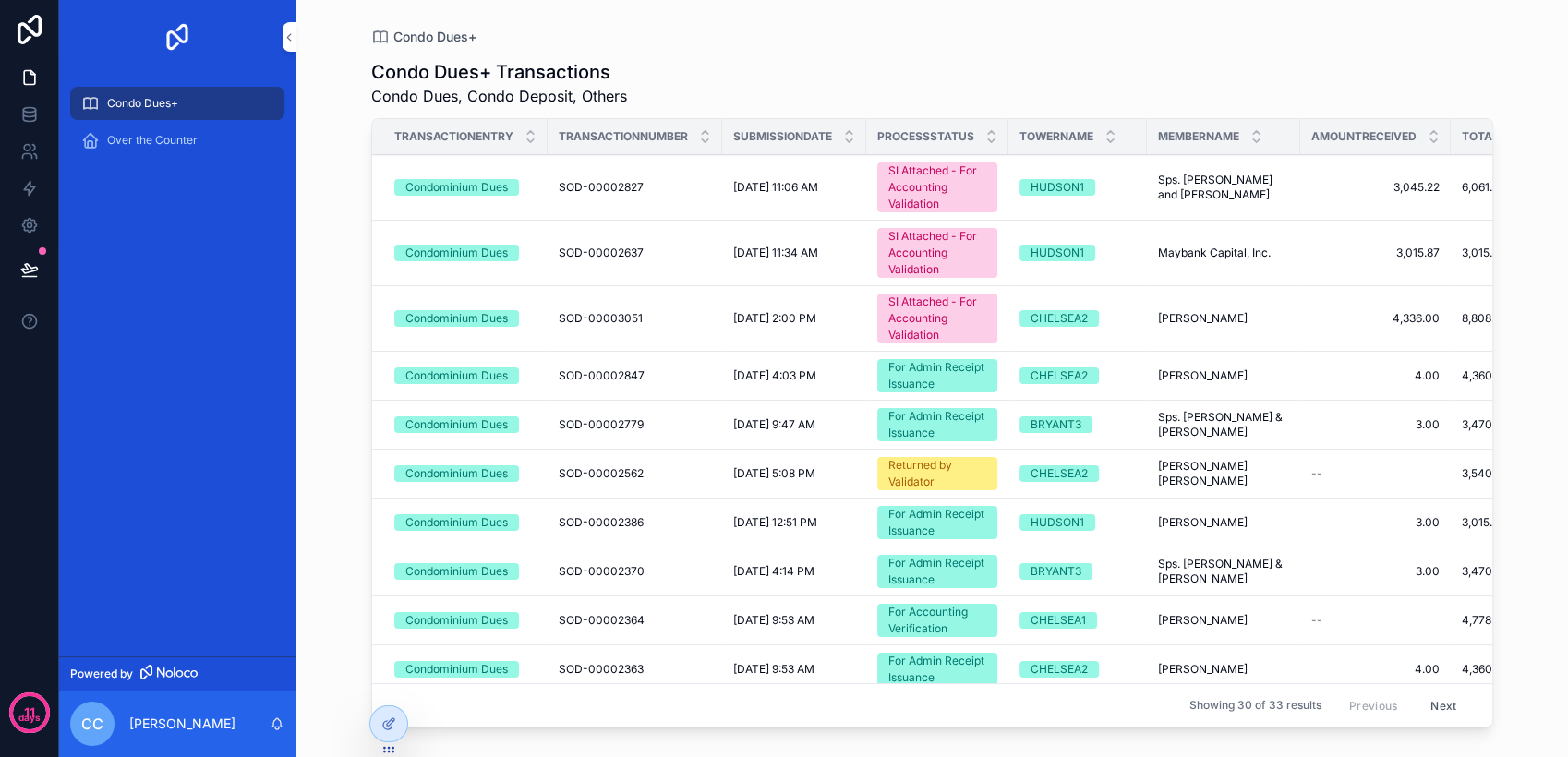
click at [0, 0] on icon at bounding box center [0, 0] width 0 height 0
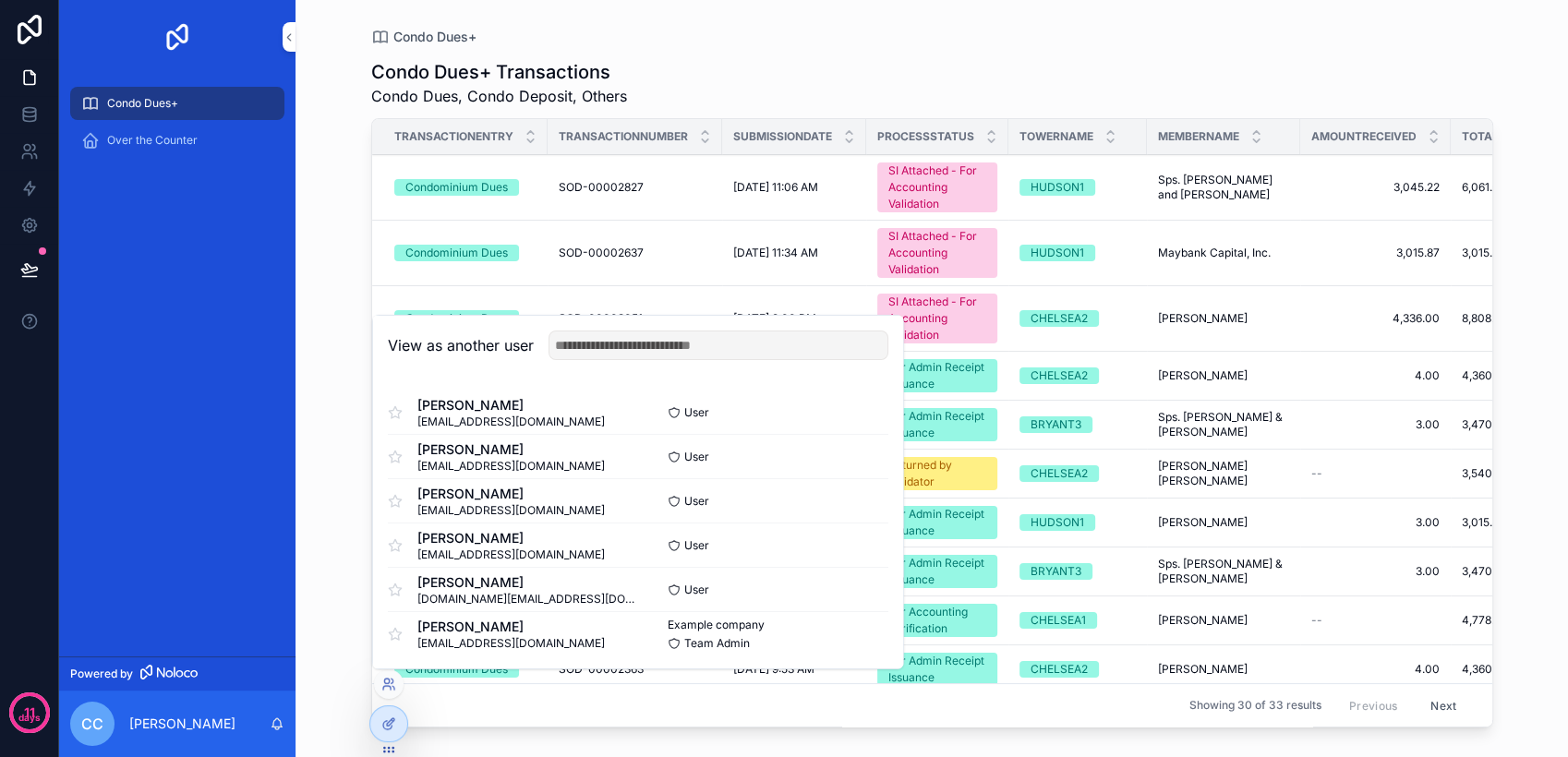
click at [0, 0] on button "Select" at bounding box center [0, 0] width 0 height 0
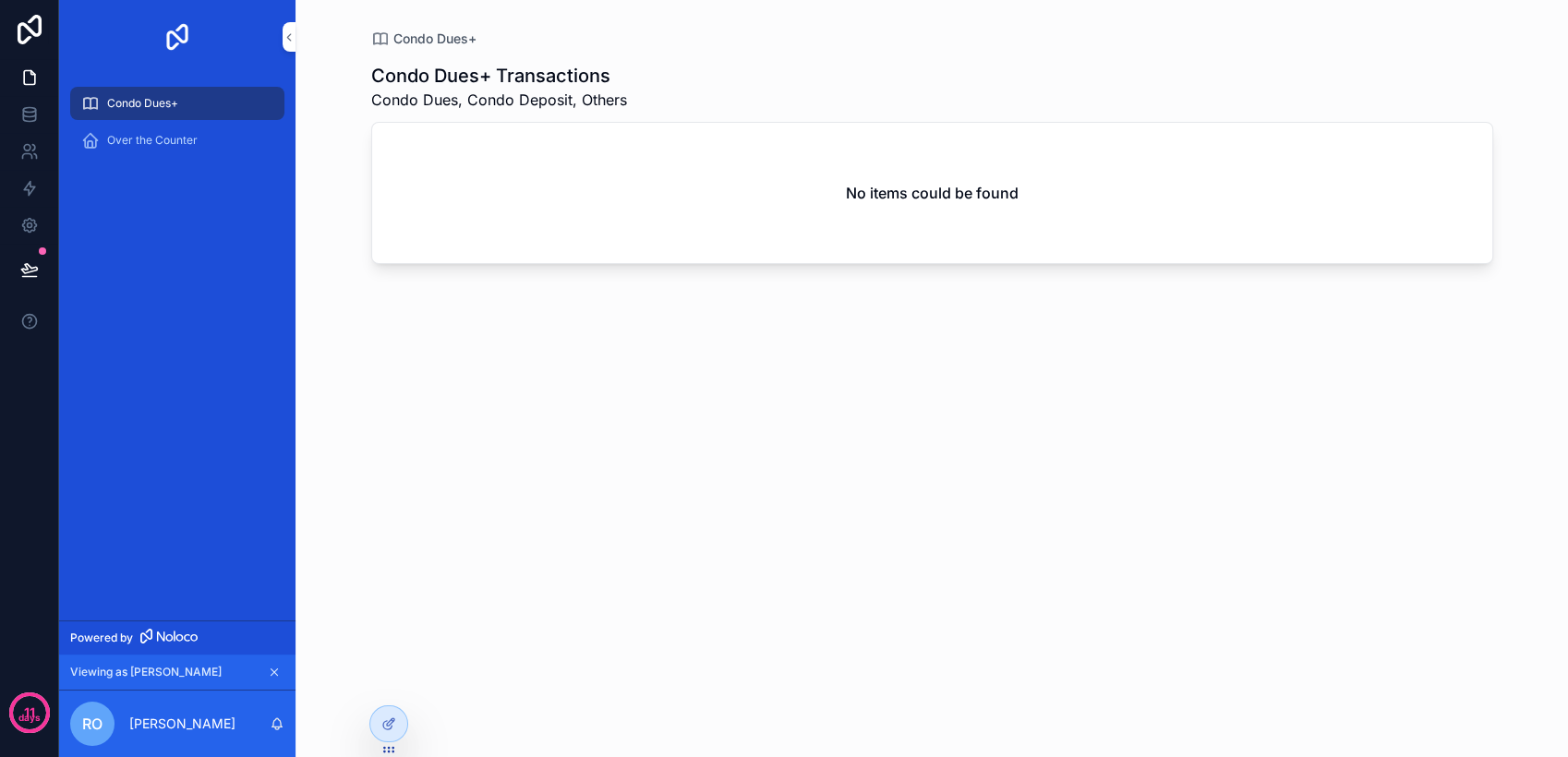
click at [0, 0] on icon at bounding box center [0, 0] width 0 height 0
click at [922, 439] on div "Condo Dues+ Transactions Condo Dues, Condo Deposit, Others No items could be fo…" at bounding box center [932, 391] width 1122 height 686
click at [395, 731] on div at bounding box center [389, 723] width 37 height 35
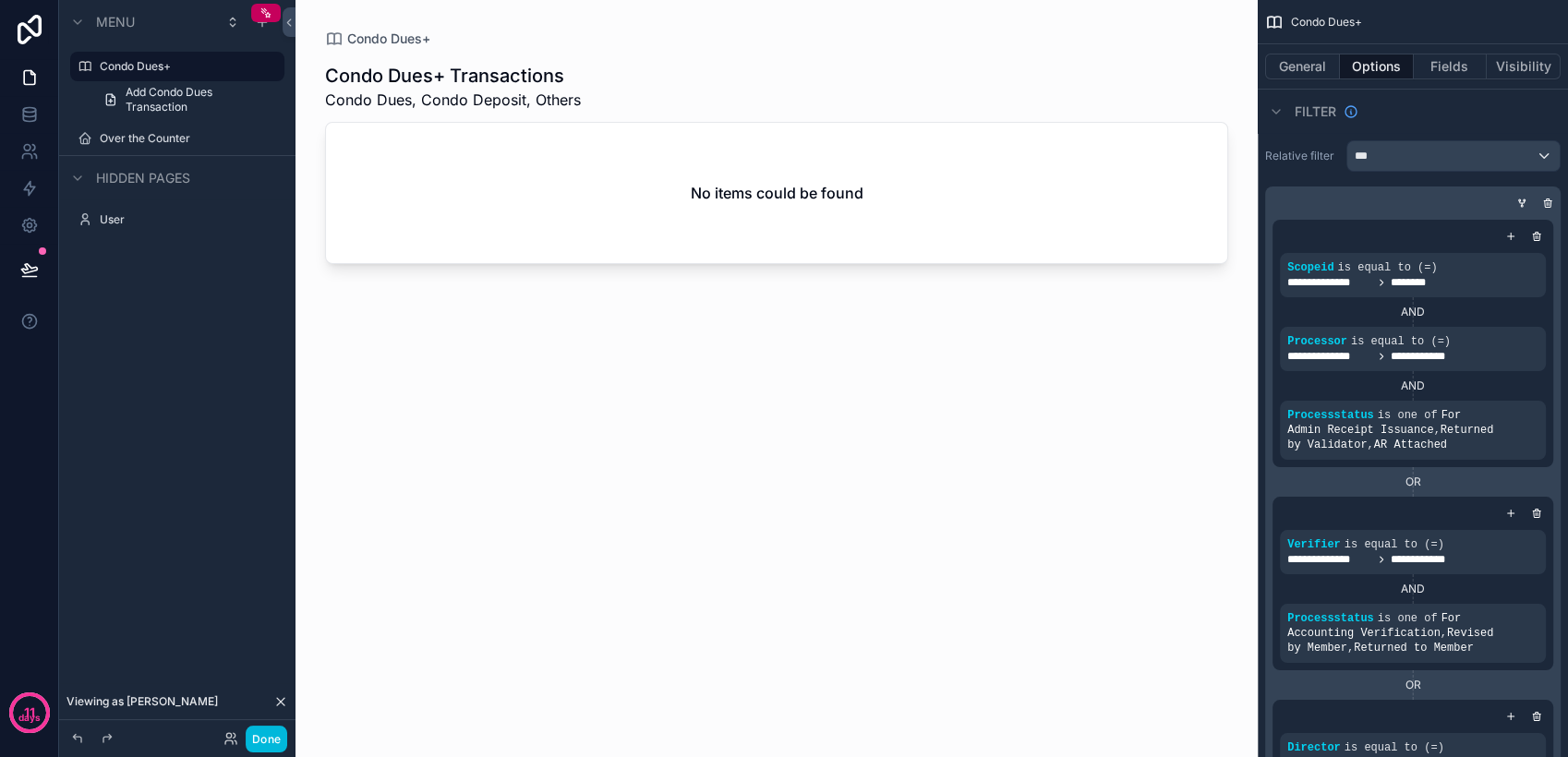
click at [0, 0] on icon "scrollable content" at bounding box center [0, 0] width 0 height 0
click at [311, 149] on icon at bounding box center [314, 152] width 15 height 15
click at [0, 0] on icon "scrollable content" at bounding box center [0, 0] width 0 height 0
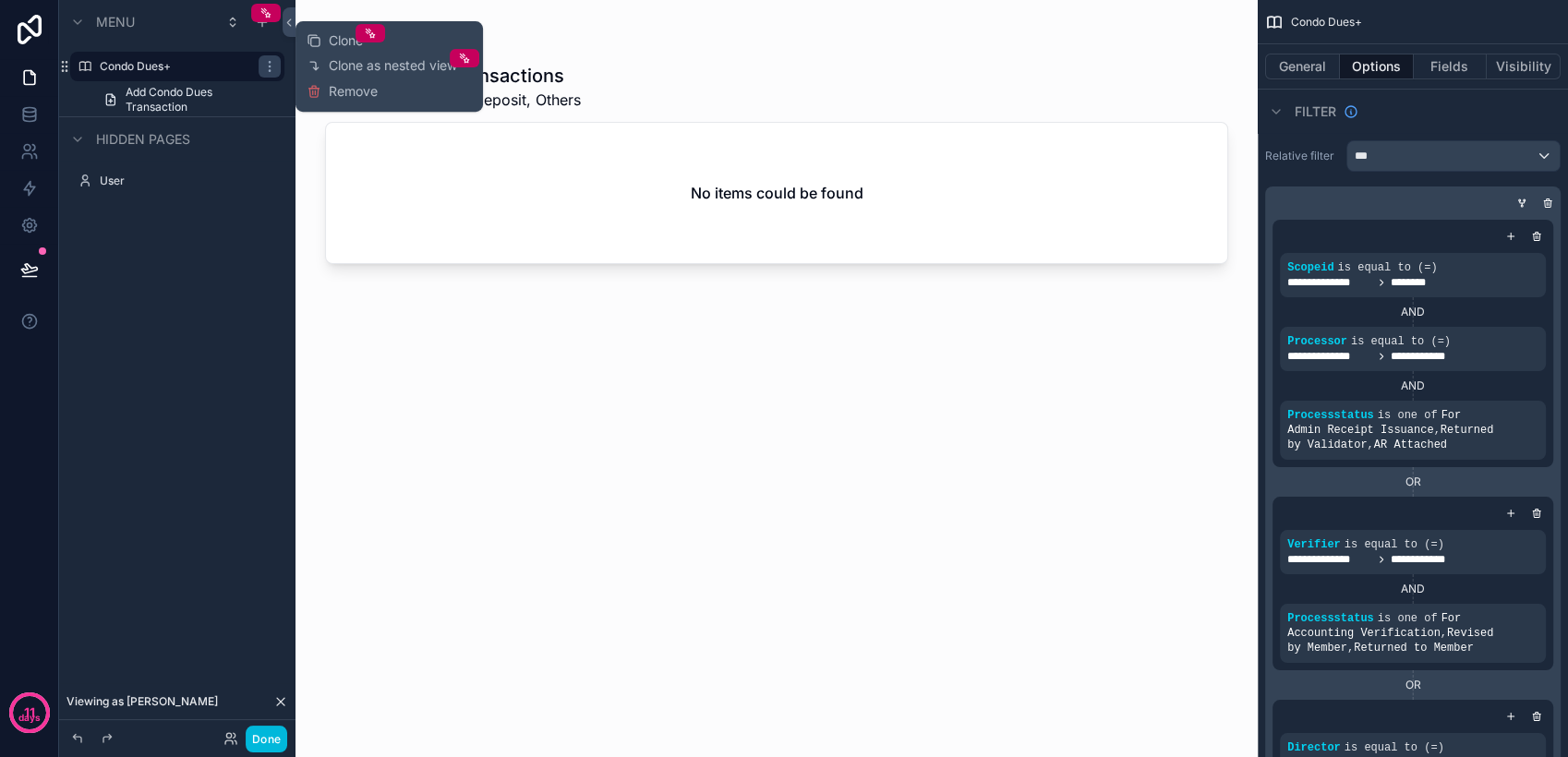
click at [356, 47] on span "Clone" at bounding box center [346, 41] width 34 height 19
click at [467, 309] on div "scrollable content" at bounding box center [776, 367] width 962 height 735
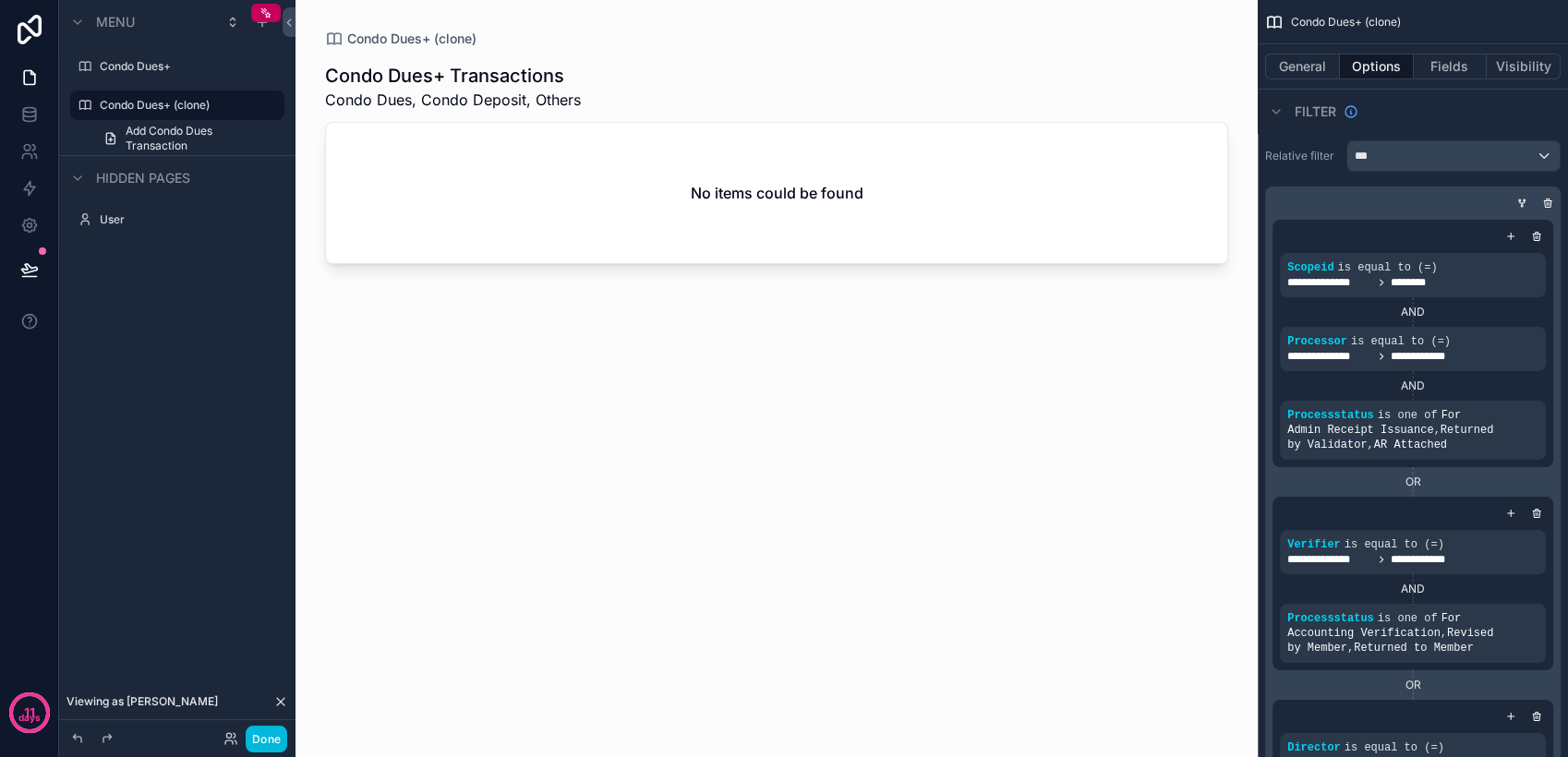
click at [198, 70] on label "Condo Dues+" at bounding box center [186, 66] width 173 height 15
click at [209, 143] on label "Condo Dues+ (clone)" at bounding box center [186, 139] width 173 height 15
click at [0, 0] on icon "scrollable content" at bounding box center [0, 0] width 0 height 0
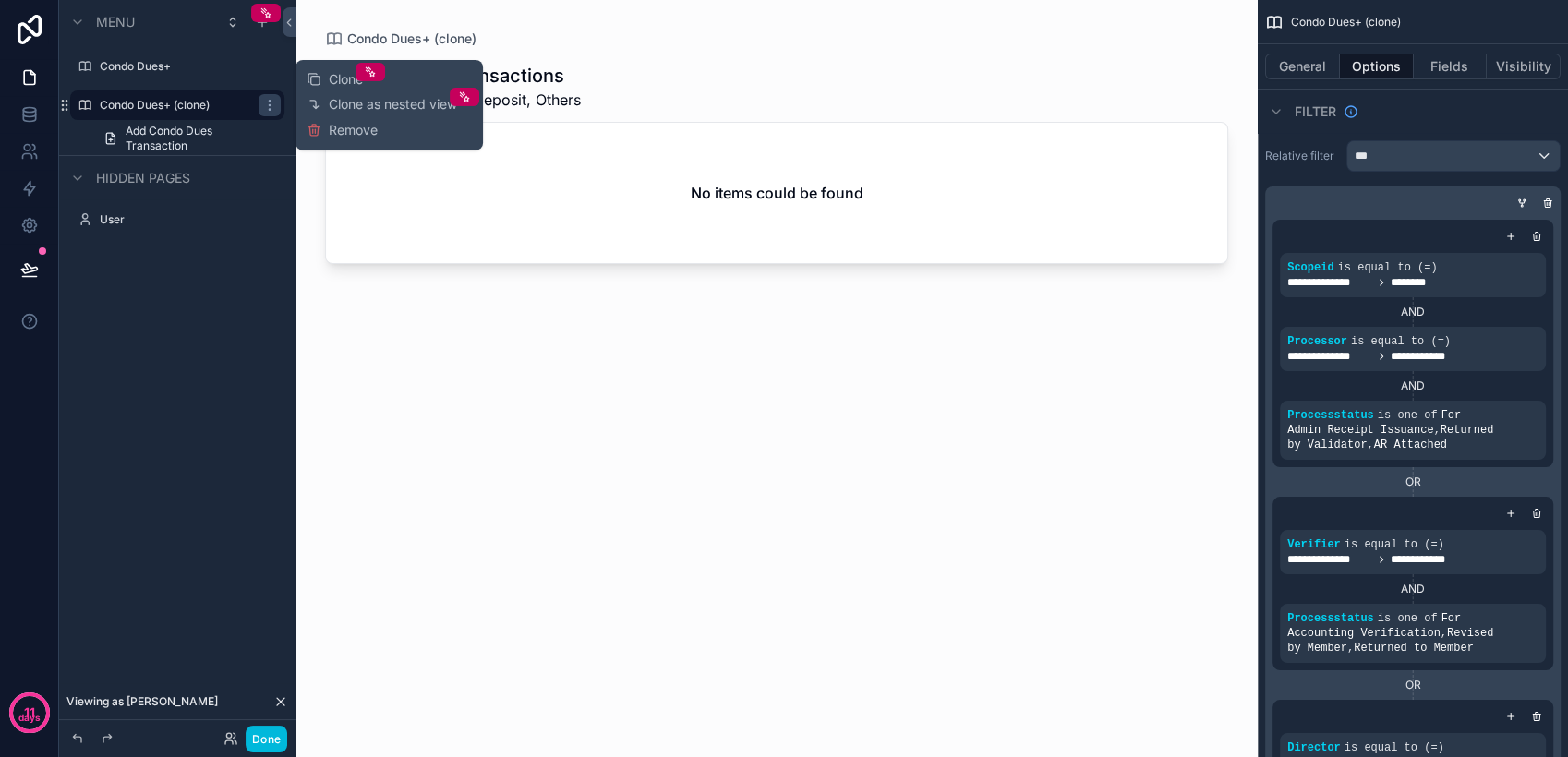
click at [324, 128] on button "Remove" at bounding box center [342, 130] width 71 height 19
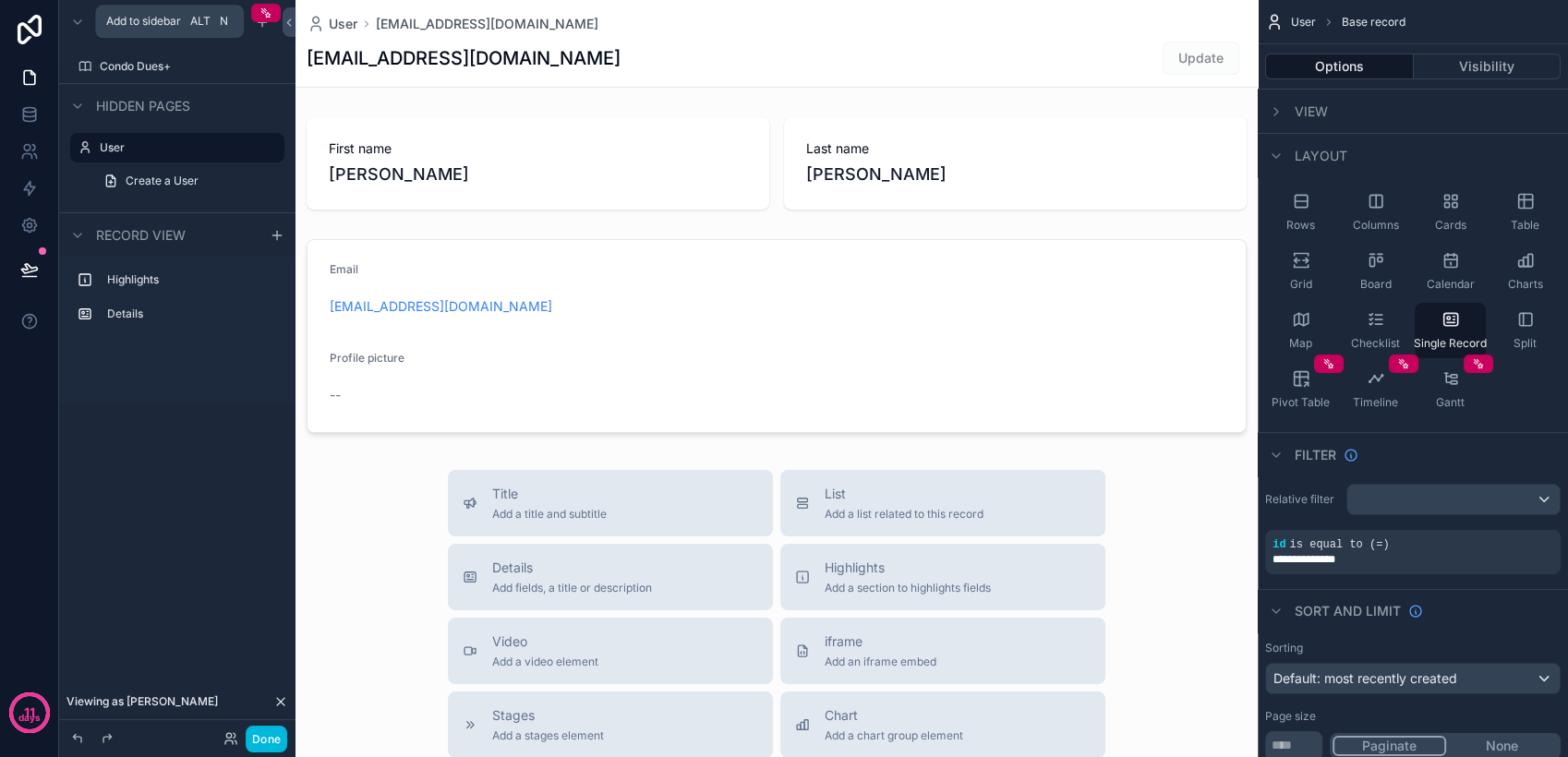
click at [262, 26] on icon "scrollable content" at bounding box center [262, 21] width 0 height 8
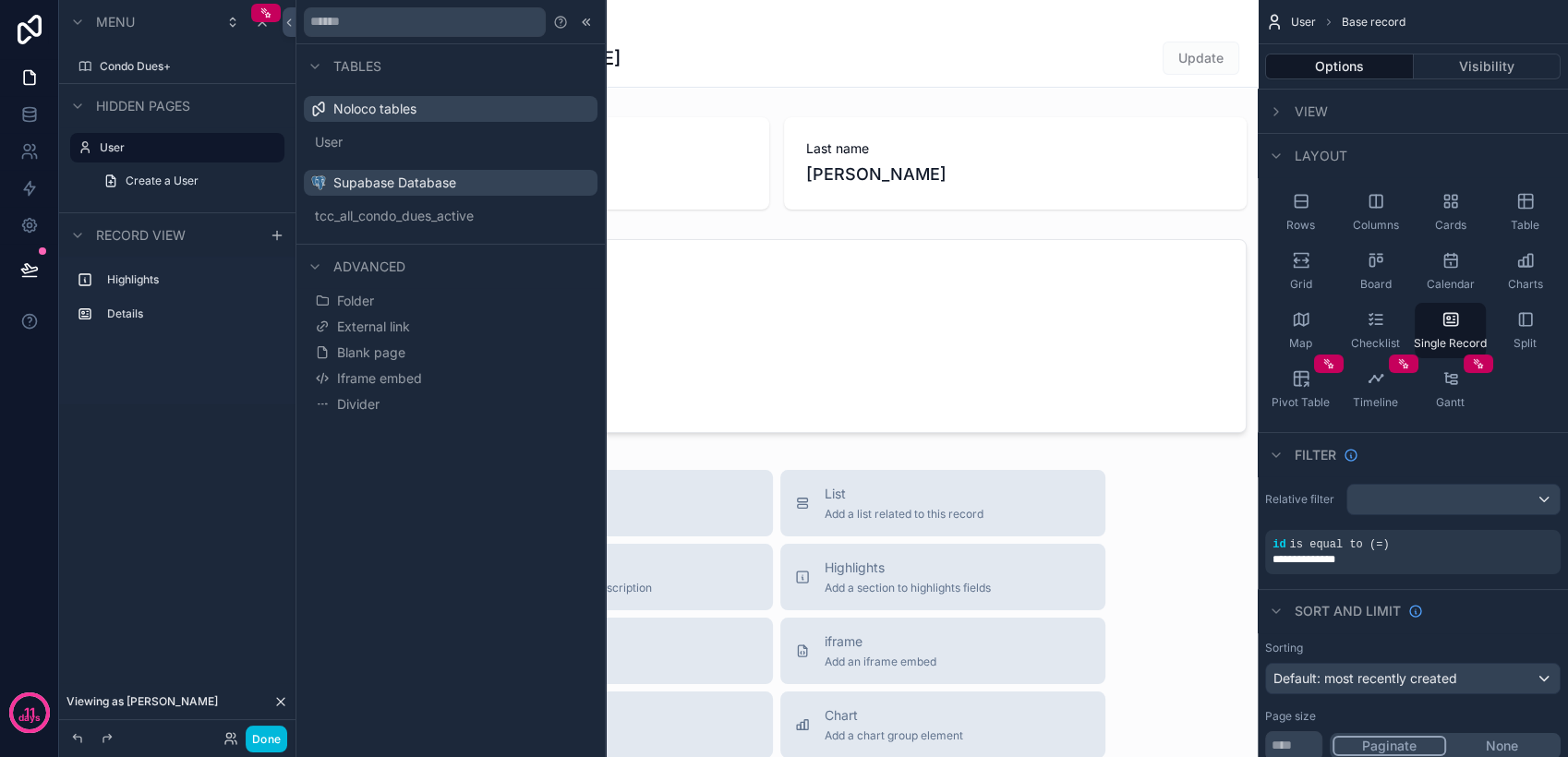
click at [429, 352] on button "Blank page" at bounding box center [450, 353] width 279 height 26
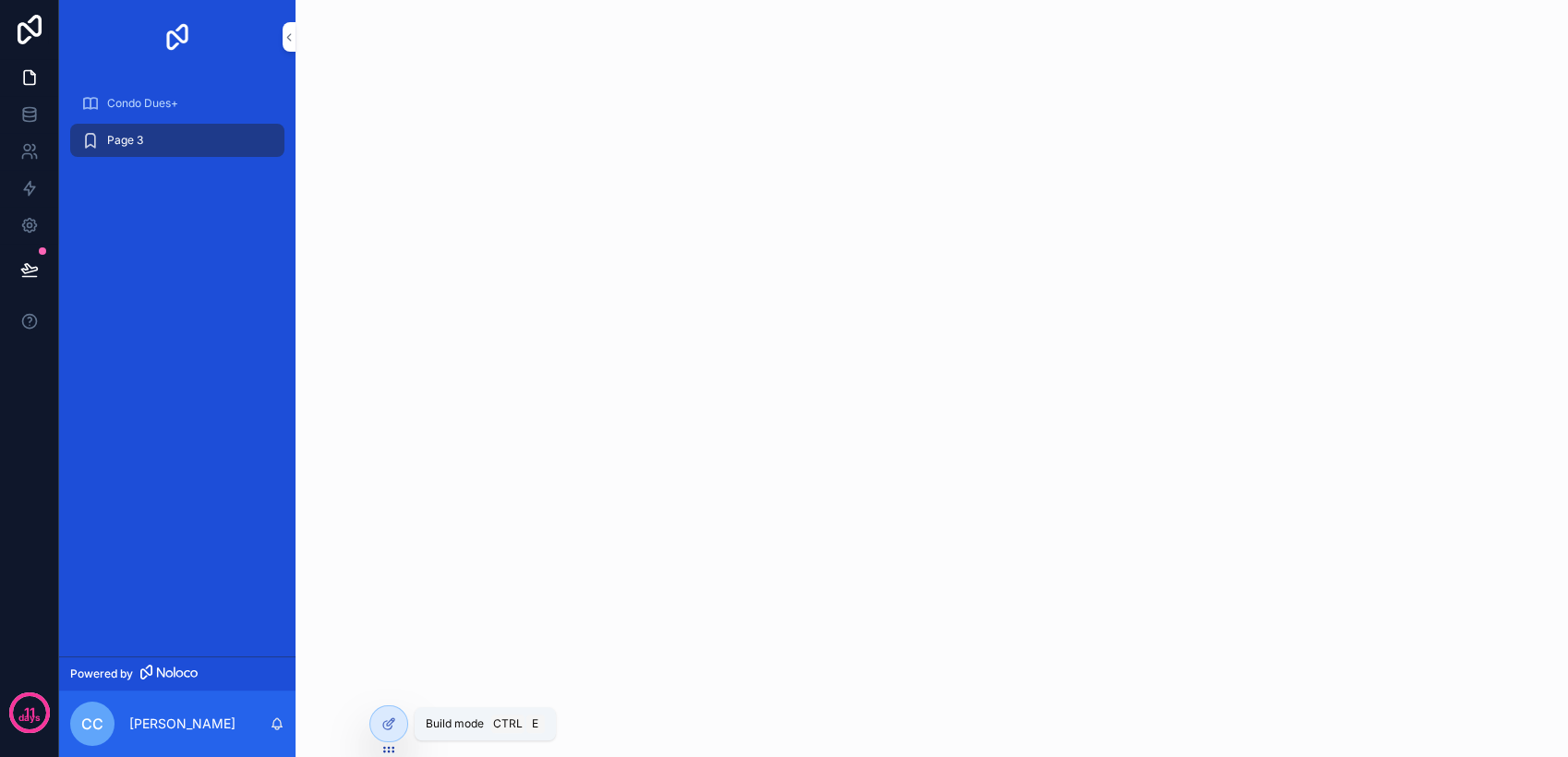
click at [387, 712] on div at bounding box center [389, 723] width 37 height 35
click at [393, 728] on icon at bounding box center [389, 723] width 15 height 15
click at [198, 101] on div "Condo Dues+" at bounding box center [177, 103] width 192 height 30
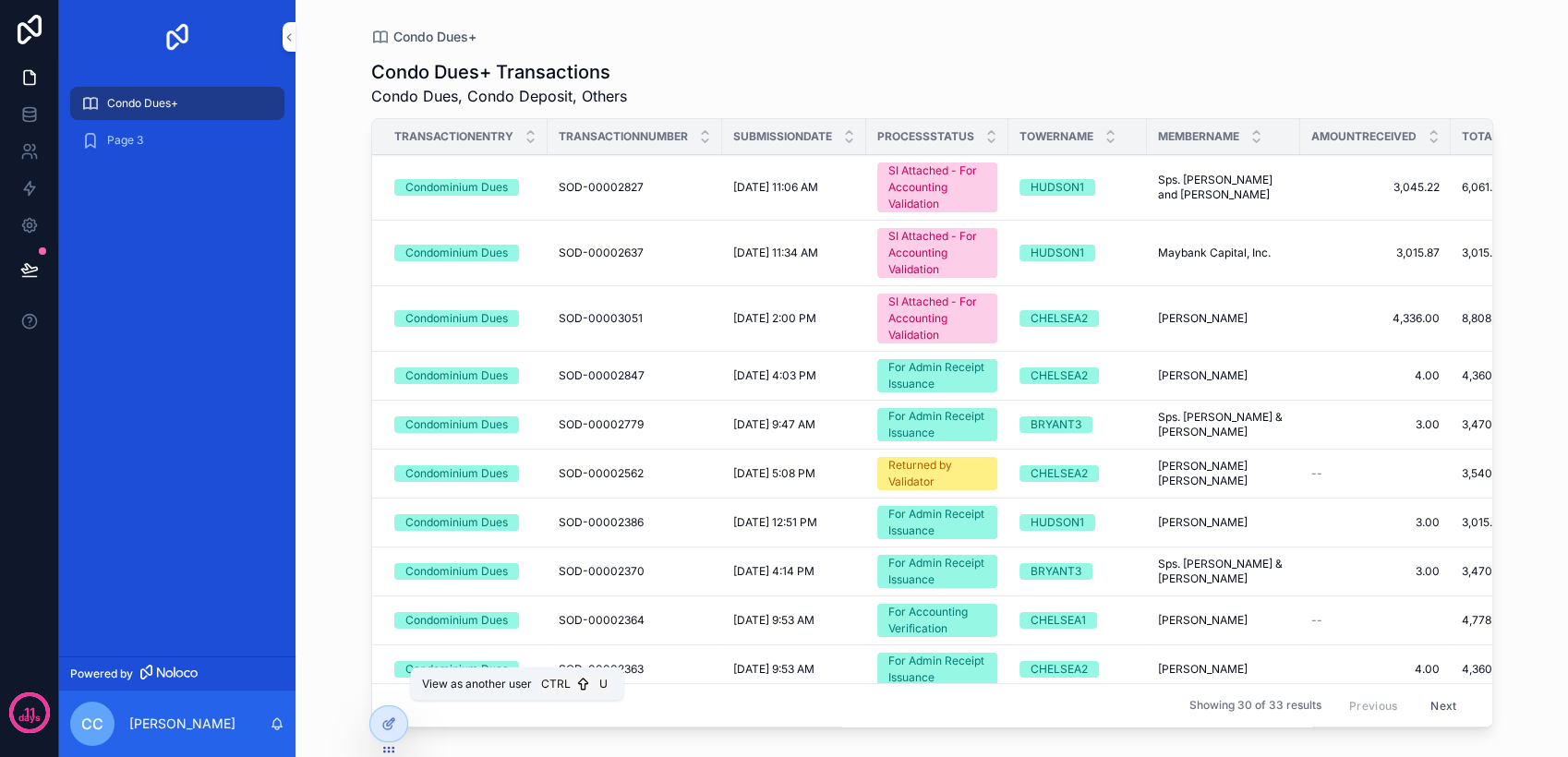
click at [0, 0] on icon at bounding box center [0, 0] width 0 height 0
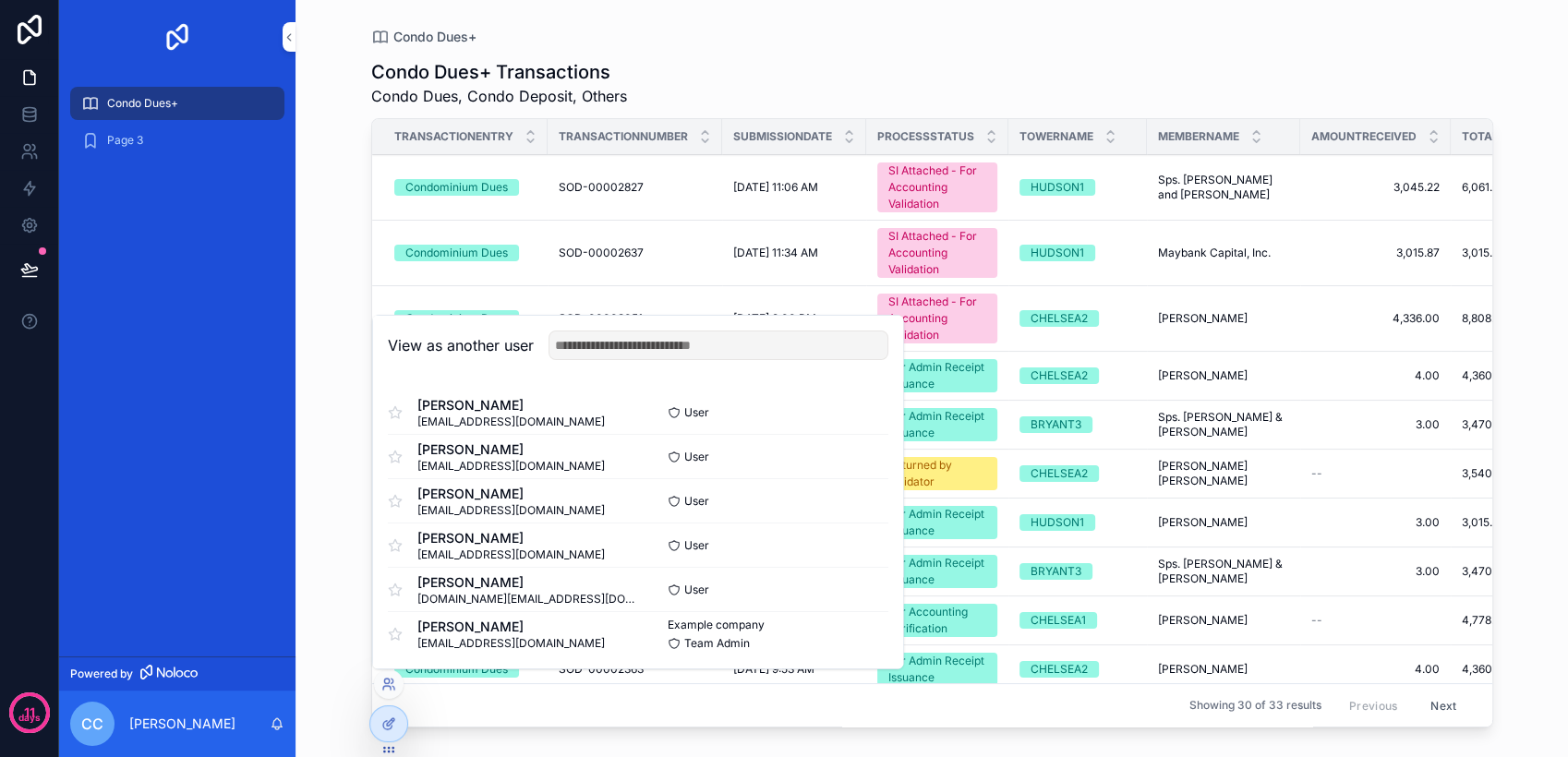
scroll to position [2, 0]
click at [0, 0] on button "Select" at bounding box center [0, 0] width 0 height 0
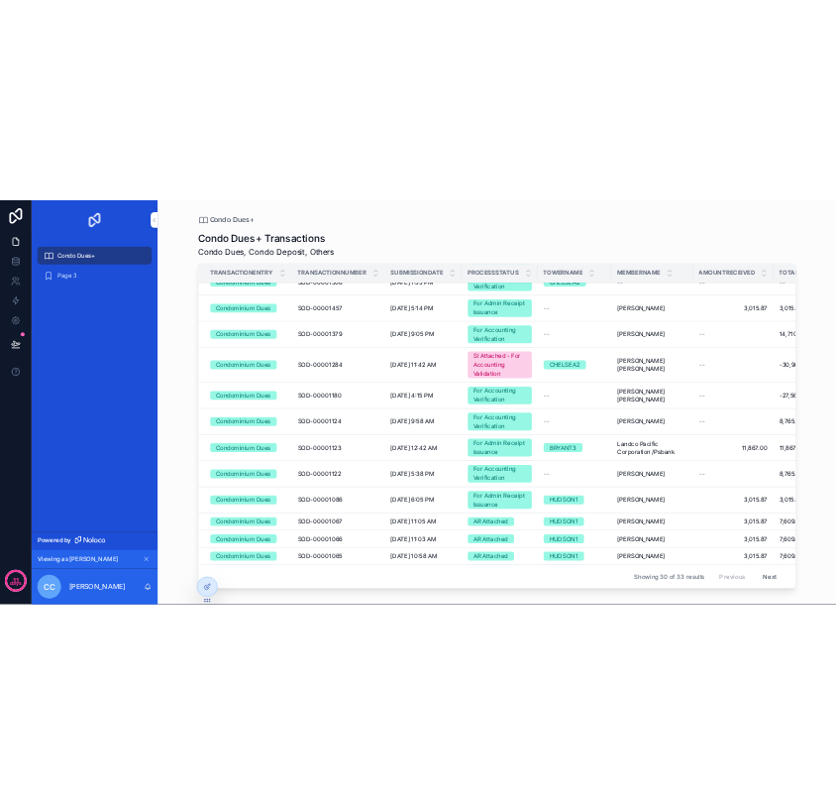
scroll to position [158, 0]
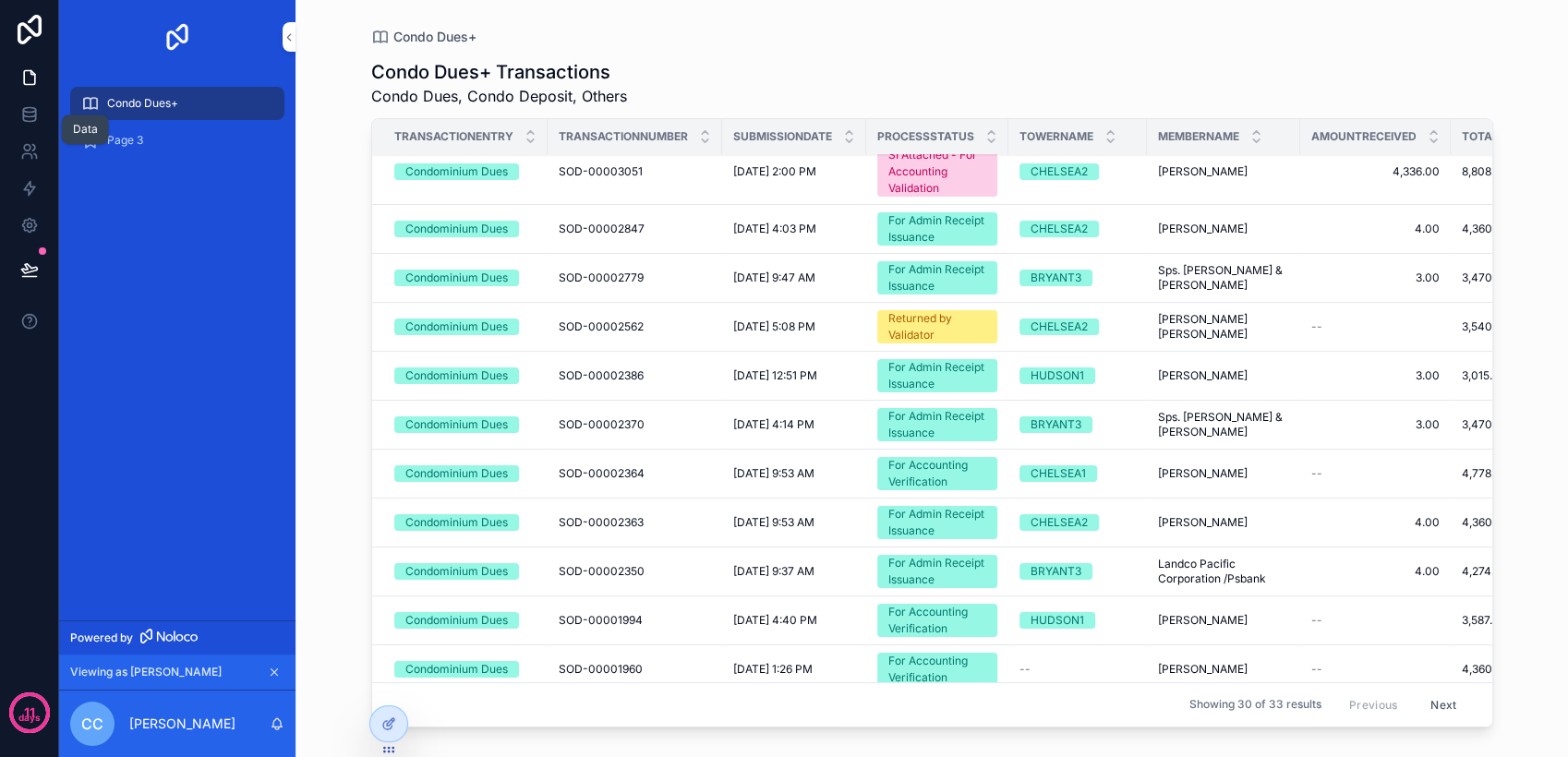
click at [37, 122] on icon at bounding box center [30, 115] width 19 height 19
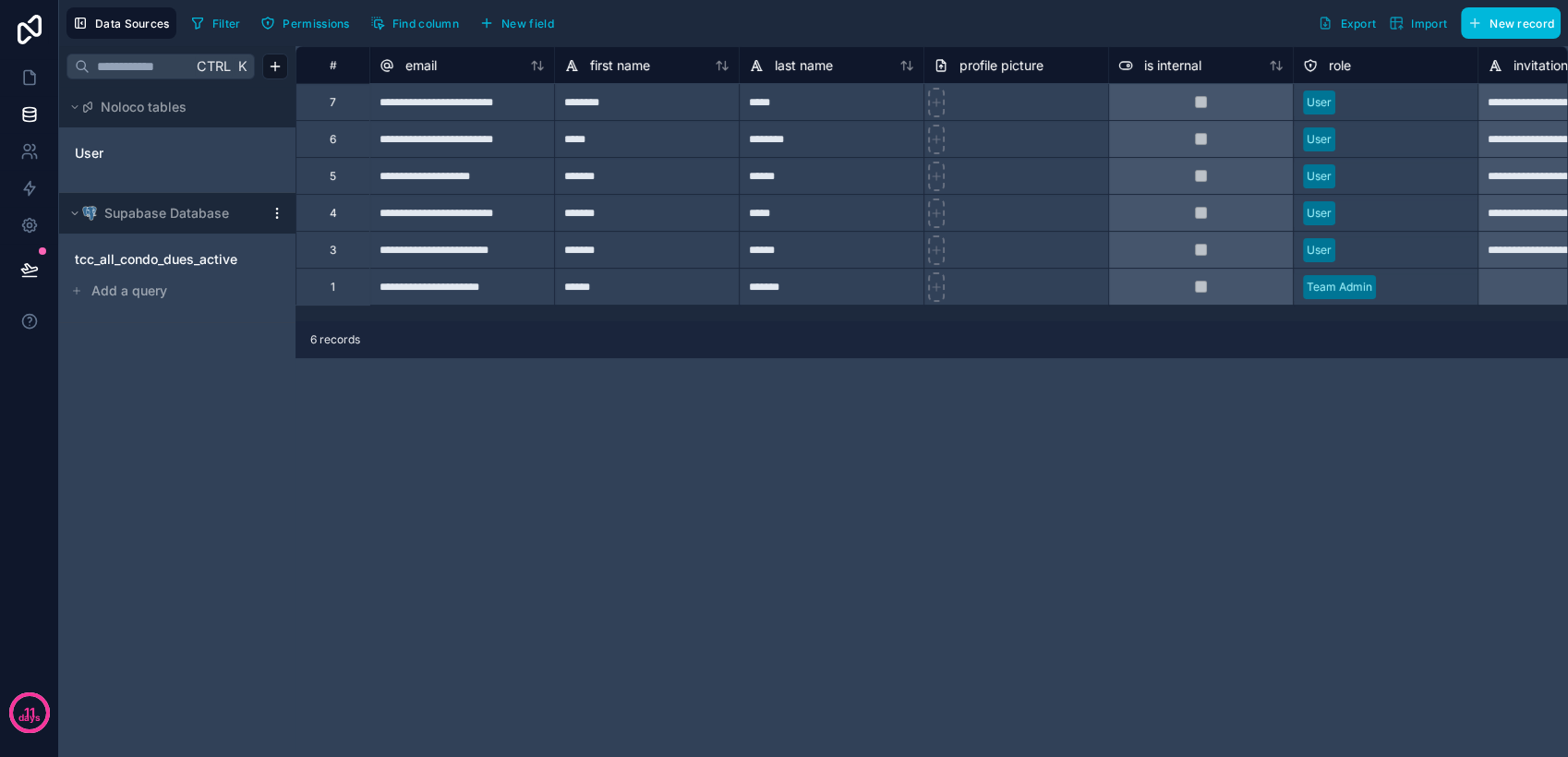
click at [162, 267] on span "tcc_all_condo_dues_active" at bounding box center [156, 260] width 162 height 19
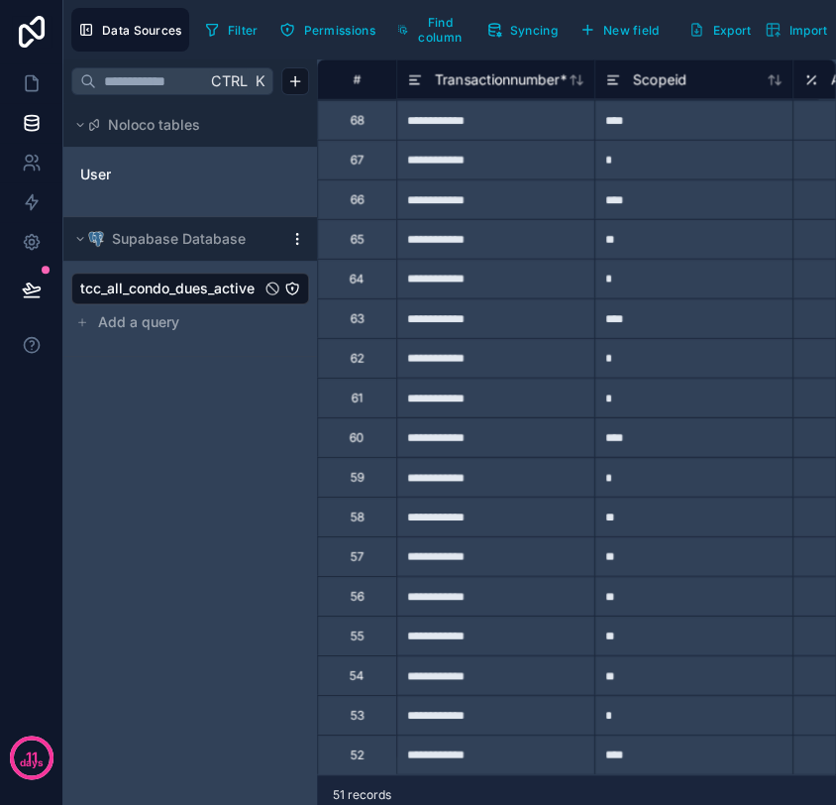
scroll to position [1364, 0]
click at [582, 85] on icon at bounding box center [577, 80] width 16 height 16
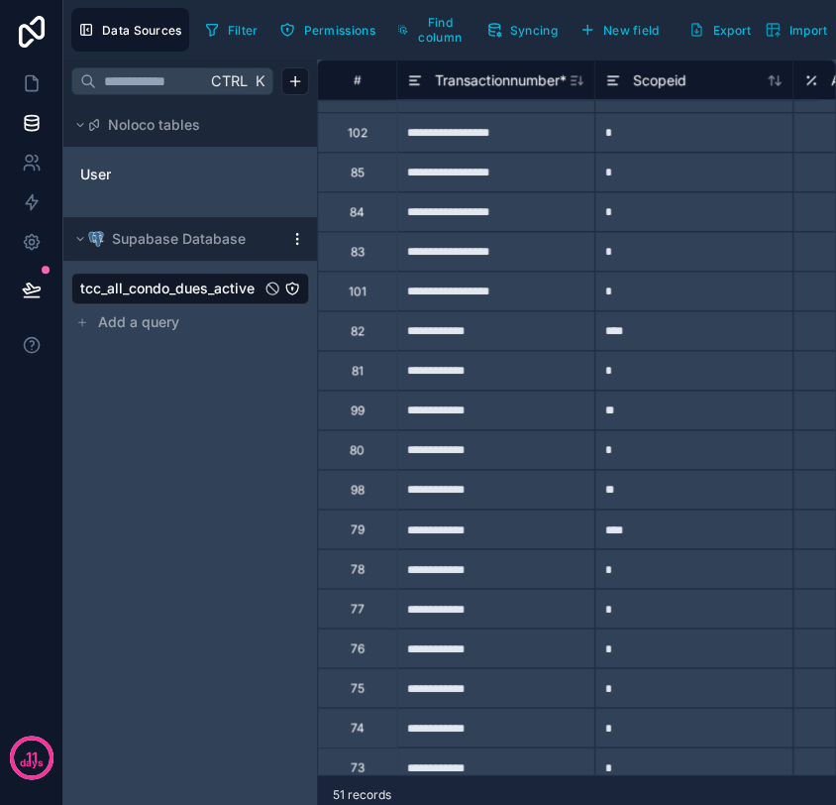
scroll to position [550, 0]
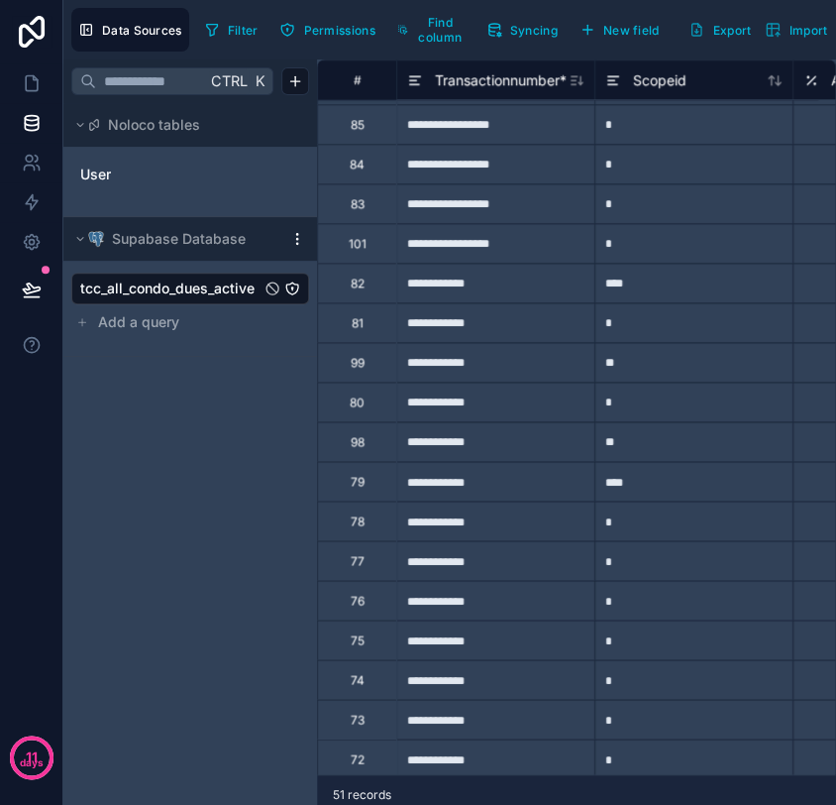
click at [581, 83] on icon at bounding box center [581, 83] width 4 height 2
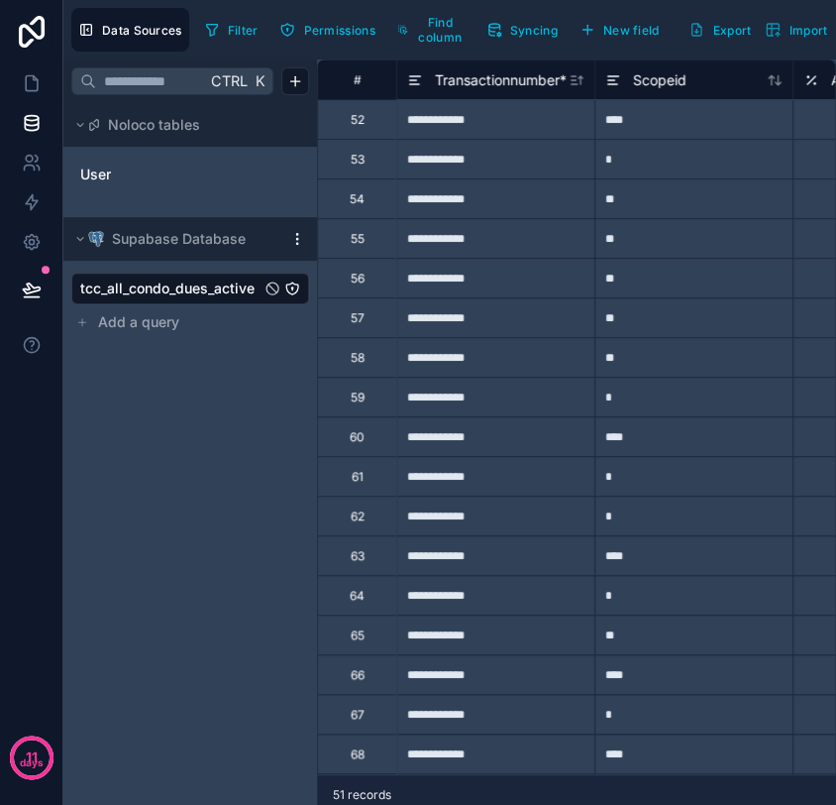
click at [683, 153] on div "*" at bounding box center [694, 159] width 198 height 40
type input "****"
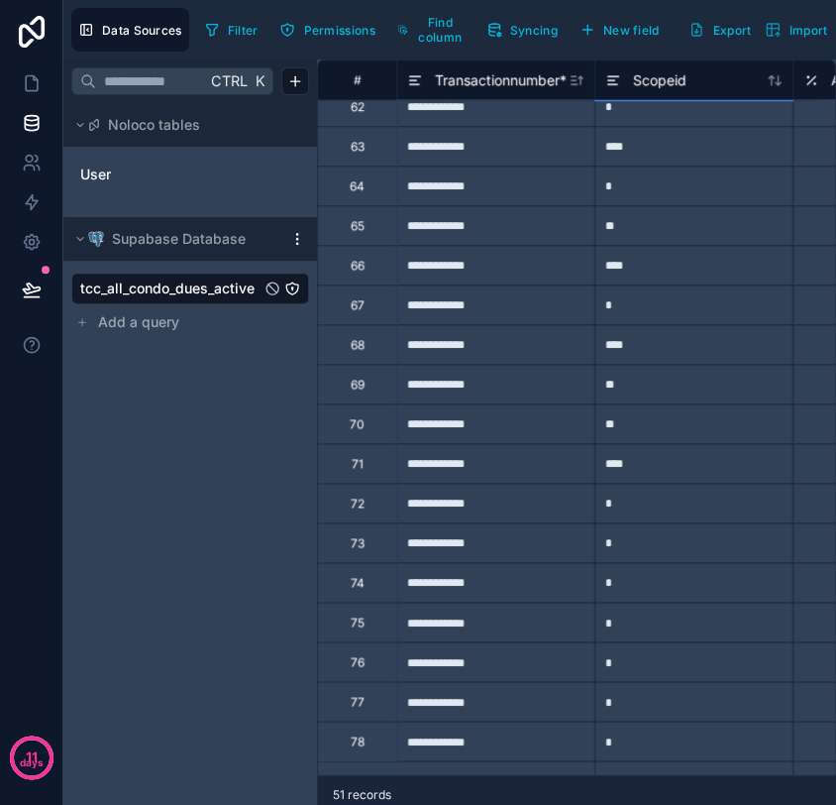
scroll to position [299, 0]
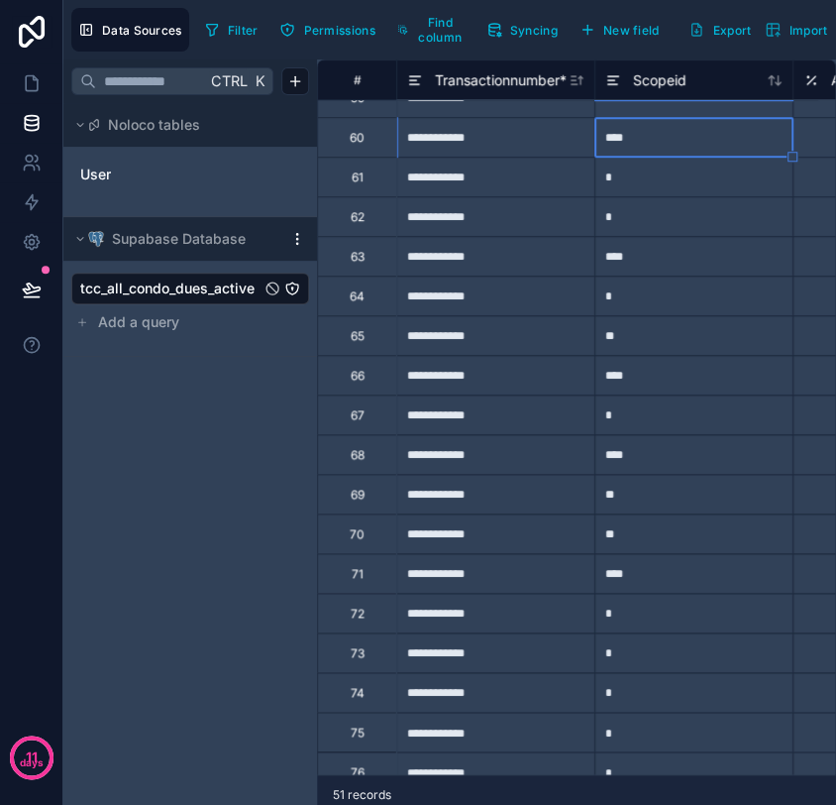
click at [683, 265] on div "****" at bounding box center [694, 256] width 198 height 40
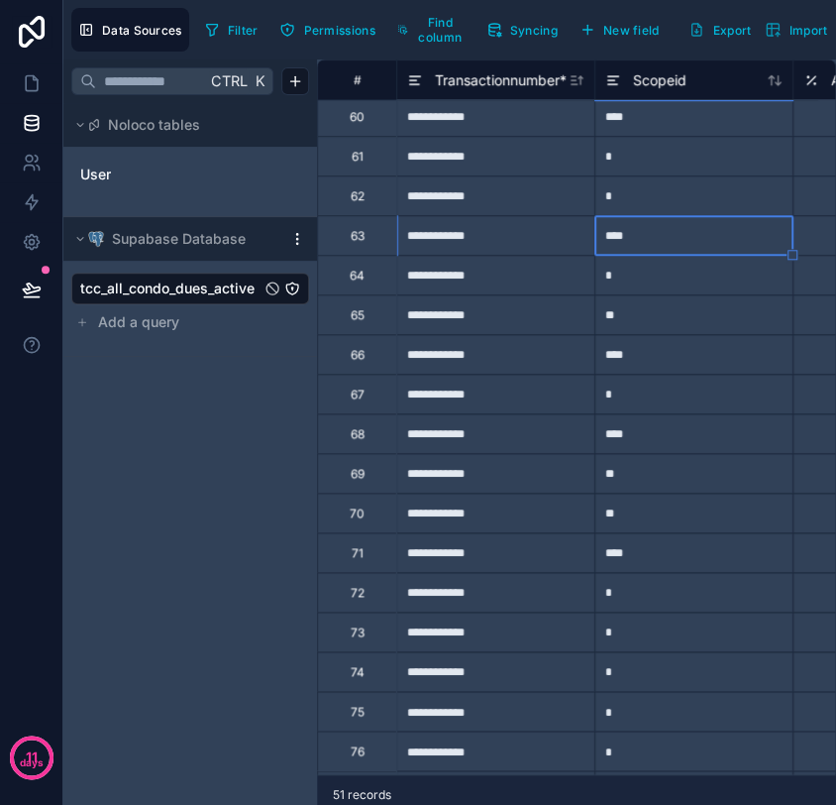
scroll to position [330, 0]
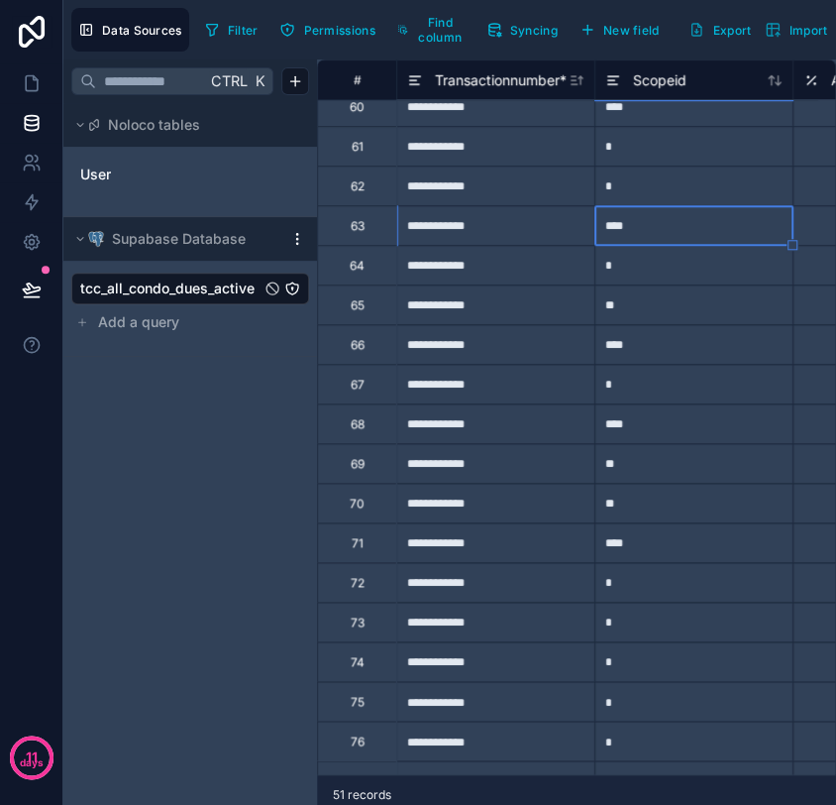
click at [646, 429] on div "****" at bounding box center [694, 423] width 198 height 40
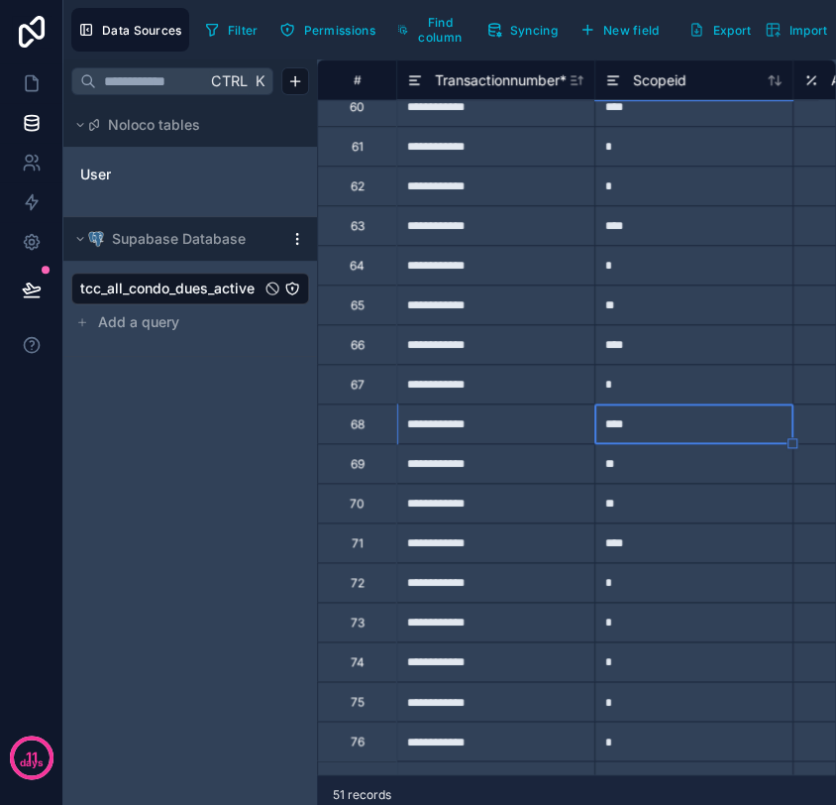
scroll to position [440, 0]
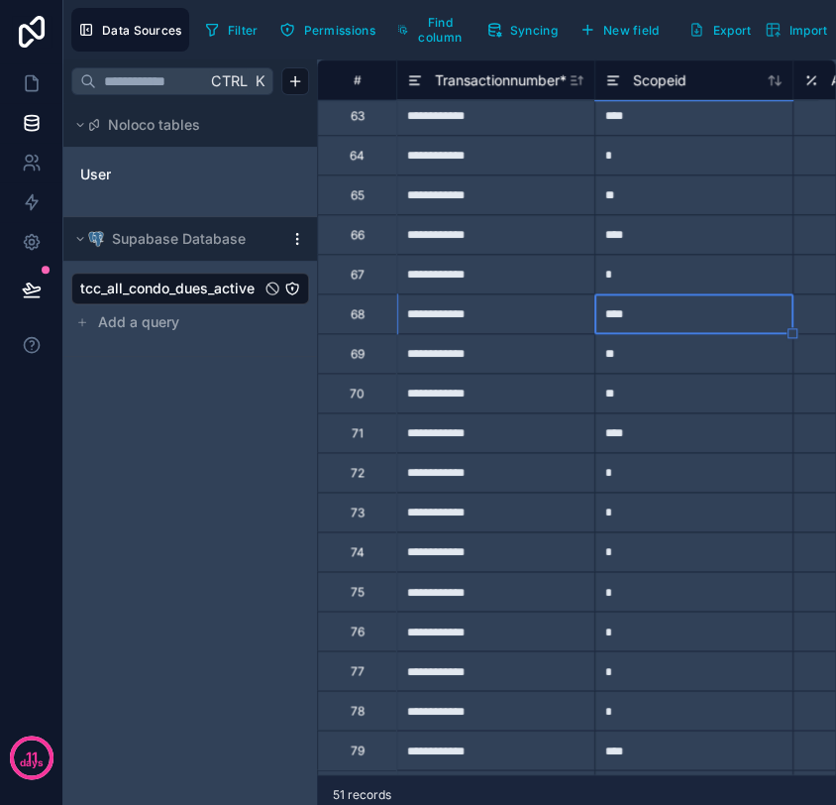
click at [665, 431] on div "****" at bounding box center [694, 432] width 198 height 40
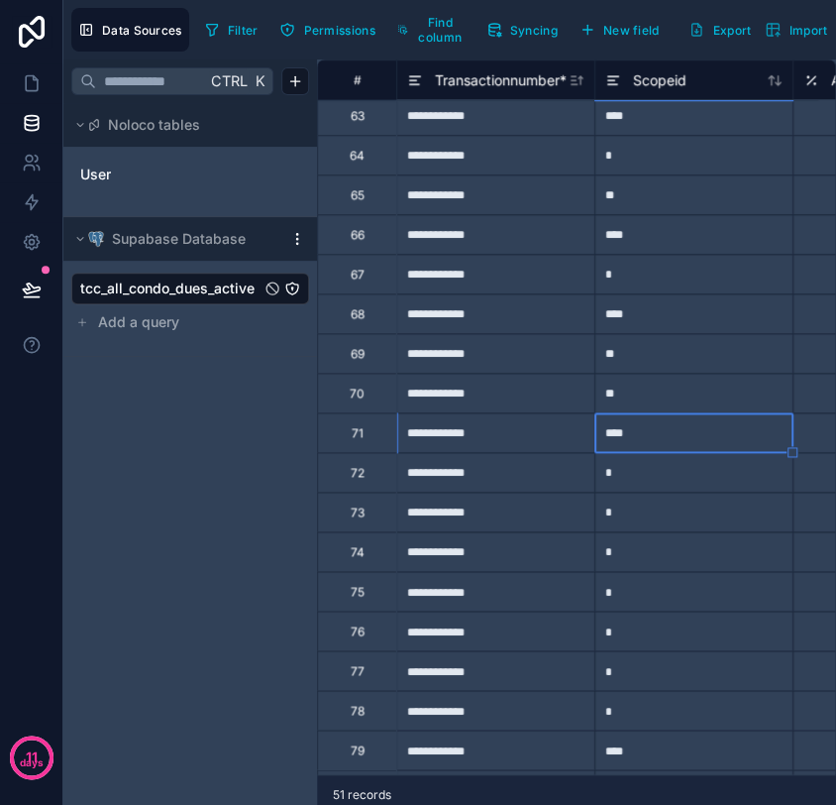
click at [680, 558] on div "*" at bounding box center [694, 551] width 198 height 40
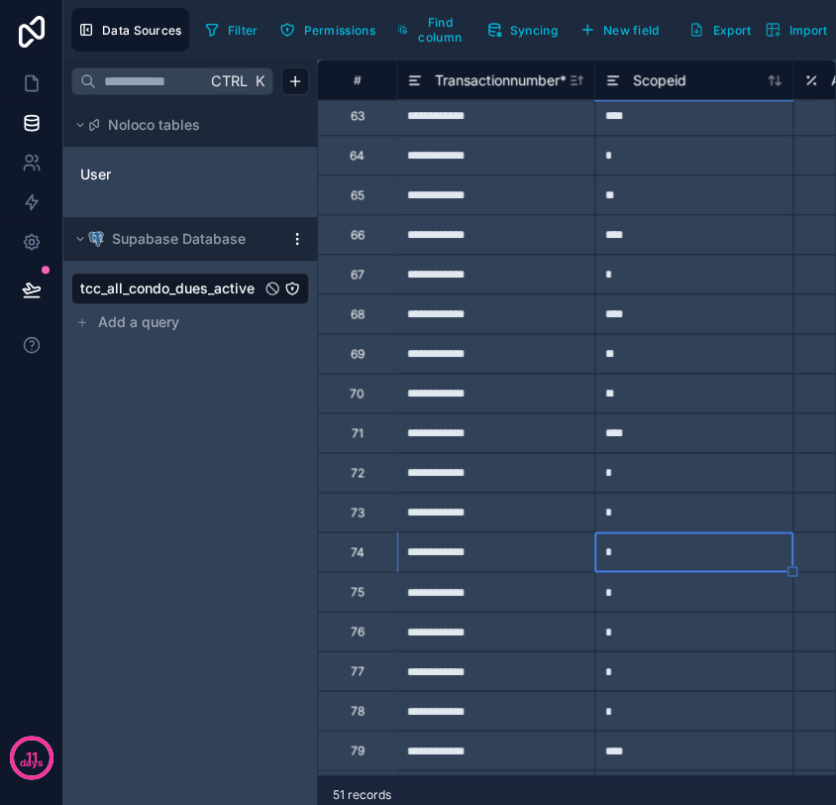
click at [672, 545] on div "*" at bounding box center [694, 551] width 198 height 40
click at [666, 549] on div "*" at bounding box center [694, 551] width 198 height 40
type input "****"
click at [666, 595] on div "*" at bounding box center [694, 591] width 198 height 40
type input "****"
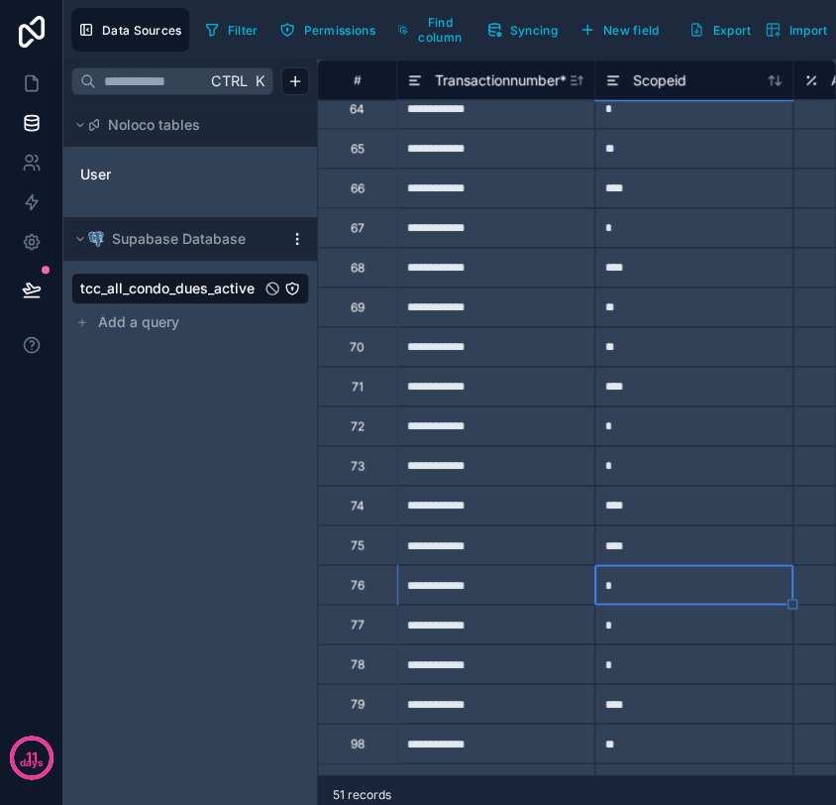
scroll to position [550, 0]
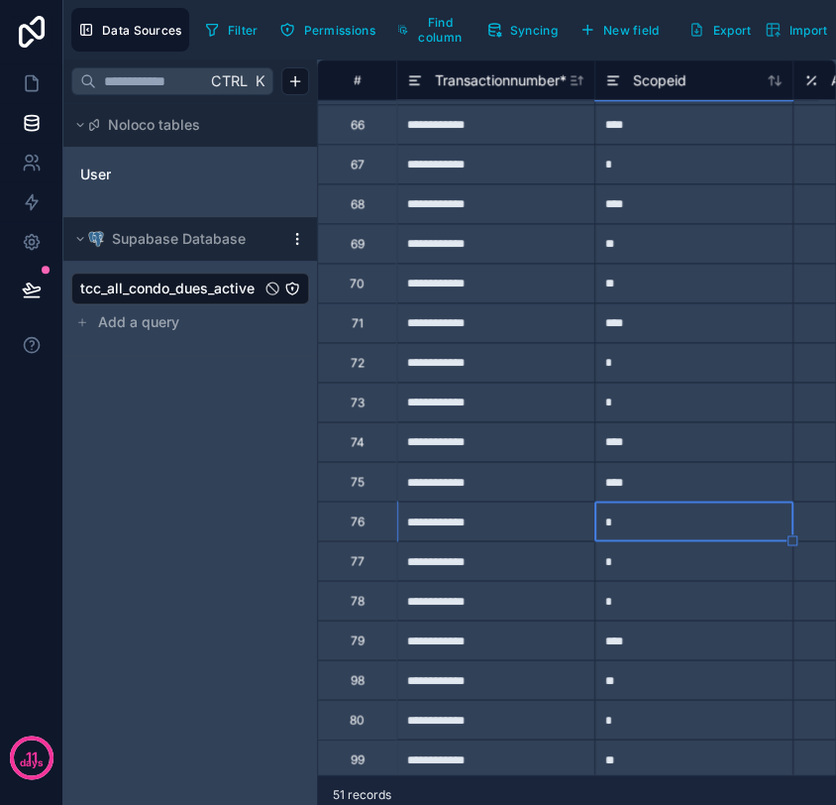
click at [652, 554] on div "*" at bounding box center [694, 560] width 198 height 40
type input "****"
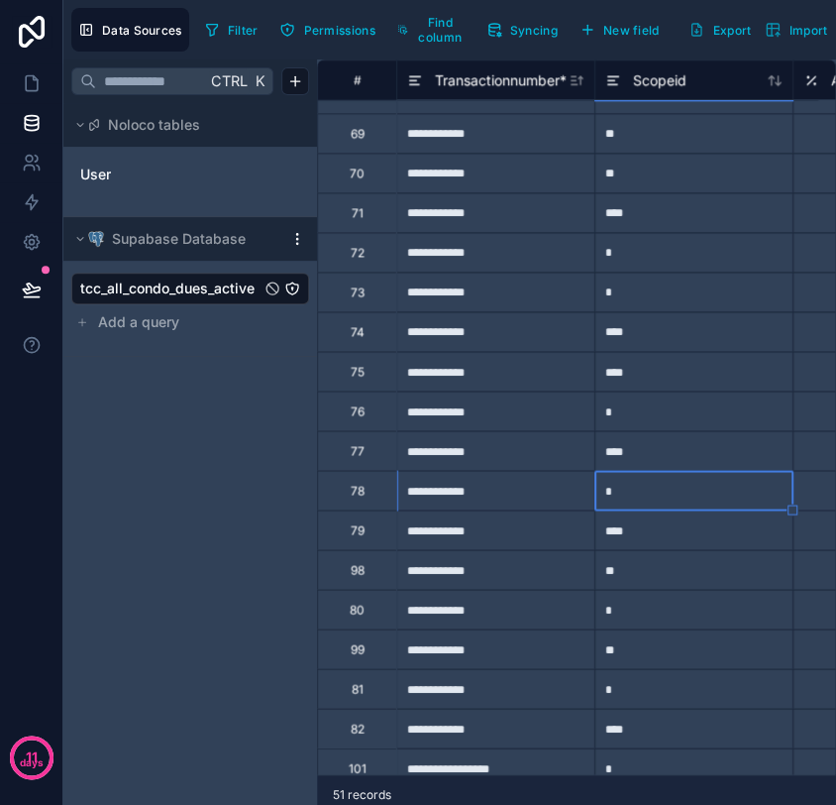
scroll to position [770, 0]
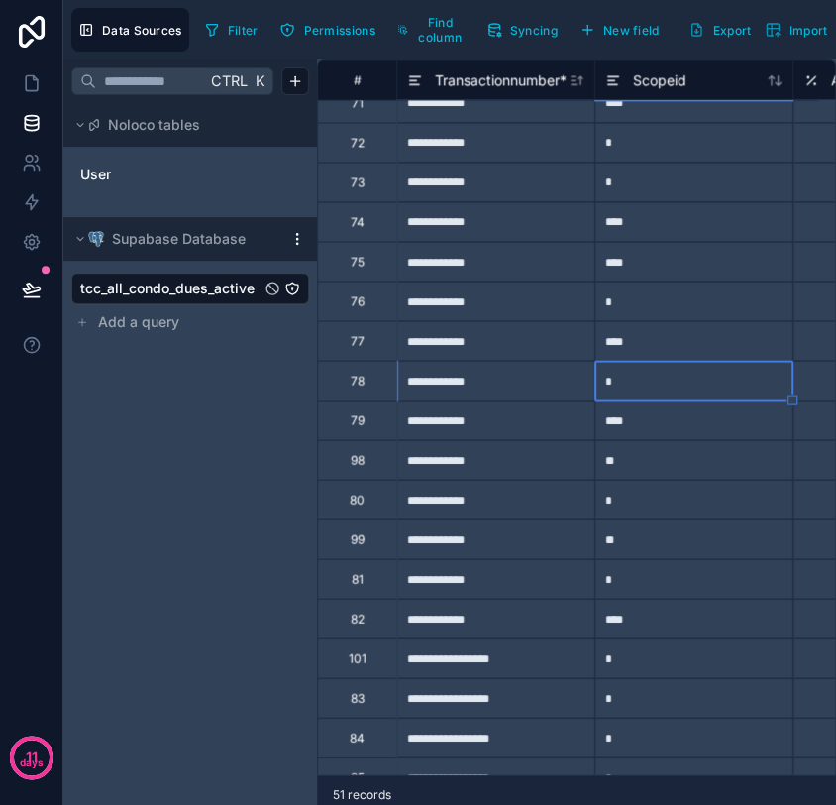
click at [709, 427] on div "****" at bounding box center [694, 419] width 198 height 40
click at [625, 496] on div "*" at bounding box center [694, 499] width 198 height 40
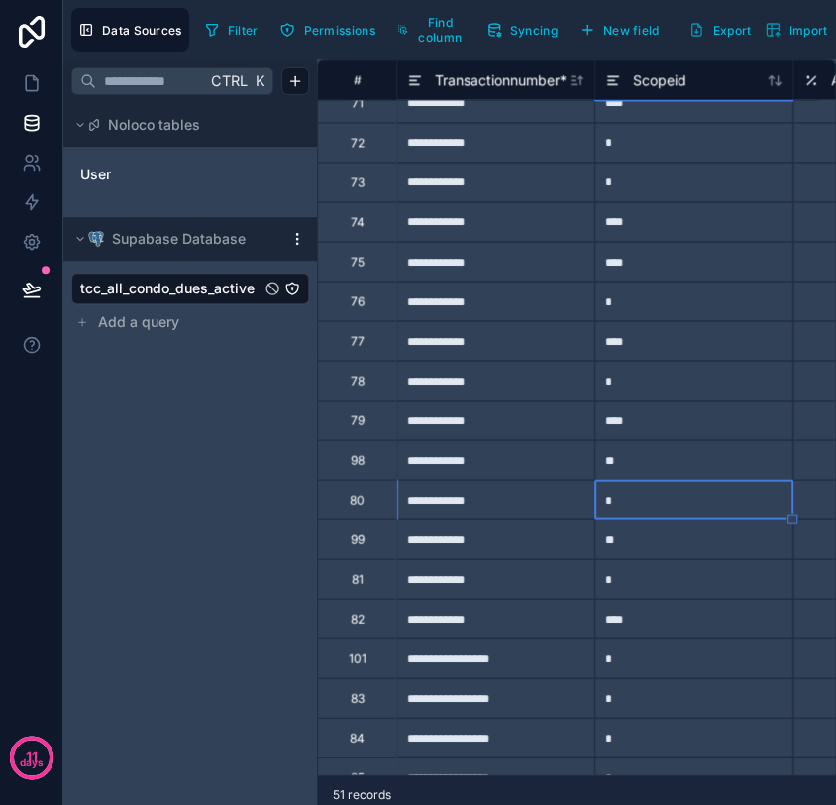
click at [625, 496] on div "*" at bounding box center [694, 499] width 198 height 40
click at [625, 496] on input "*" at bounding box center [694, 499] width 197 height 39
type input "****"
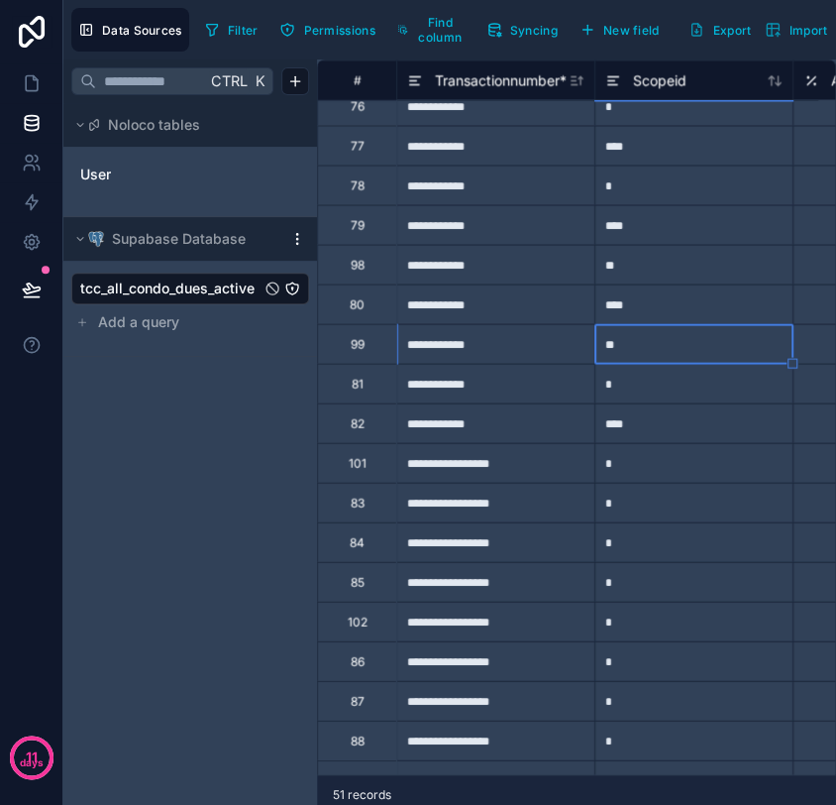
scroll to position [991, 0]
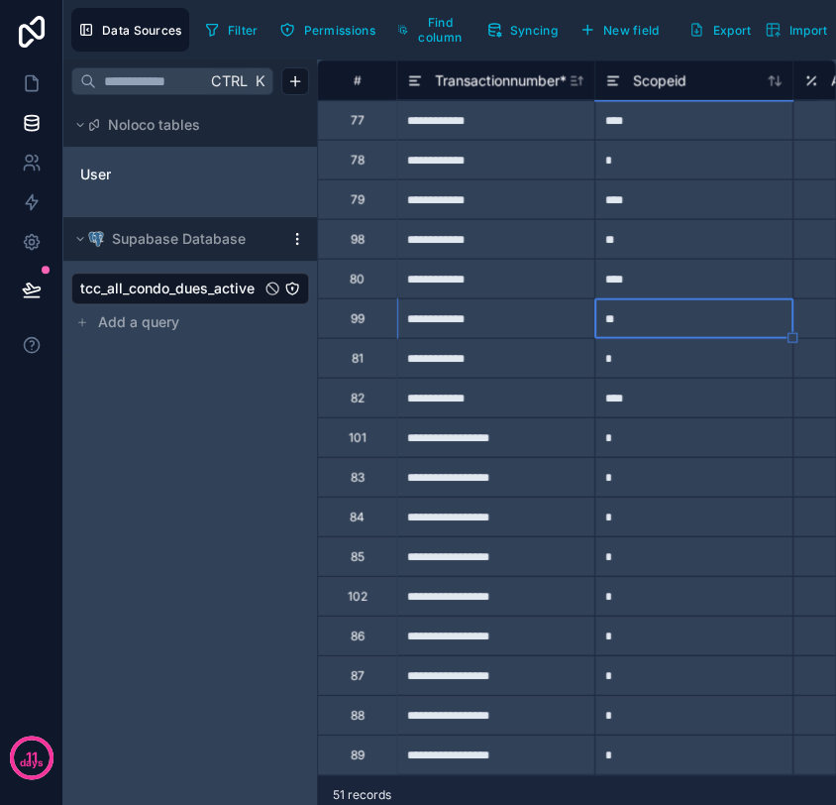
click at [681, 279] on div "****" at bounding box center [694, 278] width 198 height 40
click at [656, 363] on div "*" at bounding box center [694, 357] width 198 height 40
type input "****"
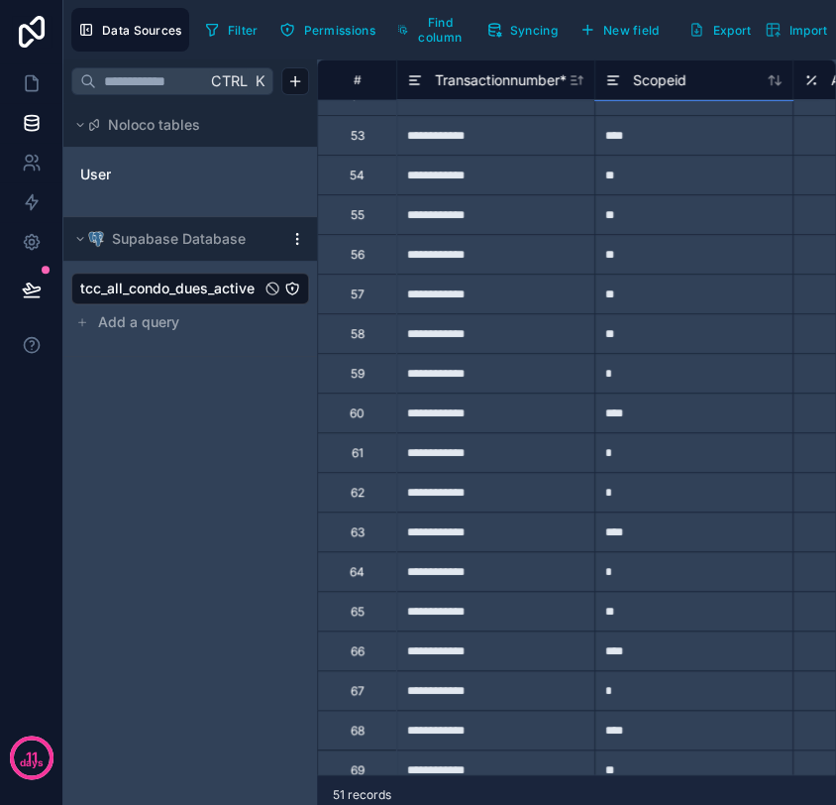
scroll to position [0, 0]
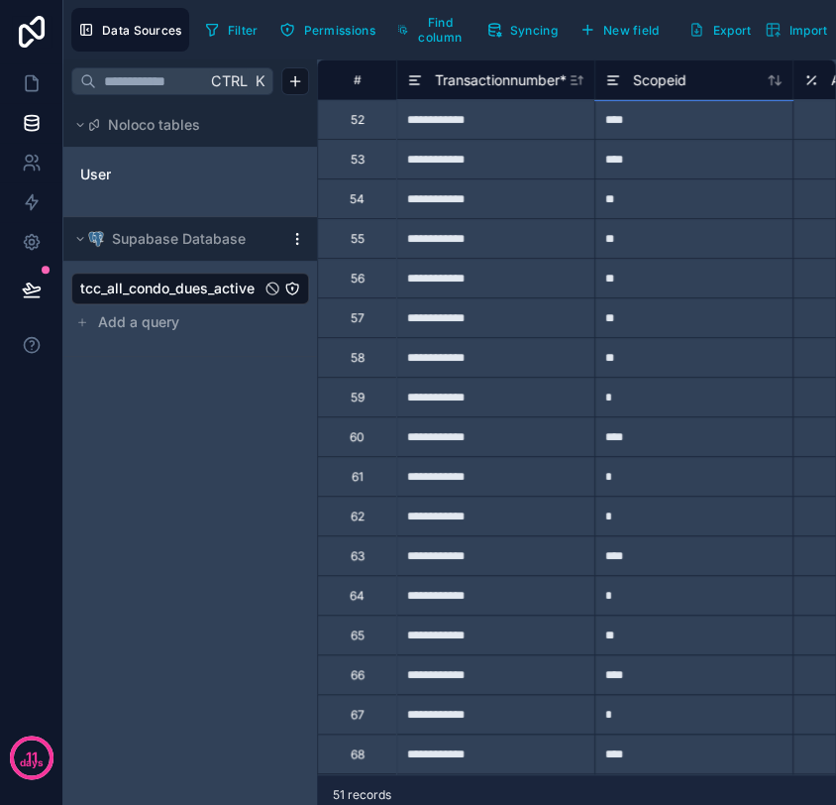
click at [658, 193] on div "**" at bounding box center [694, 198] width 198 height 40
click at [660, 245] on div "**" at bounding box center [694, 238] width 198 height 40
click at [684, 276] on div "**" at bounding box center [694, 278] width 198 height 40
click at [684, 328] on div "**" at bounding box center [694, 317] width 198 height 40
click at [650, 366] on div "**" at bounding box center [694, 357] width 198 height 40
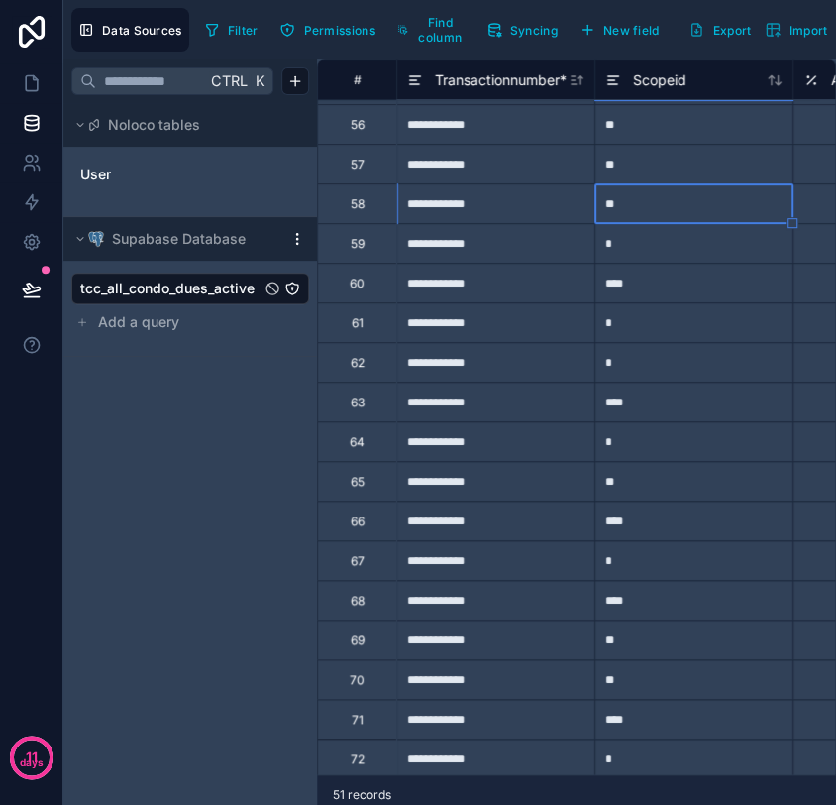
scroll to position [220, 0]
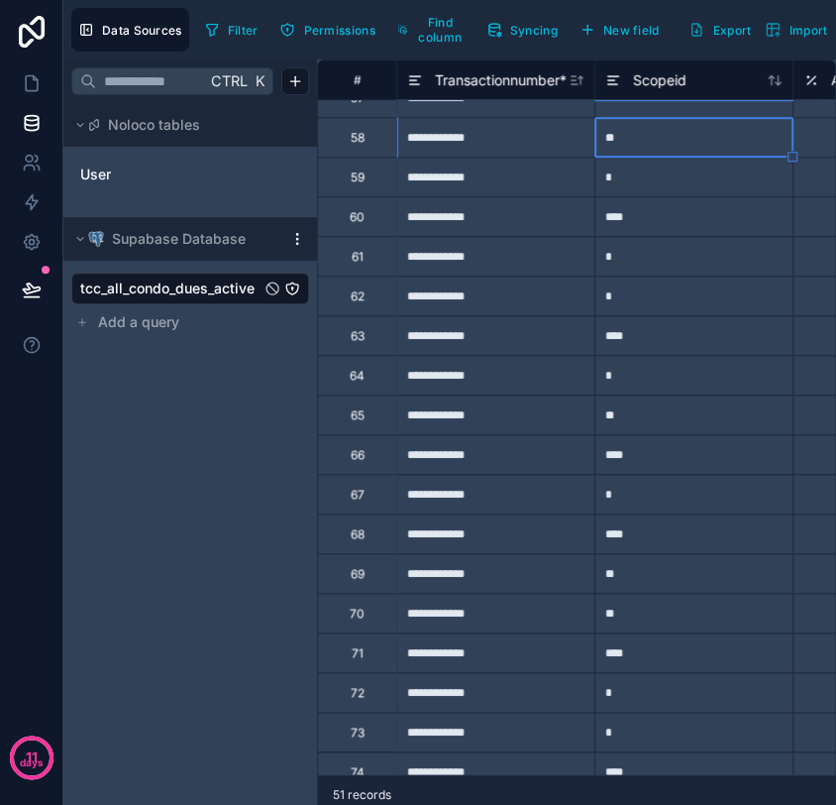
click at [649, 407] on div "**" at bounding box center [694, 414] width 198 height 40
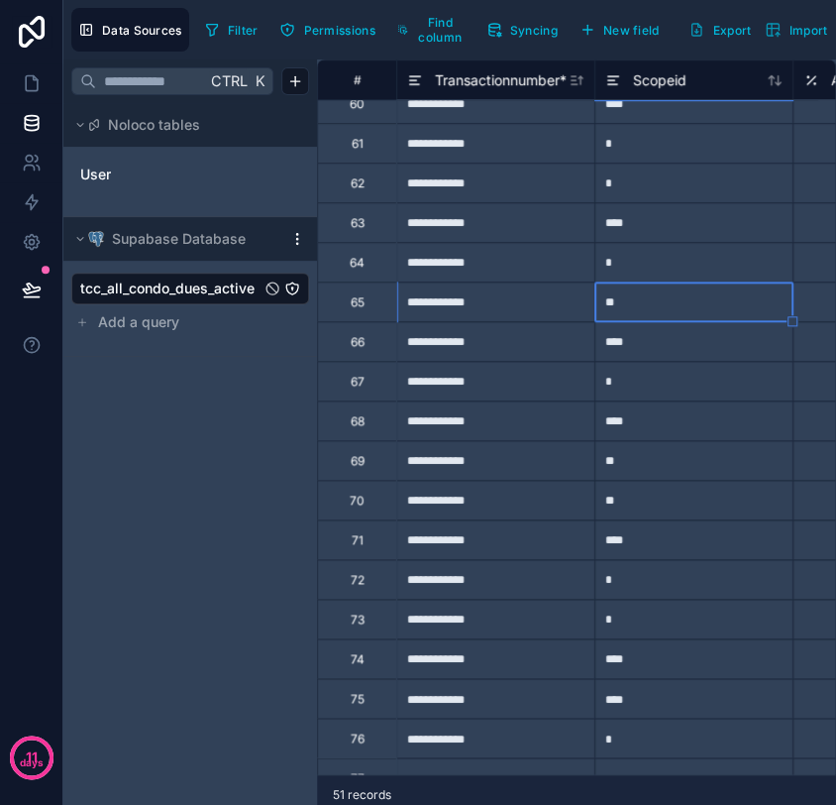
scroll to position [330, 0]
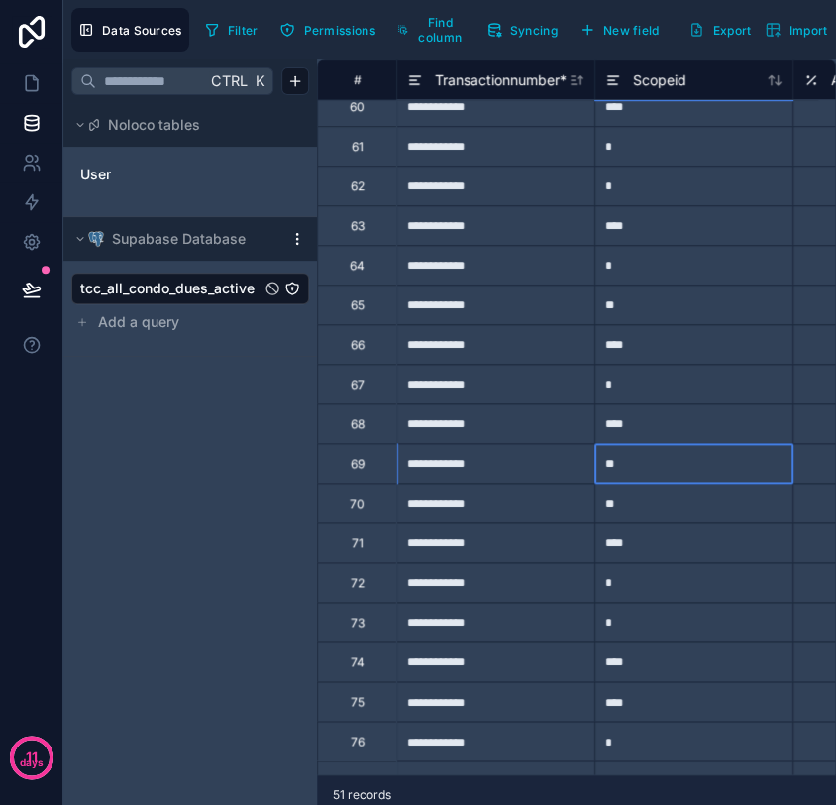
click at [669, 473] on div "**" at bounding box center [694, 463] width 198 height 40
click at [706, 513] on div "**" at bounding box center [694, 503] width 198 height 40
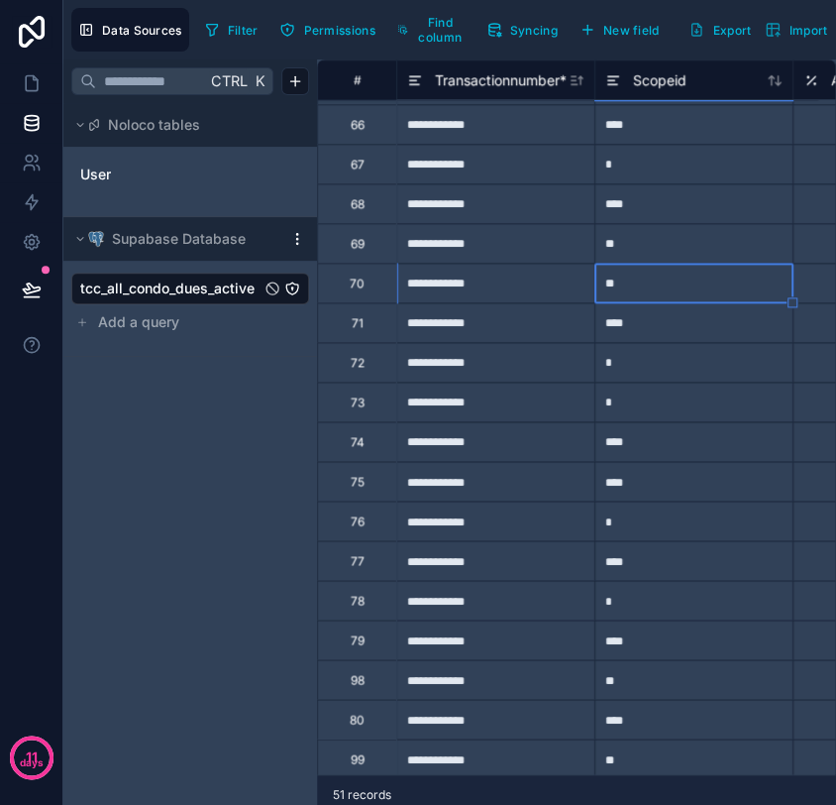
scroll to position [660, 0]
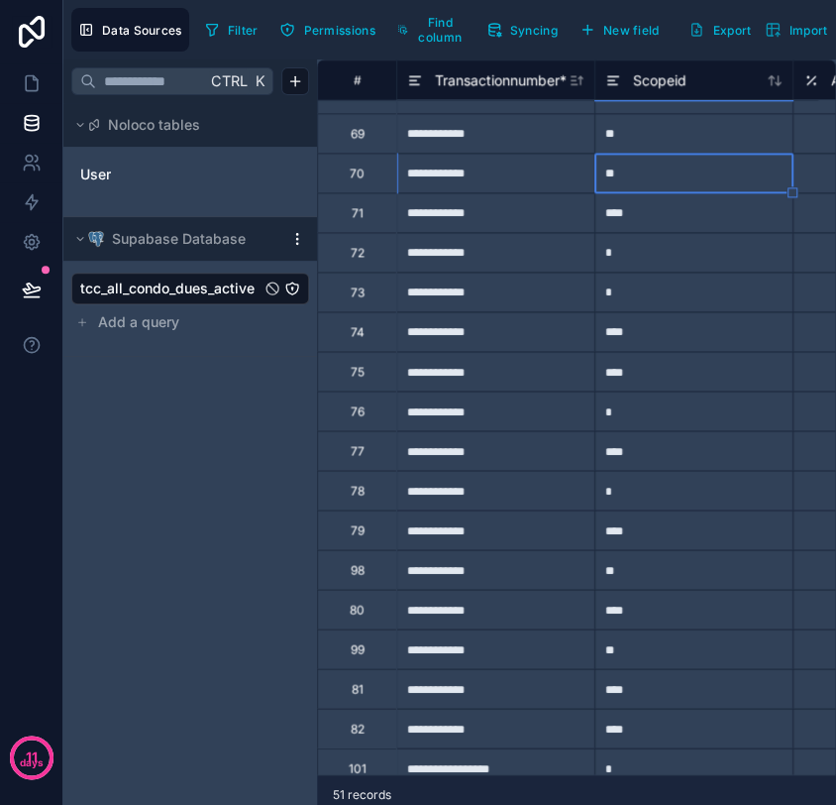
click at [660, 488] on div "*" at bounding box center [694, 490] width 198 height 40
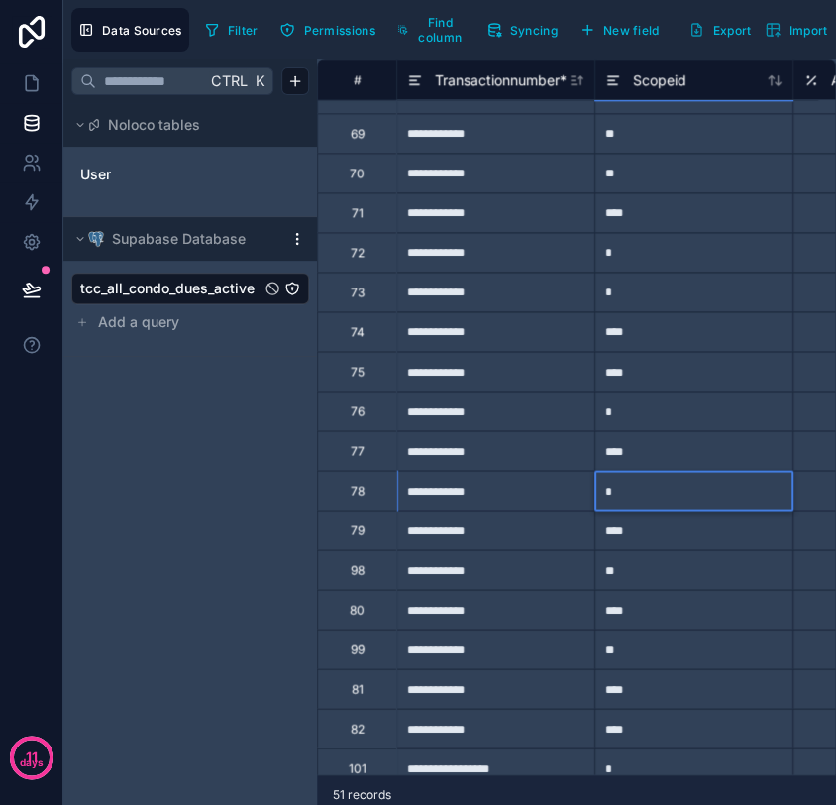
type input "**"
click at [618, 557] on div "**" at bounding box center [694, 569] width 198 height 40
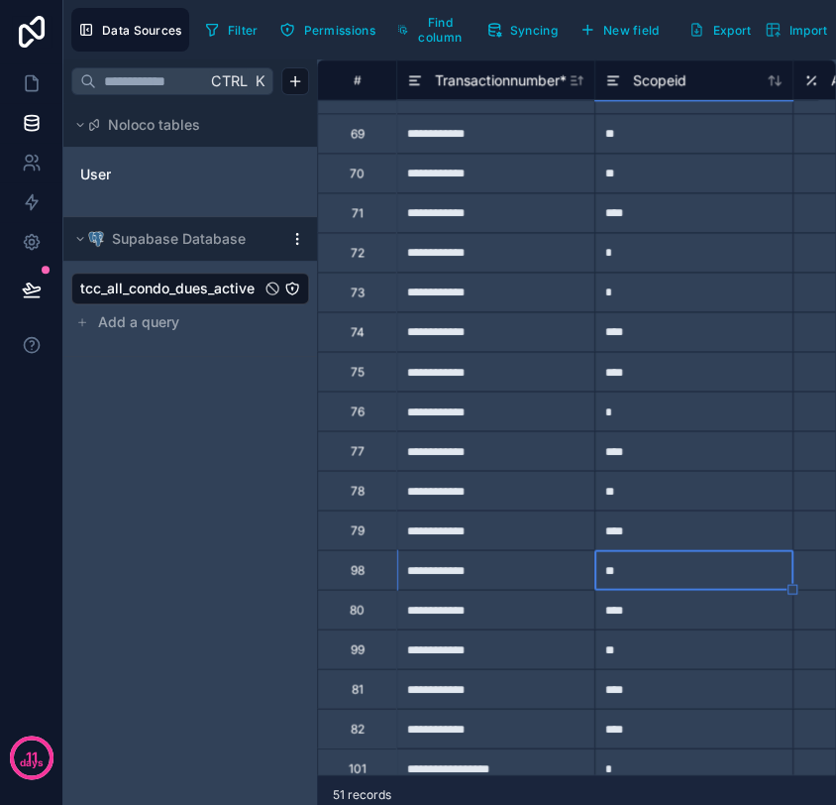
click at [619, 649] on div "**" at bounding box center [694, 648] width 198 height 40
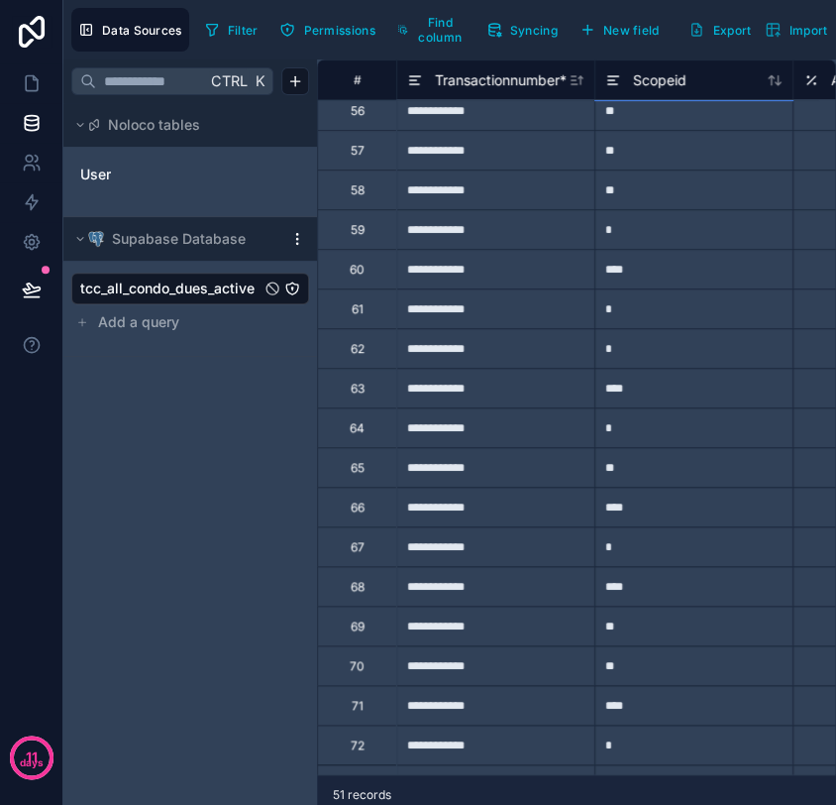
scroll to position [220, 0]
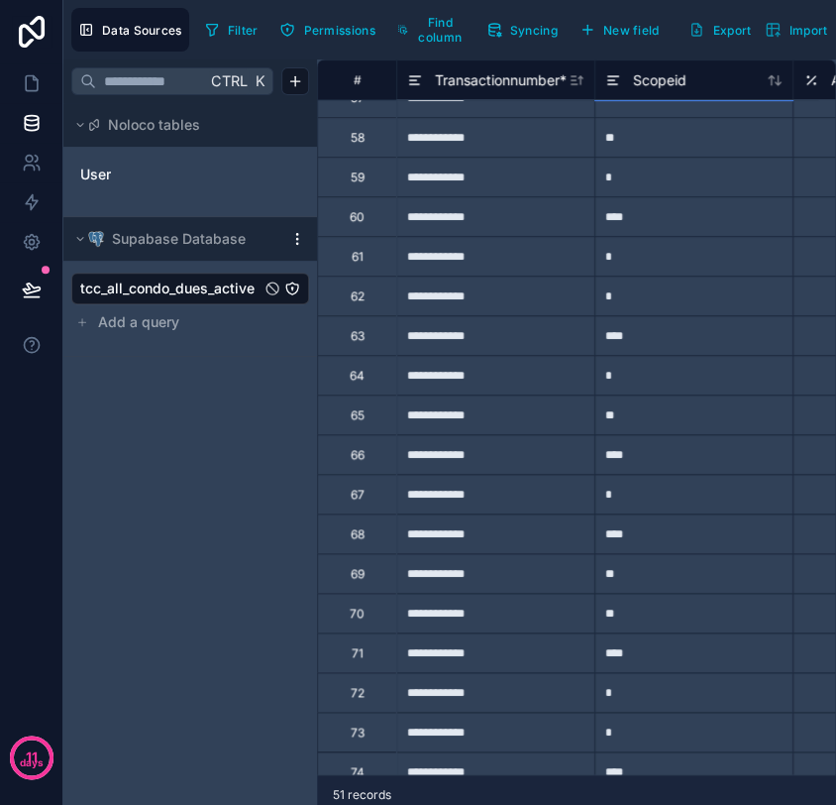
click at [668, 335] on div "****" at bounding box center [694, 335] width 198 height 40
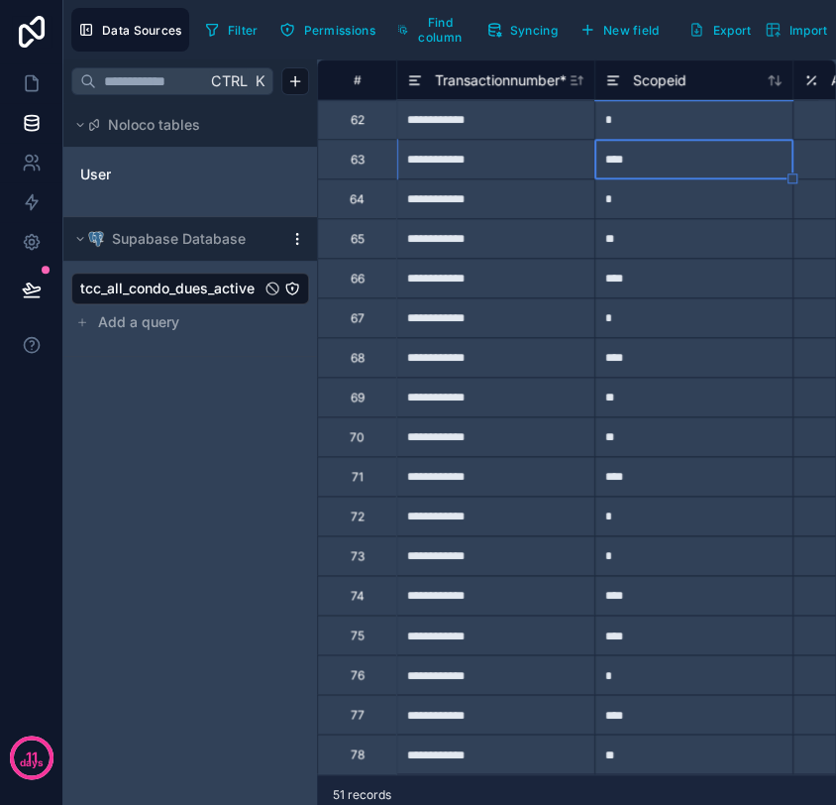
scroll to position [330, 0]
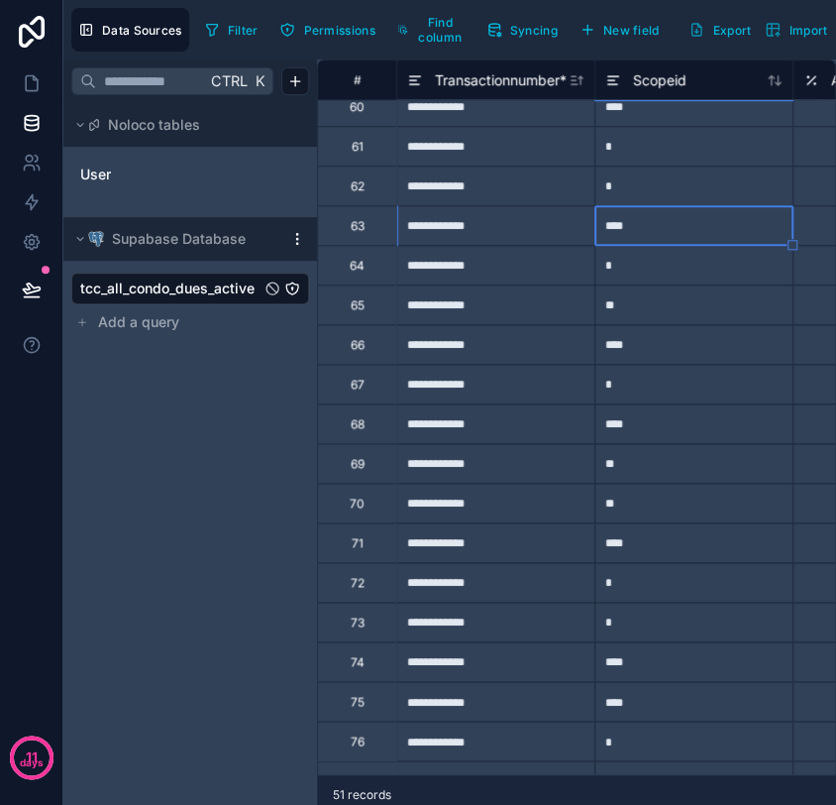
click at [621, 462] on div "**" at bounding box center [694, 463] width 198 height 40
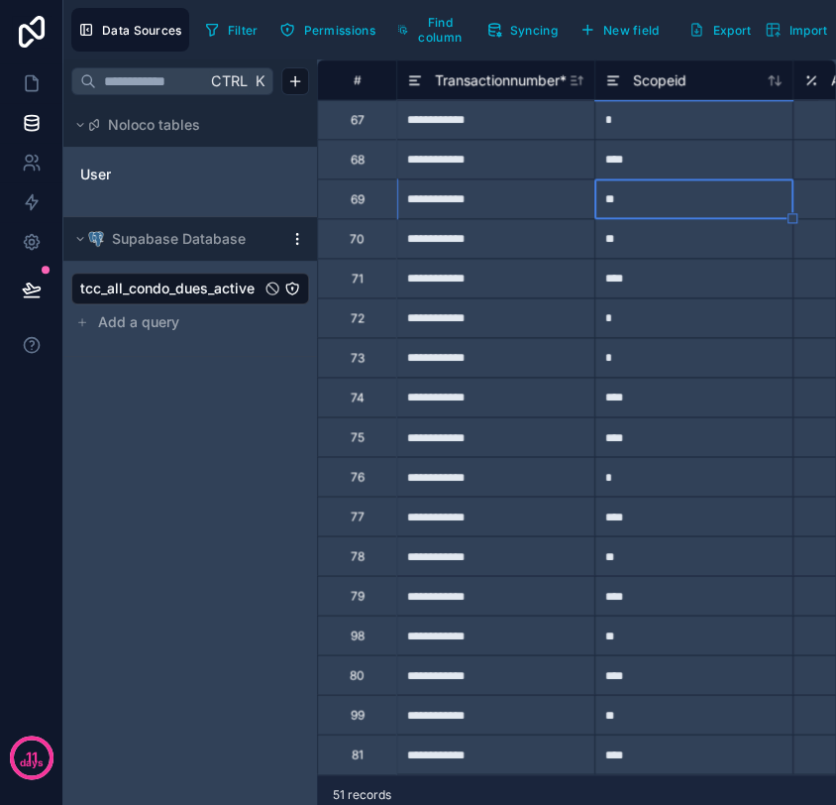
scroll to position [660, 0]
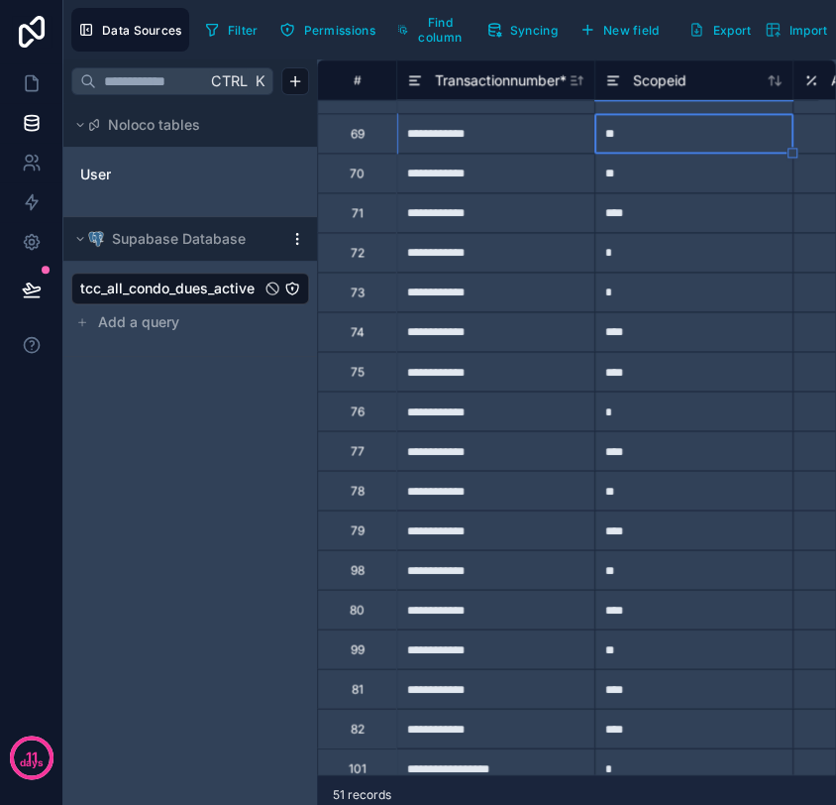
click at [689, 542] on div "****" at bounding box center [694, 529] width 198 height 40
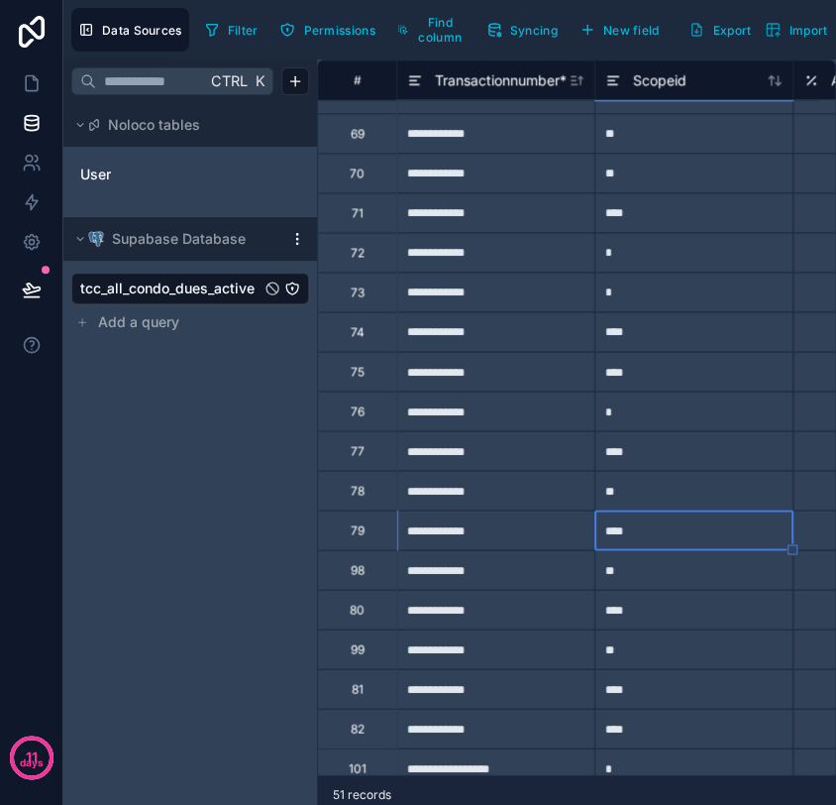
drag, startPoint x: 633, startPoint y: 570, endPoint x: 700, endPoint y: 569, distance: 66.4
click at [633, 570] on div "**" at bounding box center [694, 569] width 198 height 40
click at [674, 653] on div "**" at bounding box center [694, 648] width 198 height 40
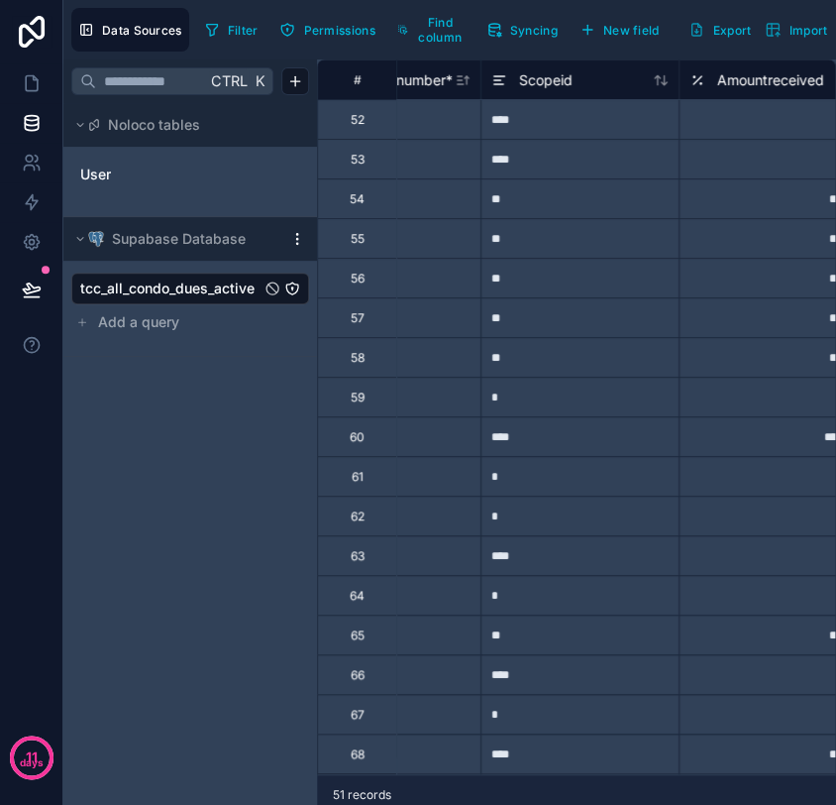
scroll to position [0, 0]
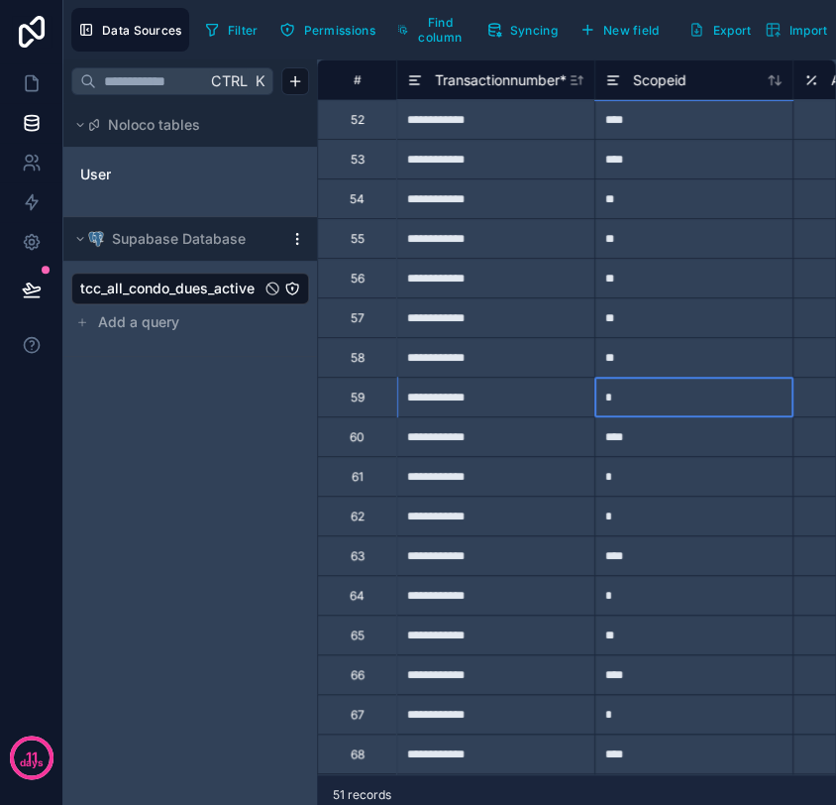
click at [635, 403] on div "*" at bounding box center [694, 397] width 198 height 40
click at [675, 396] on div "*" at bounding box center [694, 397] width 198 height 40
type input "****"
click at [638, 466] on div "*" at bounding box center [694, 476] width 198 height 40
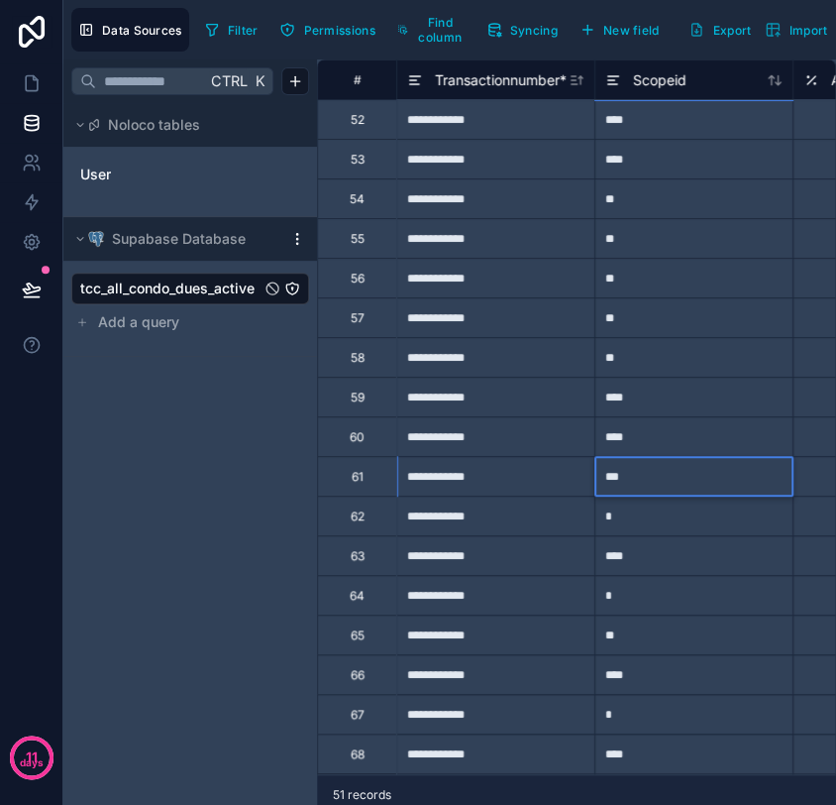
type input "****"
click at [698, 519] on div "*" at bounding box center [694, 516] width 198 height 40
type input "****"
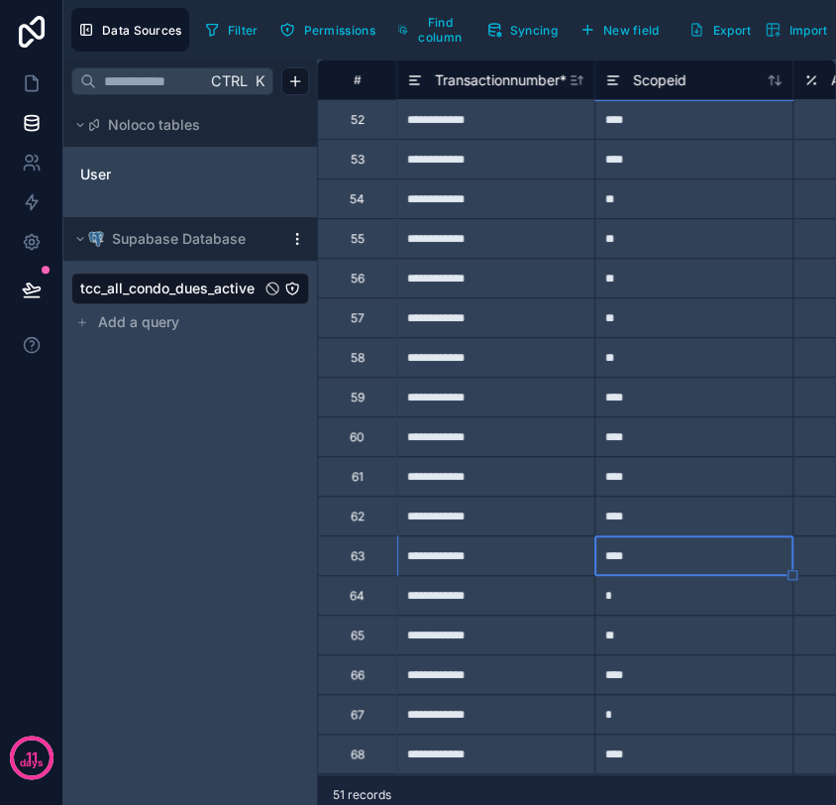
click at [656, 596] on div "*" at bounding box center [694, 595] width 198 height 40
click at [690, 601] on div "*" at bounding box center [694, 595] width 198 height 40
type input "**"
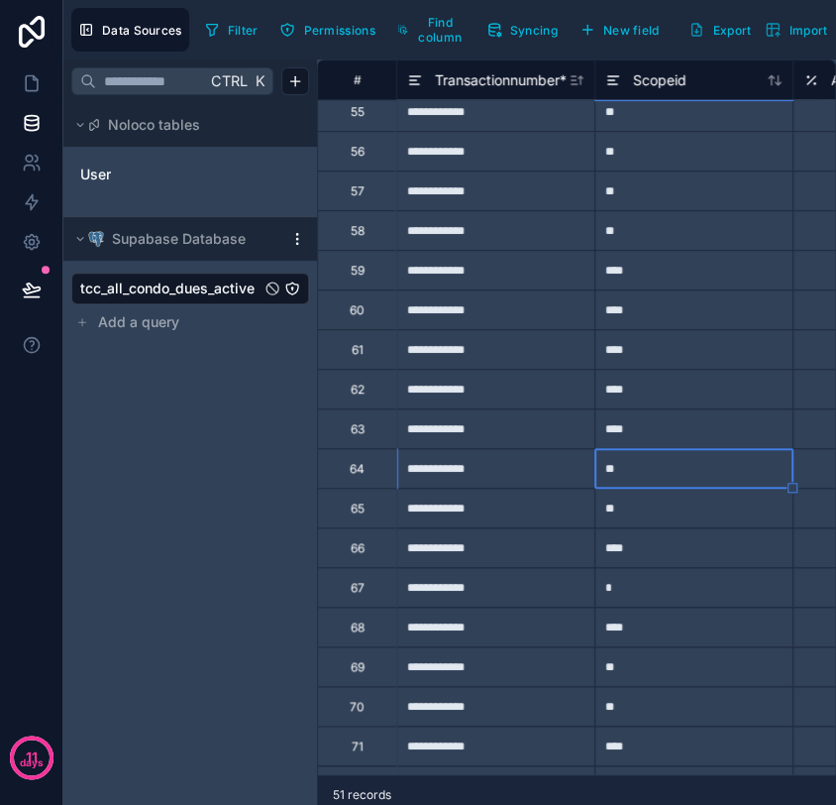
scroll to position [220, 0]
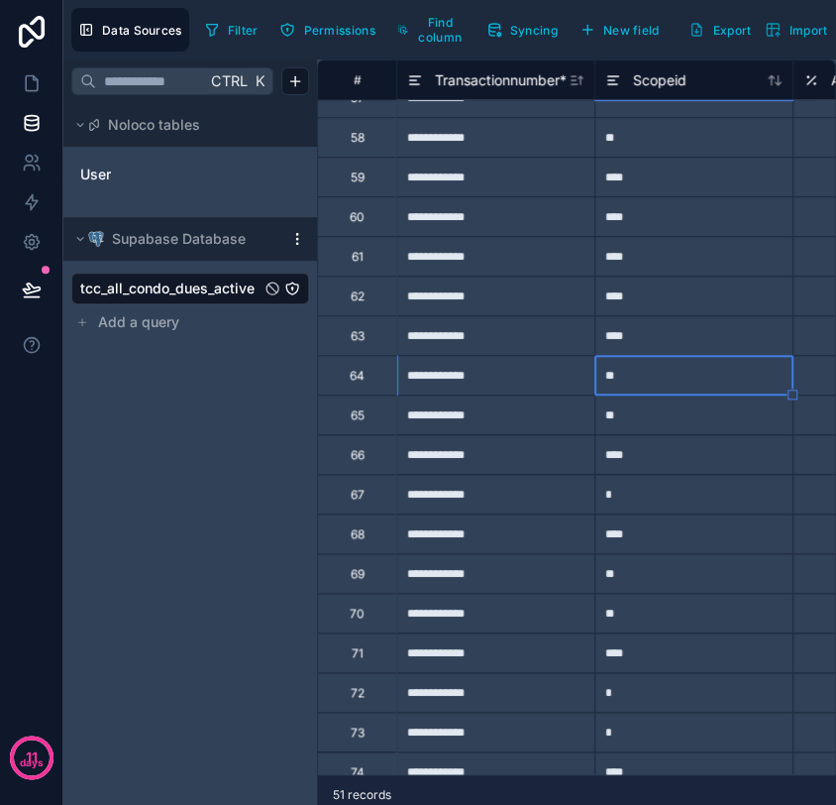
click at [661, 505] on div "*" at bounding box center [694, 494] width 198 height 40
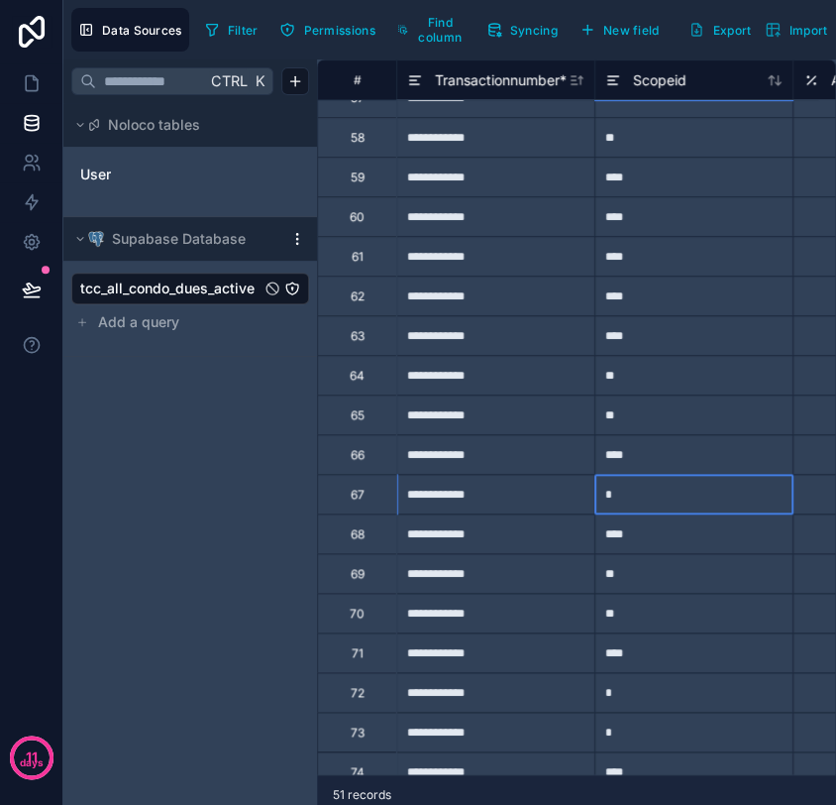
click at [707, 502] on div "*" at bounding box center [694, 494] width 198 height 40
type input "****"
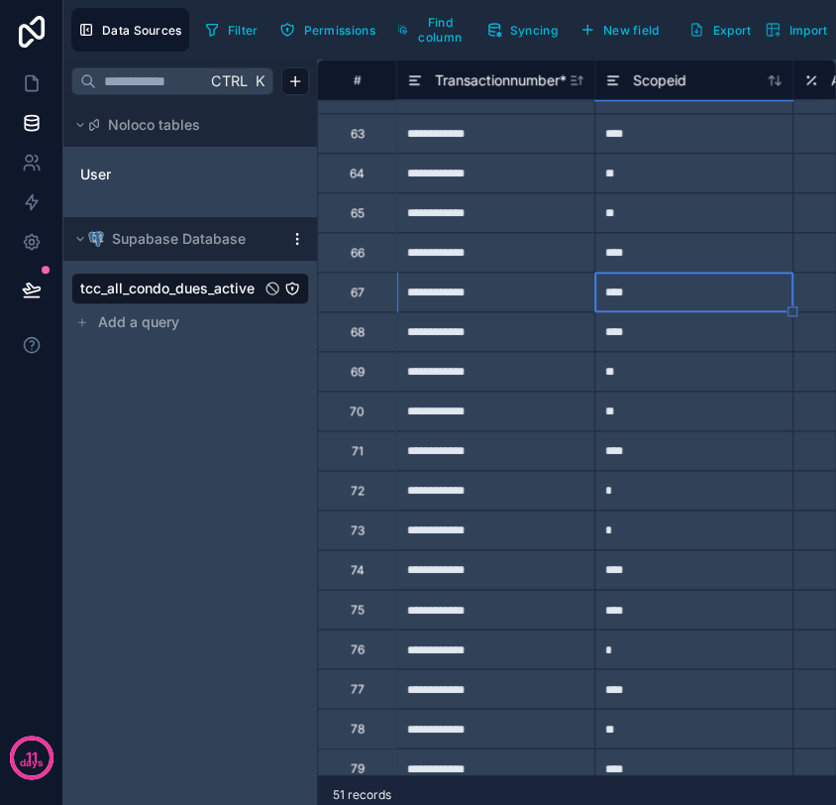
scroll to position [440, 0]
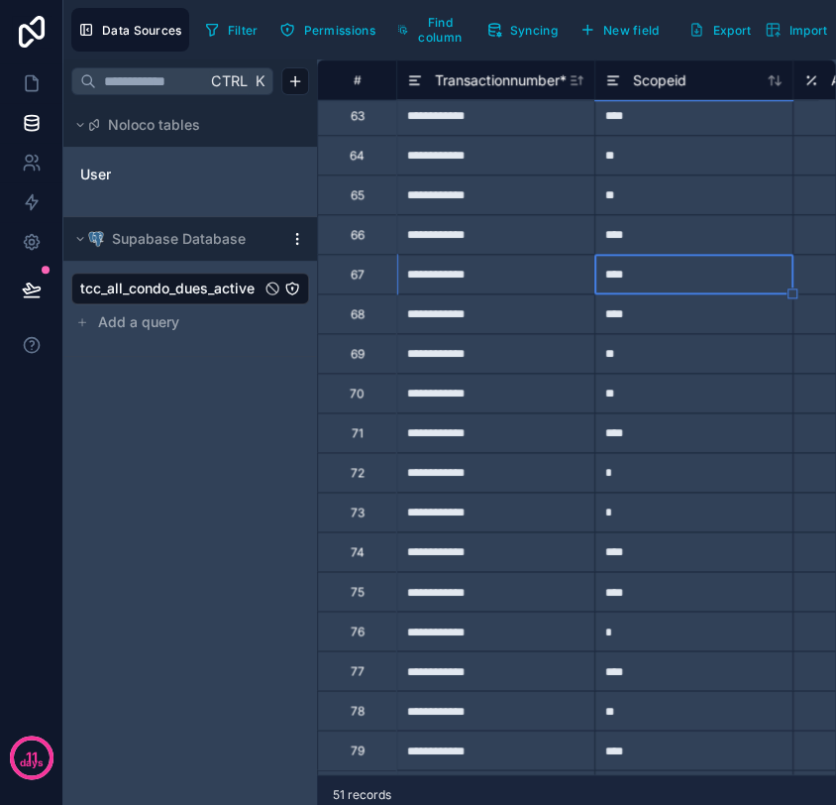
click at [636, 477] on div "*" at bounding box center [694, 472] width 198 height 40
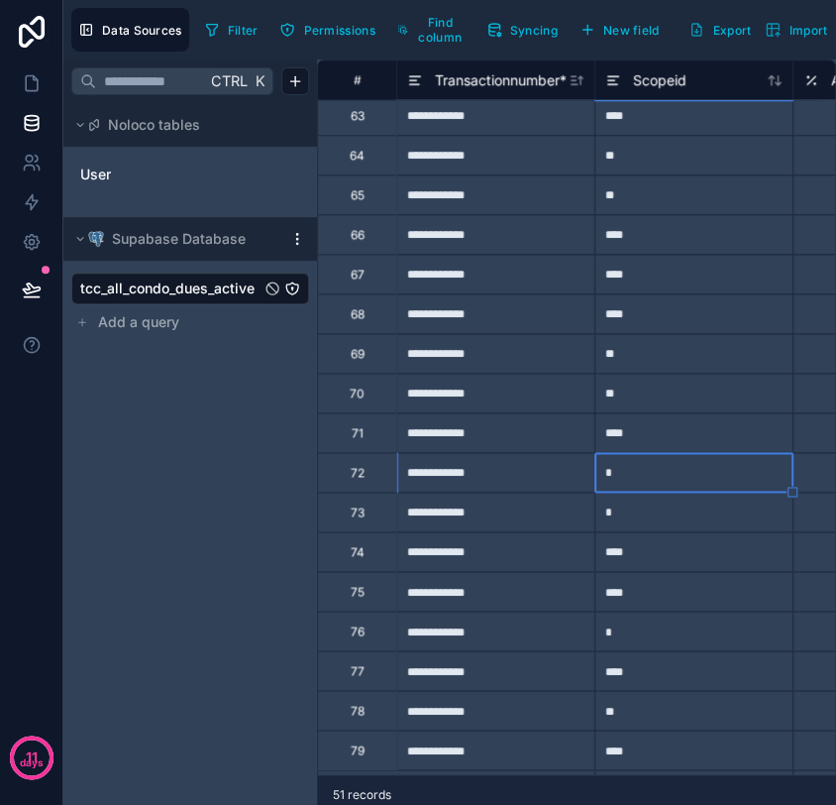
click at [690, 480] on div "*" at bounding box center [694, 472] width 198 height 40
type input "****"
click at [672, 507] on div "*" at bounding box center [694, 512] width 198 height 40
type input "*"
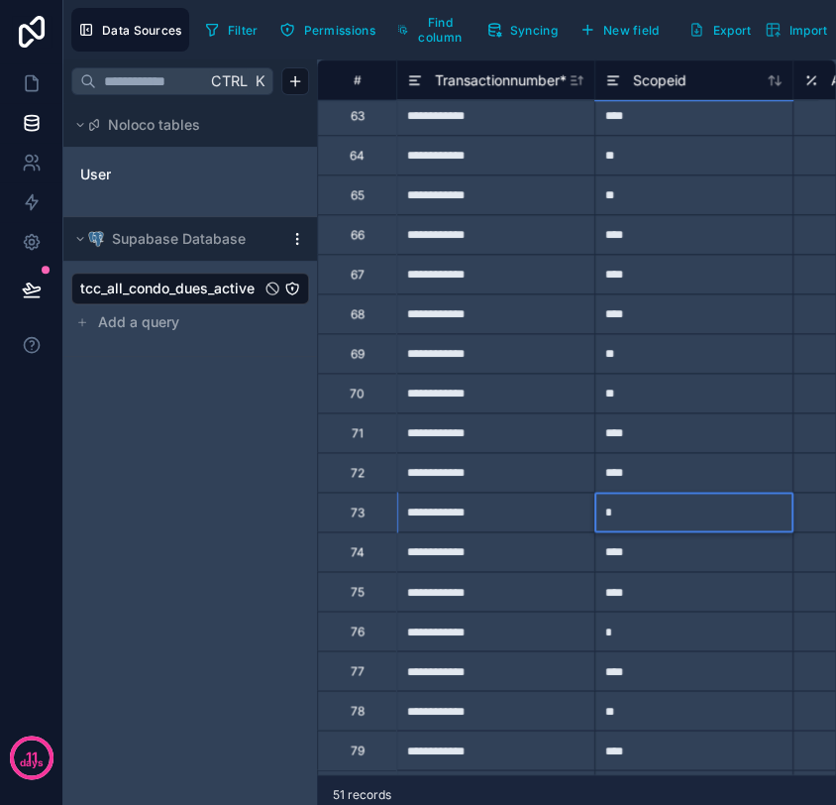
type input "**"
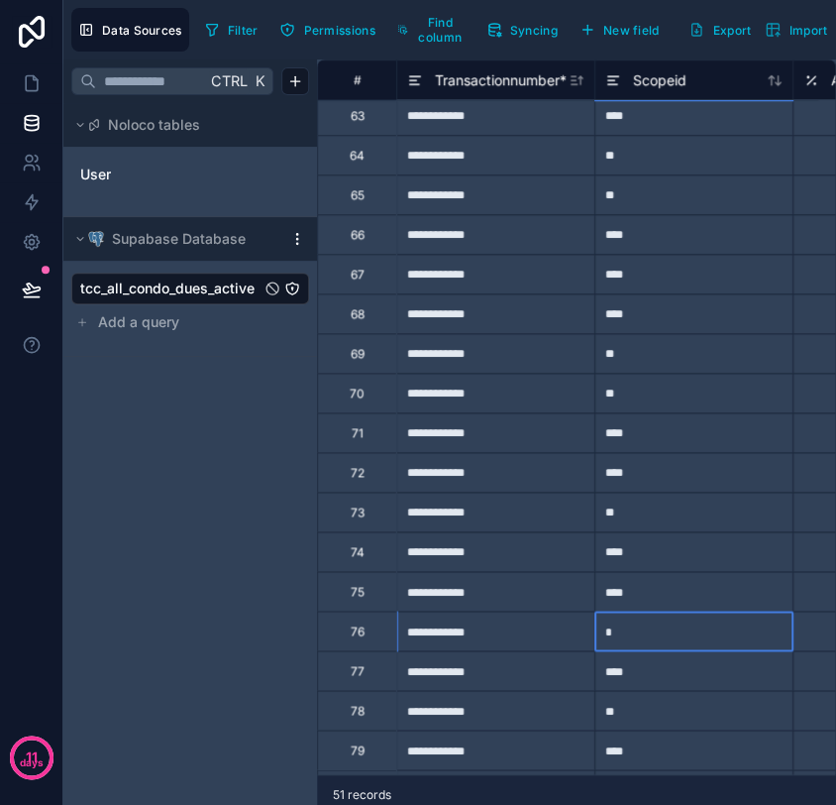
click at [677, 628] on div "*" at bounding box center [694, 630] width 198 height 40
click at [724, 638] on div "*" at bounding box center [694, 630] width 198 height 40
type input "****"
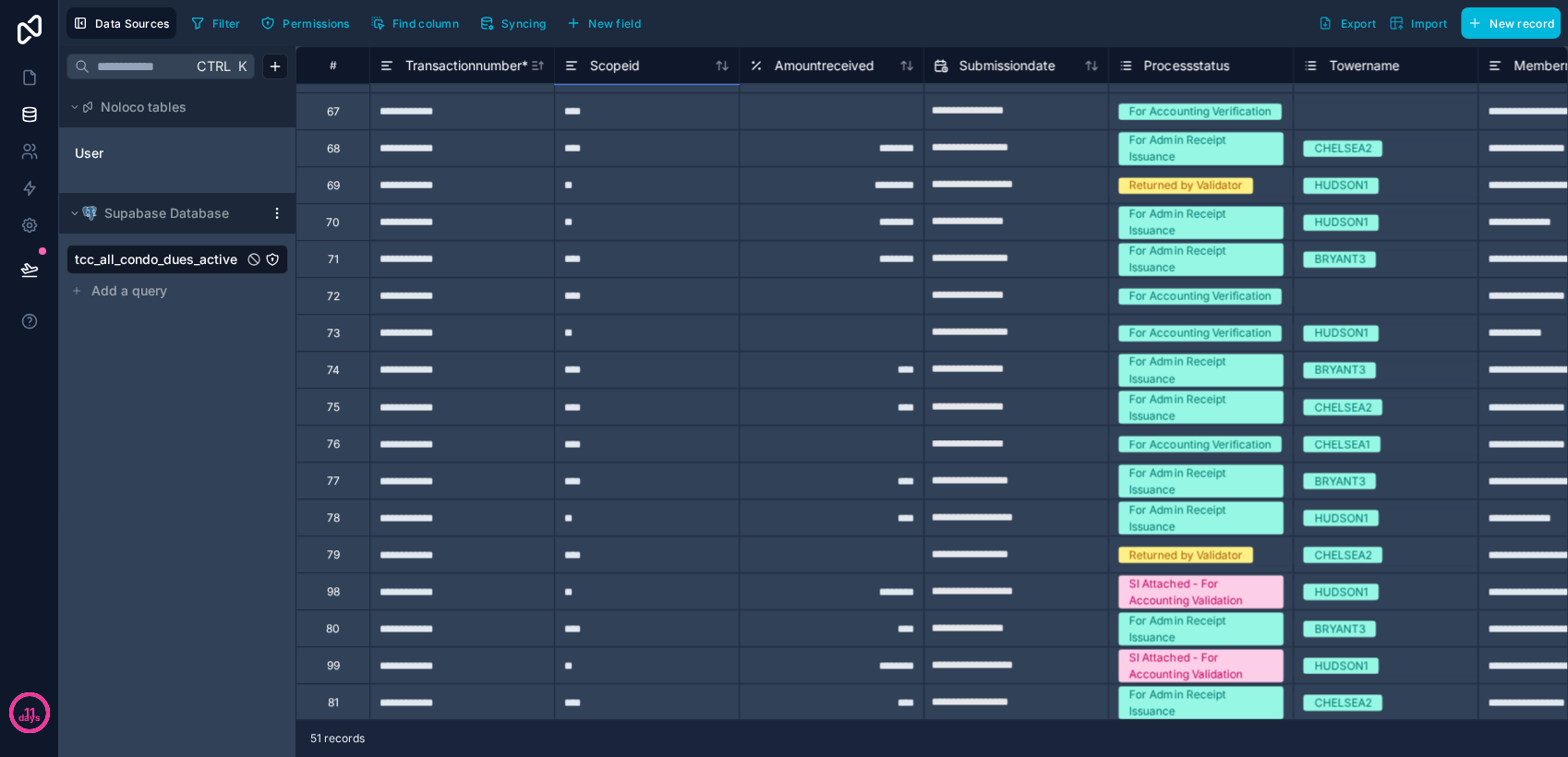
scroll to position [0, 0]
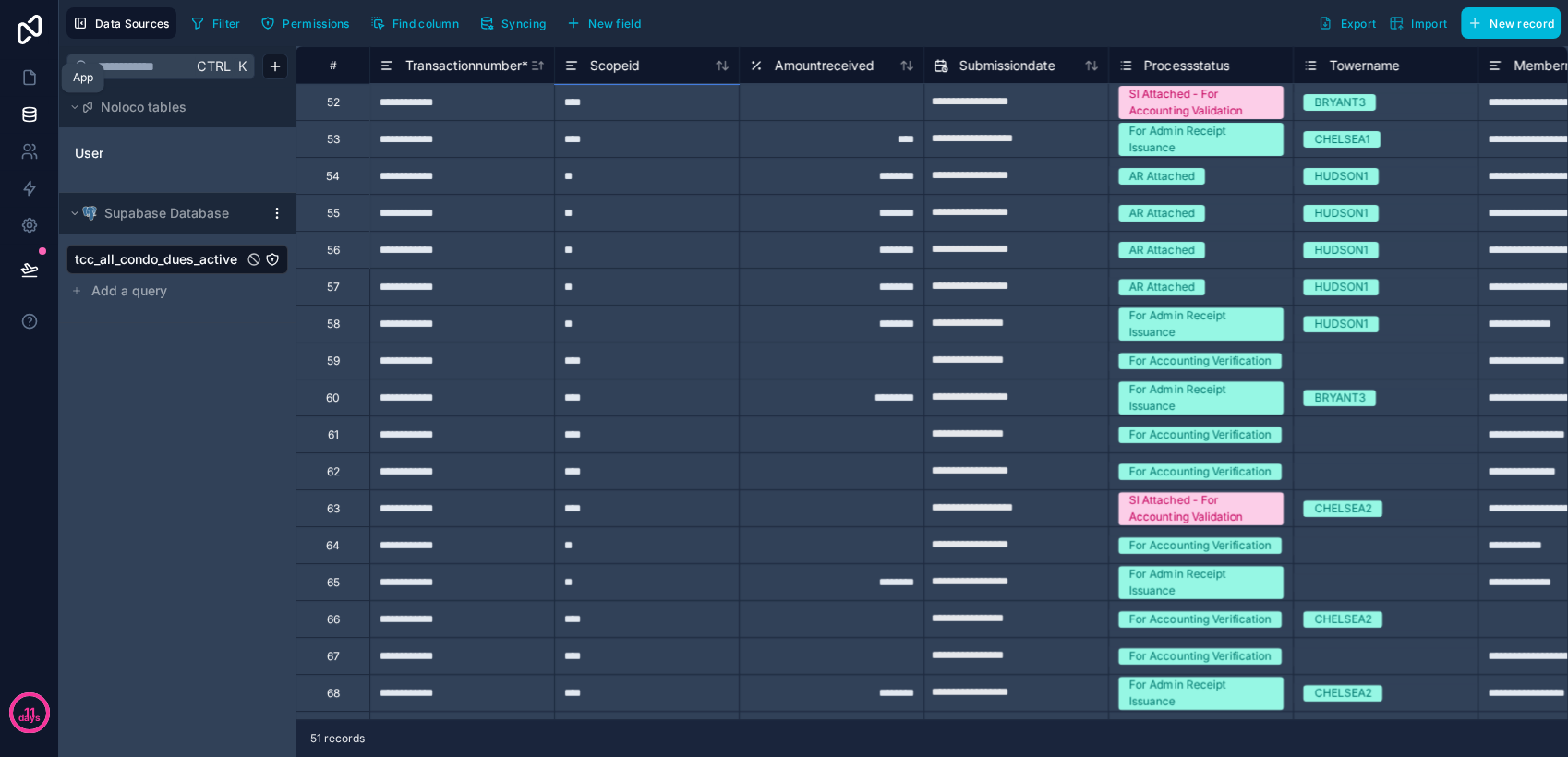
click at [40, 81] on link at bounding box center [29, 77] width 58 height 37
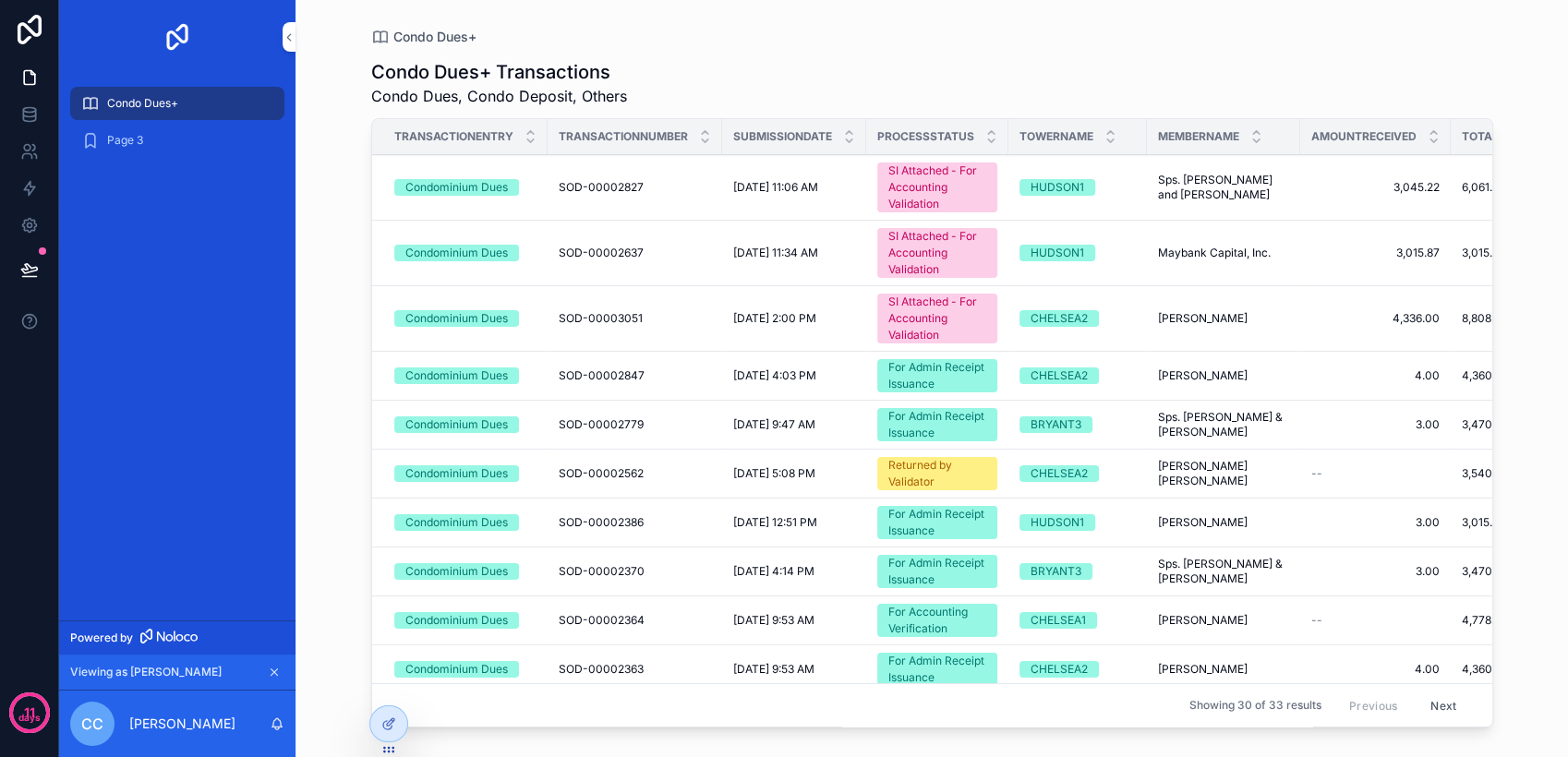
click at [0, 0] on icon at bounding box center [0, 0] width 0 height 0
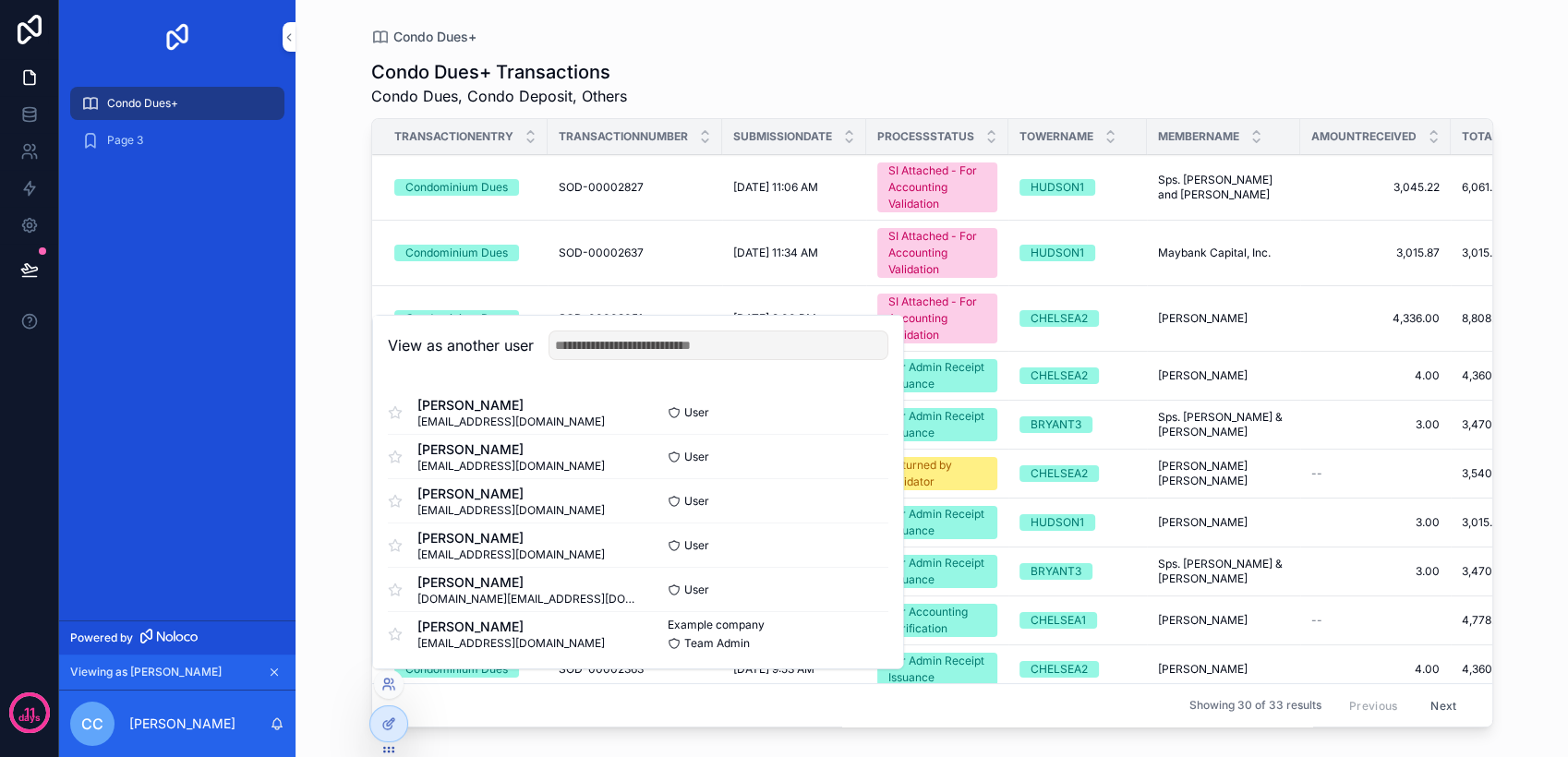
click at [0, 0] on button "Select" at bounding box center [0, 0] width 0 height 0
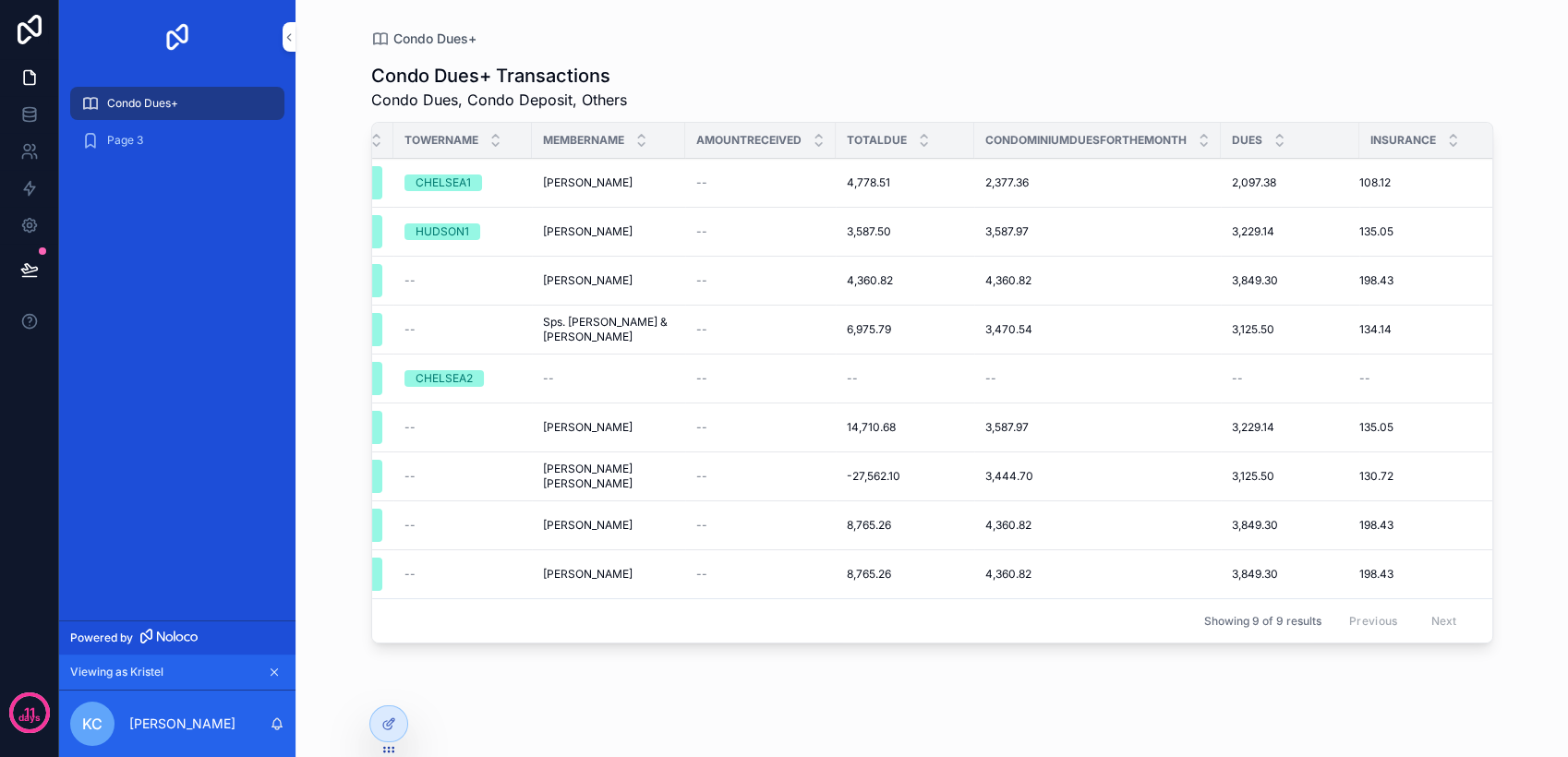
scroll to position [0, 613]
click at [861, 185] on span "4,778.51" at bounding box center [870, 182] width 44 height 15
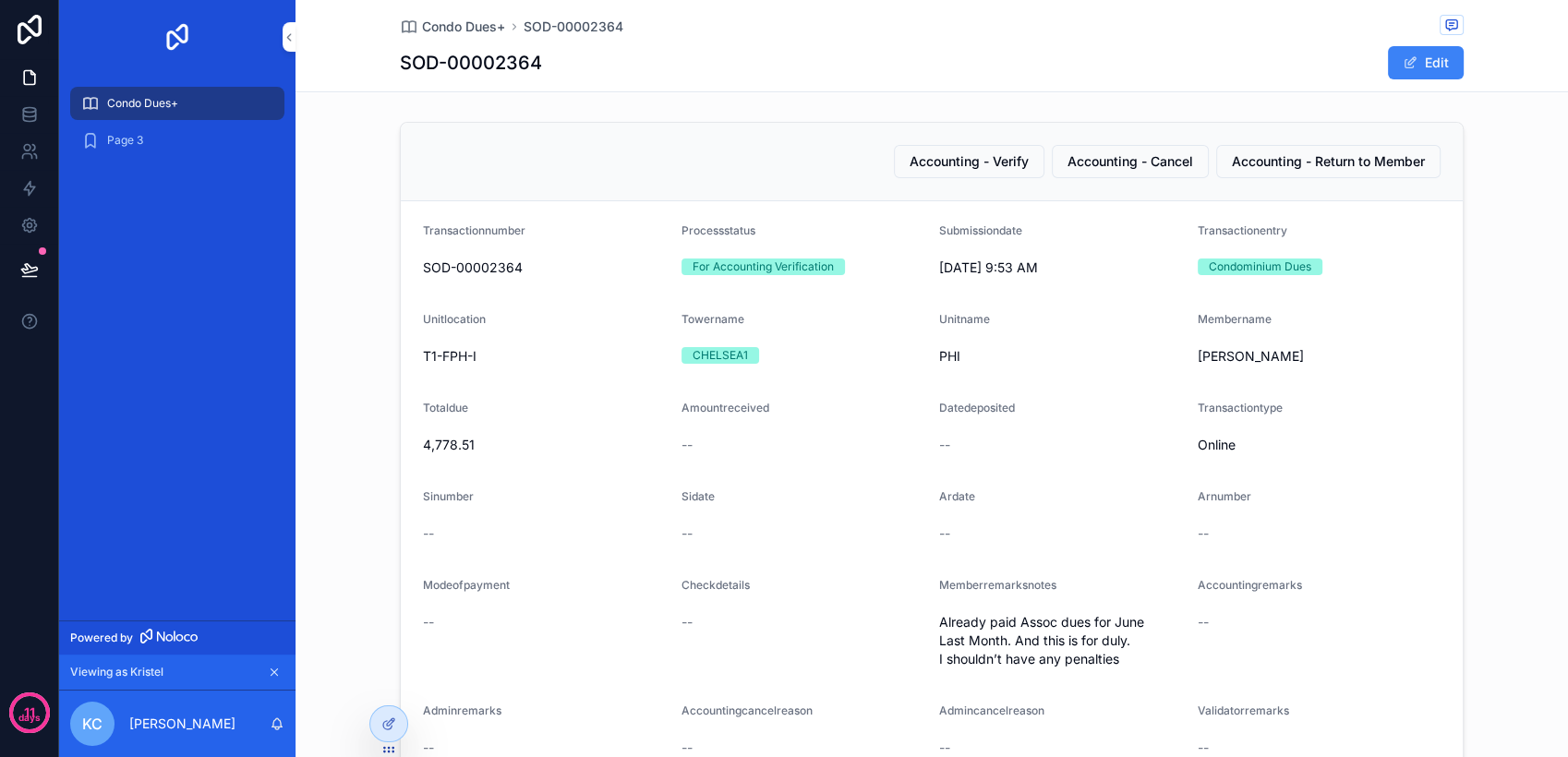
click at [172, 107] on span "Condo Dues+" at bounding box center [143, 103] width 71 height 15
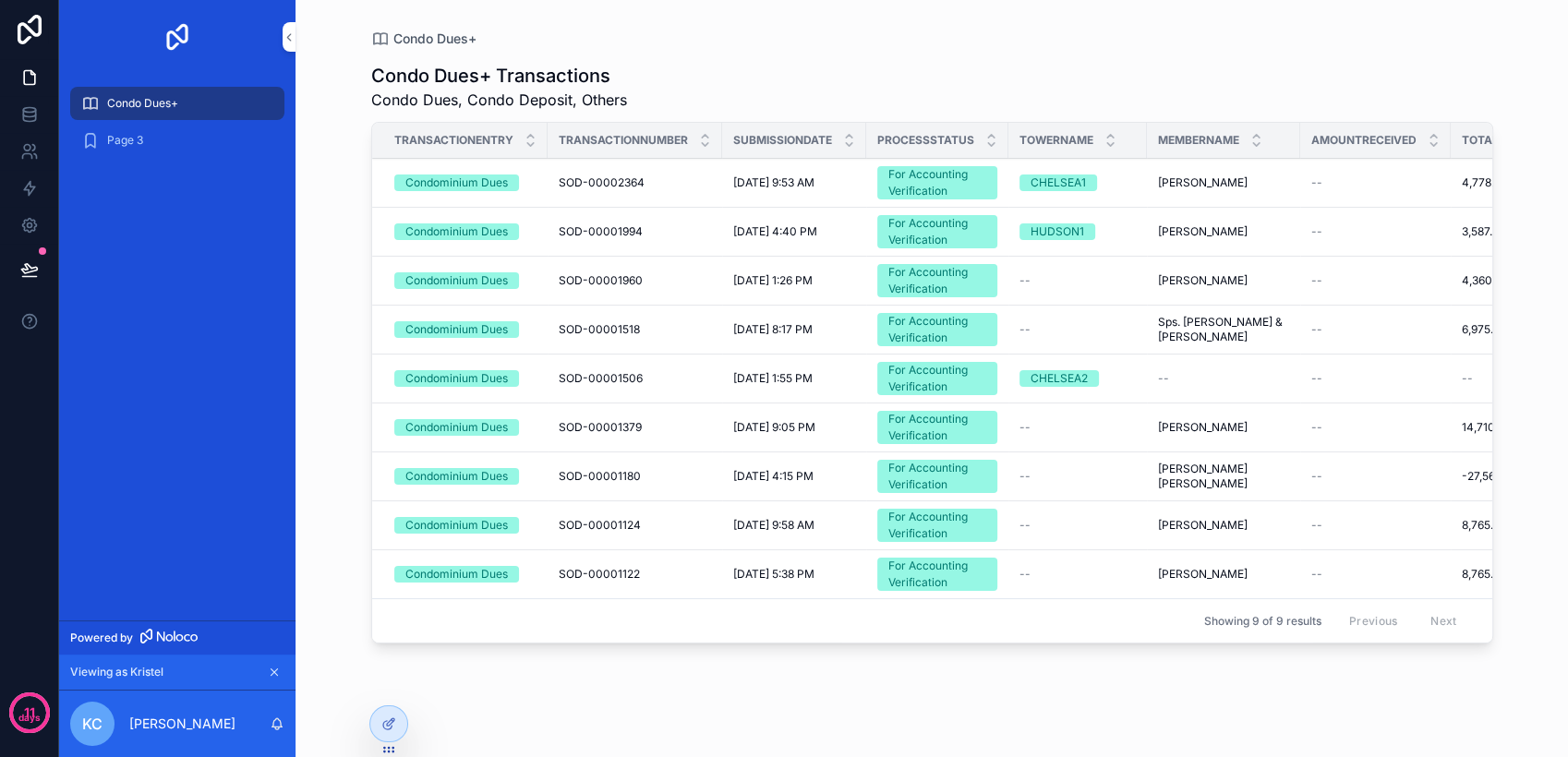
click at [958, 380] on div "For Accounting Verification" at bounding box center [936, 378] width 98 height 34
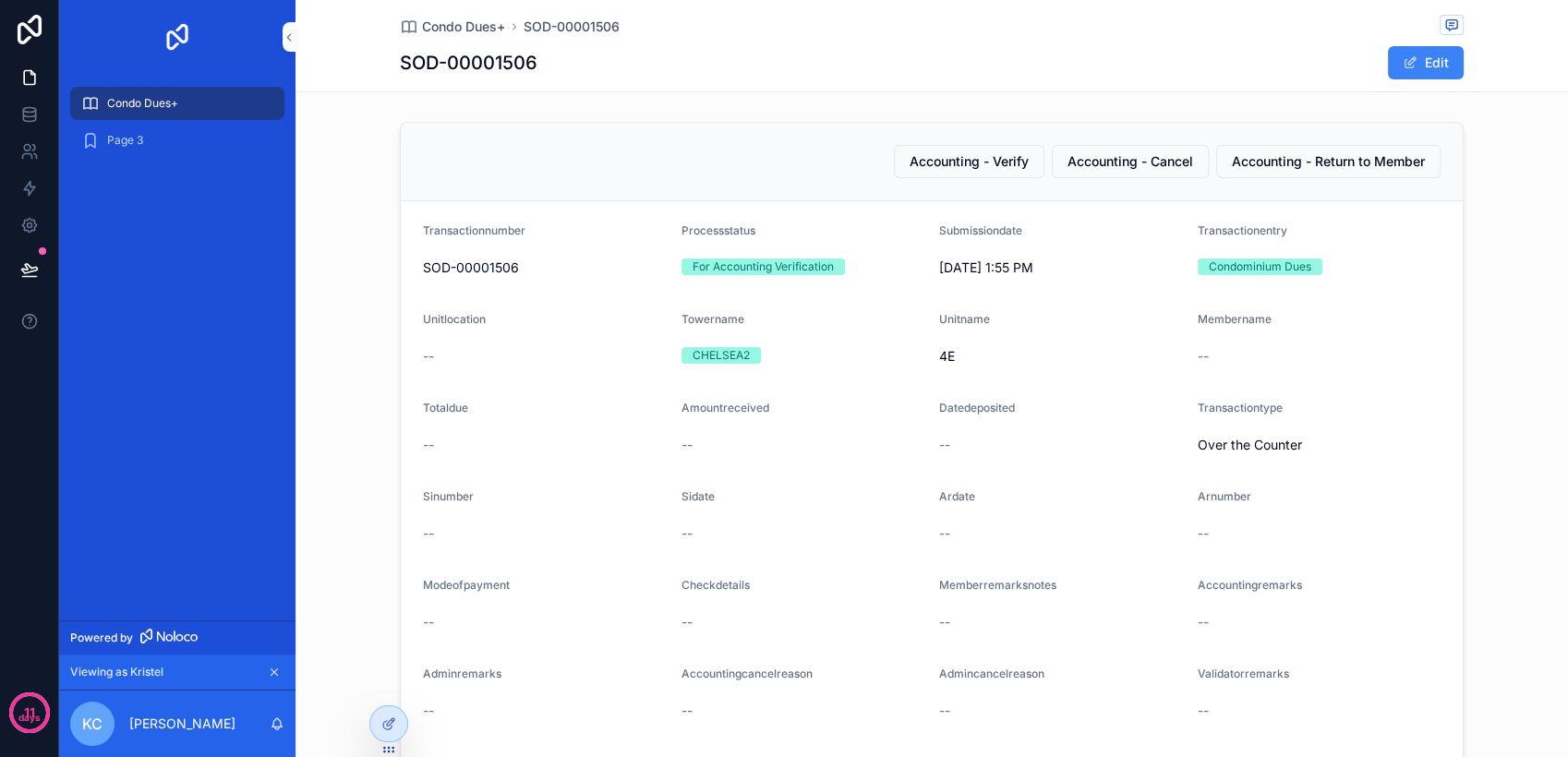
click at [154, 108] on span "Condo Dues+" at bounding box center [143, 103] width 71 height 15
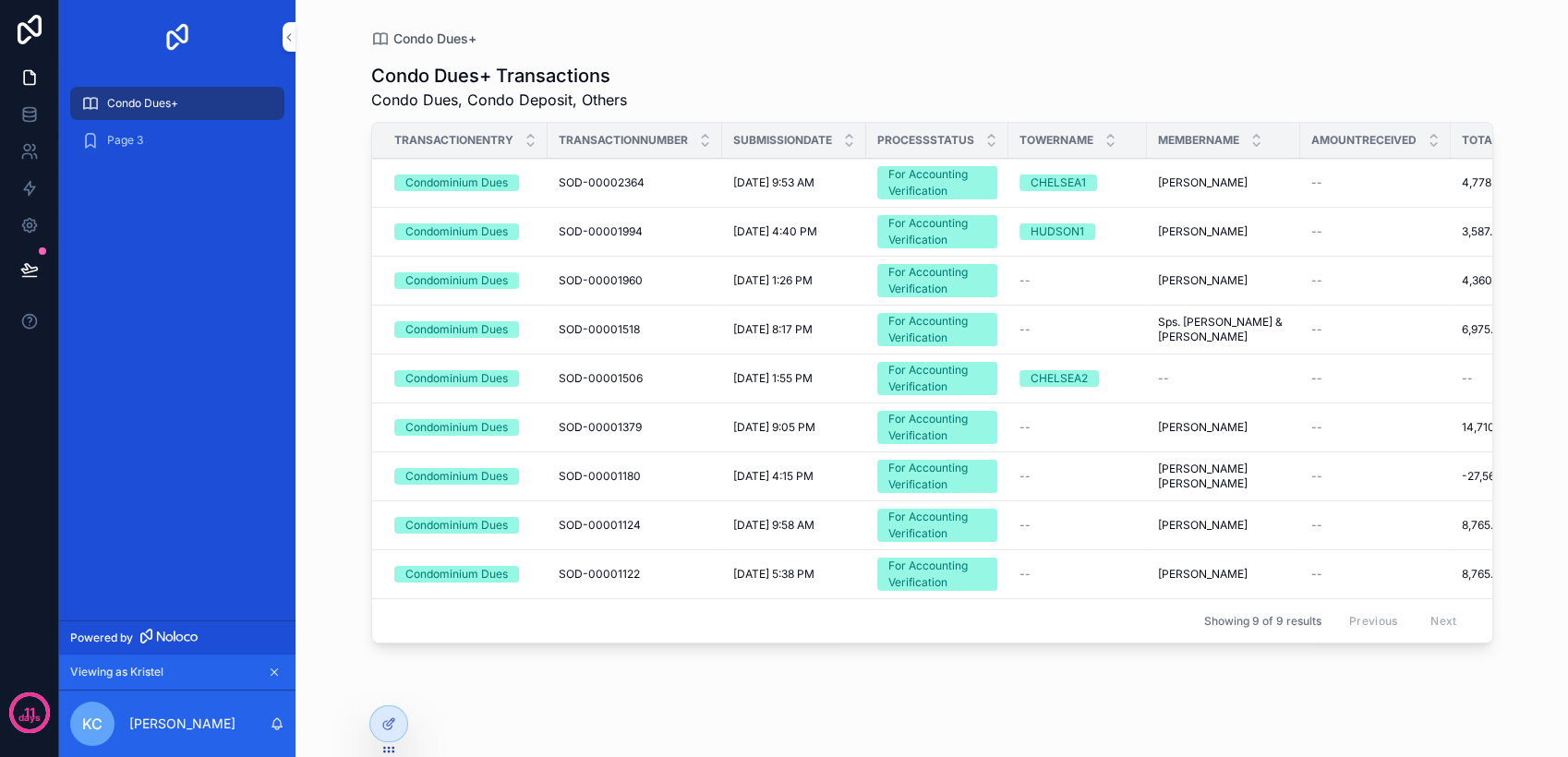
click at [786, 572] on span "[DATE] 5:38 PM" at bounding box center [773, 574] width 81 height 15
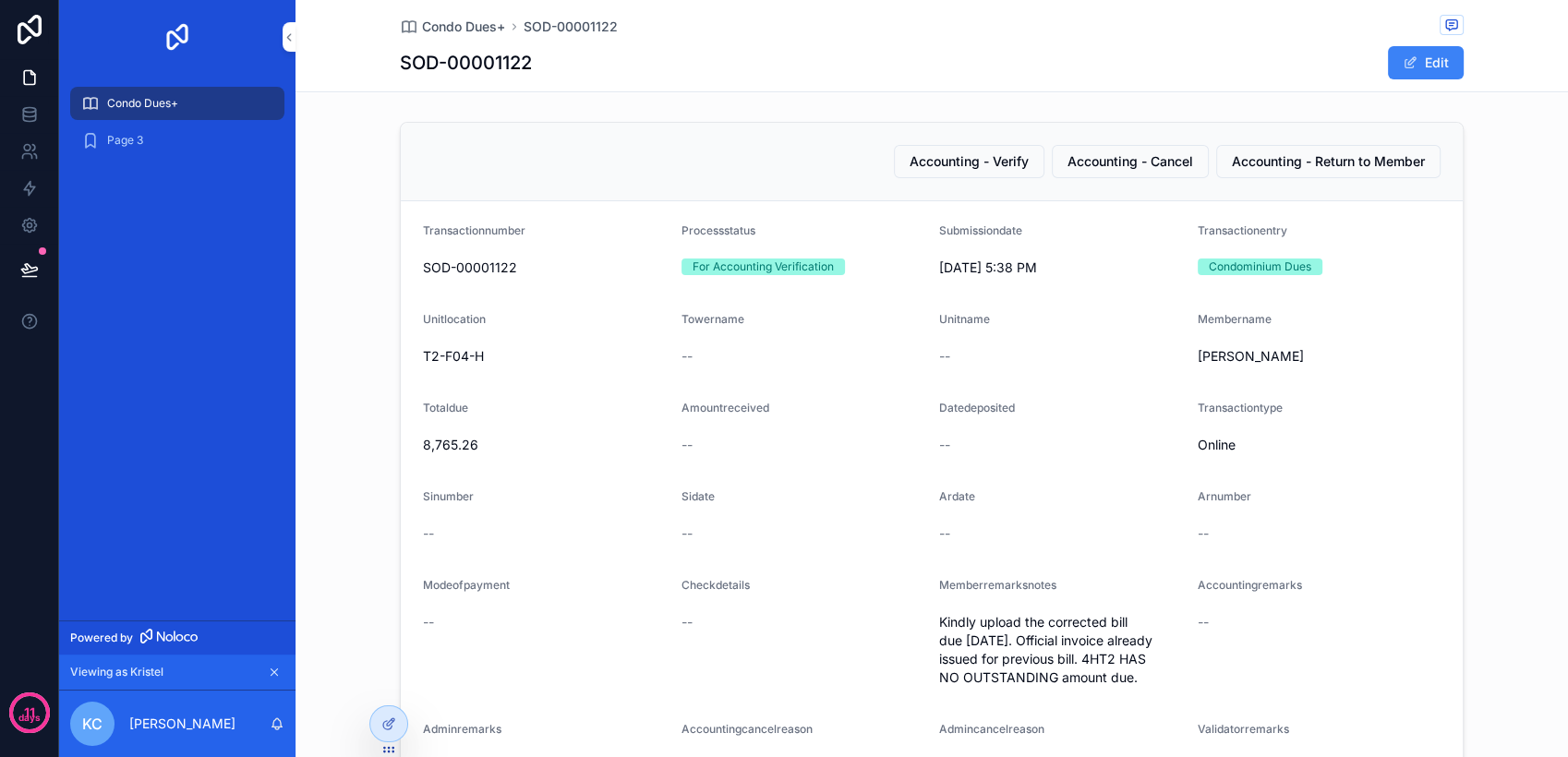
click at [170, 137] on div "Page 3" at bounding box center [177, 141] width 192 height 30
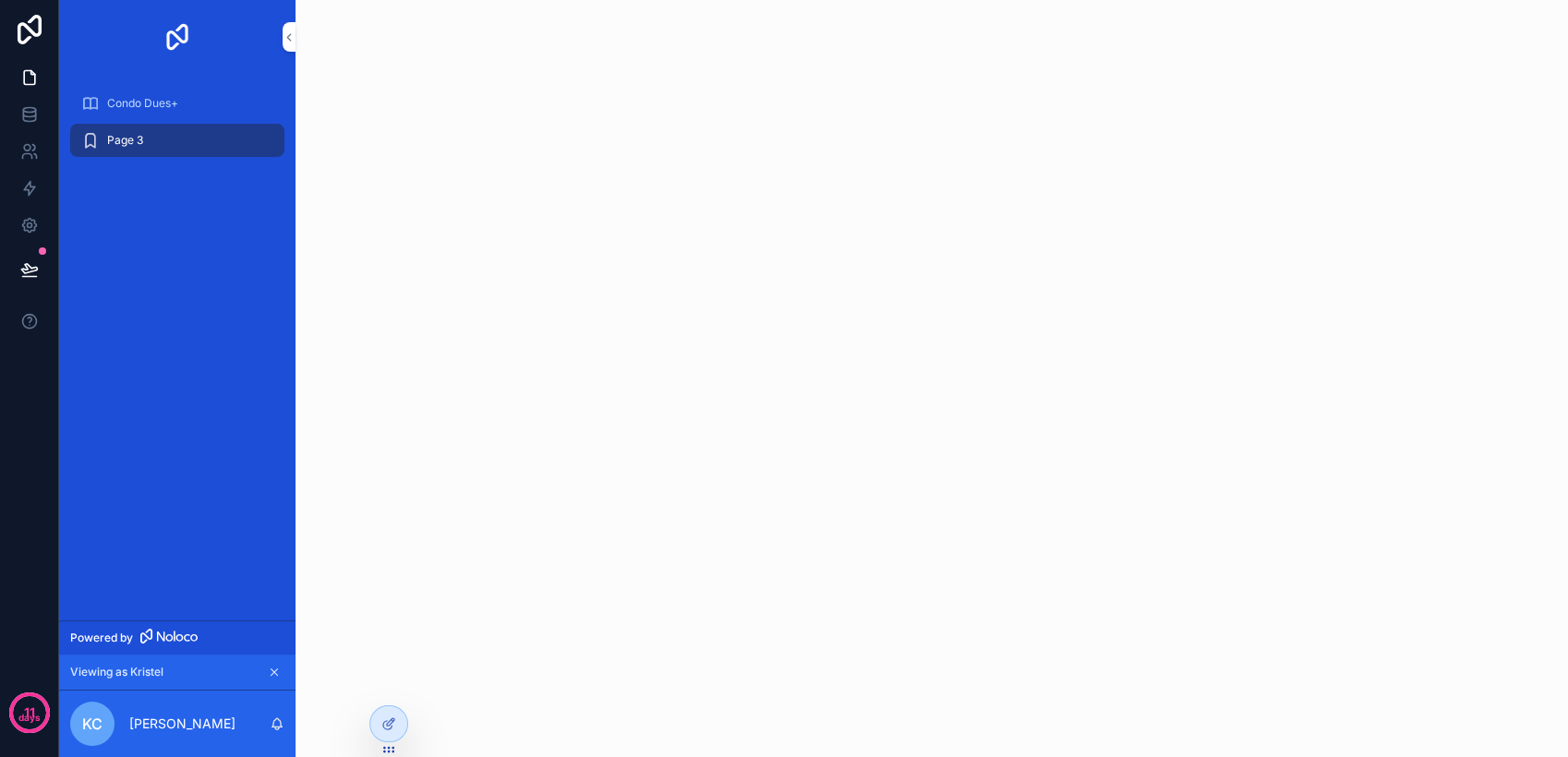
click at [143, 97] on span "Condo Dues+" at bounding box center [143, 103] width 71 height 15
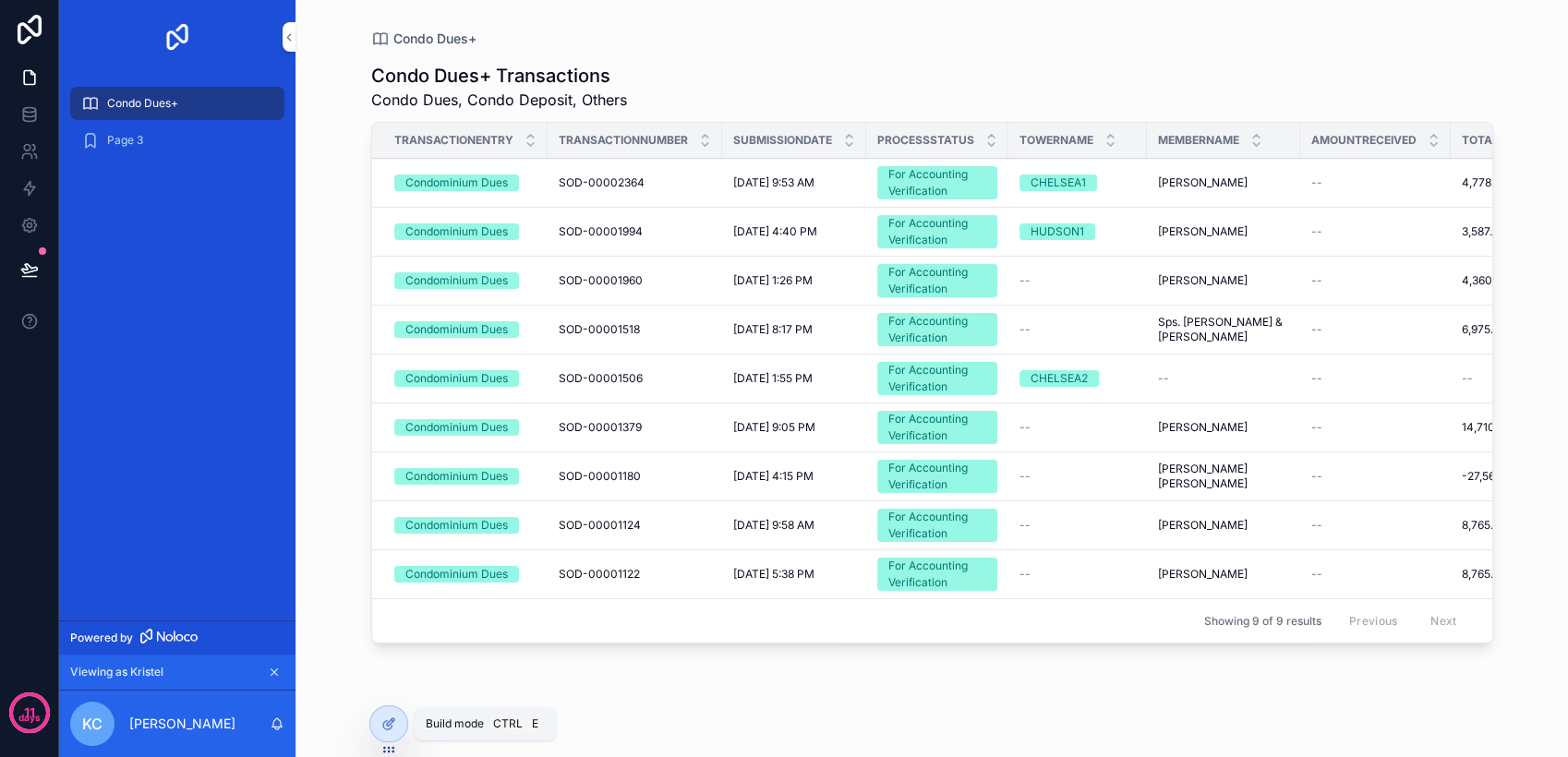
click at [385, 716] on icon at bounding box center [389, 723] width 15 height 15
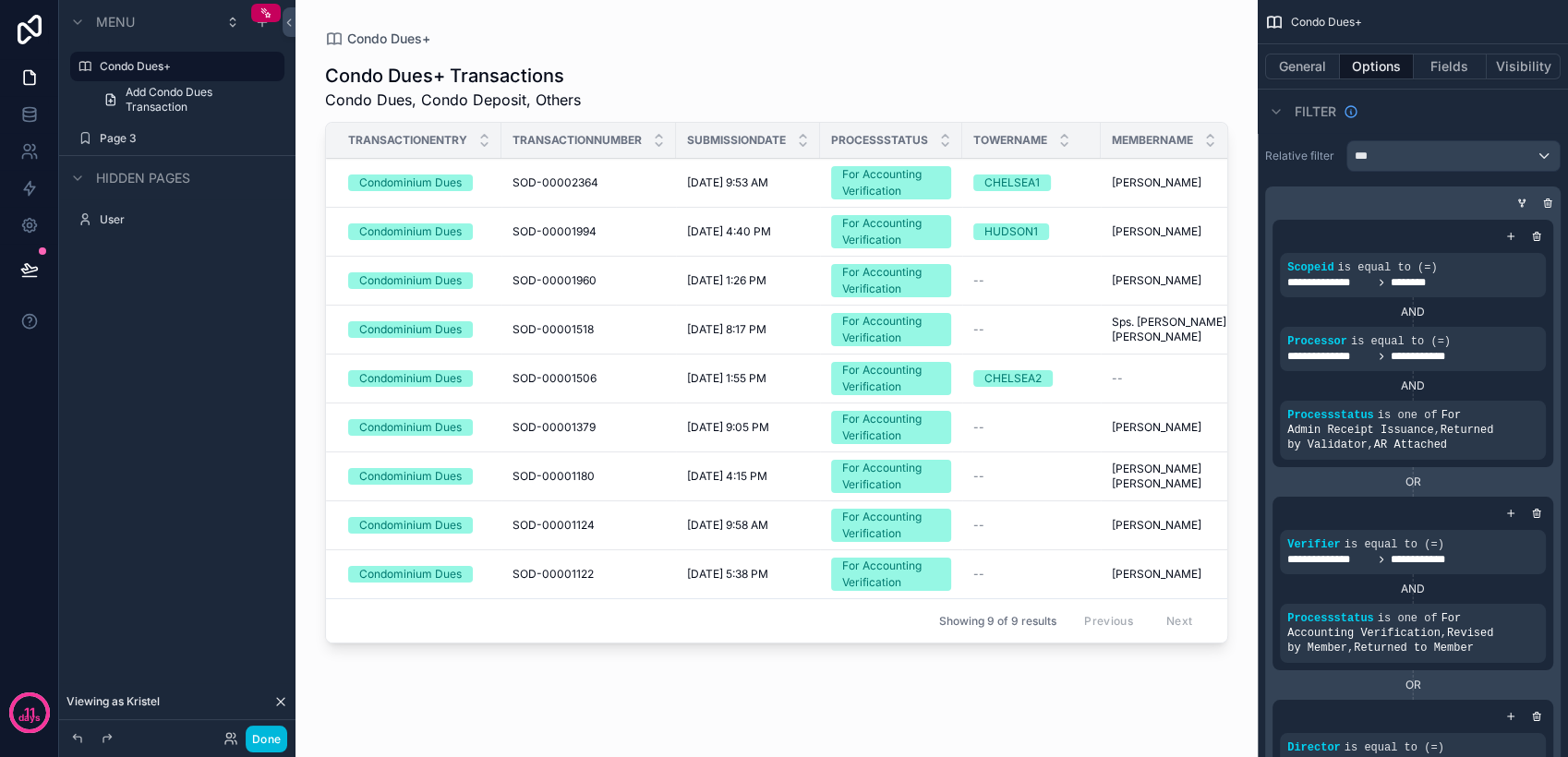
click at [222, 137] on label "Page 3" at bounding box center [186, 139] width 173 height 15
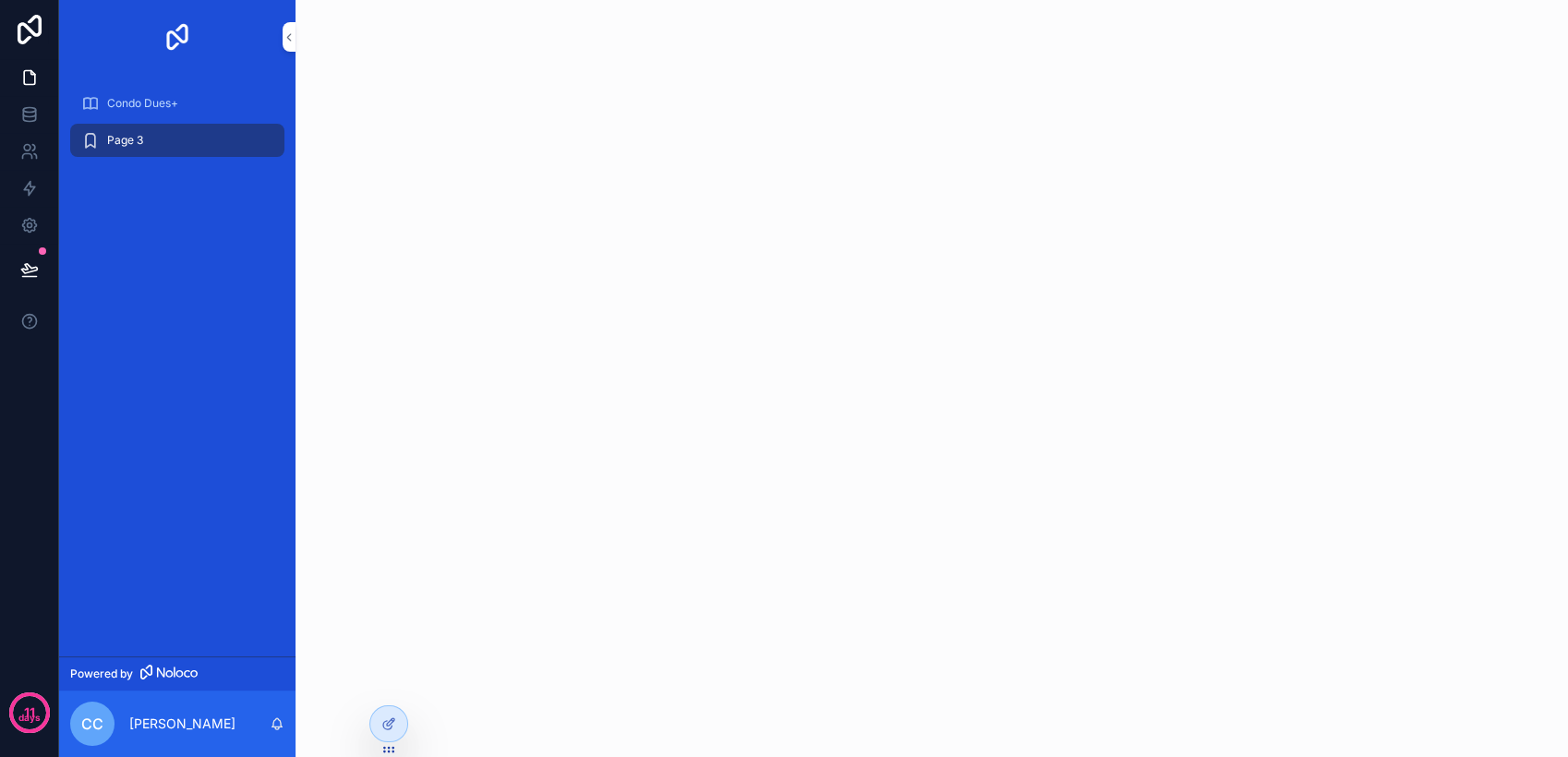
click at [390, 718] on icon at bounding box center [389, 723] width 15 height 15
click at [386, 727] on icon at bounding box center [389, 723] width 15 height 15
click at [168, 107] on span "Condo Dues+" at bounding box center [143, 103] width 71 height 15
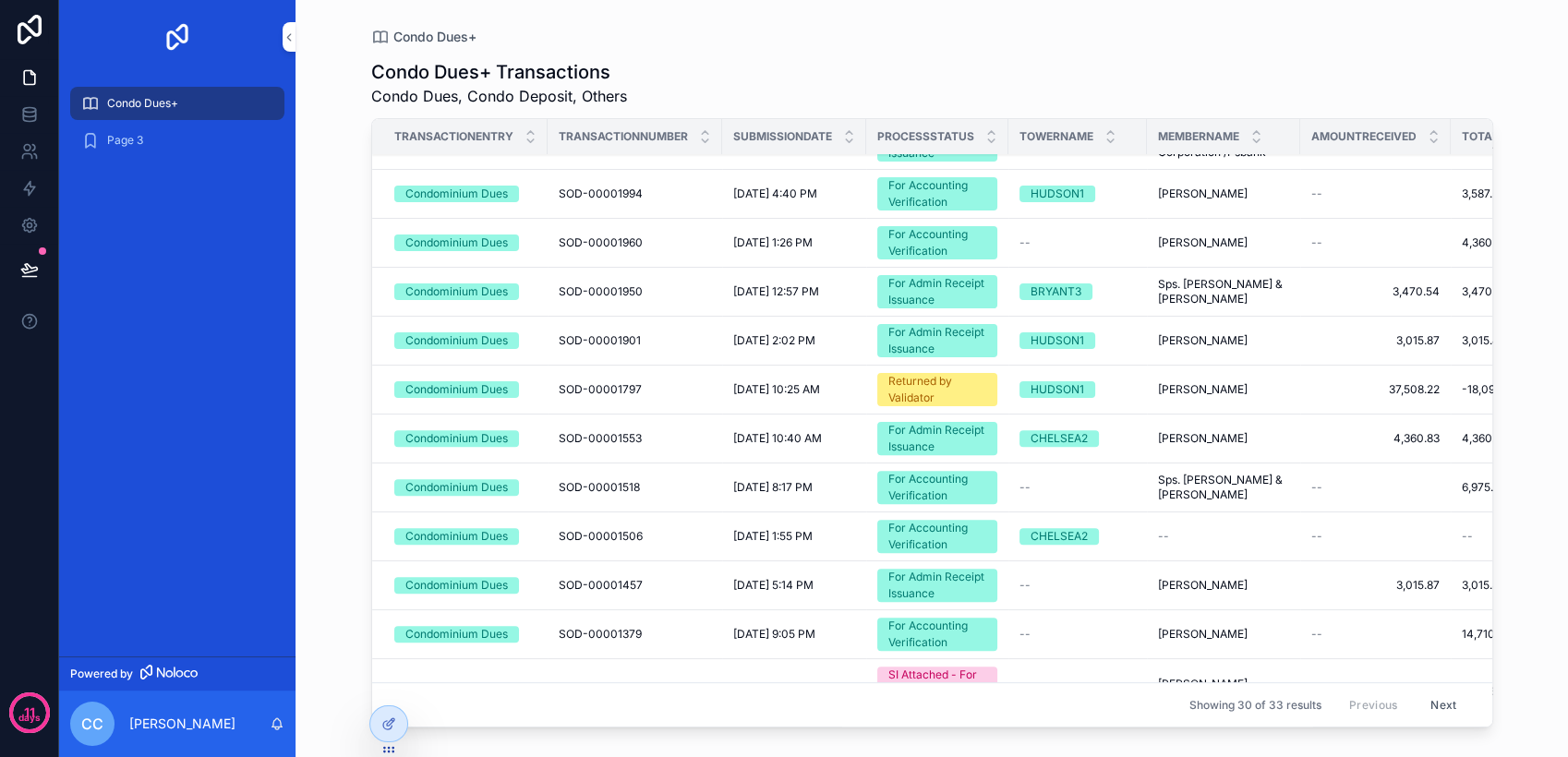
scroll to position [819, 0]
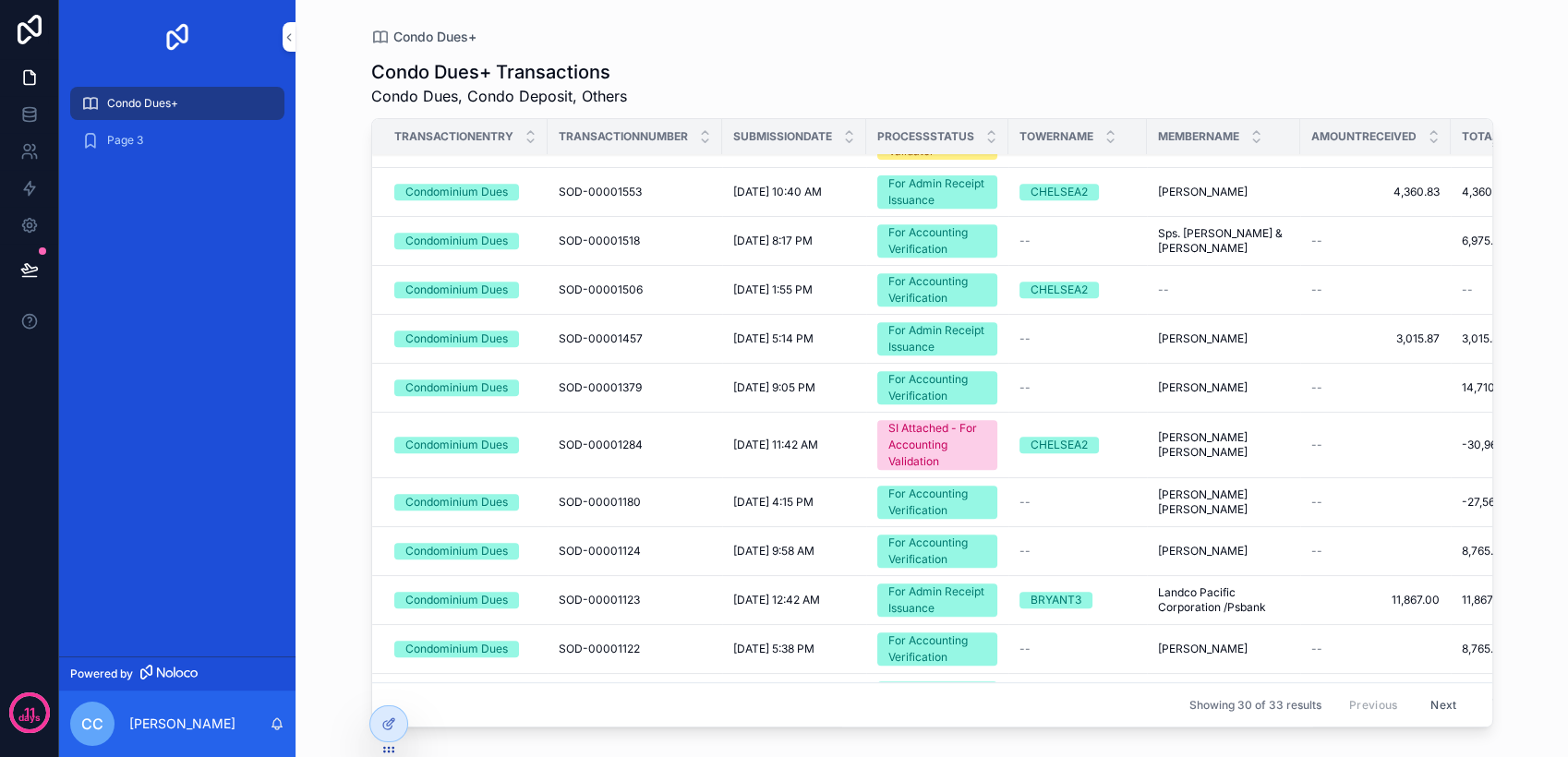
click at [382, 716] on icon at bounding box center [389, 723] width 15 height 15
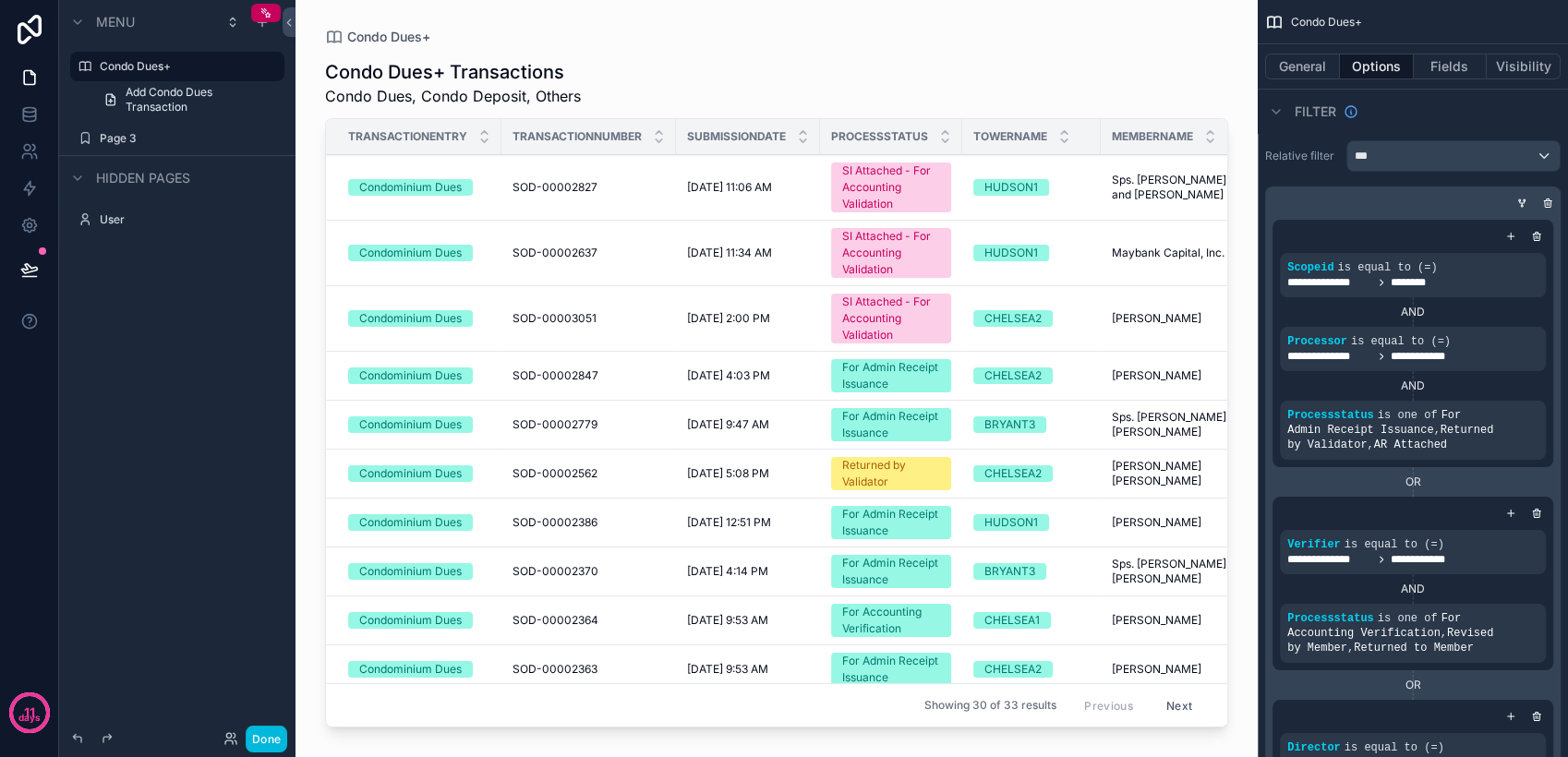
click at [0, 0] on icon "scrollable content" at bounding box center [0, 0] width 0 height 0
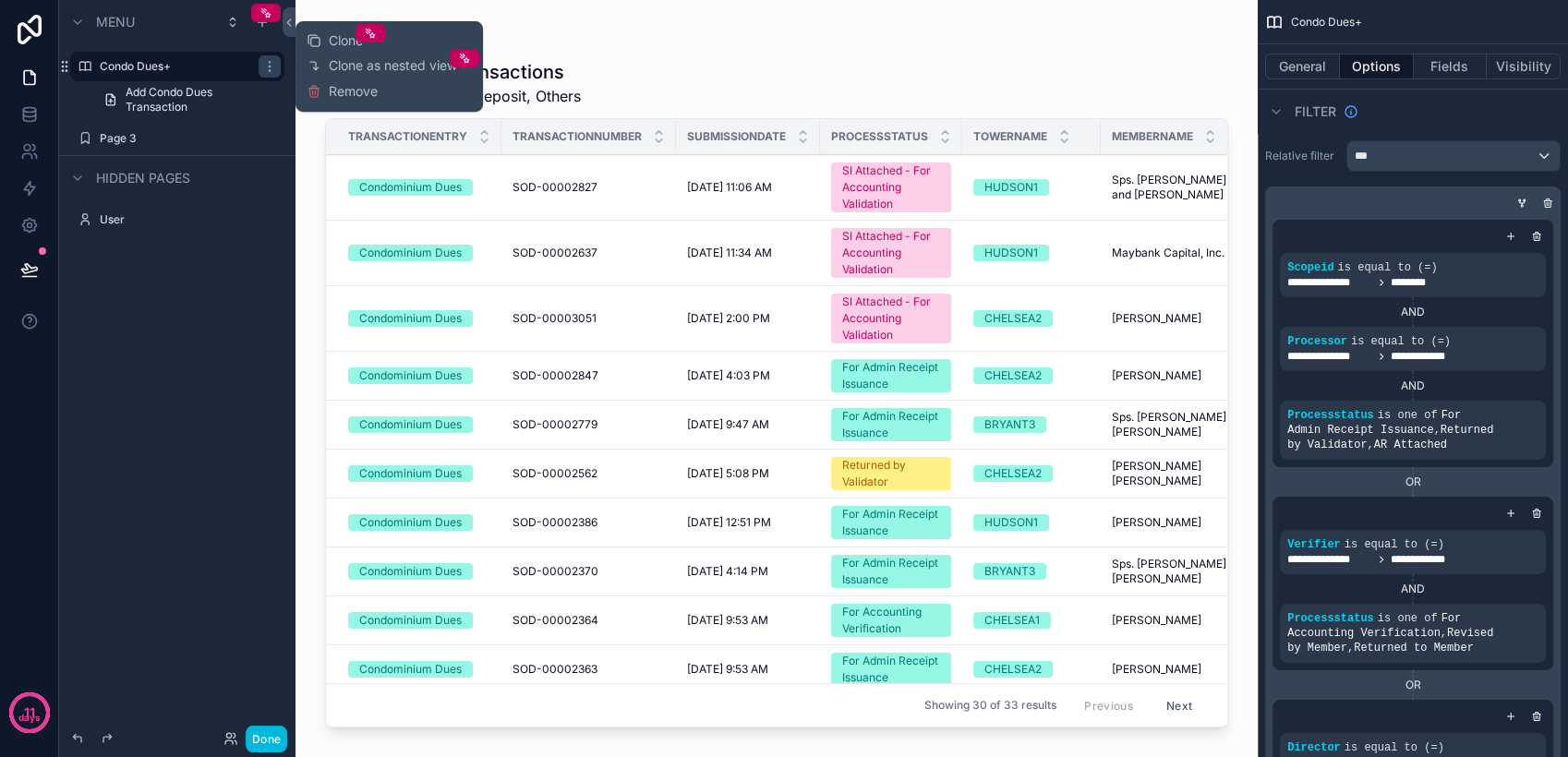
click at [273, 68] on icon "scrollable content" at bounding box center [269, 66] width 15 height 15
click at [716, 73] on div "scrollable content" at bounding box center [776, 367] width 962 height 735
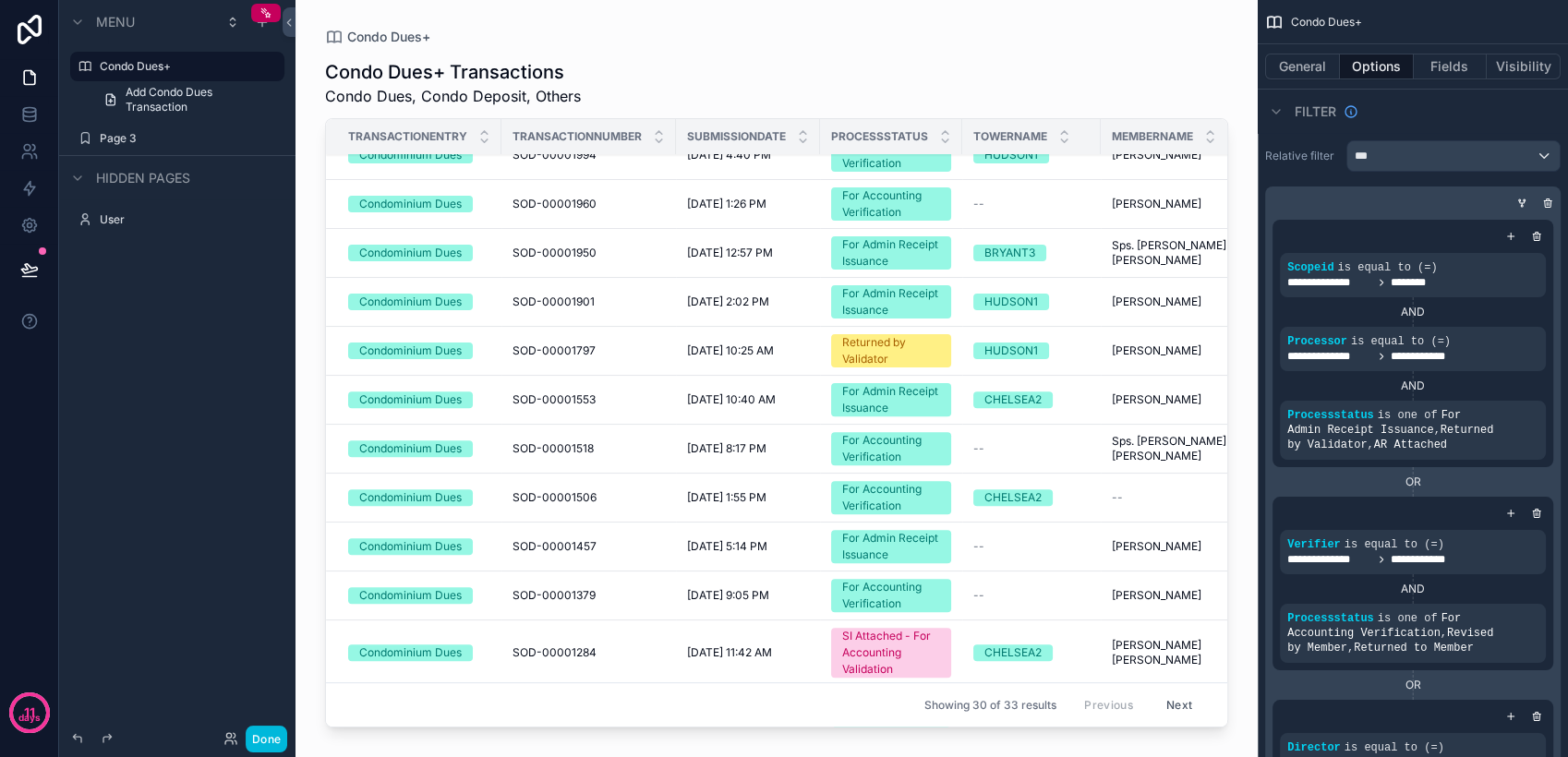
scroll to position [615, 0]
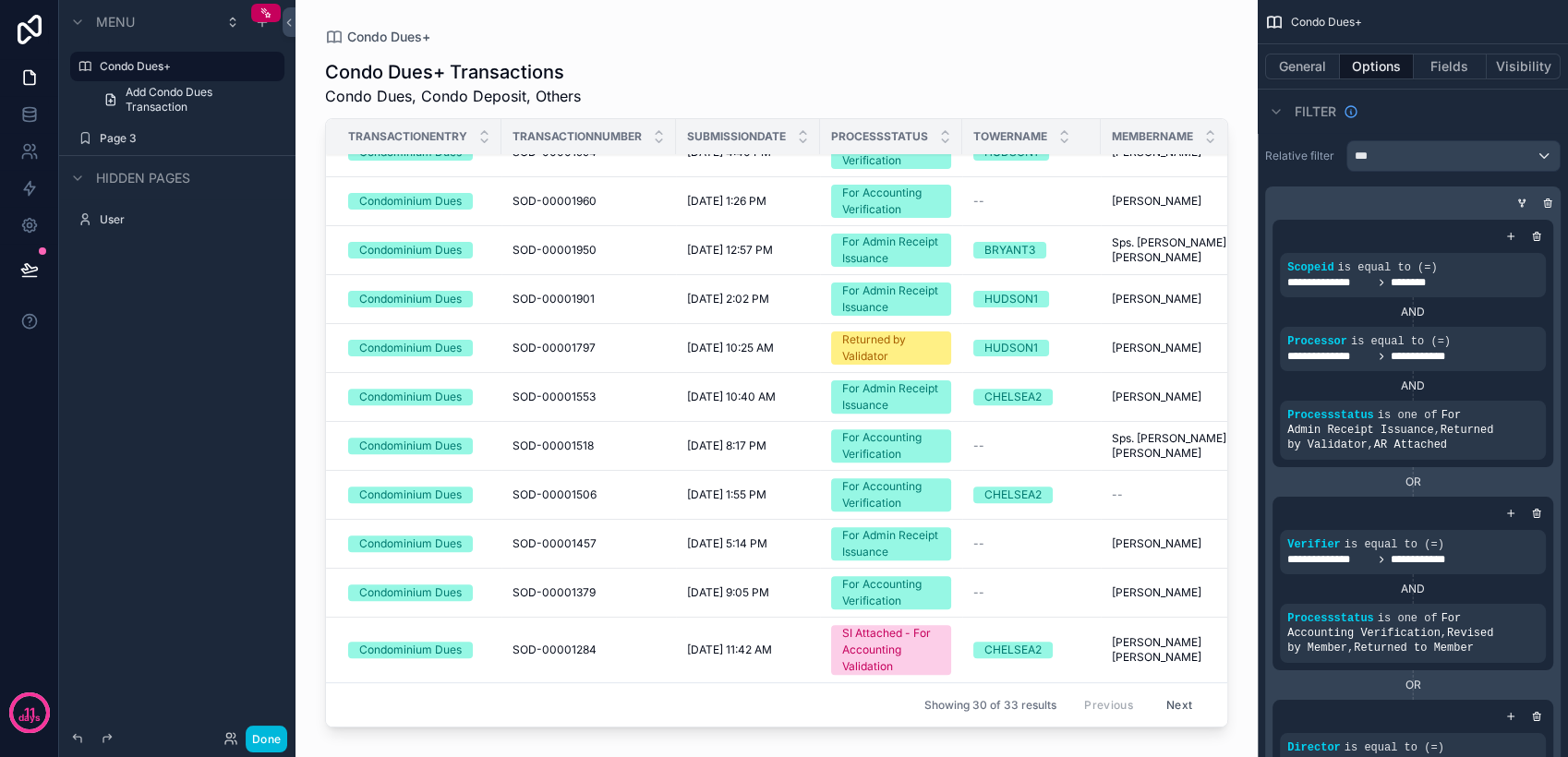
click at [0, 0] on icon "scrollable content" at bounding box center [0, 0] width 0 height 0
click at [316, 148] on icon at bounding box center [314, 147] width 4 height 3
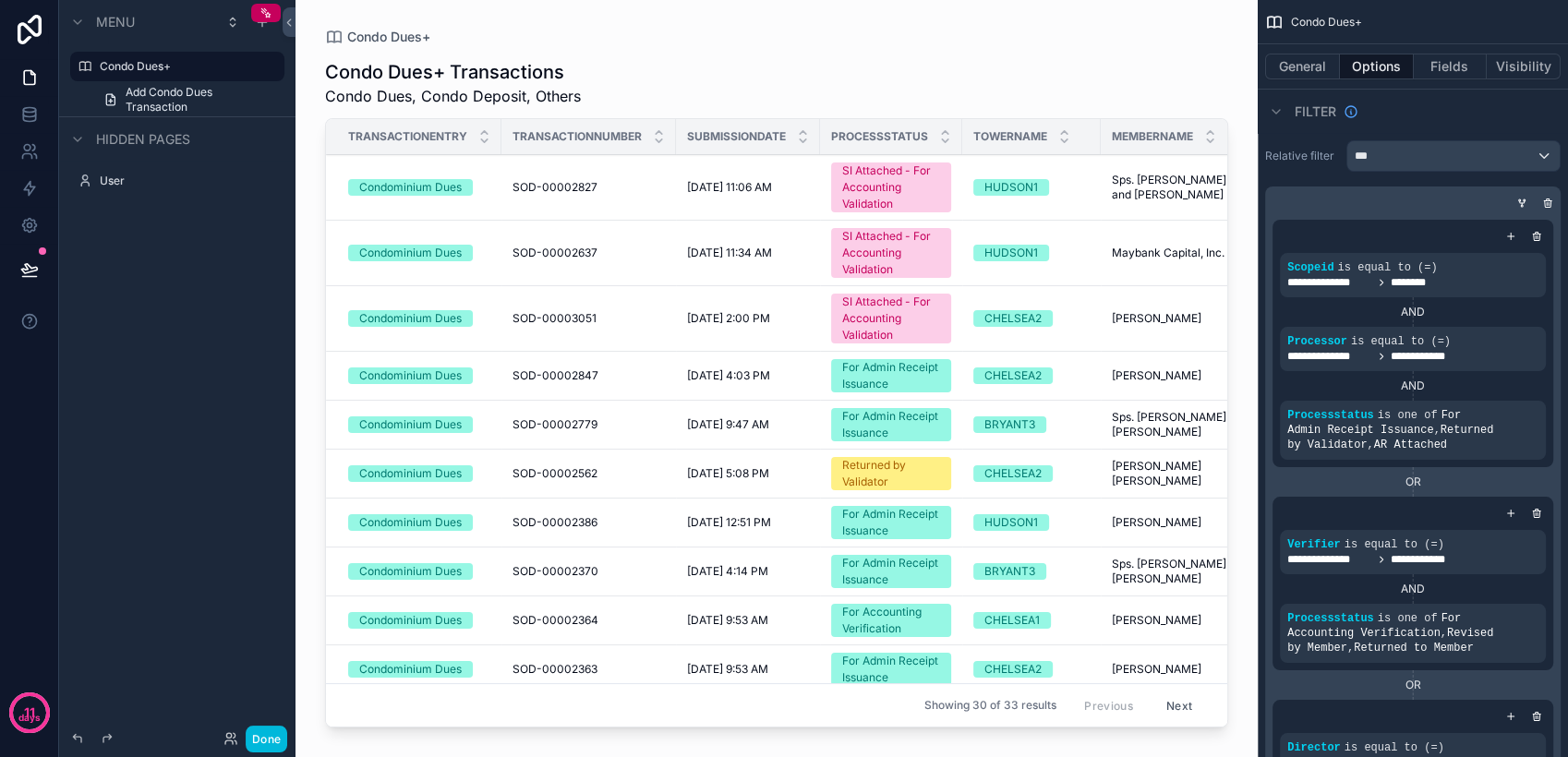
drag, startPoint x: 406, startPoint y: 717, endPoint x: 621, endPoint y: 718, distance: 215.0
click at [621, 718] on div "scrollable content" at bounding box center [776, 367] width 962 height 735
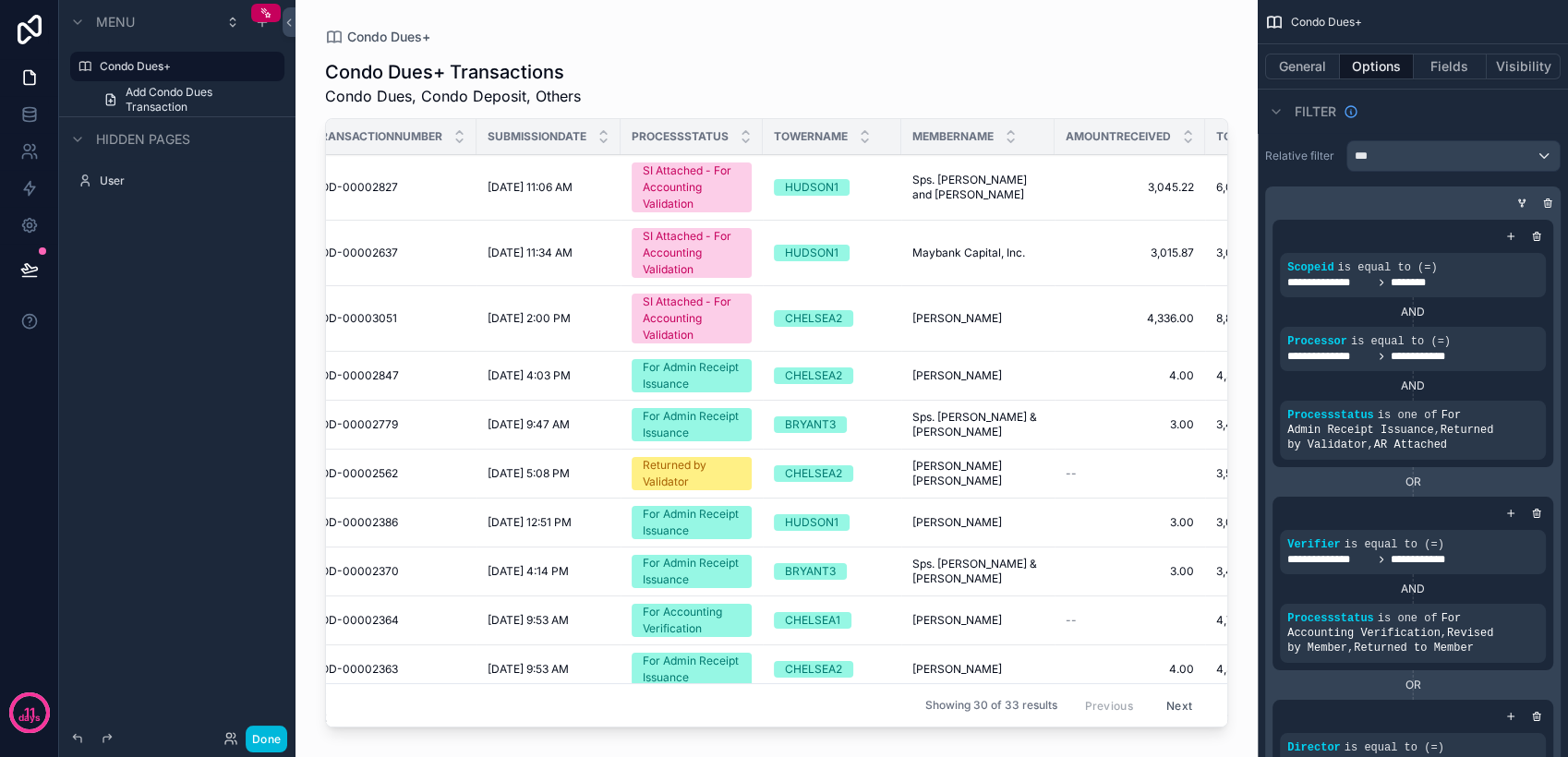
scroll to position [0, 0]
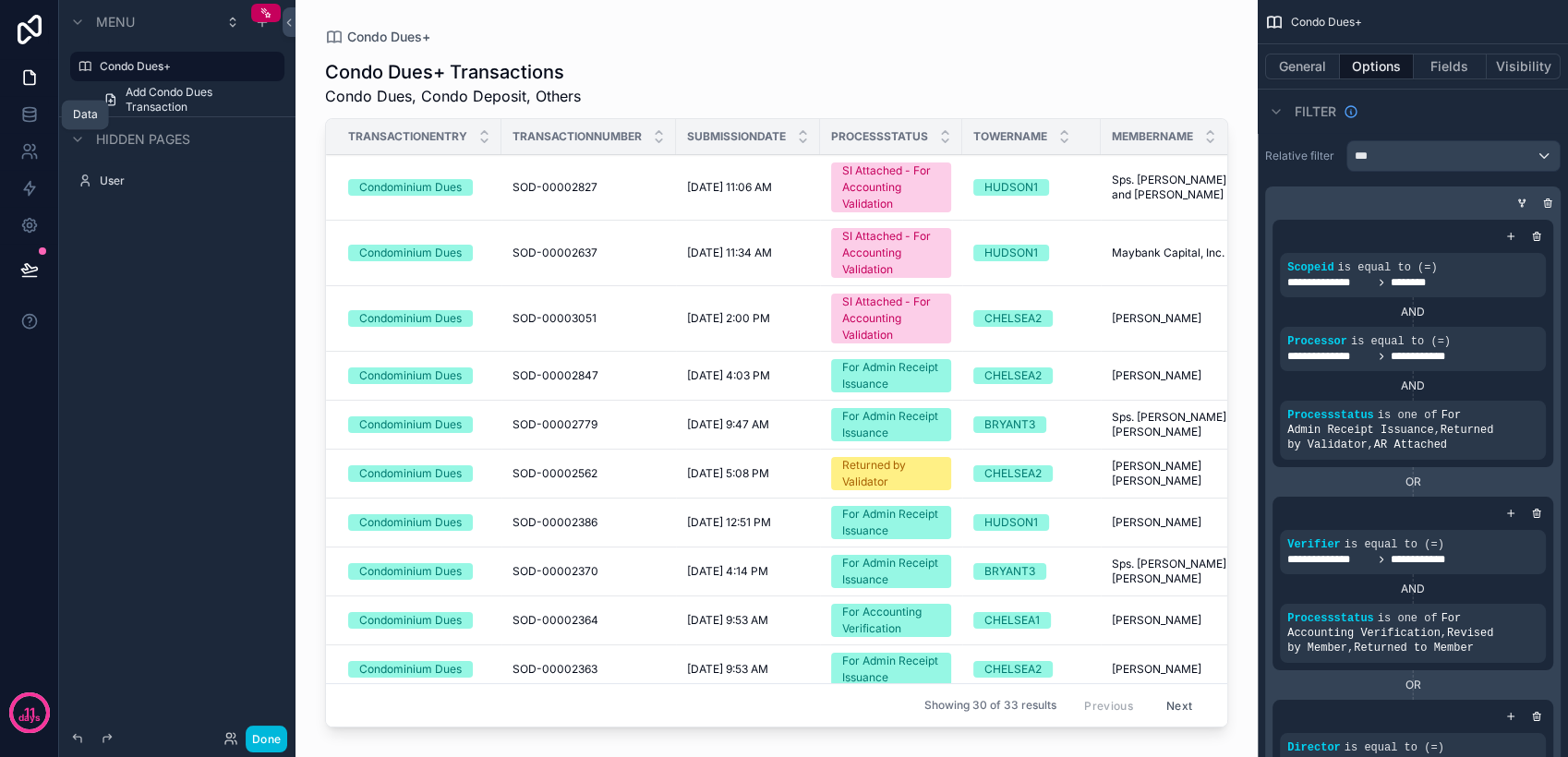
click at [31, 118] on icon at bounding box center [30, 115] width 19 height 19
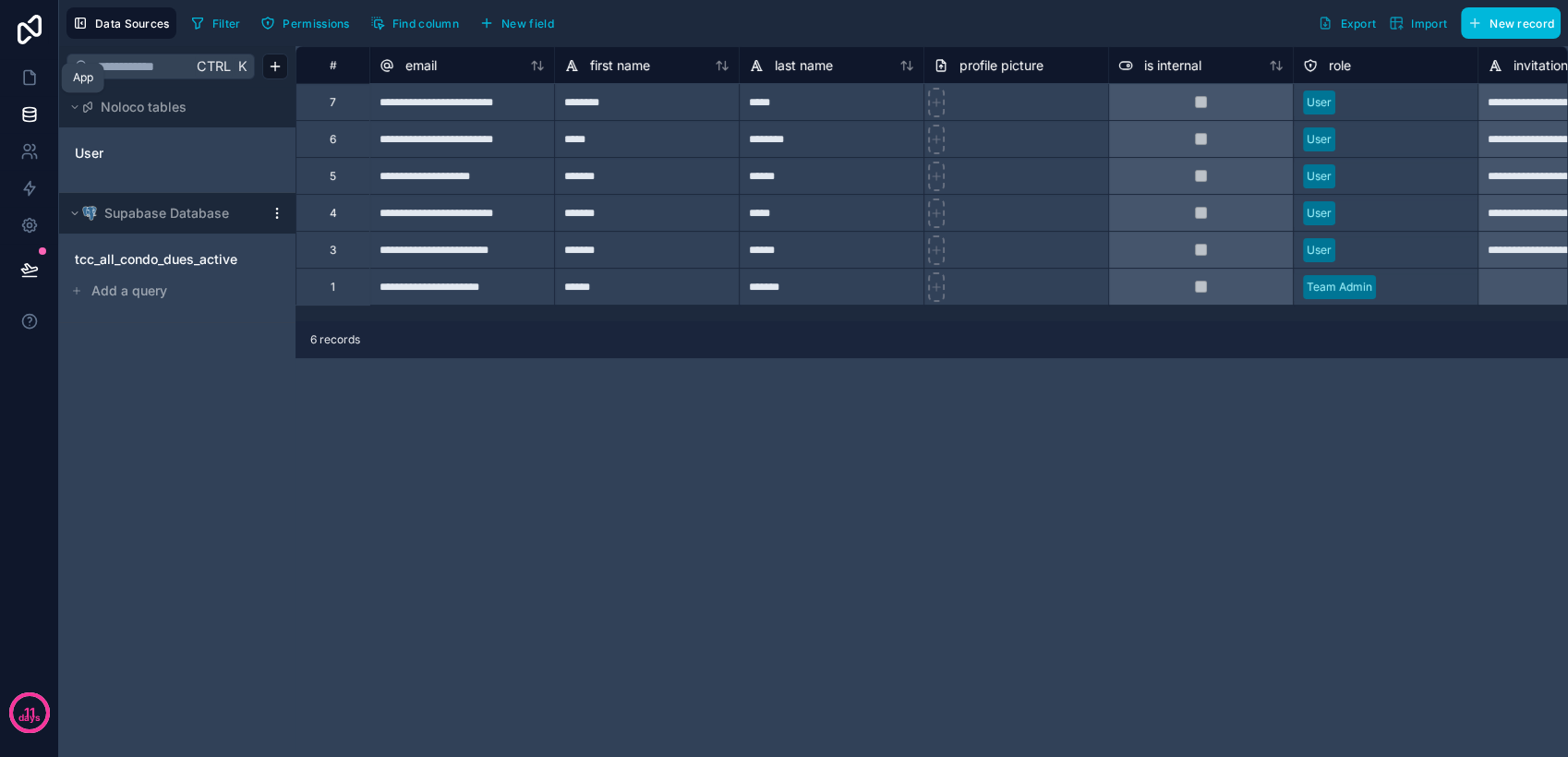
click at [42, 77] on link at bounding box center [29, 77] width 58 height 37
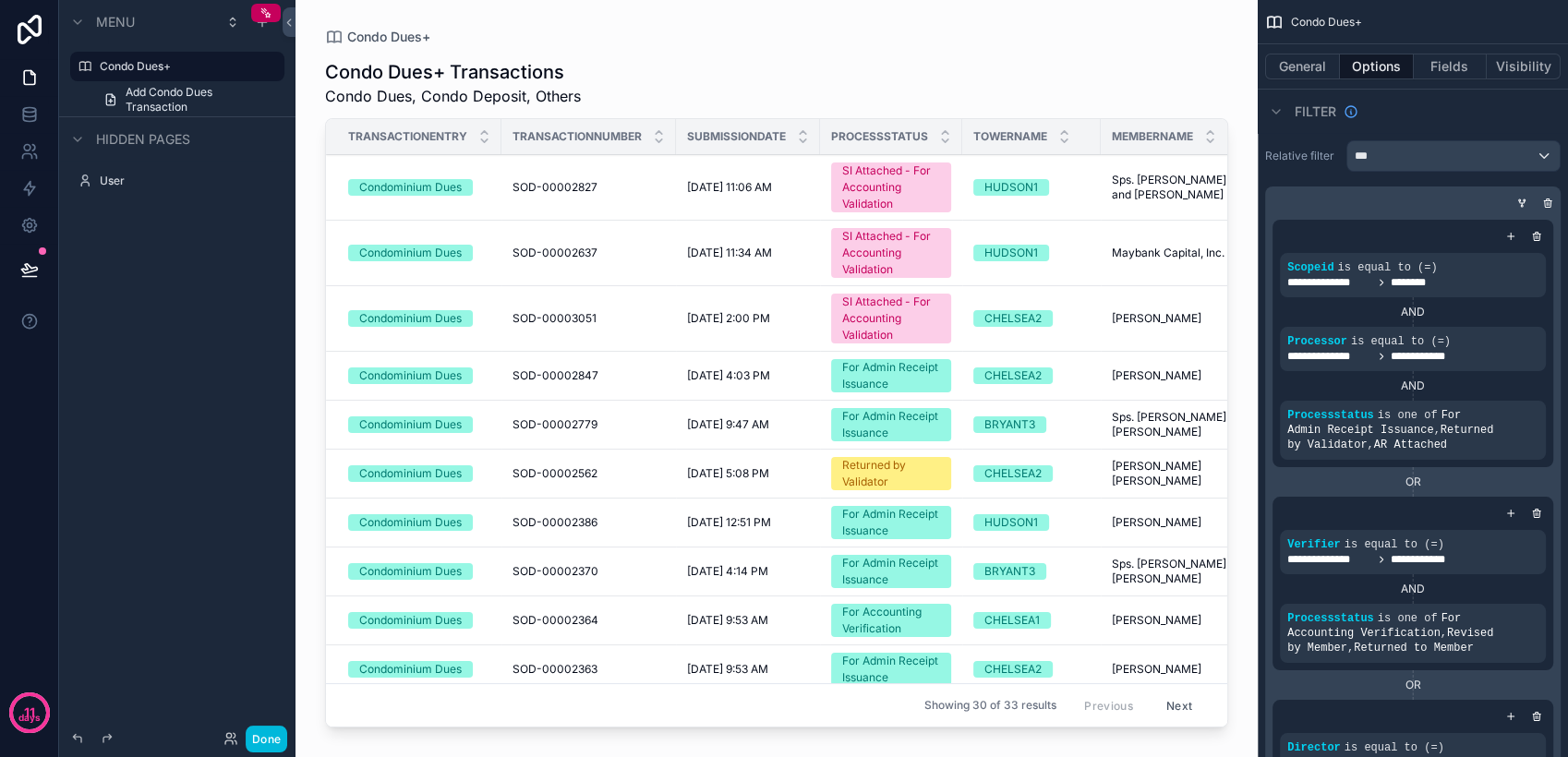
click at [204, 73] on label "Condo Dues+" at bounding box center [186, 66] width 173 height 15
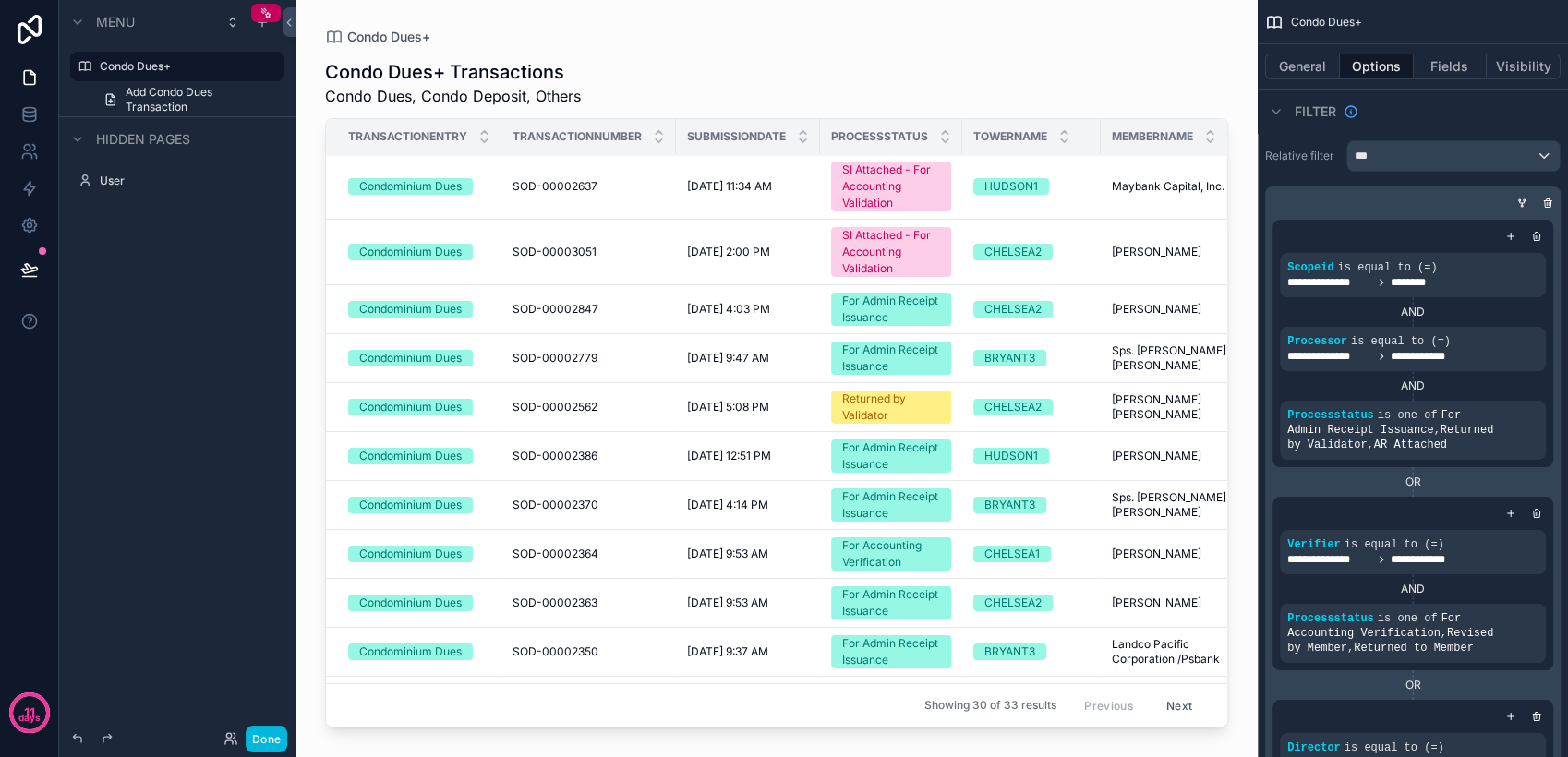
scroll to position [45, 0]
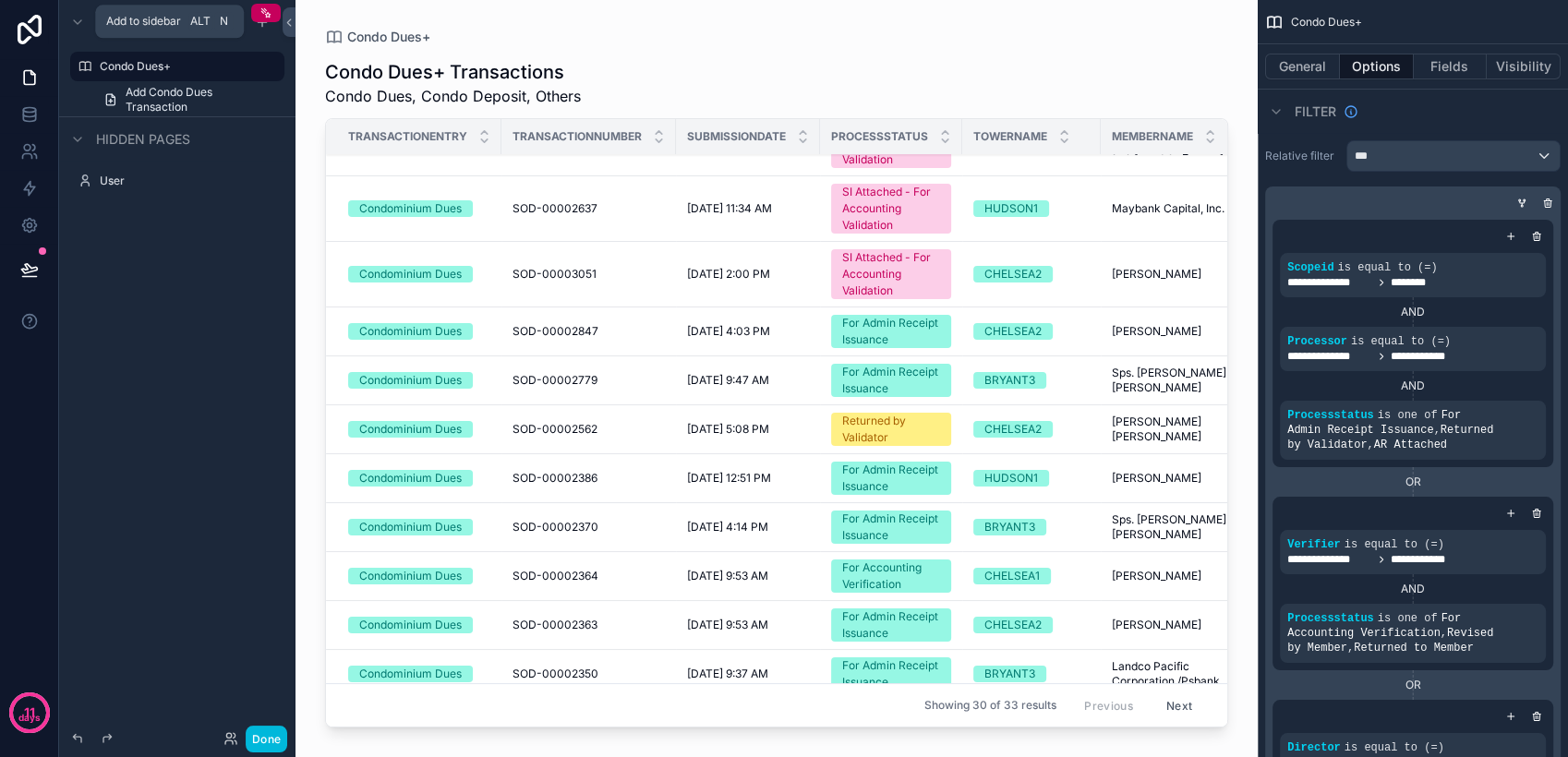
click at [265, 26] on icon "scrollable content" at bounding box center [263, 22] width 15 height 15
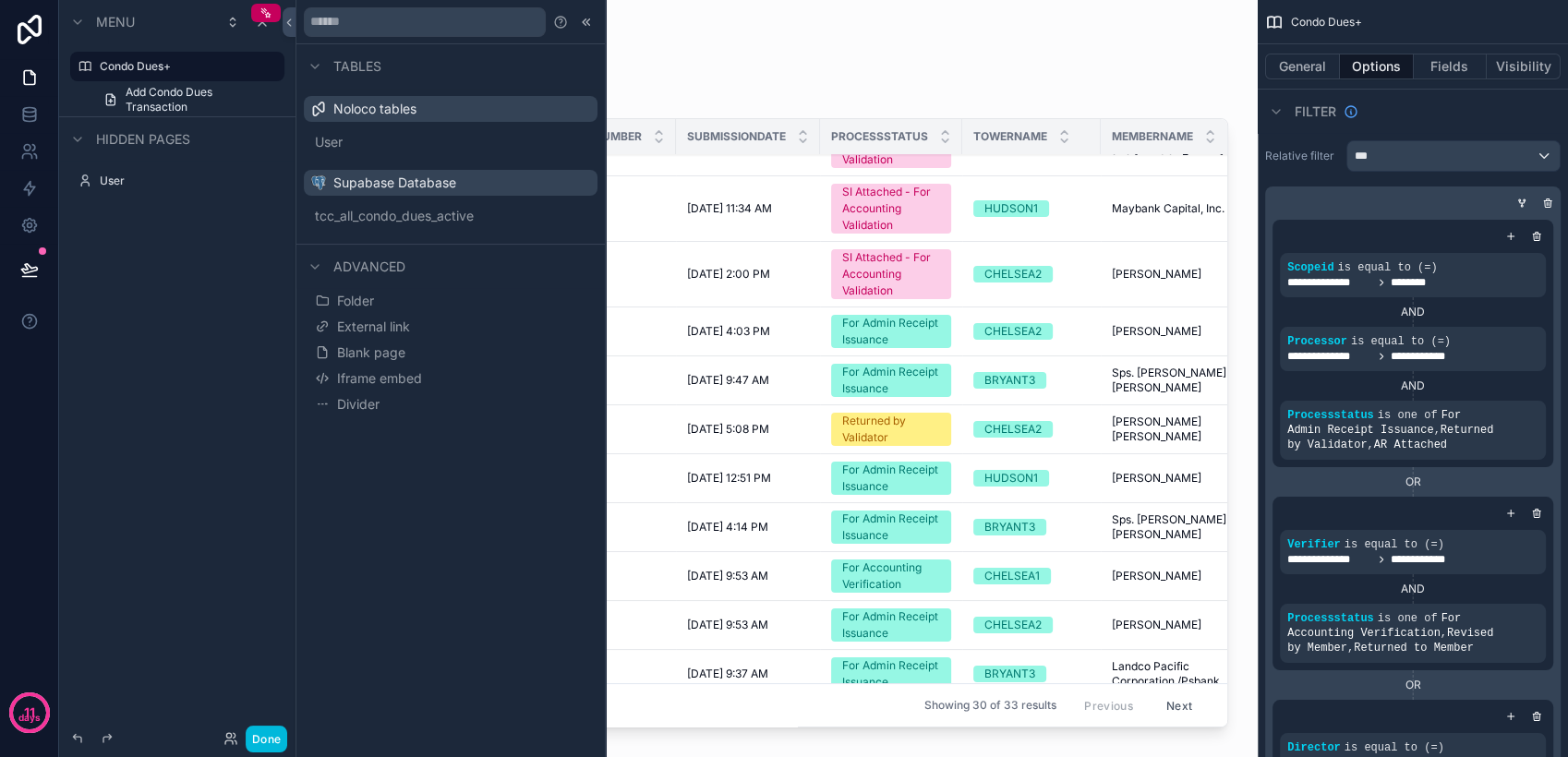
click at [382, 358] on span "Blank page" at bounding box center [371, 353] width 68 height 19
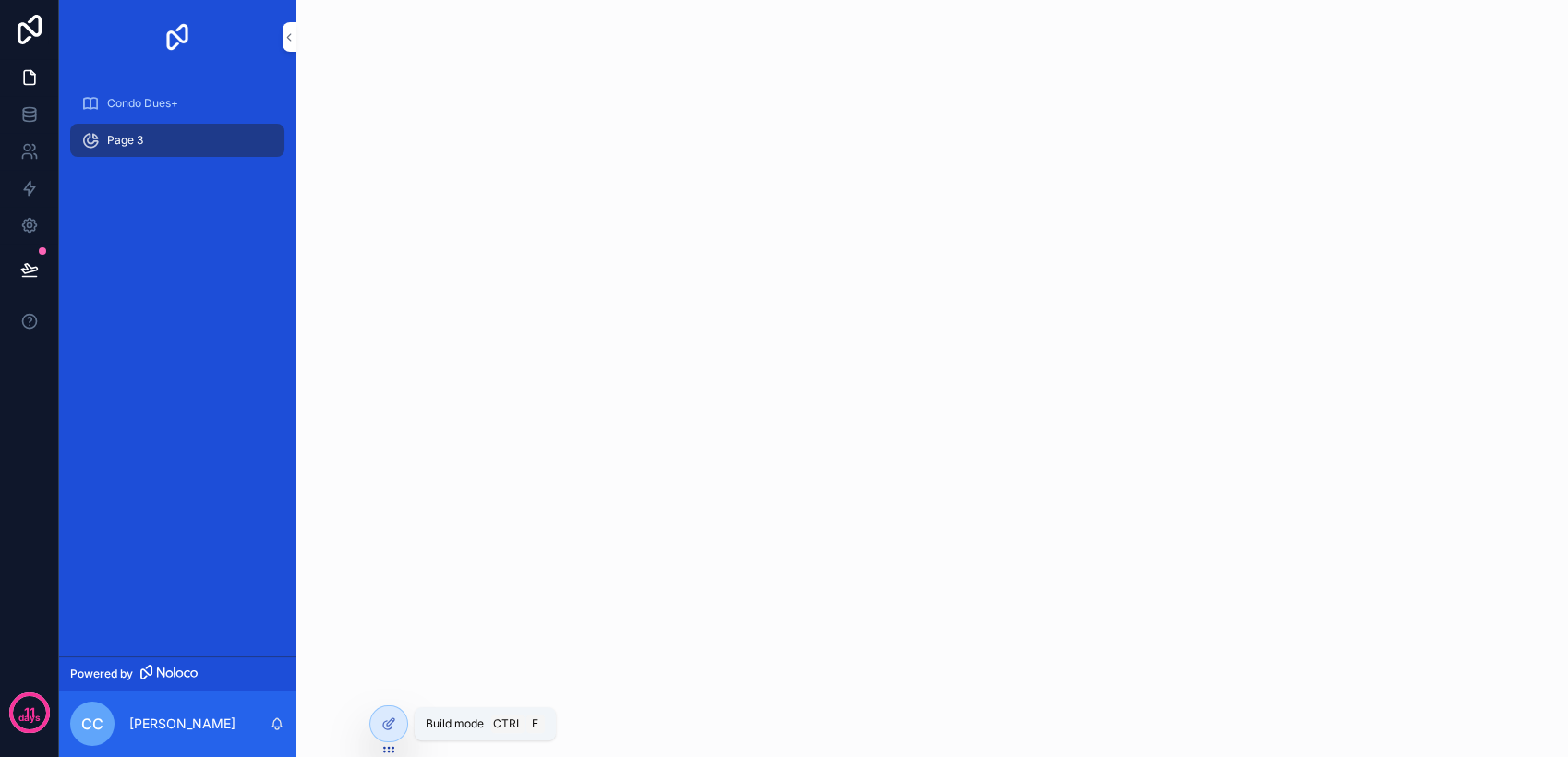
click at [376, 727] on div at bounding box center [389, 723] width 37 height 35
click at [385, 731] on div at bounding box center [389, 723] width 37 height 35
click at [136, 103] on span "Condo Dues+" at bounding box center [143, 103] width 71 height 15
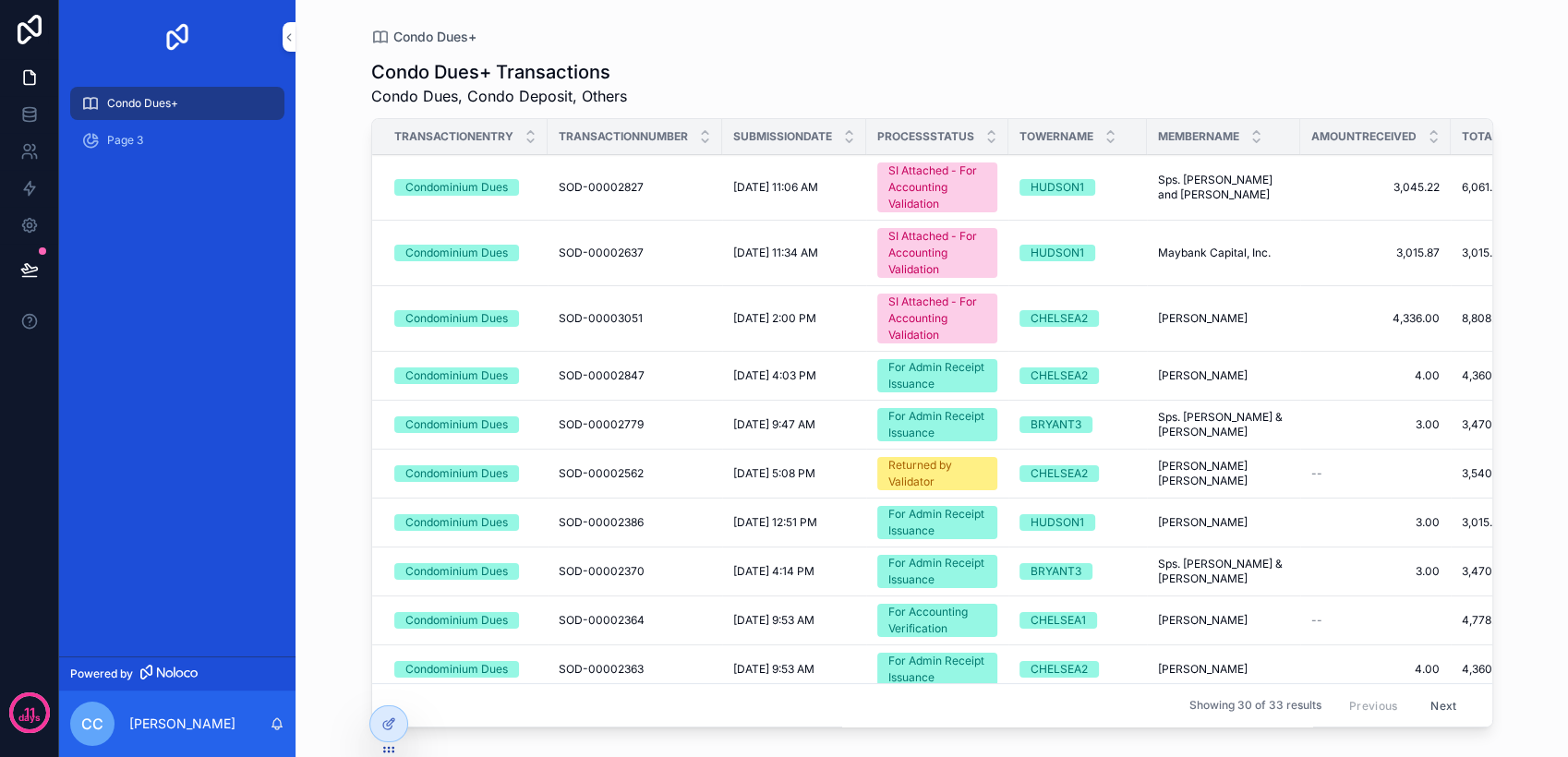
click at [388, 721] on icon at bounding box center [390, 722] width 7 height 7
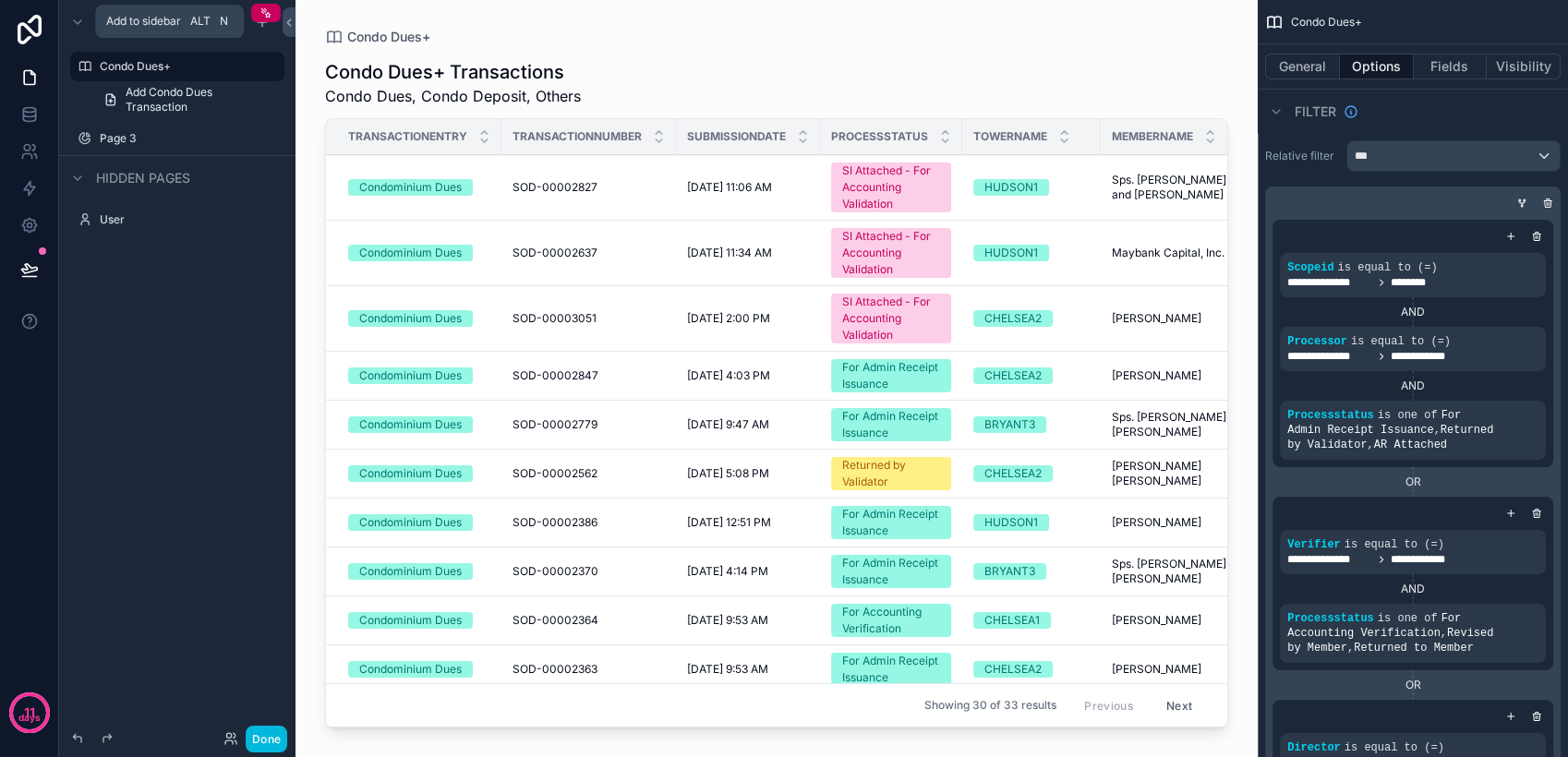
click at [256, 30] on div "scrollable content" at bounding box center [263, 22] width 22 height 22
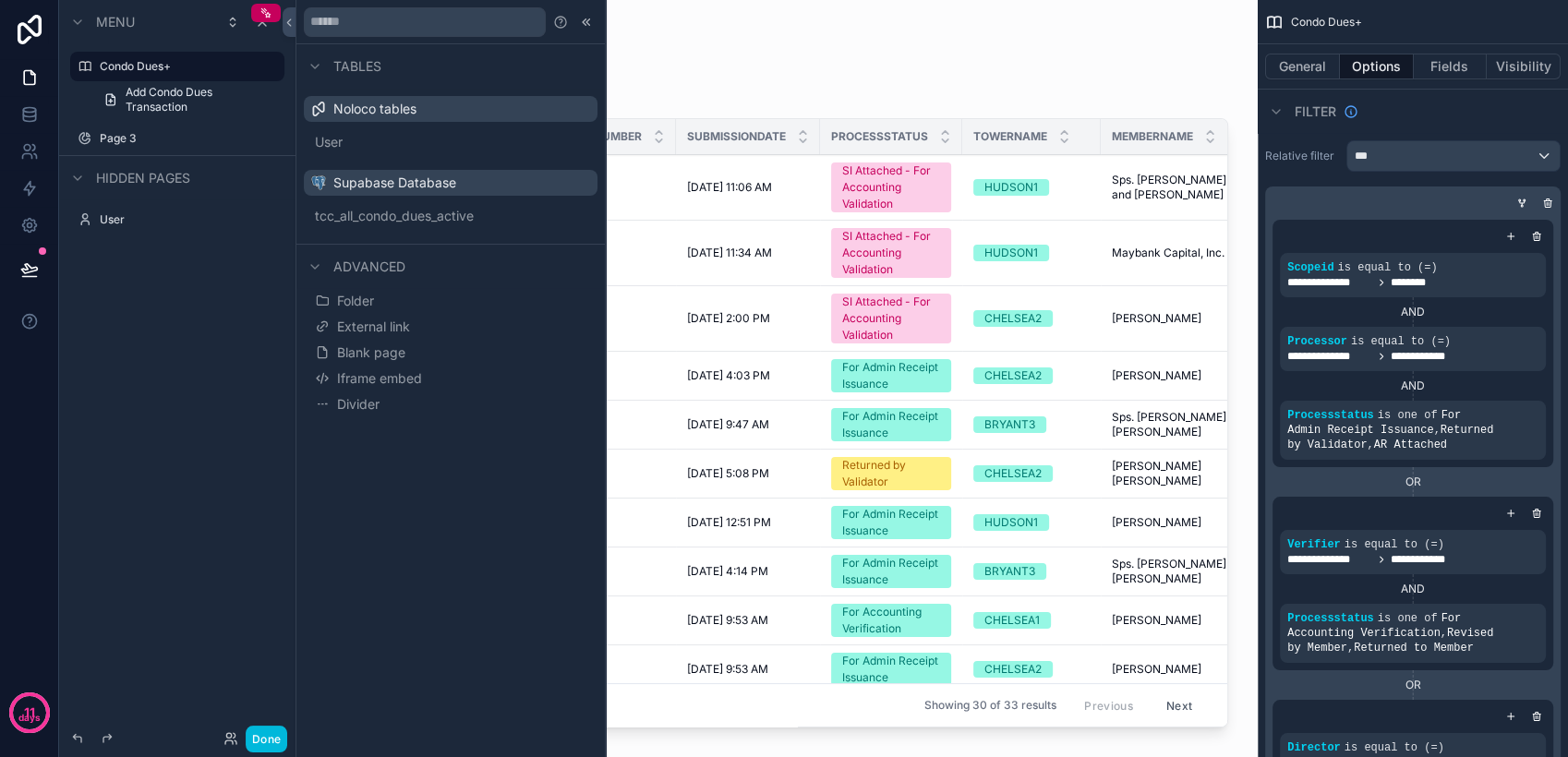
click at [402, 228] on button "tcc_all_condo_dues_active" at bounding box center [450, 216] width 279 height 26
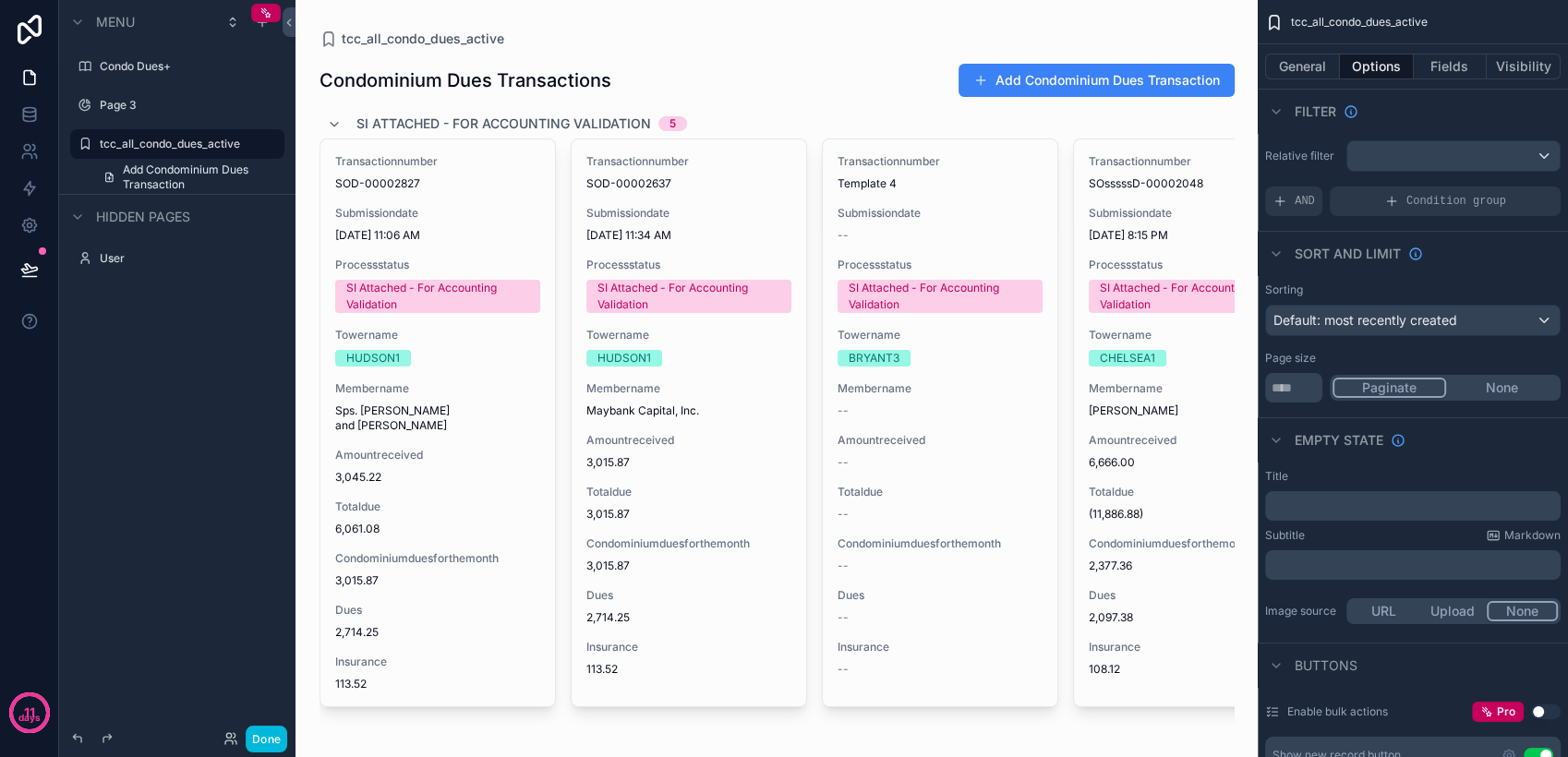
click at [0, 0] on icon "scrollable content" at bounding box center [0, 0] width 0 height 0
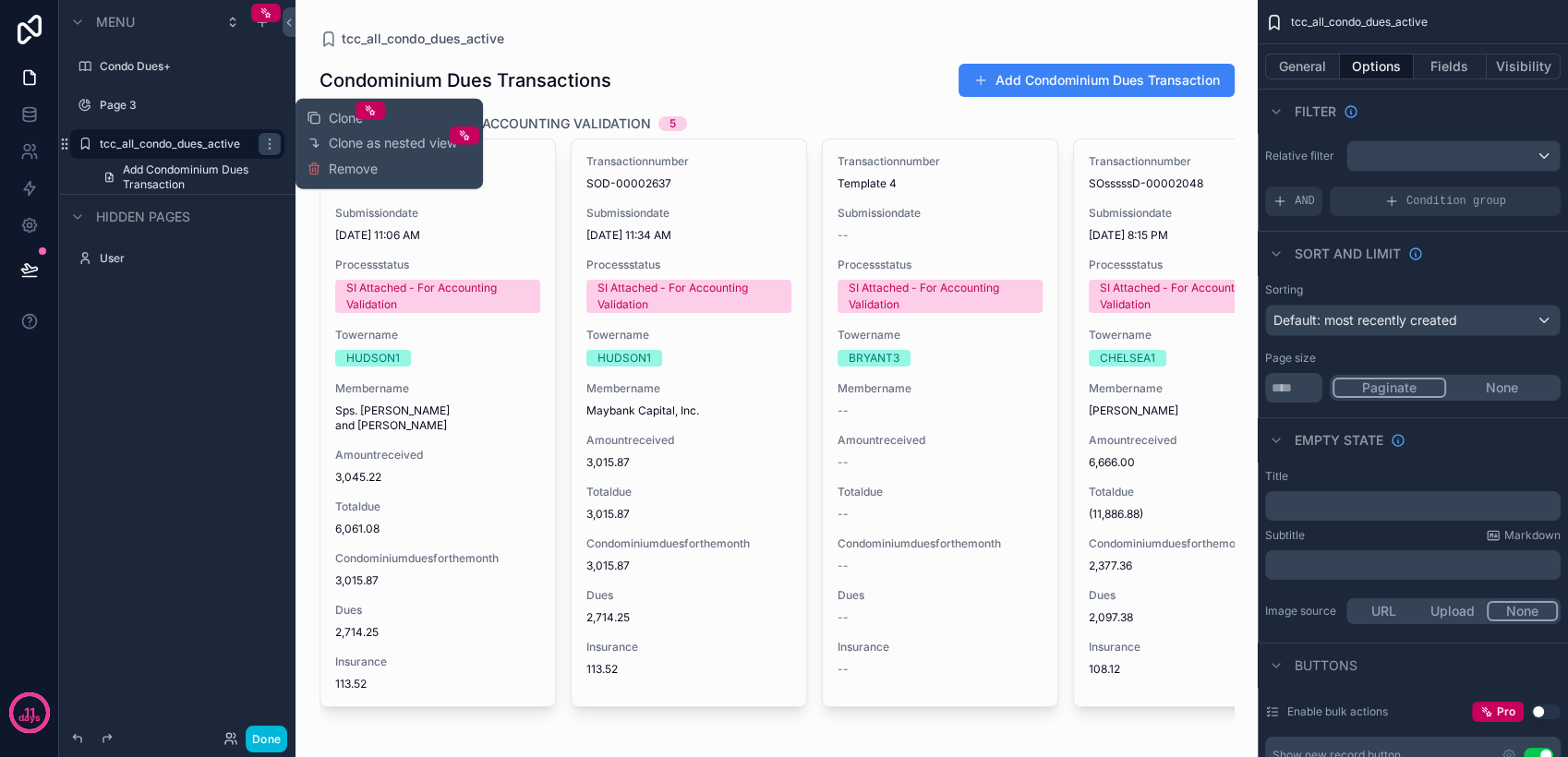
click at [310, 164] on icon at bounding box center [314, 169] width 15 height 15
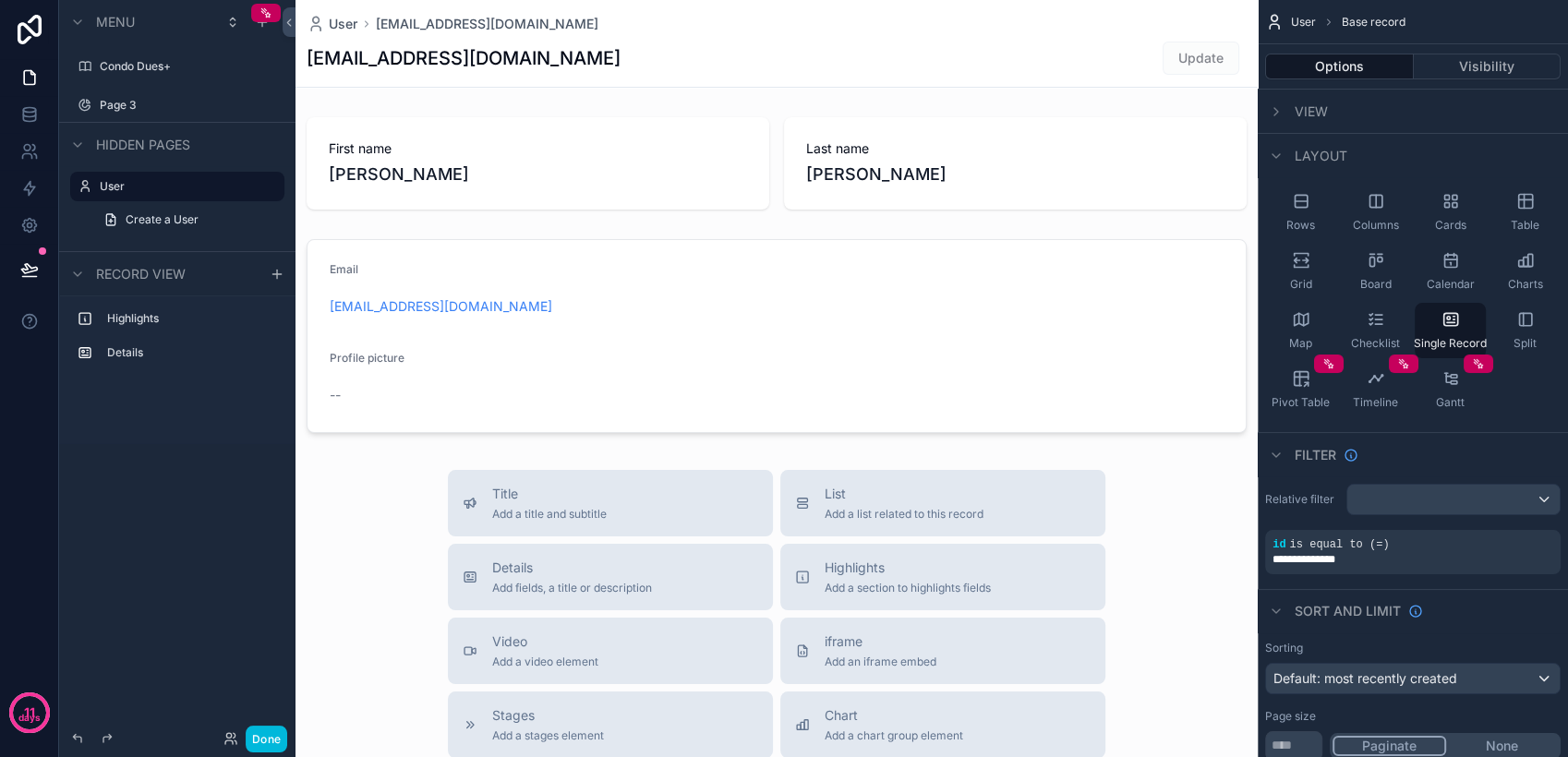
click at [0, 0] on icon "scrollable content" at bounding box center [0, 0] width 0 height 0
click at [325, 122] on button "Remove" at bounding box center [342, 117] width 71 height 19
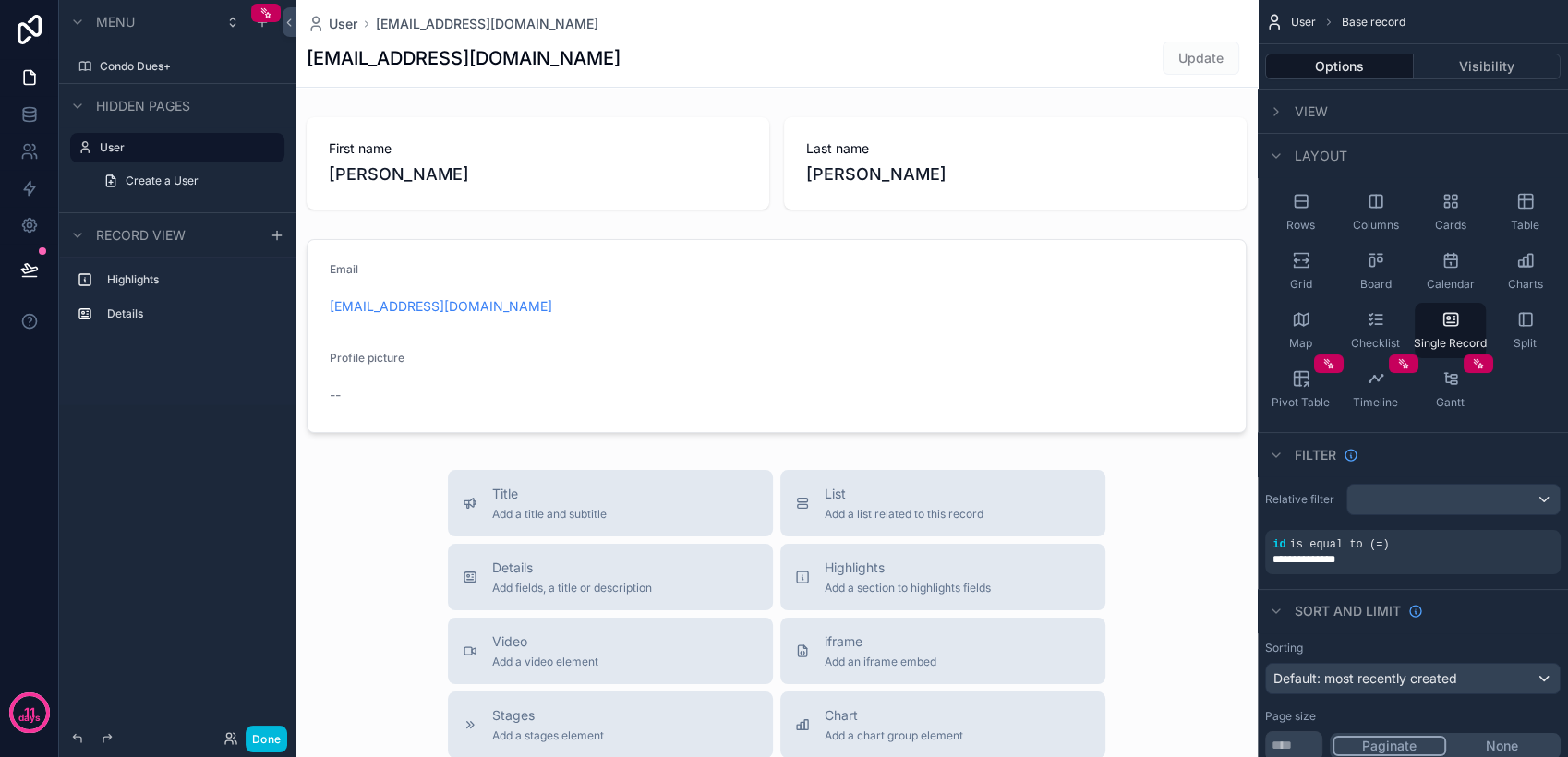
click at [189, 72] on label "Condo Dues+" at bounding box center [186, 66] width 173 height 15
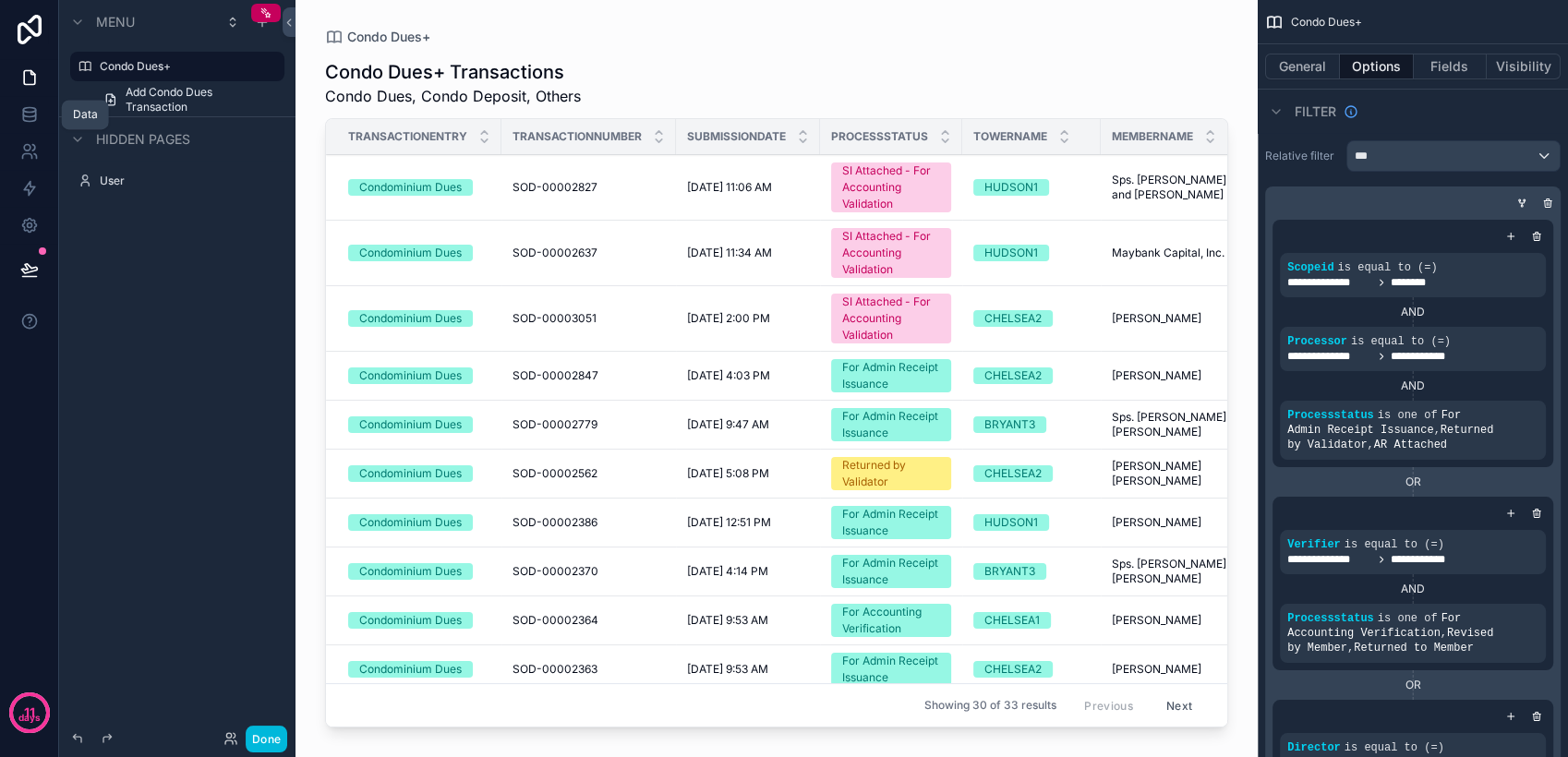
click at [40, 109] on link at bounding box center [29, 115] width 58 height 37
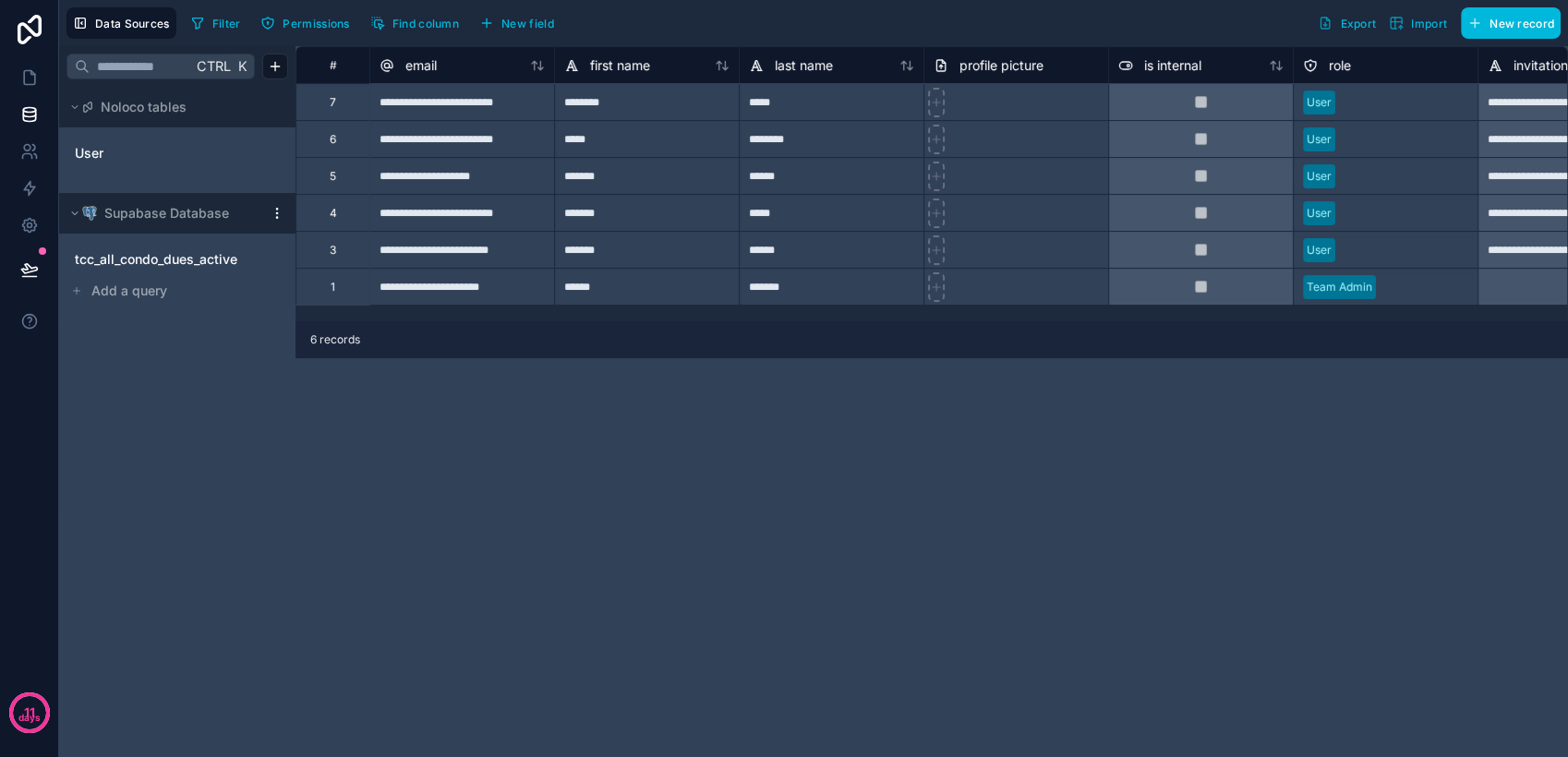
click at [277, 216] on html "**********" at bounding box center [784, 378] width 1568 height 757
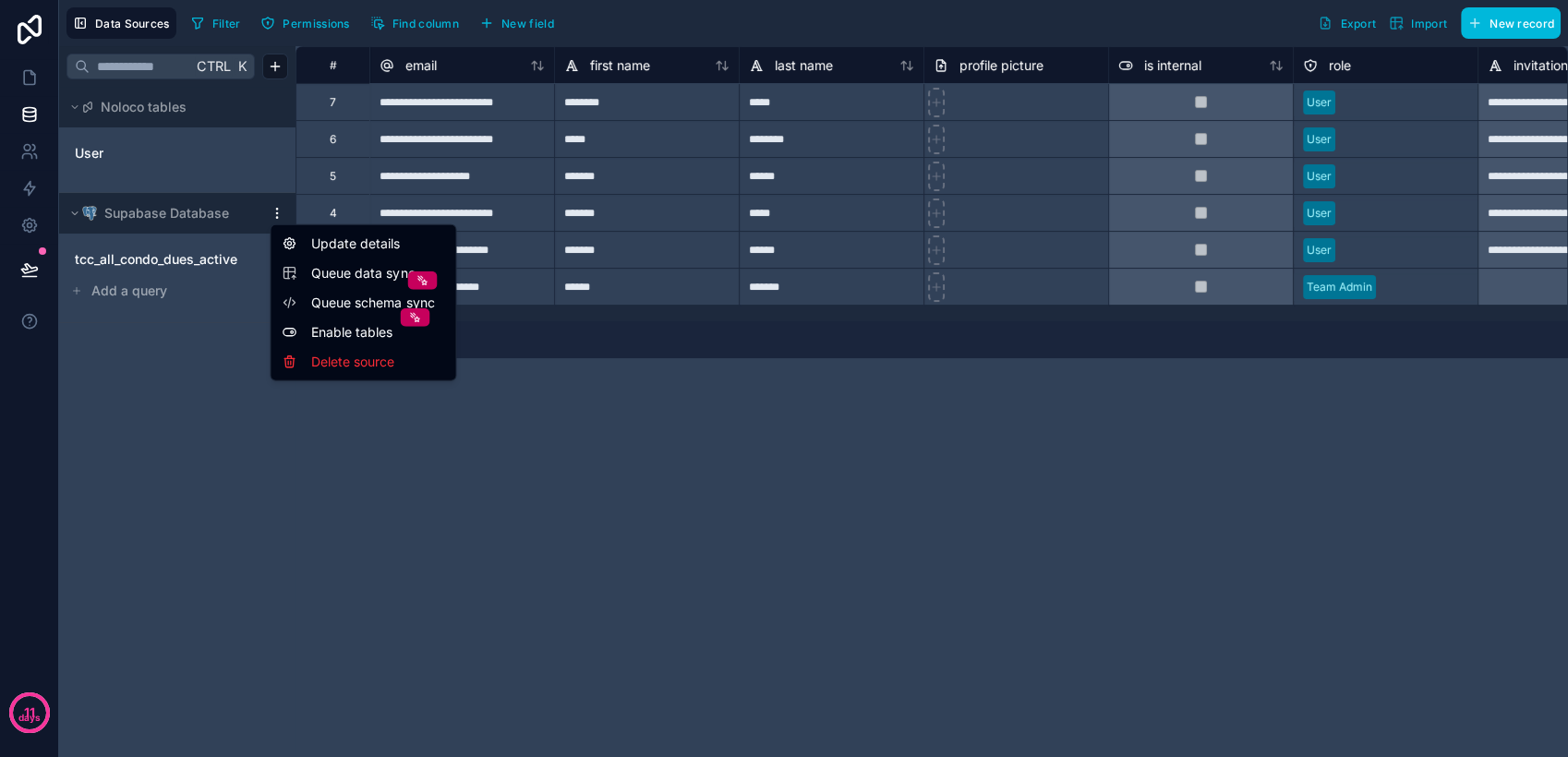
click at [310, 271] on div "Queue data sync" at bounding box center [362, 273] width 162 height 19
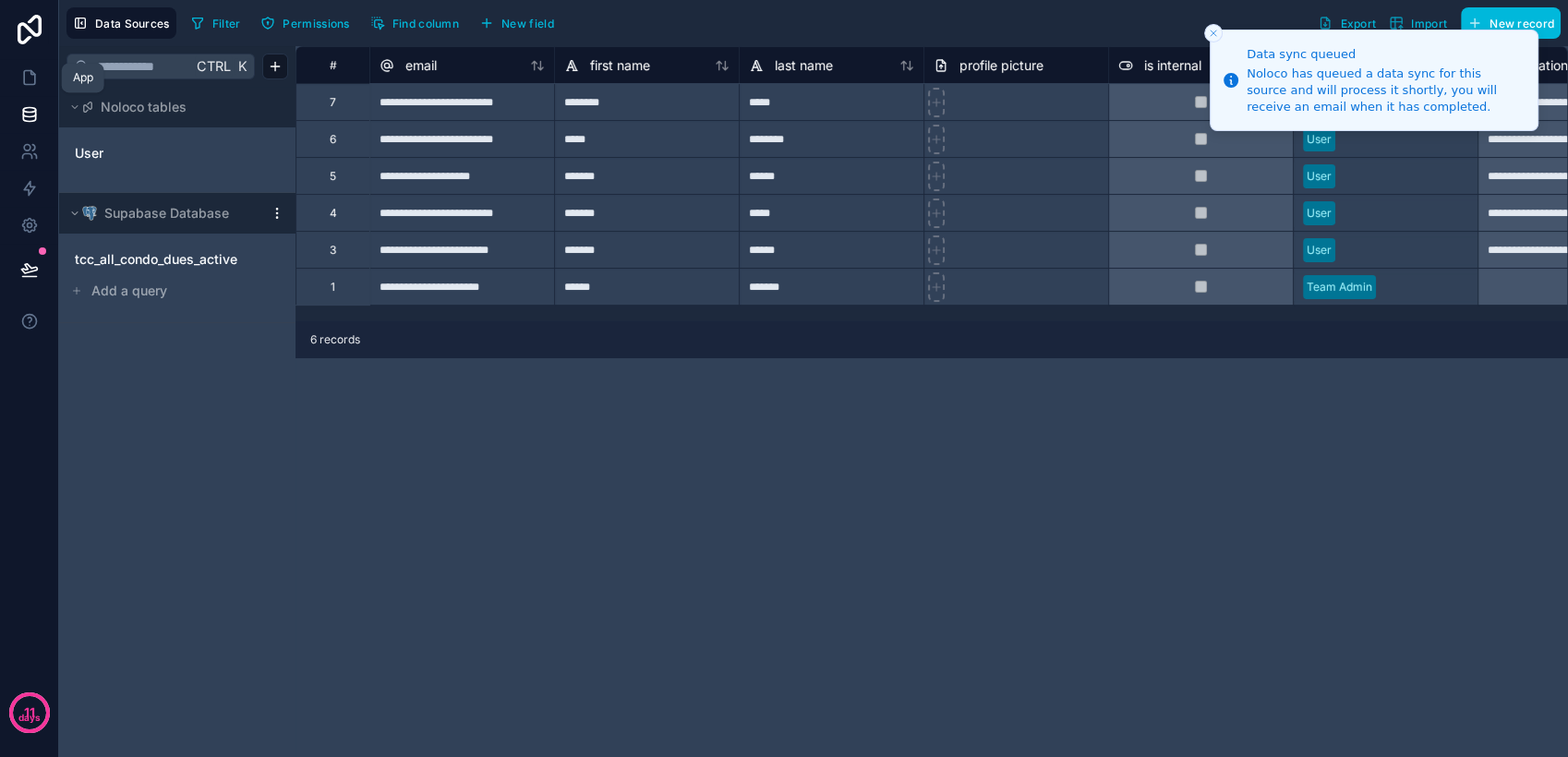
click at [28, 88] on link at bounding box center [29, 77] width 58 height 37
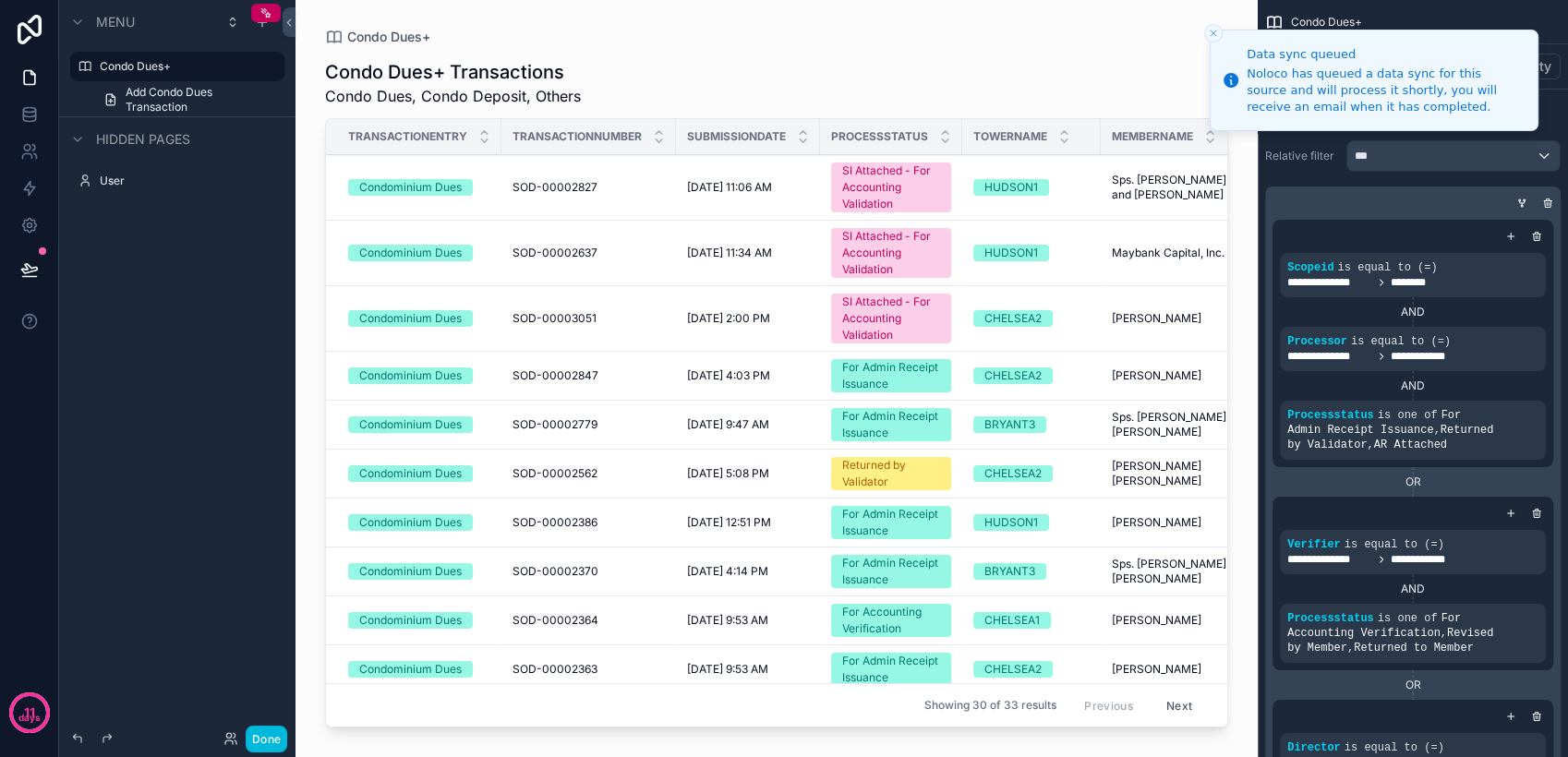
drag, startPoint x: 1218, startPoint y: 318, endPoint x: 1225, endPoint y: 347, distance: 29.8
click at [1225, 347] on div "scrollable content" at bounding box center [776, 367] width 962 height 735
click at [1212, 29] on icon "Close toast" at bounding box center [1213, 34] width 11 height 11
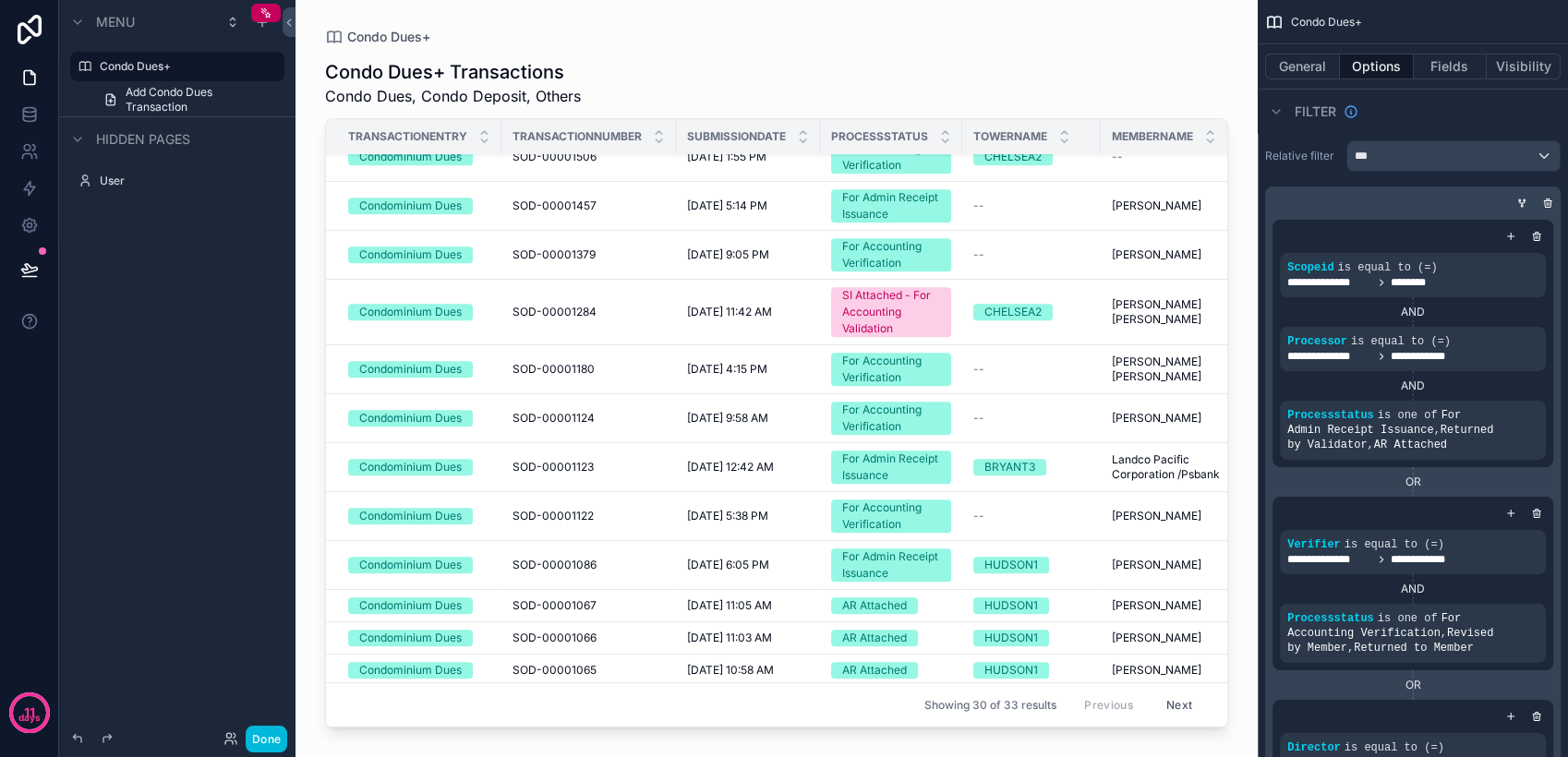
scroll to position [967, 0]
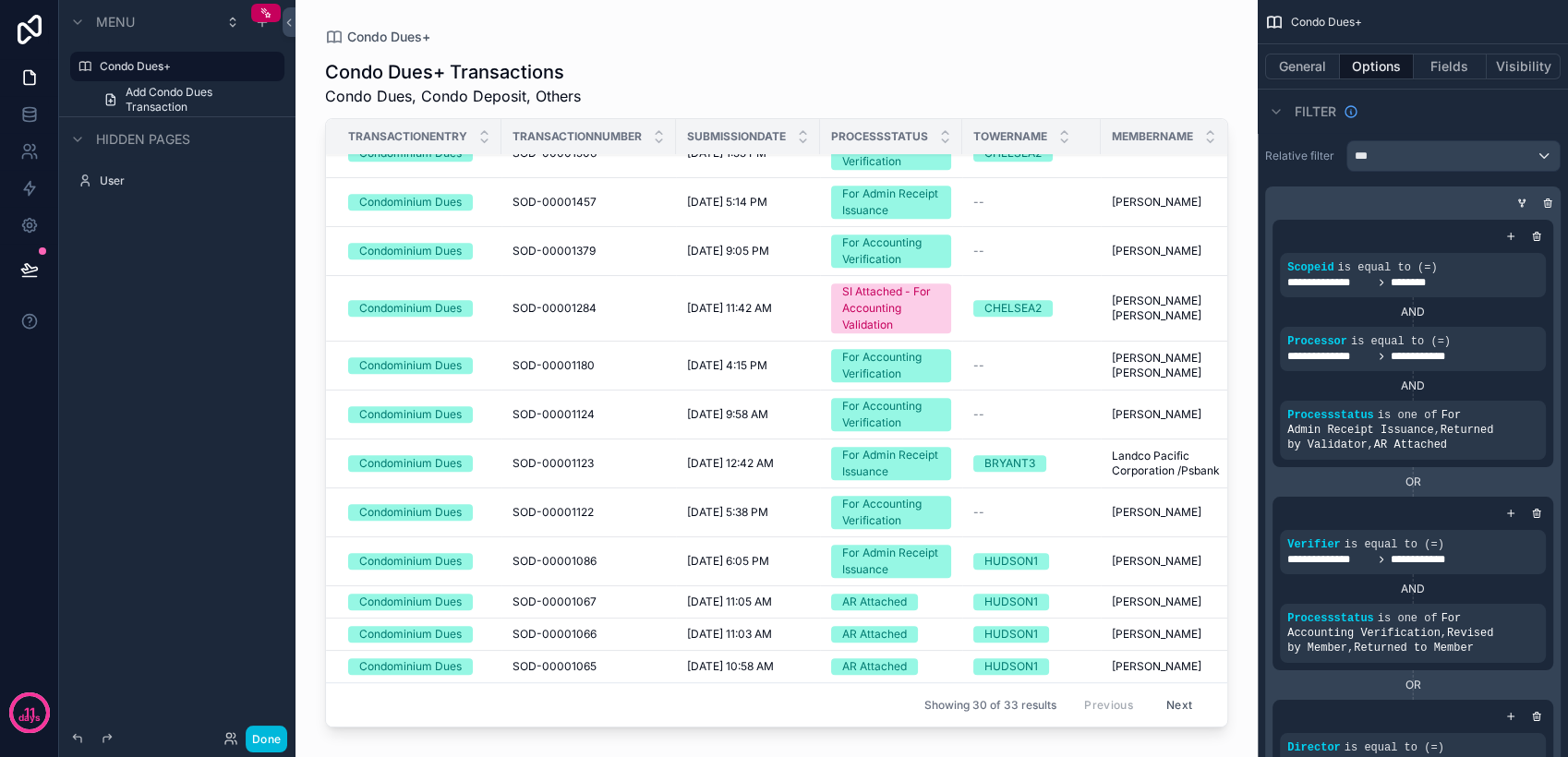
click at [256, 737] on button "Done" at bounding box center [266, 738] width 42 height 27
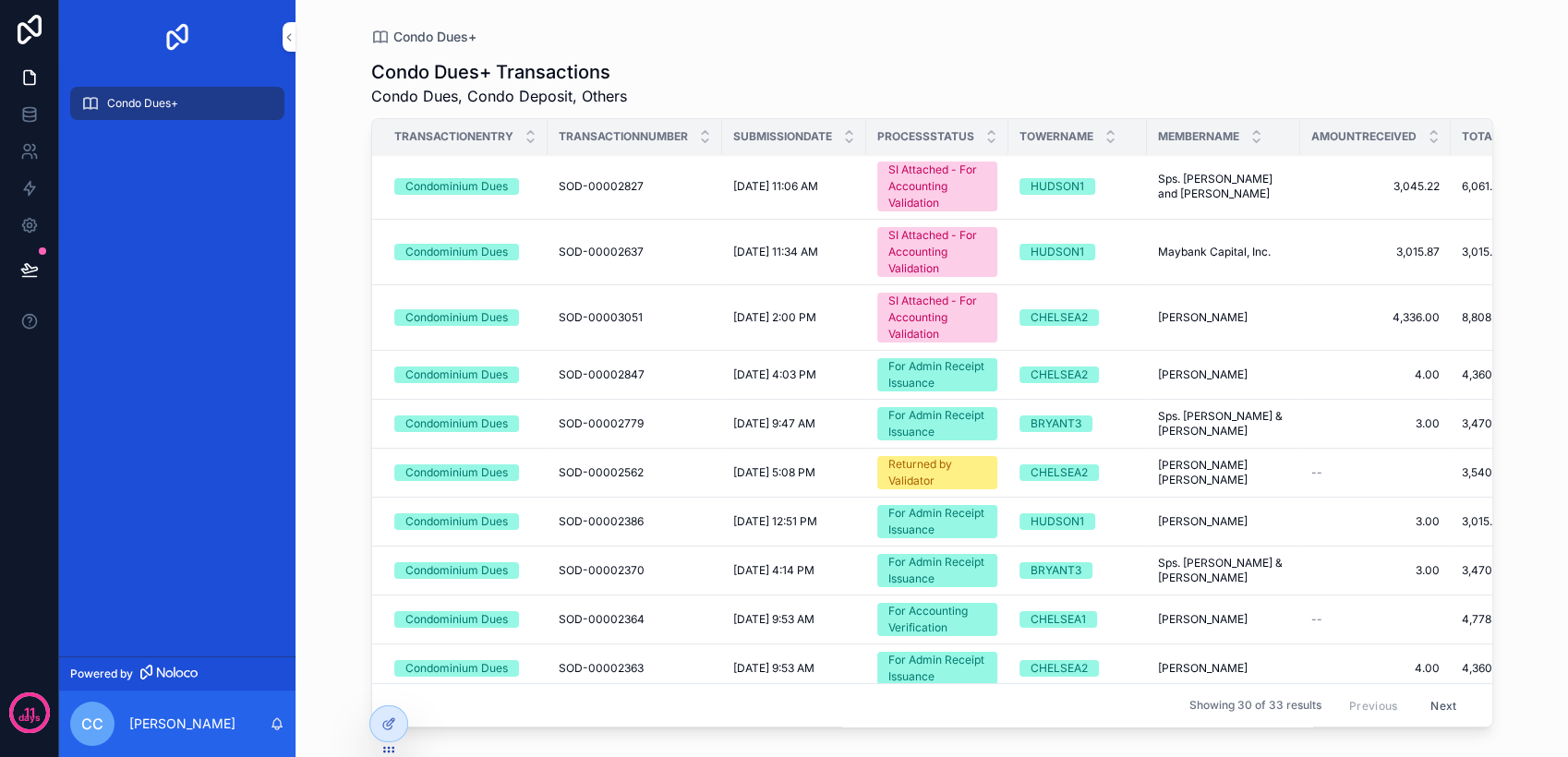
scroll to position [0, 0]
click at [399, 720] on div at bounding box center [389, 723] width 37 height 35
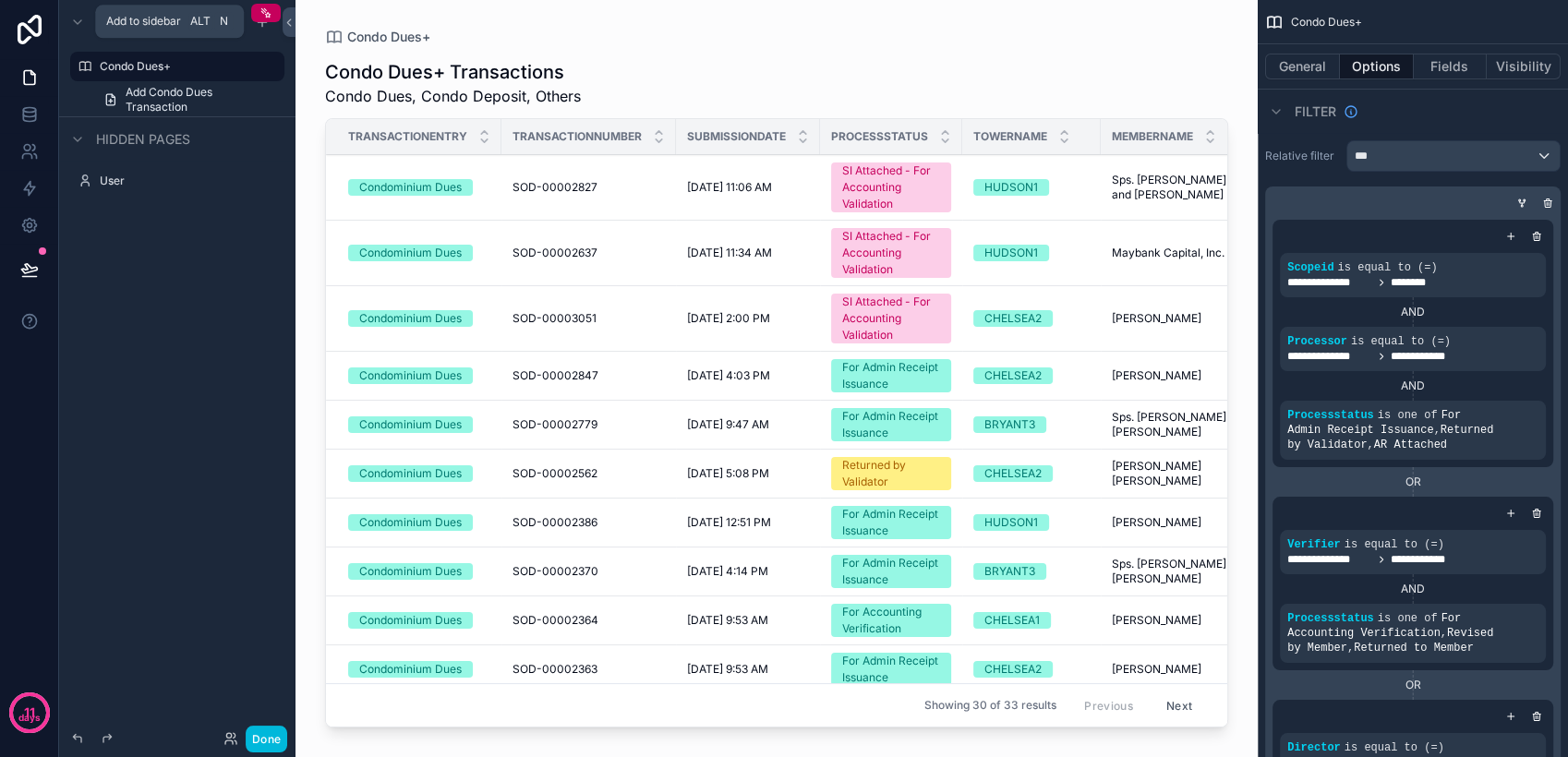
click at [263, 30] on div "scrollable content" at bounding box center [263, 22] width 22 height 22
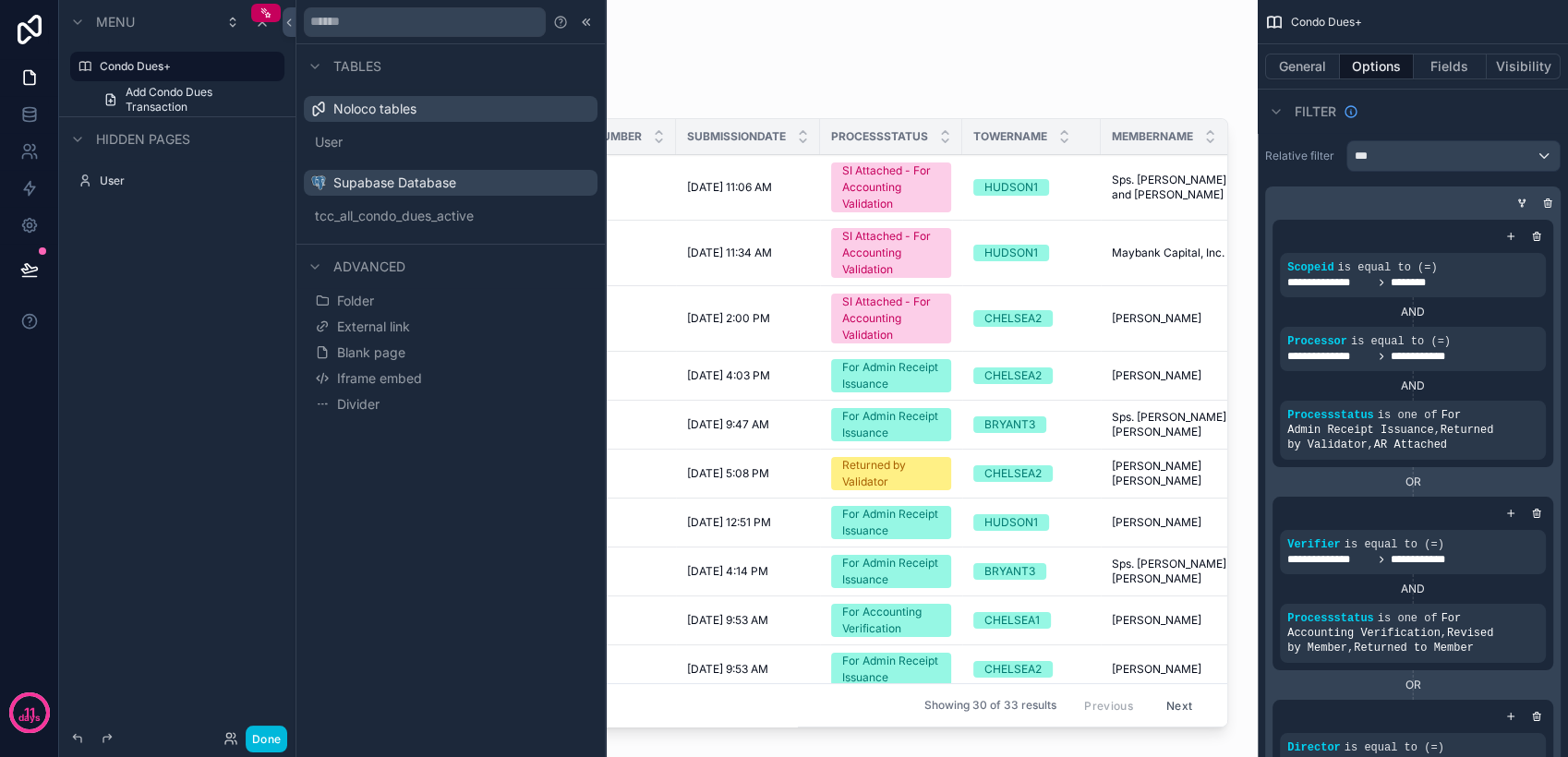
click at [388, 348] on span "Blank page" at bounding box center [371, 353] width 68 height 19
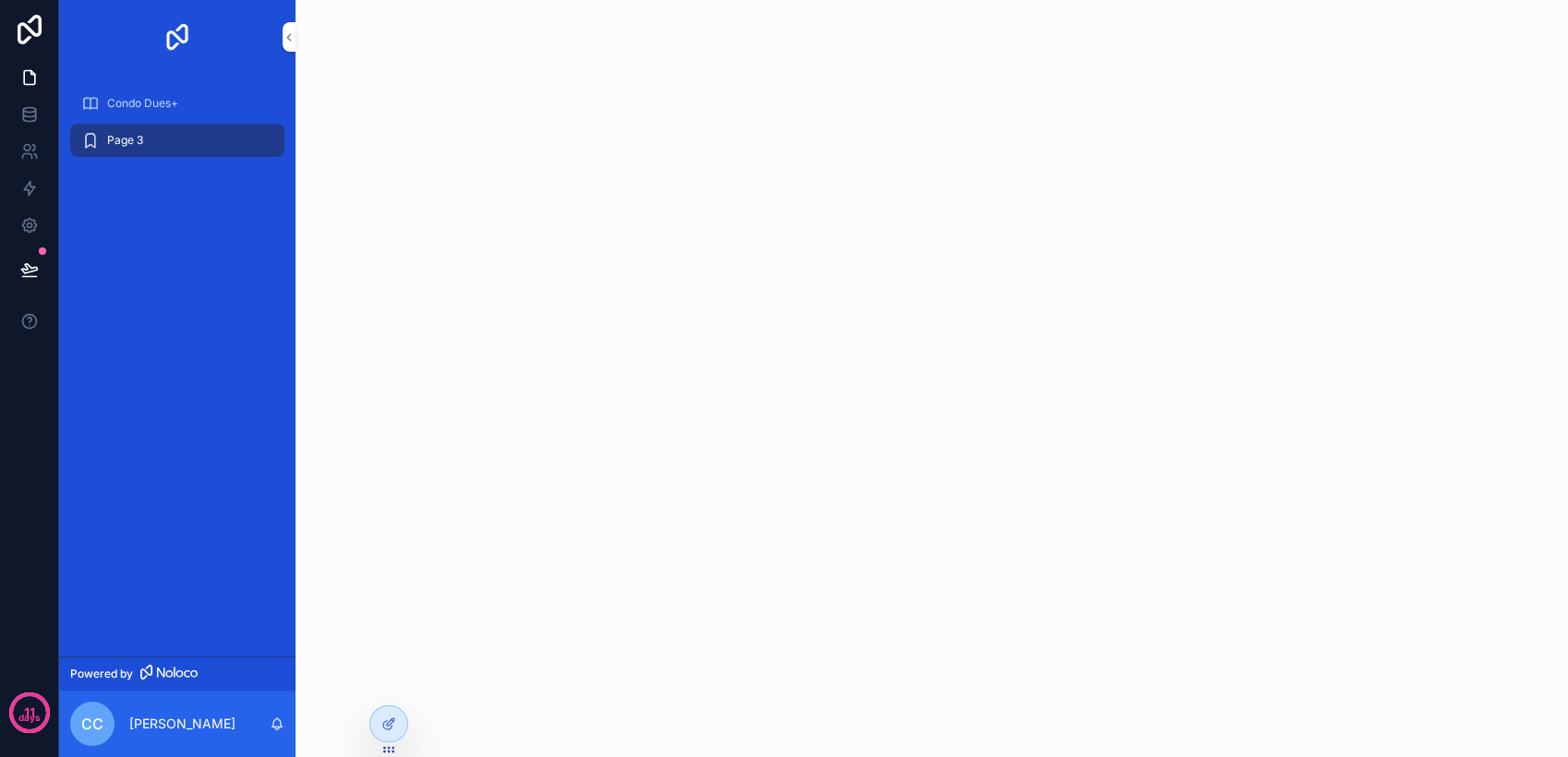
click at [159, 101] on span "Condo Dues+" at bounding box center [143, 103] width 71 height 15
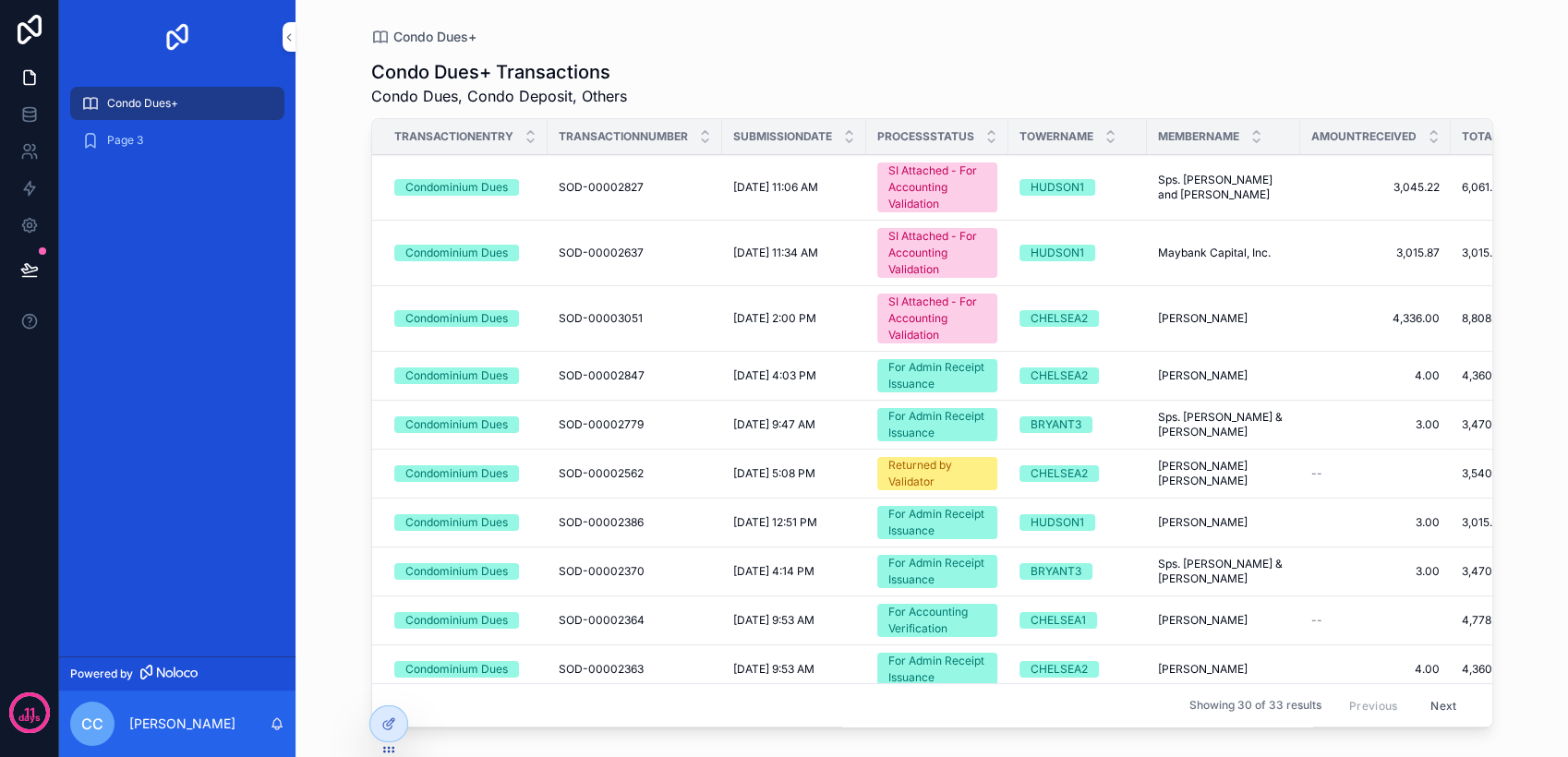
click at [391, 719] on icon at bounding box center [389, 723] width 15 height 15
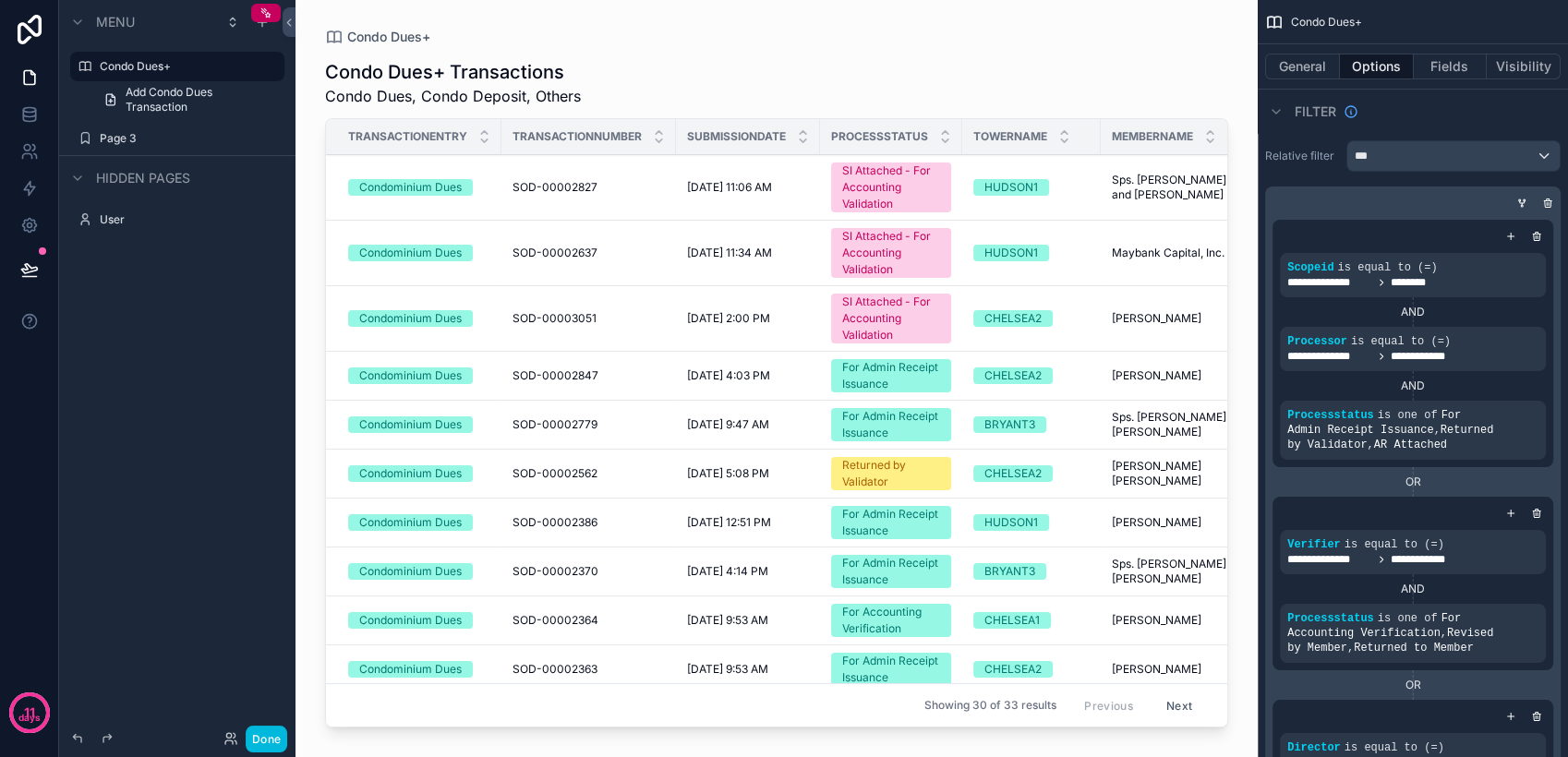
click at [0, 0] on icon "scrollable content" at bounding box center [0, 0] width 0 height 0
click at [318, 148] on icon at bounding box center [313, 152] width 8 height 8
click at [33, 116] on icon at bounding box center [29, 114] width 12 height 7
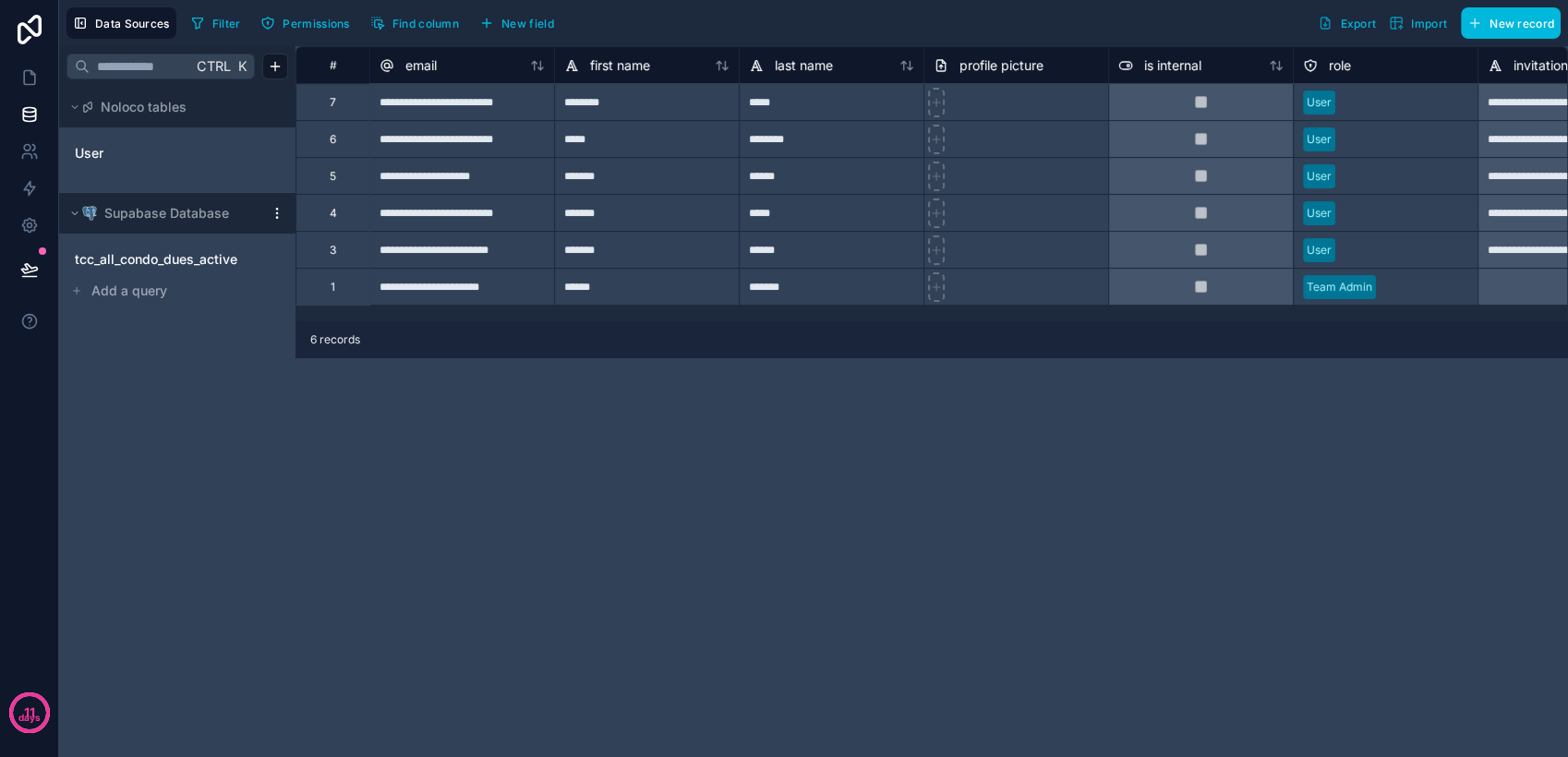
click at [282, 218] on html "**********" at bounding box center [784, 378] width 1568 height 757
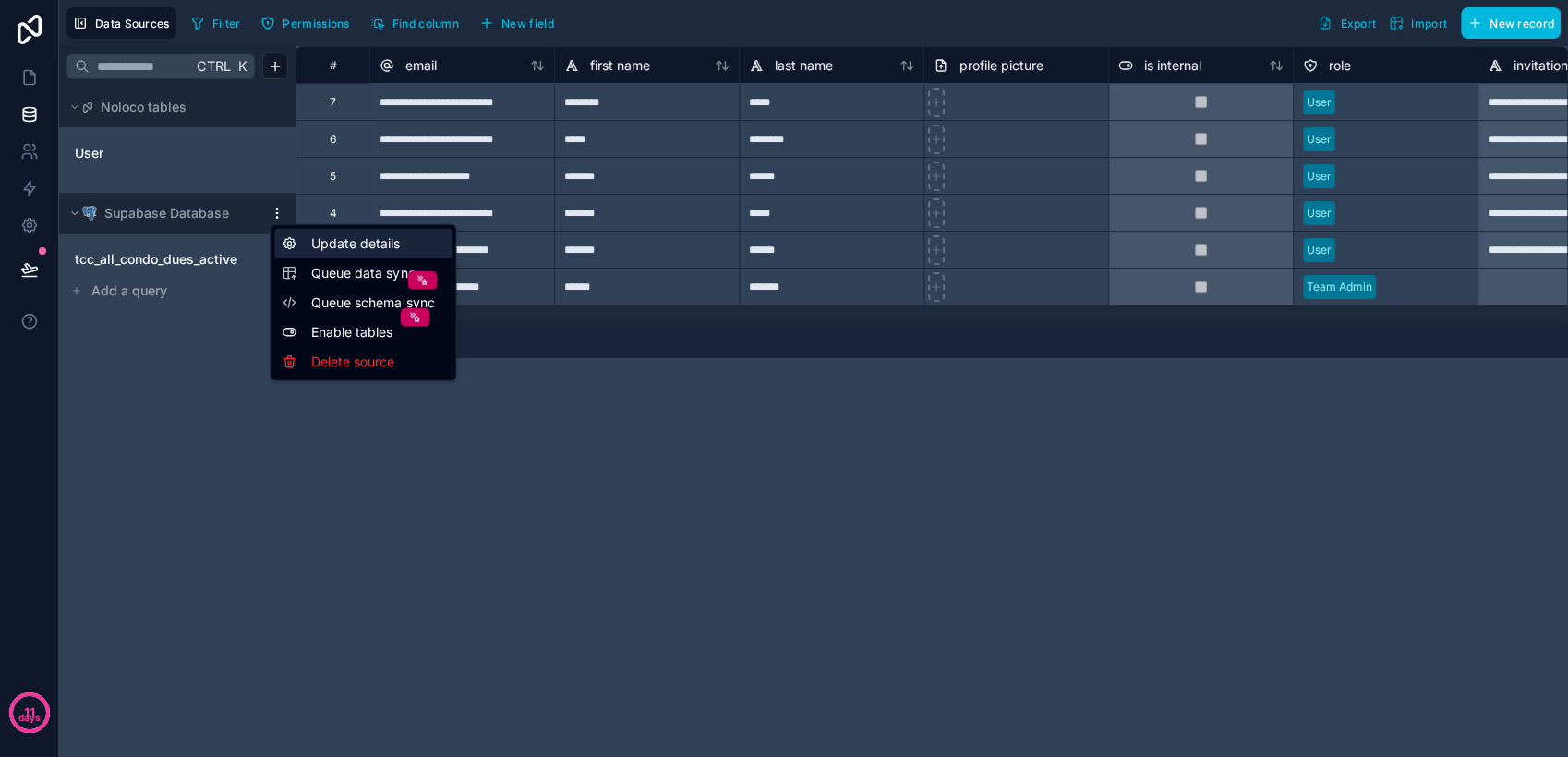
click at [317, 244] on div "Update details" at bounding box center [362, 244] width 177 height 30
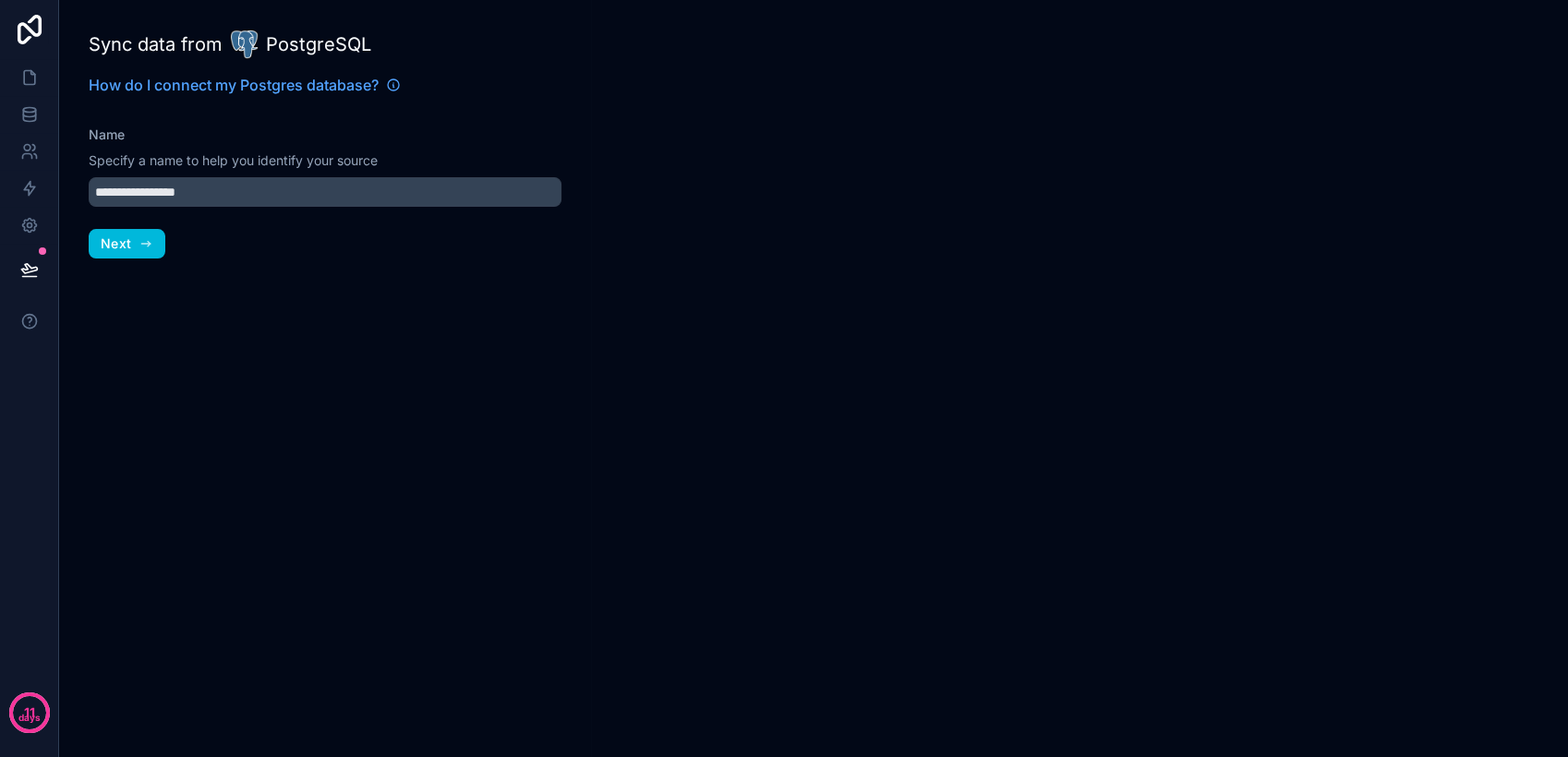
click at [151, 240] on icon "button" at bounding box center [146, 244] width 15 height 15
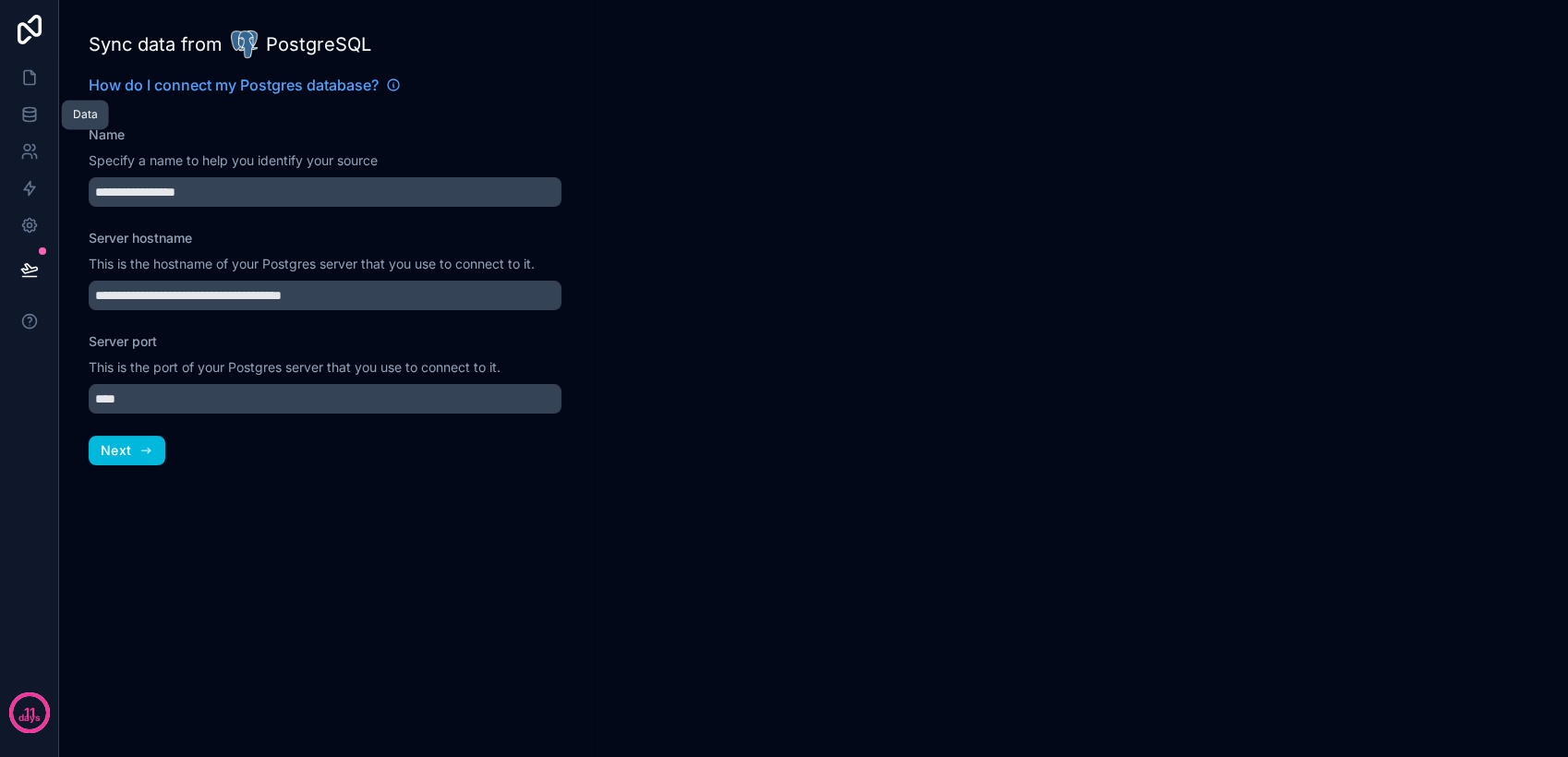
click at [42, 116] on link at bounding box center [29, 115] width 58 height 37
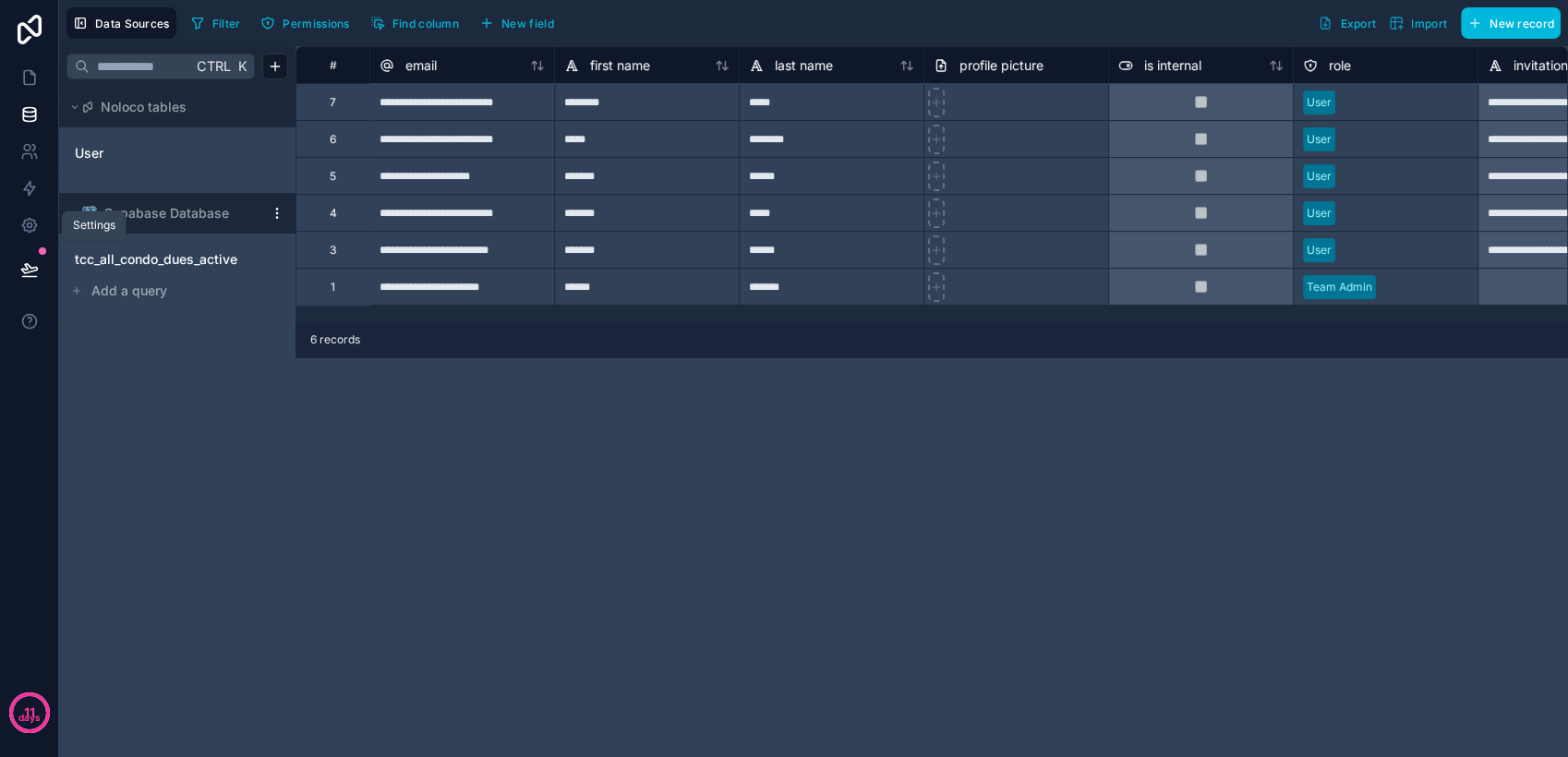
click at [39, 229] on link at bounding box center [29, 225] width 58 height 37
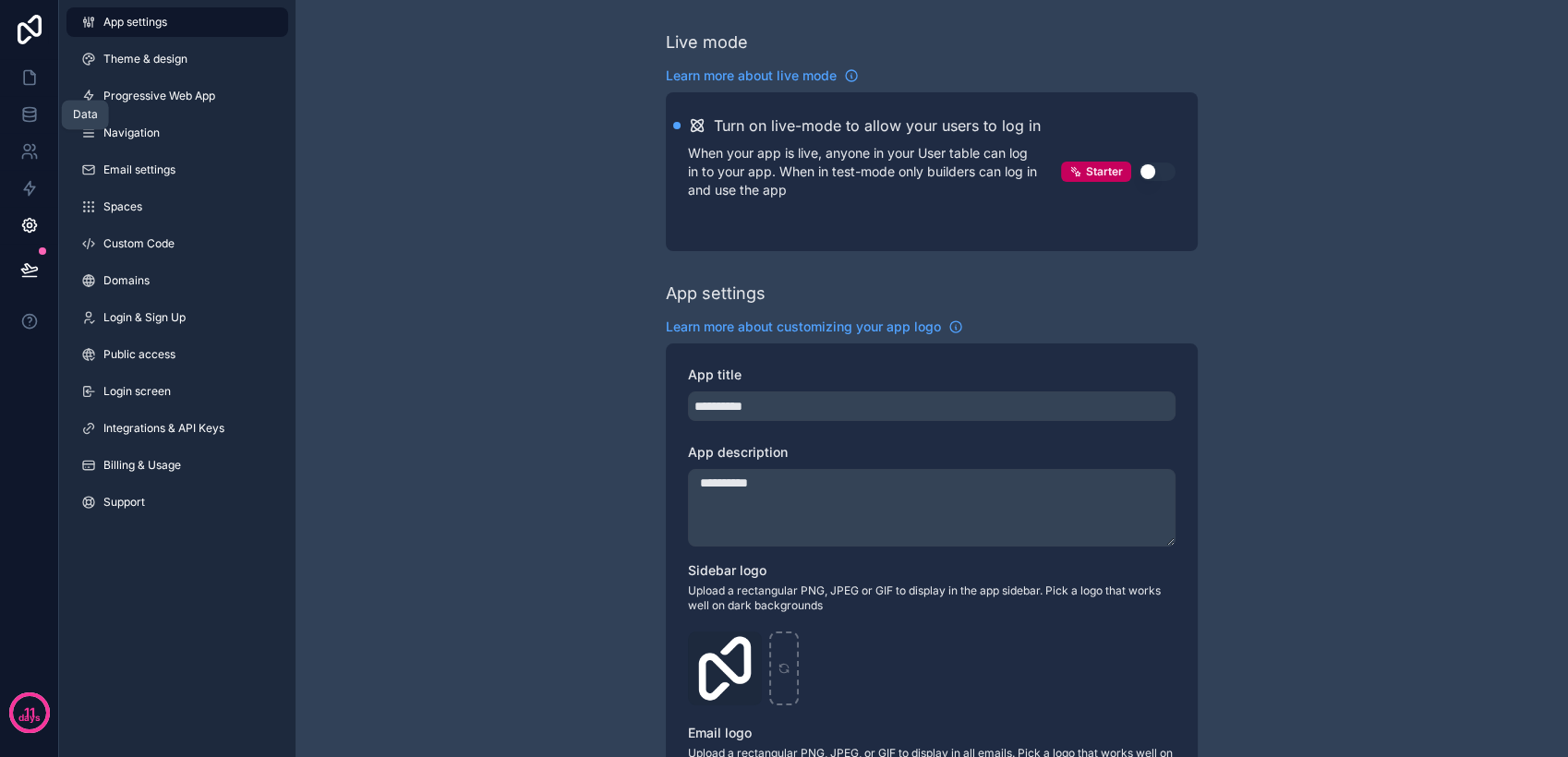
click at [36, 112] on icon at bounding box center [30, 115] width 19 height 19
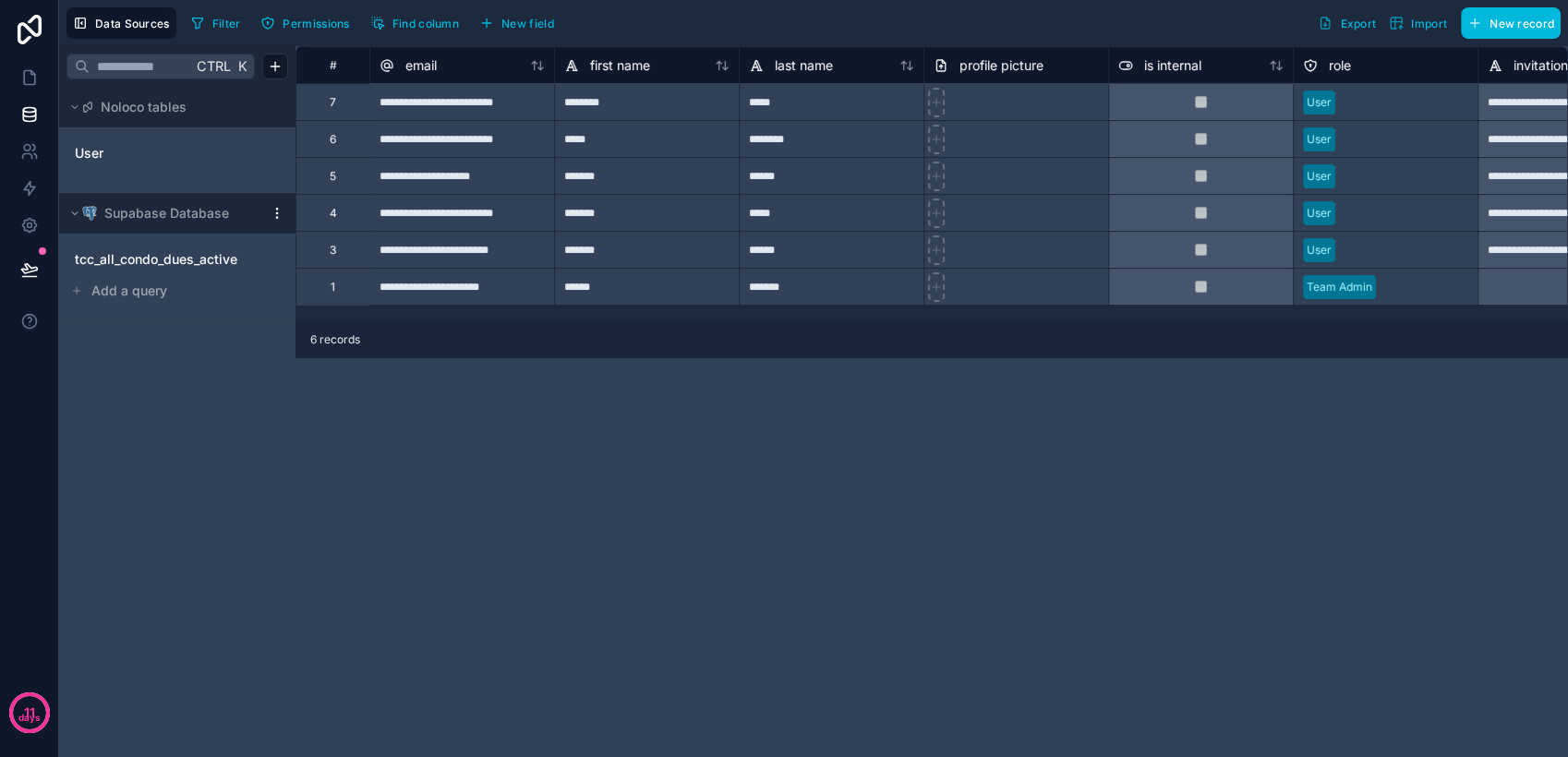
click at [276, 210] on html "**********" at bounding box center [784, 378] width 1568 height 757
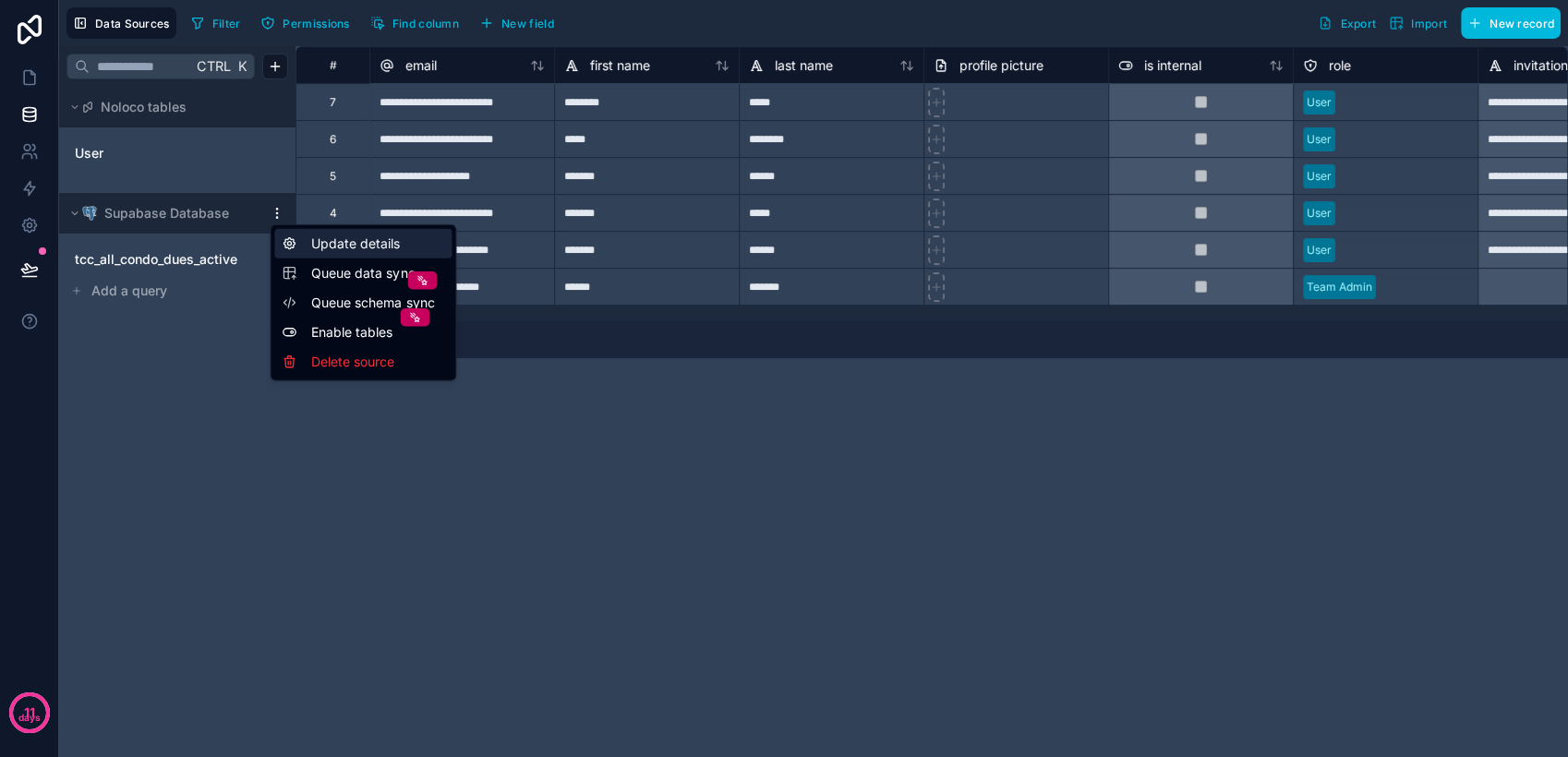
click at [307, 250] on div "Update details" at bounding box center [362, 244] width 177 height 30
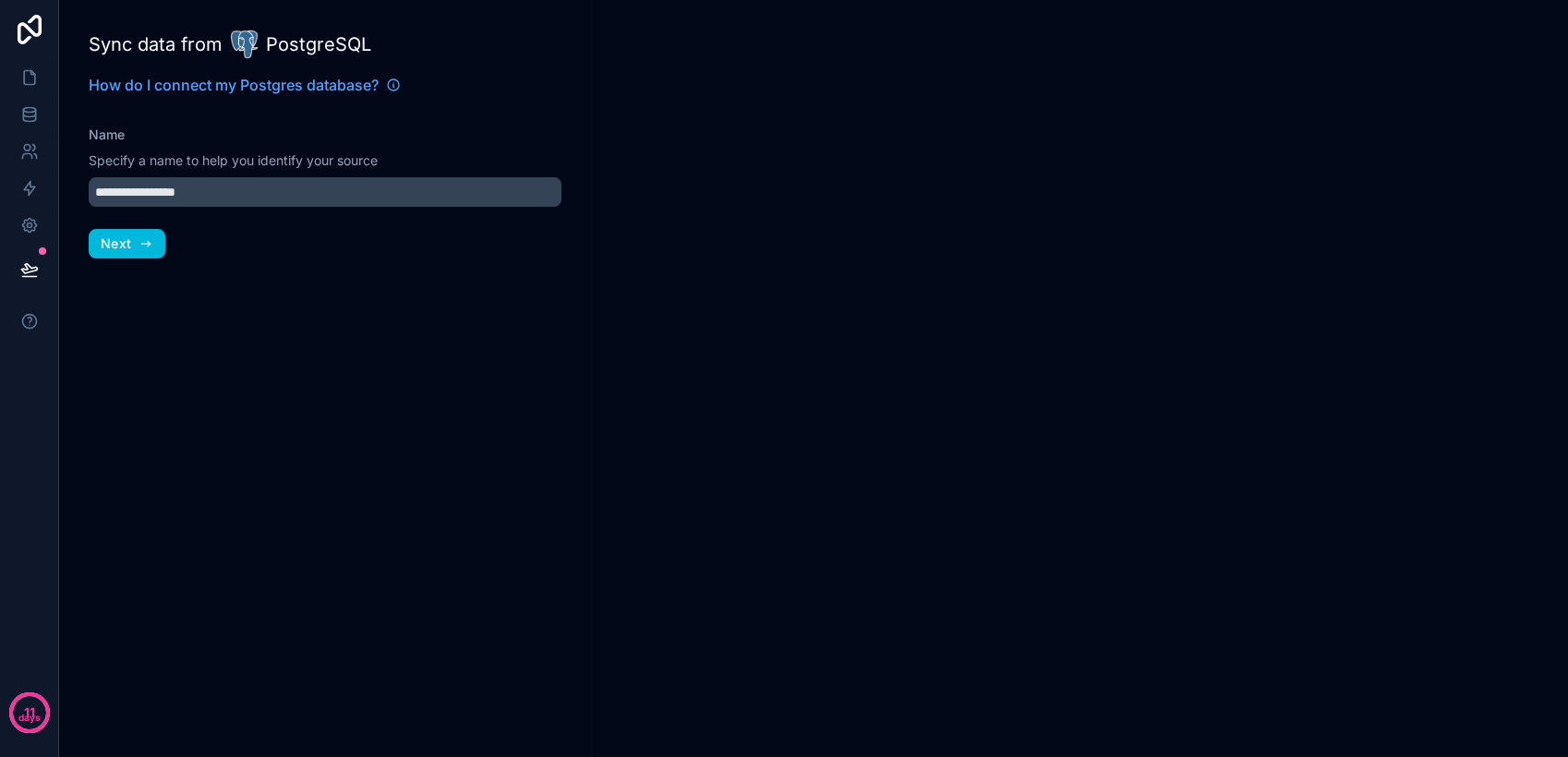
click at [148, 255] on button "Next" at bounding box center [127, 244] width 76 height 30
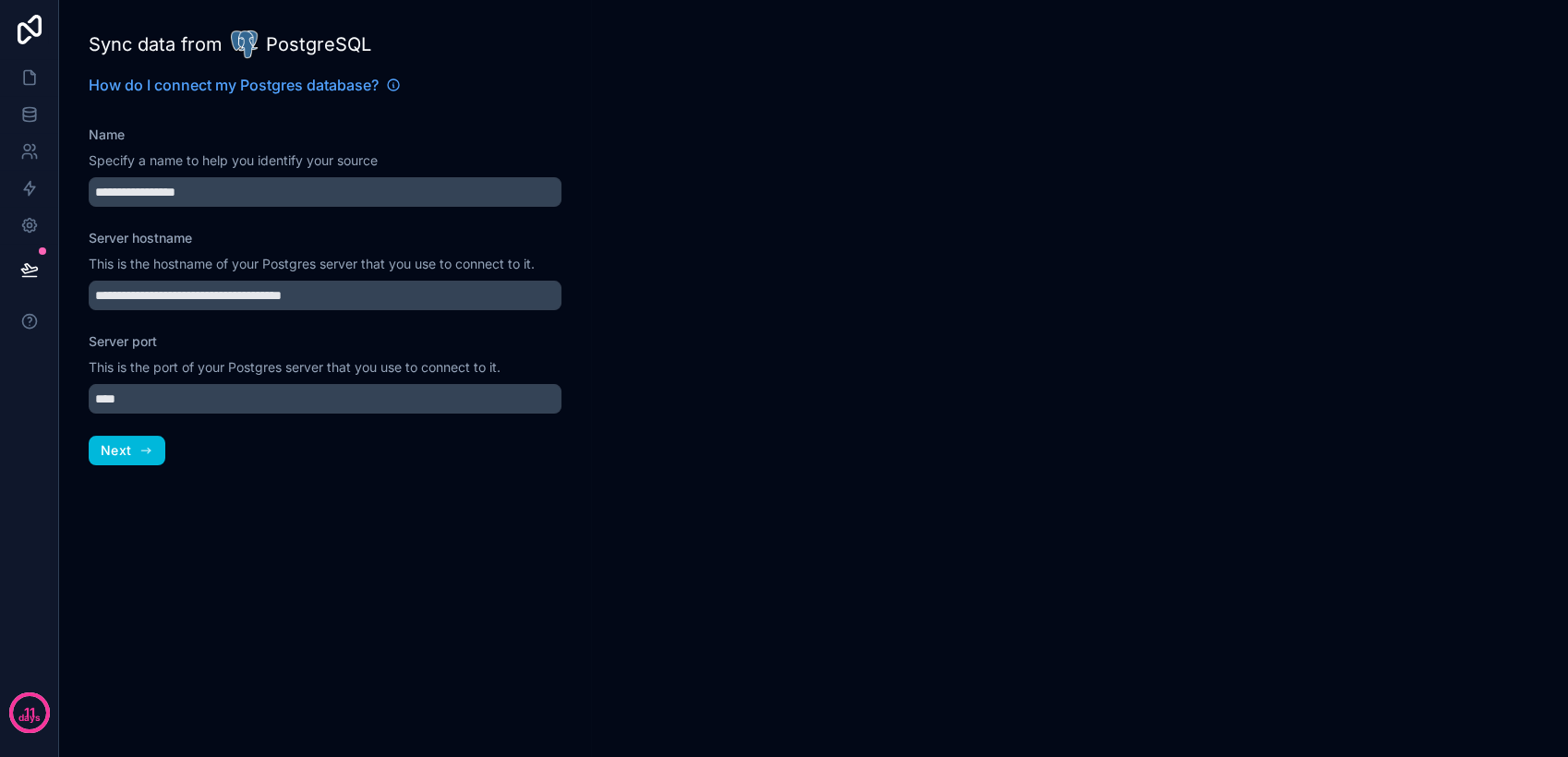
click at [147, 453] on icon "button" at bounding box center [146, 451] width 15 height 15
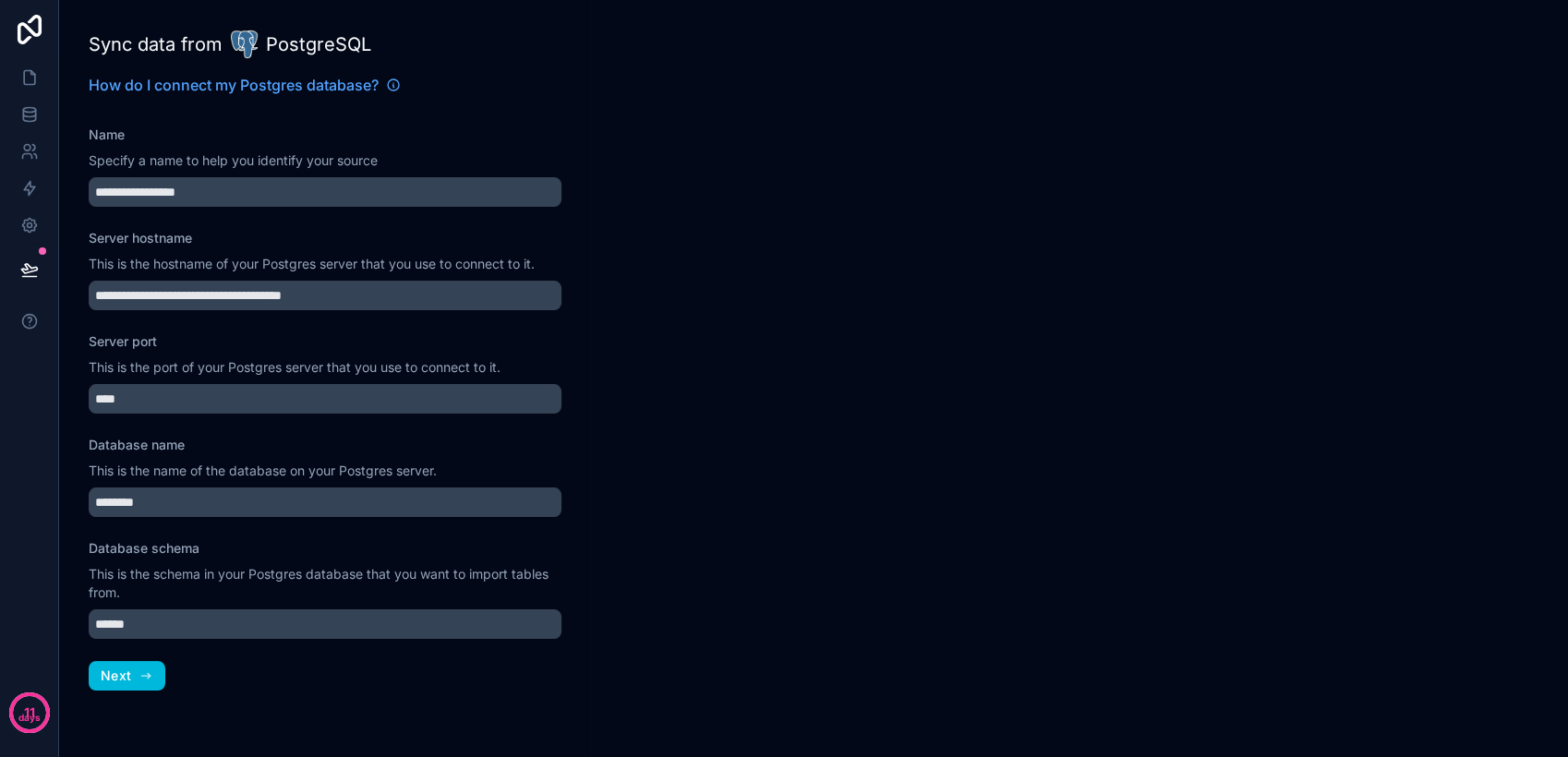
click at [141, 672] on icon "button" at bounding box center [146, 675] width 15 height 15
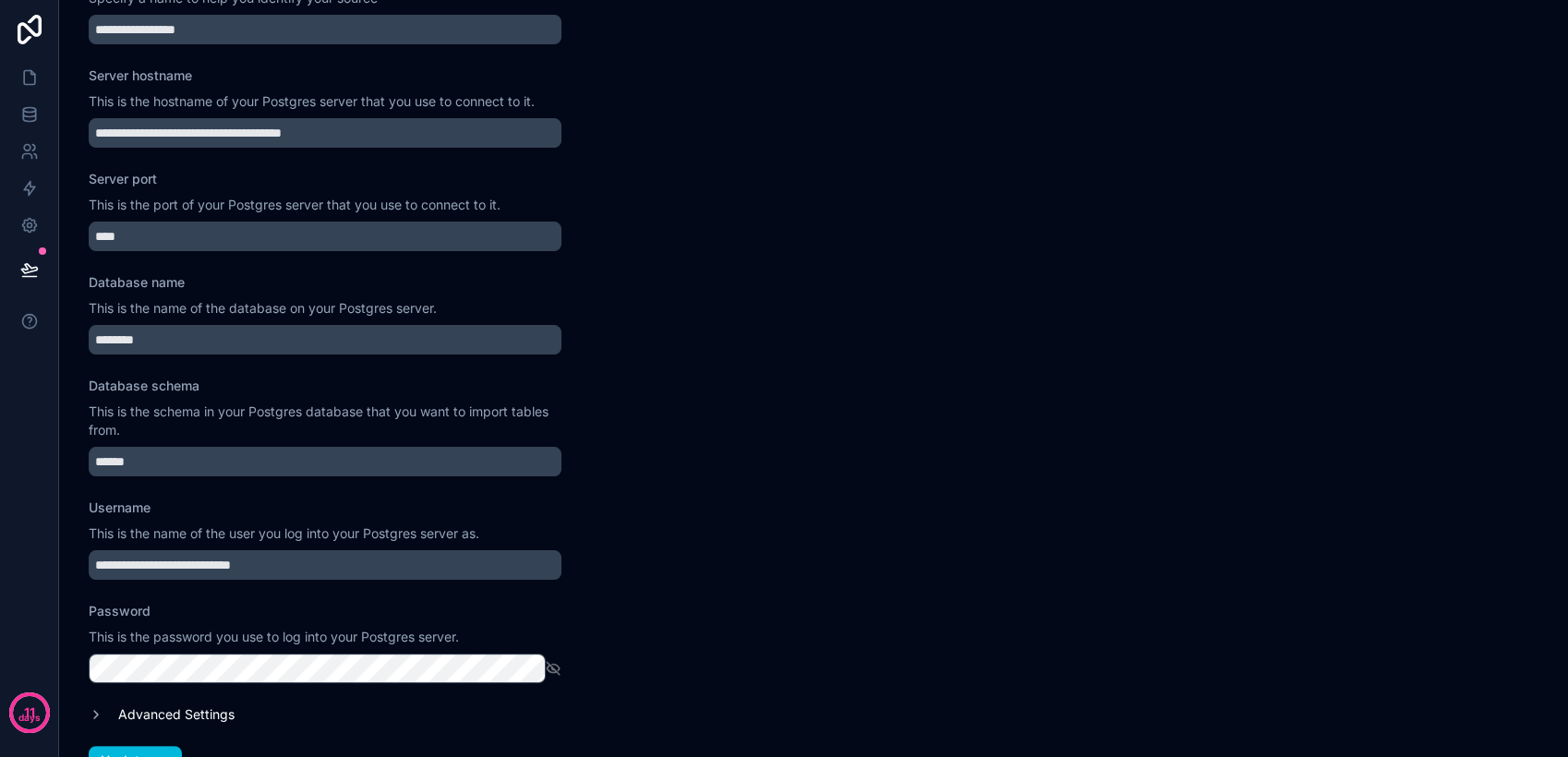
scroll to position [205, 0]
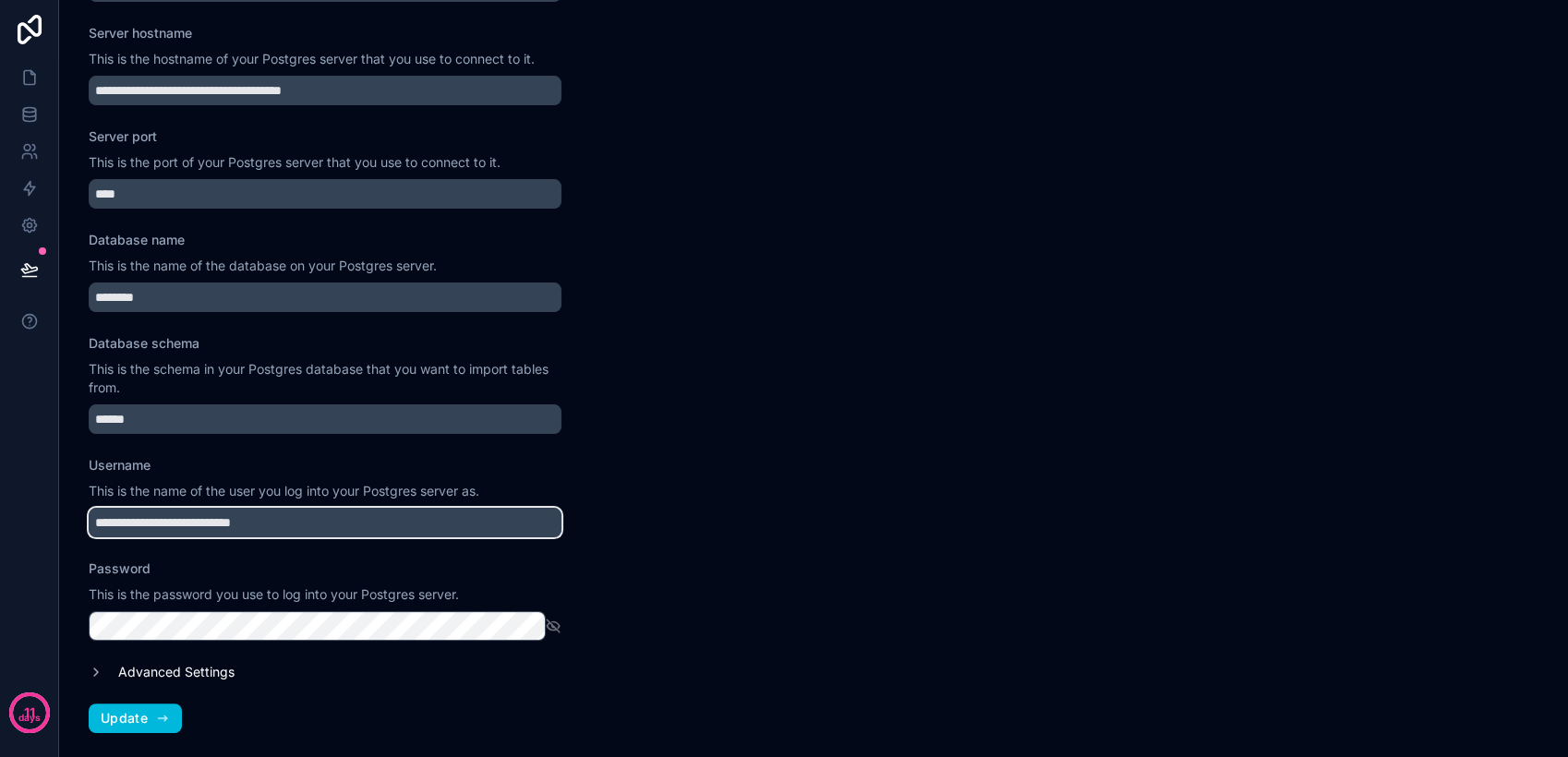
drag, startPoint x: 324, startPoint y: 520, endPoint x: 81, endPoint y: 523, distance: 243.0
click at [81, 523] on div "**********" at bounding box center [324, 378] width 532 height 757
click at [125, 676] on label "Advanced Settings" at bounding box center [176, 672] width 116 height 19
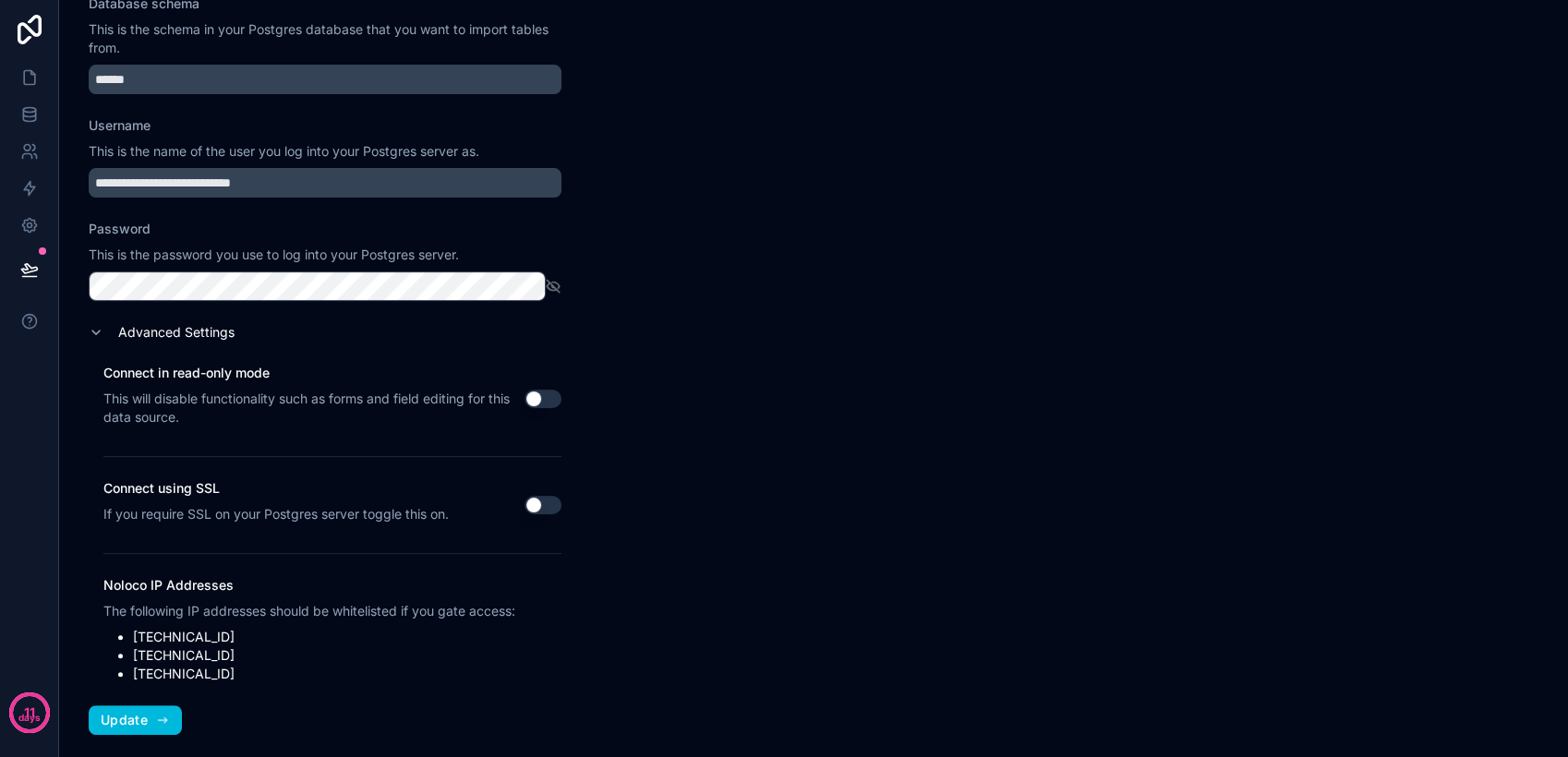
scroll to position [550, 0]
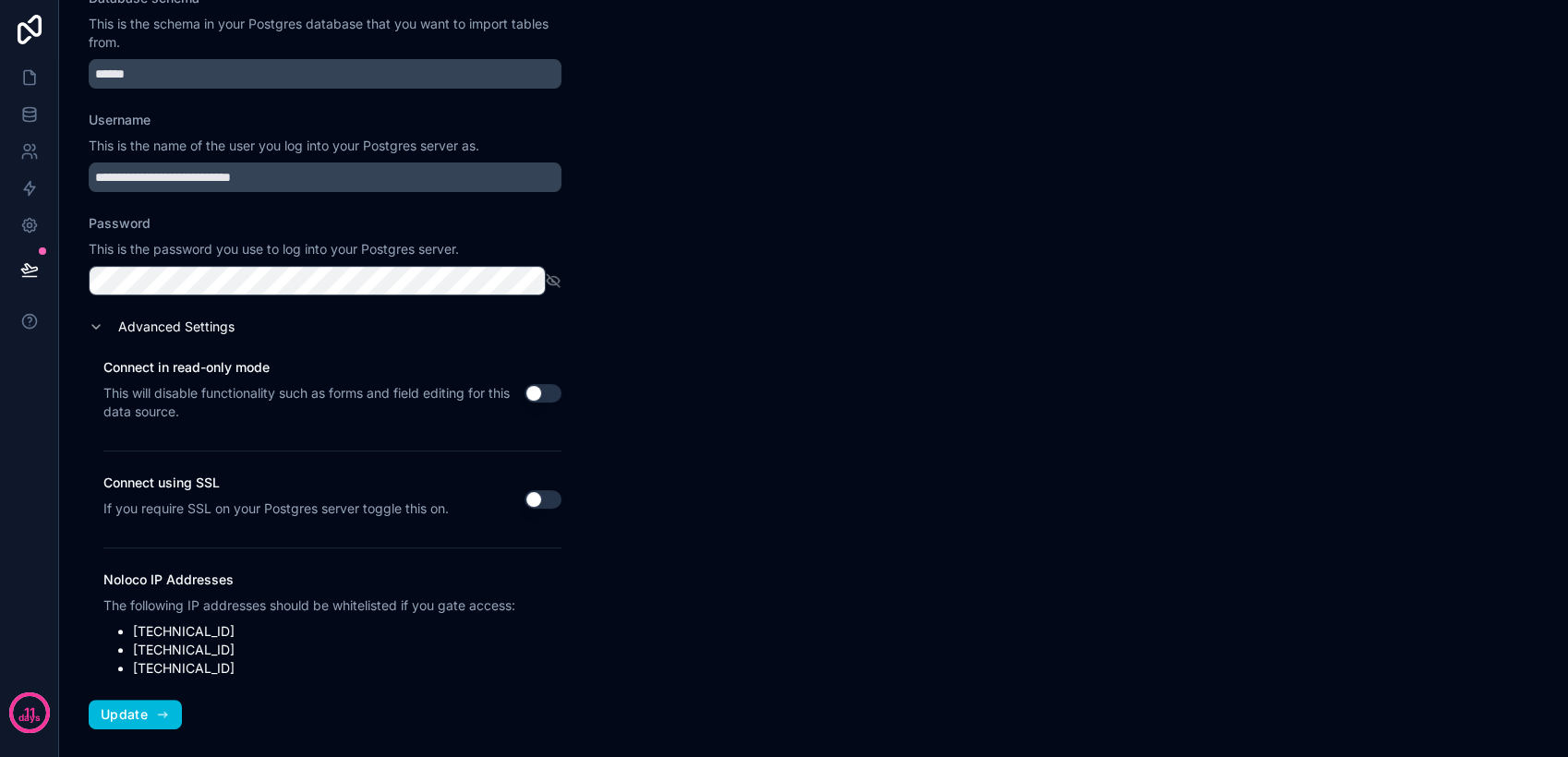
click at [686, 527] on div at bounding box center [1079, 378] width 976 height 757
click at [23, 125] on link at bounding box center [29, 115] width 58 height 37
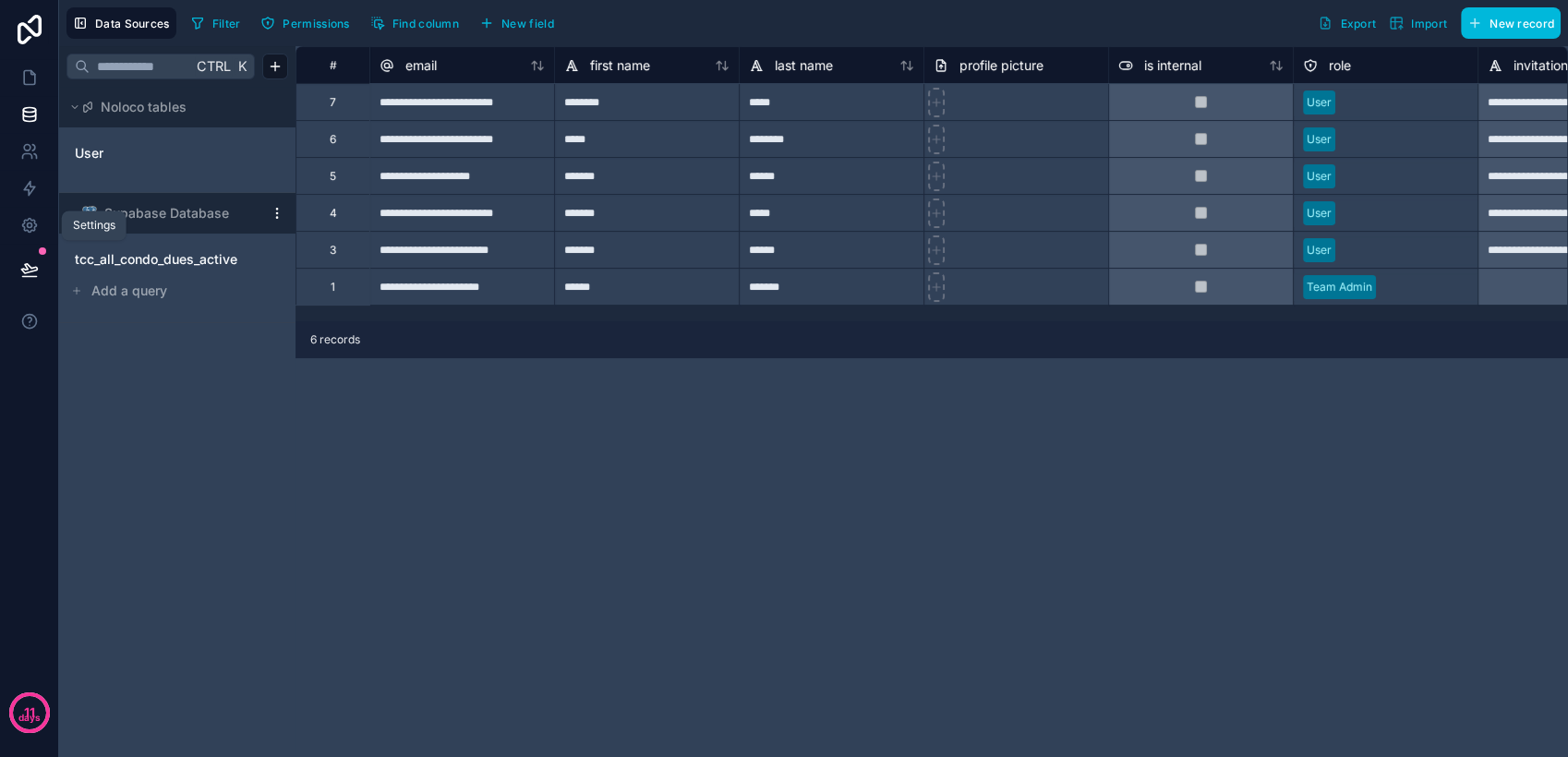
click at [21, 225] on icon at bounding box center [30, 225] width 19 height 19
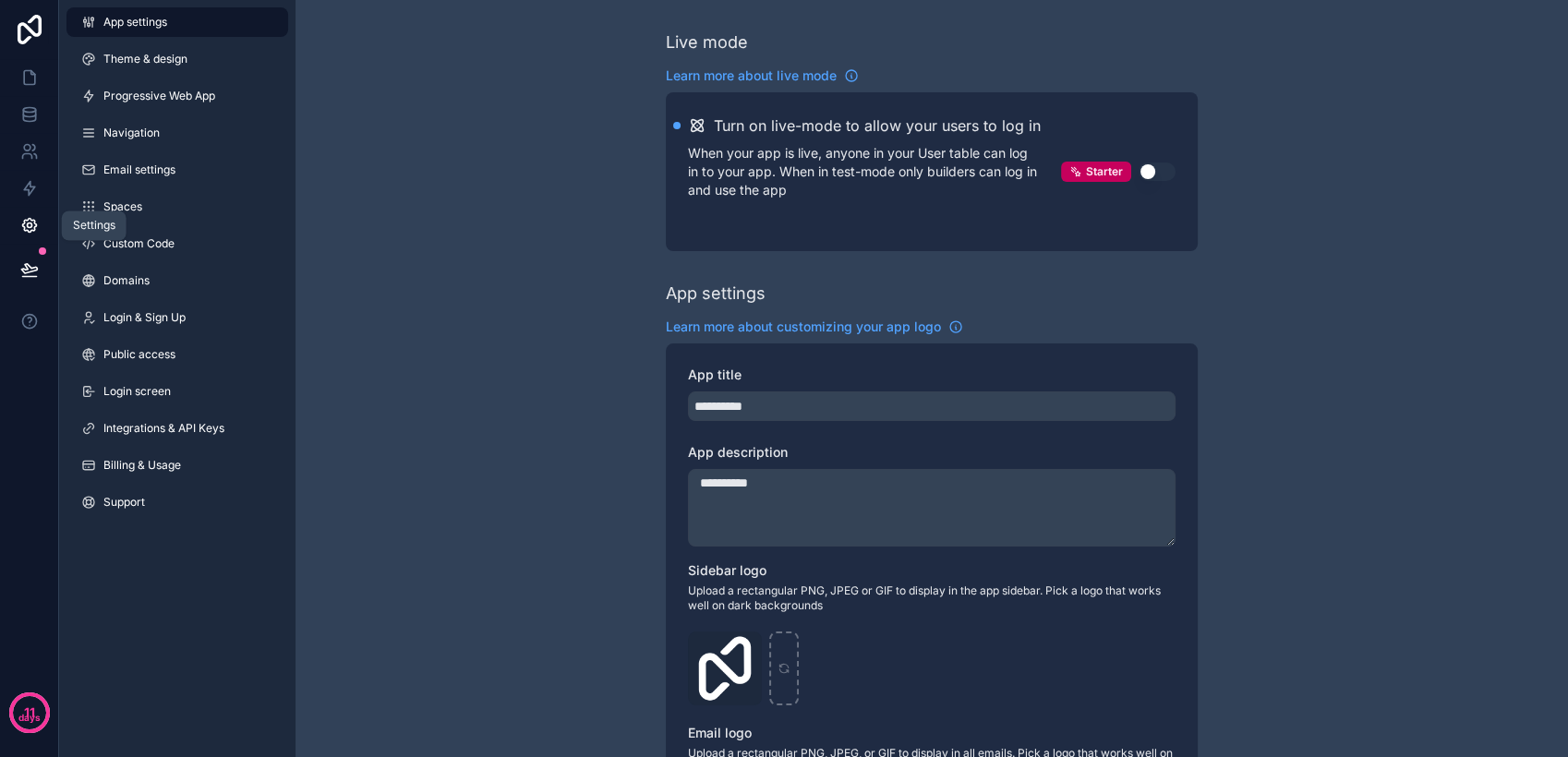
click at [37, 226] on icon at bounding box center [30, 225] width 19 height 19
click at [22, 122] on icon at bounding box center [30, 115] width 19 height 19
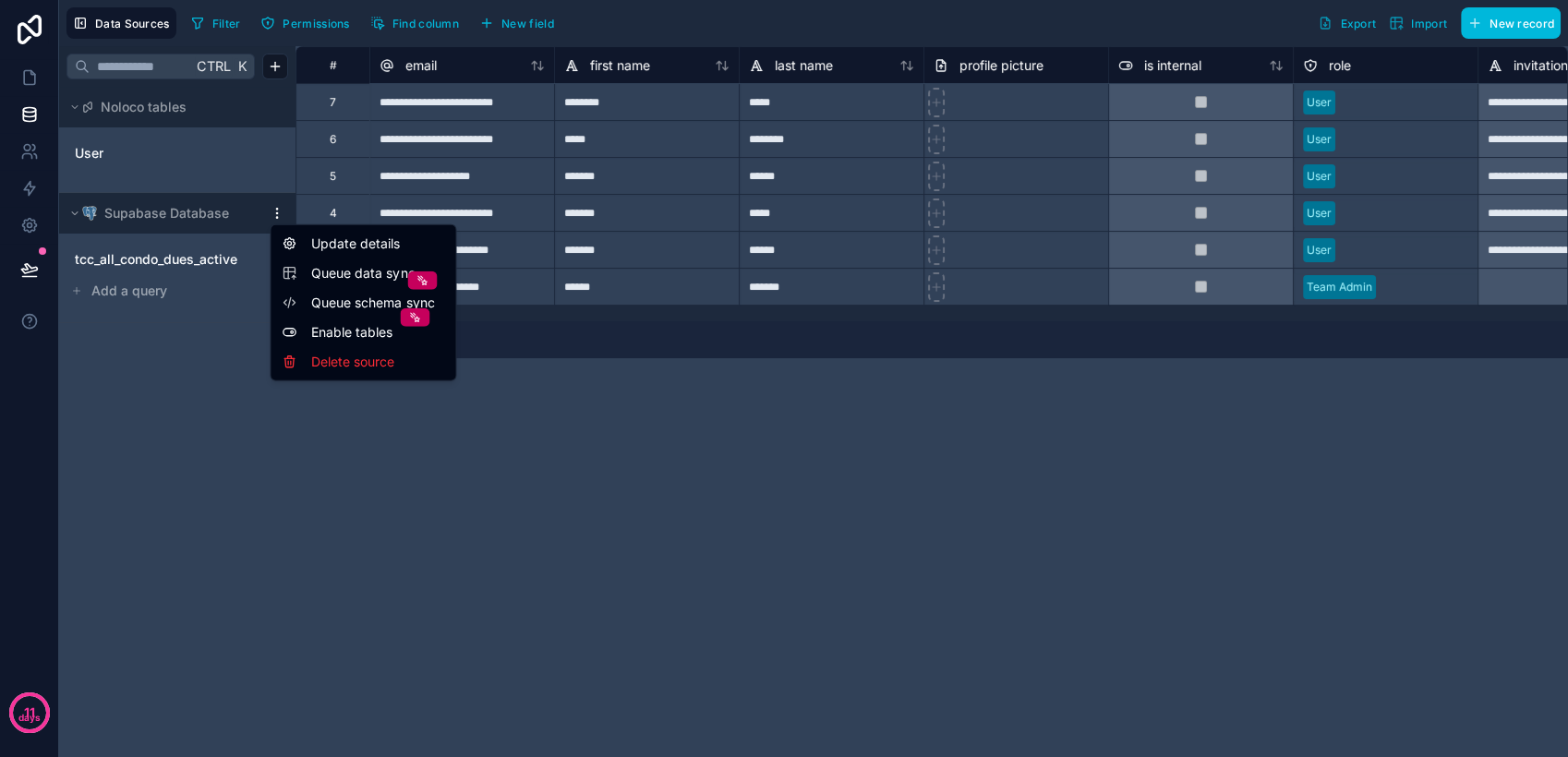
click at [271, 210] on html "**********" at bounding box center [784, 378] width 1568 height 757
click at [304, 244] on div "Update details" at bounding box center [362, 244] width 177 height 30
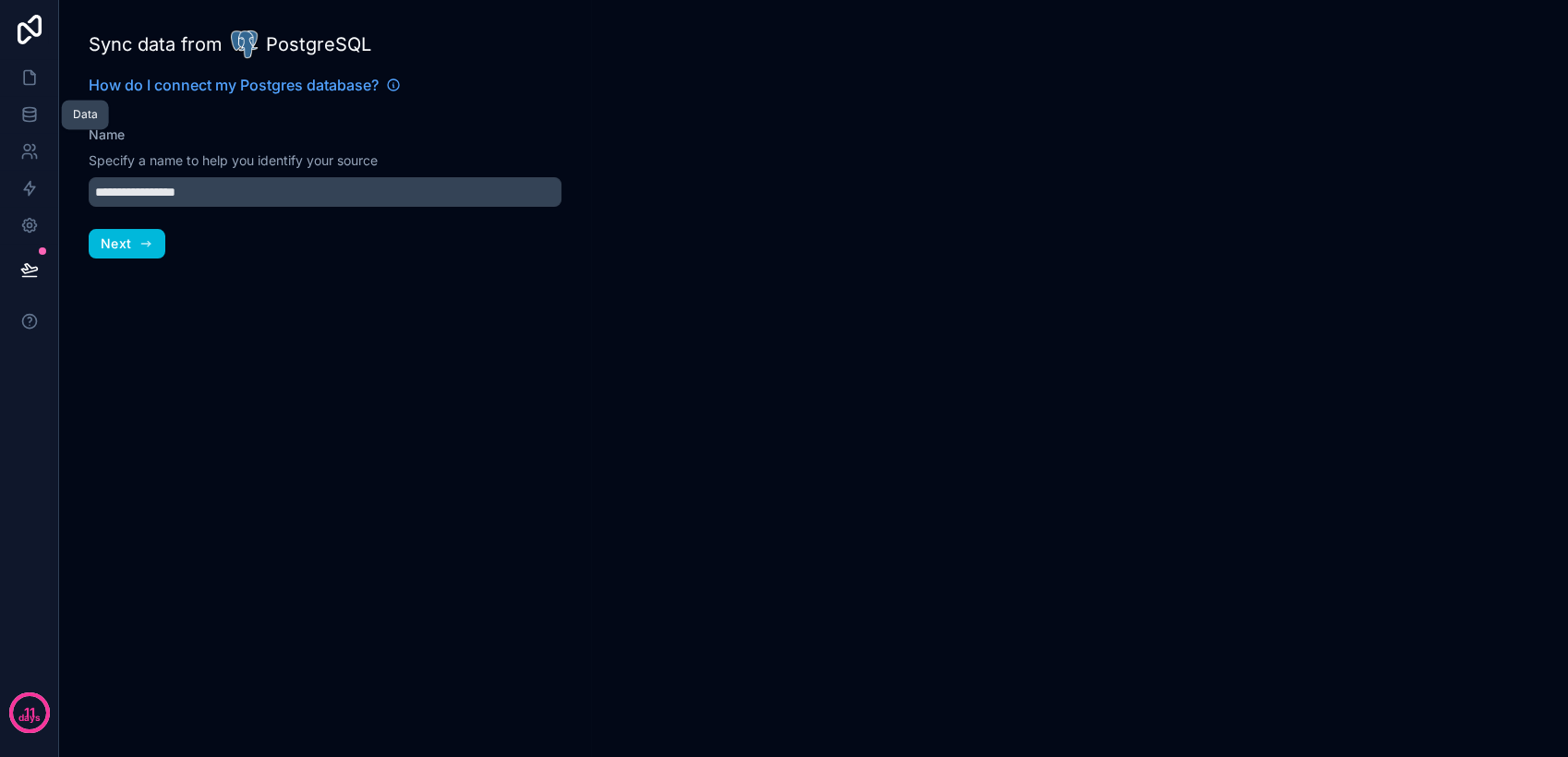
click at [34, 119] on icon at bounding box center [29, 118] width 12 height 7
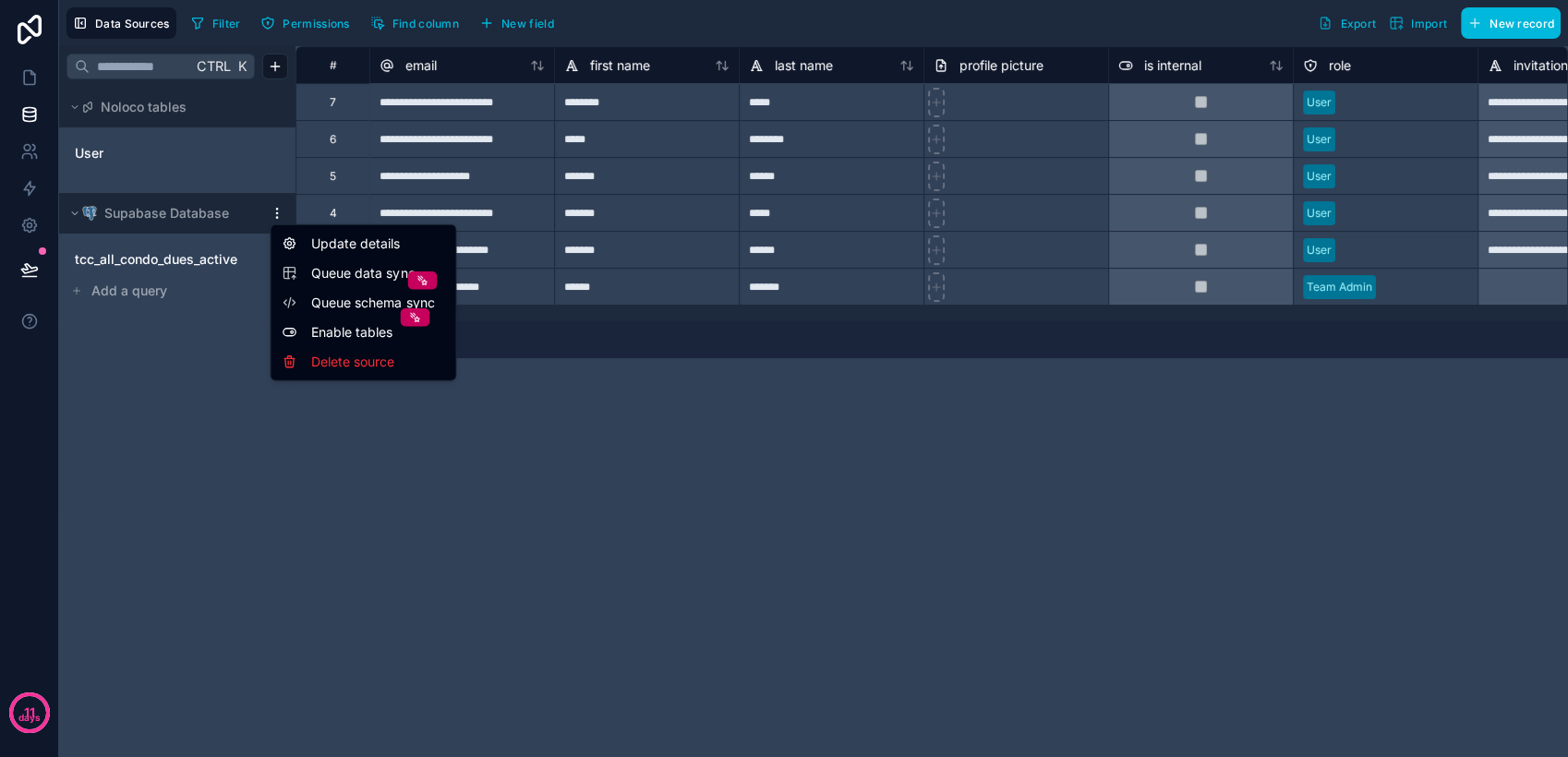
click at [273, 210] on html "**********" at bounding box center [784, 378] width 1568 height 757
click at [303, 271] on div "Queue data sync" at bounding box center [362, 273] width 162 height 19
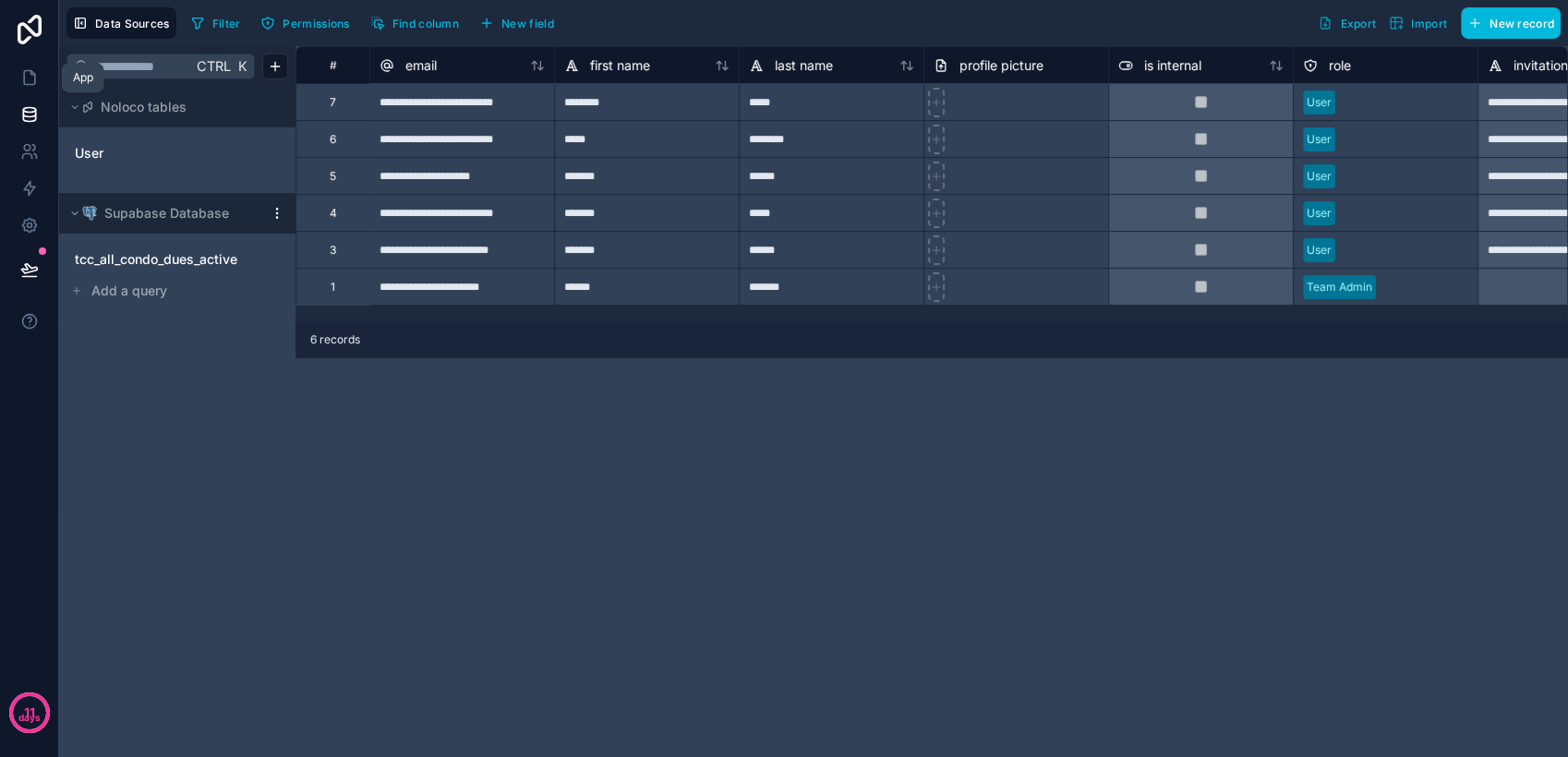
click at [24, 77] on icon at bounding box center [30, 77] width 19 height 19
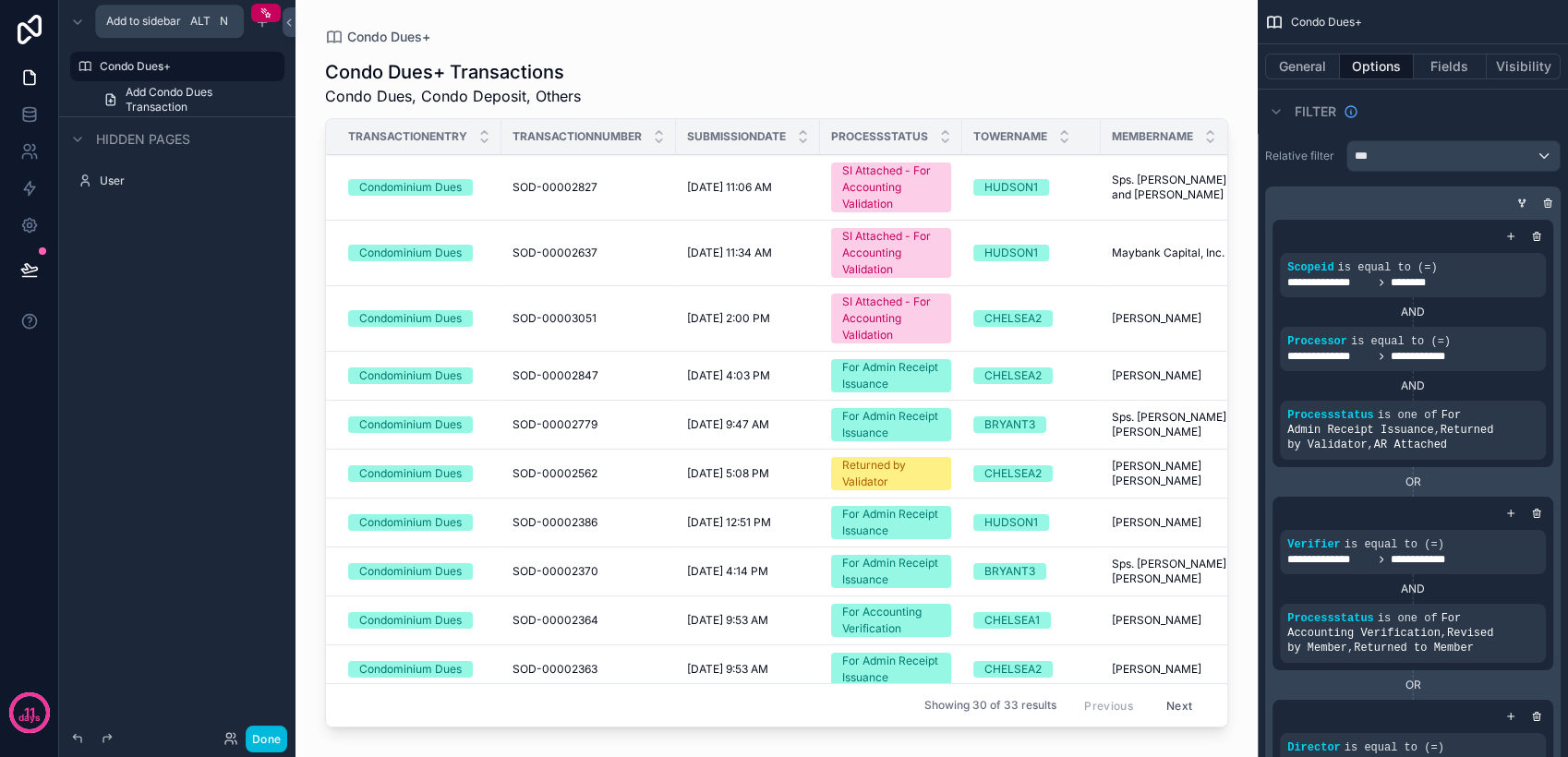
click at [260, 27] on icon "scrollable content" at bounding box center [263, 22] width 15 height 15
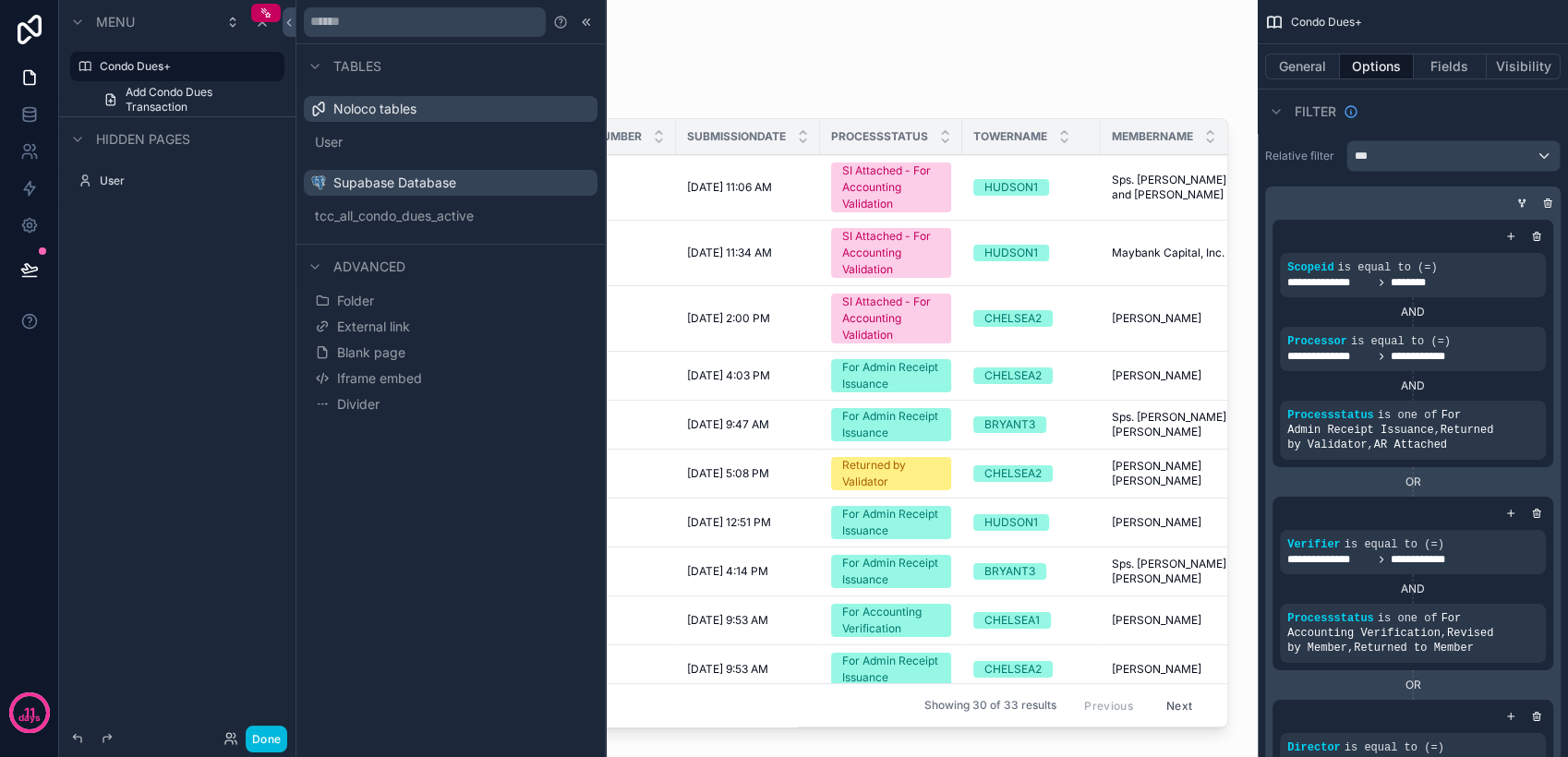
click at [374, 345] on span "Blank page" at bounding box center [371, 353] width 68 height 19
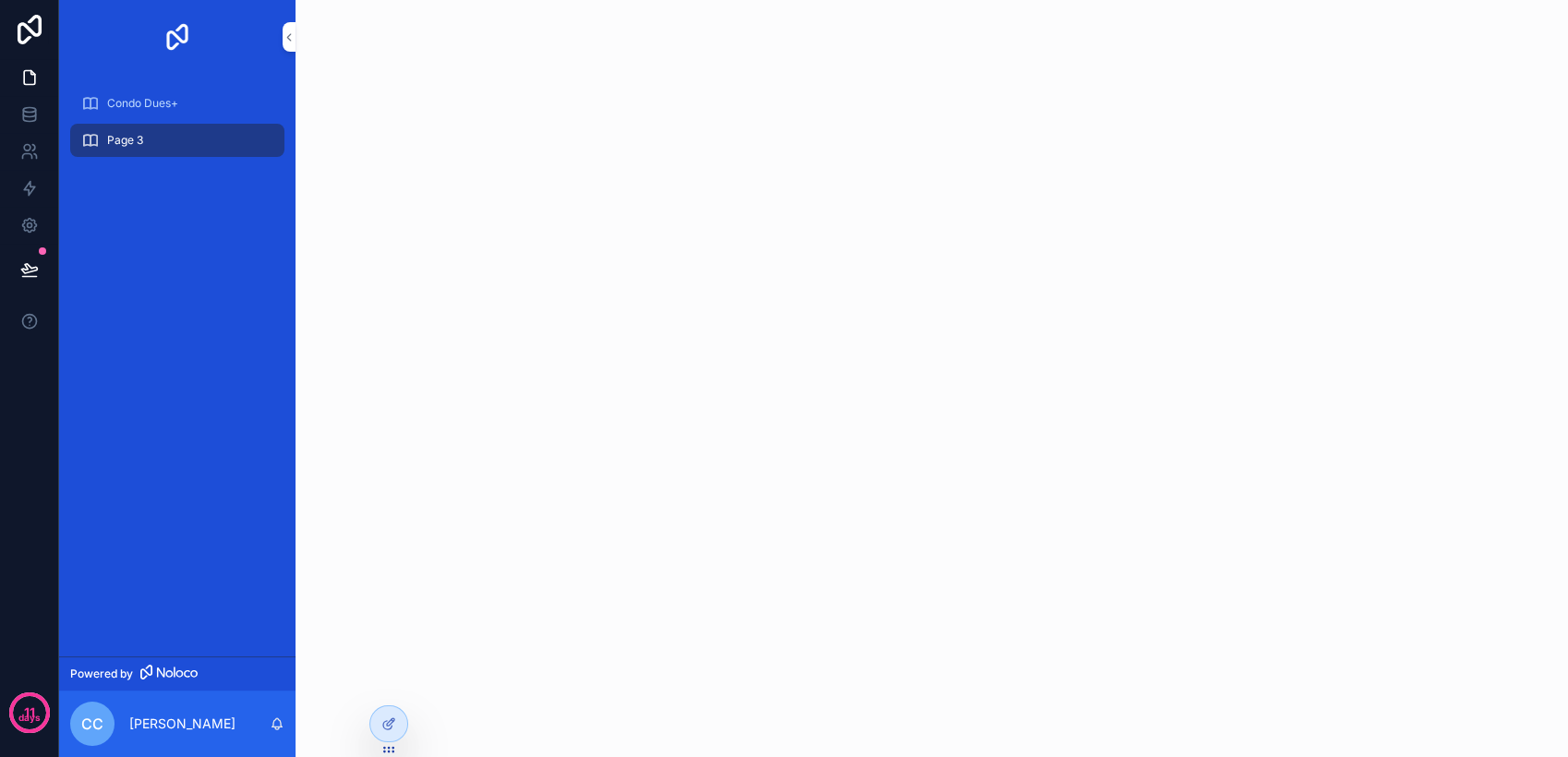
click at [395, 720] on icon at bounding box center [389, 723] width 15 height 15
click at [120, 103] on span "Condo Dues+" at bounding box center [143, 103] width 71 height 15
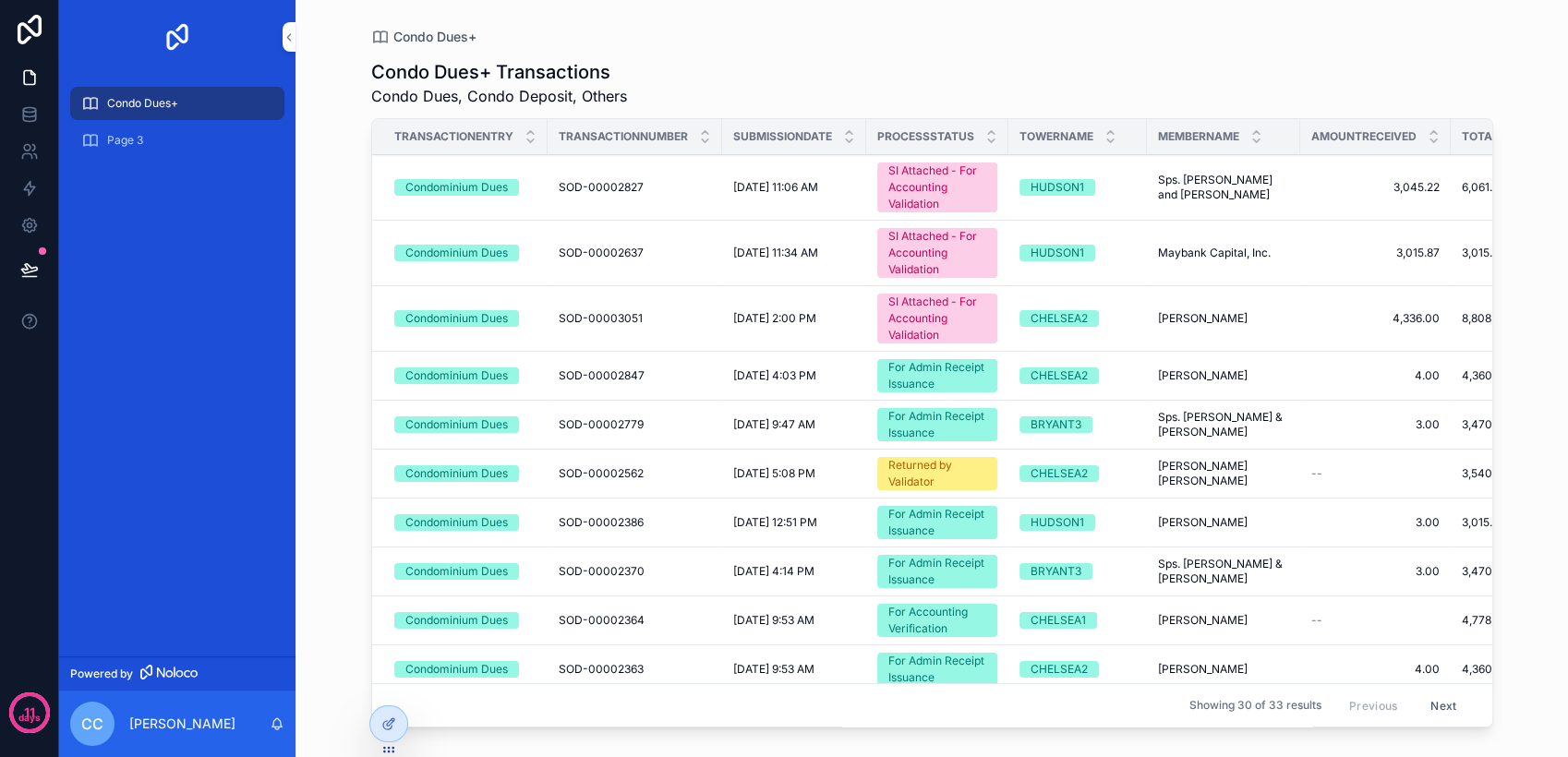
click at [390, 728] on icon at bounding box center [389, 723] width 15 height 15
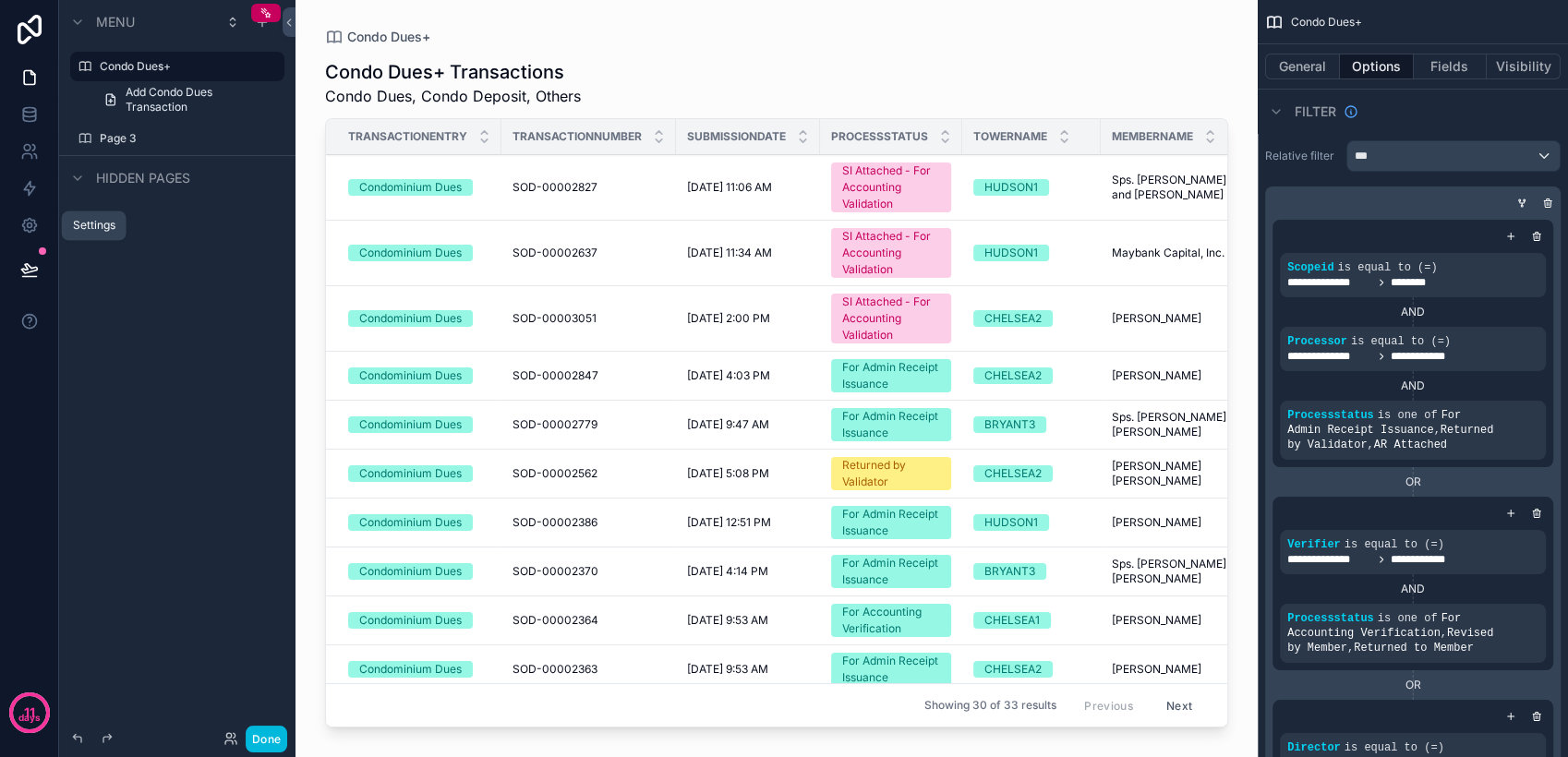
click at [44, 222] on link at bounding box center [29, 225] width 58 height 37
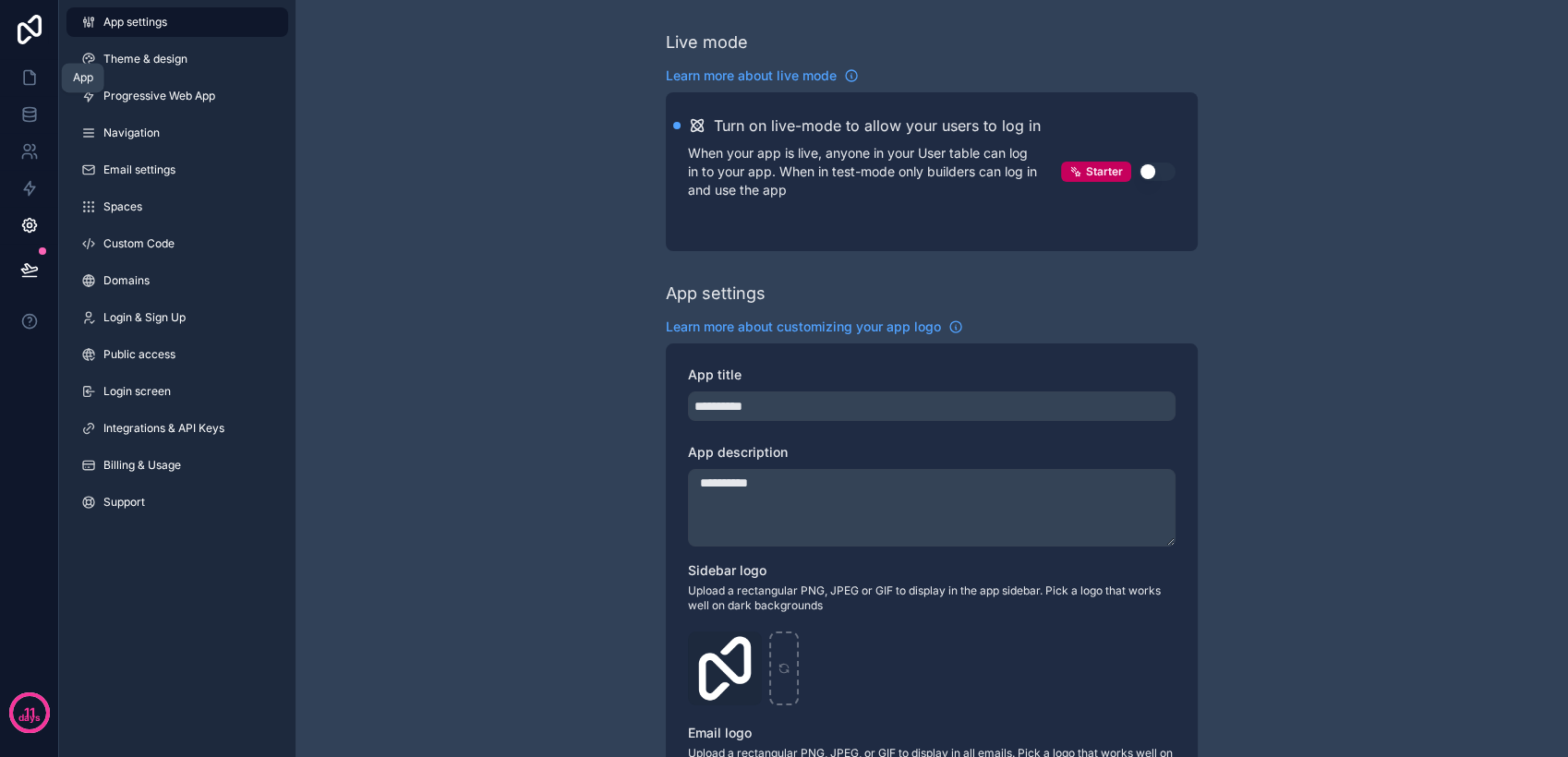
click at [46, 77] on link at bounding box center [29, 77] width 58 height 37
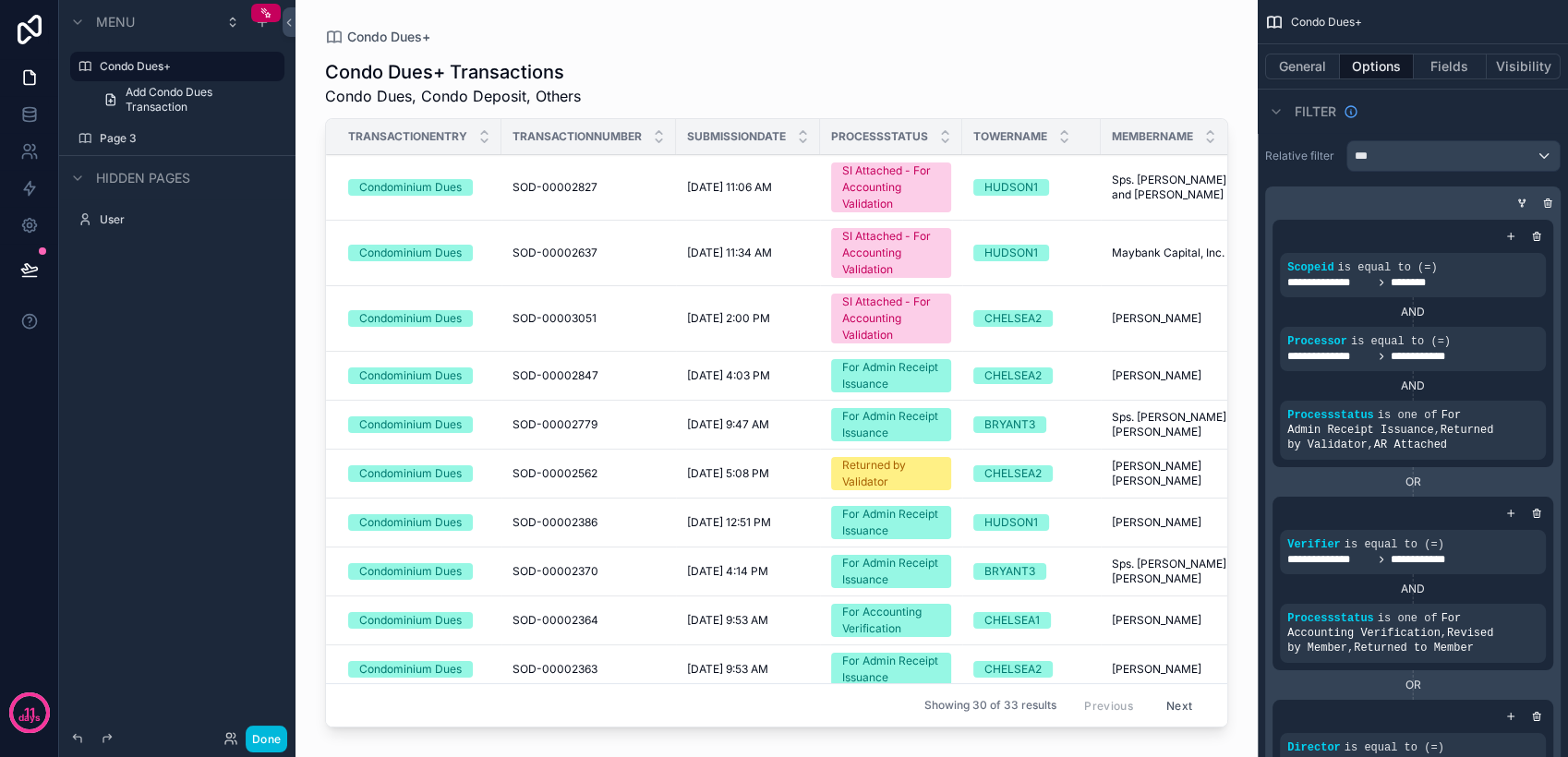
click at [157, 137] on label "Page 3" at bounding box center [186, 139] width 173 height 15
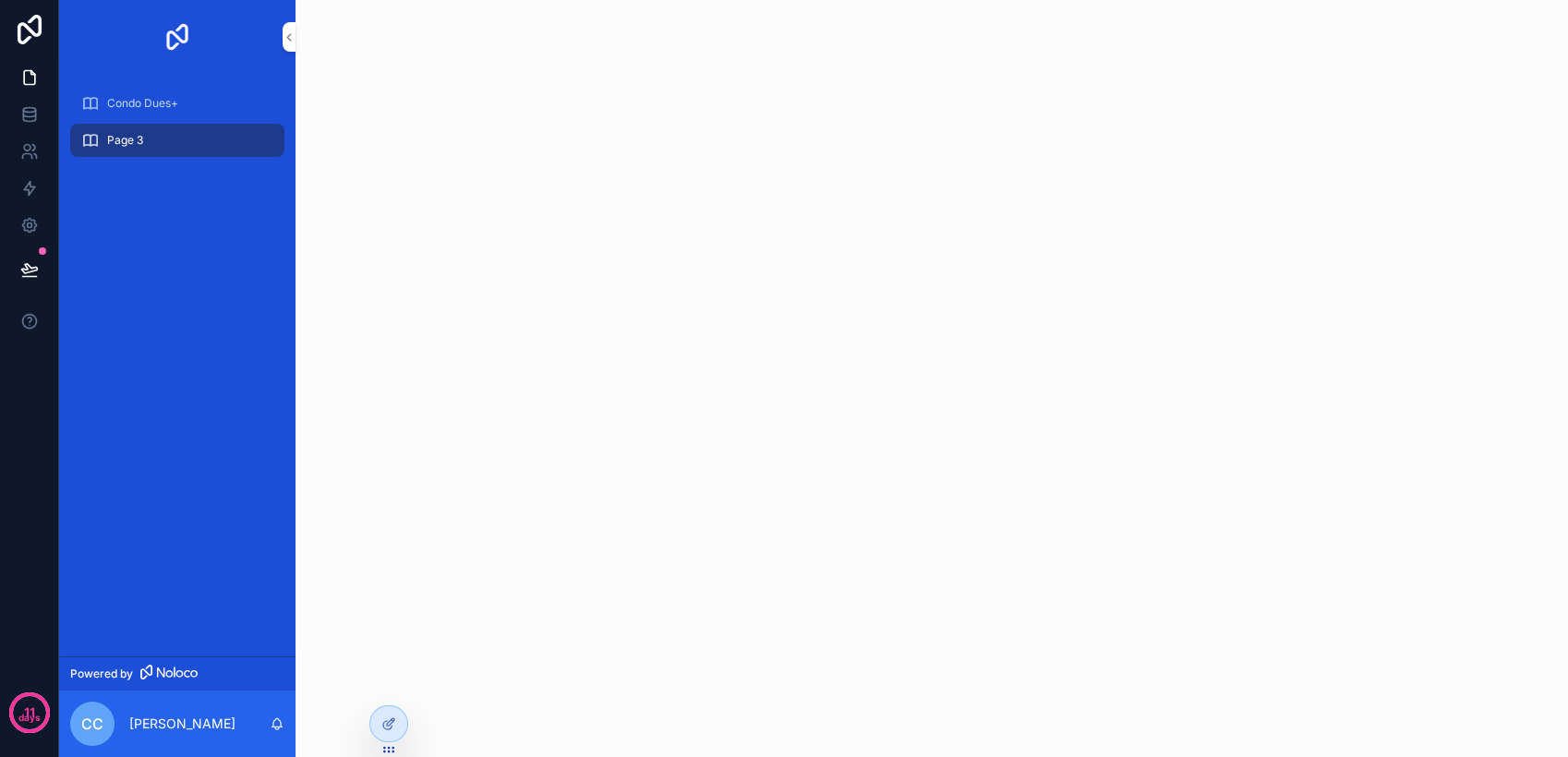
click at [177, 102] on span "Condo Dues+" at bounding box center [143, 103] width 71 height 15
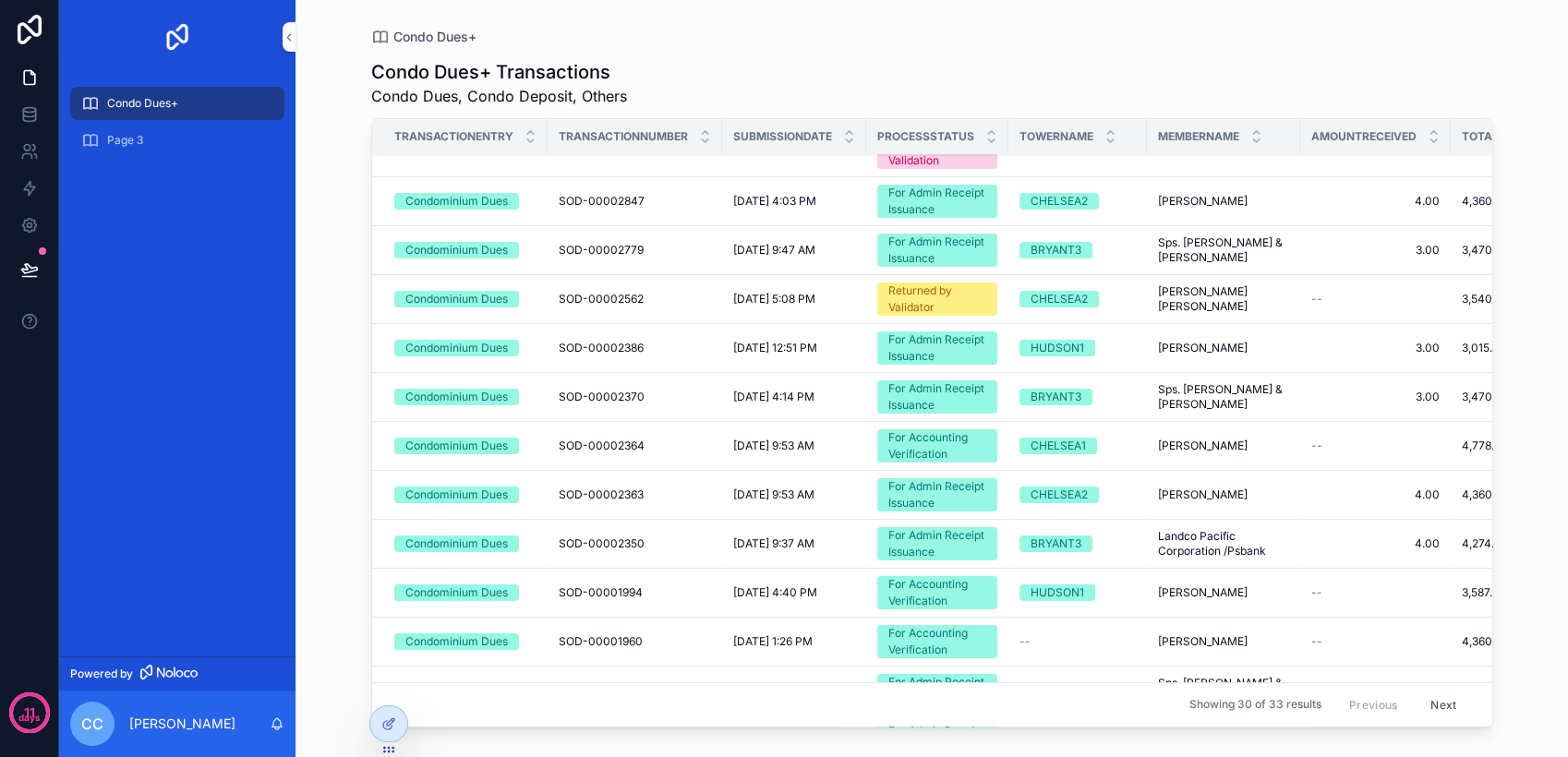
scroll to position [307, 0]
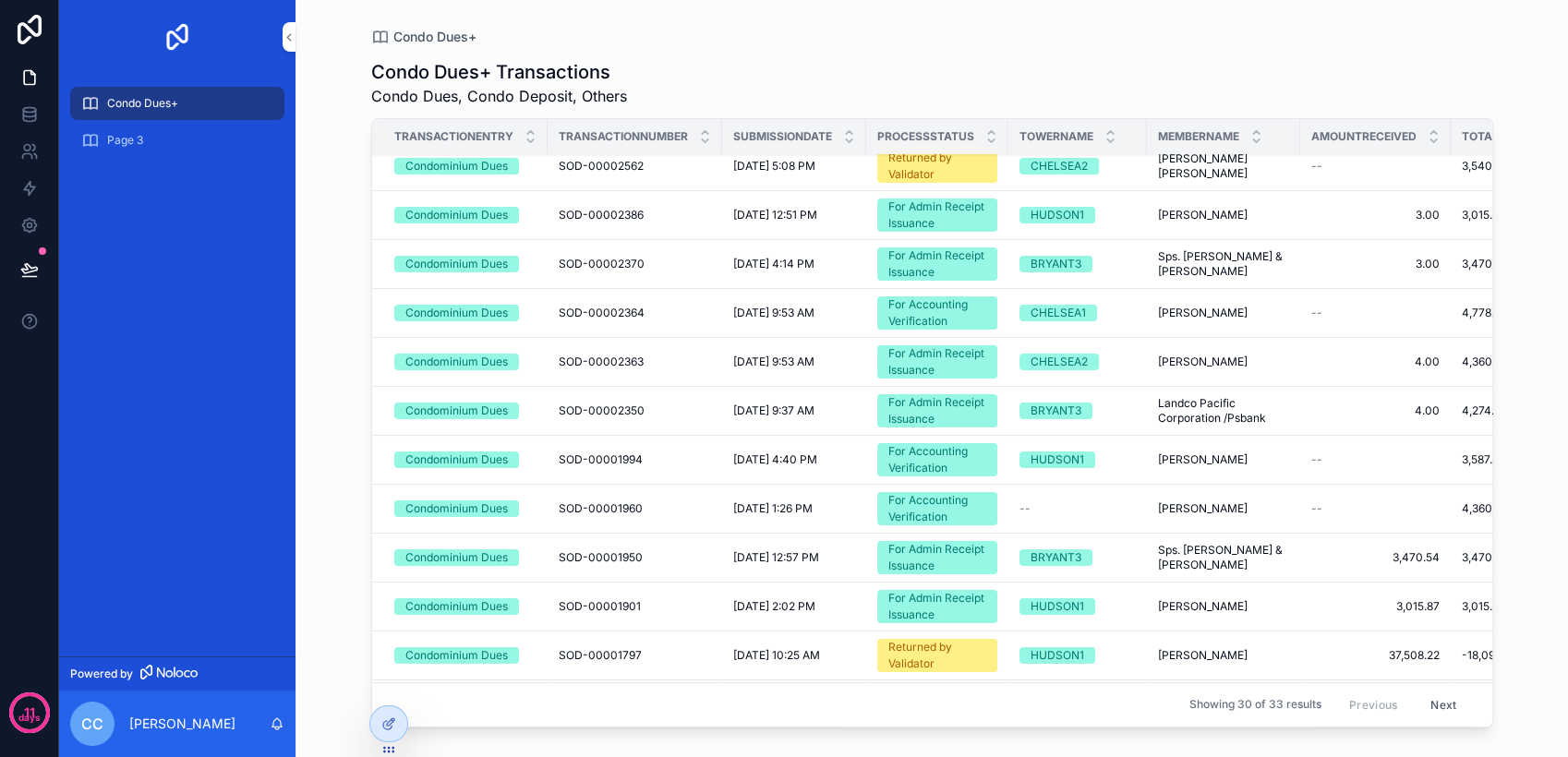
click at [391, 722] on icon at bounding box center [390, 722] width 7 height 7
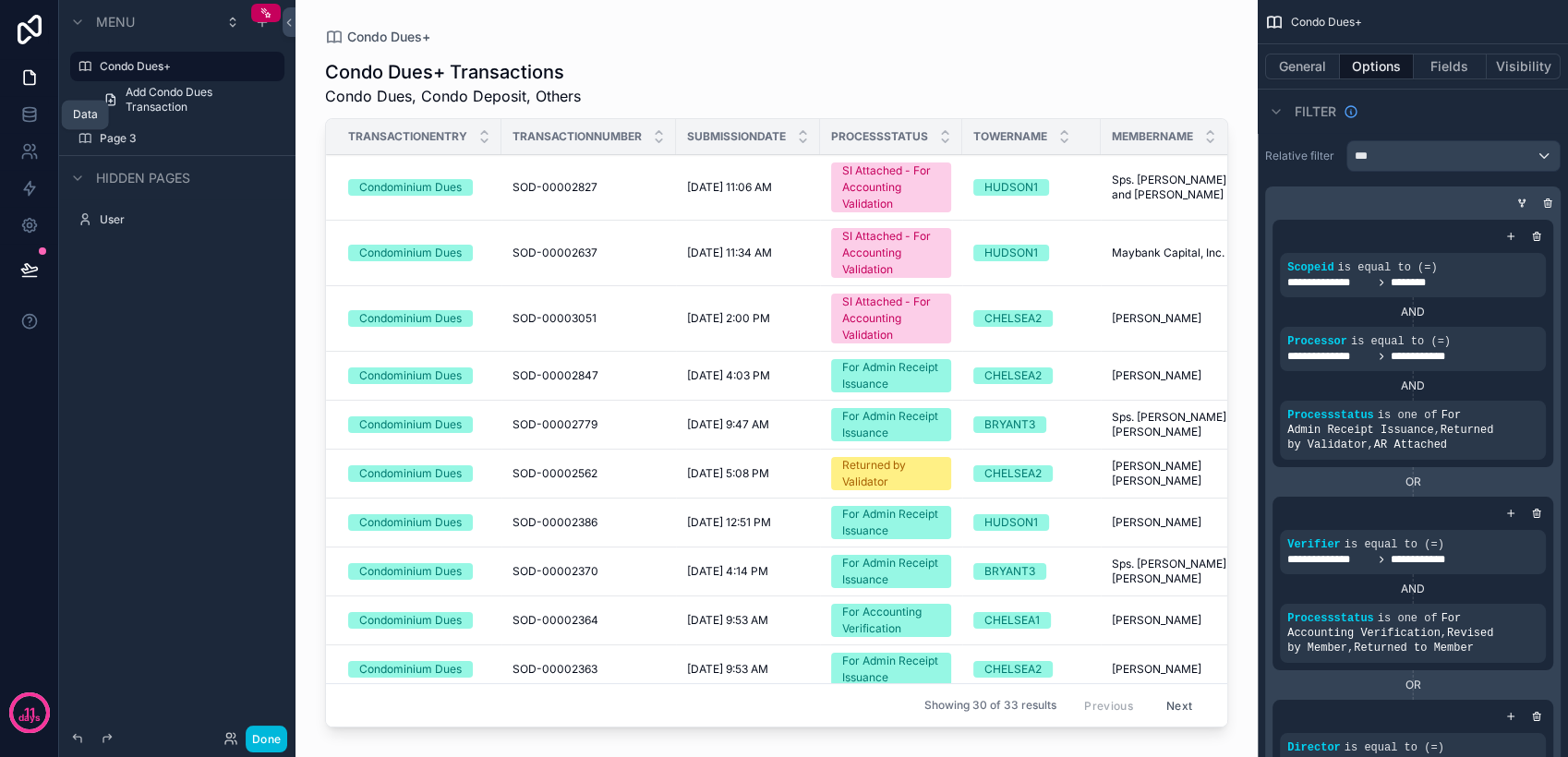
click at [16, 120] on link at bounding box center [29, 115] width 58 height 37
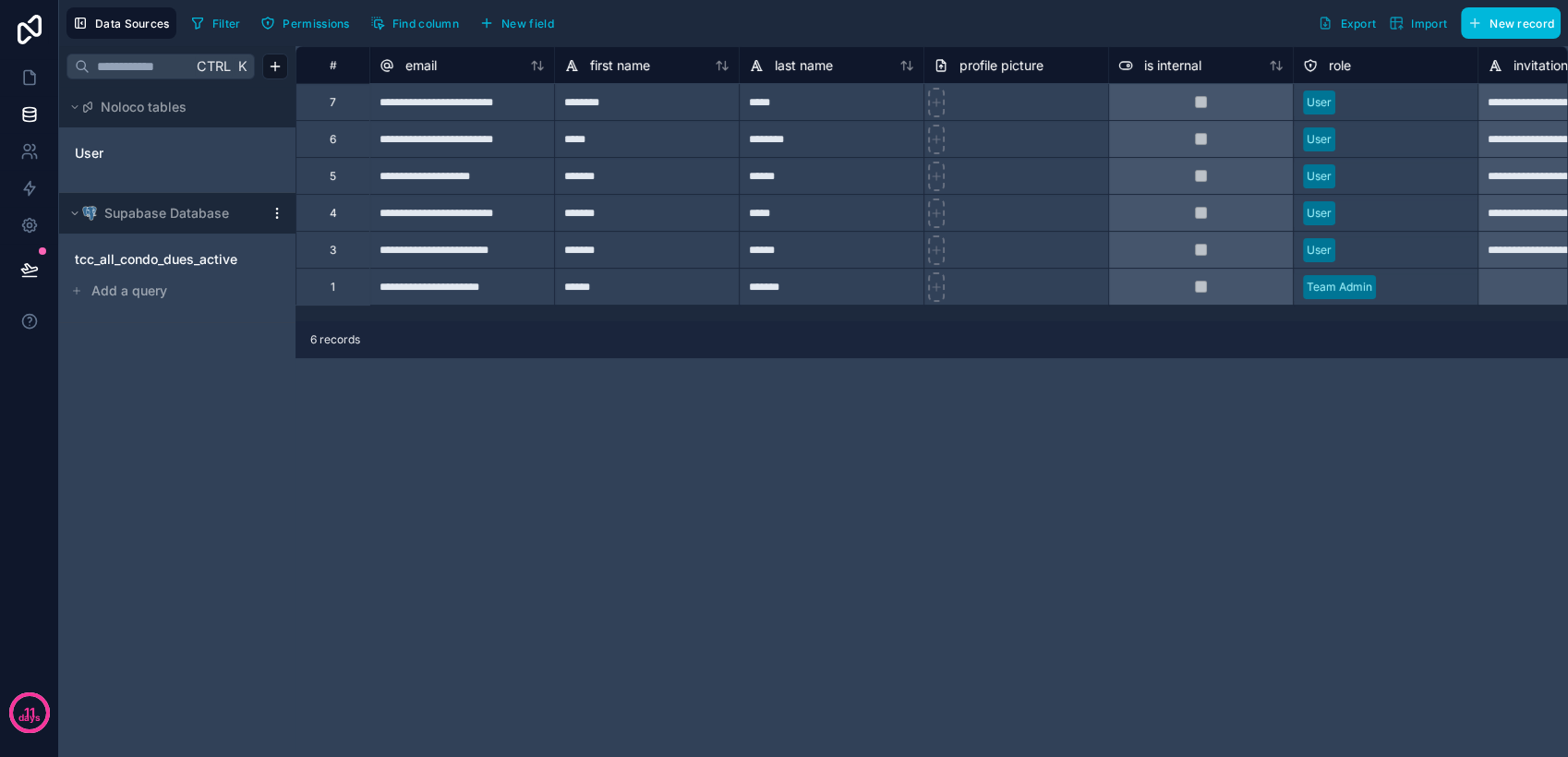
click at [207, 264] on span "tcc_all_condo_dues_active" at bounding box center [156, 260] width 162 height 19
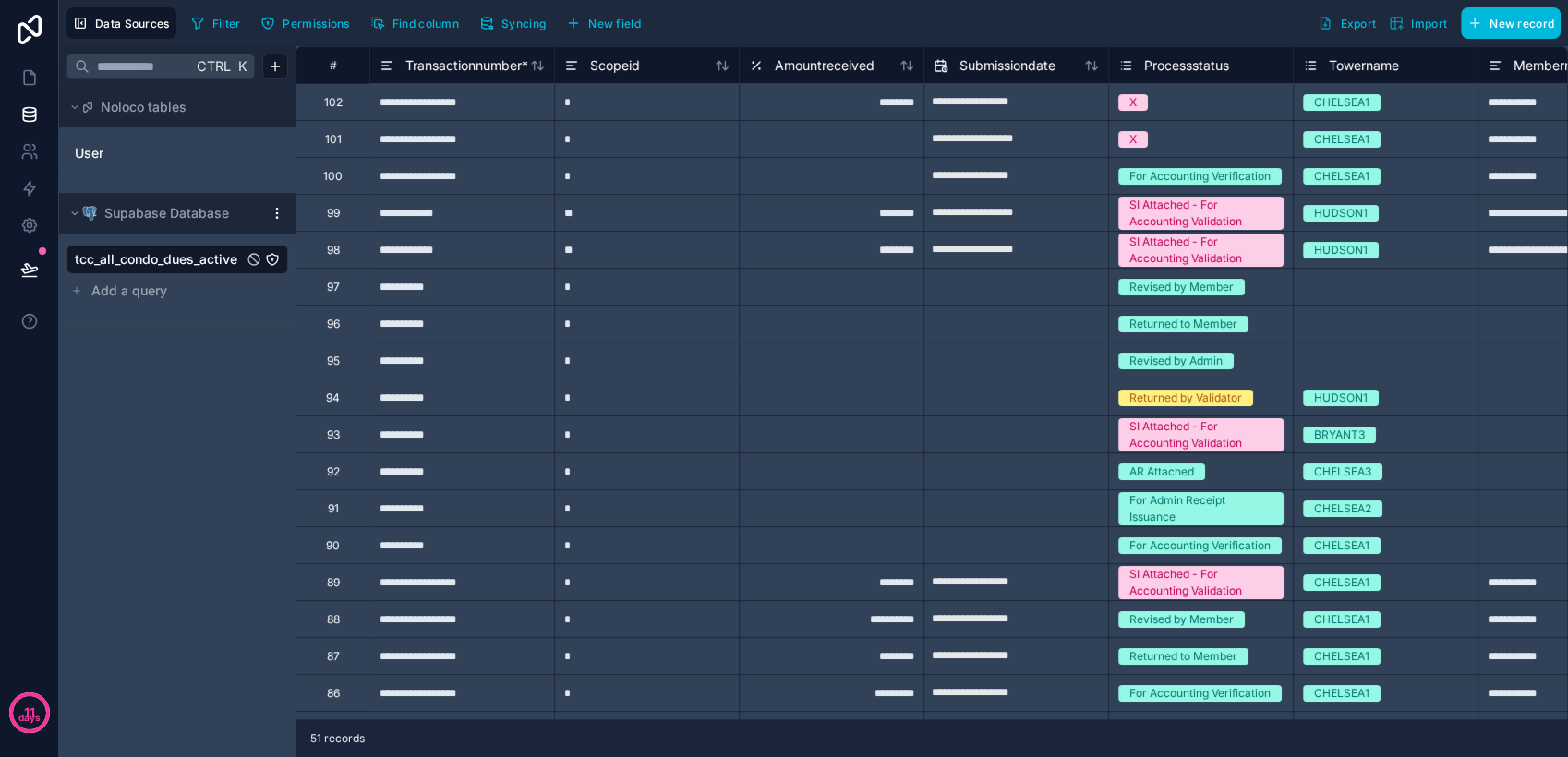
click at [76, 212] on icon at bounding box center [75, 213] width 11 height 11
click at [40, 85] on link at bounding box center [29, 77] width 58 height 37
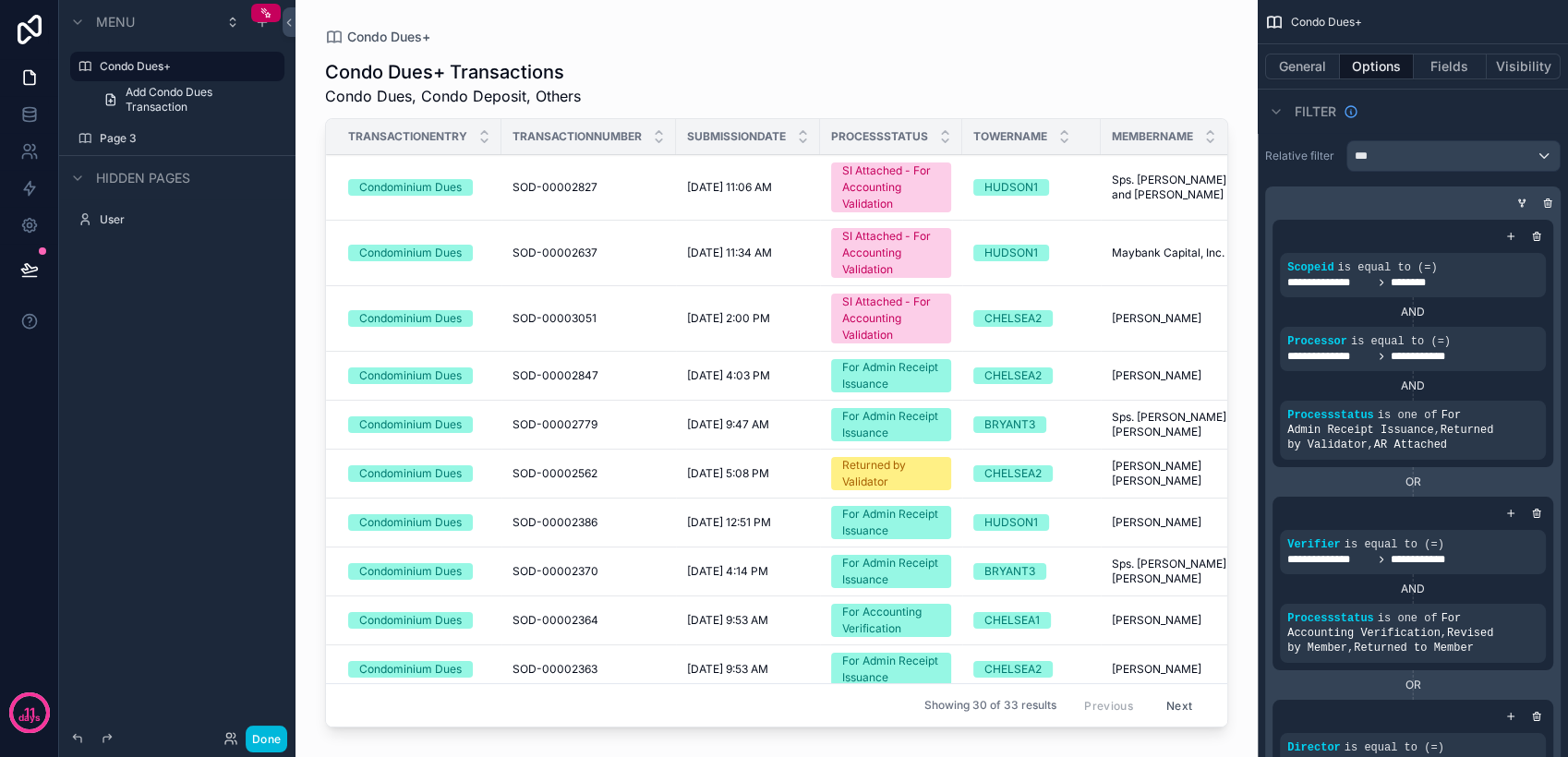
click at [0, 0] on button "scrollable content" at bounding box center [0, 0] width 0 height 0
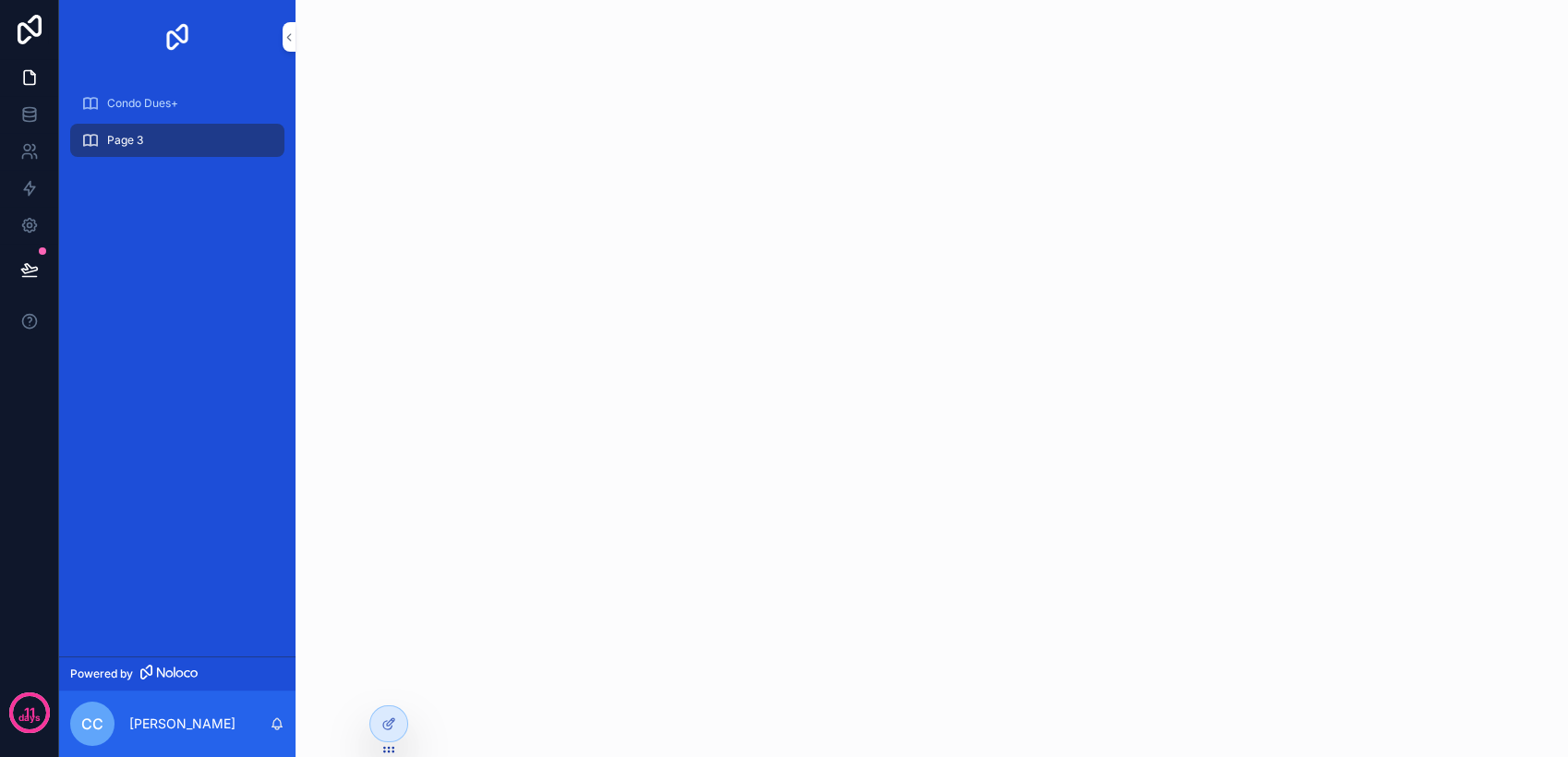
click at [246, 104] on div "Condo Dues+" at bounding box center [177, 103] width 192 height 30
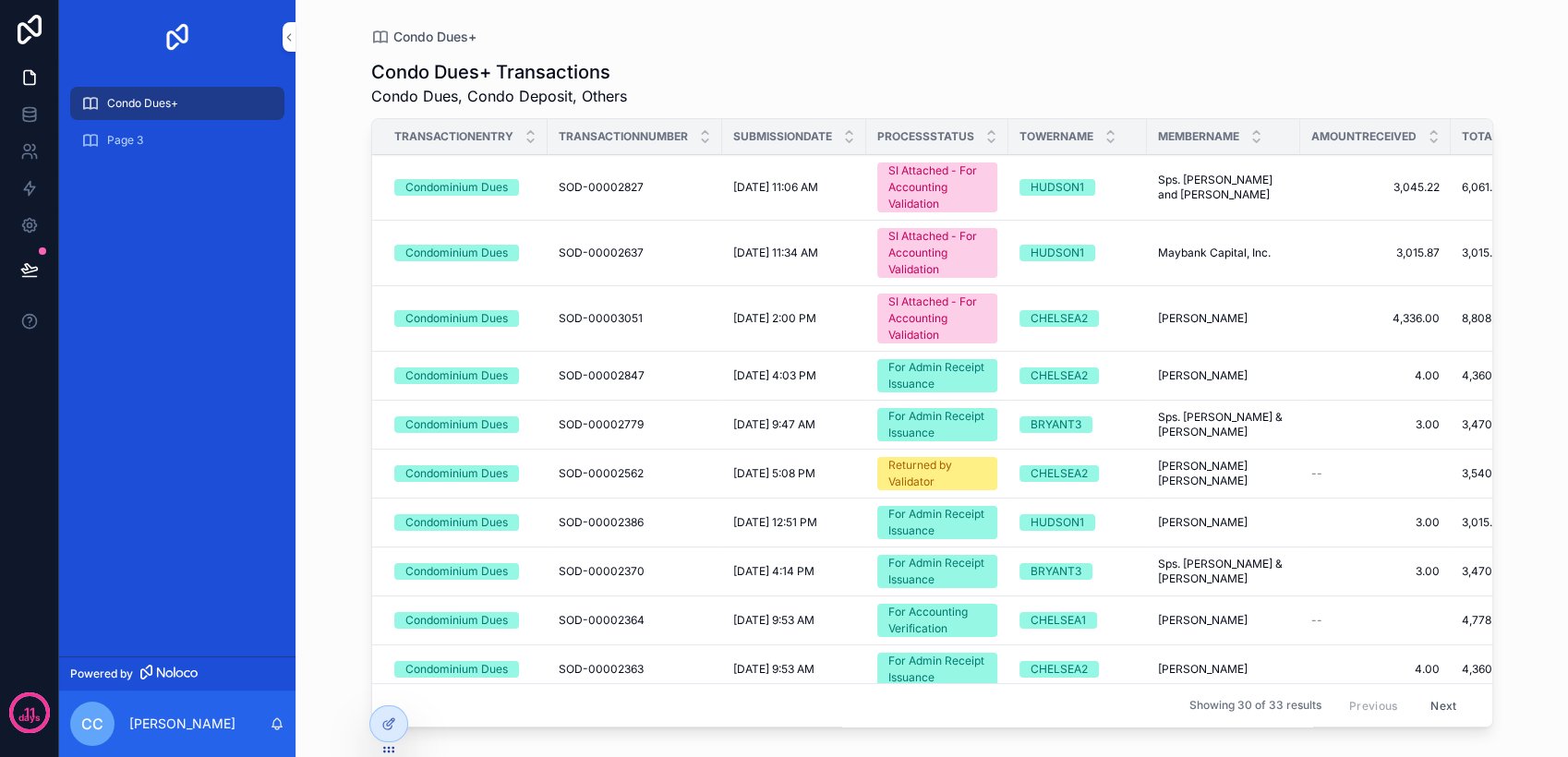
click at [386, 713] on div at bounding box center [389, 723] width 37 height 35
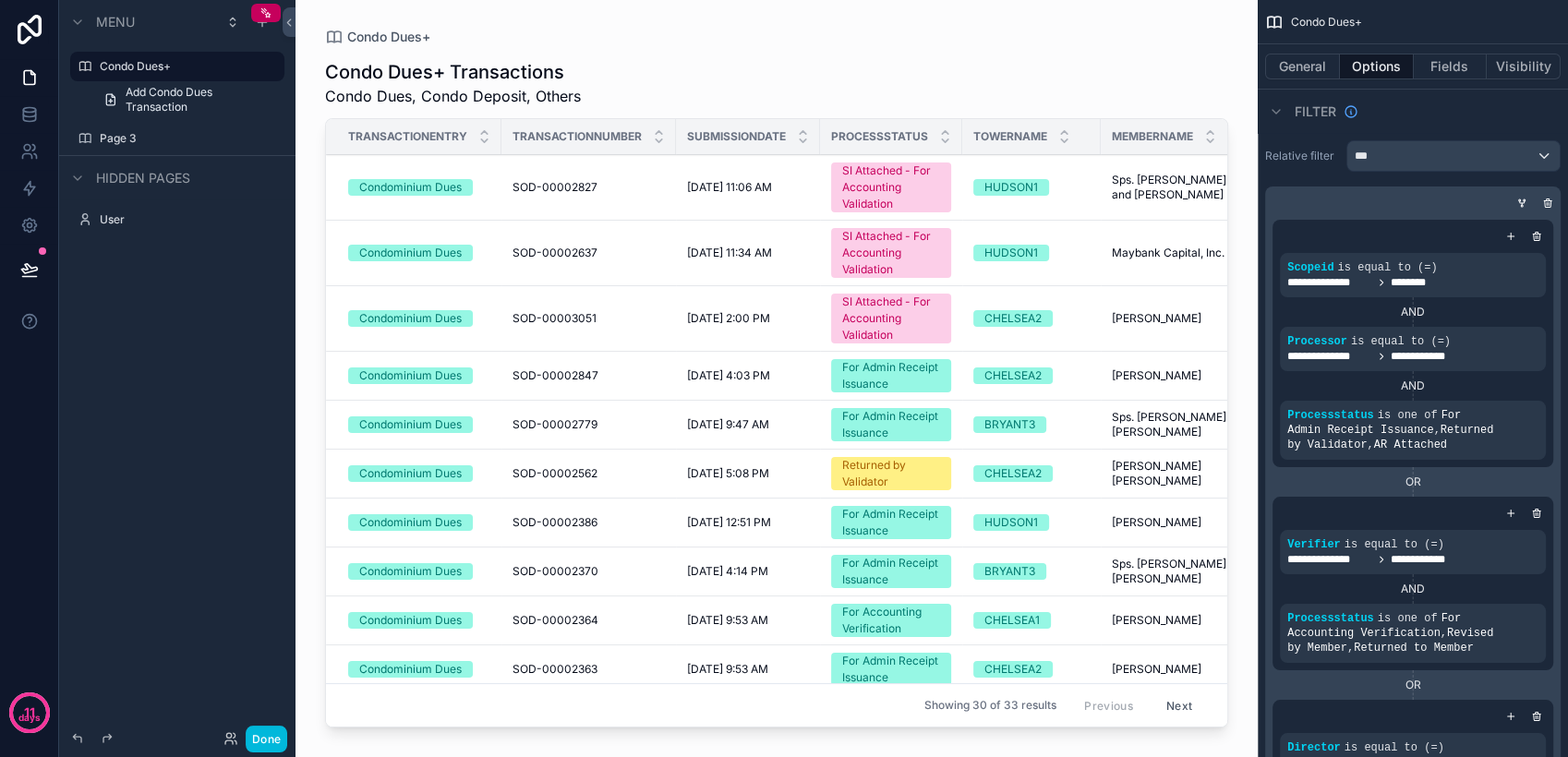
click at [0, 0] on icon "scrollable content" at bounding box center [0, 0] width 0 height 0
click at [320, 144] on icon at bounding box center [314, 152] width 15 height 15
click at [31, 117] on icon at bounding box center [30, 115] width 19 height 19
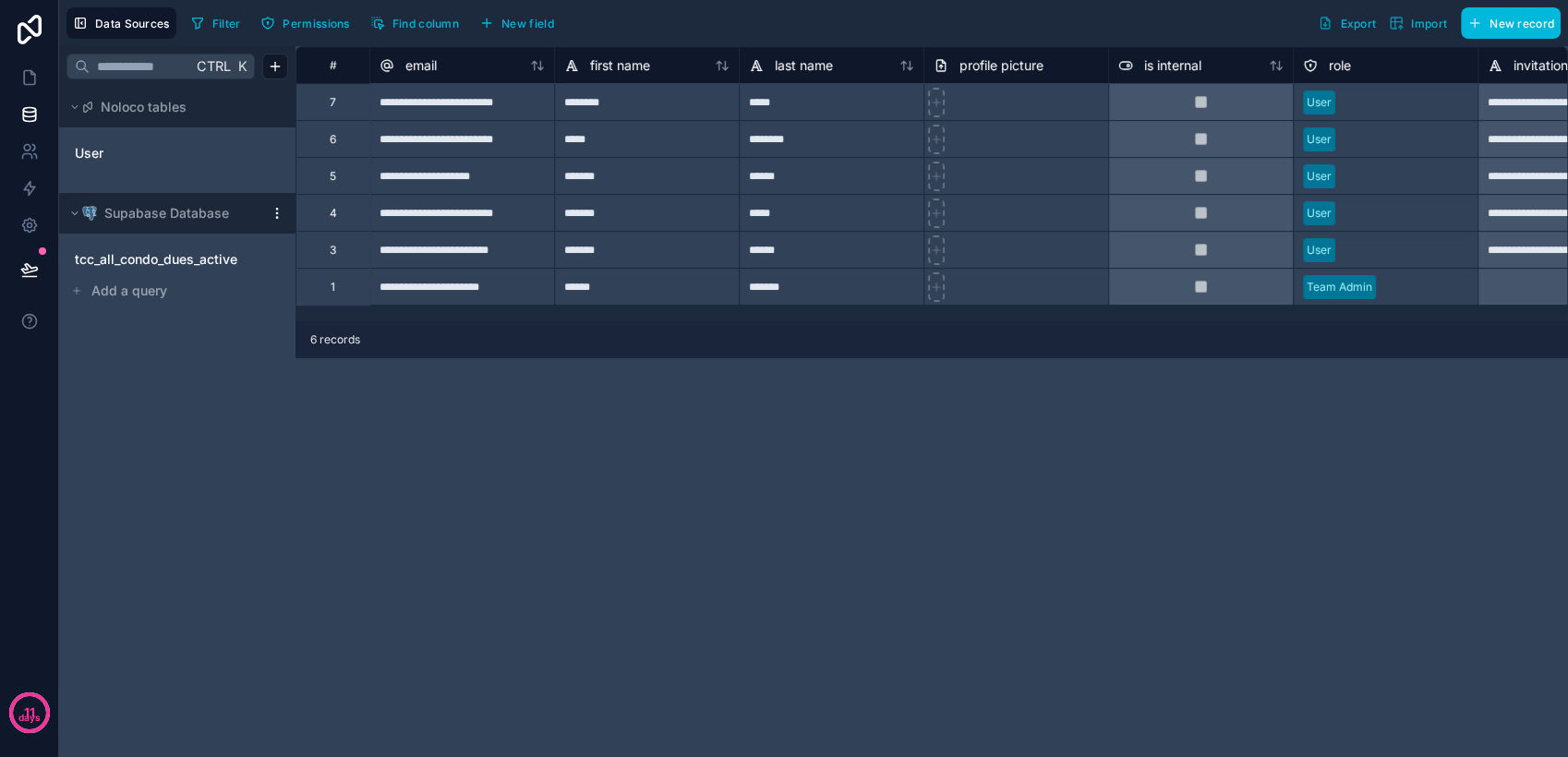
click at [273, 215] on html "**********" at bounding box center [784, 378] width 1568 height 757
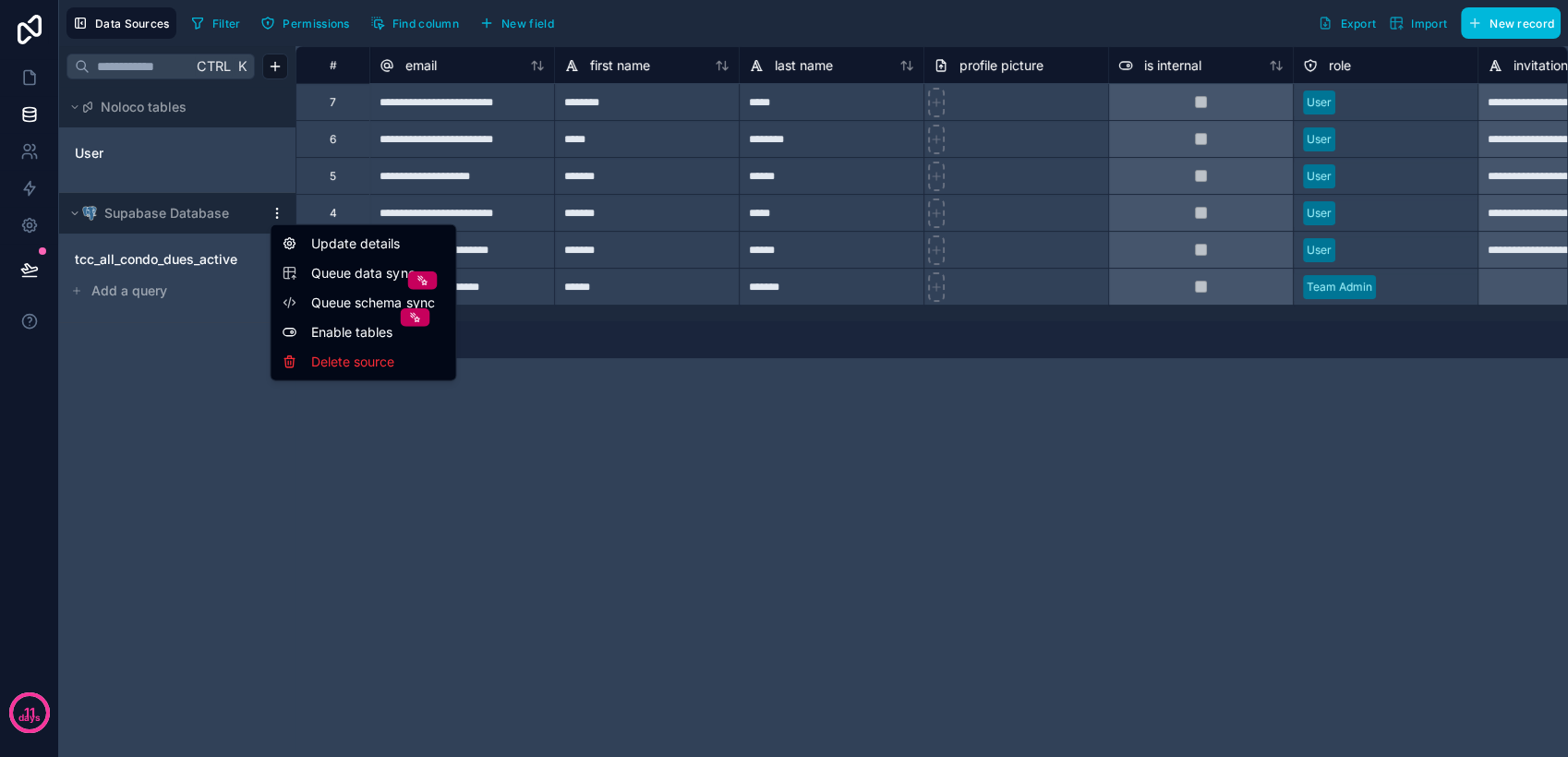
click at [273, 212] on html "**********" at bounding box center [784, 378] width 1568 height 757
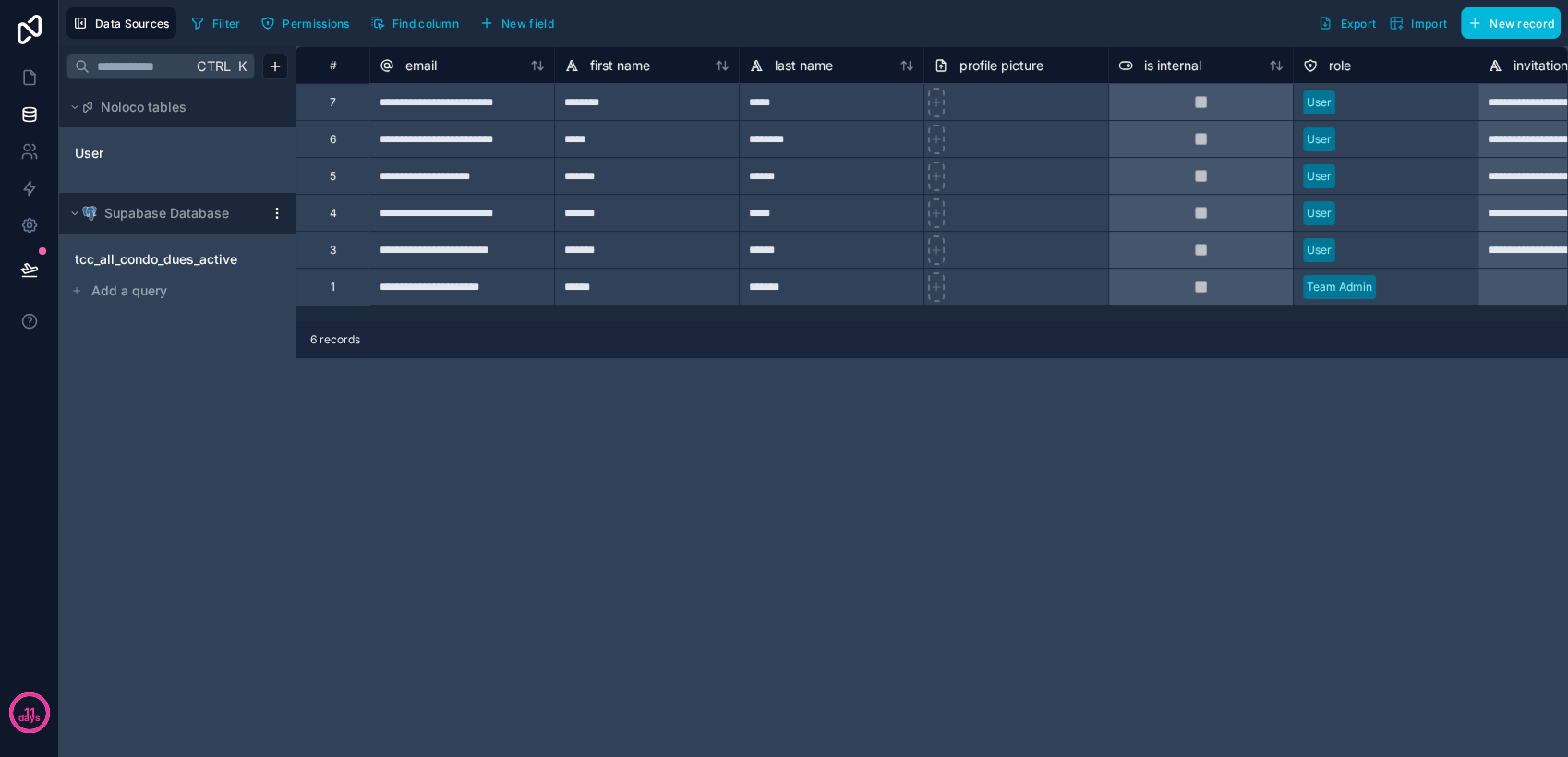
click at [225, 250] on span "tcc_all_condo_dues_active" at bounding box center [156, 260] width 162 height 19
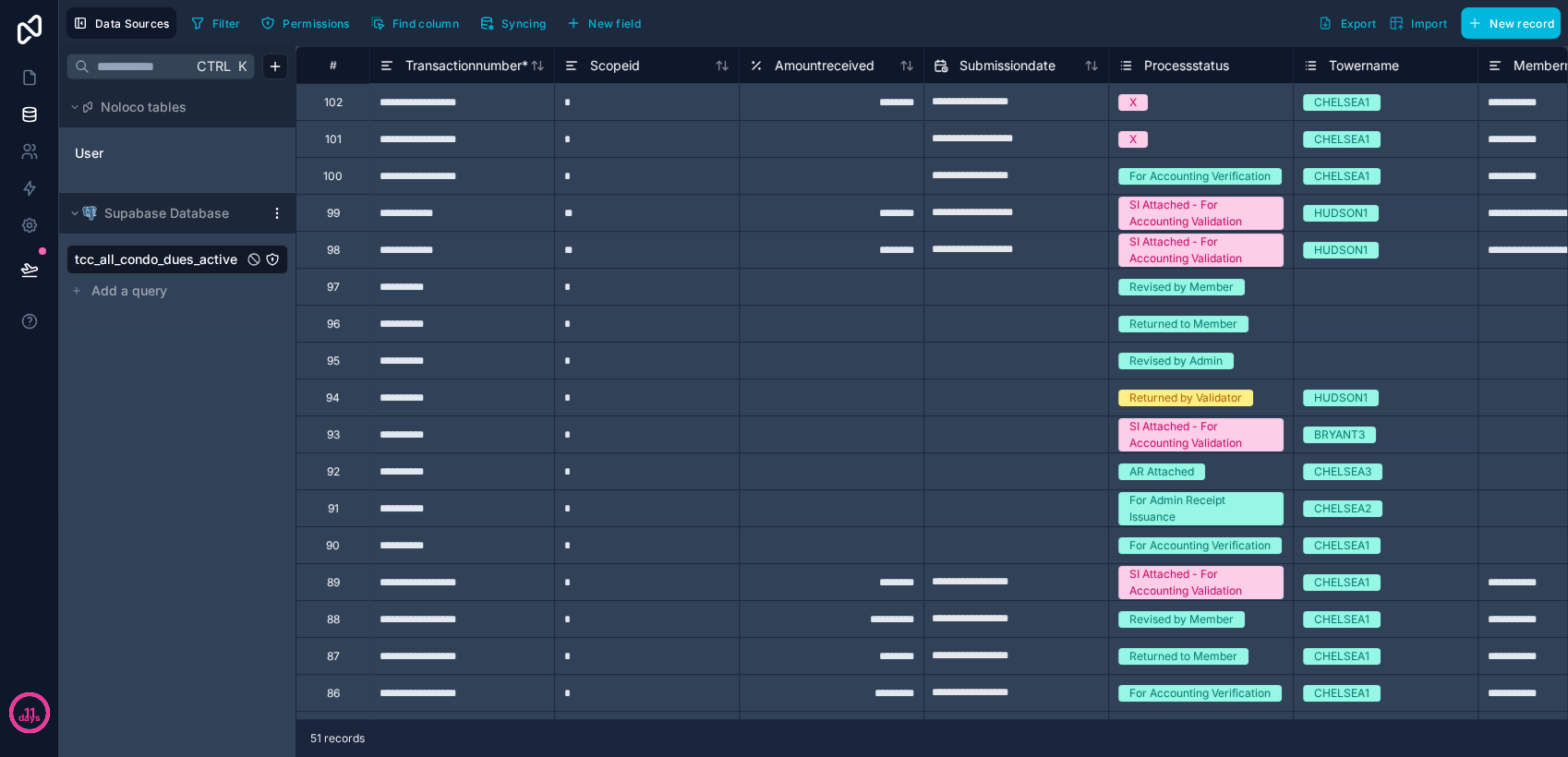
click at [272, 258] on icon "tcc_all_condo_dues_active" at bounding box center [271, 258] width 1 height 1
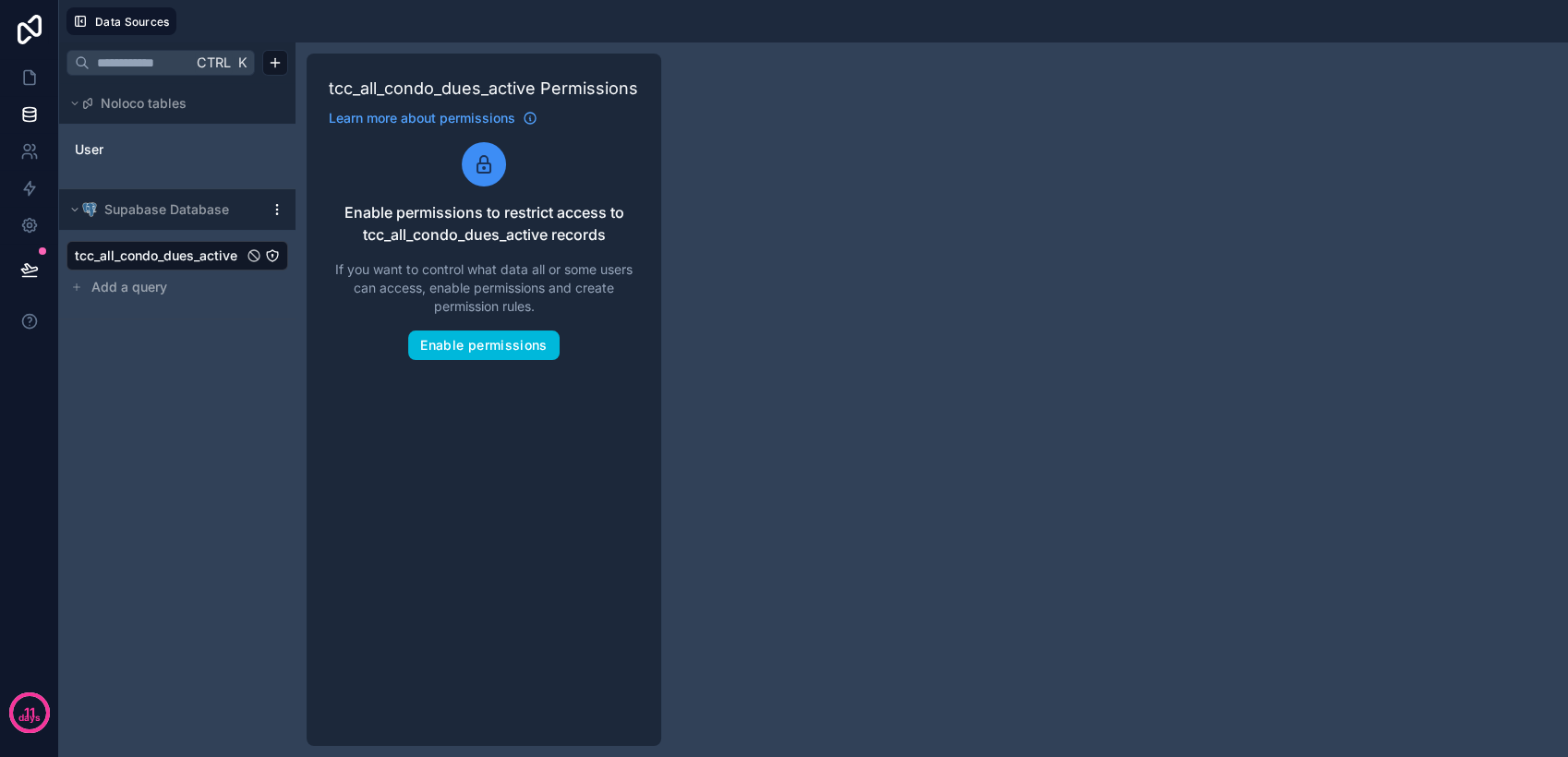
click at [178, 252] on span "tcc_all_condo_dues_active" at bounding box center [156, 256] width 162 height 19
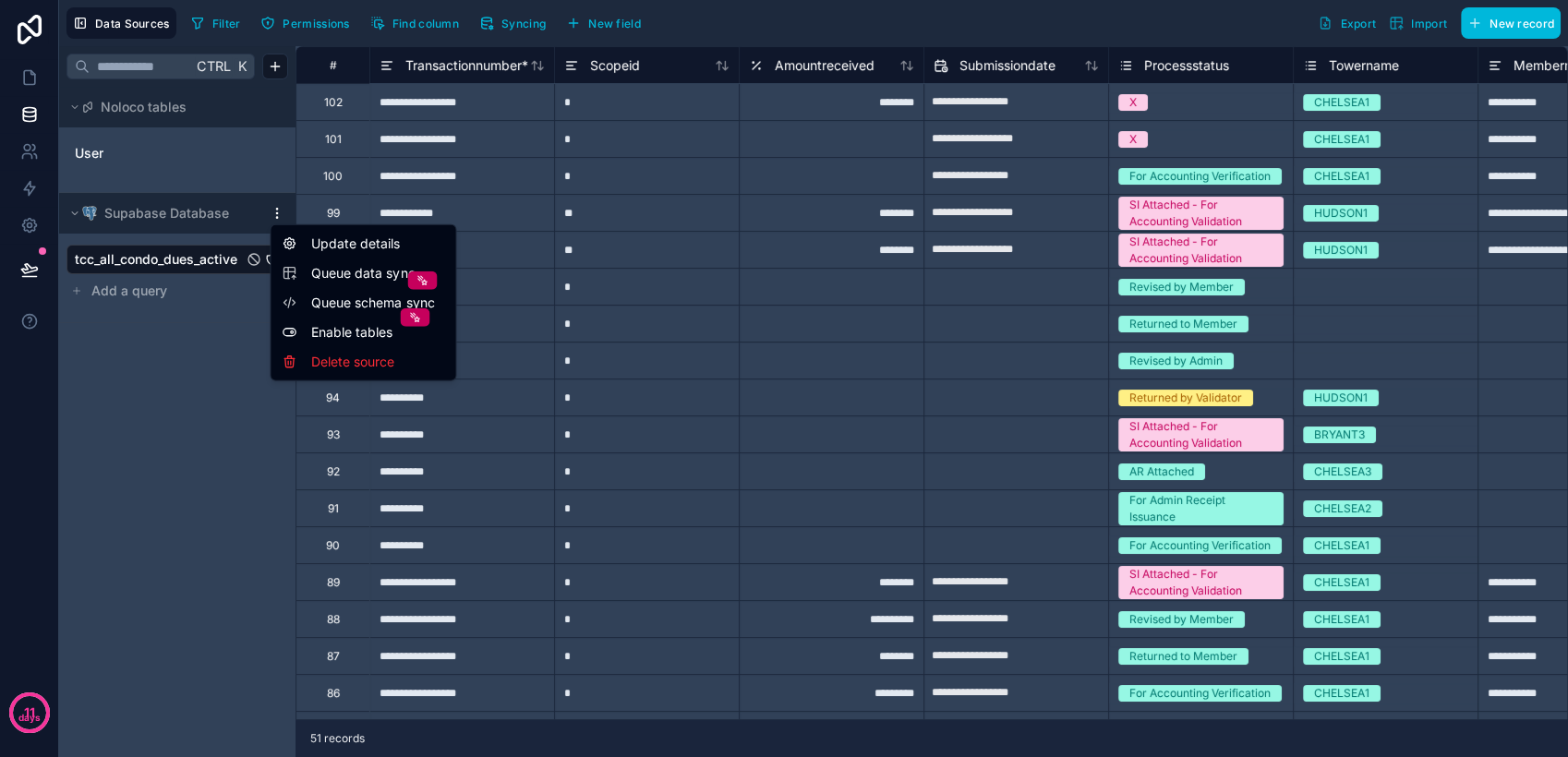
click at [278, 212] on html "**********" at bounding box center [784, 378] width 1568 height 757
click at [311, 245] on div "Update details" at bounding box center [362, 244] width 177 height 30
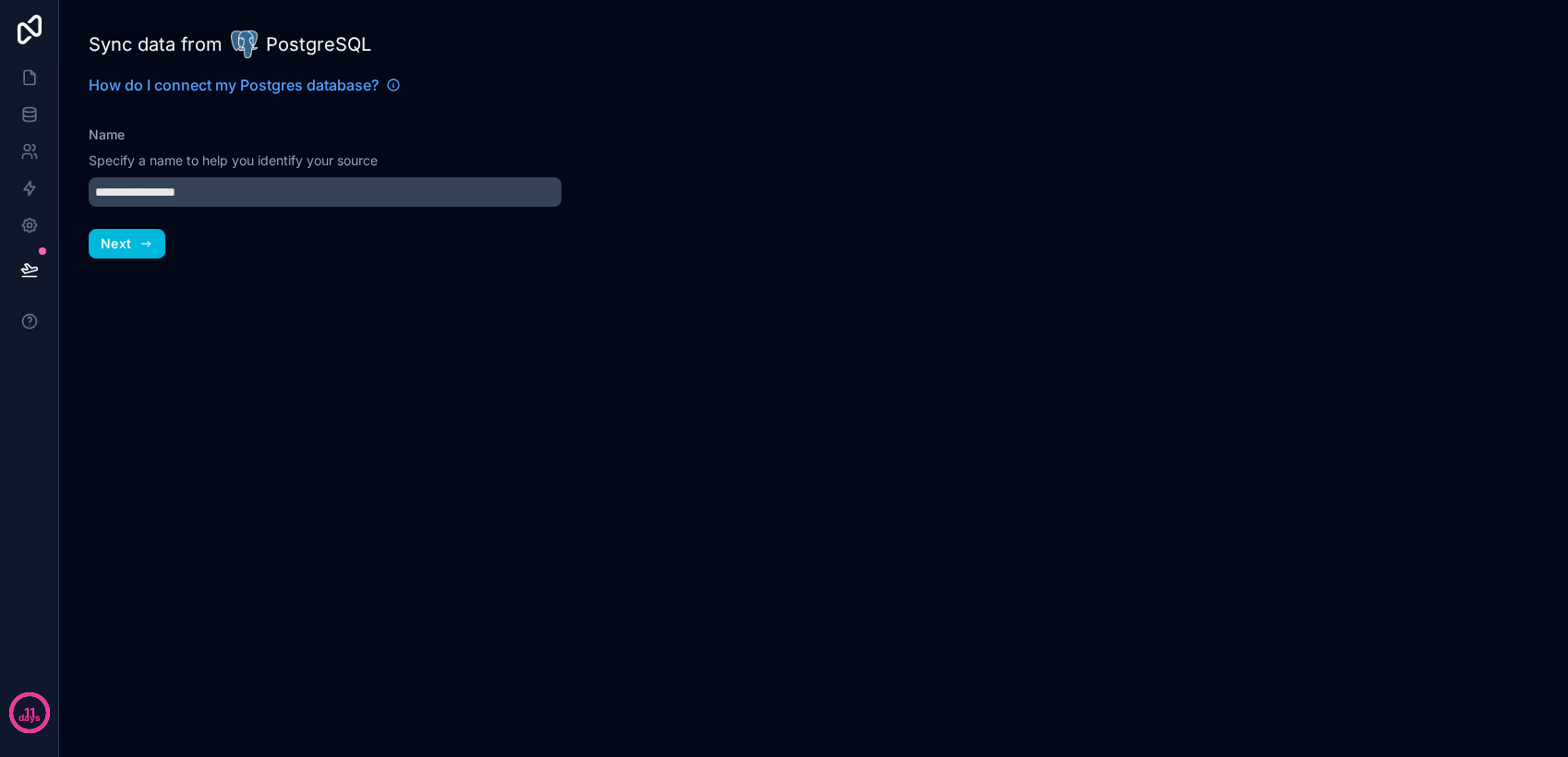
click at [137, 246] on button "Next" at bounding box center [127, 244] width 76 height 30
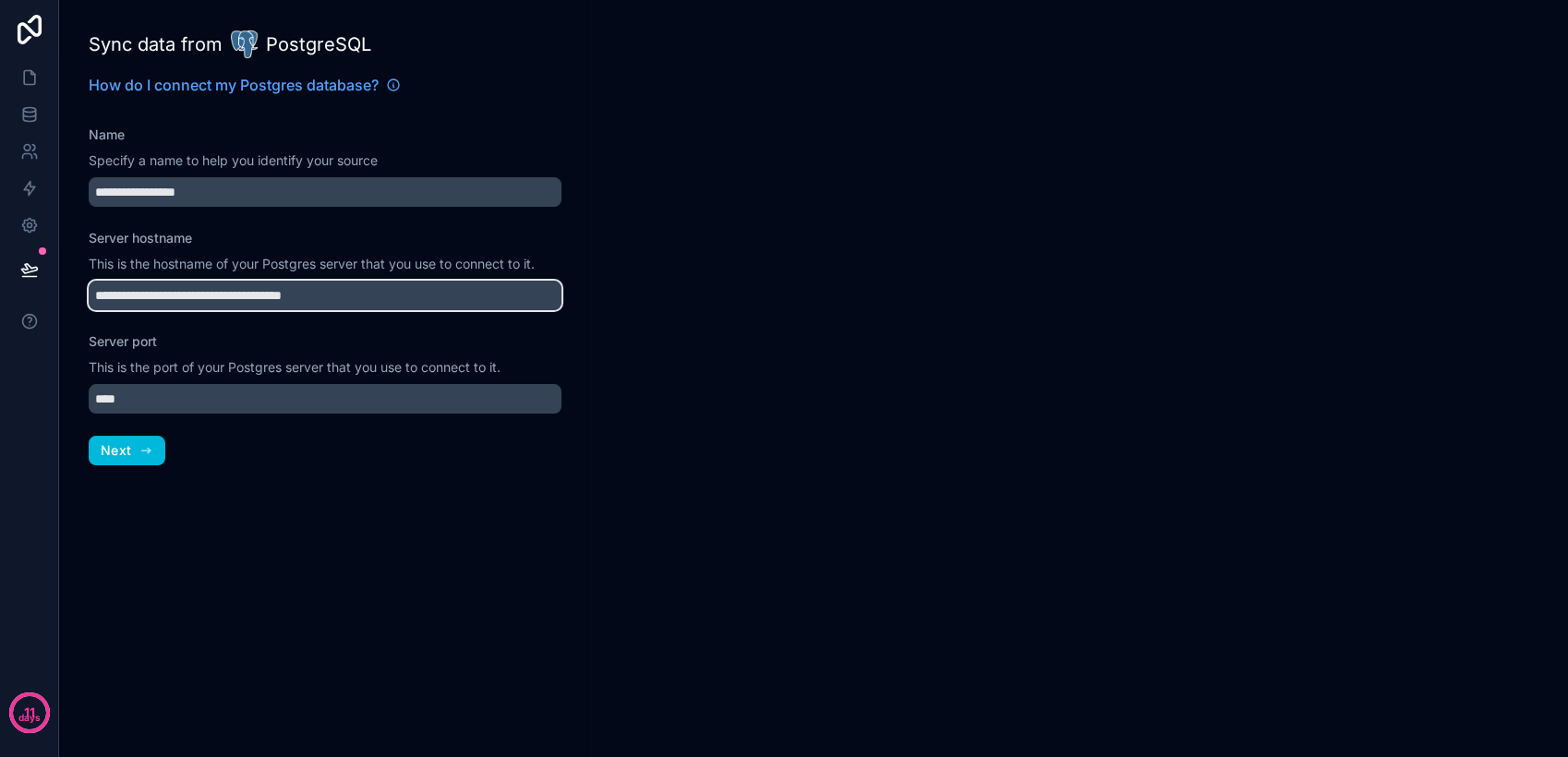
click at [189, 297] on input "**********" at bounding box center [324, 295] width 472 height 30
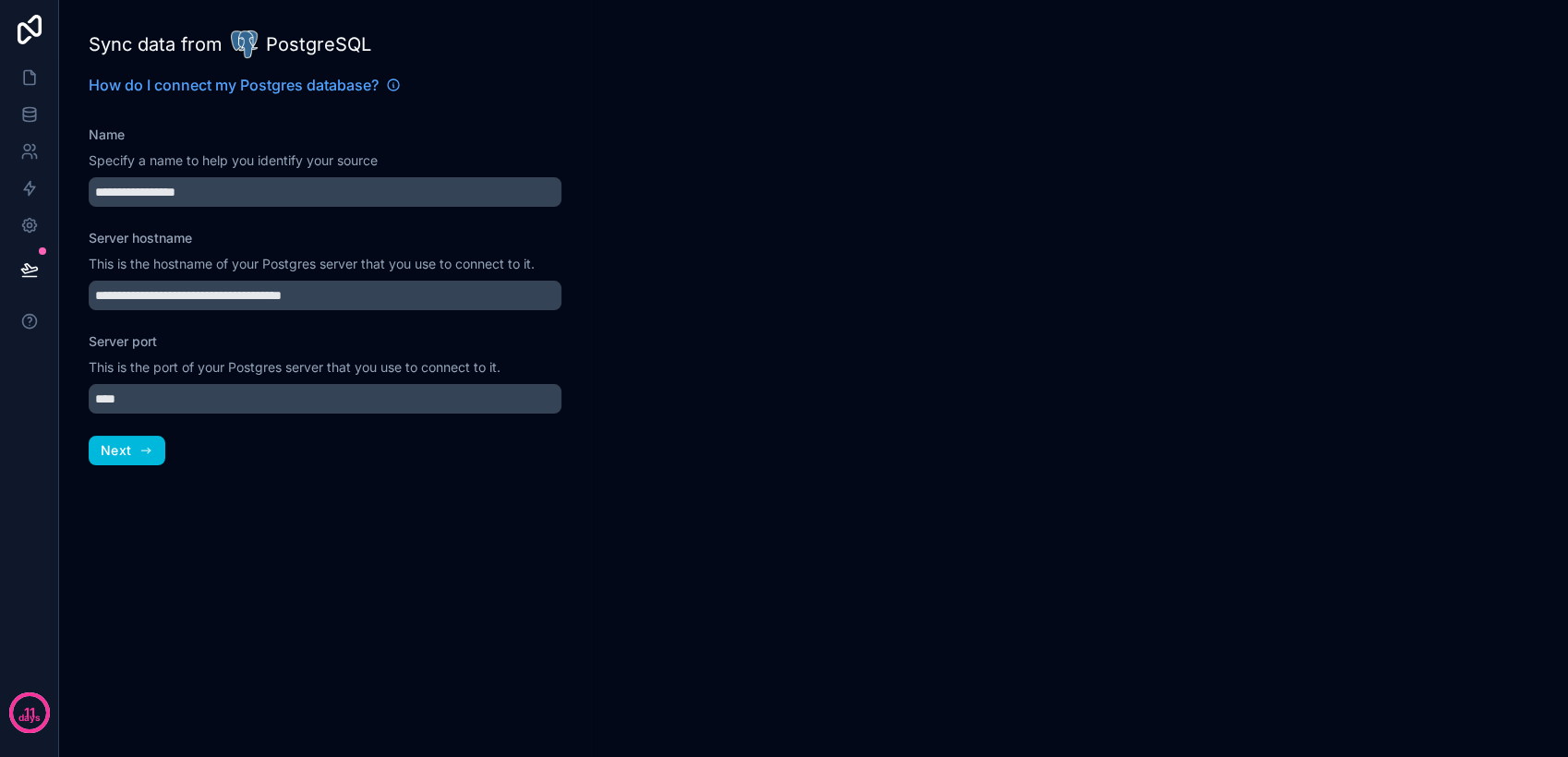
click at [132, 453] on button "Next" at bounding box center [127, 451] width 76 height 30
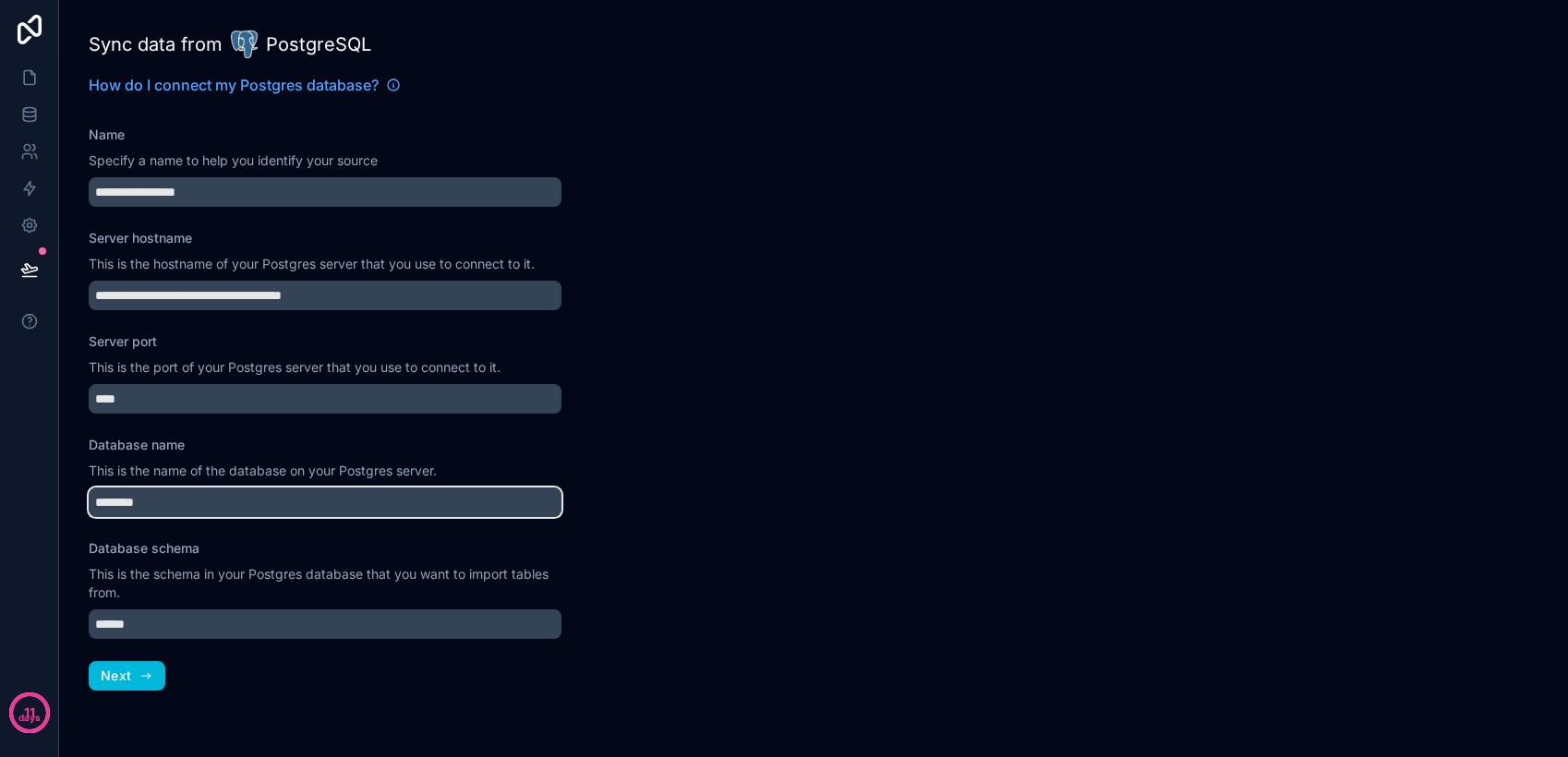
paste input "**********"
type input "**********"
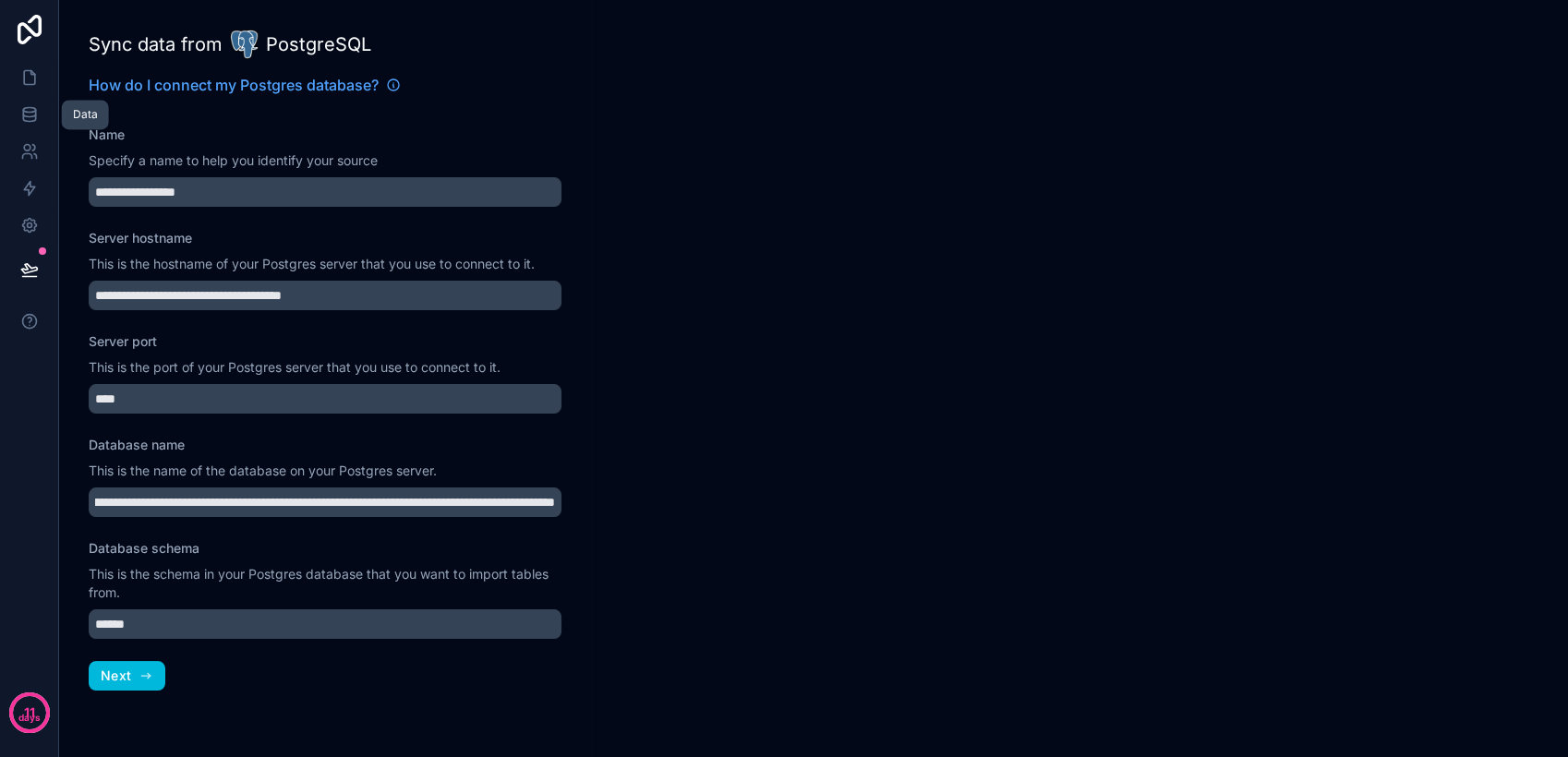
click at [32, 115] on icon at bounding box center [29, 114] width 12 height 7
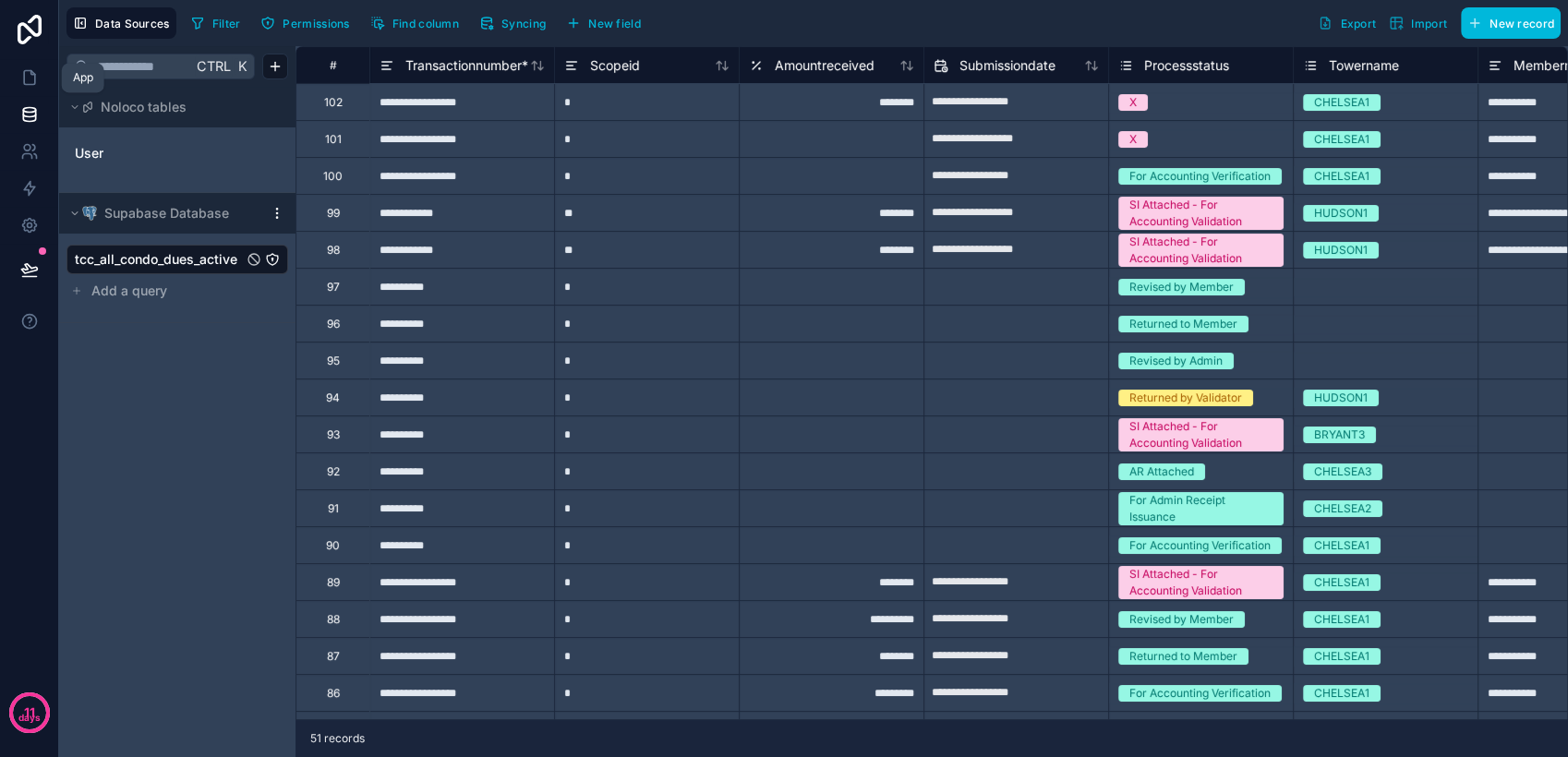
click at [20, 77] on icon at bounding box center [30, 77] width 19 height 19
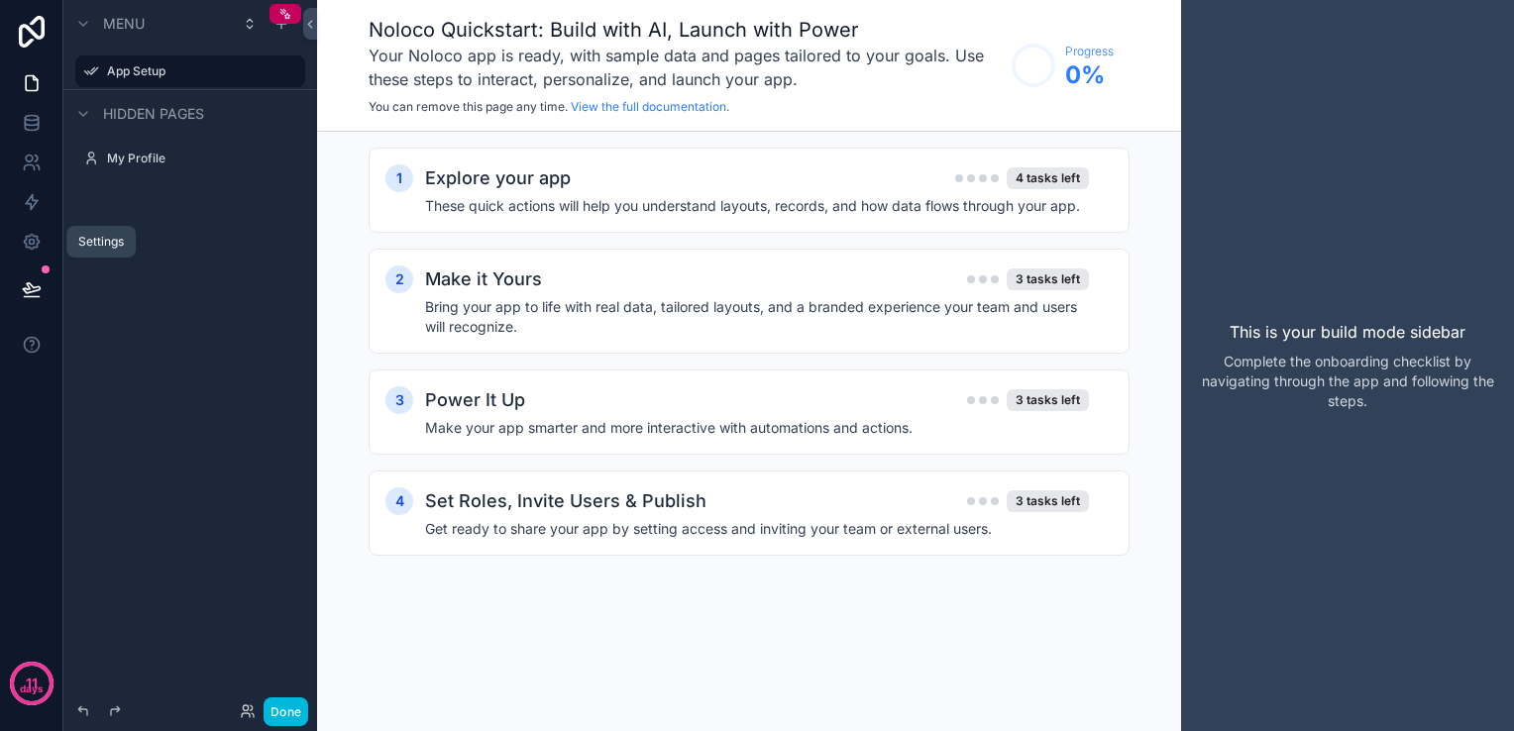
click at [40, 238] on icon at bounding box center [32, 242] width 20 height 20
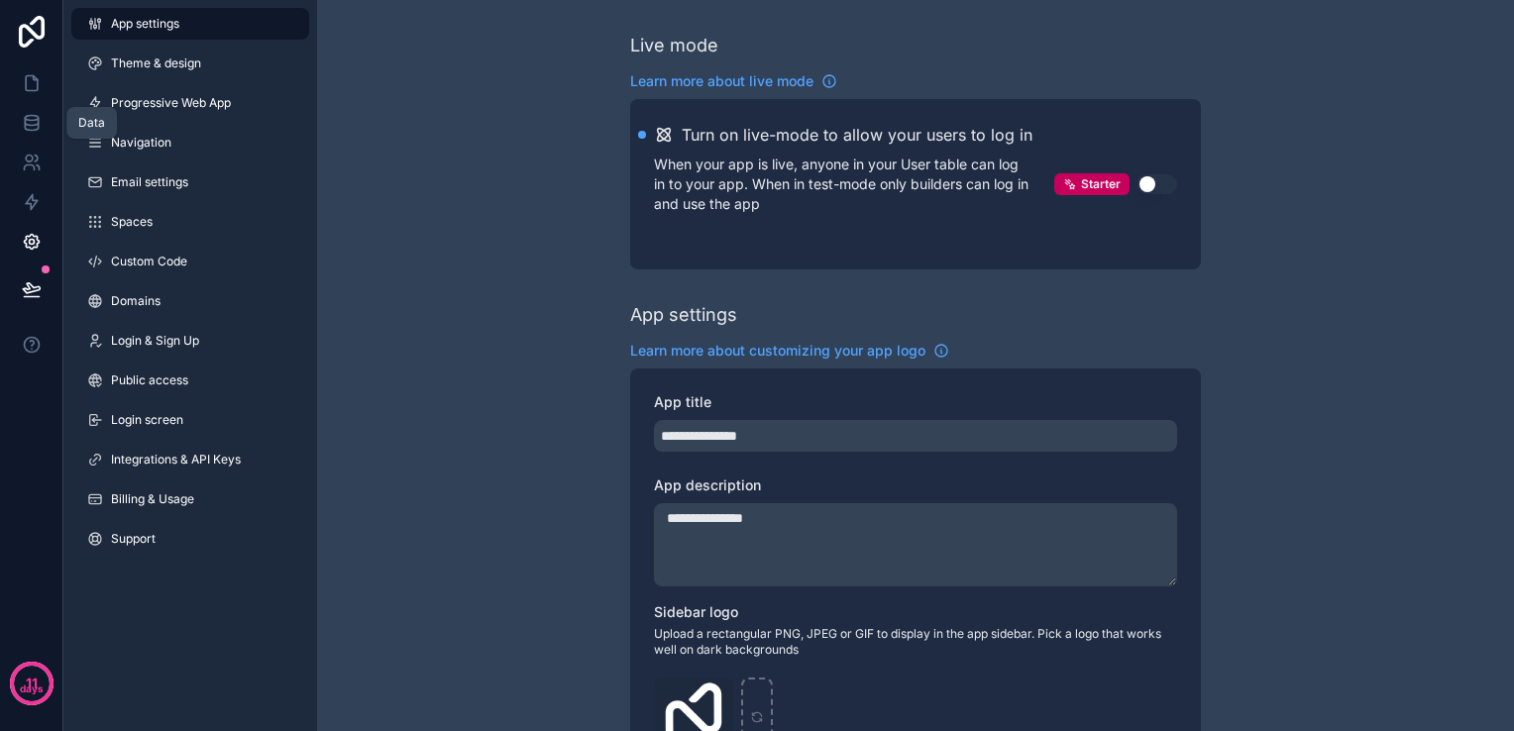
click at [40, 129] on icon at bounding box center [32, 123] width 20 height 20
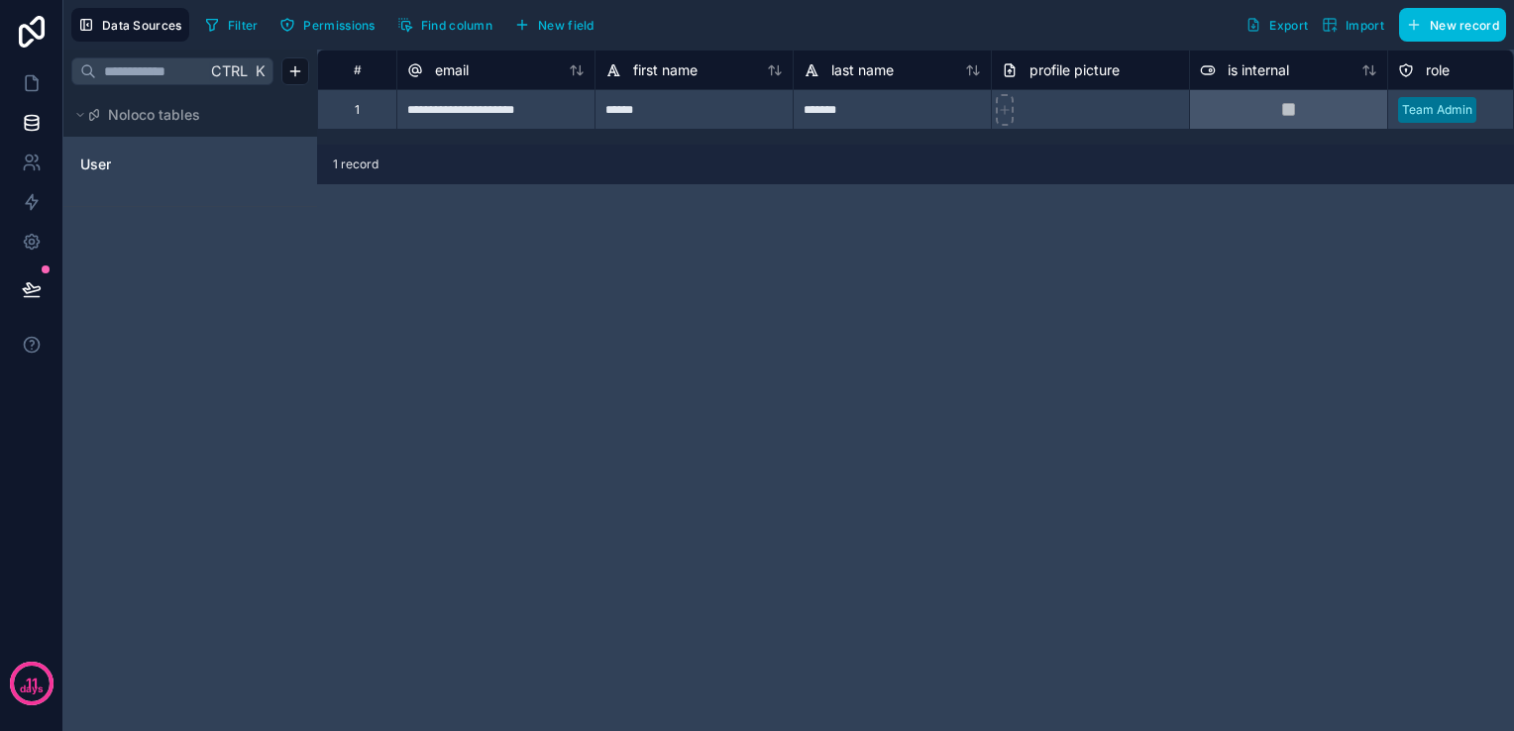
click at [293, 65] on html "**********" at bounding box center [757, 365] width 1514 height 731
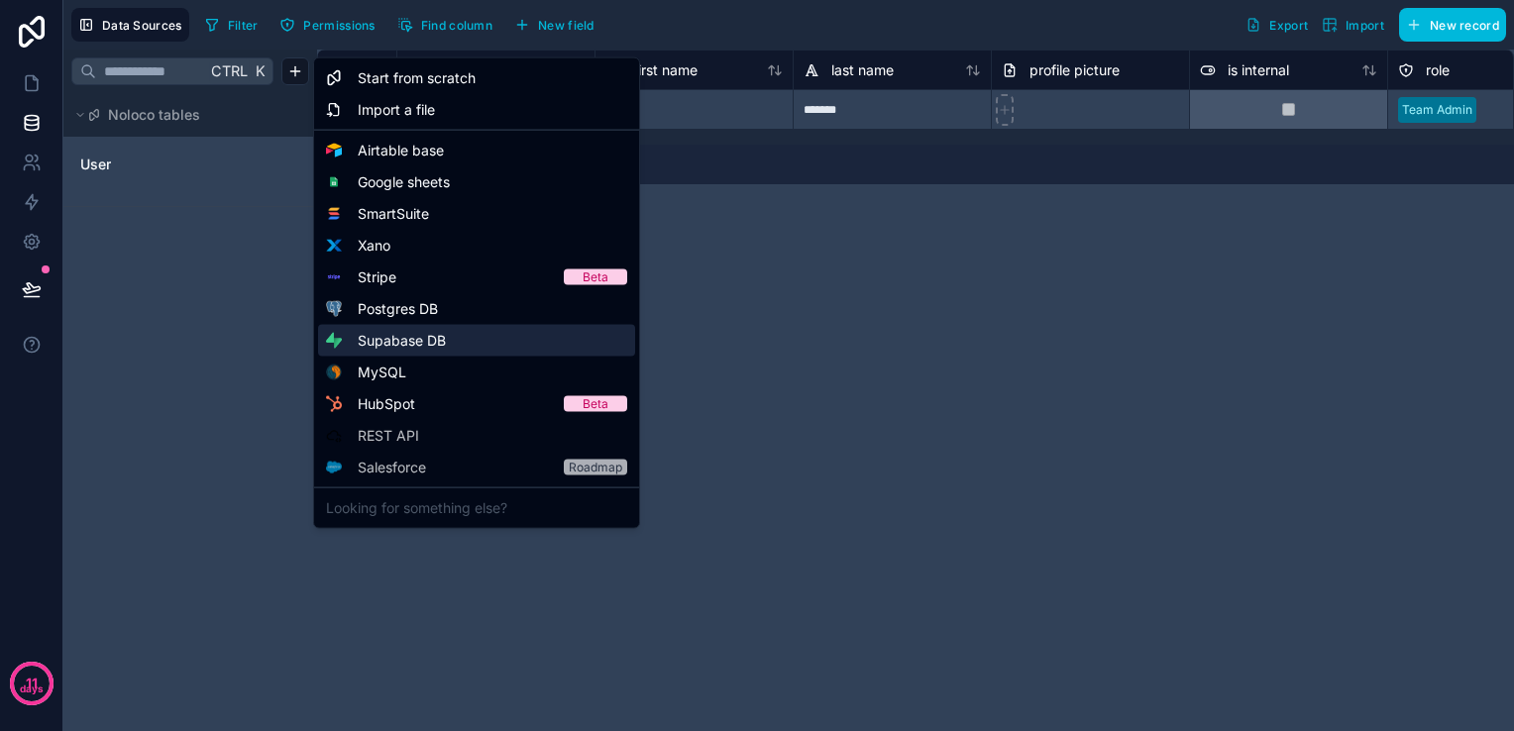
click at [460, 334] on div "Supabase DB" at bounding box center [476, 341] width 317 height 32
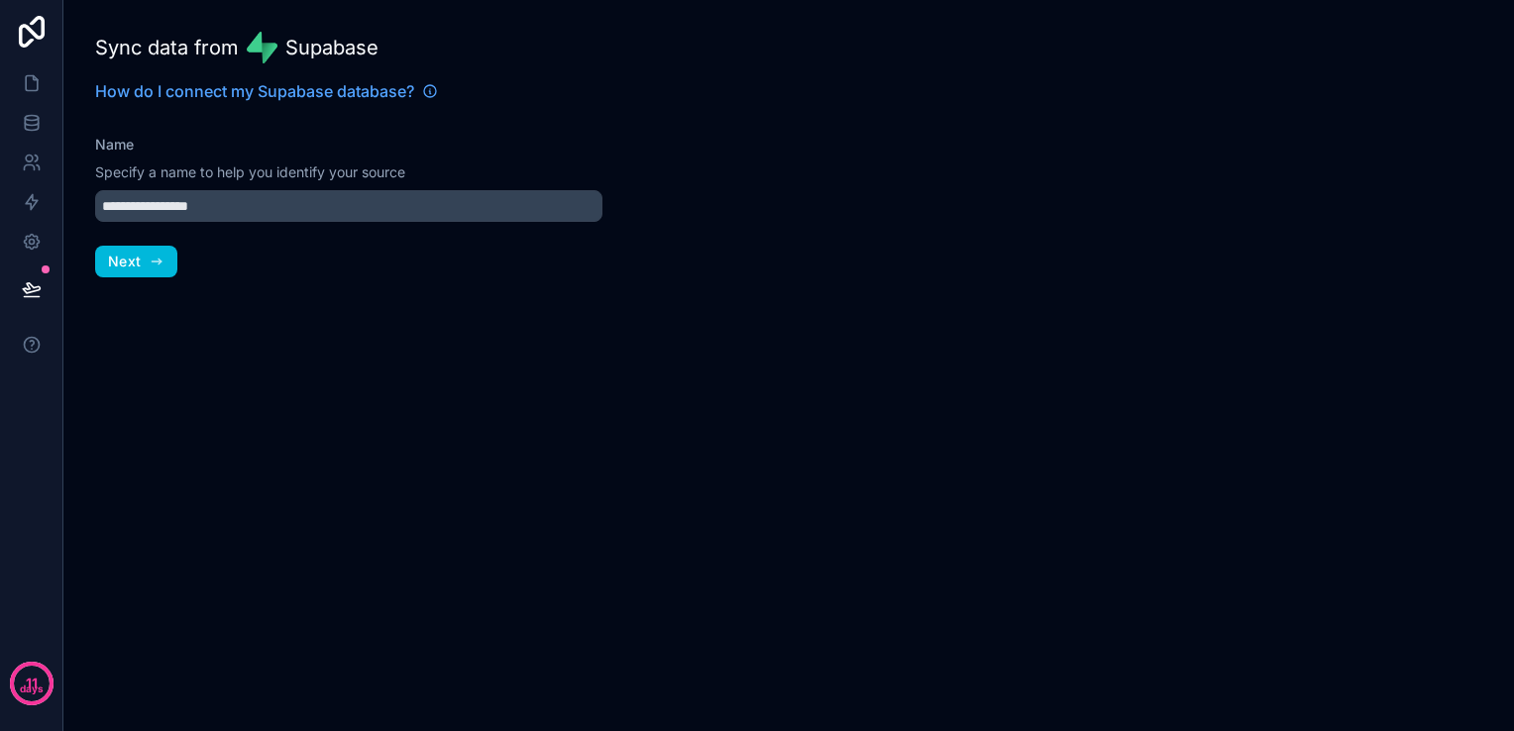
click at [145, 264] on button "Next" at bounding box center [136, 262] width 82 height 32
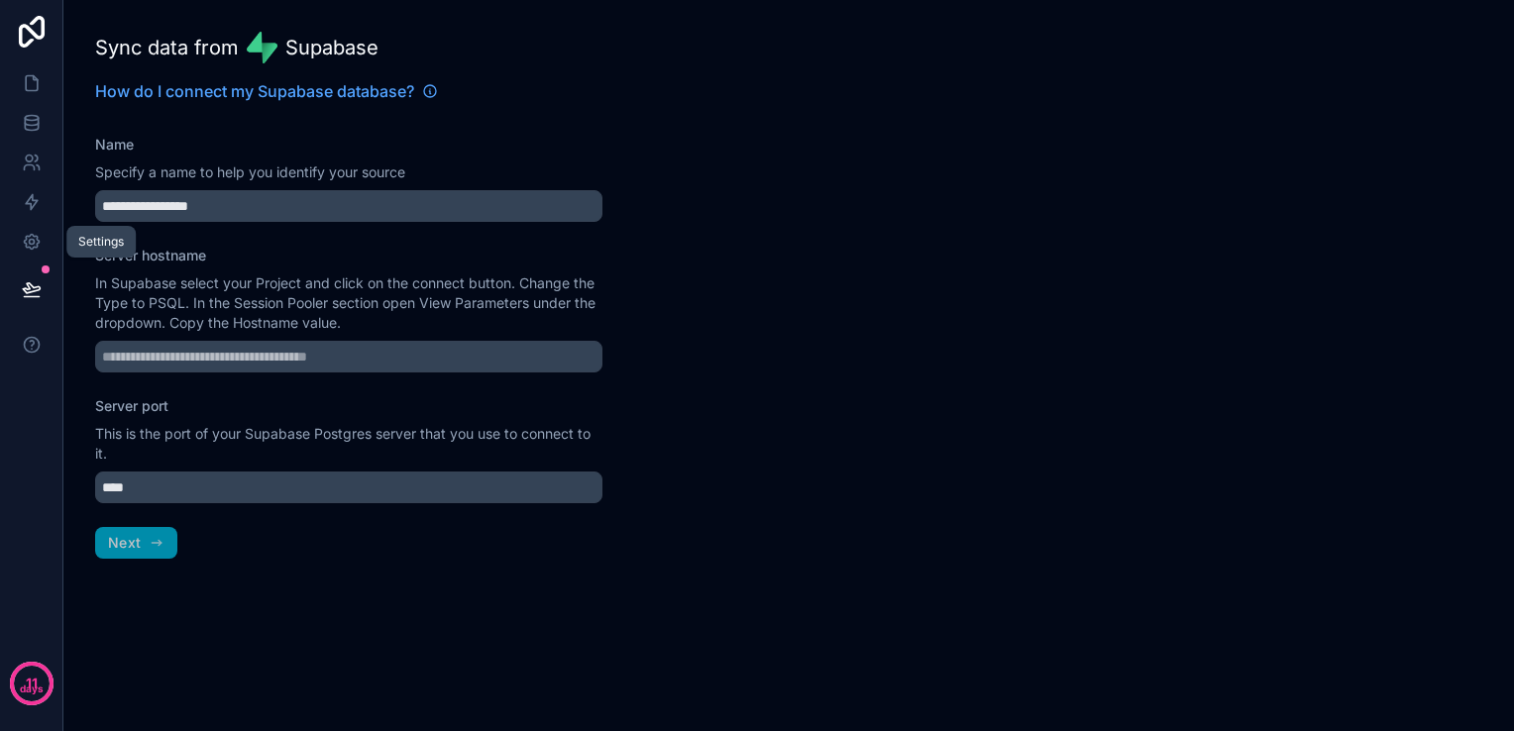
click at [36, 255] on link at bounding box center [31, 242] width 62 height 40
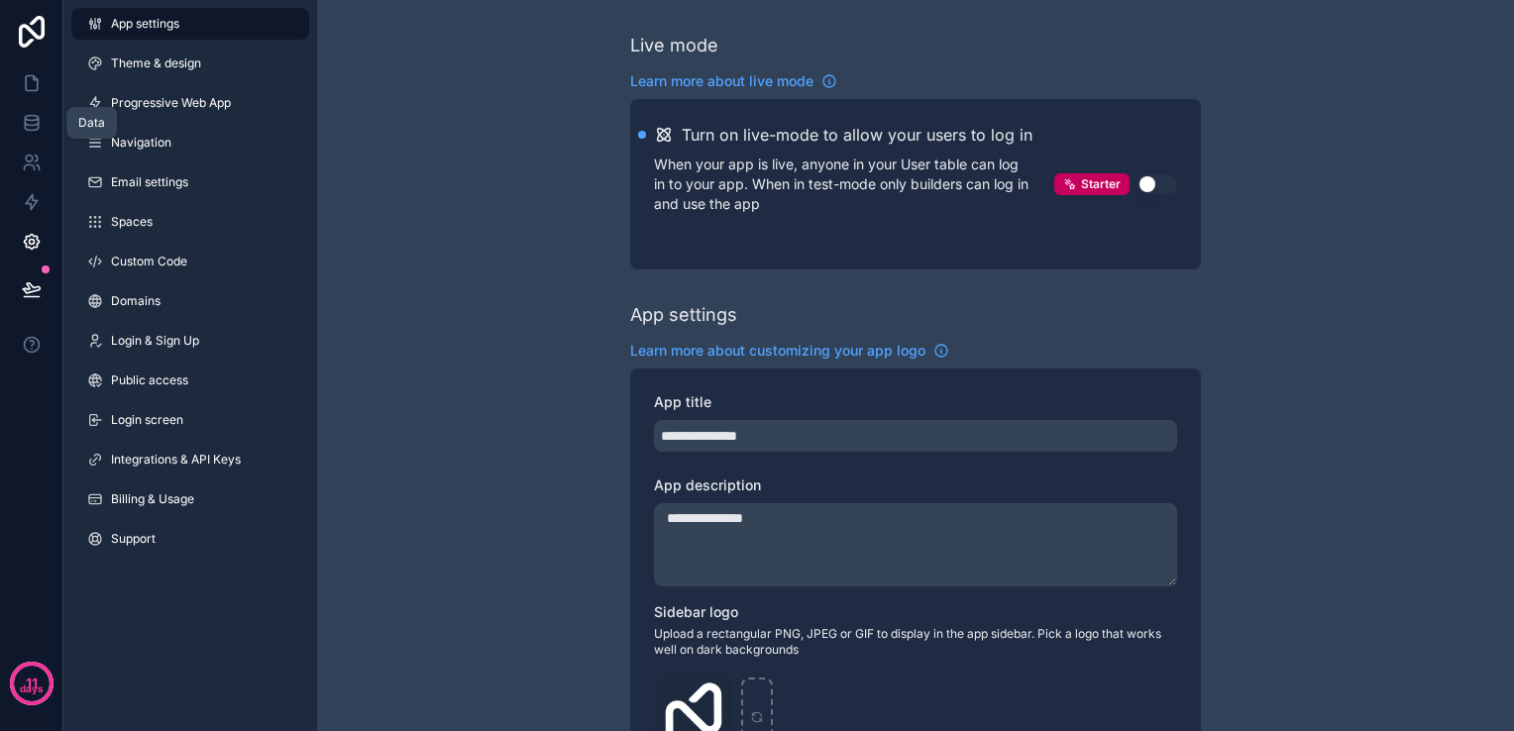
click at [29, 117] on icon at bounding box center [32, 123] width 20 height 20
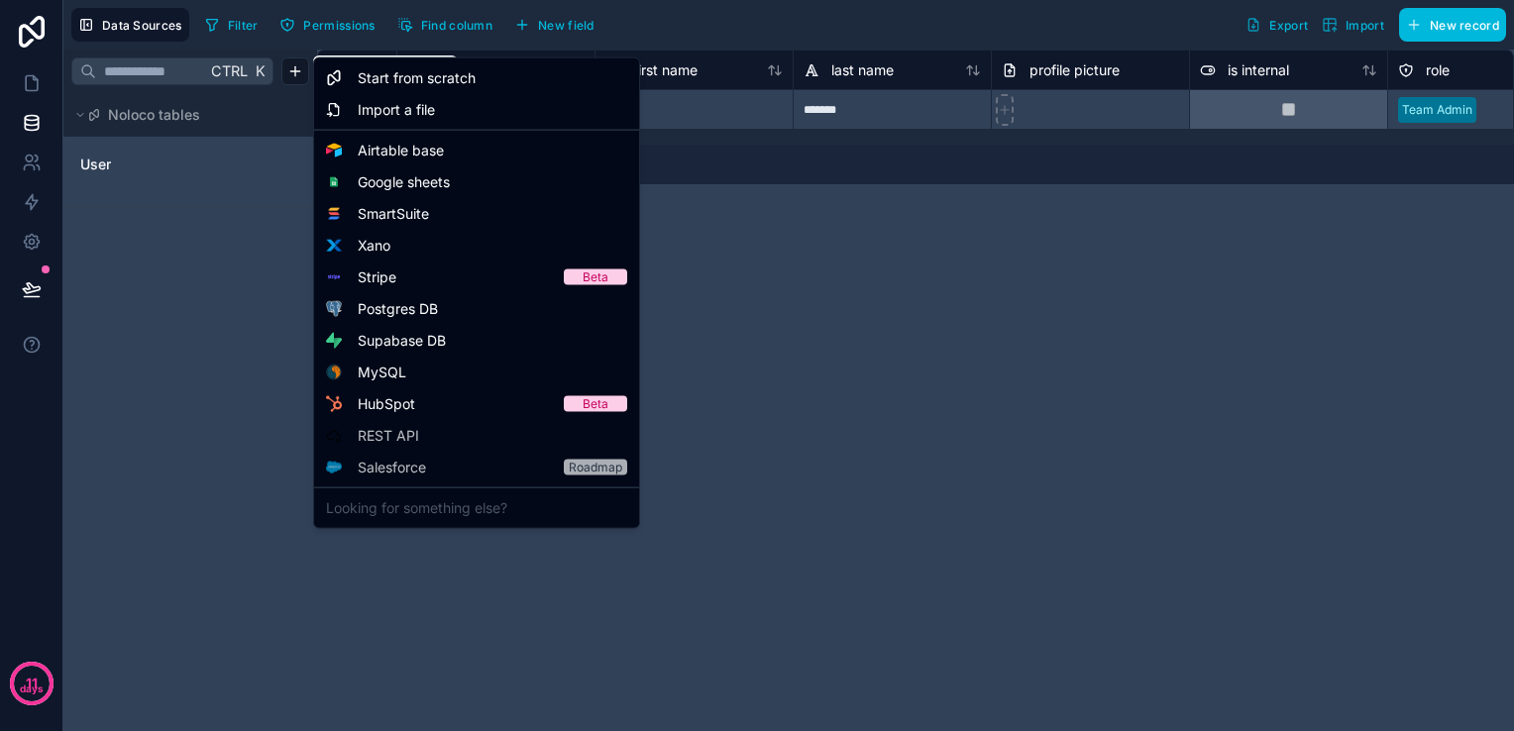
click at [296, 68] on html "**********" at bounding box center [757, 365] width 1514 height 731
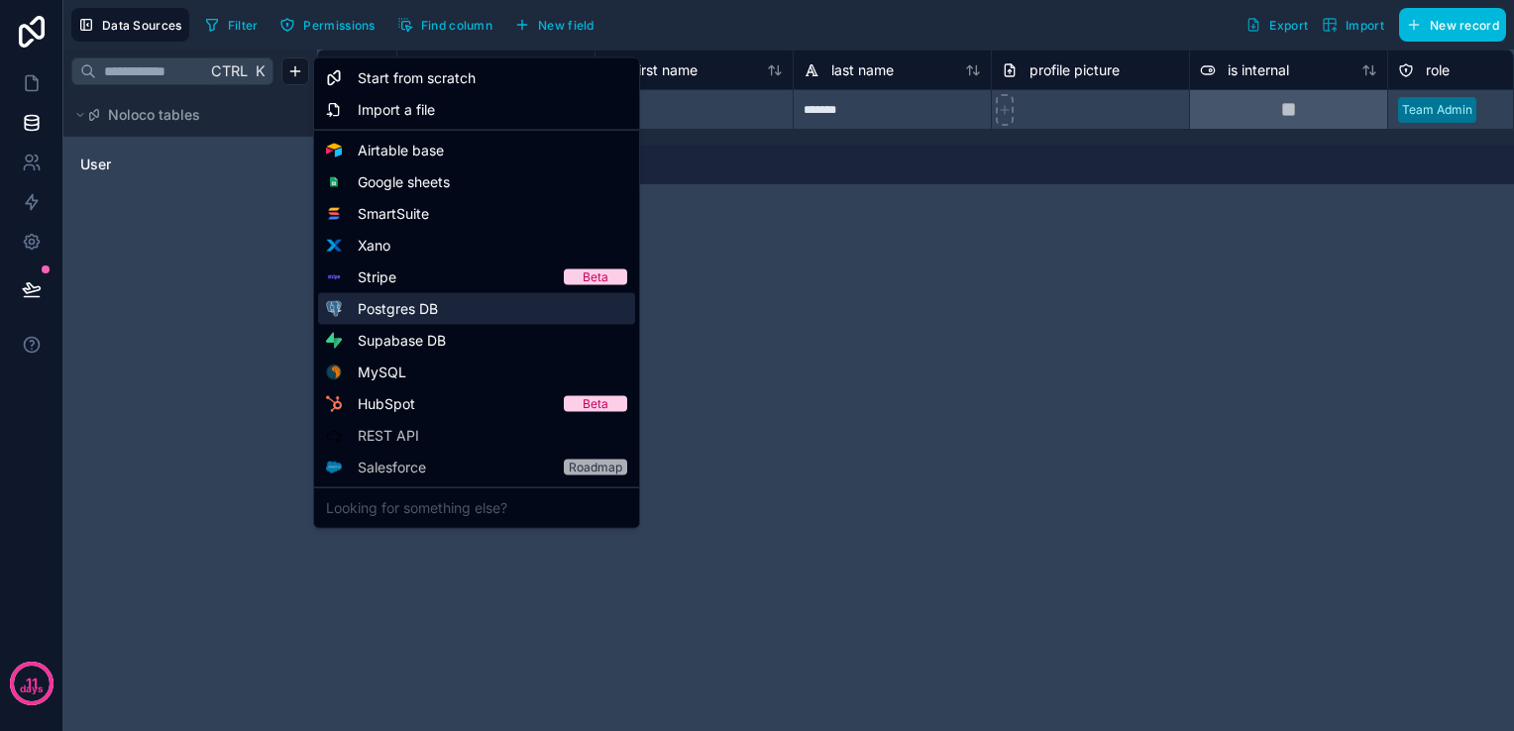
click at [402, 313] on span "Postgres DB" at bounding box center [398, 309] width 80 height 20
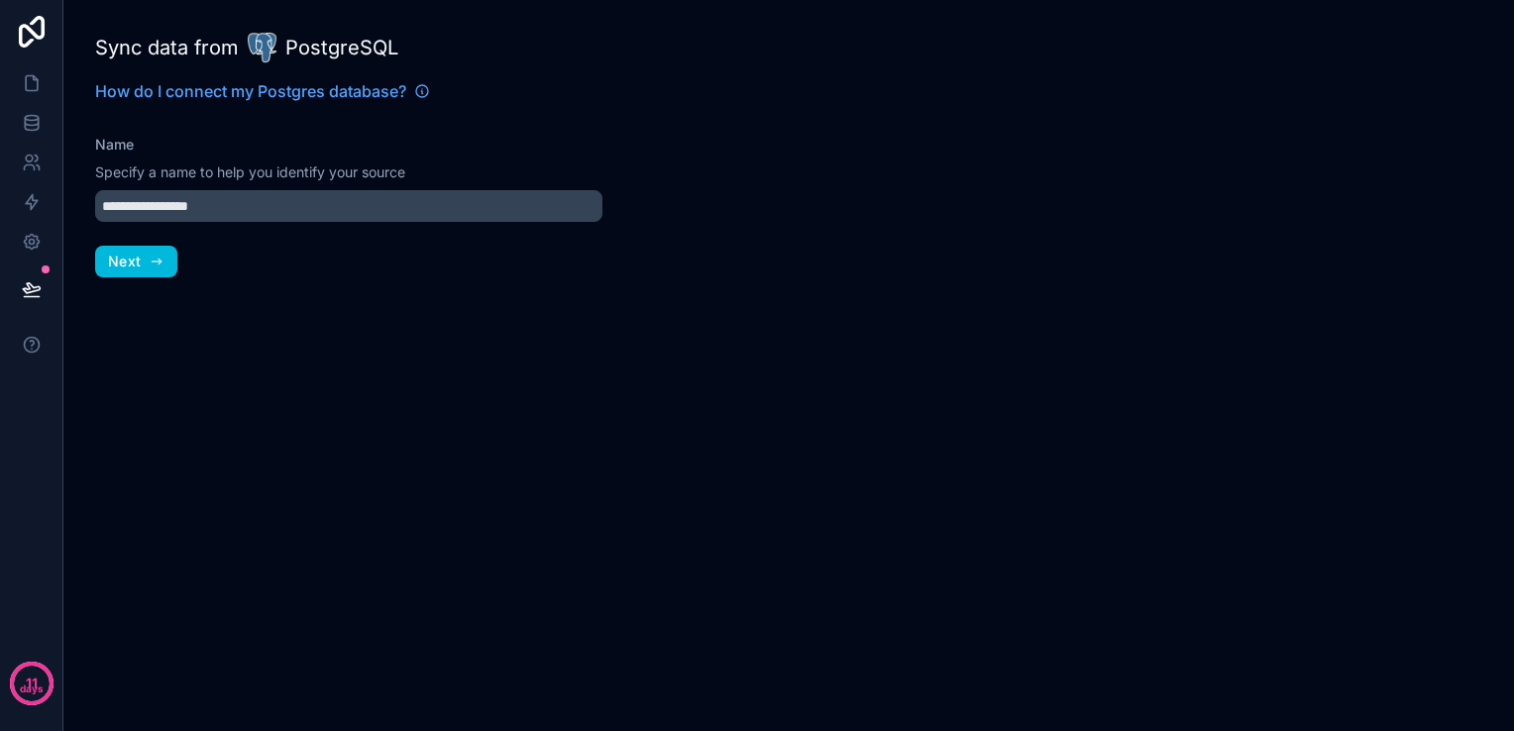
click at [123, 265] on span "Next" at bounding box center [124, 262] width 33 height 18
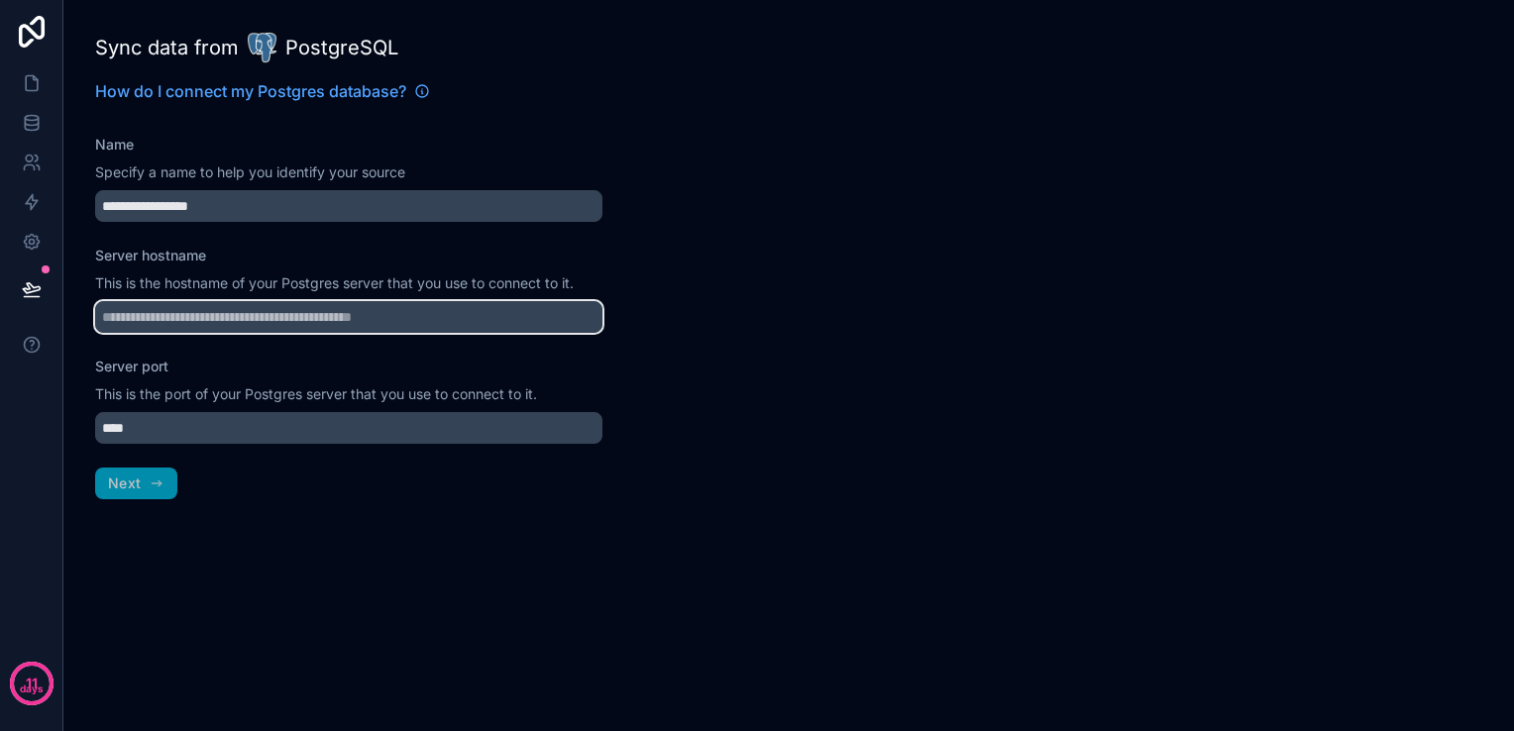
click at [228, 314] on input "Server hostname" at bounding box center [348, 317] width 507 height 32
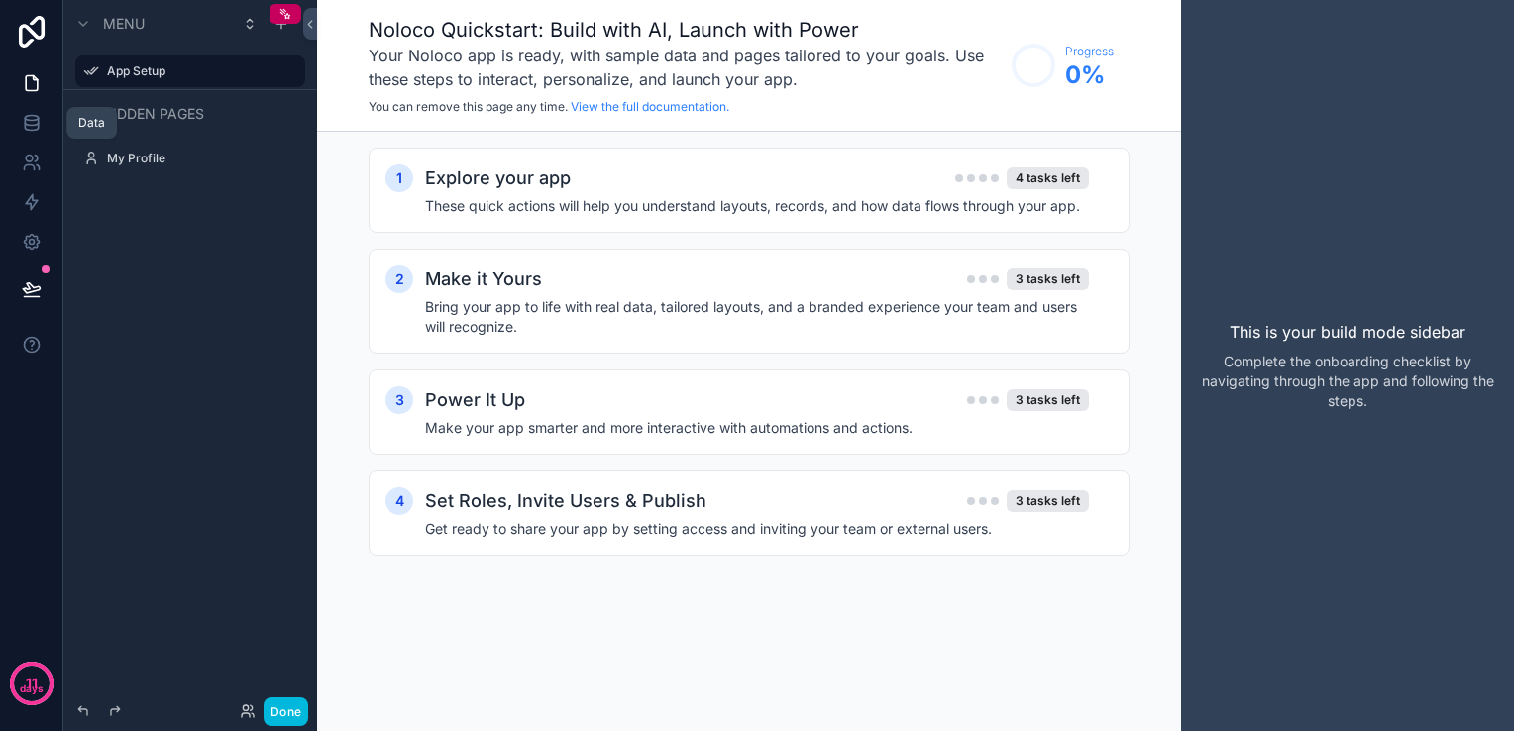
click at [42, 113] on link at bounding box center [31, 123] width 62 height 40
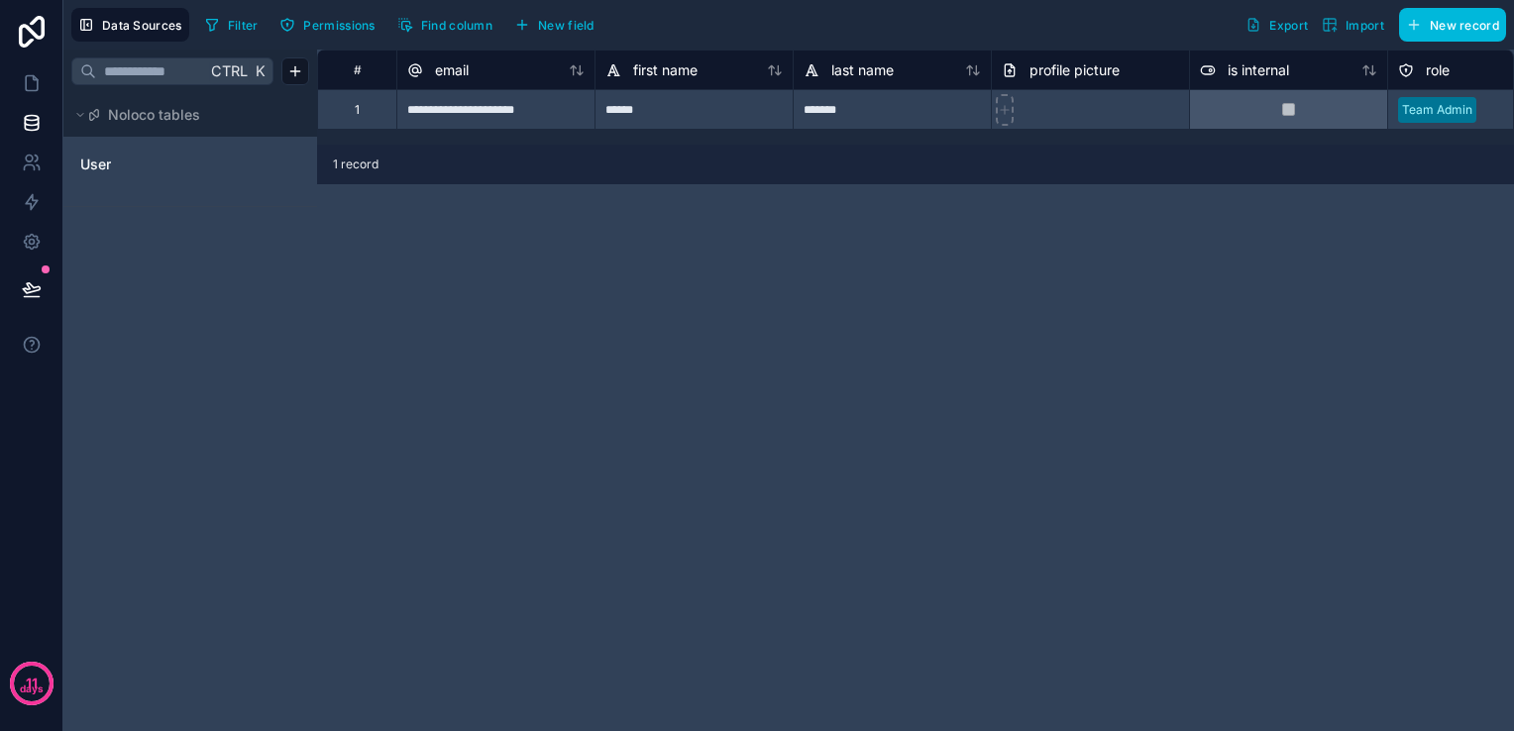
click at [297, 68] on html "**********" at bounding box center [757, 365] width 1514 height 731
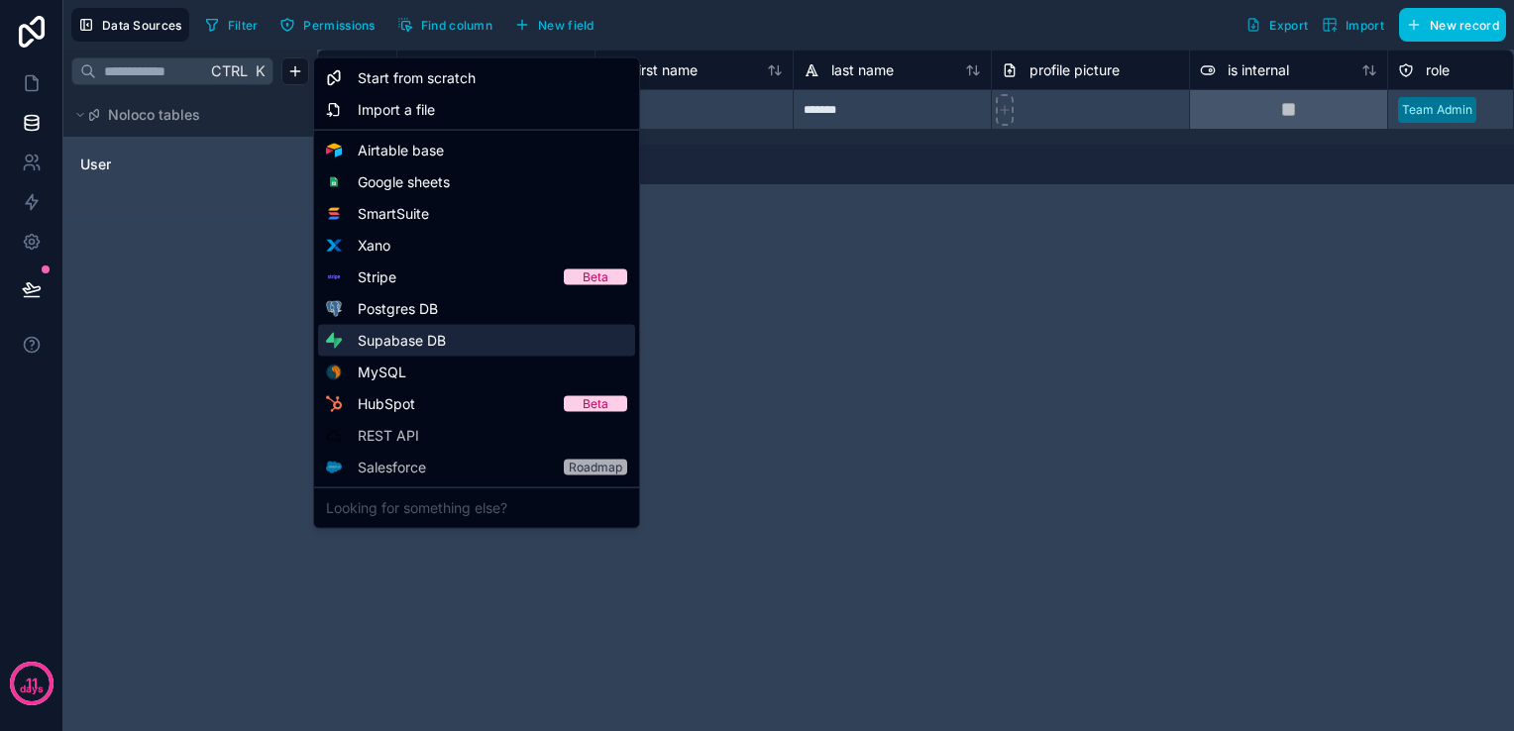
click at [406, 350] on span "Supabase DB" at bounding box center [402, 341] width 88 height 20
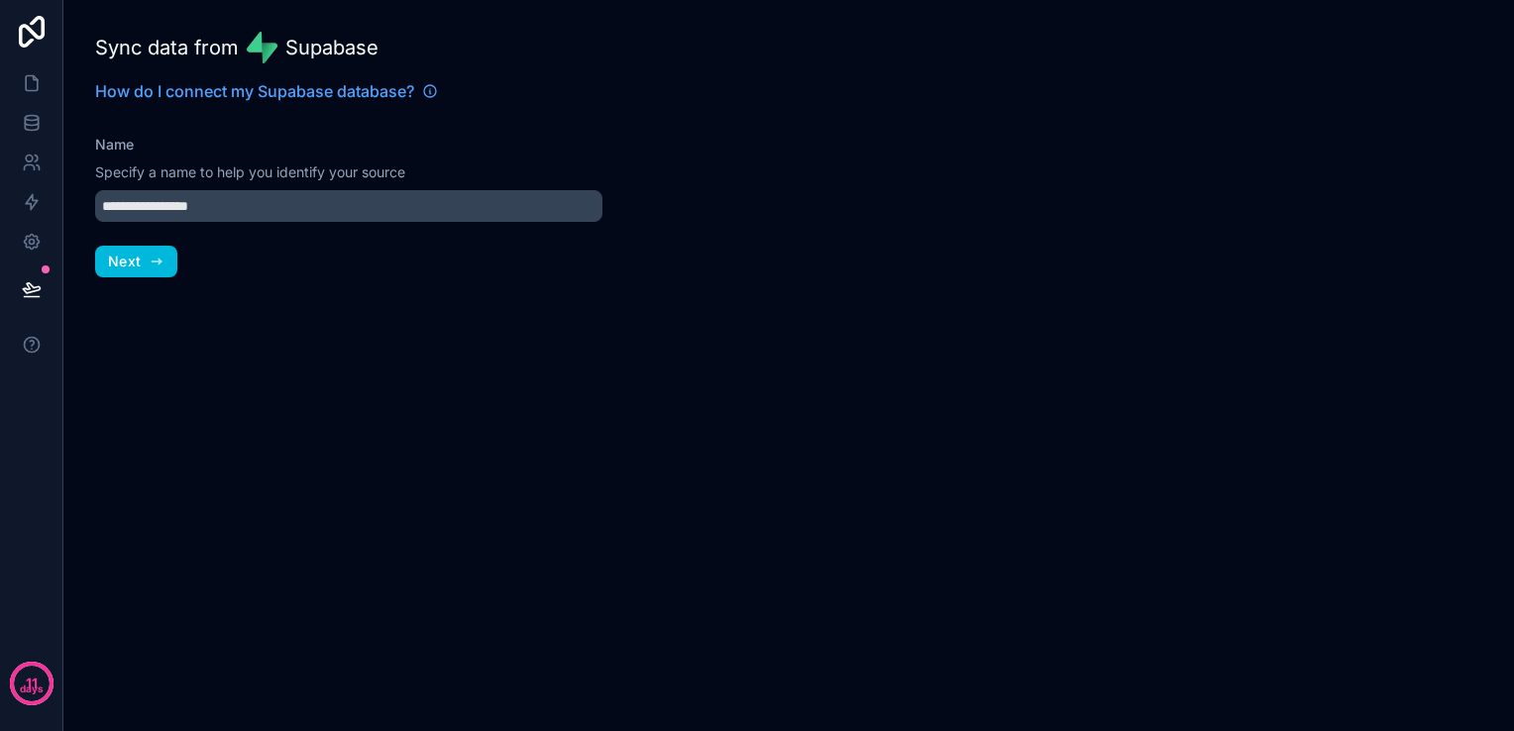
click at [163, 270] on button "Next" at bounding box center [136, 262] width 82 height 32
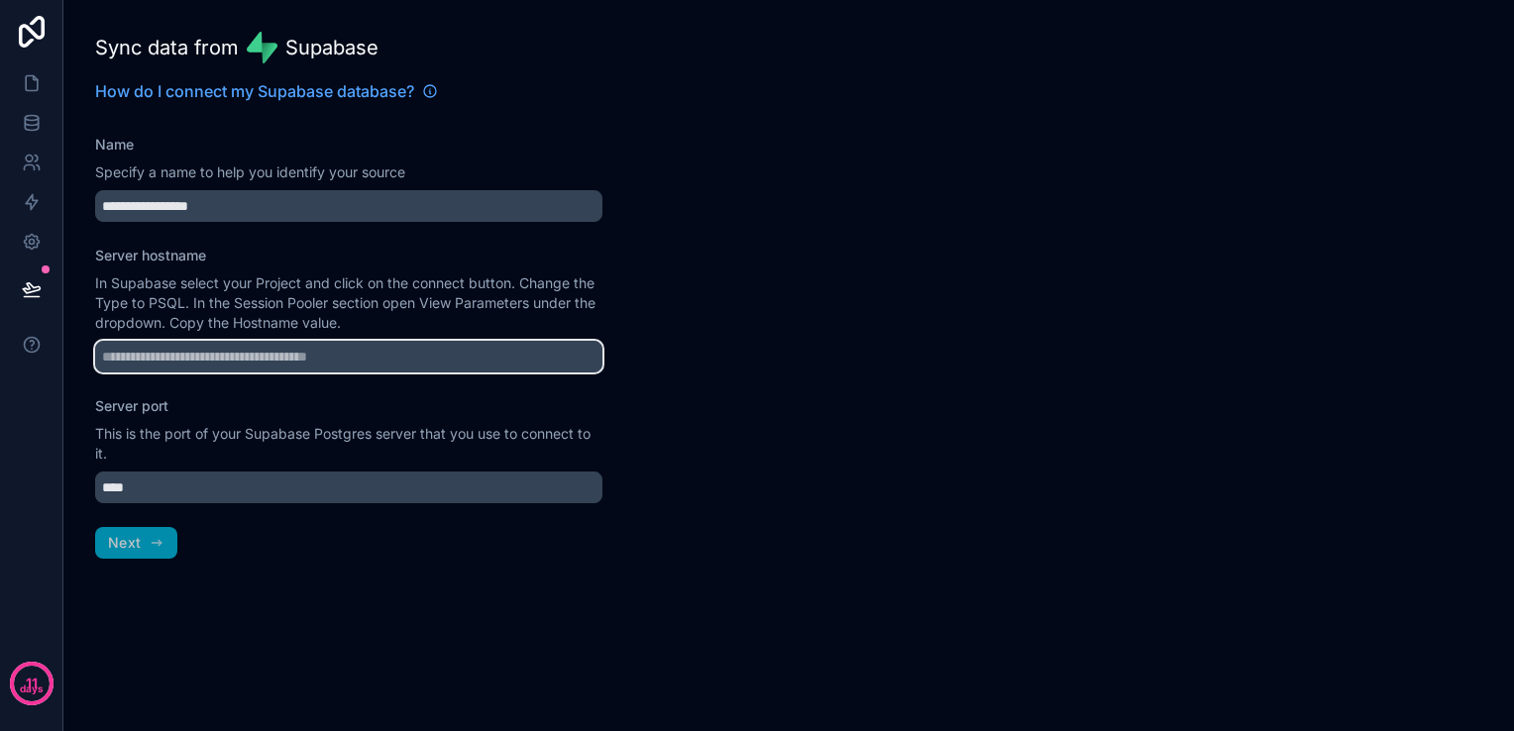
click at [250, 361] on input "Server hostname" at bounding box center [348, 357] width 507 height 32
paste input "**********"
type input "**********"
paste input "**********"
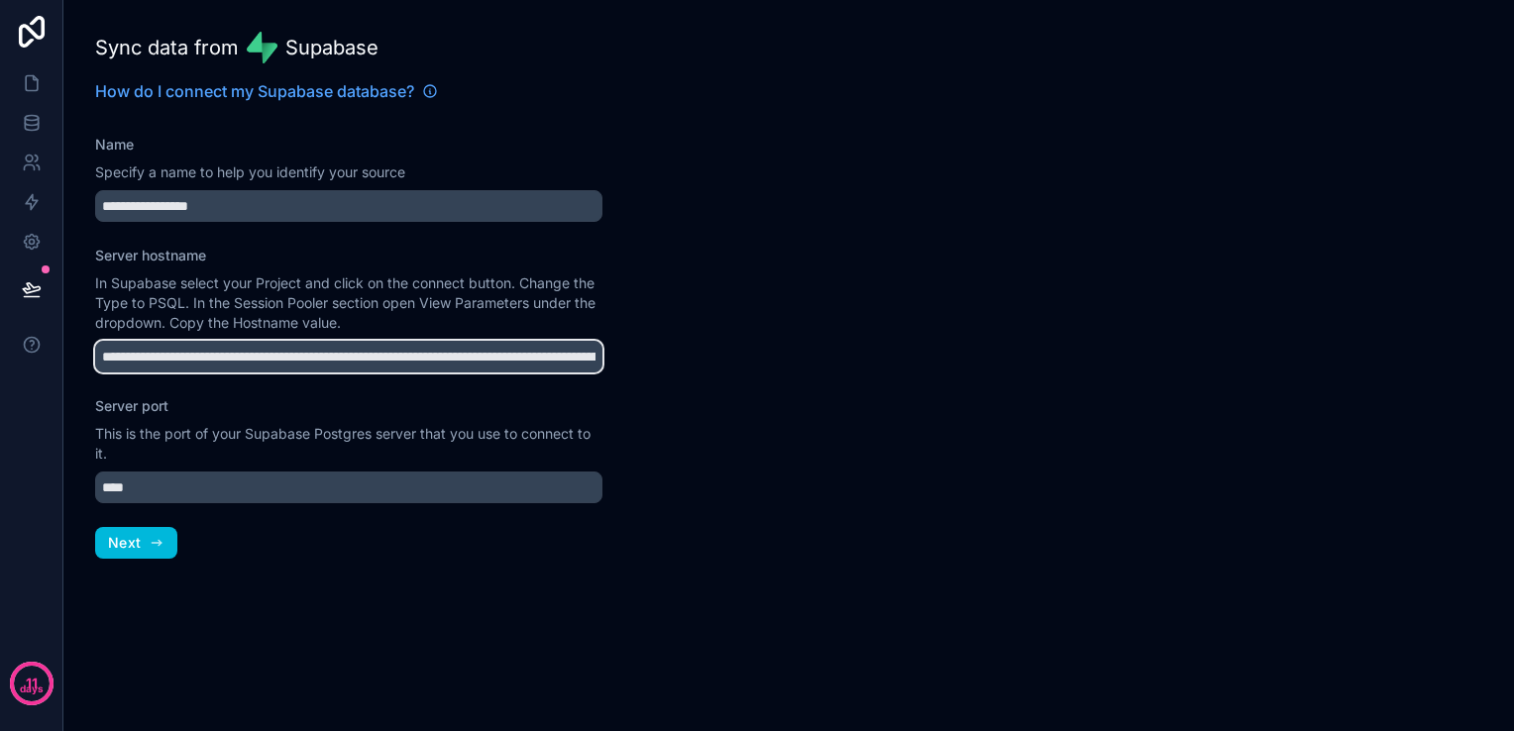
drag, startPoint x: 155, startPoint y: 359, endPoint x: 123, endPoint y: 358, distance: 31.7
click at [86, 359] on div "**********" at bounding box center [348, 365] width 571 height 731
drag, startPoint x: 396, startPoint y: 358, endPoint x: 529, endPoint y: 355, distance: 132.8
click at [529, 355] on input "**********" at bounding box center [348, 357] width 507 height 32
type input "**********"
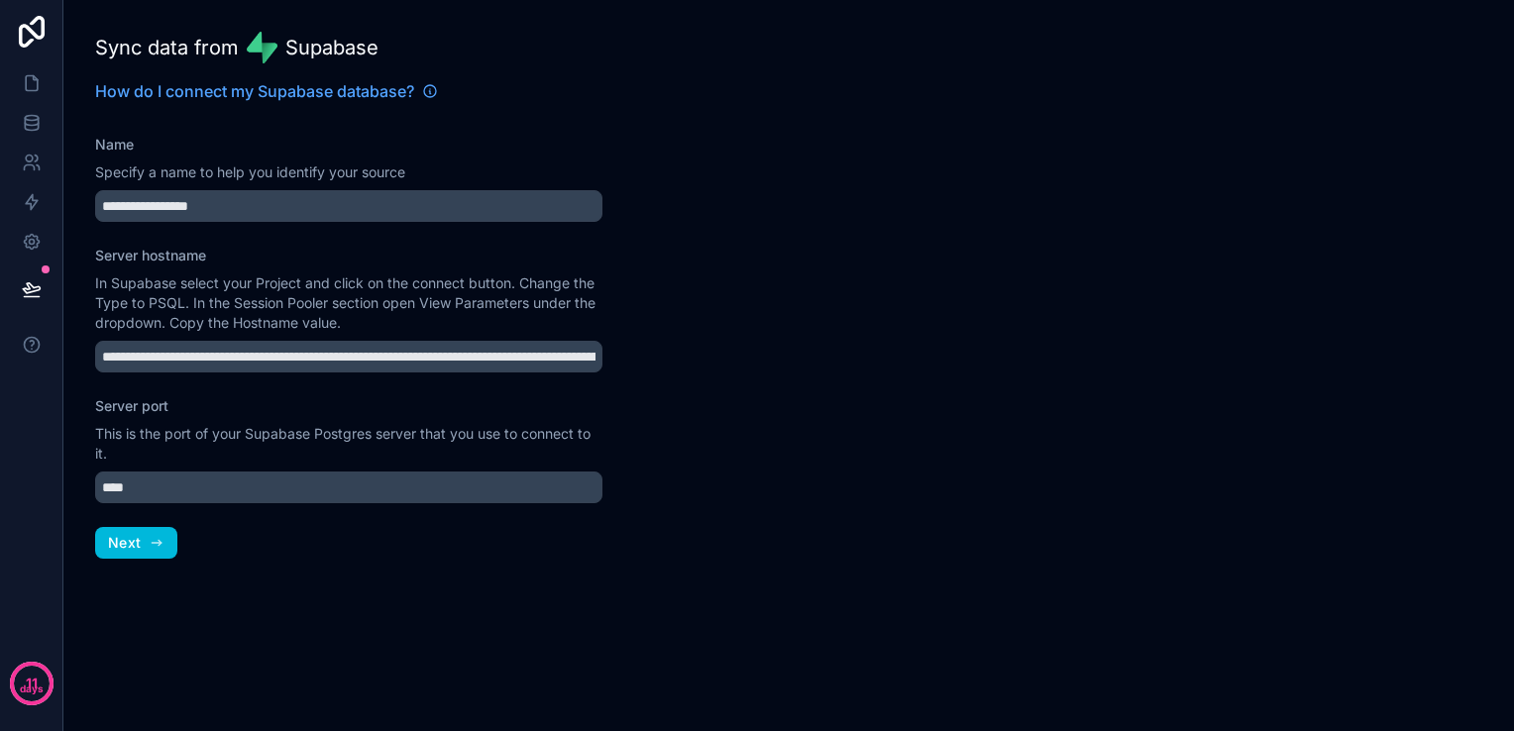
click at [159, 535] on icon "button" at bounding box center [157, 543] width 16 height 16
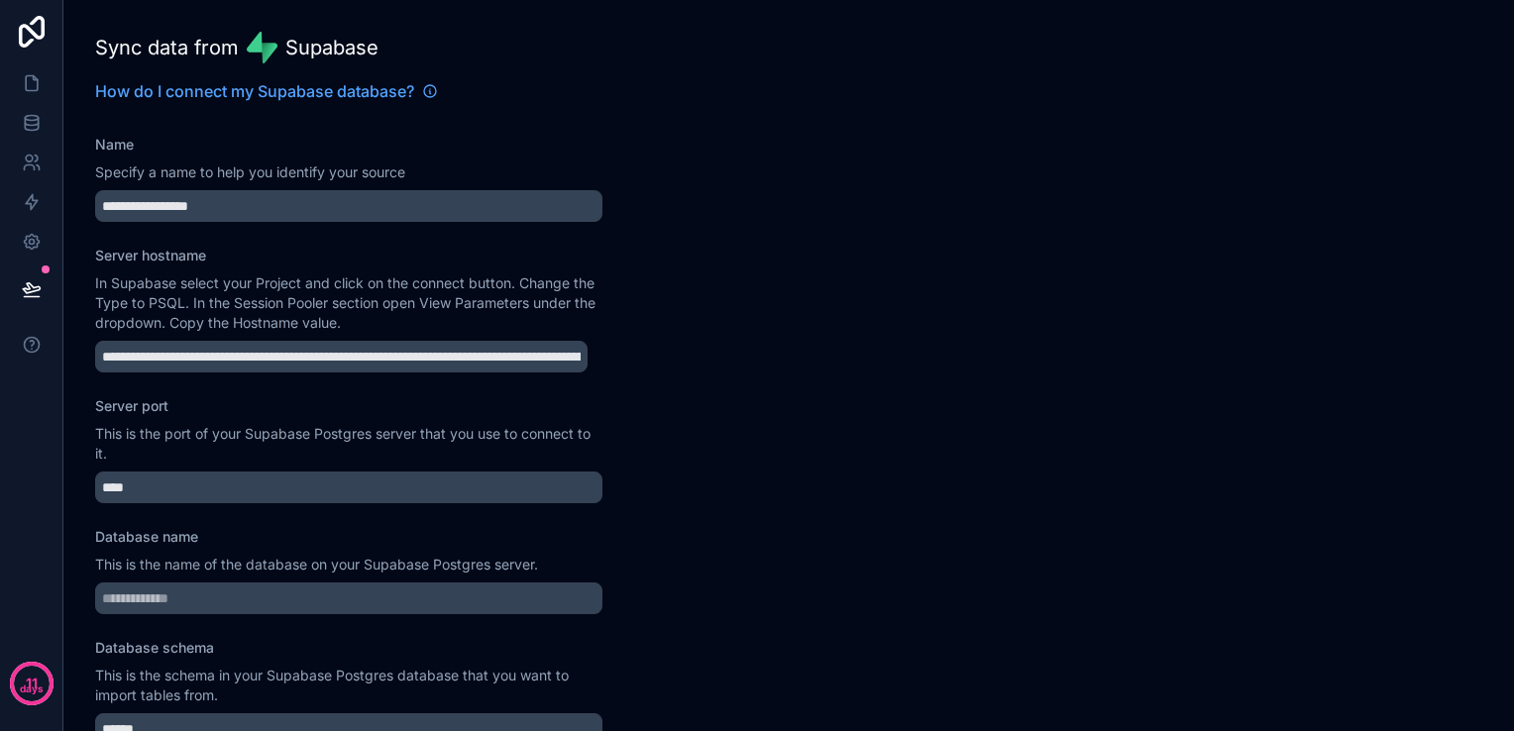
scroll to position [99, 0]
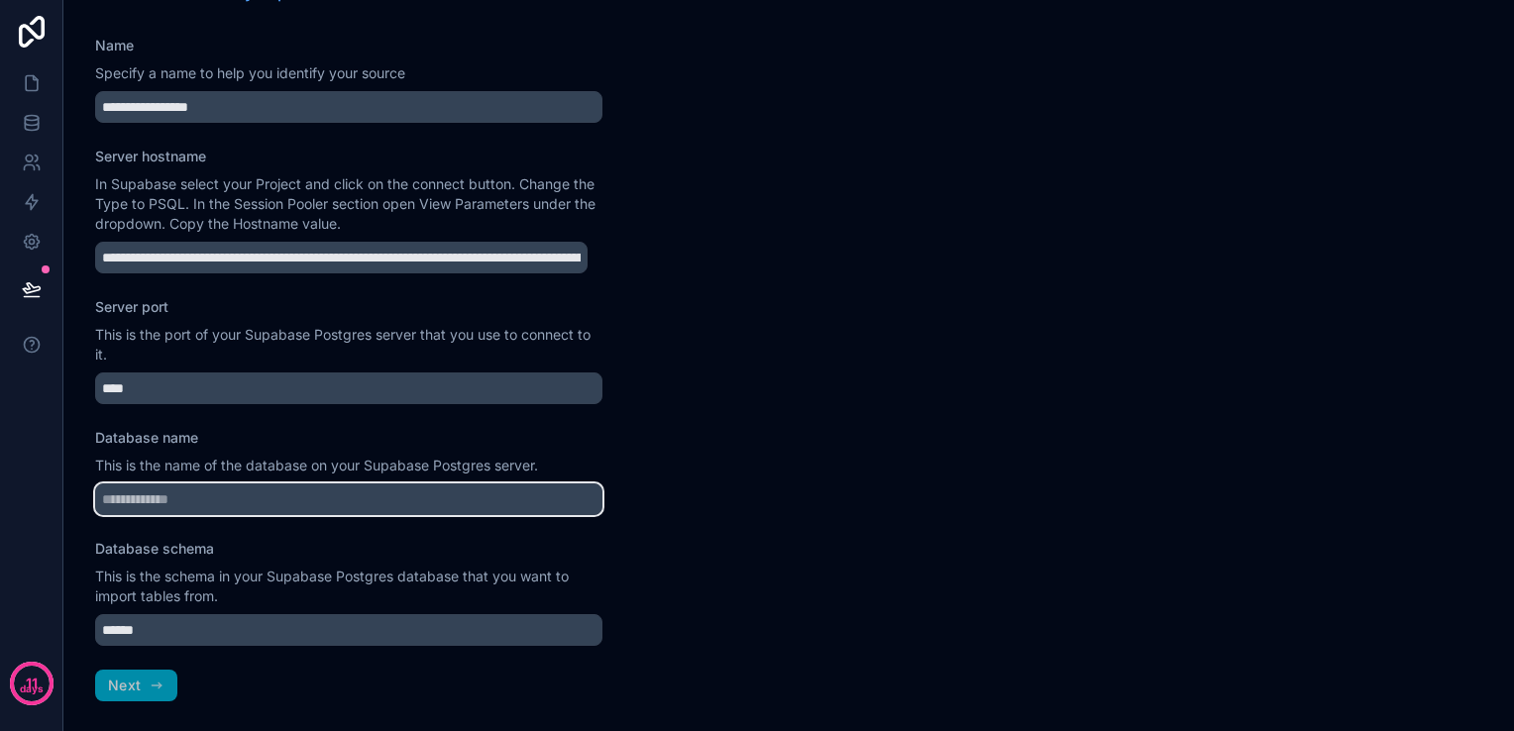
click at [216, 509] on input "Database name" at bounding box center [348, 500] width 507 height 32
type input "********"
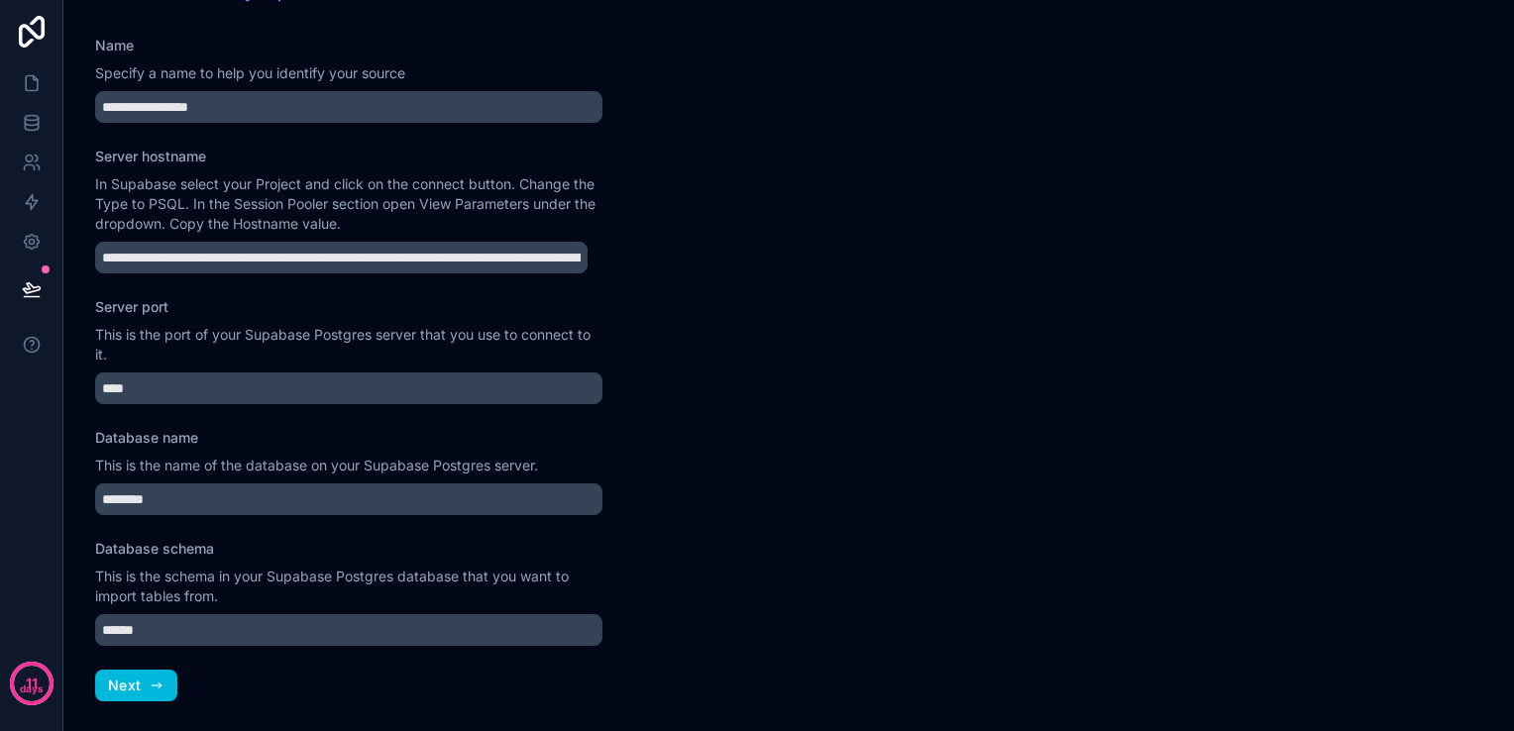
click at [149, 687] on icon "button" at bounding box center [157, 686] width 16 height 16
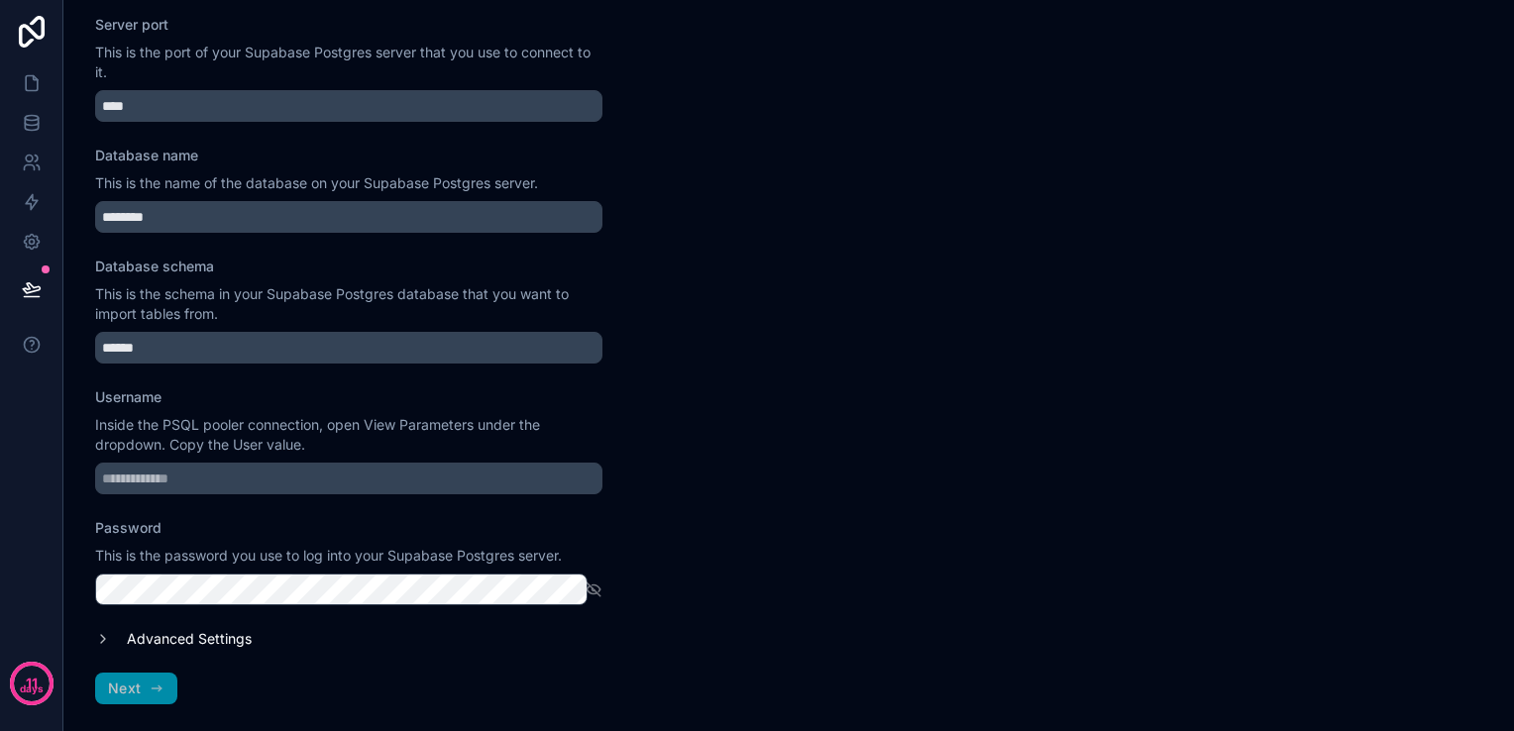
scroll to position [385, 0]
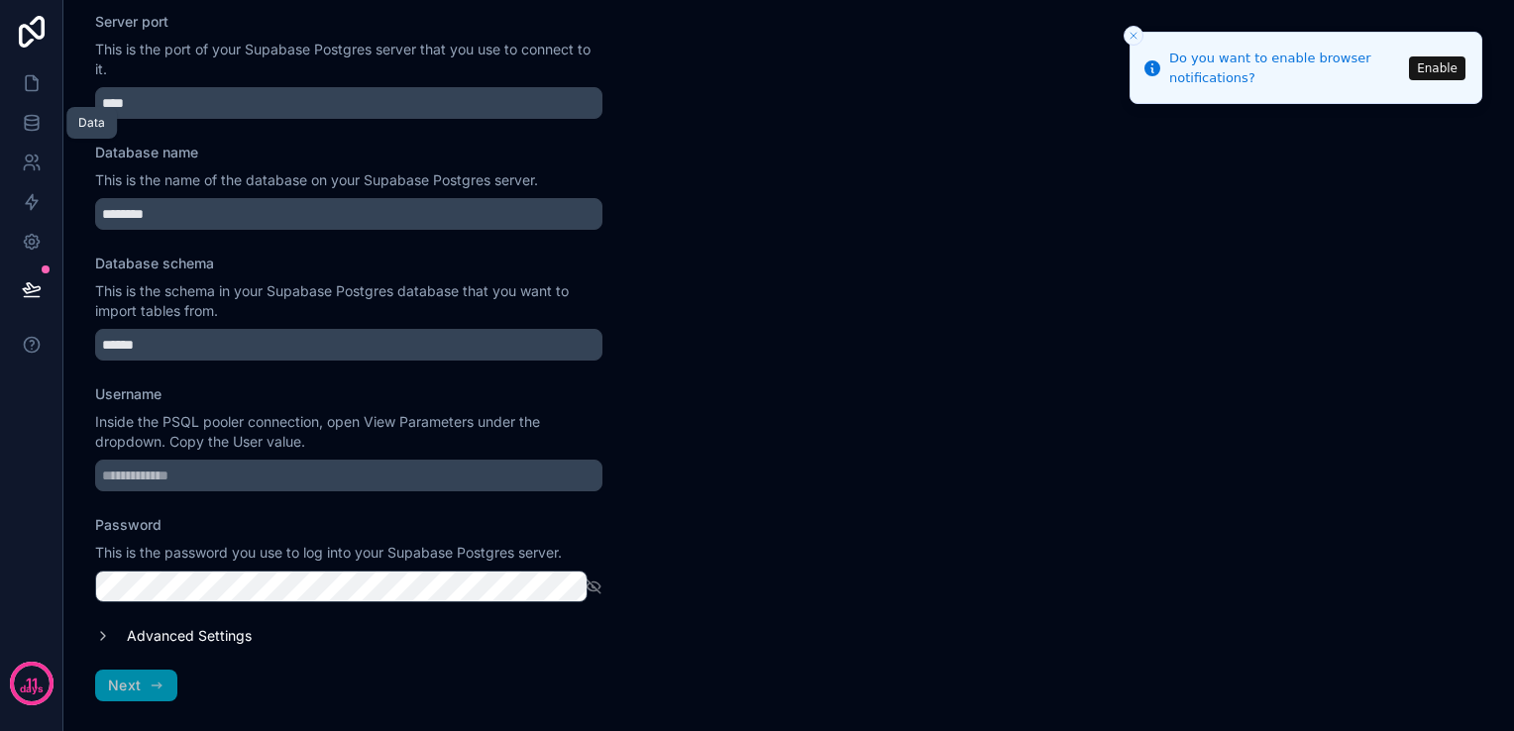
click at [34, 130] on icon at bounding box center [31, 127] width 13 height 8
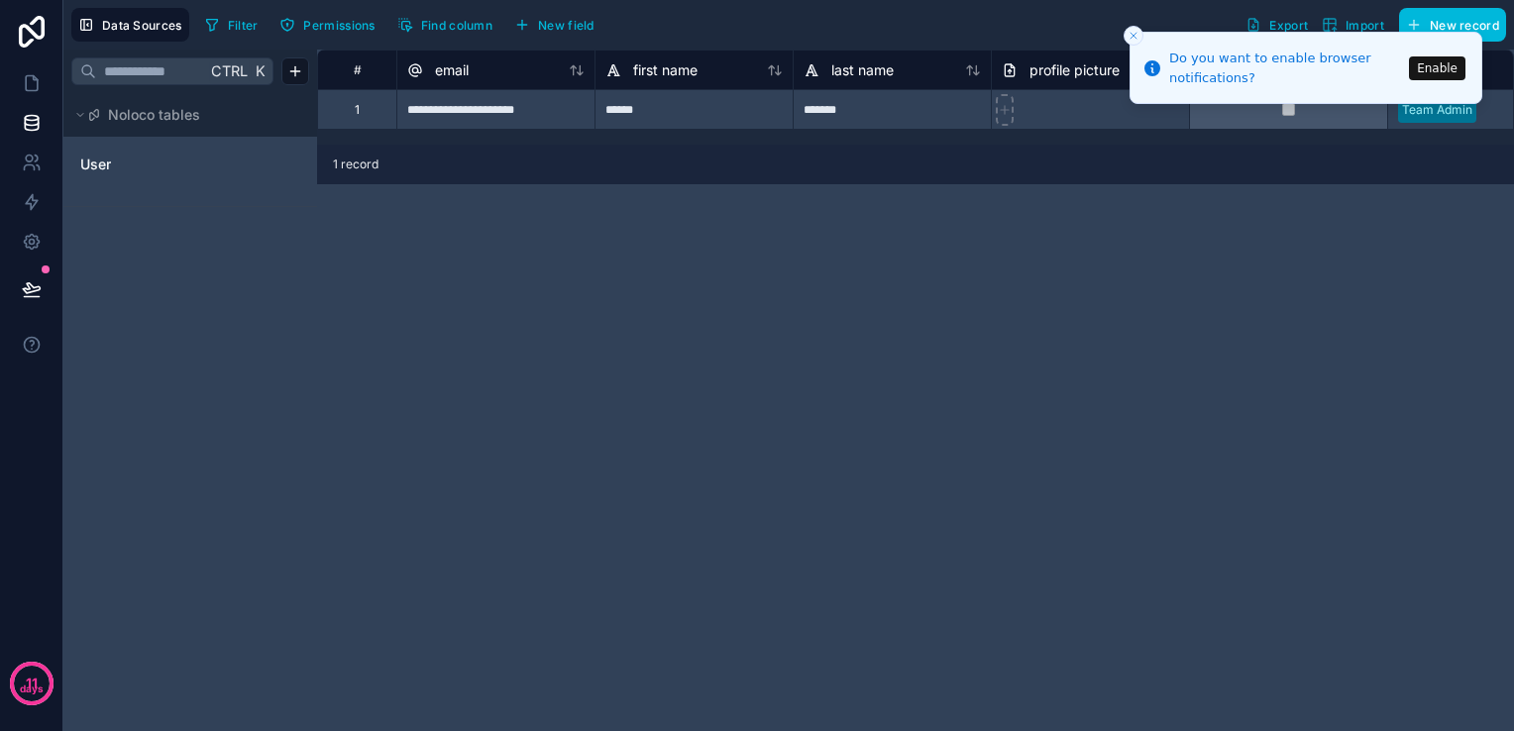
click at [288, 73] on html "**********" at bounding box center [757, 365] width 1514 height 731
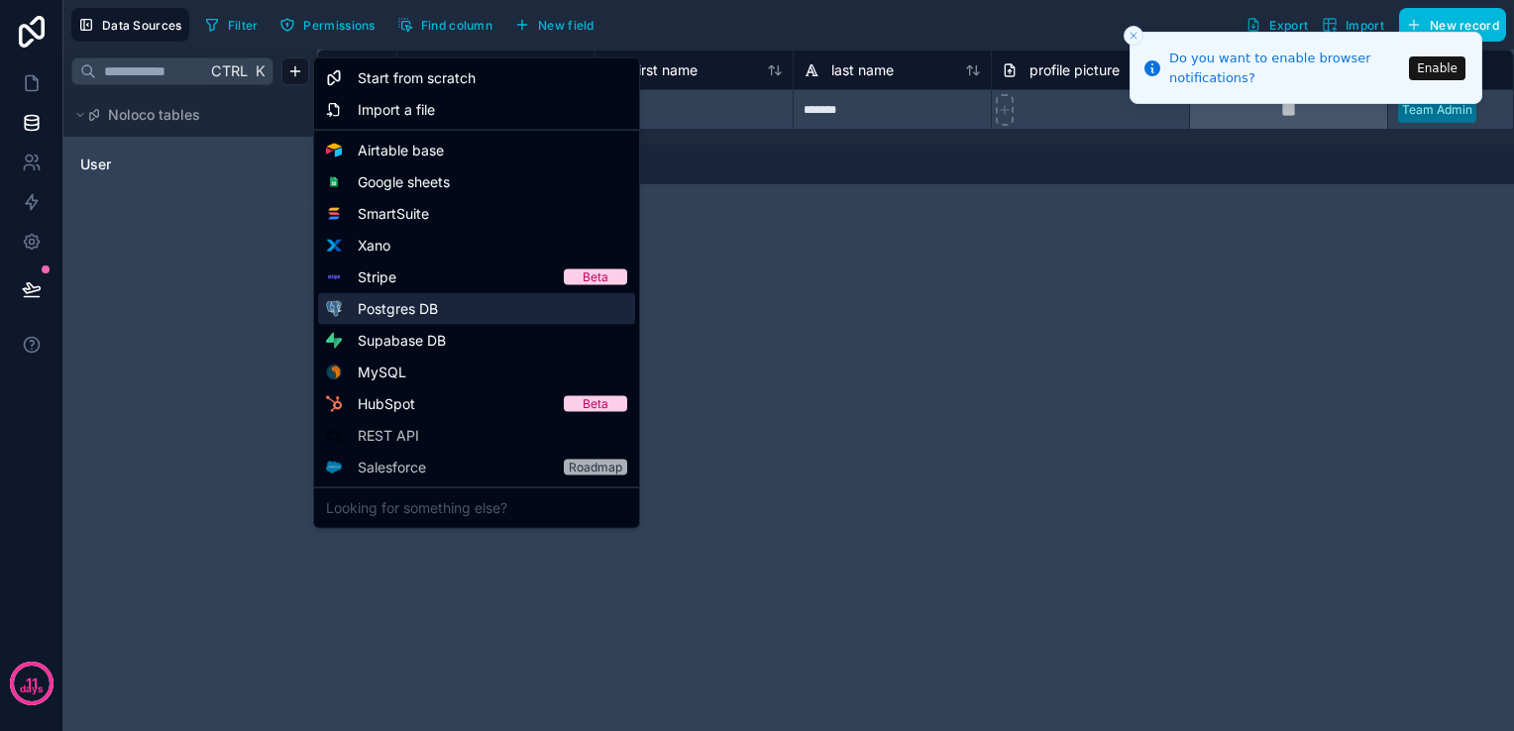
click at [418, 322] on div "Postgres DB" at bounding box center [476, 309] width 317 height 32
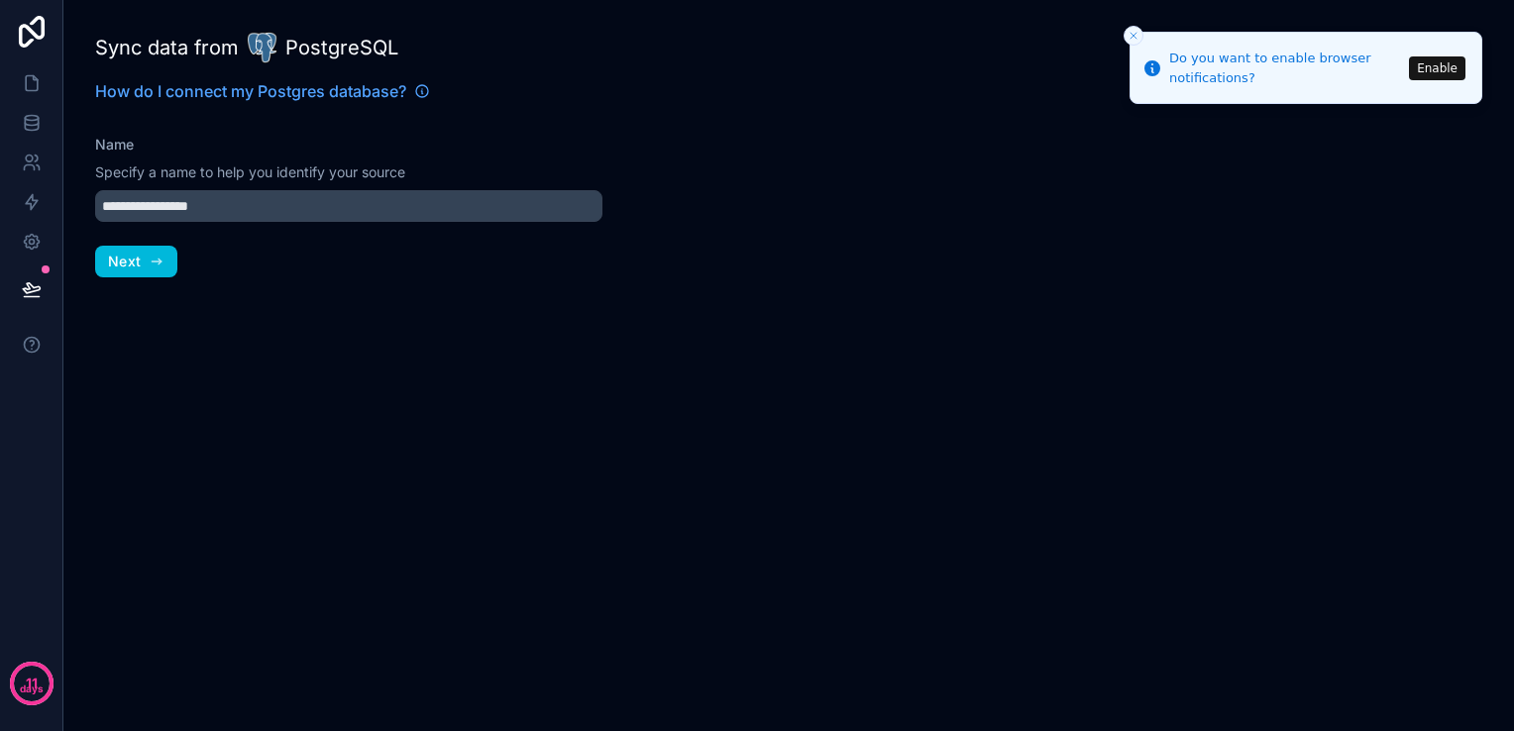
click at [135, 273] on button "Next" at bounding box center [136, 262] width 82 height 32
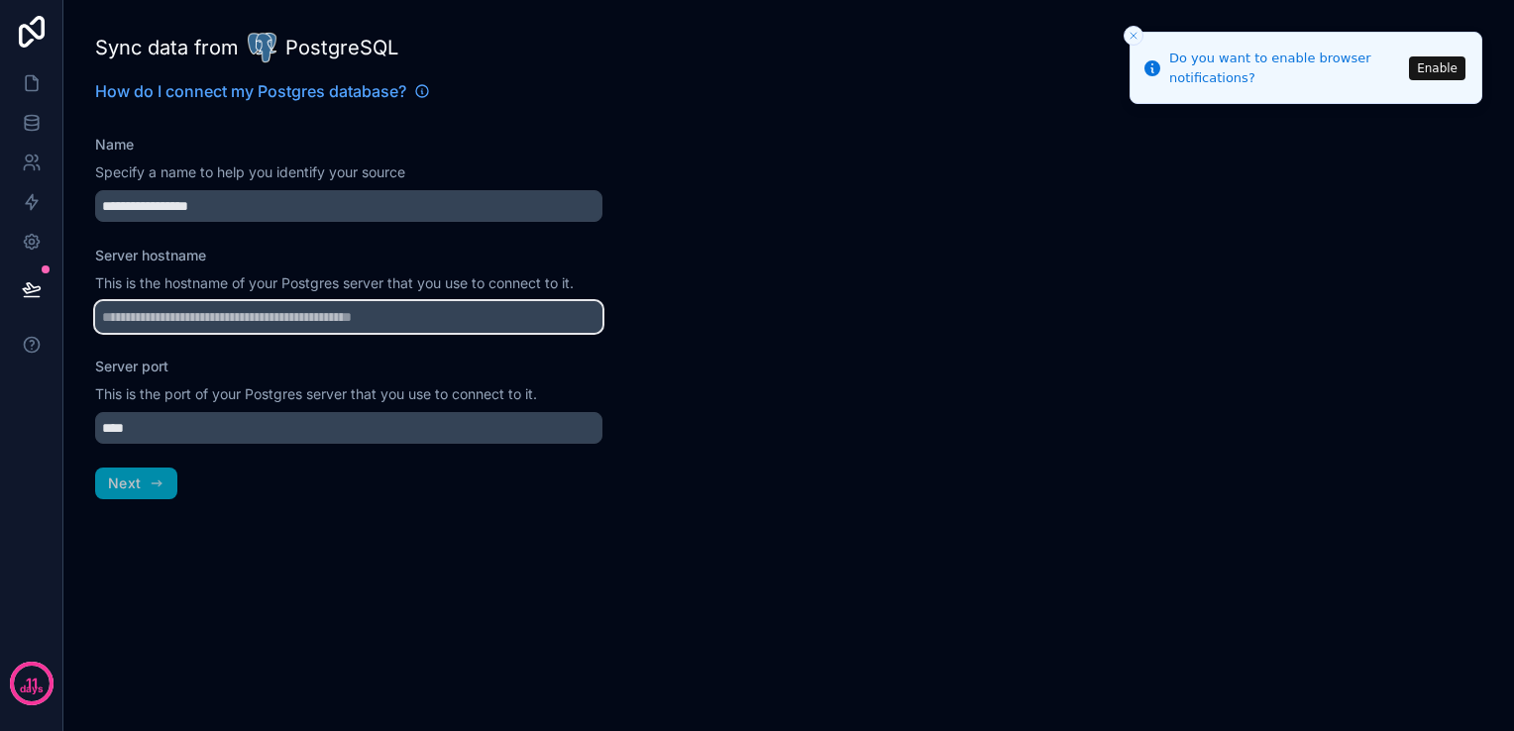
click at [194, 319] on input "Server hostname" at bounding box center [348, 317] width 507 height 32
click at [361, 307] on input "Server hostname" at bounding box center [348, 317] width 507 height 32
paste input "**********"
type input "**********"
paste input "**********"
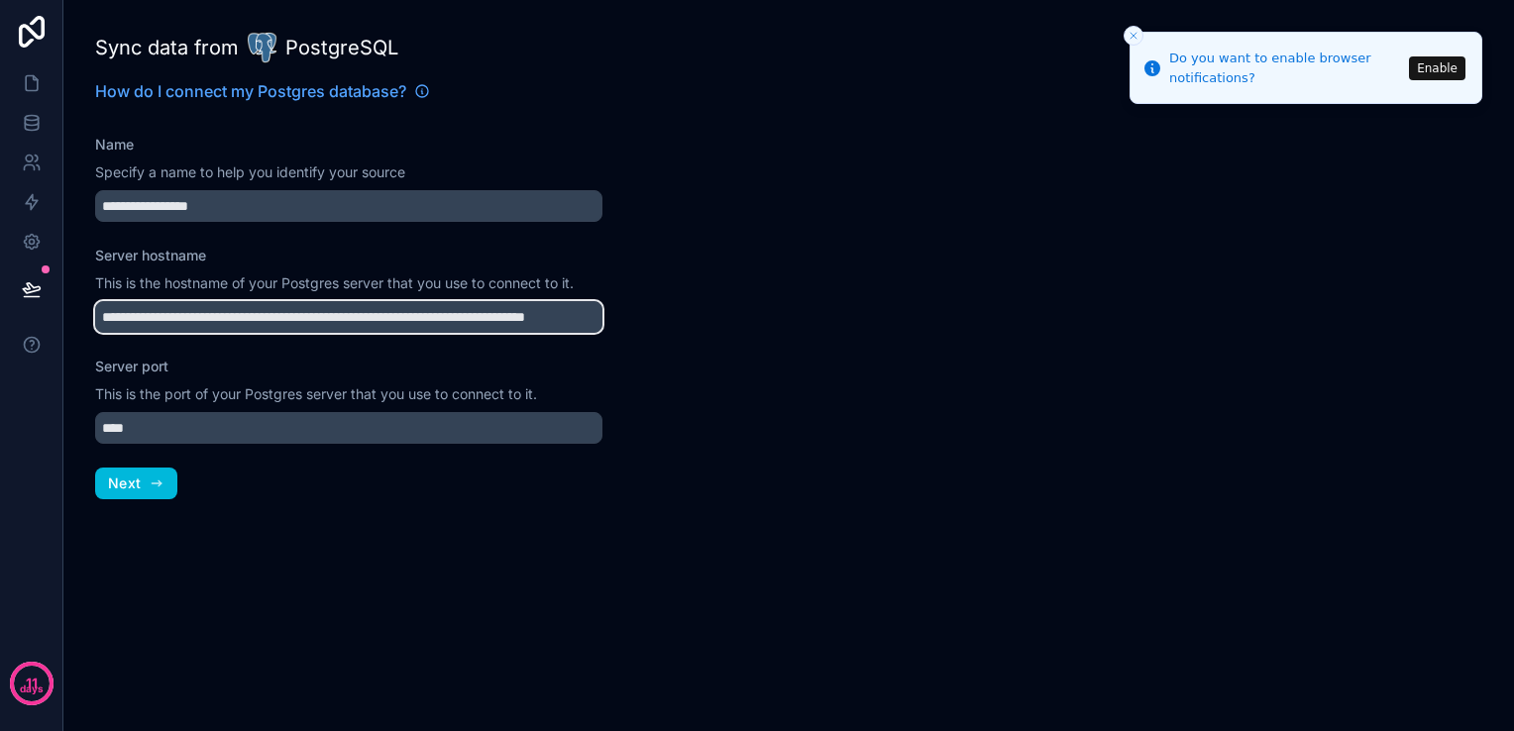
drag, startPoint x: 226, startPoint y: 315, endPoint x: 236, endPoint y: 317, distance: 10.1
click at [236, 317] on input "**********" at bounding box center [348, 317] width 507 height 32
type input "**********"
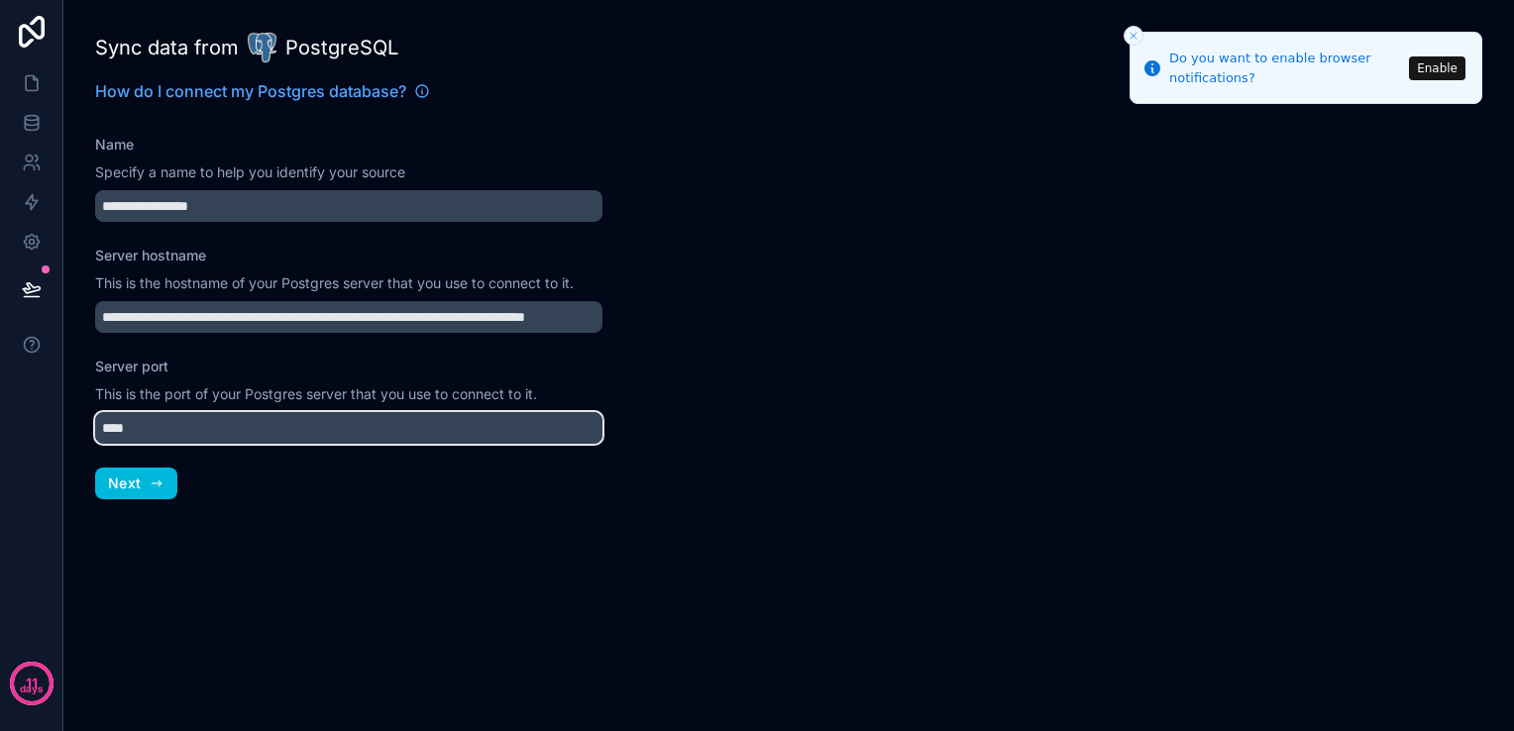
drag, startPoint x: 186, startPoint y: 430, endPoint x: 63, endPoint y: 427, distance: 122.9
click at [63, 427] on div "**********" at bounding box center [348, 365] width 571 height 731
type input "****"
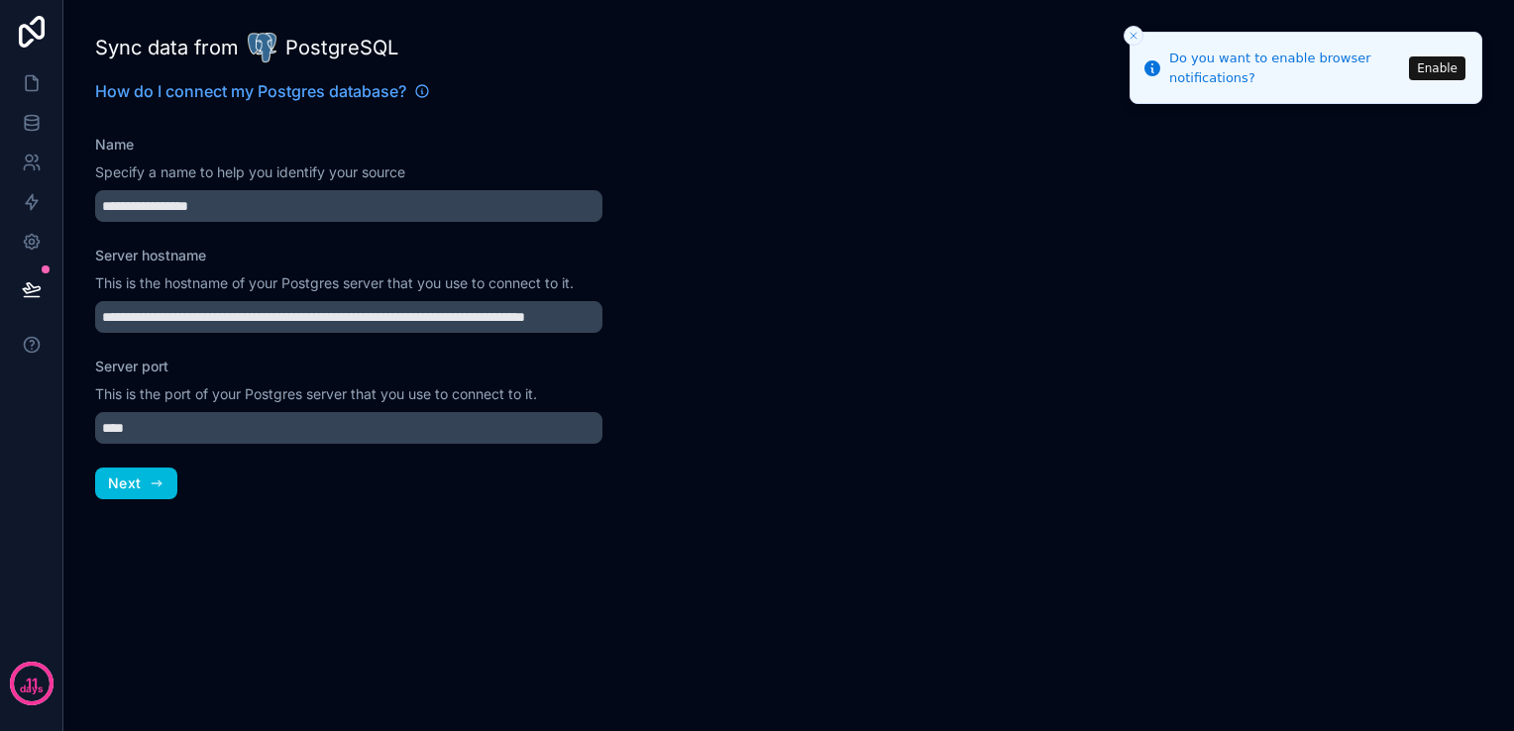
click at [129, 489] on span "Next" at bounding box center [124, 484] width 33 height 18
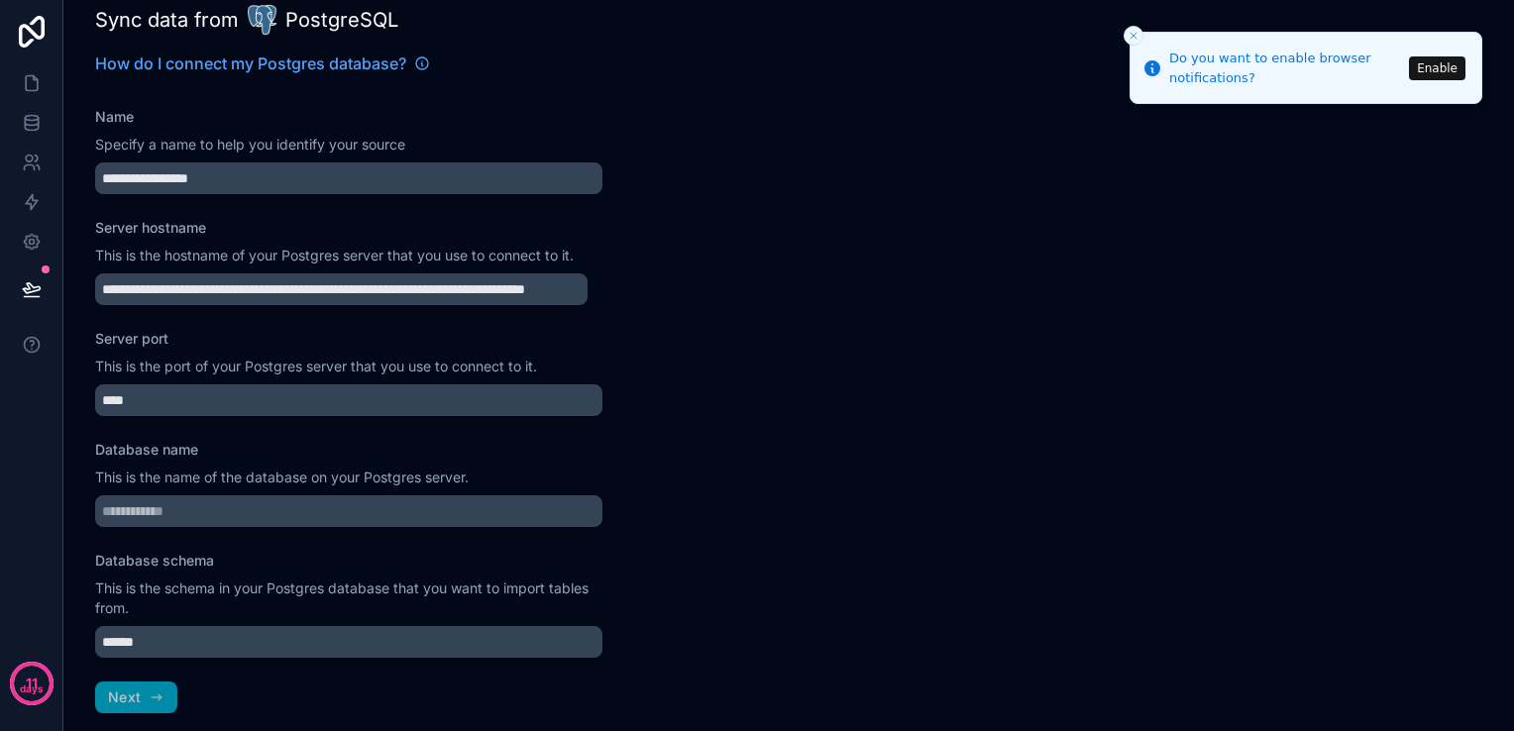
scroll to position [40, 0]
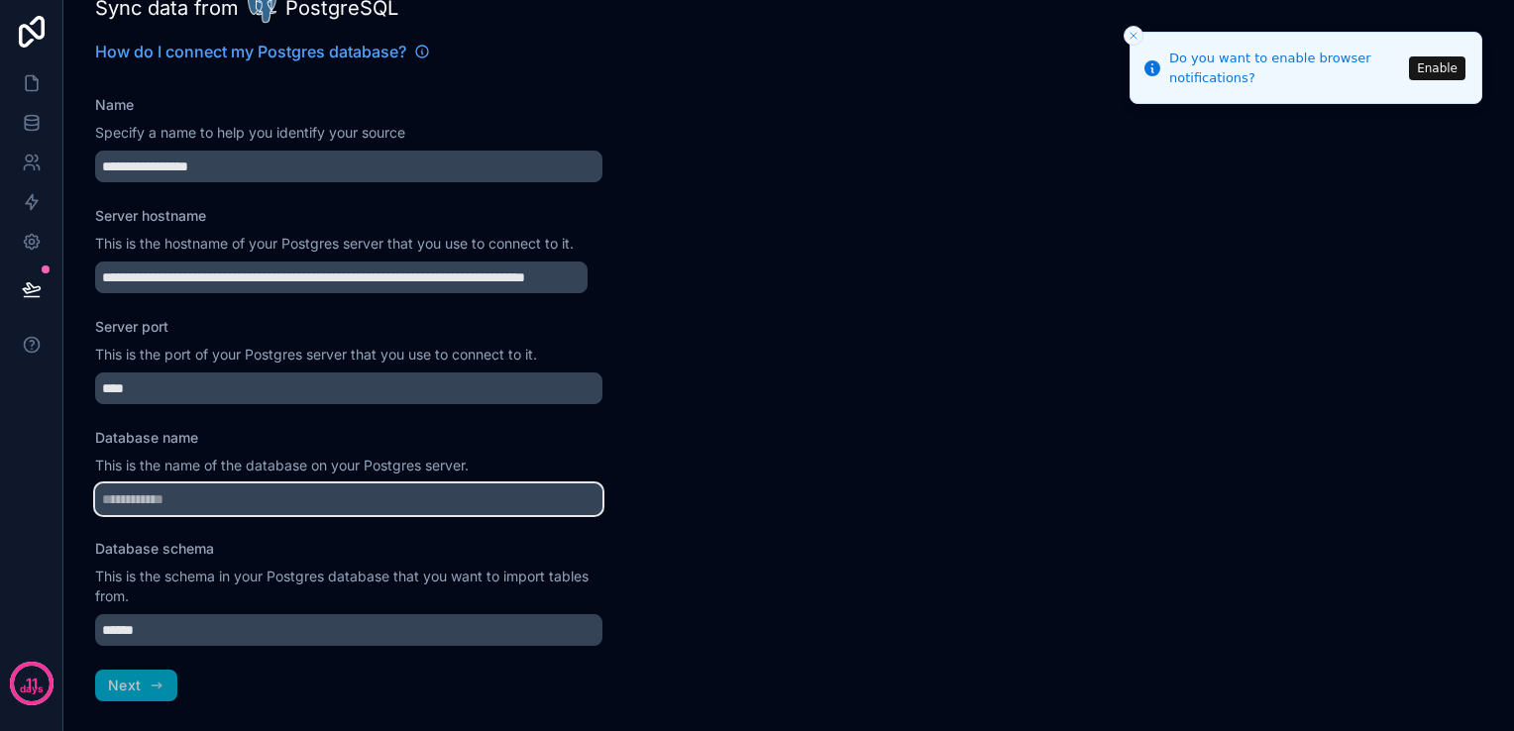
click at [186, 497] on input "Database name" at bounding box center [348, 500] width 507 height 32
type input "********"
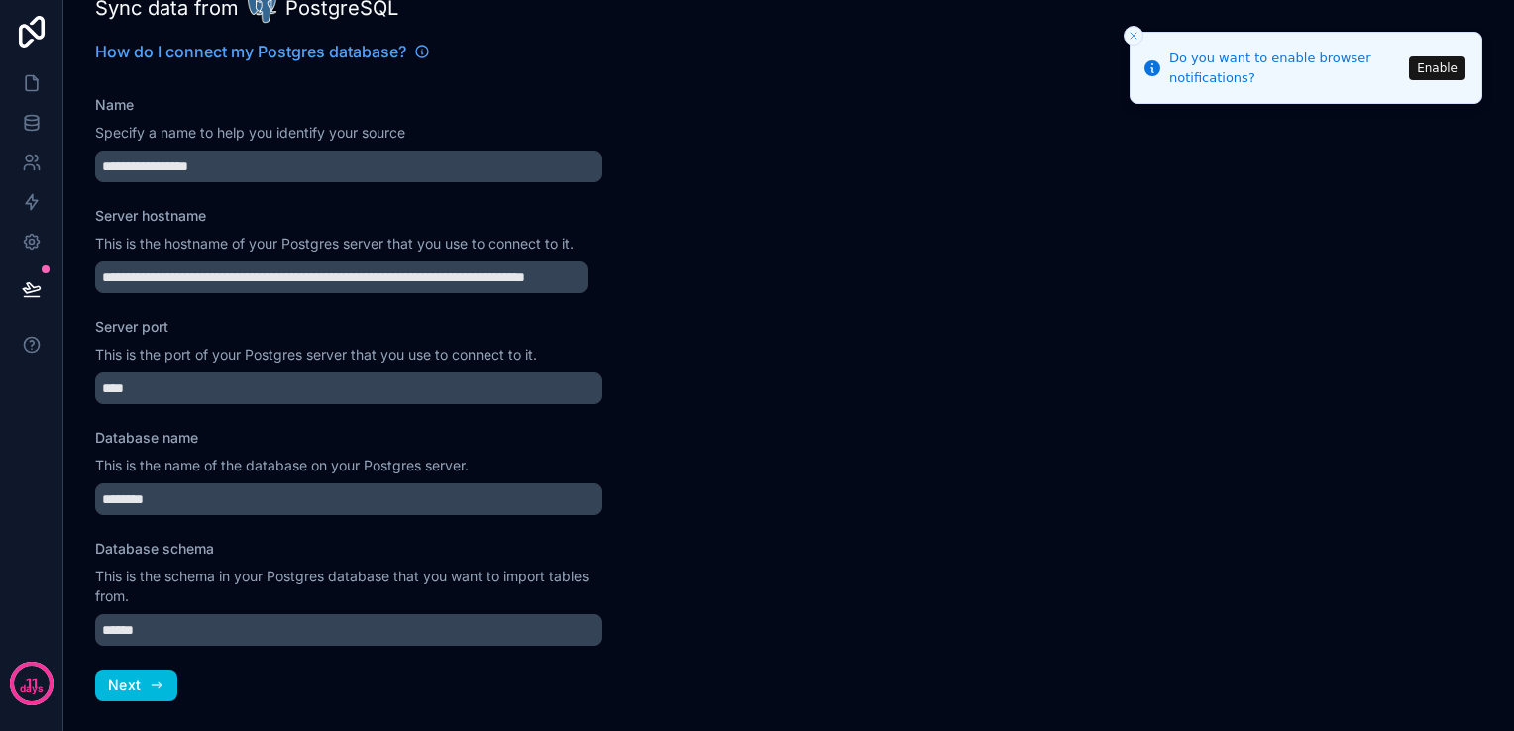
click at [473, 451] on div "Database name This is the name of the database on your Postgres server. ********" at bounding box center [348, 471] width 507 height 87
click at [151, 682] on icon "button" at bounding box center [157, 686] width 16 height 16
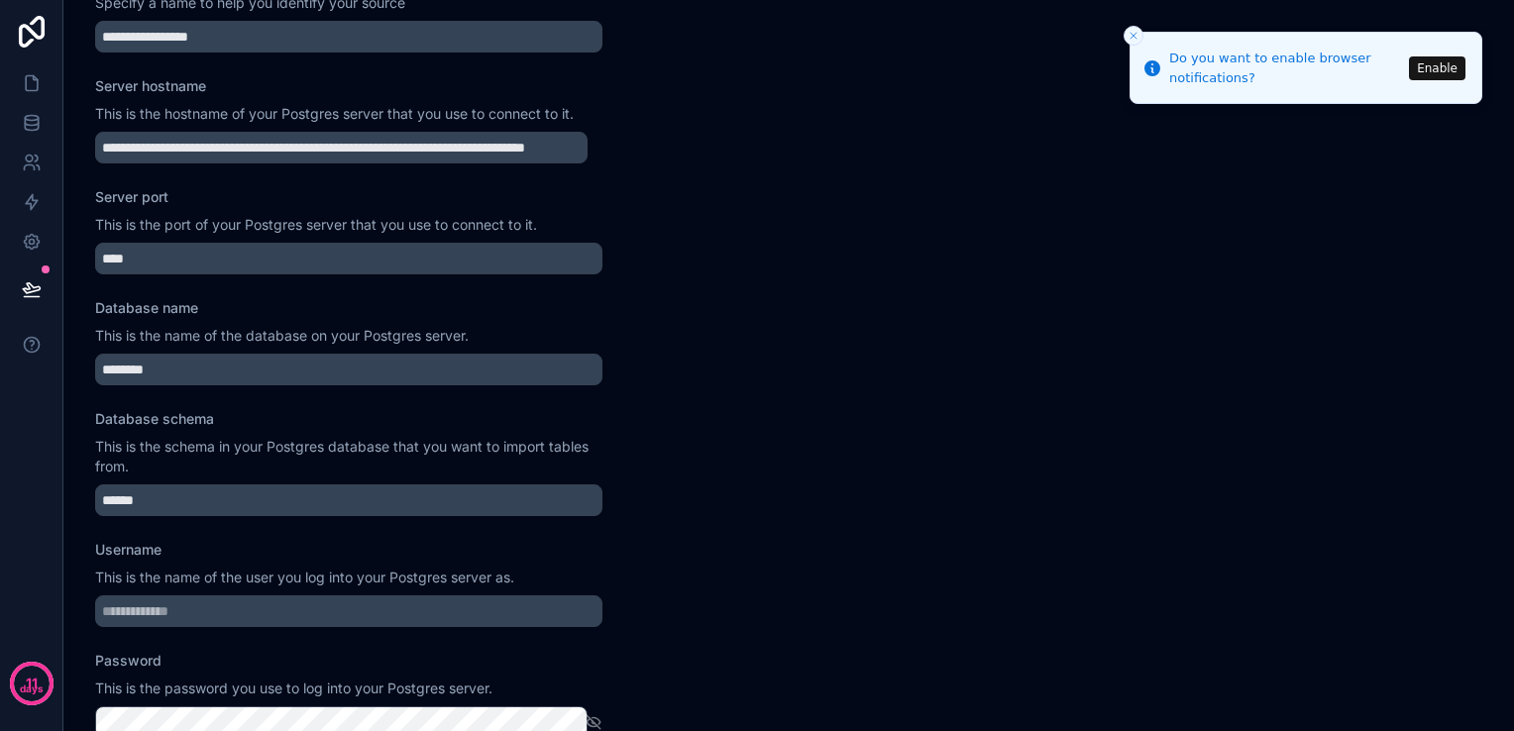
scroll to position [238, 0]
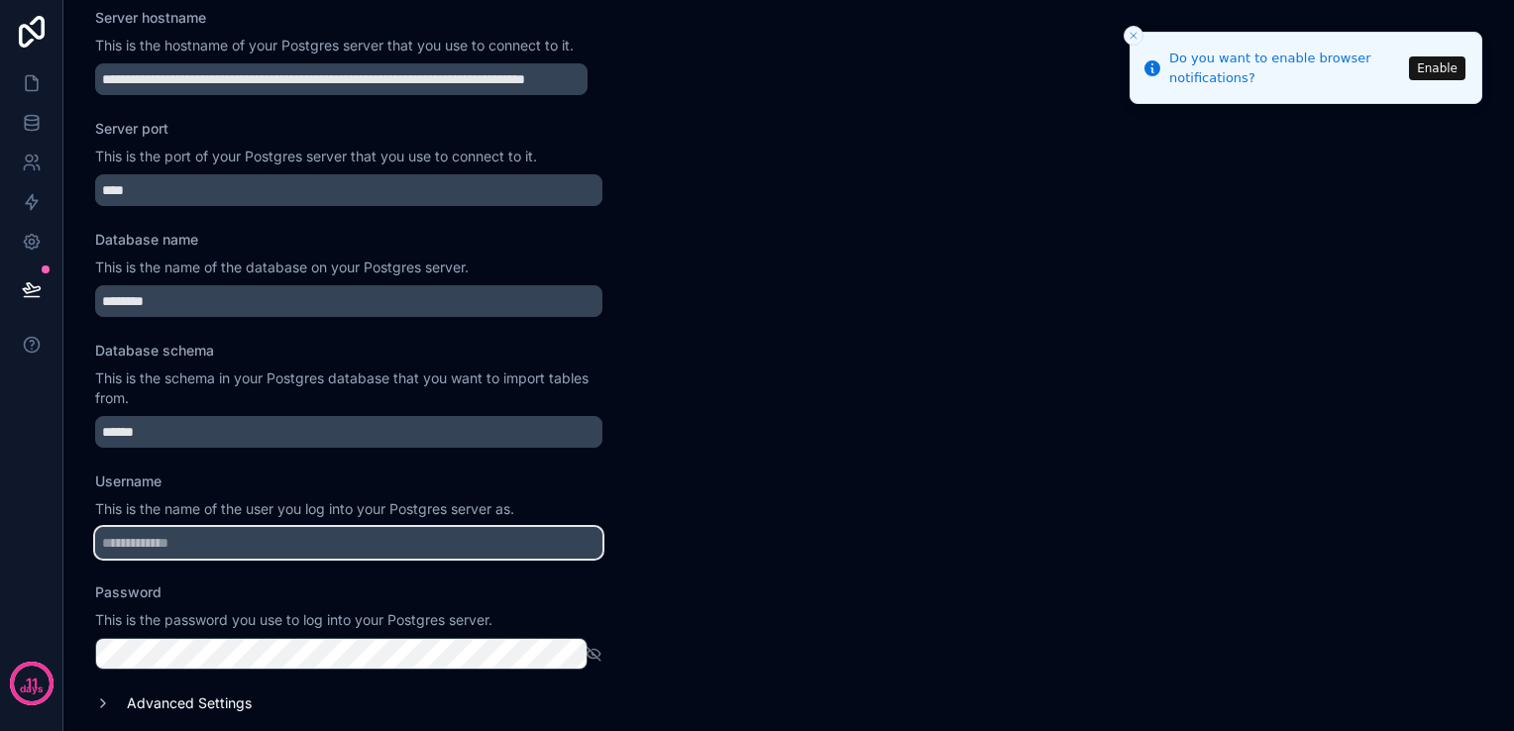
click at [274, 552] on input "Username" at bounding box center [348, 543] width 507 height 32
type input "********"
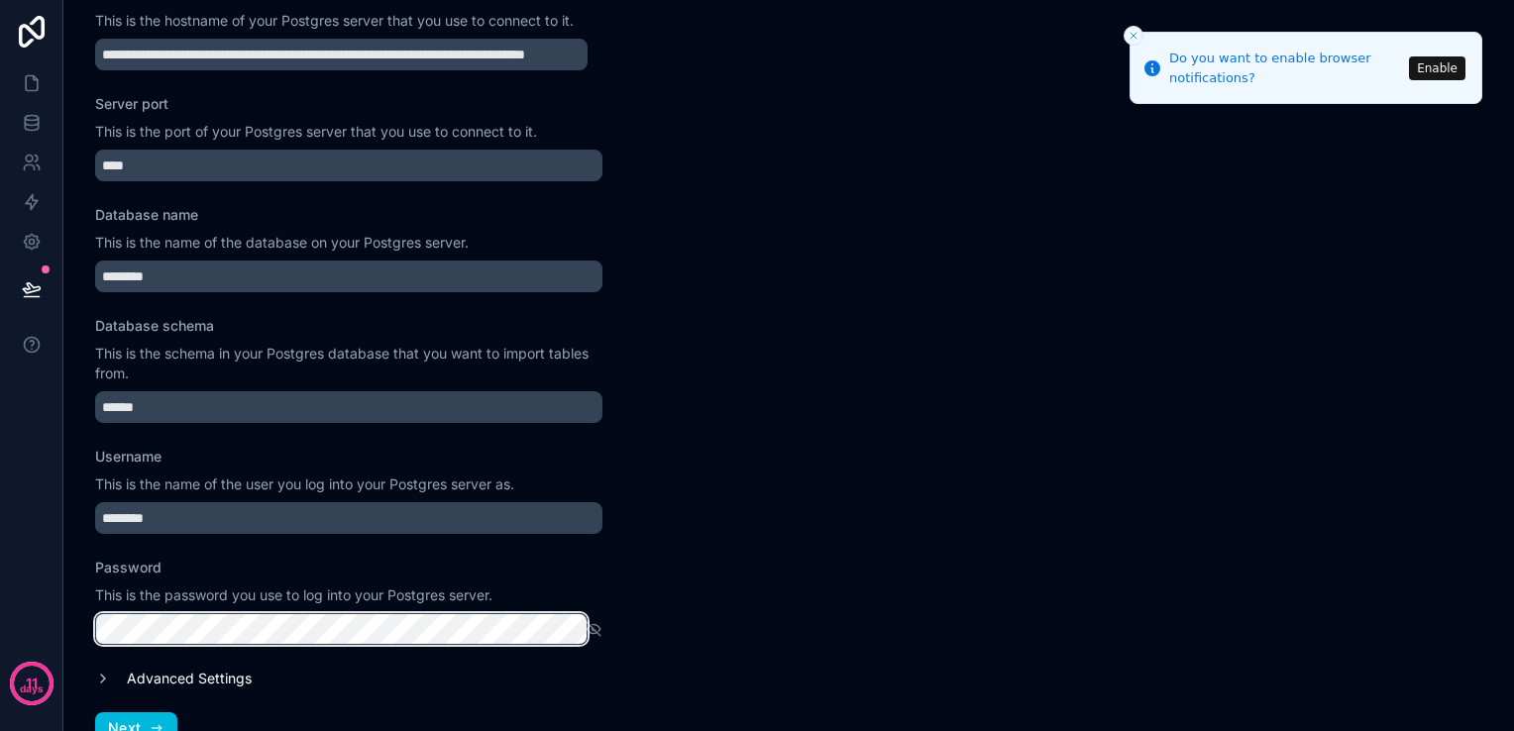
scroll to position [305, 0]
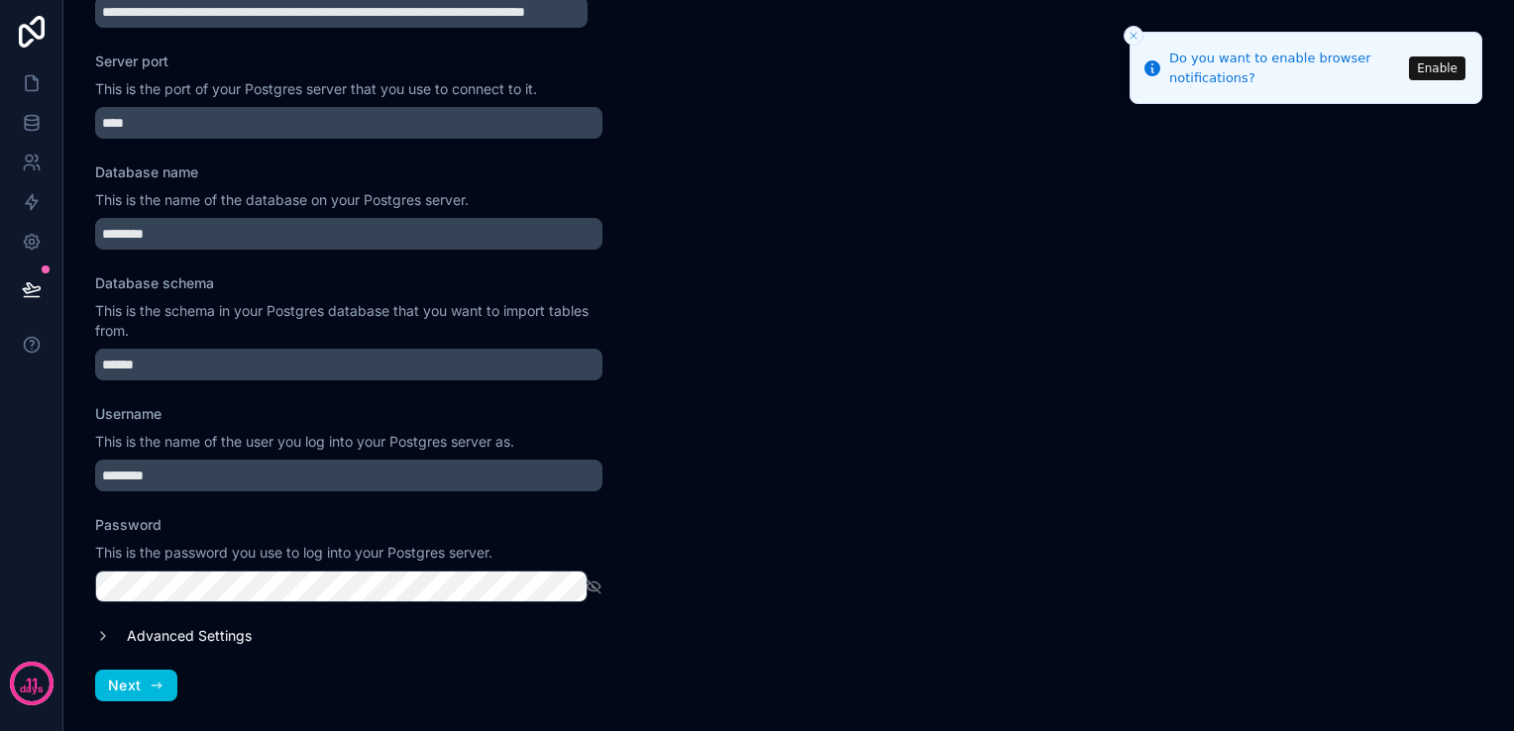
click at [156, 695] on button "Next" at bounding box center [136, 686] width 82 height 32
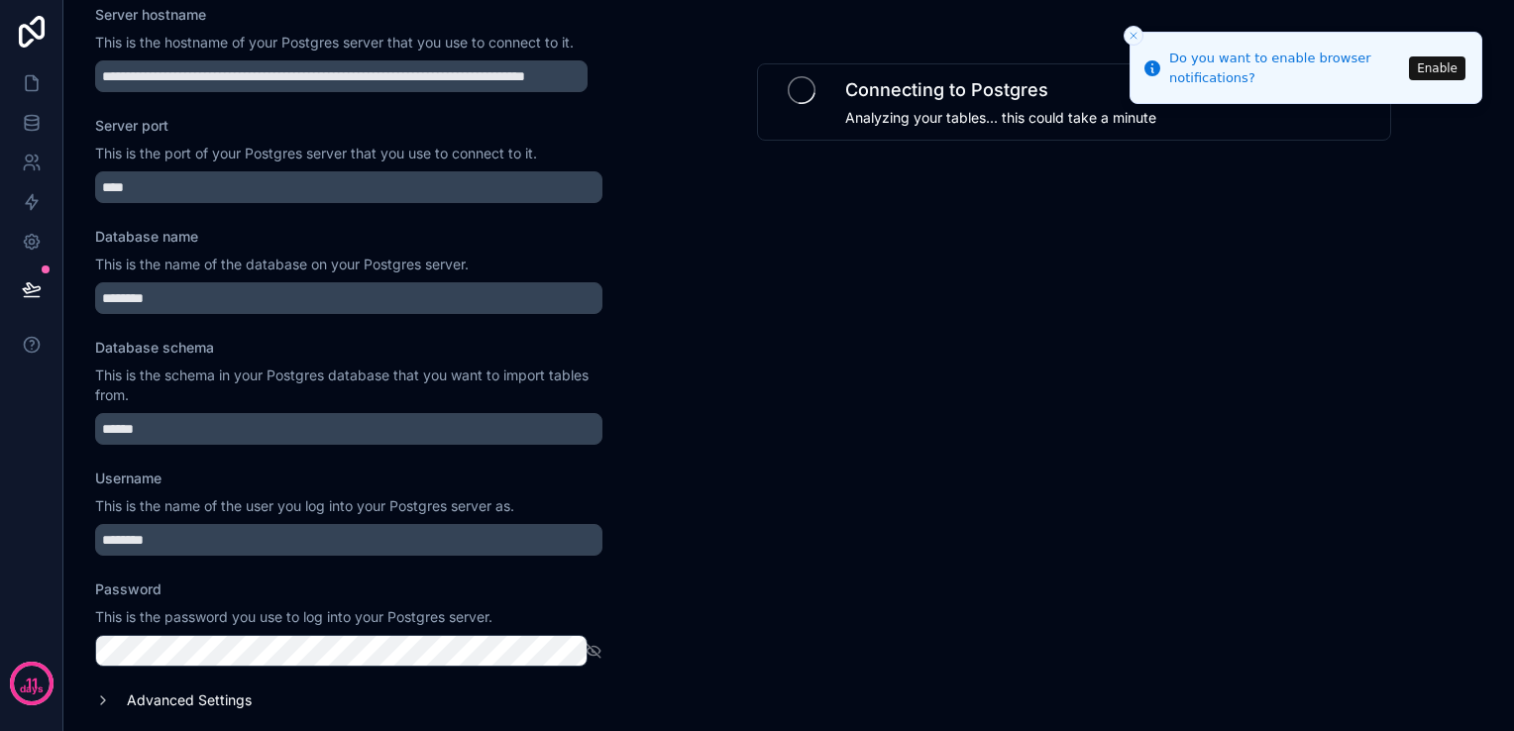
scroll to position [206, 0]
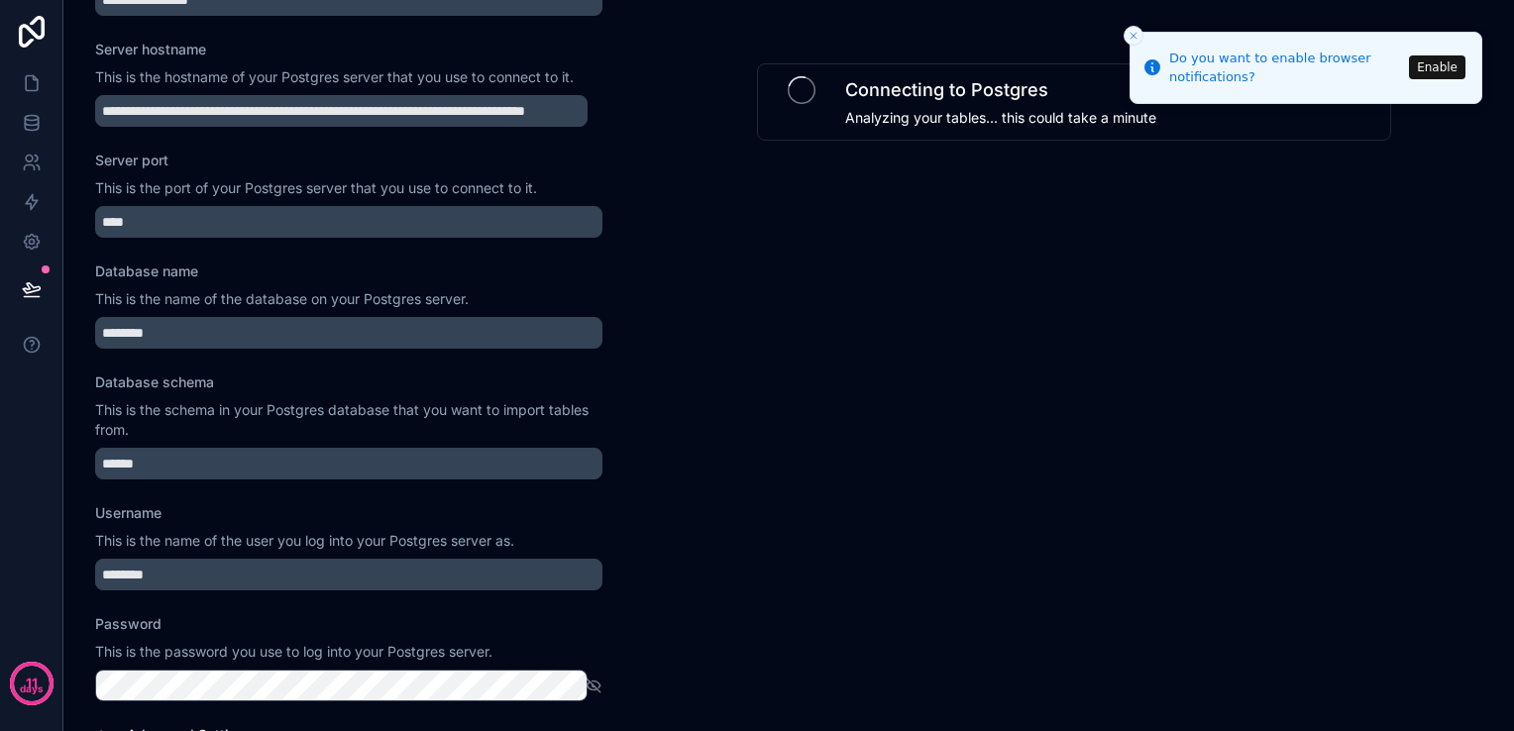
click at [1135, 37] on line "Close toast" at bounding box center [1134, 36] width 6 height 6
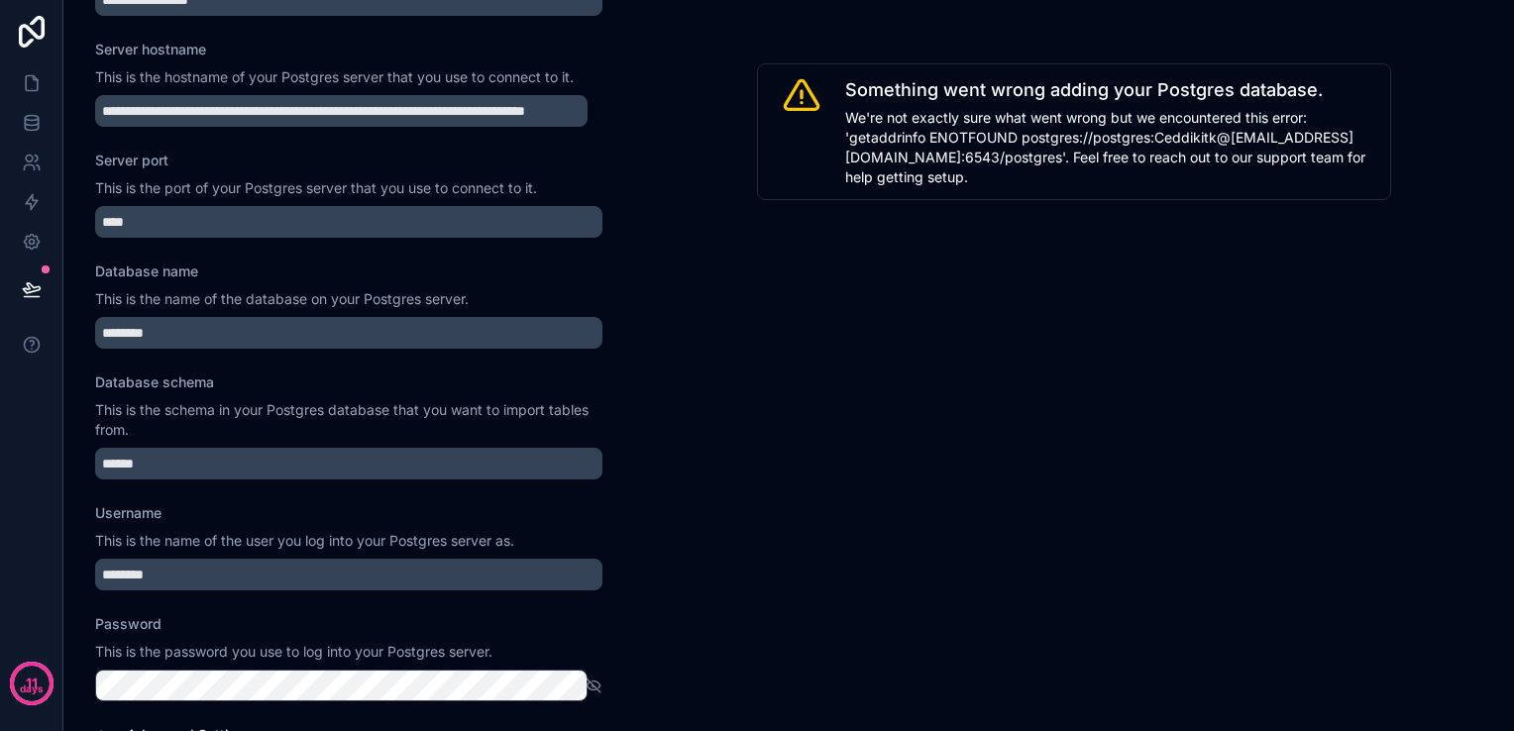
drag, startPoint x: 847, startPoint y: 87, endPoint x: 1326, endPoint y: 198, distance: 491.4
click at [1324, 198] on div "Something went wrong adding your Postgres database. We're not exactly sure what…" at bounding box center [1074, 131] width 634 height 137
copy div "Something went wrong adding your Postgres database. We're not exactly sure what…"
